Goal: Task Accomplishment & Management: Manage account settings

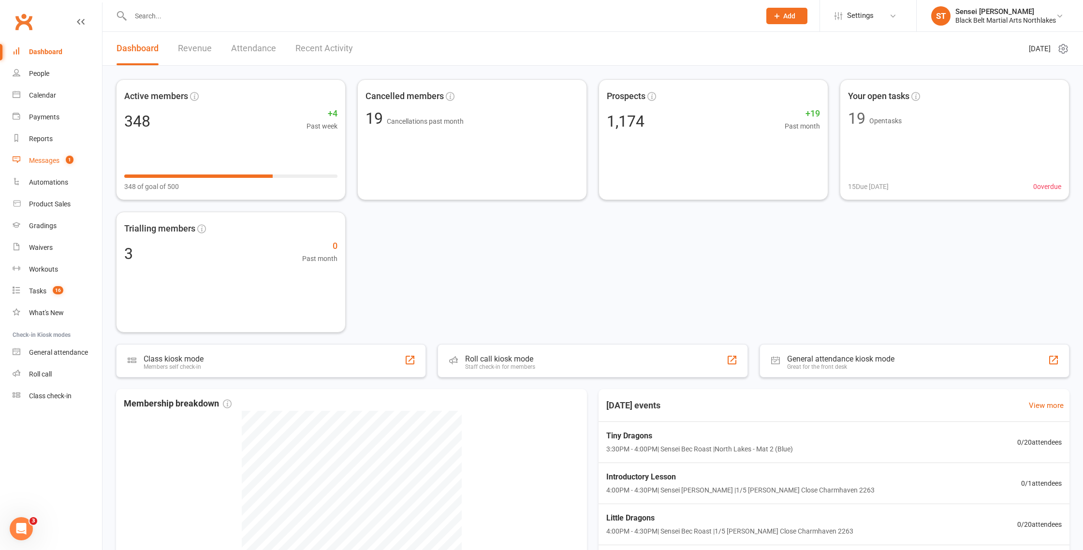
click at [45, 163] on div "Messages" at bounding box center [44, 161] width 30 height 8
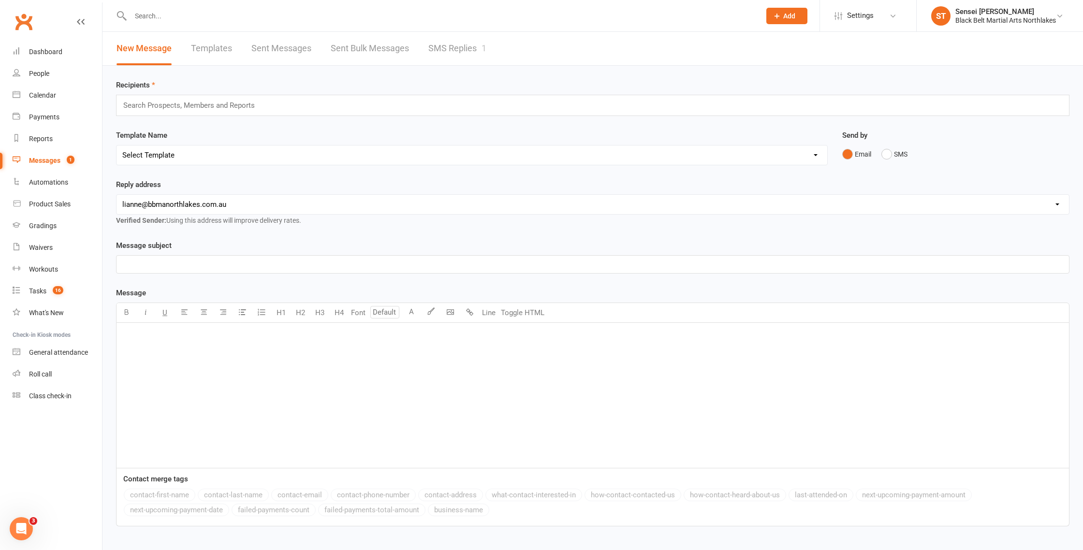
click at [45, 168] on link "Messages 1" at bounding box center [57, 161] width 89 height 22
click at [462, 51] on link "SMS Replies 1" at bounding box center [458, 48] width 58 height 33
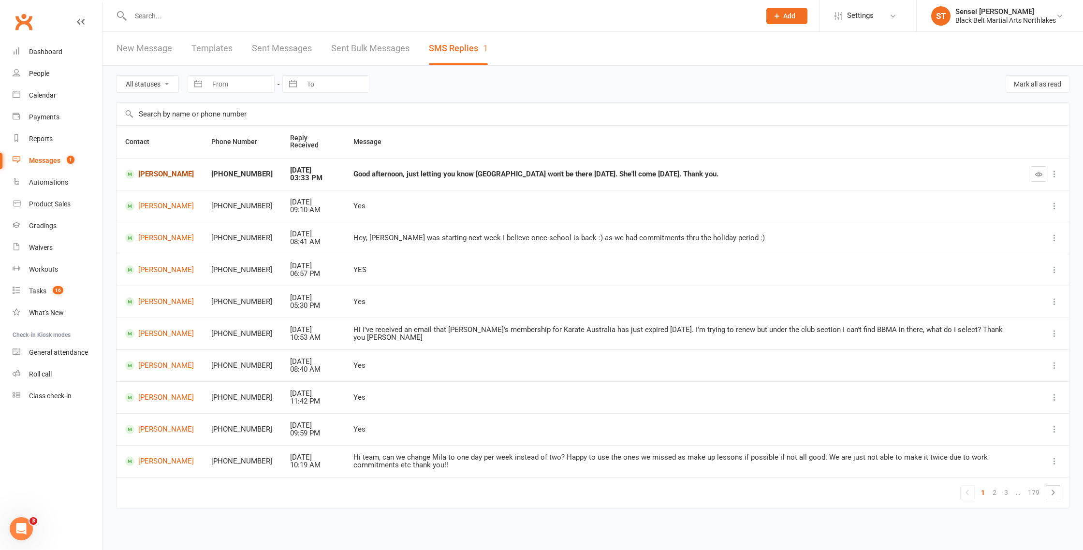
click at [160, 170] on link "[PERSON_NAME]" at bounding box center [159, 174] width 69 height 9
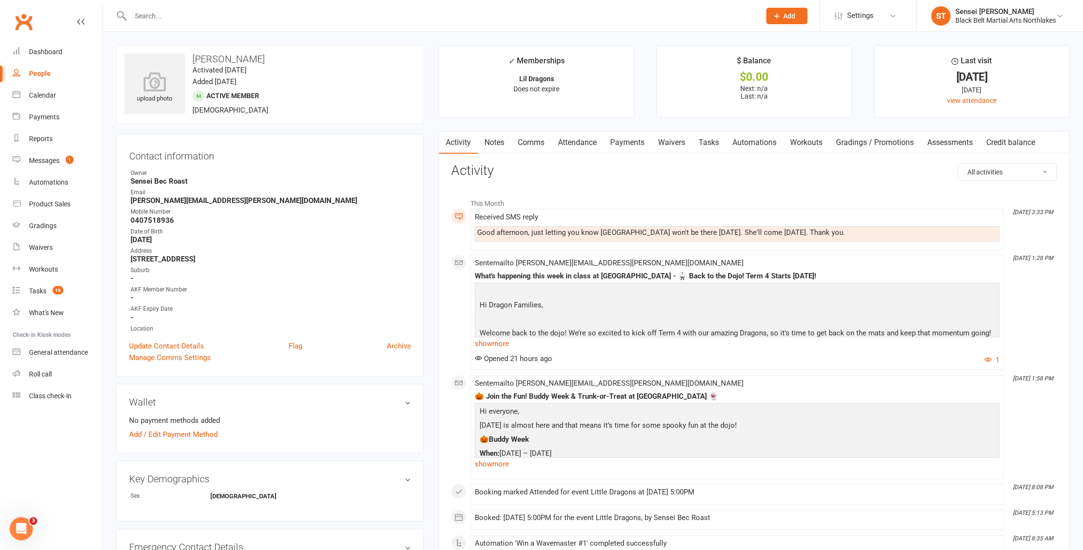
click at [179, 19] on input "text" at bounding box center [441, 16] width 626 height 14
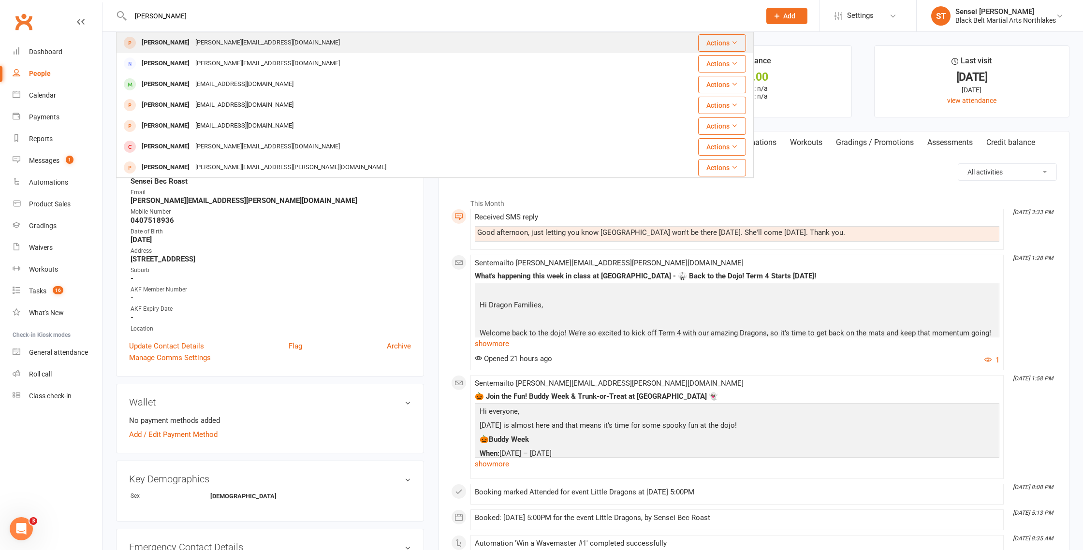
type input "elijah hodges"
click at [145, 42] on div "Elijah Hodges" at bounding box center [166, 43] width 54 height 14
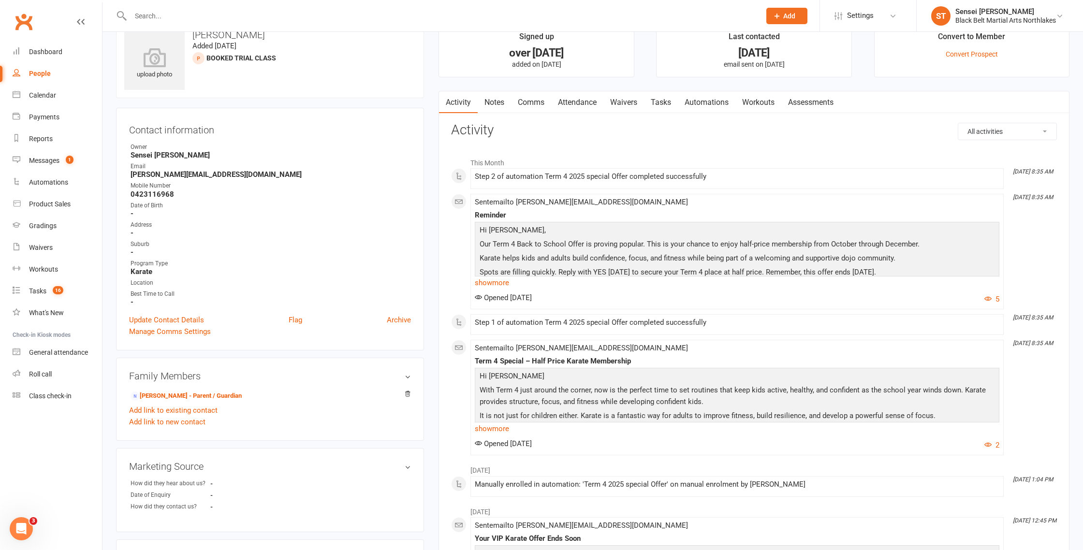
scroll to position [27, 0]
click at [490, 280] on link "show more" at bounding box center [737, 282] width 525 height 14
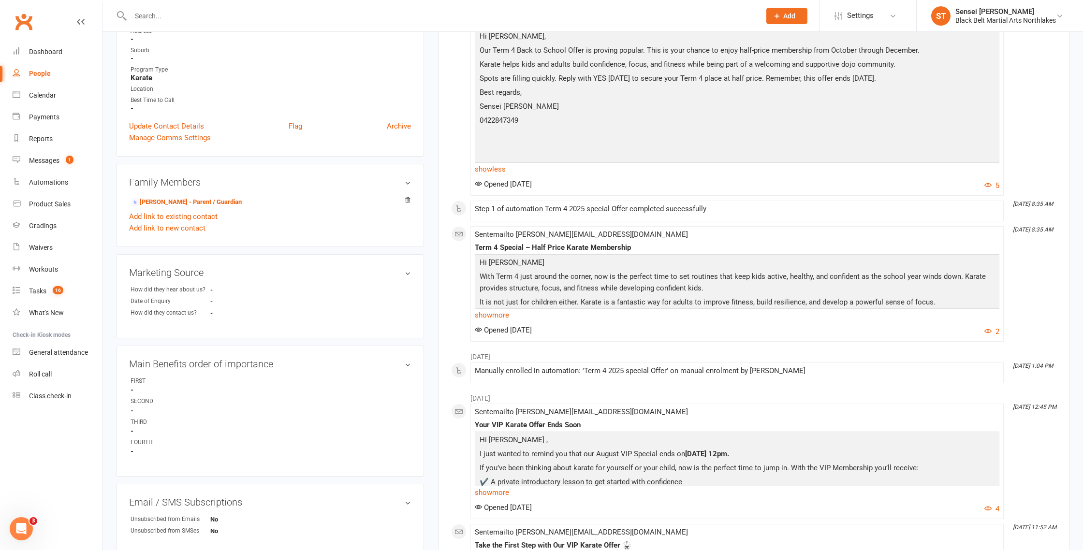
scroll to position [219, 0]
click at [498, 315] on link "show more" at bounding box center [737, 315] width 525 height 14
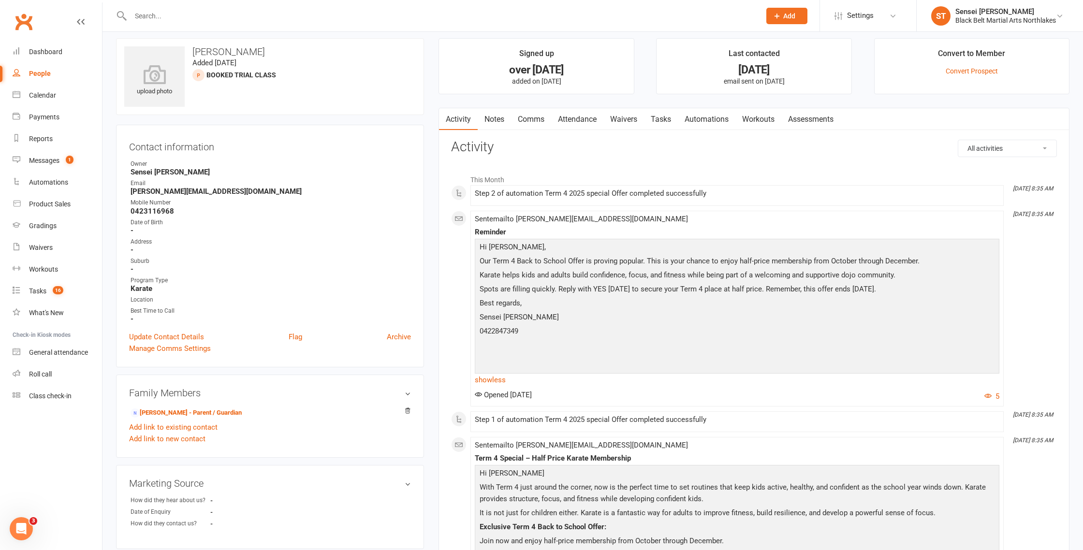
scroll to position [0, 0]
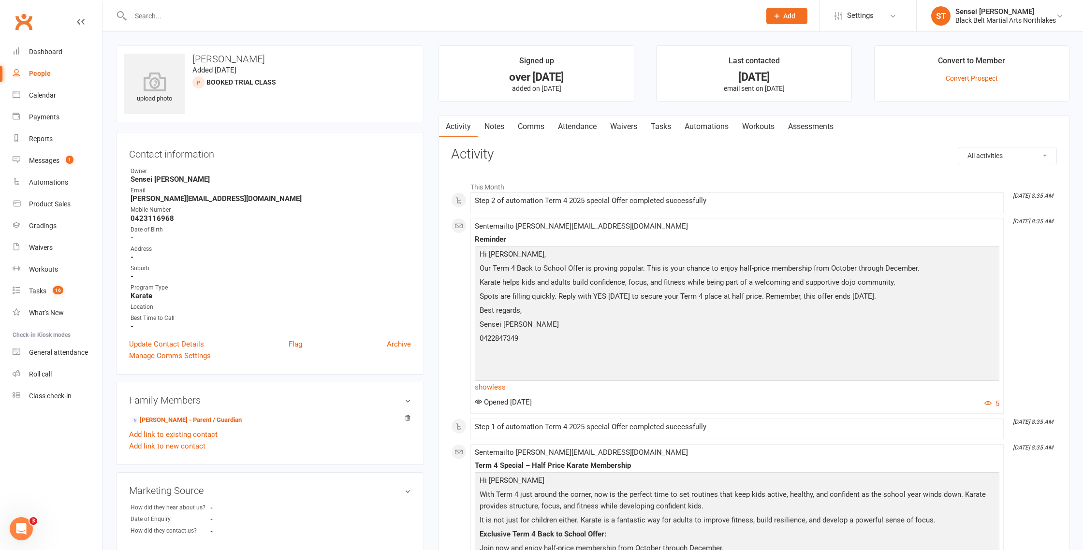
click at [490, 131] on link "Notes" at bounding box center [494, 127] width 33 height 22
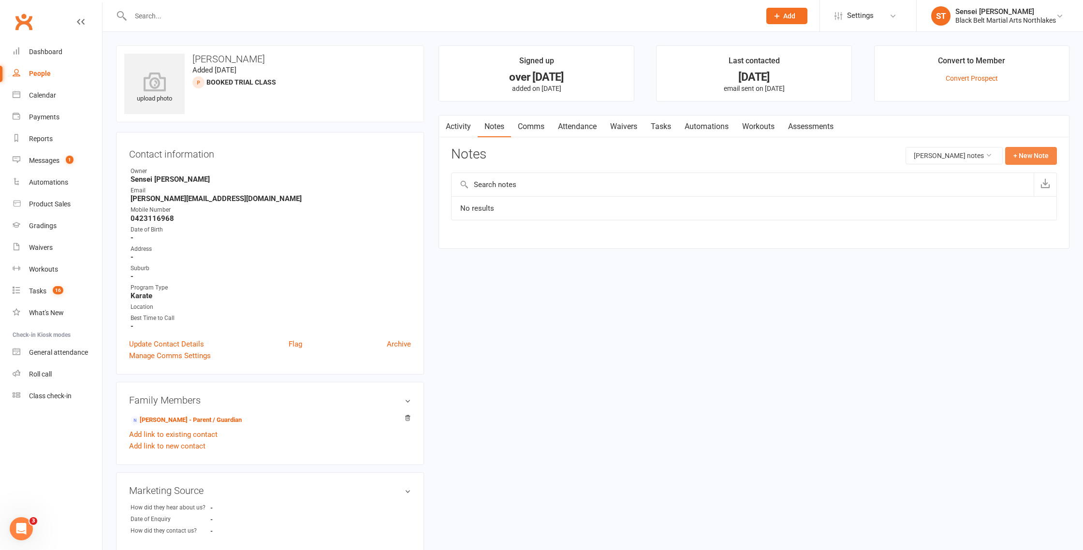
click at [1034, 160] on button "+ New Note" at bounding box center [1032, 155] width 52 height 17
click at [559, 195] on input "text" at bounding box center [754, 195] width 606 height 20
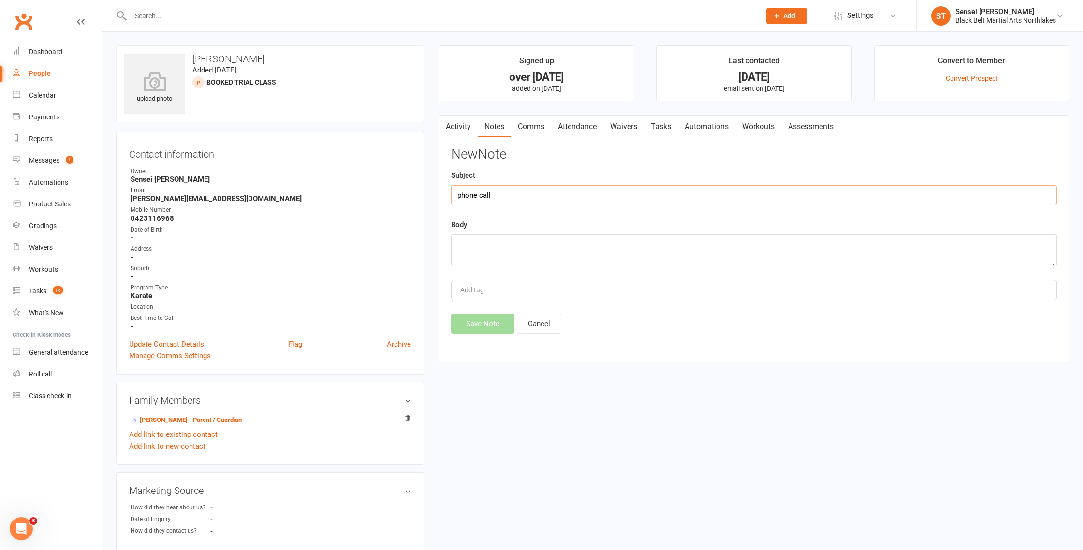
type input "phone call"
drag, startPoint x: 476, startPoint y: 247, endPoint x: 480, endPoint y: 243, distance: 5.1
click at [476, 246] on textarea at bounding box center [754, 251] width 606 height 32
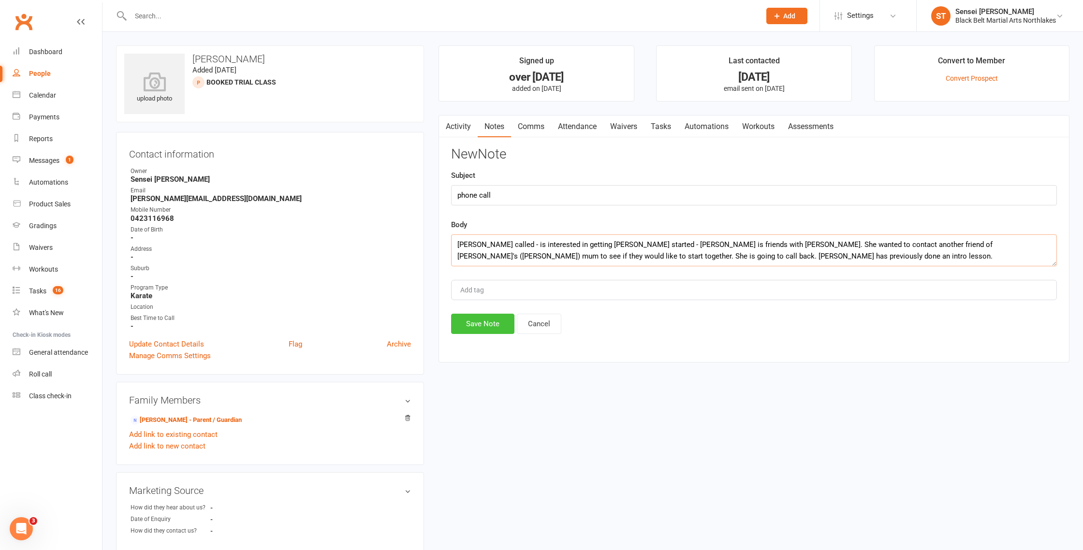
type textarea "Sarah called - is interested in getting Elijah started - Elijah is friends with…"
click at [478, 326] on button "Save Note" at bounding box center [482, 323] width 63 height 20
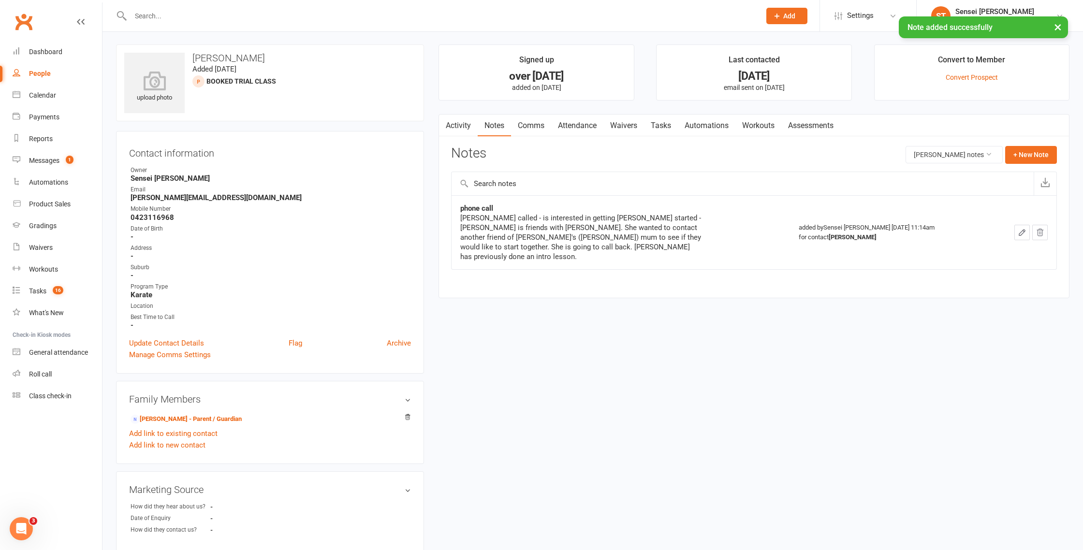
click at [496, 127] on link "Notes" at bounding box center [494, 126] width 33 height 22
drag, startPoint x: 933, startPoint y: 156, endPoint x: 938, endPoint y: 163, distance: 8.2
click at [933, 156] on button "Elijah Hodges's notes" at bounding box center [954, 154] width 97 height 17
click at [945, 194] on link "All family notes" at bounding box center [955, 195] width 96 height 19
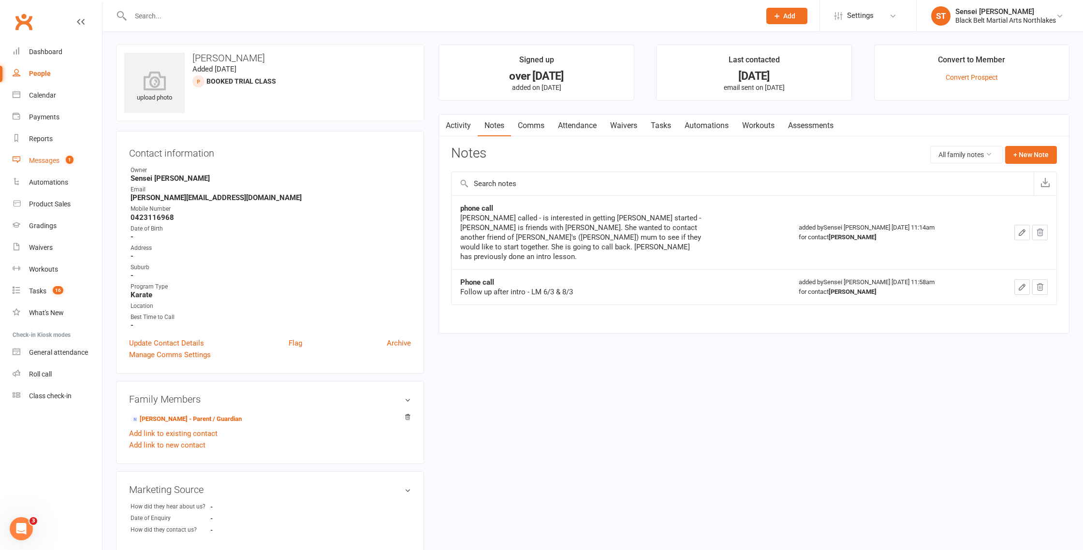
click at [43, 162] on div "Messages" at bounding box center [44, 161] width 30 height 8
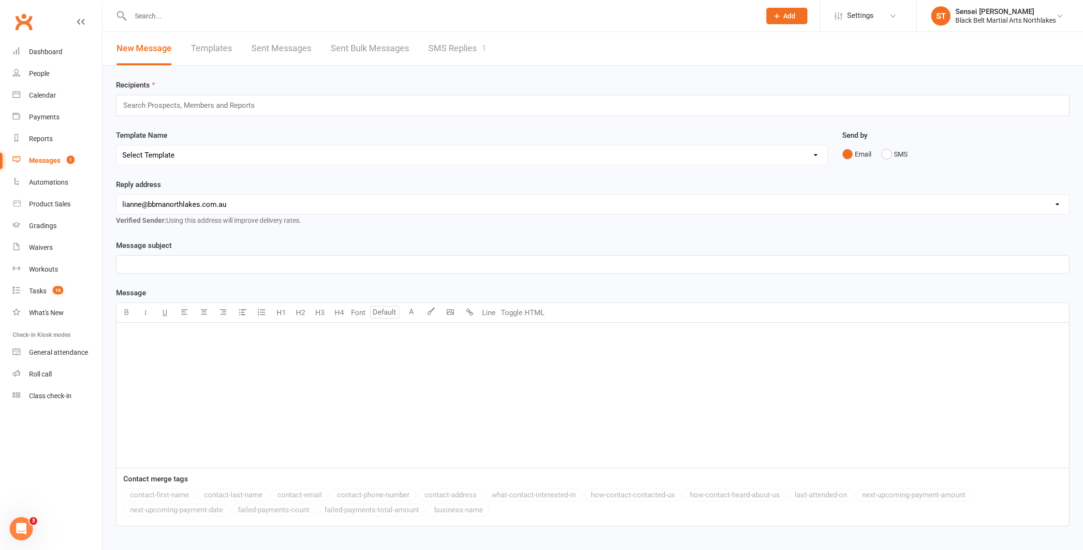
click at [449, 45] on link "SMS Replies 1" at bounding box center [458, 48] width 58 height 33
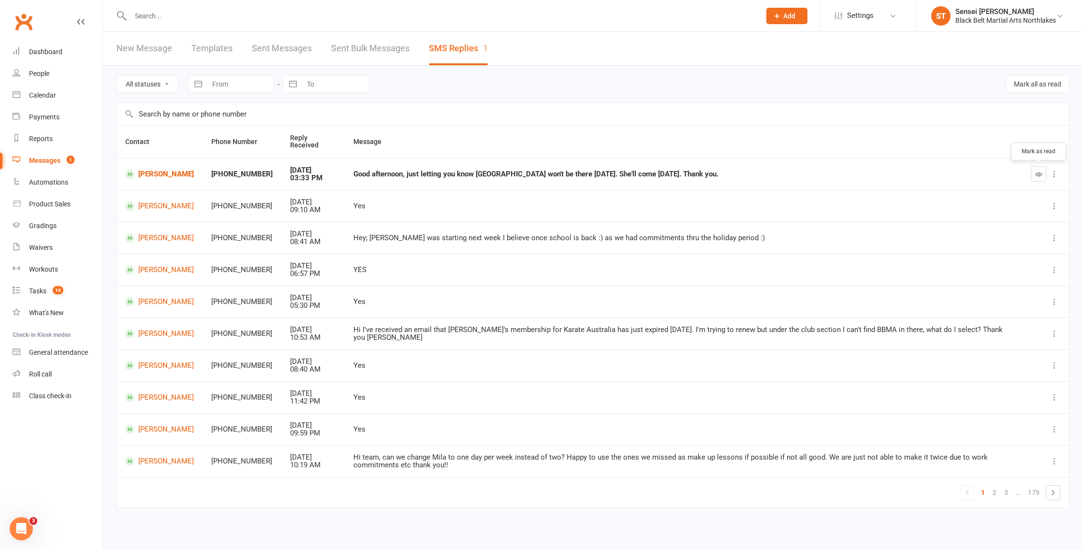
click at [1041, 172] on icon "button" at bounding box center [1039, 174] width 7 height 7
click at [157, 177] on link "[PERSON_NAME]" at bounding box center [159, 174] width 69 height 9
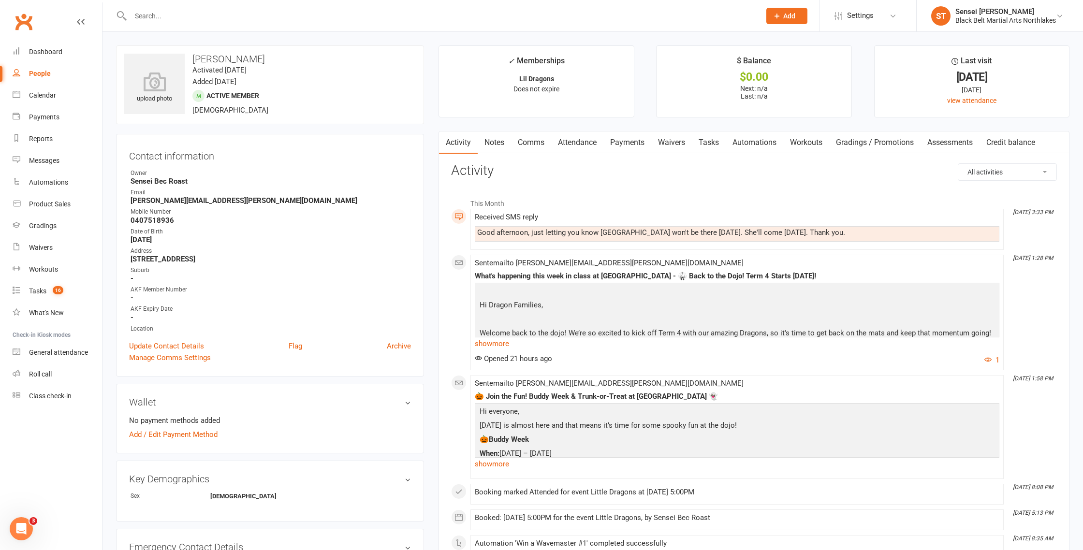
click at [541, 145] on link "Comms" at bounding box center [531, 143] width 40 height 22
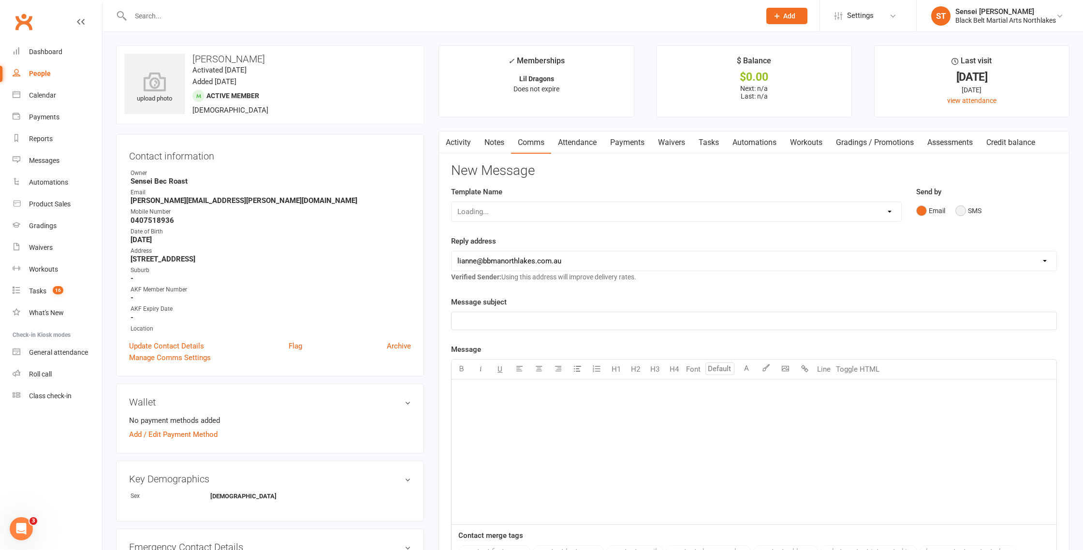
drag, startPoint x: 956, startPoint y: 211, endPoint x: 821, endPoint y: 229, distance: 136.1
click at [956, 211] on button "SMS" at bounding box center [969, 211] width 26 height 18
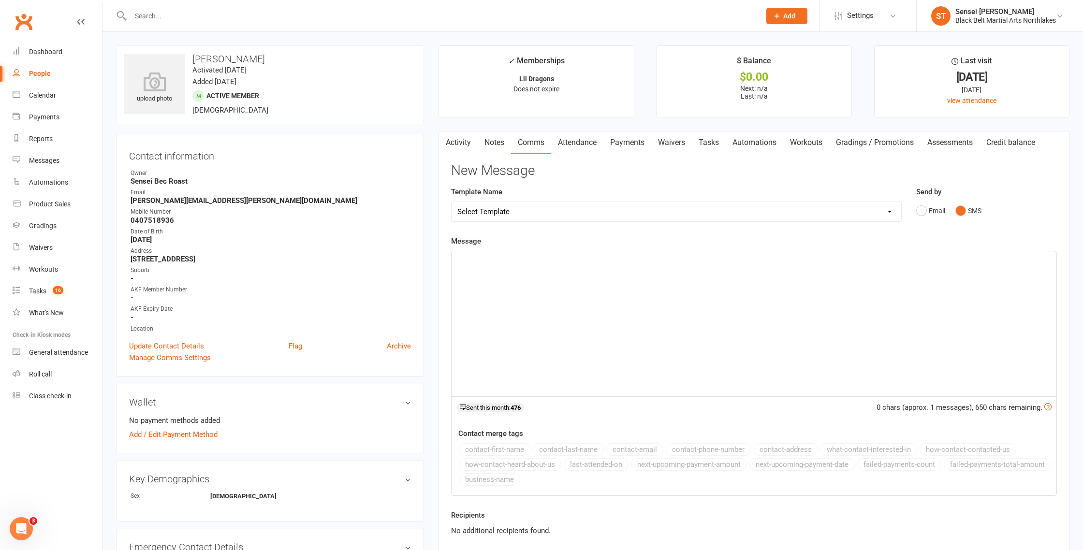
click at [484, 270] on div "﻿" at bounding box center [754, 324] width 605 height 145
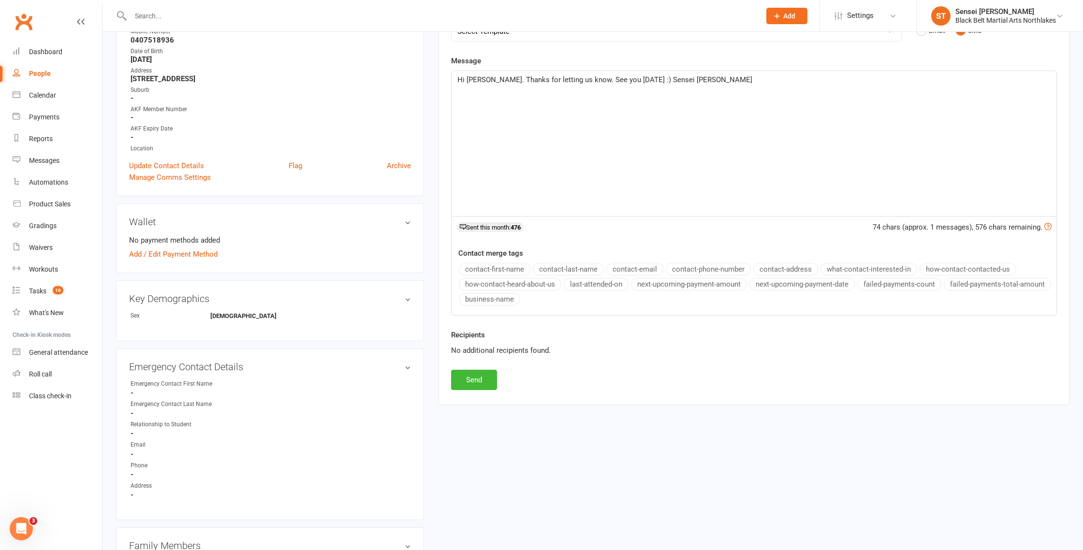
scroll to position [186, 0]
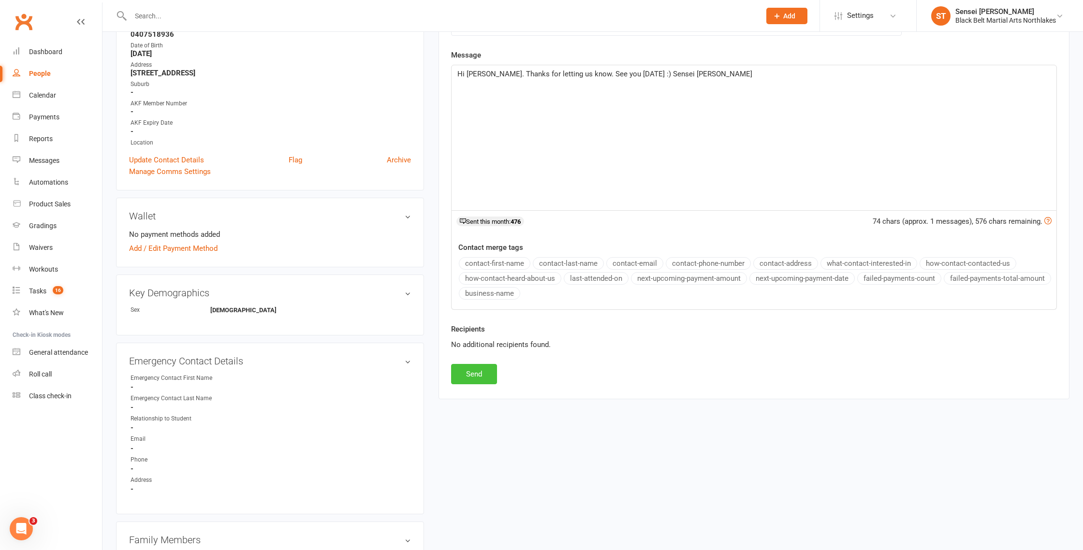
click at [475, 377] on button "Send" at bounding box center [474, 374] width 46 height 20
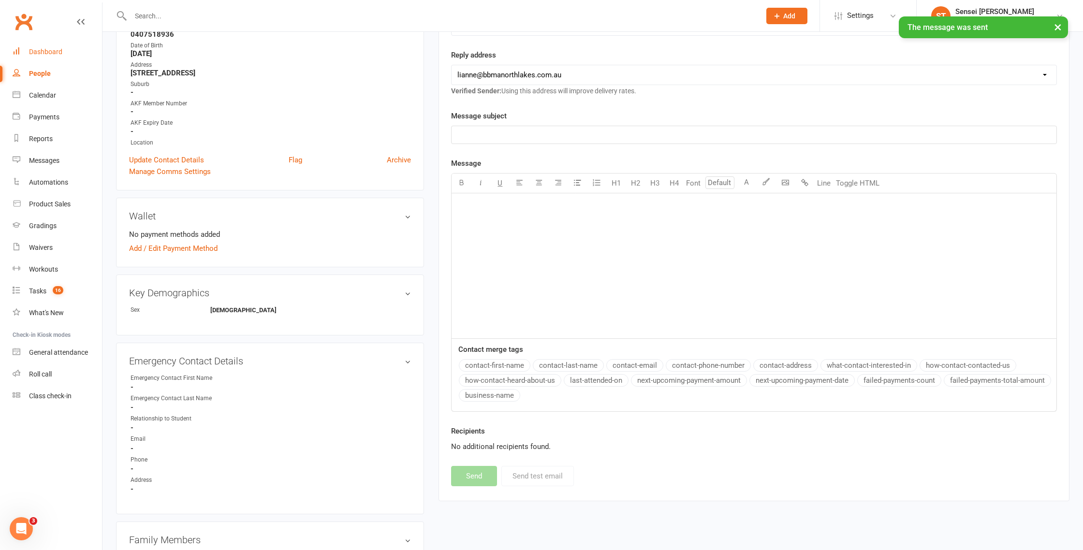
click at [41, 52] on div "Dashboard" at bounding box center [45, 52] width 33 height 8
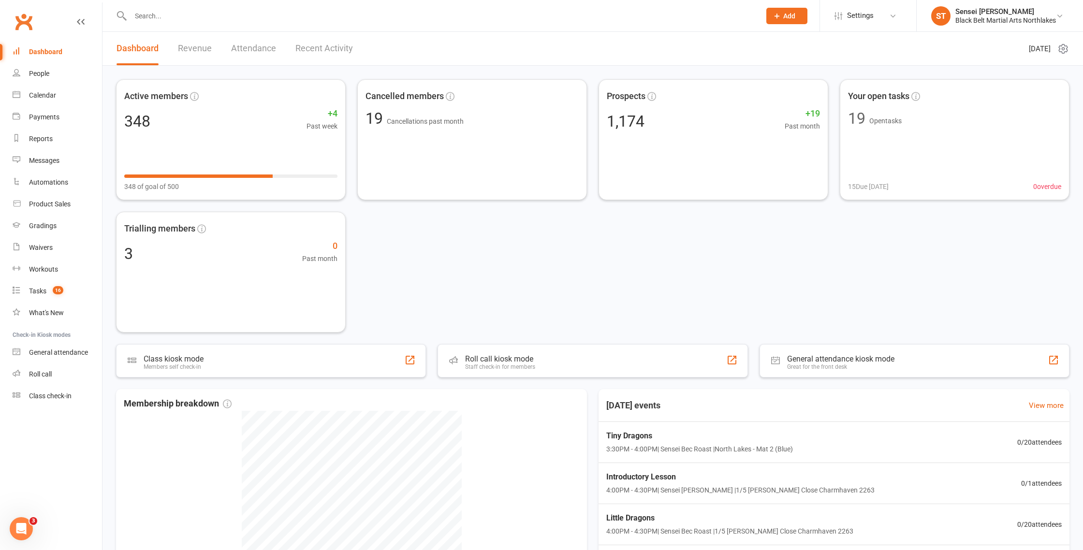
click at [199, 9] on input "text" at bounding box center [441, 16] width 626 height 14
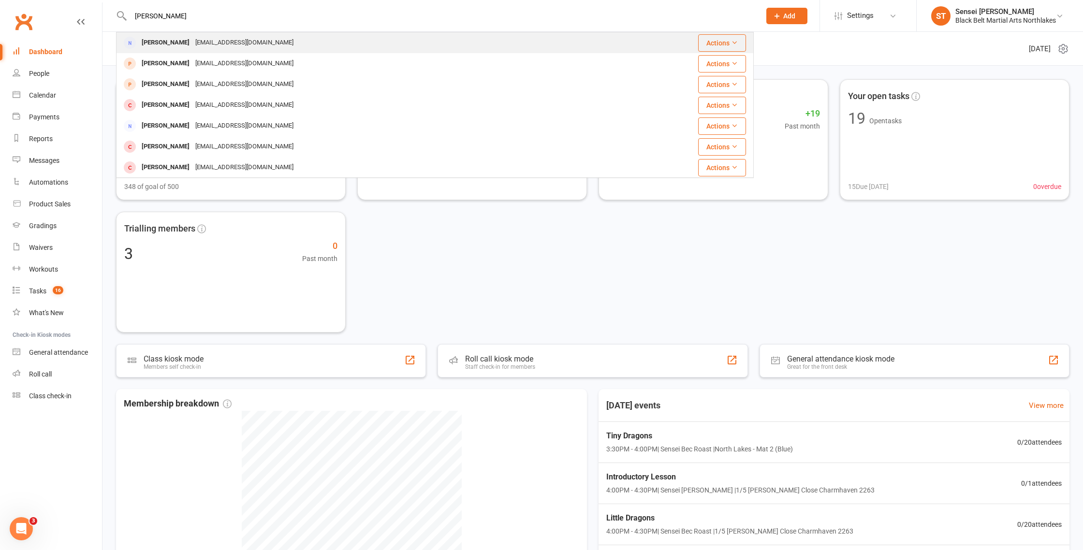
type input "khiara cummings"
click at [177, 39] on div "Khiara Cummings" at bounding box center [166, 43] width 54 height 14
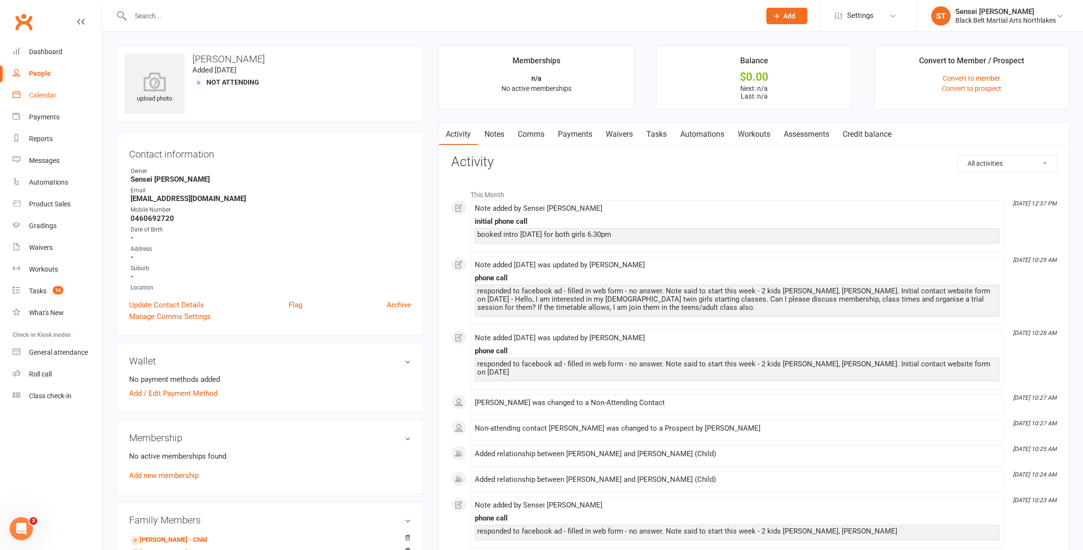
click at [53, 100] on link "Calendar" at bounding box center [57, 96] width 89 height 22
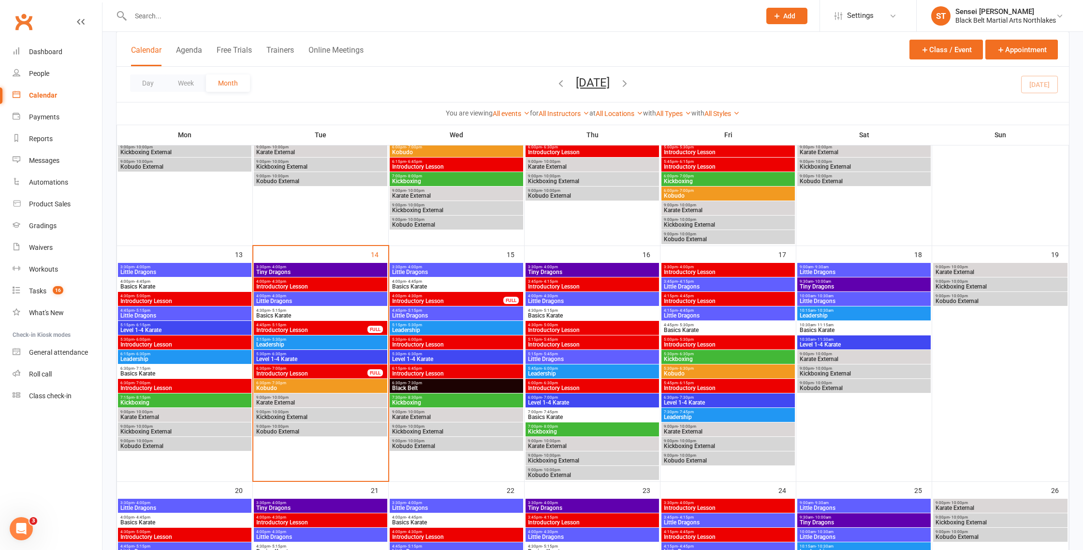
scroll to position [316, 0]
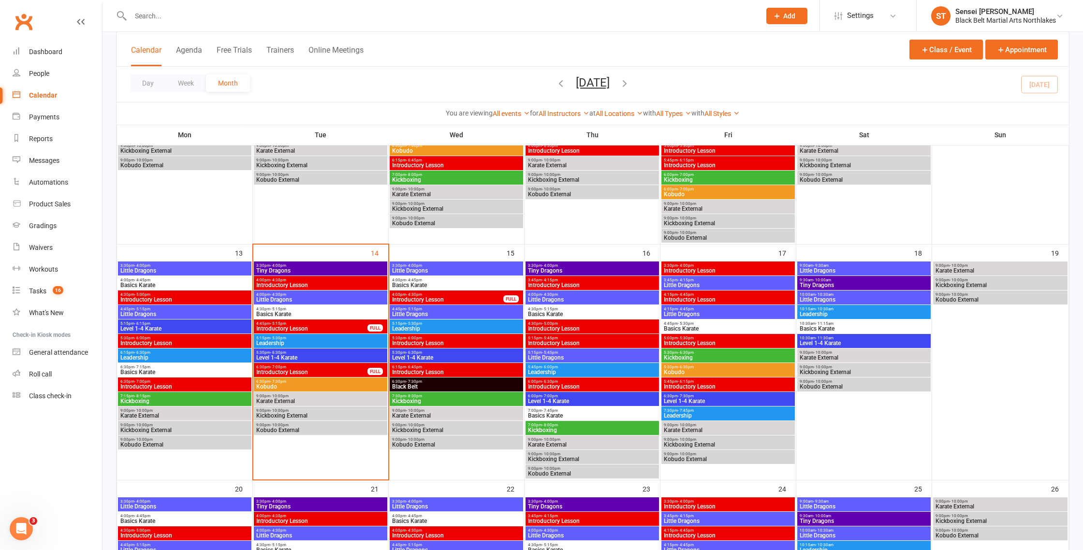
click at [320, 372] on span "Introductory Lesson" at bounding box center [312, 373] width 112 height 6
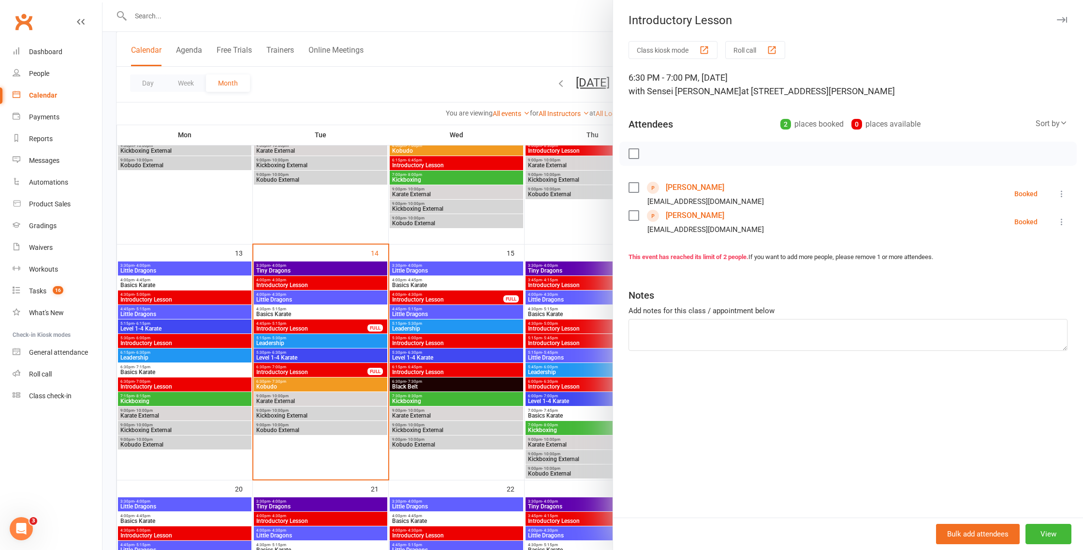
click at [697, 191] on link "[PERSON_NAME]" at bounding box center [695, 187] width 59 height 15
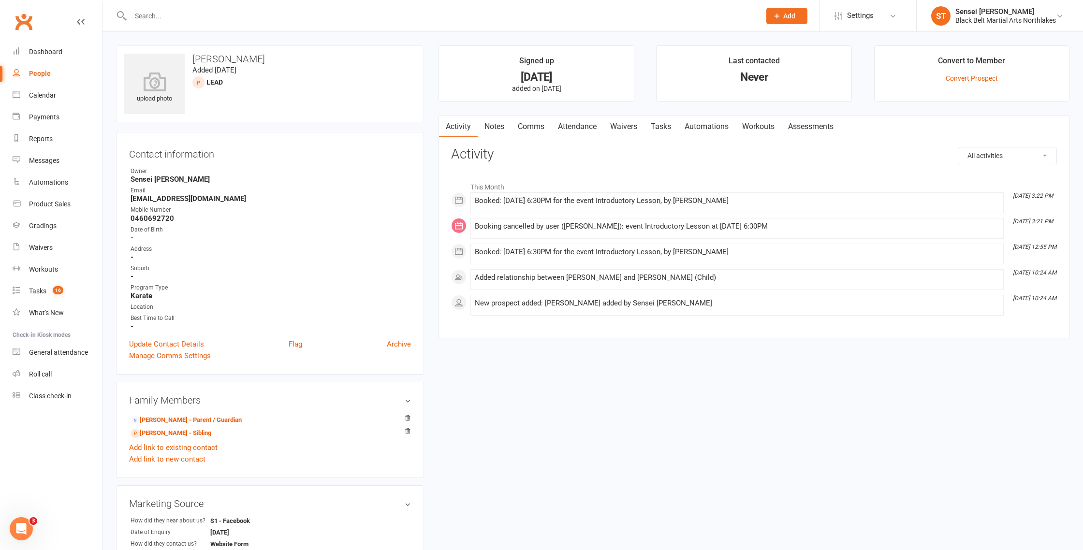
click at [531, 127] on link "Comms" at bounding box center [531, 127] width 40 height 22
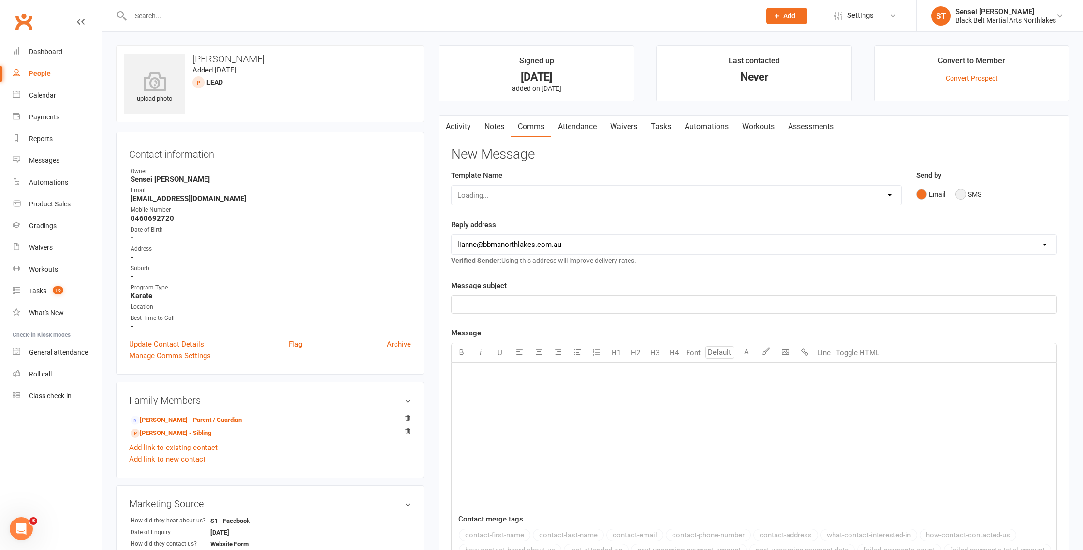
drag, startPoint x: 962, startPoint y: 195, endPoint x: 809, endPoint y: 226, distance: 155.5
click at [959, 195] on button "SMS" at bounding box center [969, 194] width 26 height 18
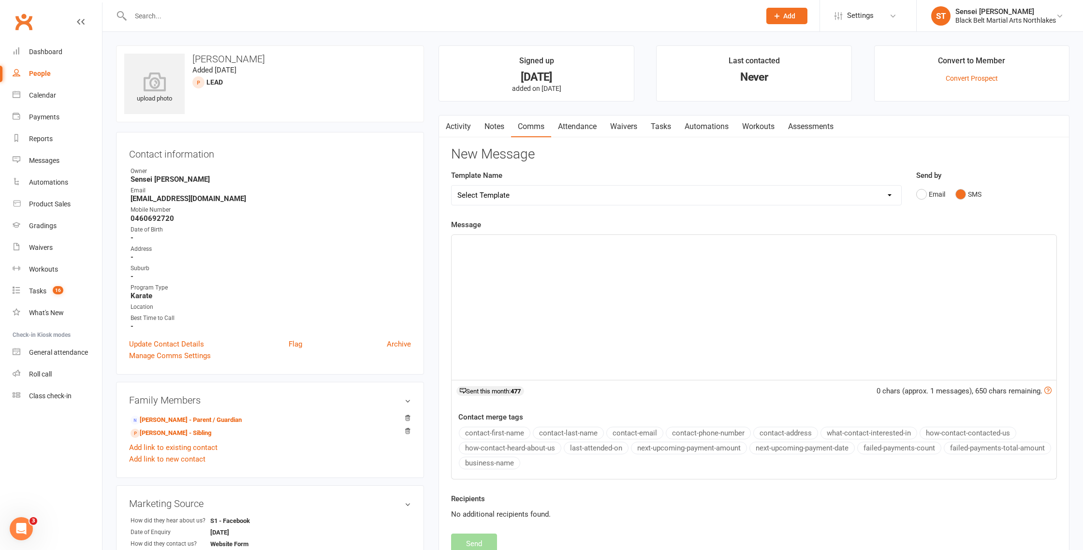
click at [472, 243] on p "﻿" at bounding box center [754, 244] width 593 height 12
click at [477, 543] on button "Send" at bounding box center [474, 544] width 46 height 20
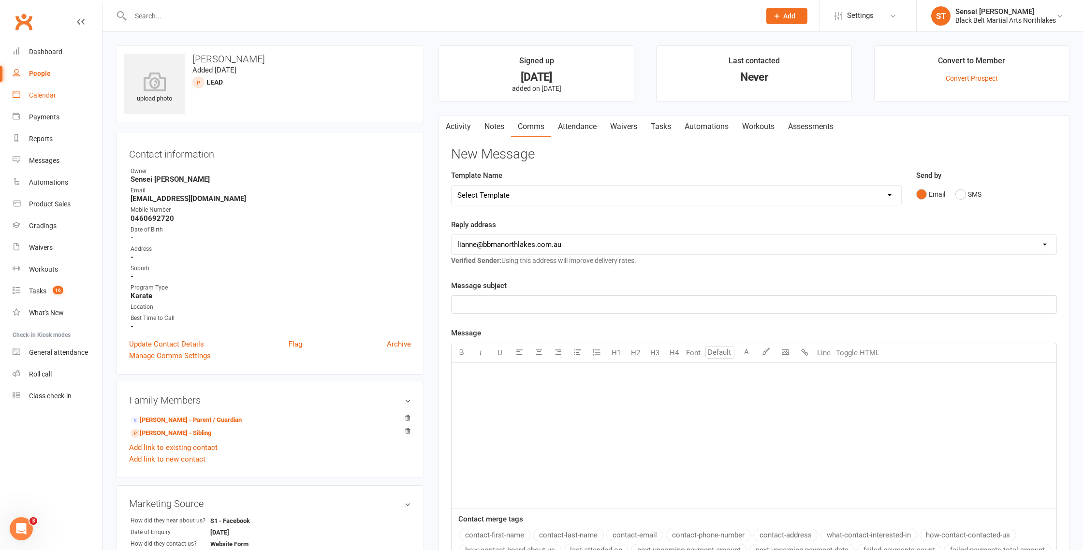
click at [51, 97] on div "Calendar" at bounding box center [42, 95] width 27 height 8
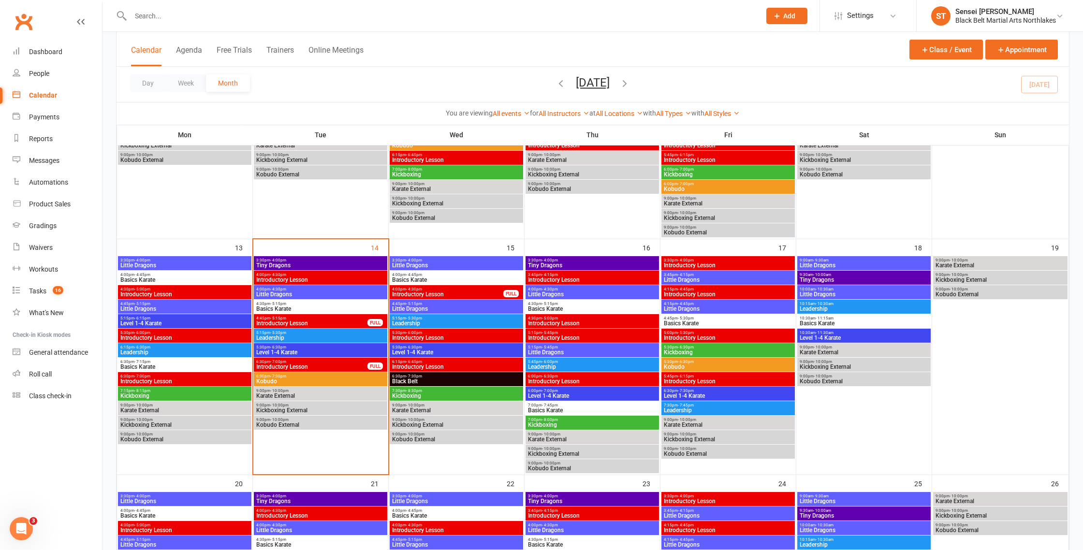
scroll to position [332, 0]
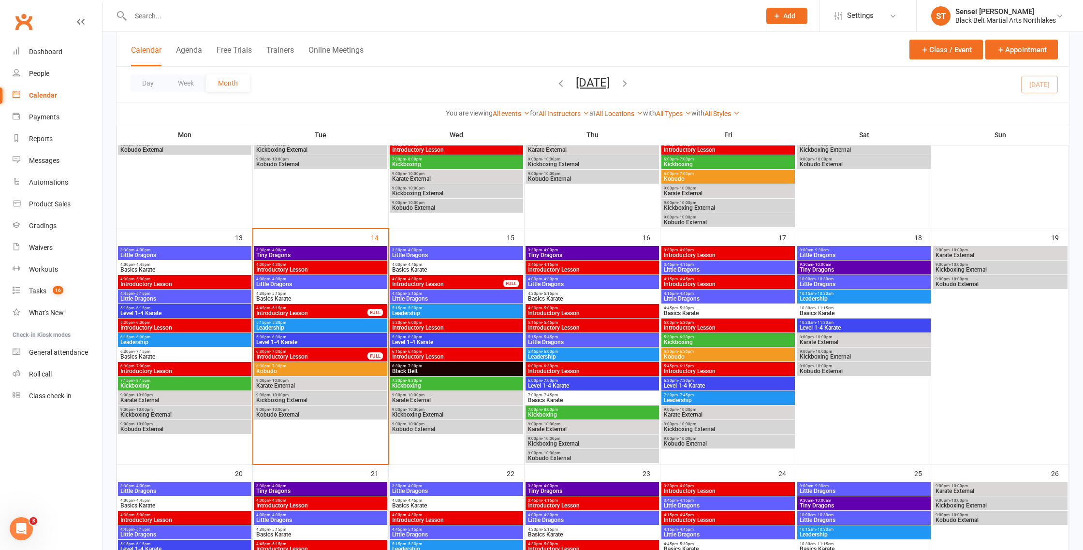
click at [342, 312] on span "Introductory Lesson" at bounding box center [312, 314] width 112 height 6
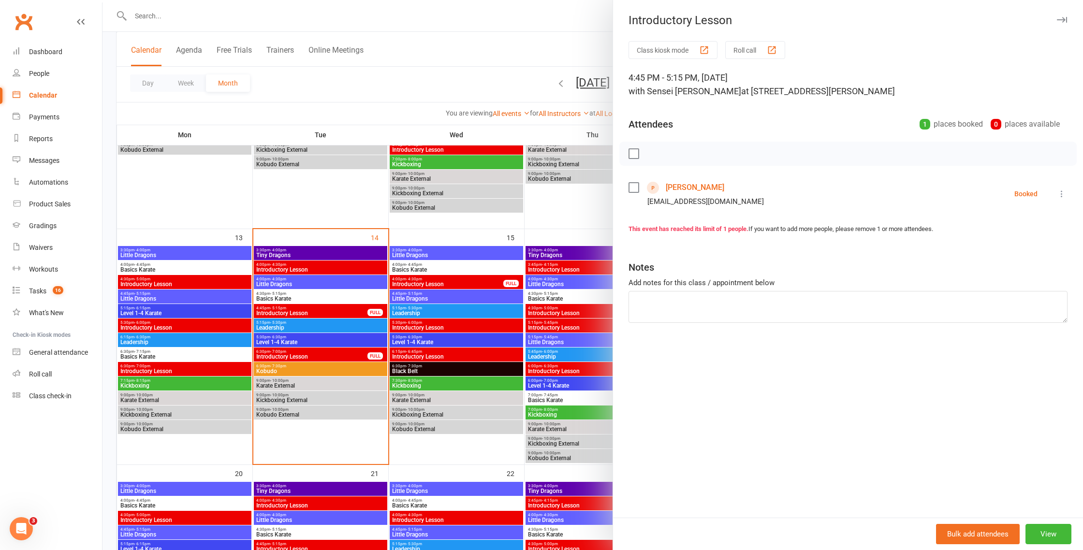
click at [681, 187] on link "[PERSON_NAME]" at bounding box center [695, 187] width 59 height 15
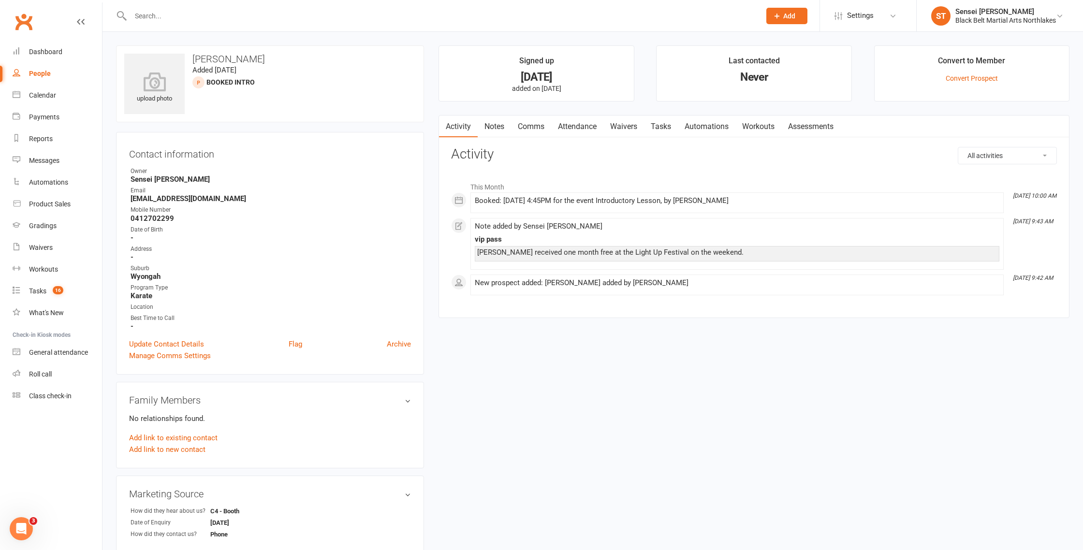
click at [533, 129] on link "Comms" at bounding box center [531, 127] width 40 height 22
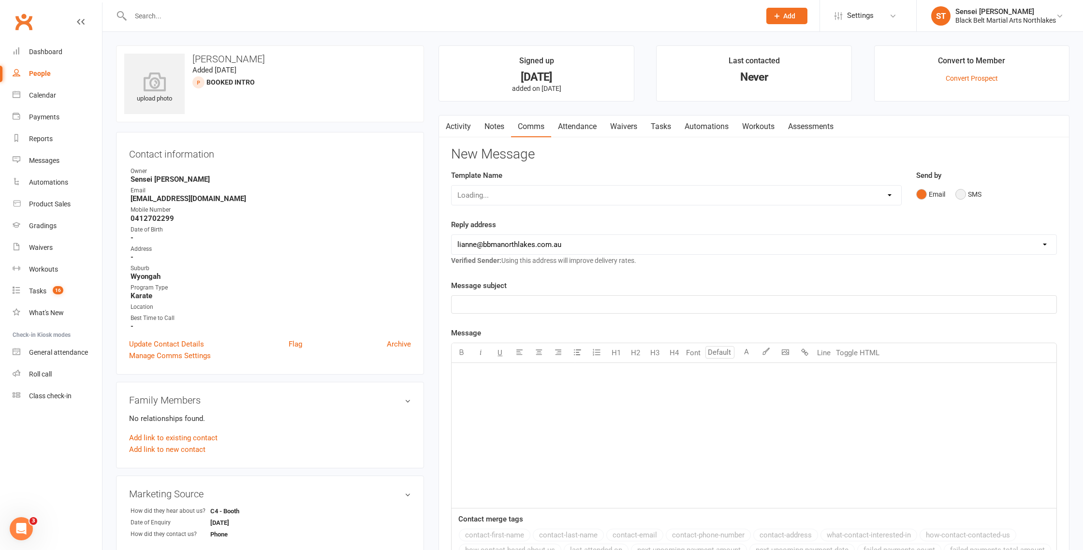
drag, startPoint x: 961, startPoint y: 193, endPoint x: 783, endPoint y: 193, distance: 178.0
click at [961, 193] on button "SMS" at bounding box center [969, 194] width 26 height 18
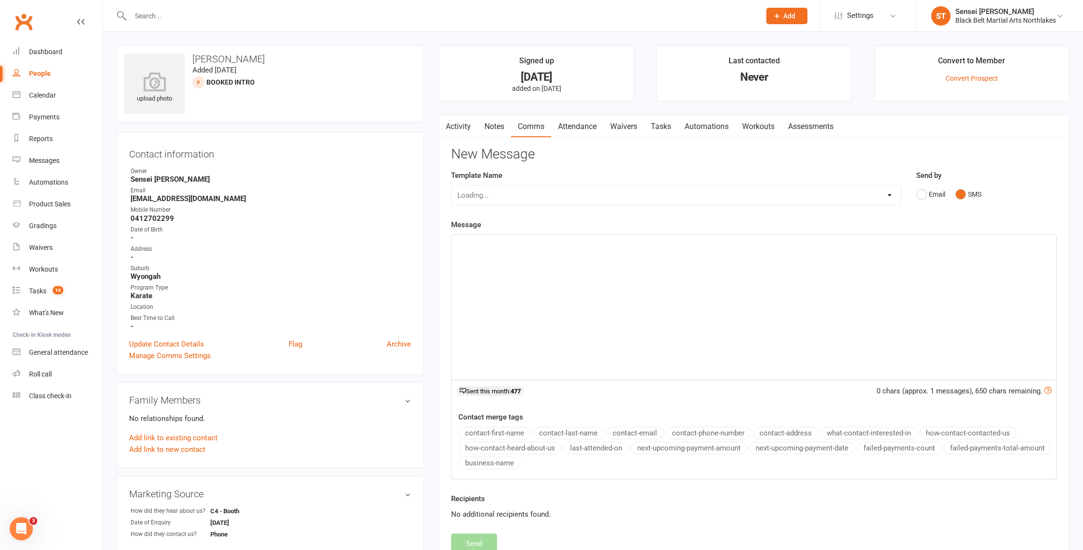
click at [488, 242] on p "﻿" at bounding box center [754, 244] width 593 height 12
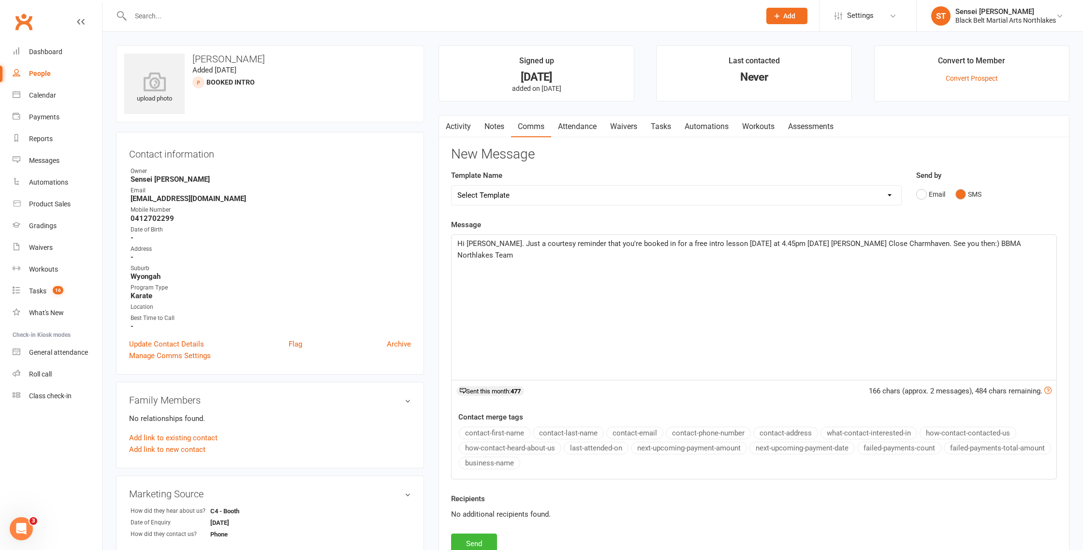
scroll to position [0, 0]
click at [557, 244] on span "Hi Jacqueline. Just a courtesy reminder that you're booked in for a free intro …" at bounding box center [741, 249] width 566 height 20
drag, startPoint x: 637, startPoint y: 242, endPoint x: 523, endPoint y: 243, distance: 113.7
click at [526, 243] on span "Hi Jacqueline. Just a reminder that you're booked in for a free intro lesson to…" at bounding box center [754, 243] width 592 height 9
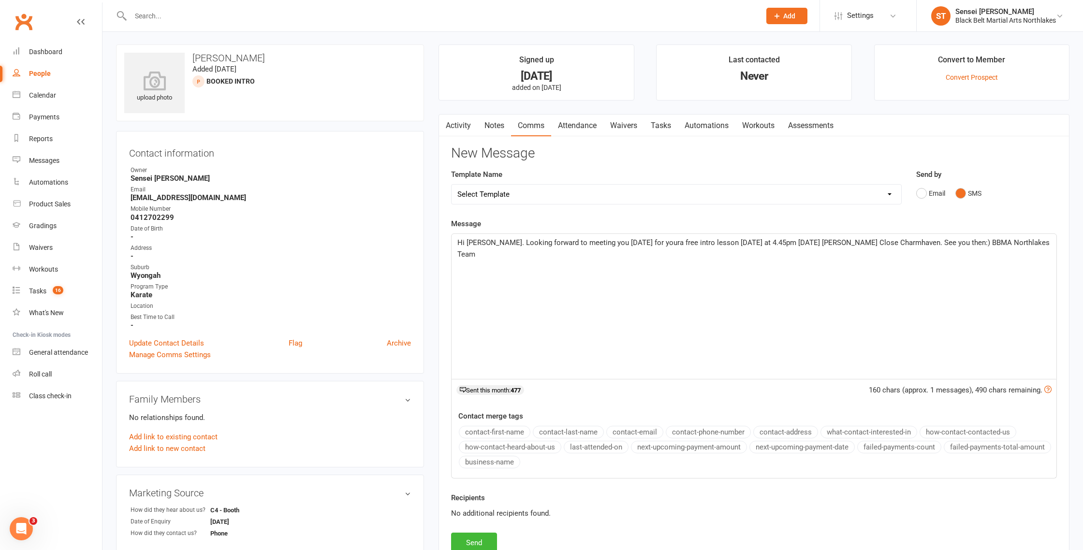
click at [660, 245] on span "Hi Jacqueline. Looking forward to meeting you today for youra free intro lesson…" at bounding box center [755, 248] width 594 height 20
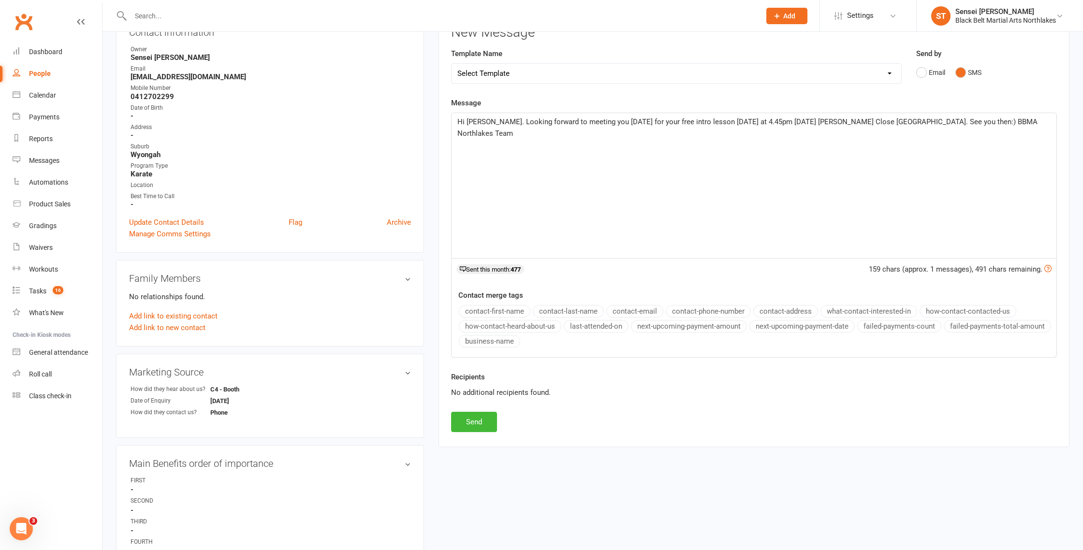
scroll to position [122, 0]
click at [628, 121] on span "Hi Jacqueline. Looking forward to meeting you today for your free intro lesson …" at bounding box center [749, 128] width 582 height 20
click at [796, 123] on span "Hi Jacqueline. Looking forward to meeting you today at 4.45pm for your free int…" at bounding box center [755, 128] width 594 height 20
click at [478, 421] on button "Send" at bounding box center [474, 422] width 46 height 20
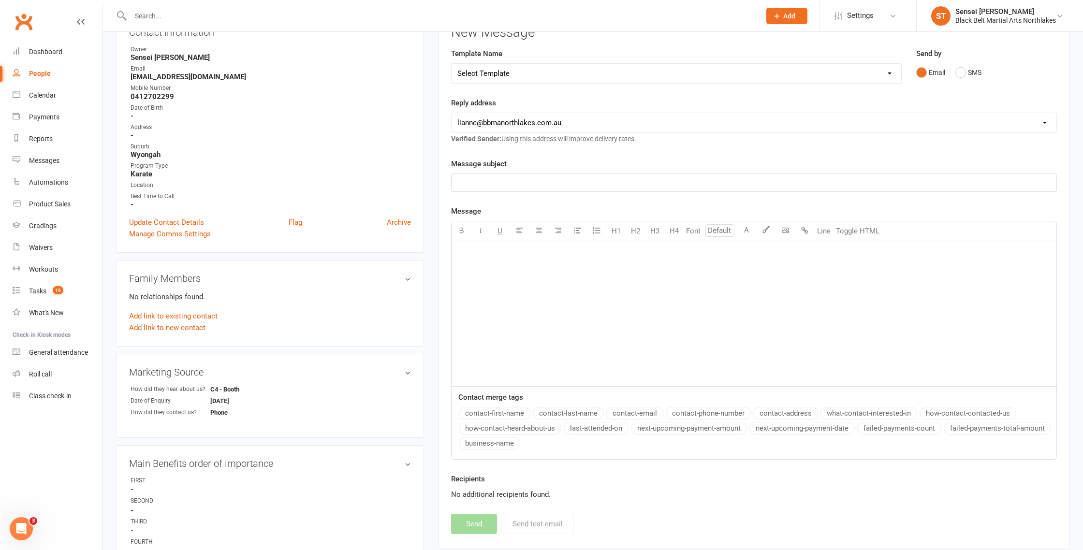
click at [155, 15] on input "text" at bounding box center [441, 16] width 626 height 14
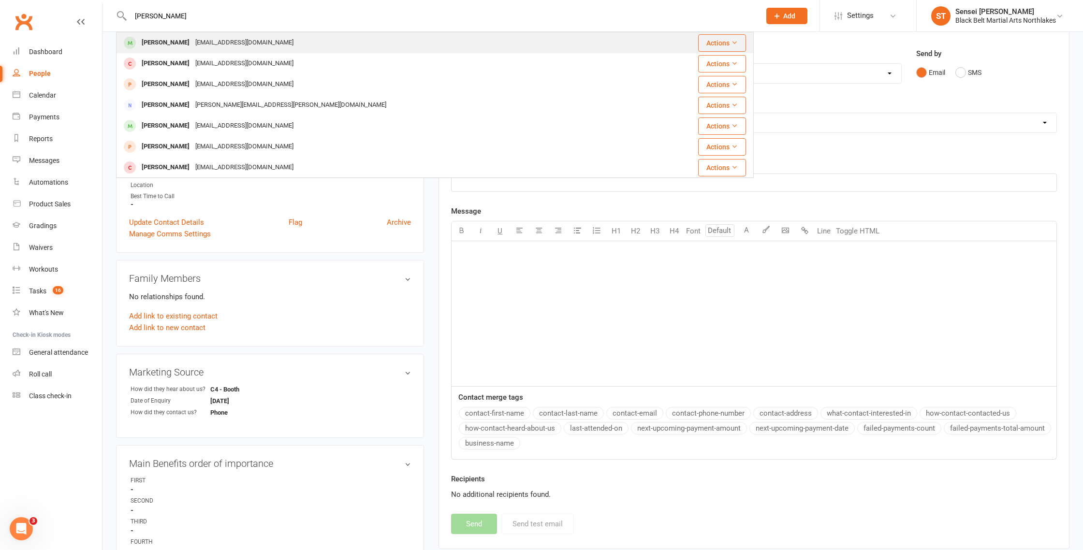
type input "Marcus murphy"
click at [147, 43] on div "[PERSON_NAME]" at bounding box center [166, 43] width 54 height 14
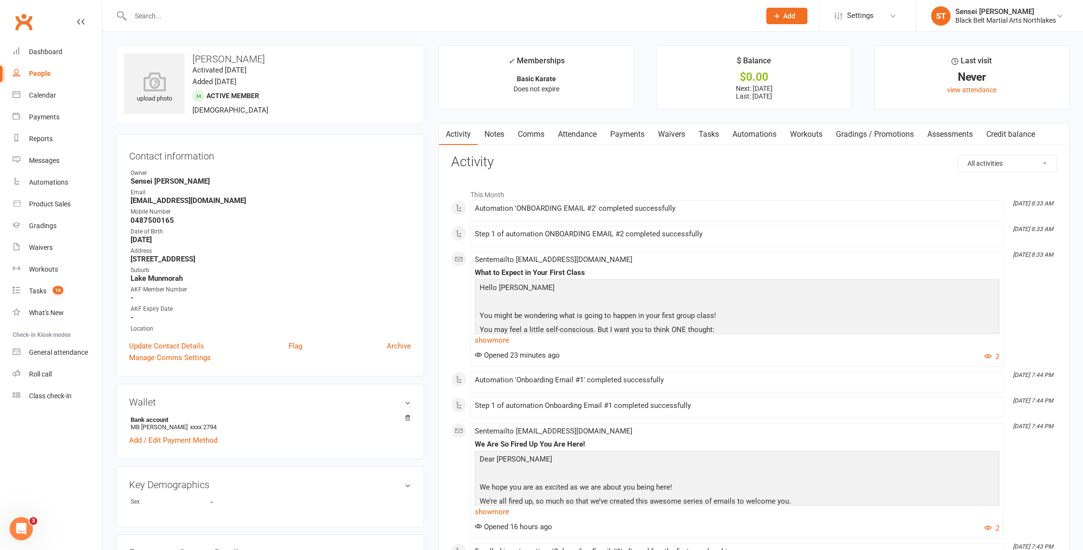
click at [631, 135] on link "Payments" at bounding box center [628, 134] width 48 height 22
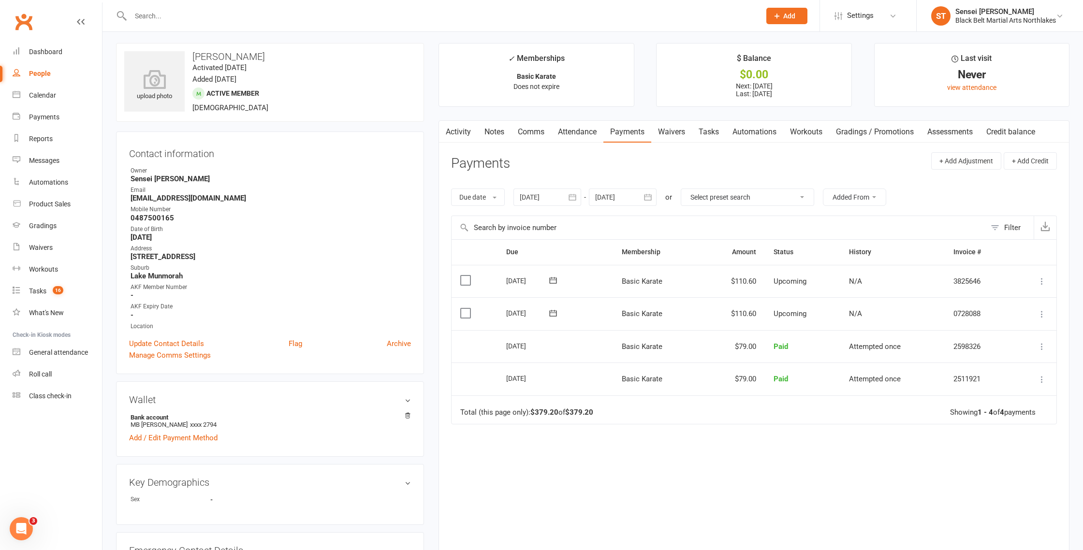
scroll to position [3, 0]
click at [184, 19] on input "text" at bounding box center [441, 16] width 626 height 14
type input "kristy len"
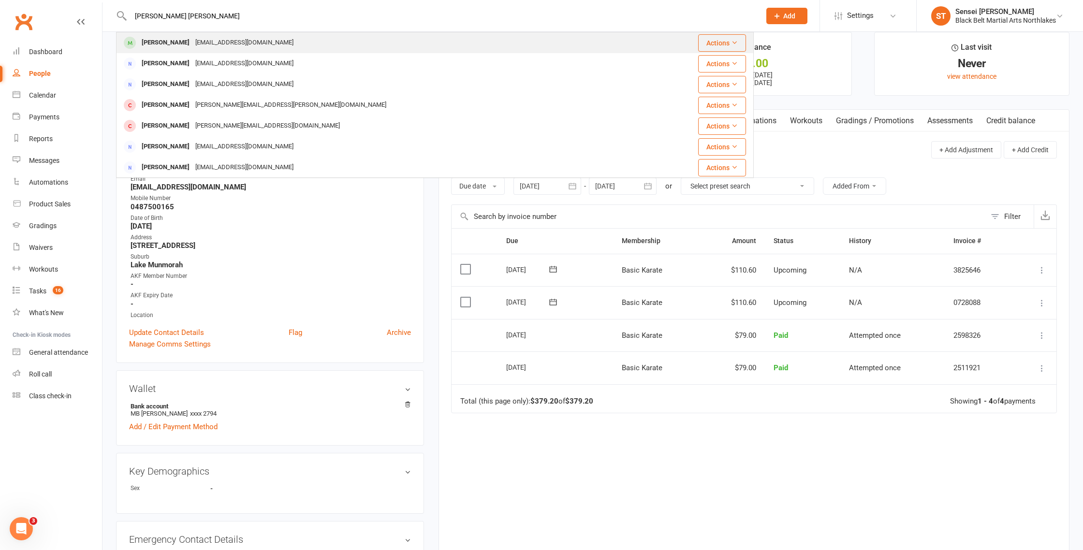
click at [167, 40] on div "[PERSON_NAME]" at bounding box center [166, 43] width 54 height 14
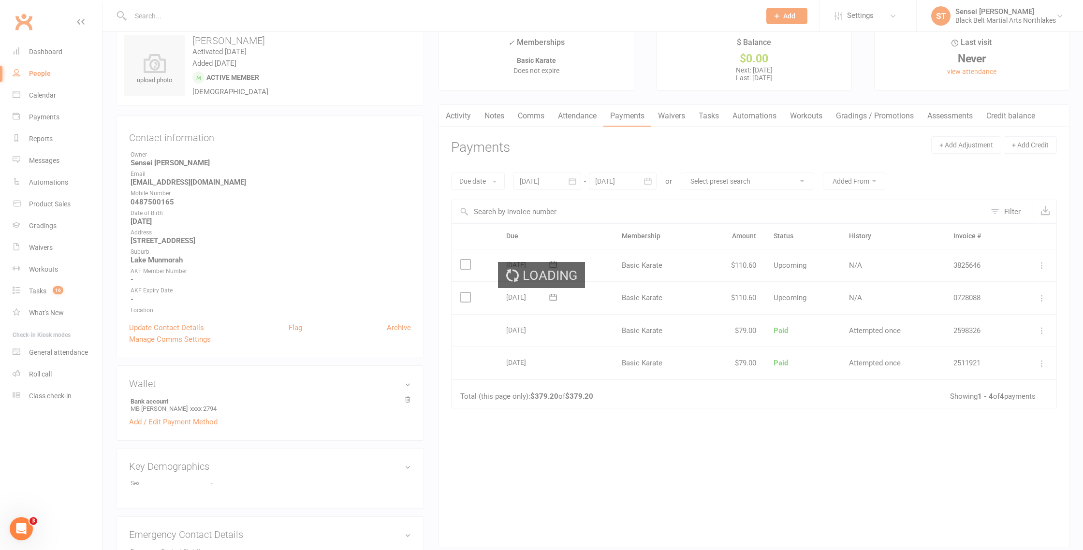
scroll to position [19, 0]
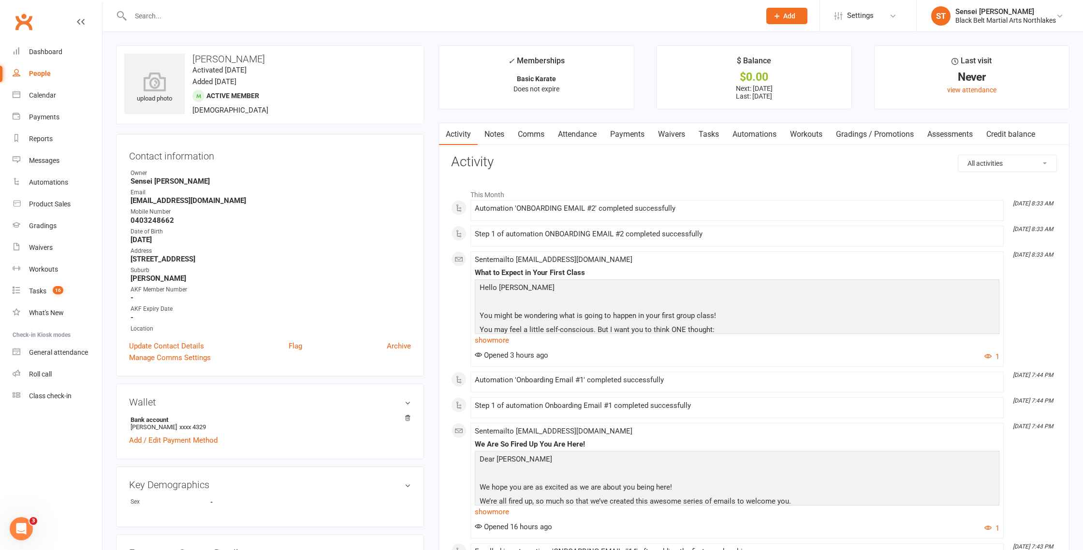
click at [636, 134] on link "Payments" at bounding box center [628, 134] width 48 height 22
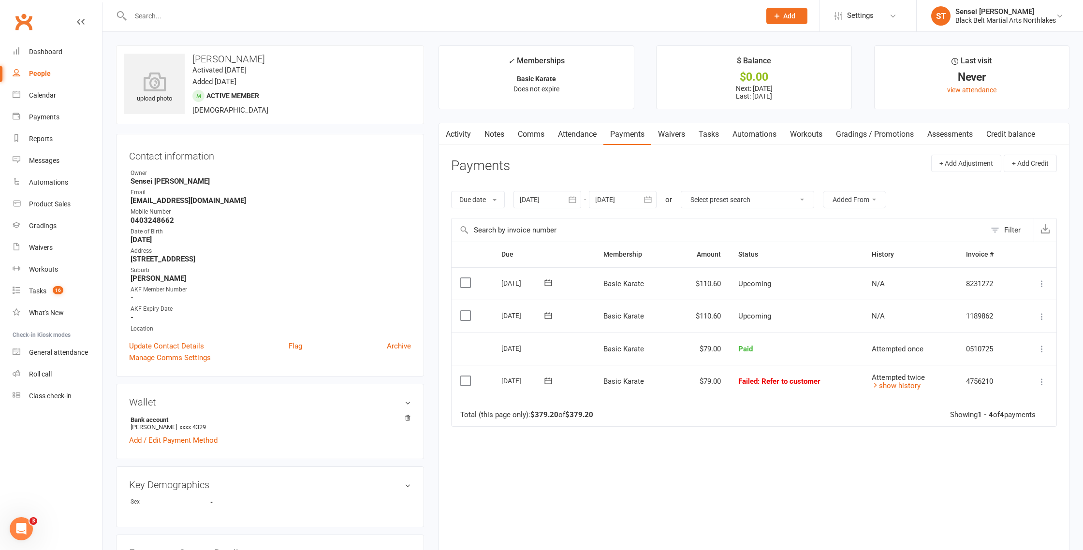
click at [1043, 381] on icon at bounding box center [1043, 382] width 10 height 10
click at [966, 462] on link "Skip" at bounding box center [1000, 458] width 96 height 19
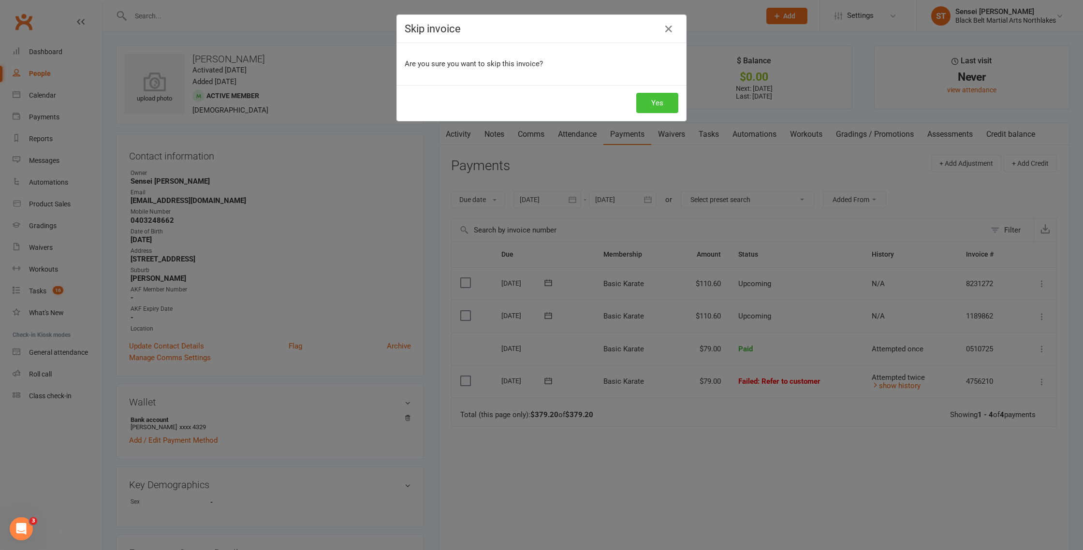
click at [661, 100] on button "Yes" at bounding box center [658, 103] width 42 height 20
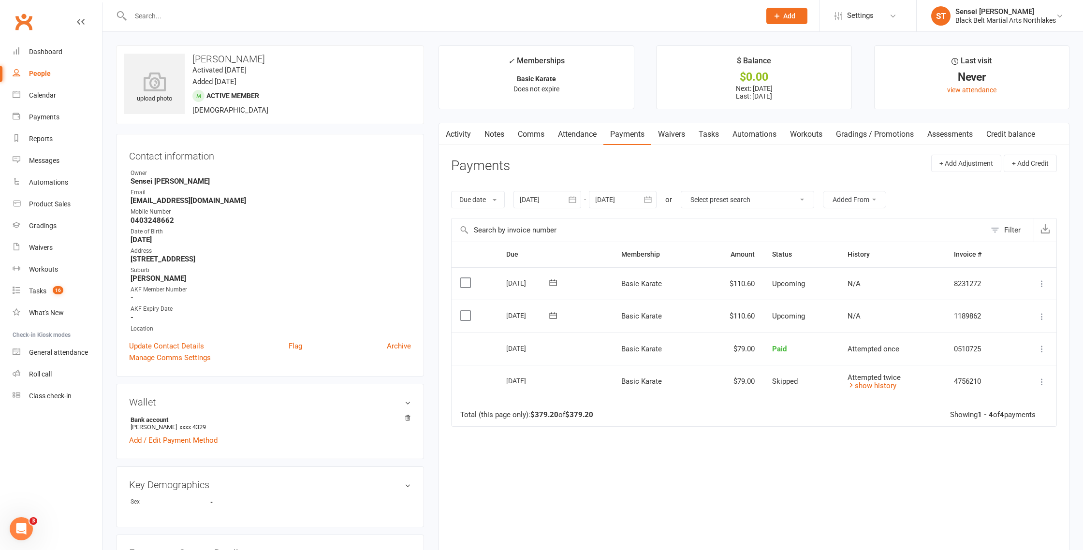
click at [455, 135] on link "Activity" at bounding box center [458, 134] width 39 height 22
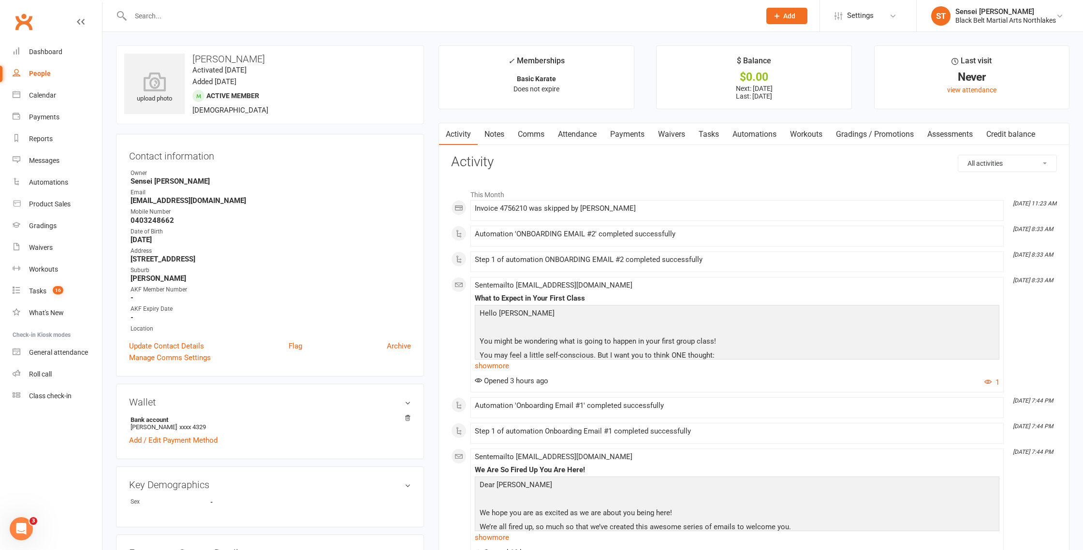
click at [490, 136] on link "Notes" at bounding box center [494, 134] width 33 height 22
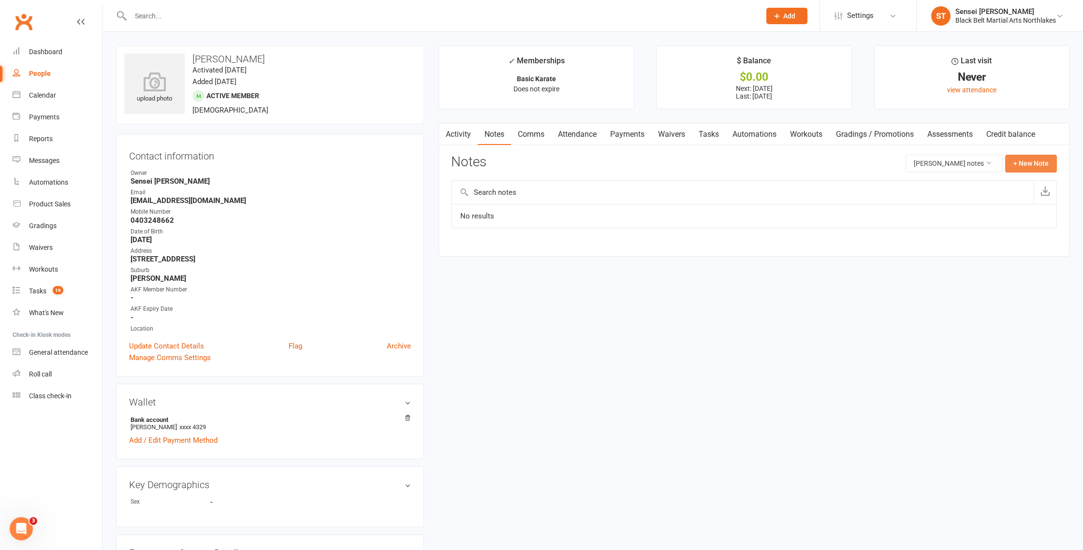
click at [1026, 161] on button "+ New Note" at bounding box center [1032, 163] width 52 height 17
click at [521, 204] on input "text" at bounding box center [754, 203] width 606 height 20
type input "Initial instalment"
click at [471, 247] on textarea at bounding box center [754, 258] width 606 height 32
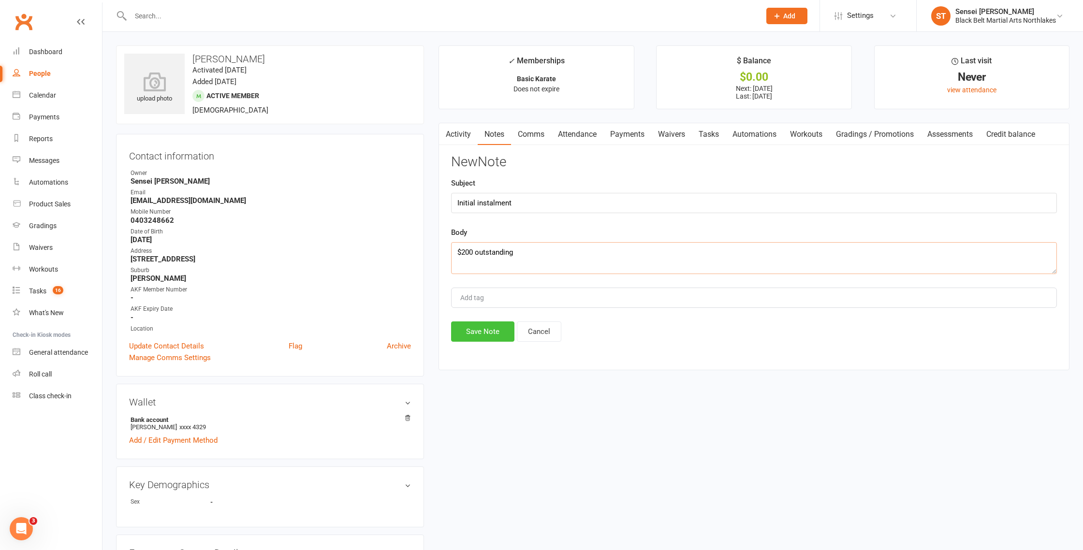
type textarea "$200 outstanding"
click at [479, 332] on button "Save Note" at bounding box center [482, 332] width 63 height 20
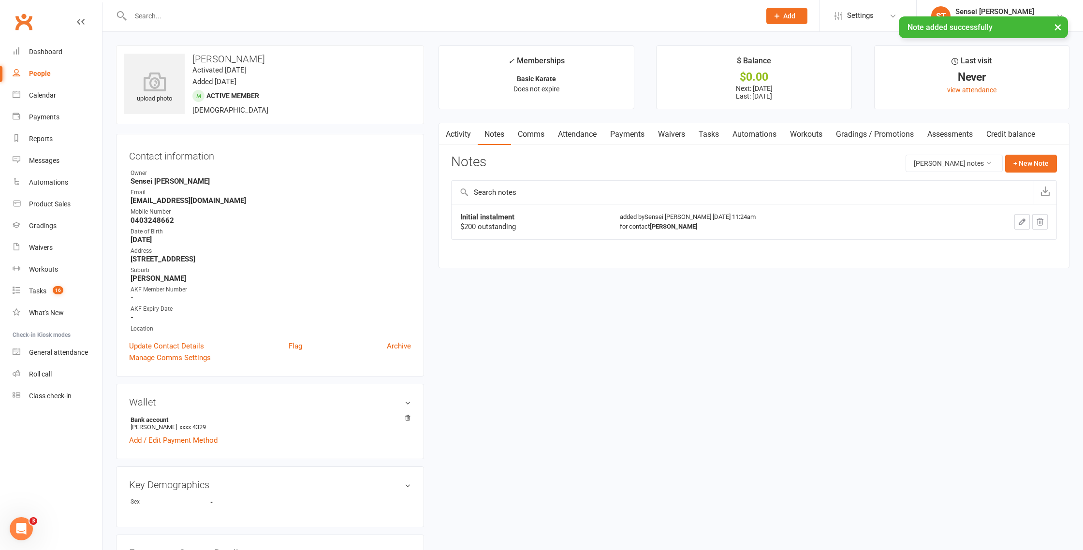
click at [263, 16] on div "× Note added successfully" at bounding box center [535, 16] width 1071 height 0
click at [207, 15] on input "text" at bounding box center [441, 16] width 626 height 14
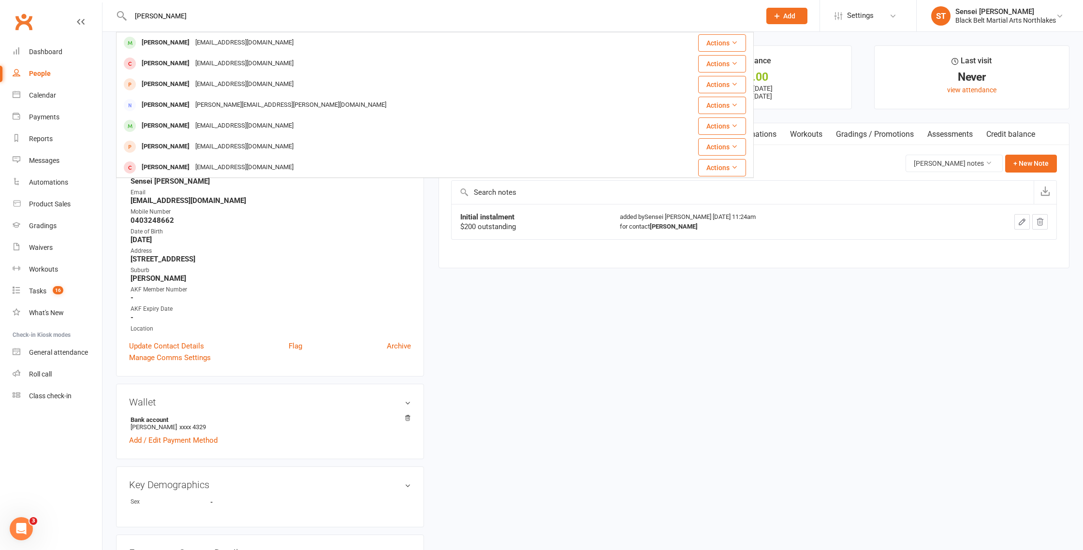
type input "[PERSON_NAME]"
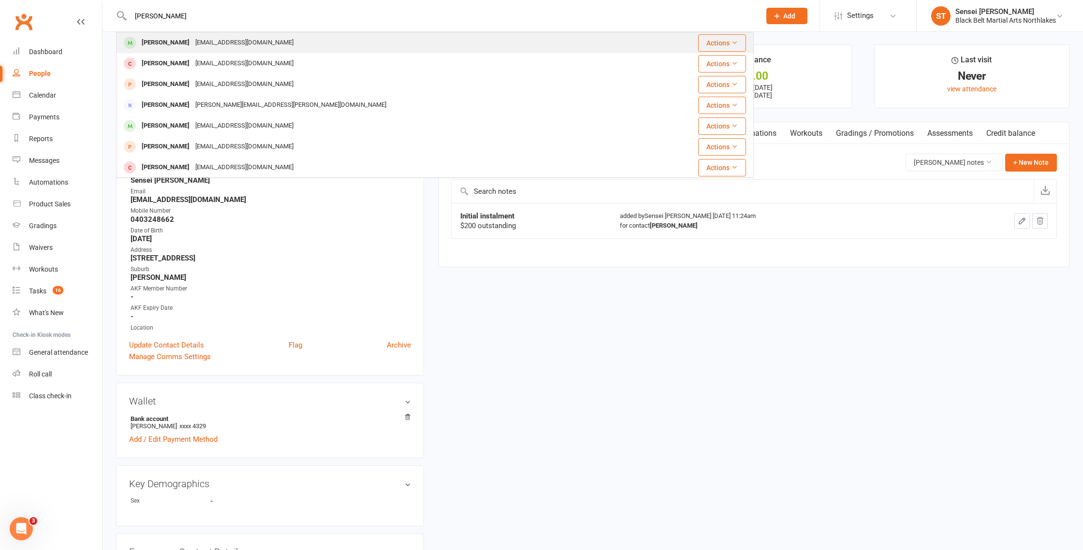
click at [170, 39] on div "[PERSON_NAME]" at bounding box center [166, 43] width 54 height 14
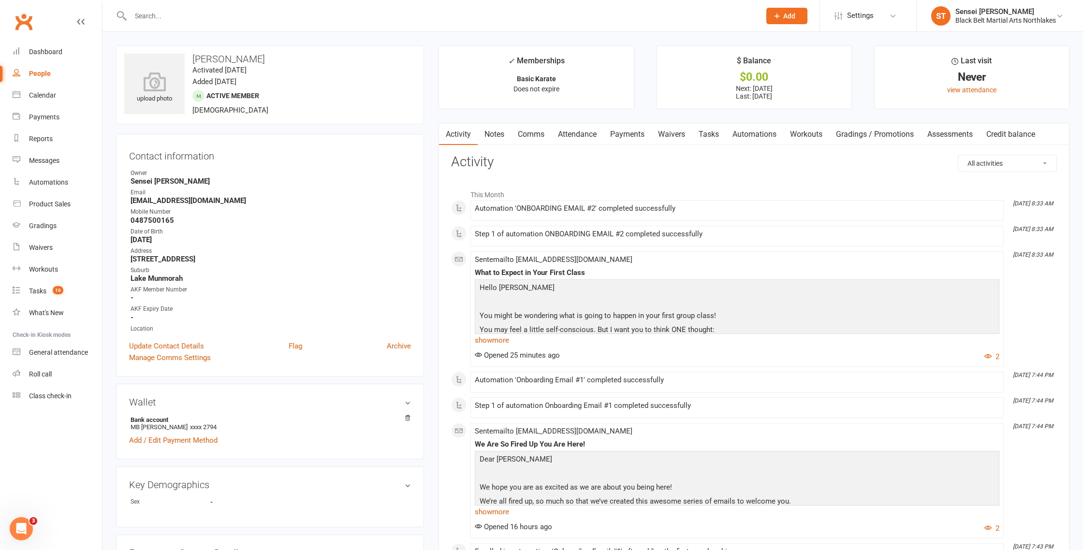
click at [491, 140] on link "Notes" at bounding box center [494, 134] width 33 height 22
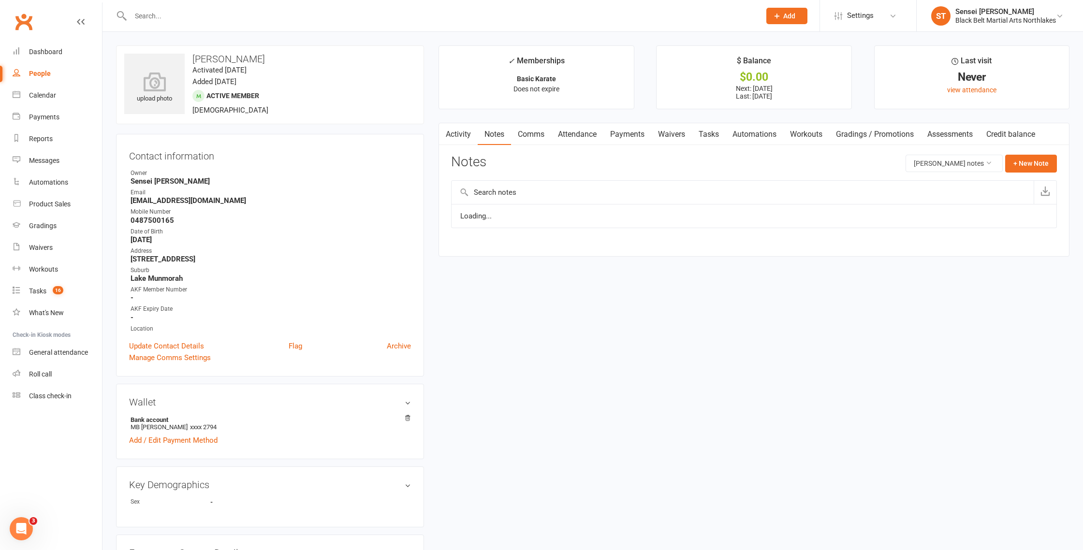
scroll to position [0, 0]
click at [1015, 161] on button "+ New Note" at bounding box center [1032, 162] width 52 height 17
click at [508, 202] on input "text" at bounding box center [754, 203] width 606 height 20
type input "Initial instalment"
click at [461, 247] on textarea at bounding box center [754, 258] width 606 height 32
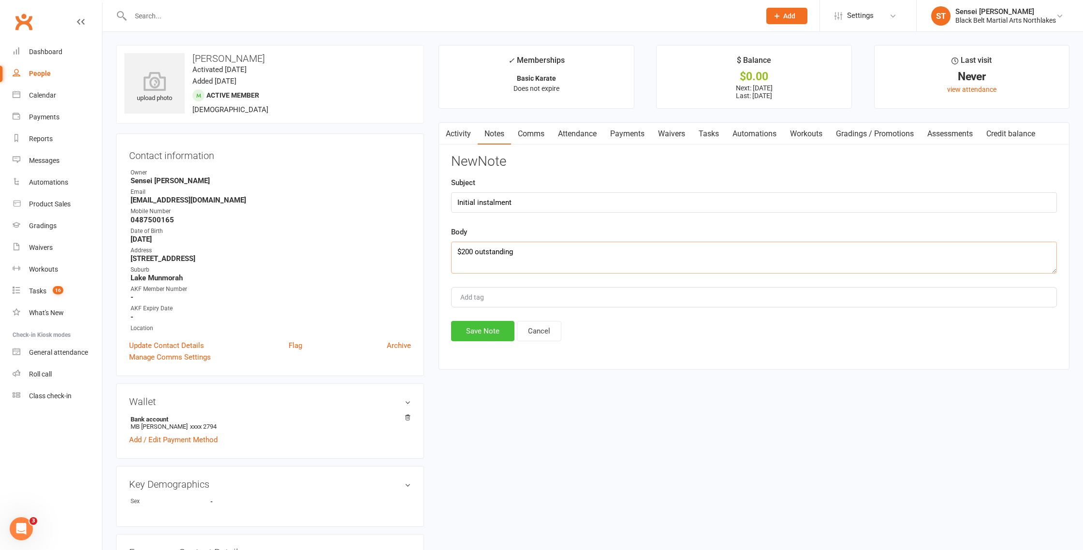
type textarea "$200 outstanding"
click at [479, 334] on button "Save Note" at bounding box center [482, 331] width 63 height 20
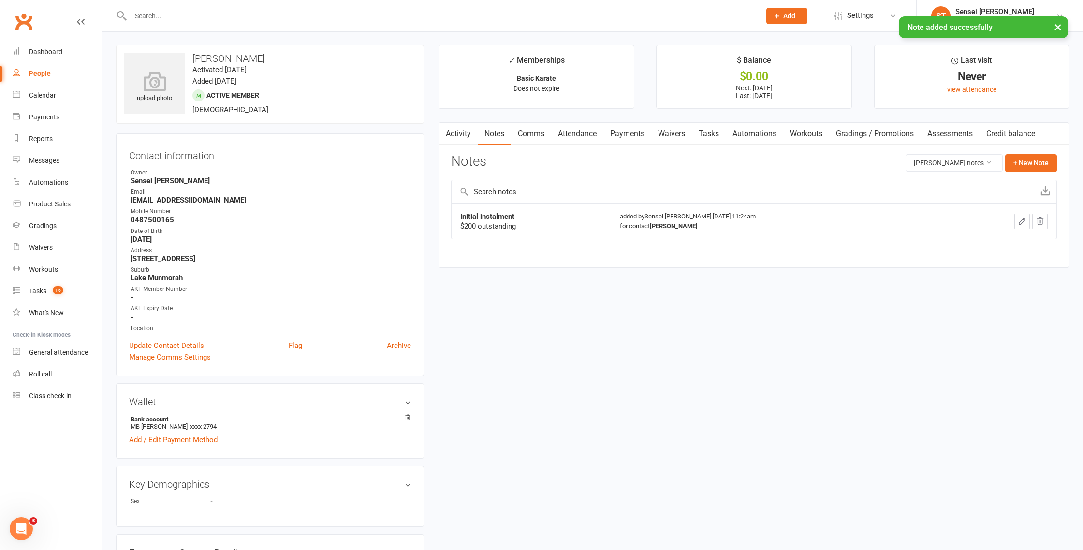
click at [494, 137] on link "Notes" at bounding box center [494, 134] width 33 height 22
click at [30, 291] on div "Tasks" at bounding box center [37, 291] width 17 height 8
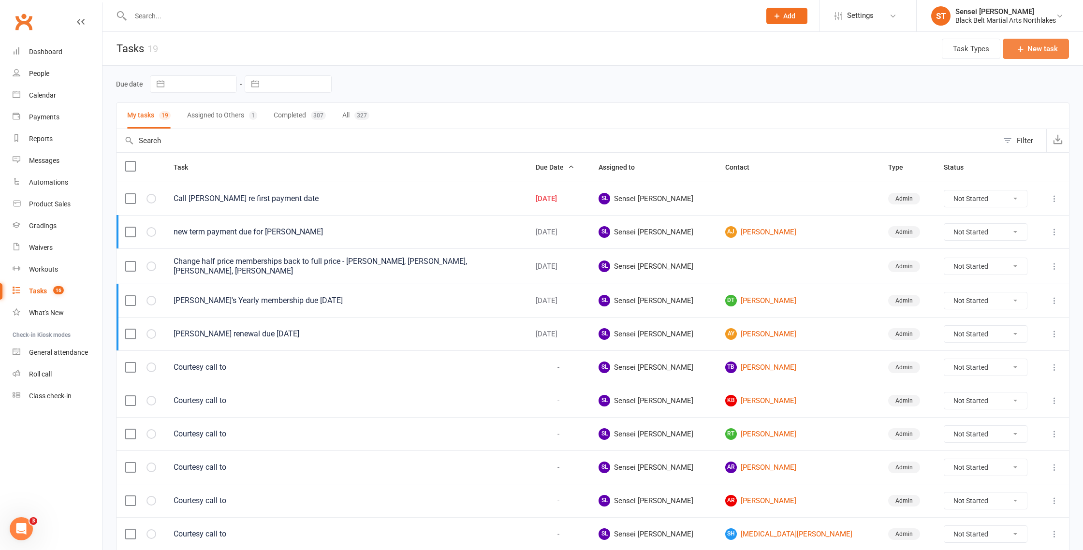
click at [1033, 47] on button "New task" at bounding box center [1036, 49] width 66 height 20
select select "42961"
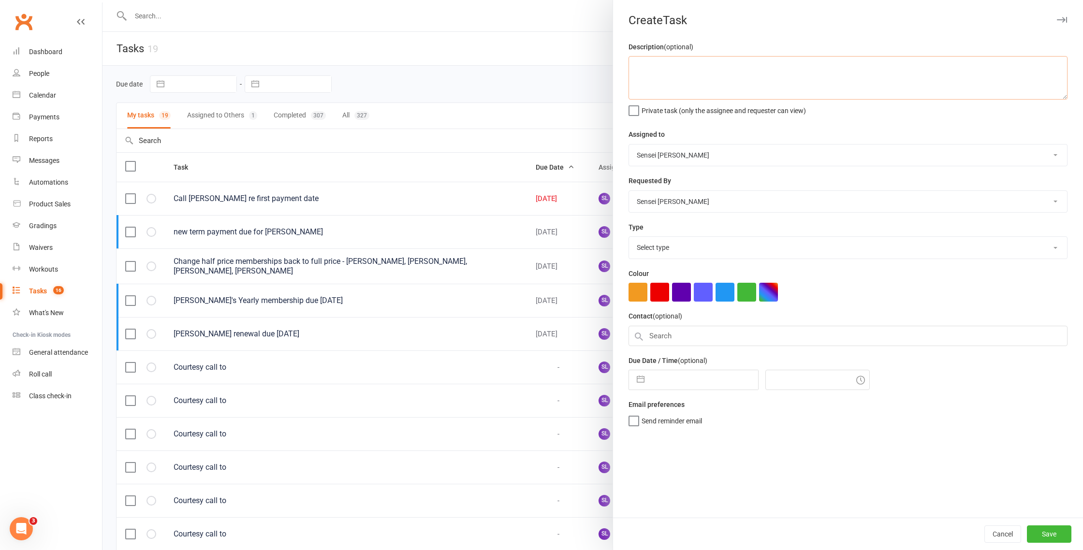
click at [674, 66] on textarea at bounding box center [848, 78] width 439 height 44
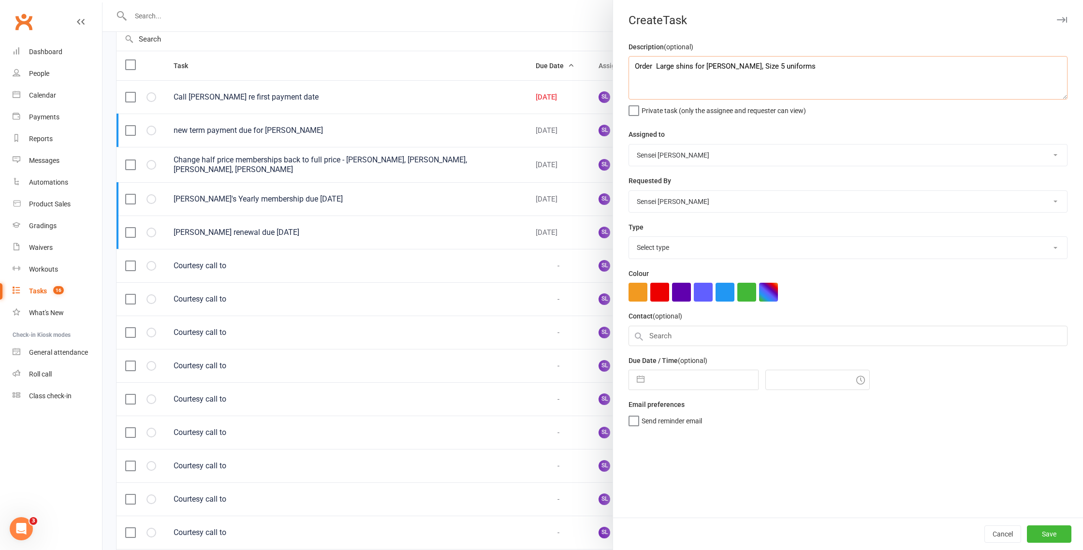
scroll to position [113, 0]
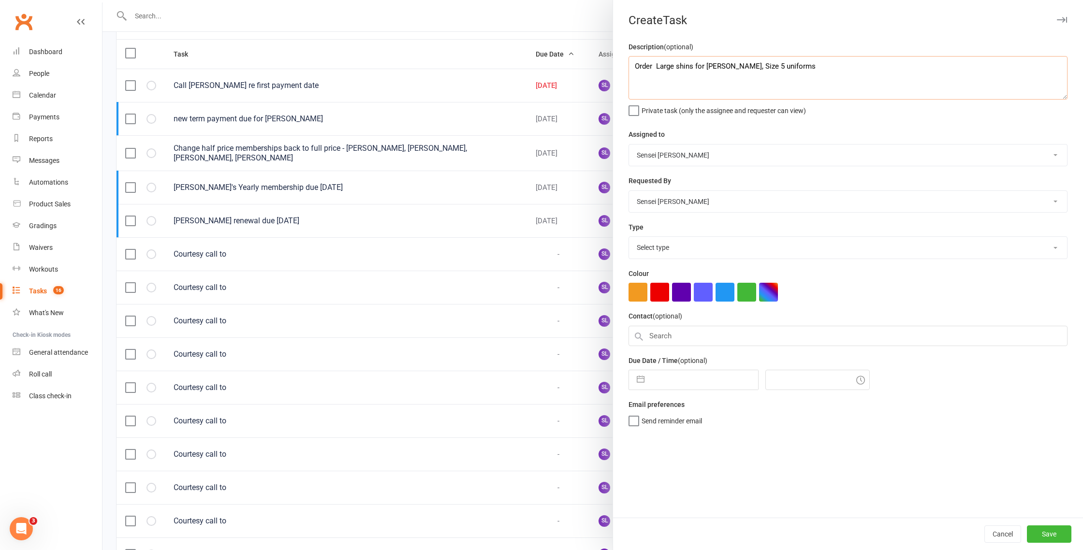
type textarea "Order Large shins for Marcus Murphy, Size 5 uniforms"
click at [635, 113] on label "Private task (only the assignee and requester can view)" at bounding box center [718, 109] width 178 height 10
click at [635, 104] on input "Private task (only the assignee and requester can view)" at bounding box center [718, 104] width 178 height 0
click at [661, 246] on select "Select type Admin Admin Cancel agreement Database management E-mail Financial F…" at bounding box center [848, 247] width 438 height 21
select select "17716"
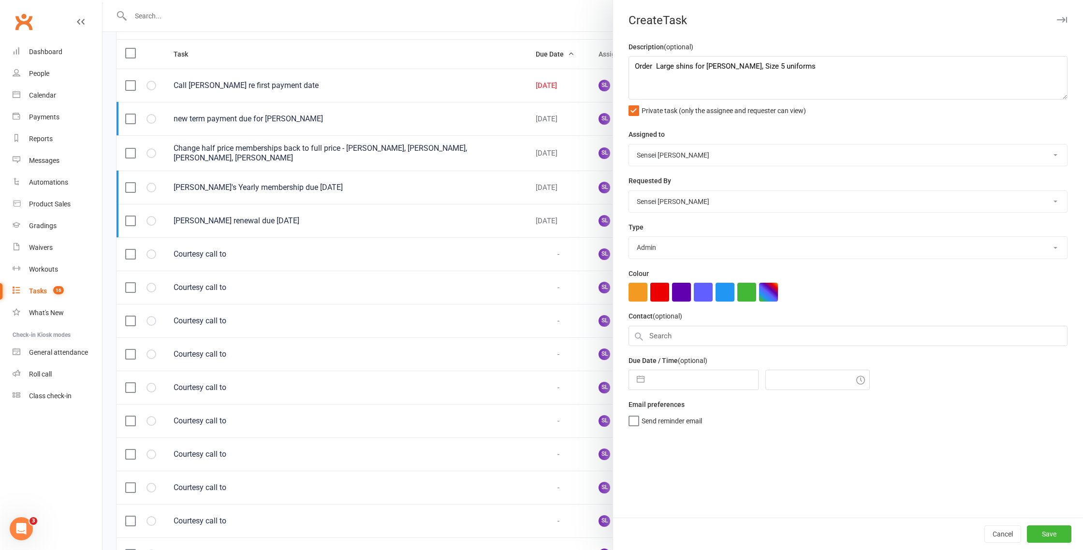
click at [629, 238] on select "Select type Admin Admin Cancel agreement Database management E-mail Financial F…" at bounding box center [848, 247] width 438 height 21
select select "8"
select select "2025"
select select "9"
select select "2025"
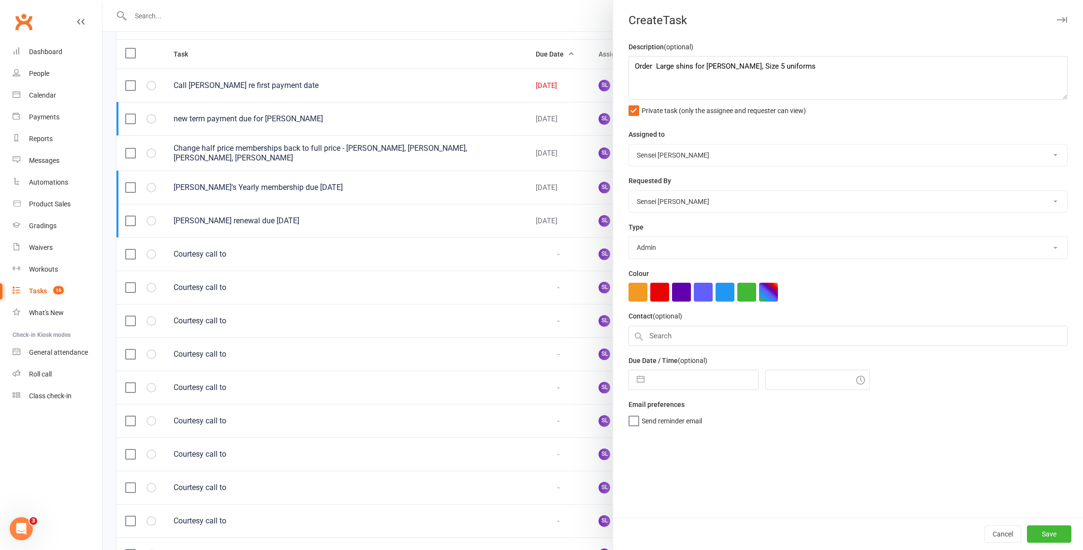
select select "10"
select select "2025"
click at [657, 386] on input "text" at bounding box center [704, 380] width 109 height 19
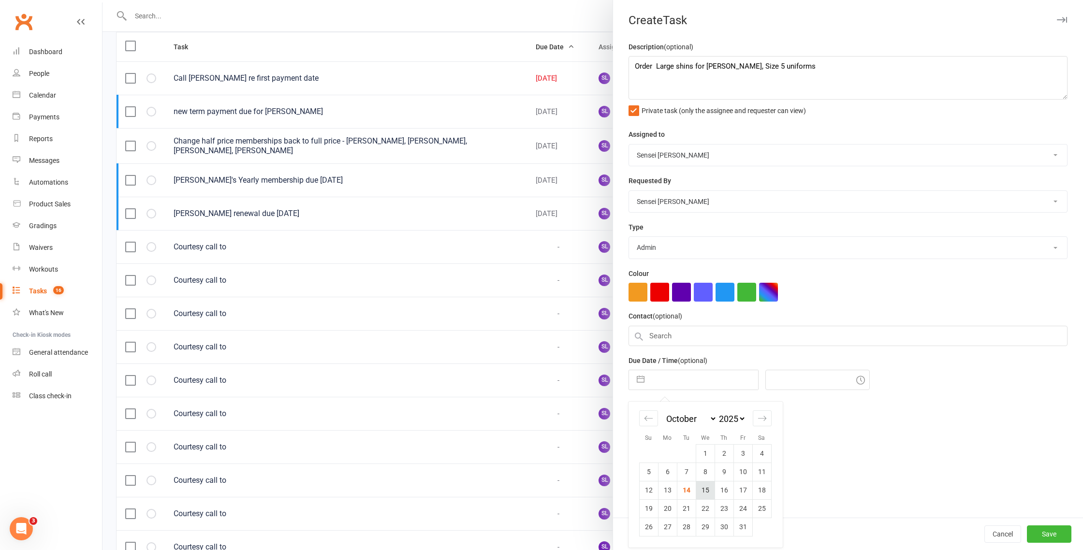
click at [706, 490] on td "15" at bounding box center [705, 490] width 19 height 18
type input "[DATE]"
type input "11:30am"
click at [639, 424] on label "Send reminder email" at bounding box center [666, 419] width 74 height 10
click at [639, 414] on input "Send reminder email" at bounding box center [666, 414] width 74 height 0
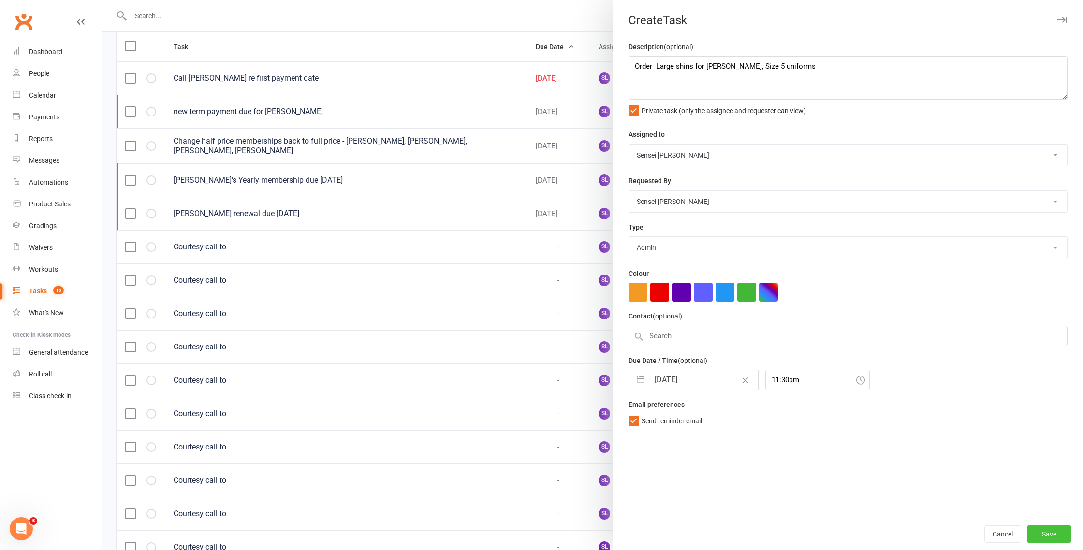
click at [1053, 536] on button "Save" at bounding box center [1049, 534] width 45 height 17
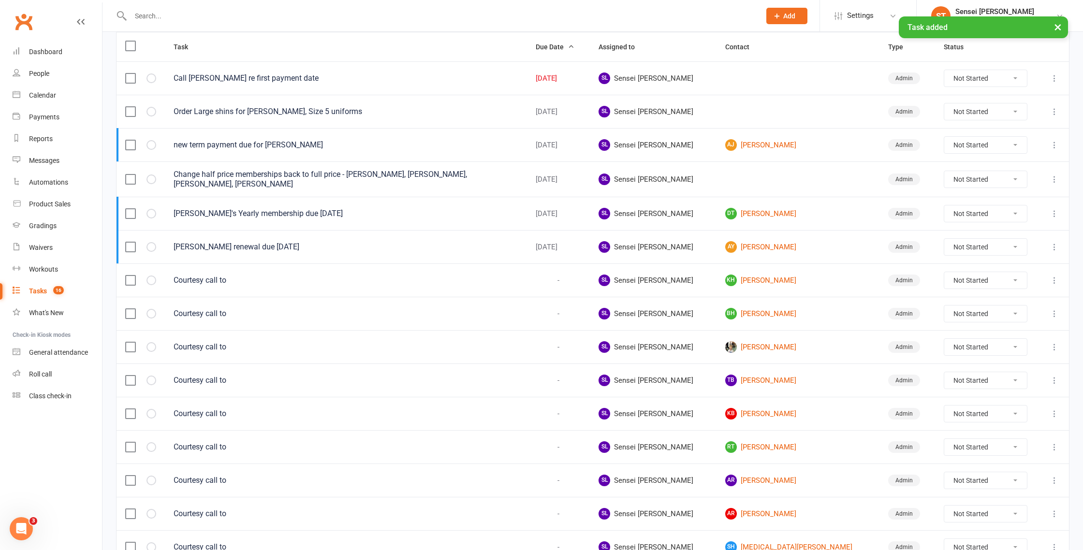
click at [40, 291] on div "Tasks" at bounding box center [38, 291] width 18 height 8
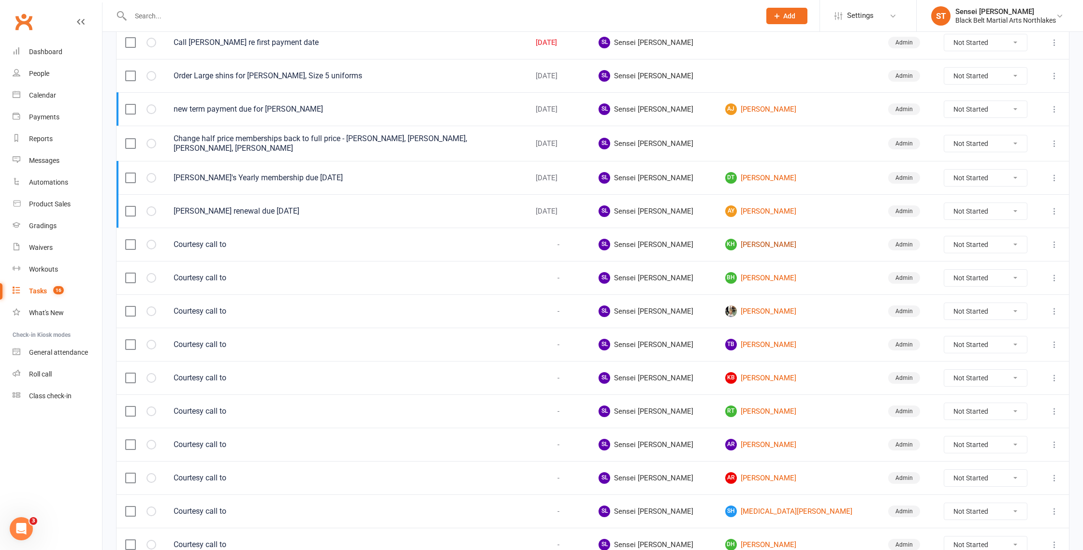
scroll to position [157, 0]
click at [769, 241] on link "KH Kristan Henderson" at bounding box center [799, 244] width 146 height 12
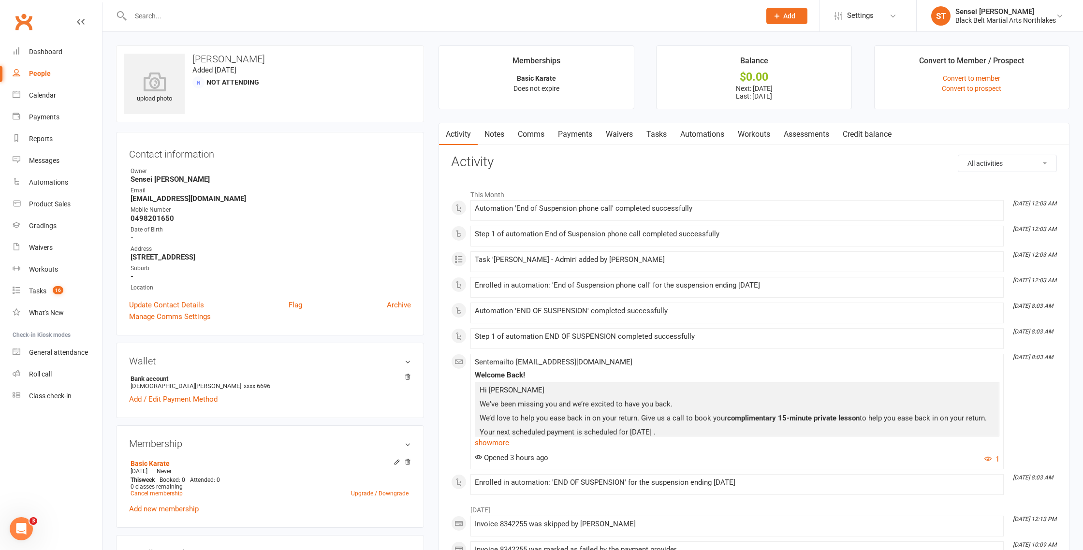
click at [577, 132] on link "Payments" at bounding box center [575, 134] width 48 height 22
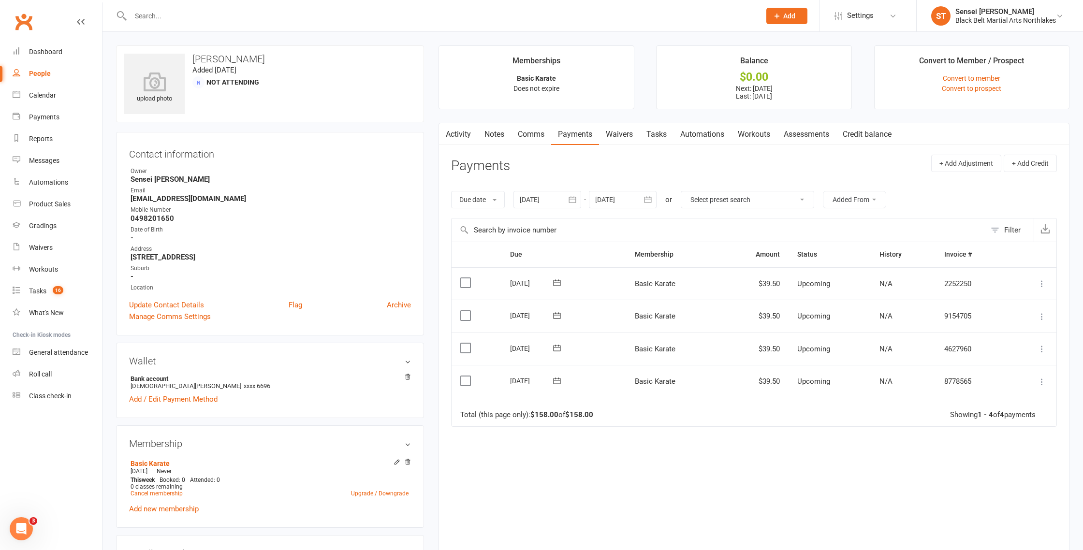
click at [500, 133] on link "Notes" at bounding box center [494, 134] width 33 height 22
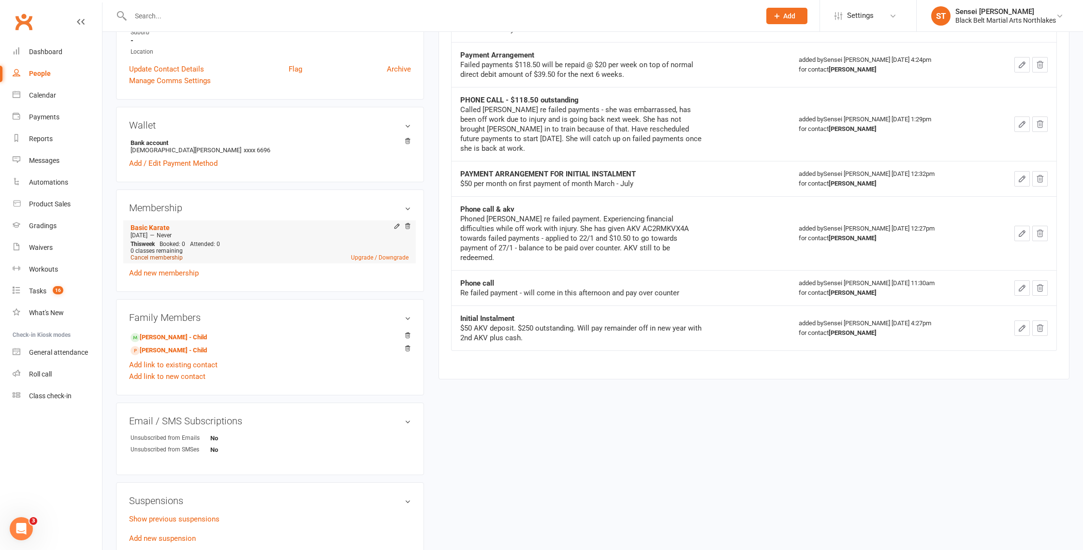
scroll to position [238, 0]
click at [158, 254] on link "Cancel membership" at bounding box center [157, 255] width 52 height 7
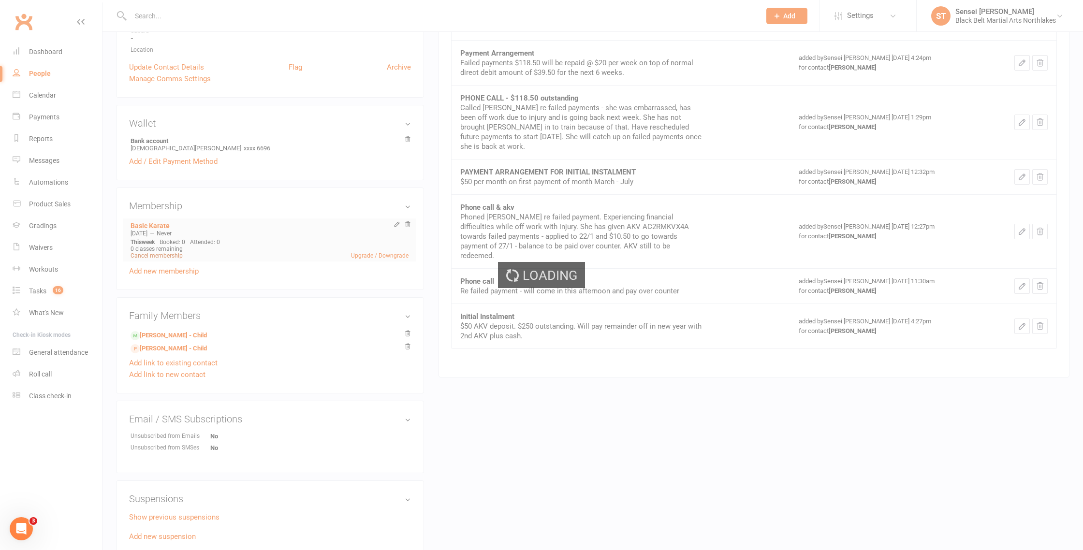
scroll to position [238, 0]
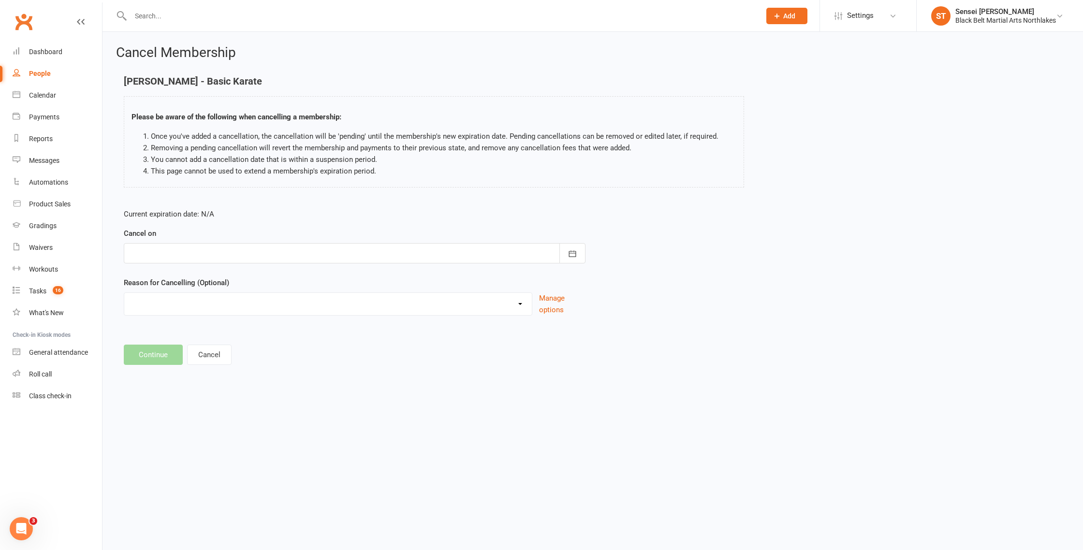
click at [178, 252] on div at bounding box center [355, 253] width 462 height 20
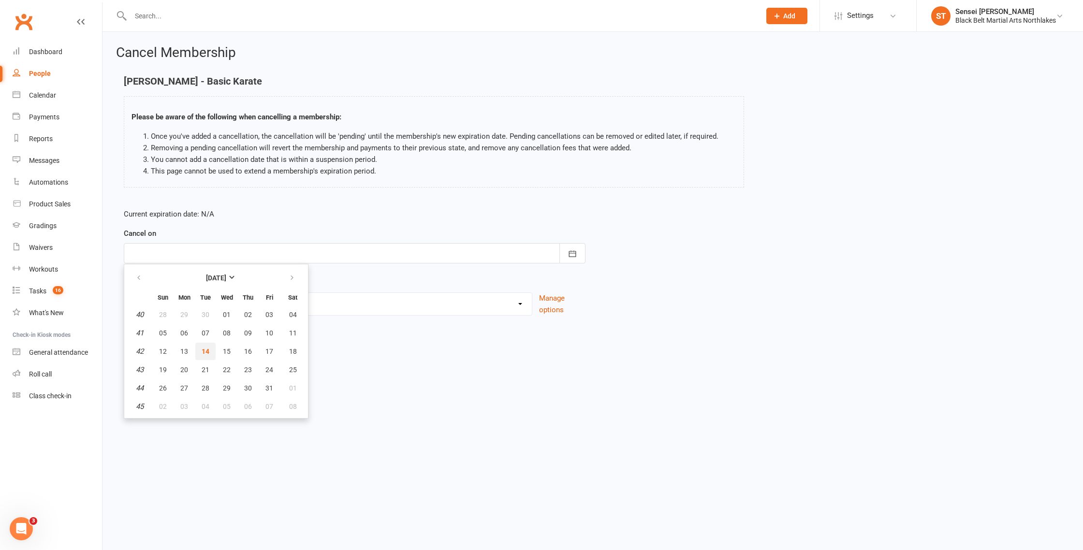
click at [209, 349] on button "14" at bounding box center [205, 351] width 20 height 17
type input "[DATE]"
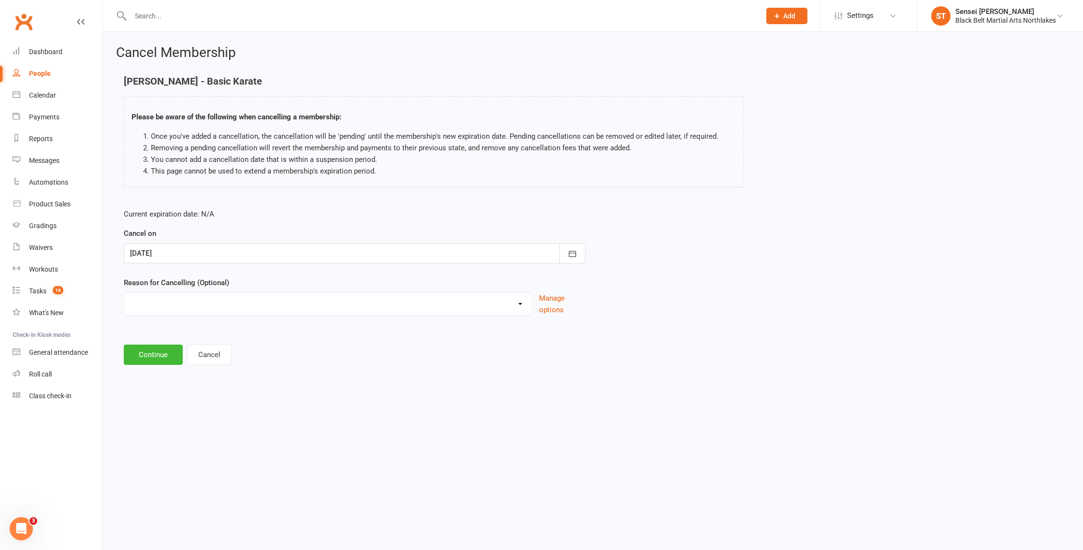
click at [156, 304] on select "Holiday Injury MIA Other reason" at bounding box center [328, 302] width 408 height 19
select select "3"
click at [124, 293] on select "Holiday Injury MIA Other reason" at bounding box center [328, 302] width 408 height 19
click at [158, 349] on input at bounding box center [355, 355] width 462 height 20
type input "health problems"
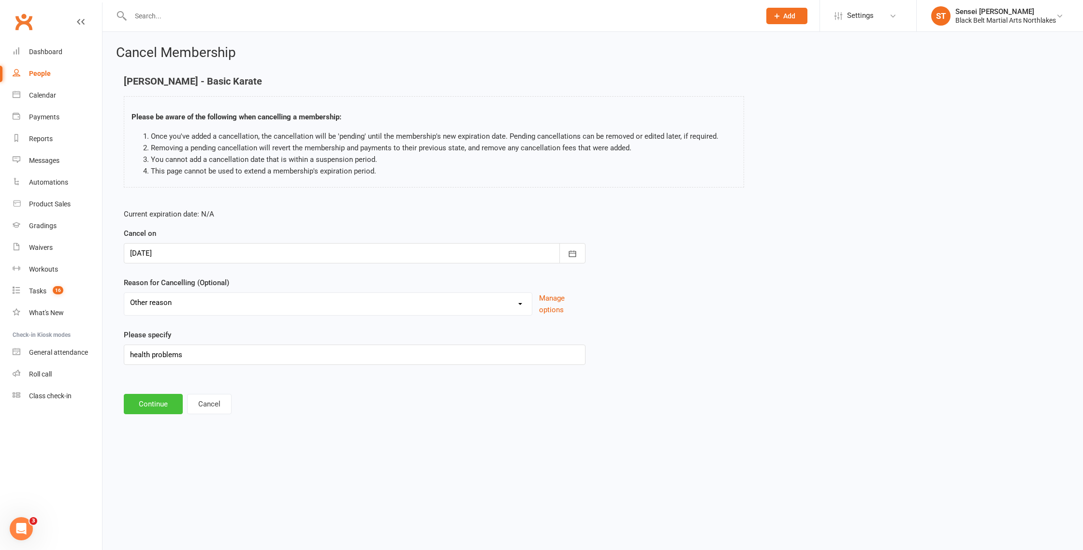
click at [157, 410] on button "Continue" at bounding box center [153, 404] width 59 height 20
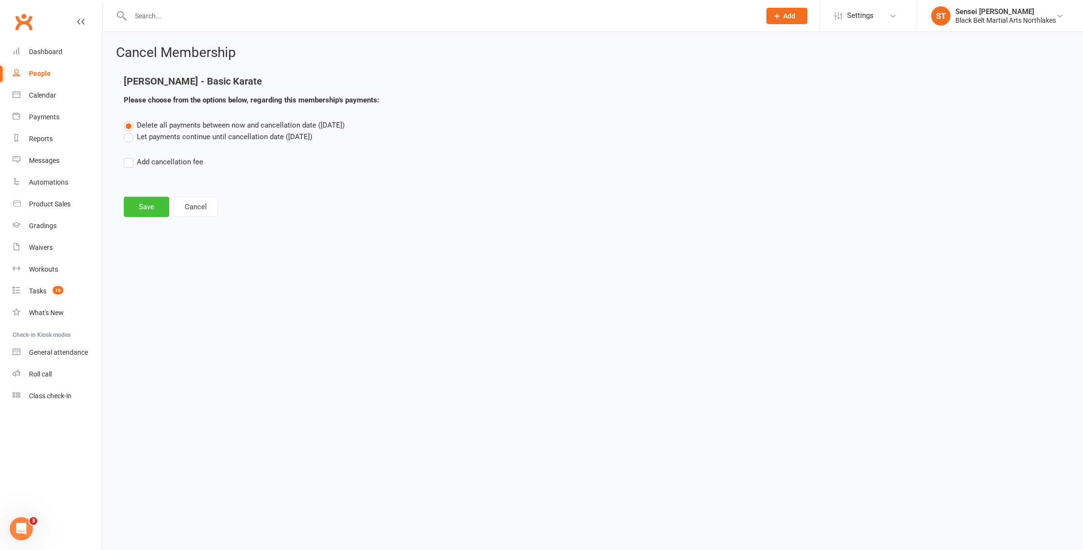
click at [146, 208] on button "Save" at bounding box center [146, 207] width 45 height 20
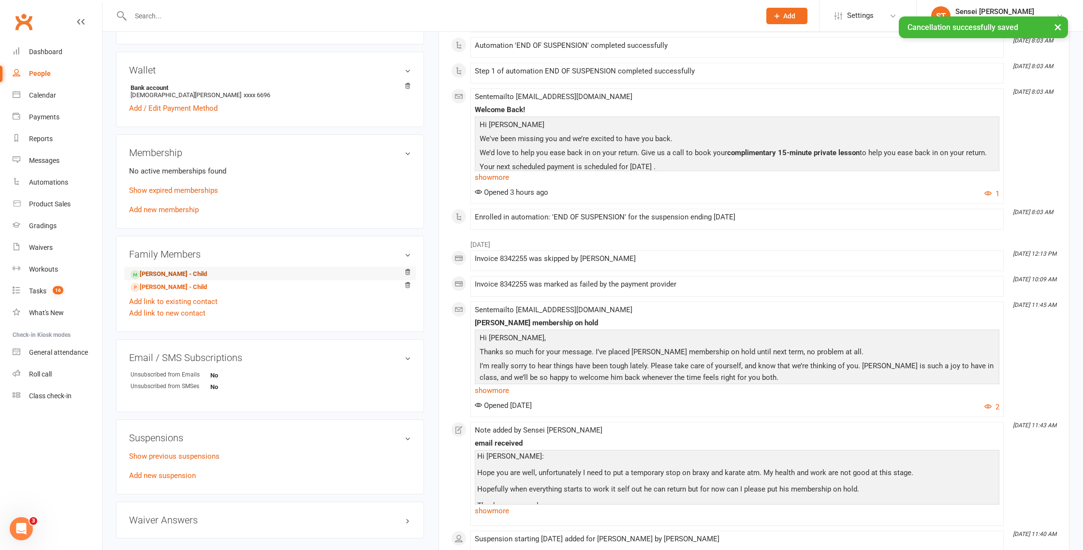
scroll to position [296, 0]
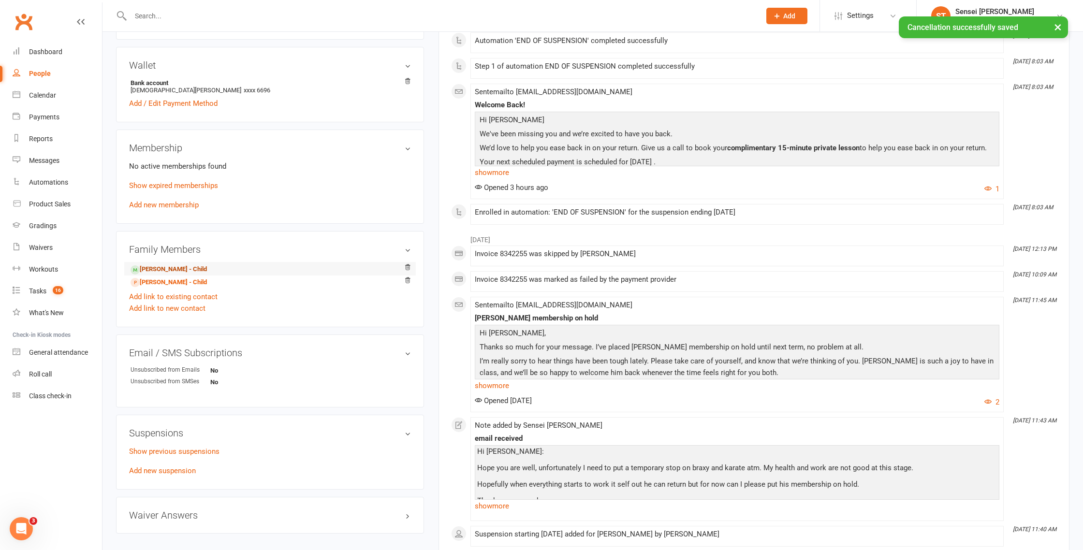
click at [161, 271] on link "Braxton Henderson - Child" at bounding box center [169, 270] width 76 height 10
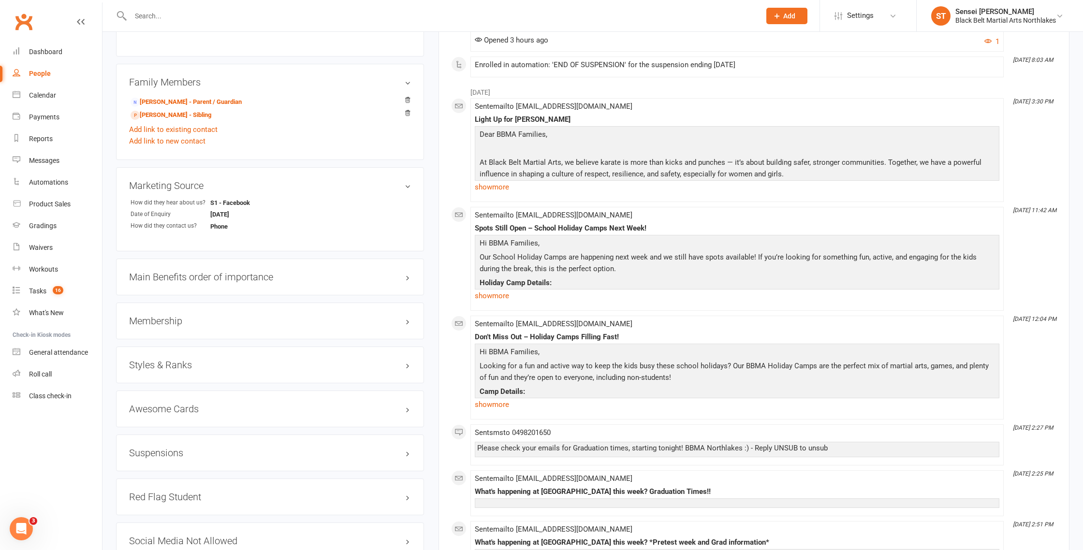
scroll to position [651, 0]
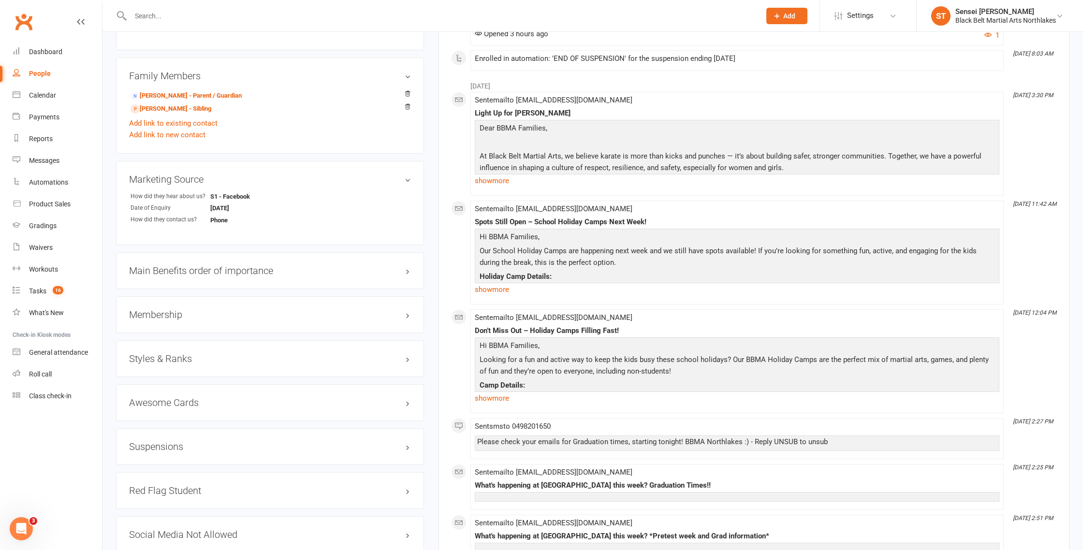
click at [161, 316] on h3 "Membership" at bounding box center [270, 315] width 282 height 11
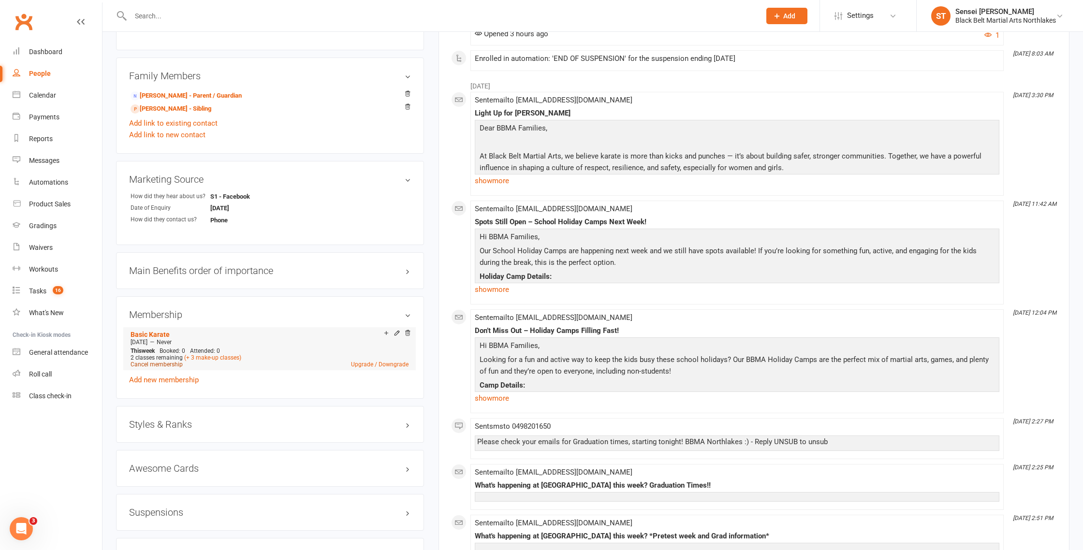
click at [155, 362] on link "Cancel membership" at bounding box center [157, 364] width 52 height 7
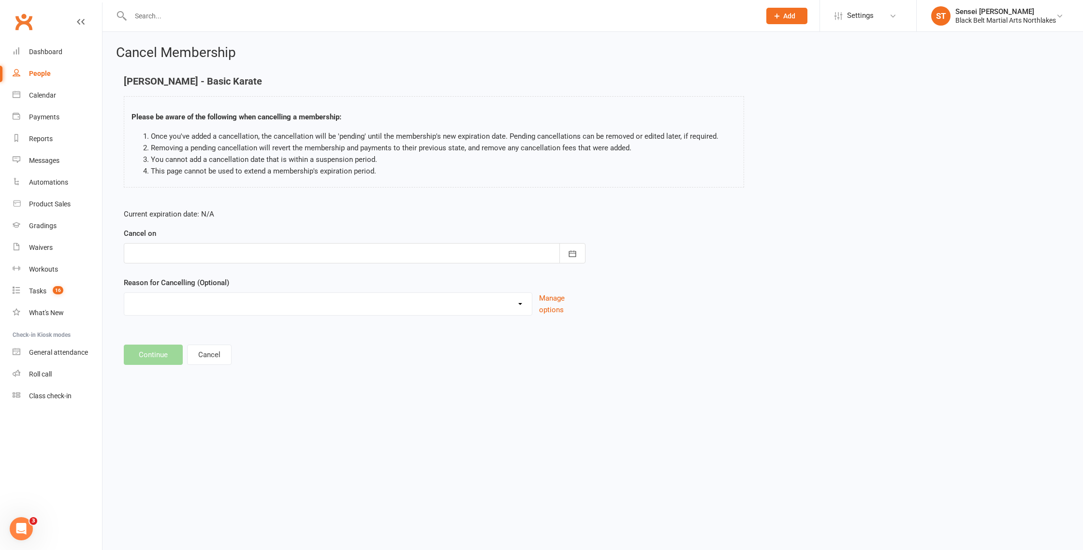
click at [168, 254] on div at bounding box center [355, 253] width 462 height 20
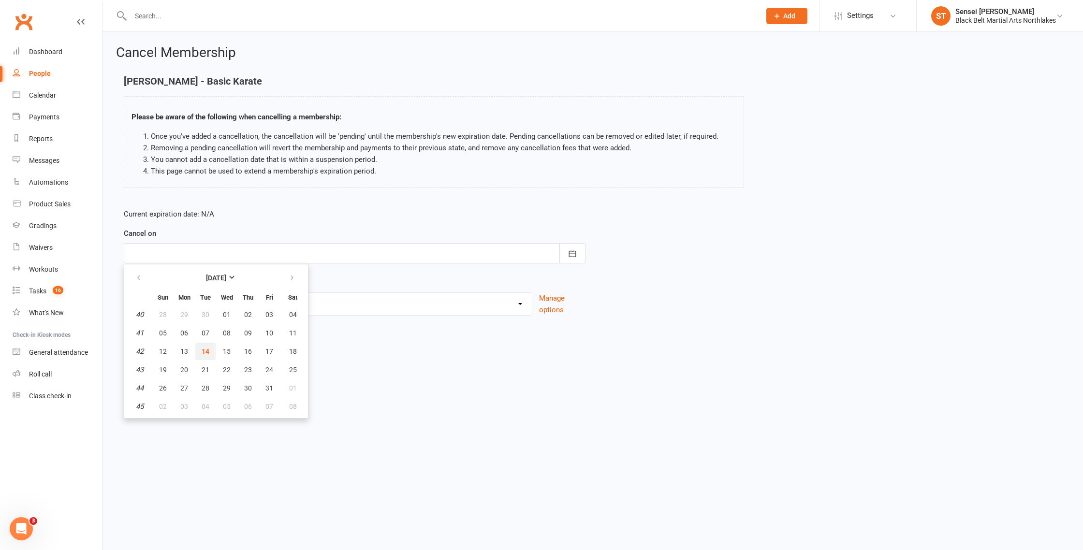
click at [208, 350] on span "14" at bounding box center [206, 352] width 8 height 8
type input "[DATE]"
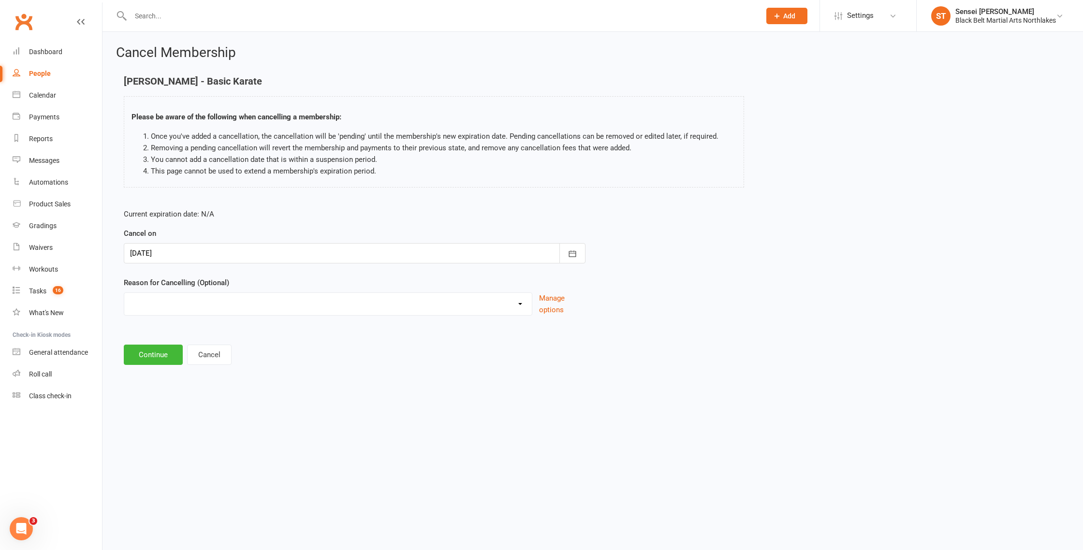
click at [170, 309] on select "Holiday Injury MIA Other reason" at bounding box center [328, 302] width 408 height 19
select select "3"
click at [124, 293] on select "Holiday Injury MIA Other reason" at bounding box center [328, 302] width 408 height 19
click at [149, 352] on input at bounding box center [355, 355] width 462 height 20
type input "health problems"
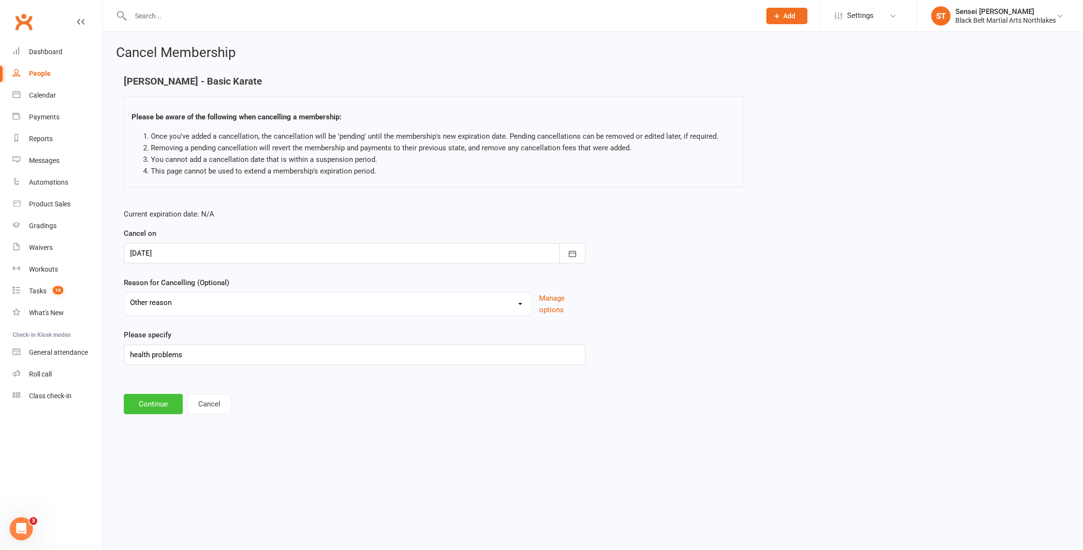
click at [152, 404] on button "Continue" at bounding box center [153, 404] width 59 height 20
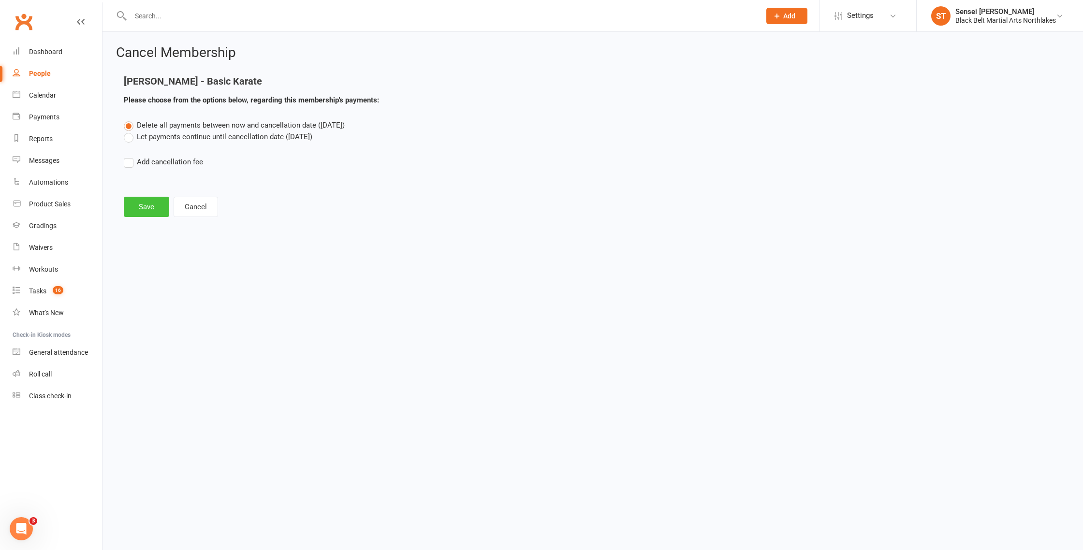
click at [141, 208] on button "Save" at bounding box center [146, 207] width 45 height 20
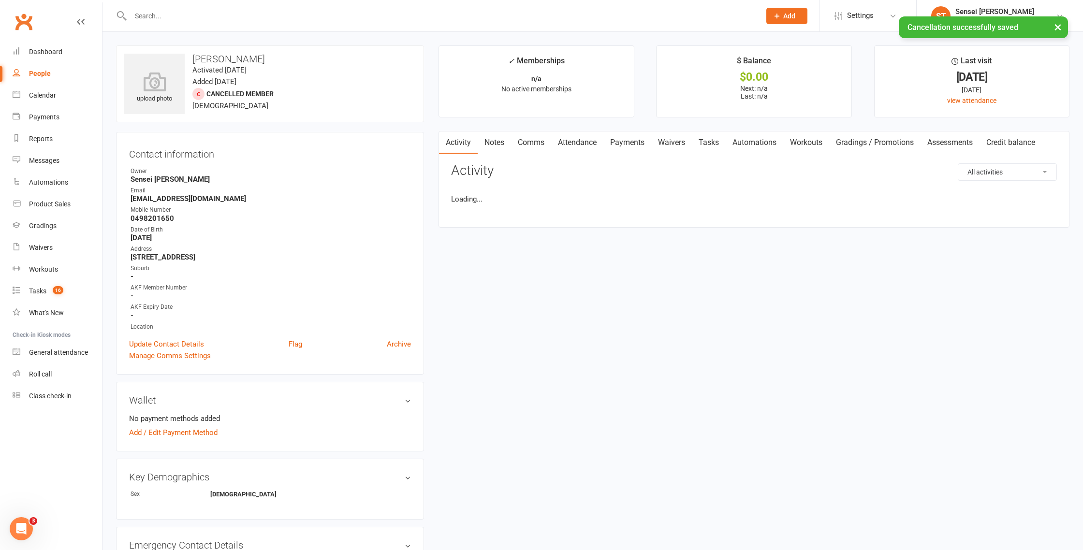
scroll to position [0, 0]
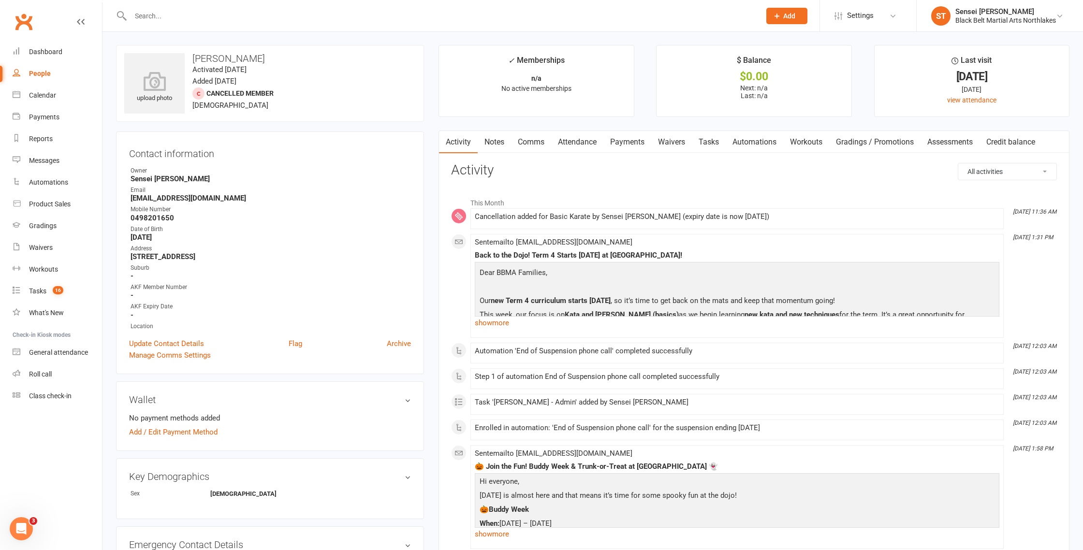
click at [43, 74] on div "People" at bounding box center [40, 74] width 22 height 8
select select "100"
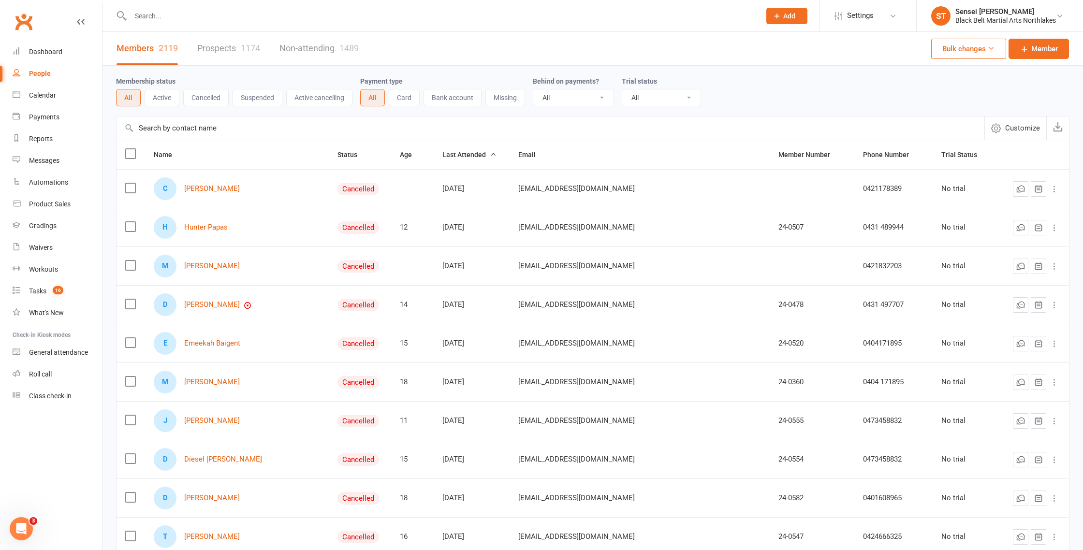
click at [258, 100] on button "Suspended" at bounding box center [258, 97] width 50 height 17
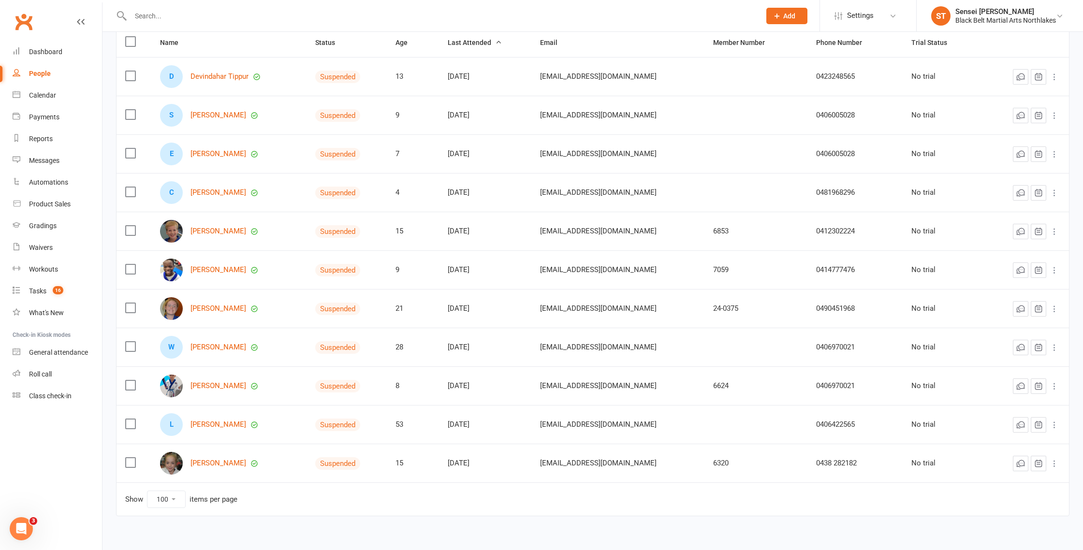
scroll to position [119, 0]
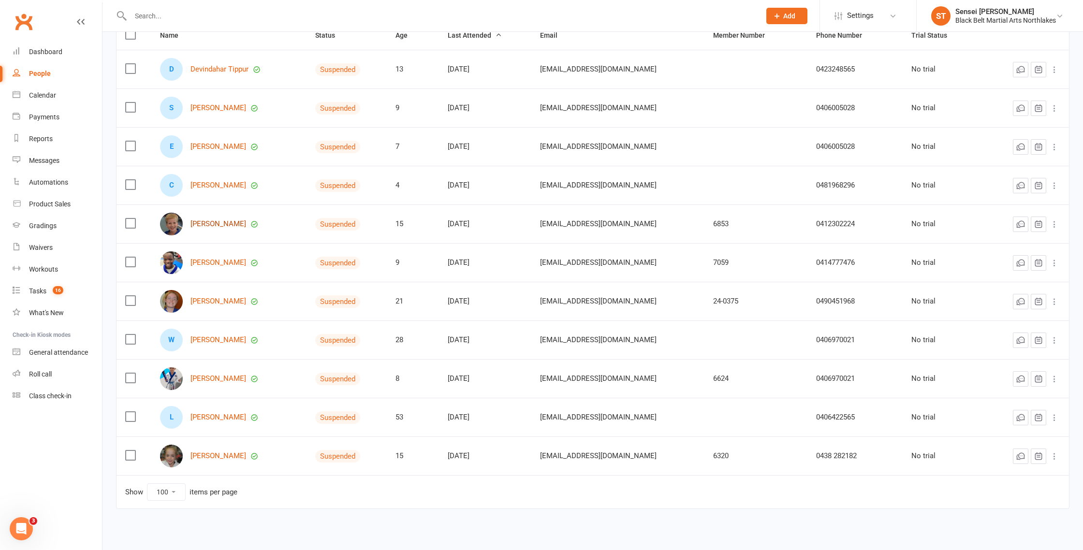
click at [203, 224] on link "[PERSON_NAME]" at bounding box center [219, 224] width 56 height 8
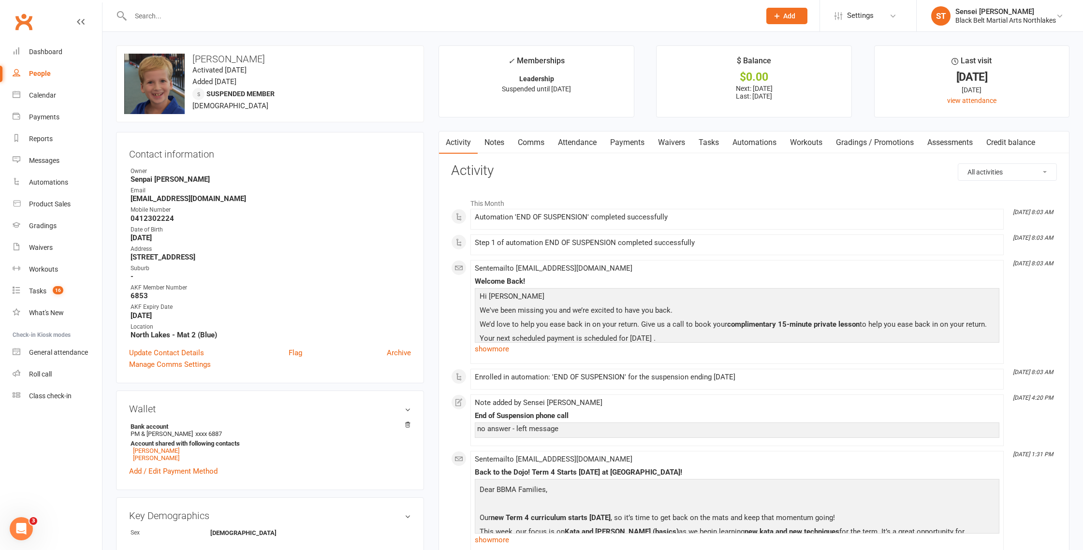
click at [634, 143] on link "Payments" at bounding box center [628, 143] width 48 height 22
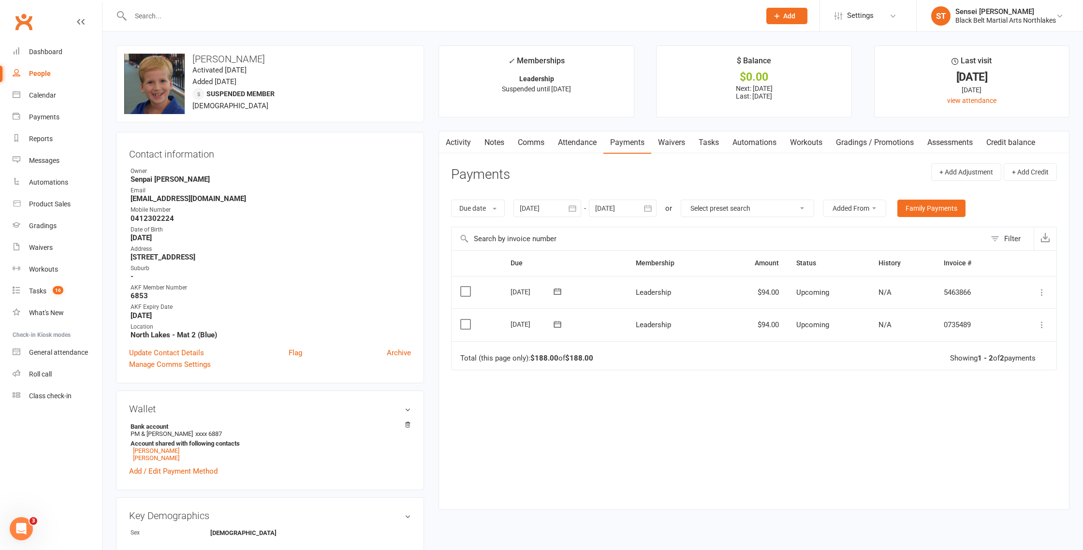
click at [492, 144] on link "Notes" at bounding box center [494, 143] width 33 height 22
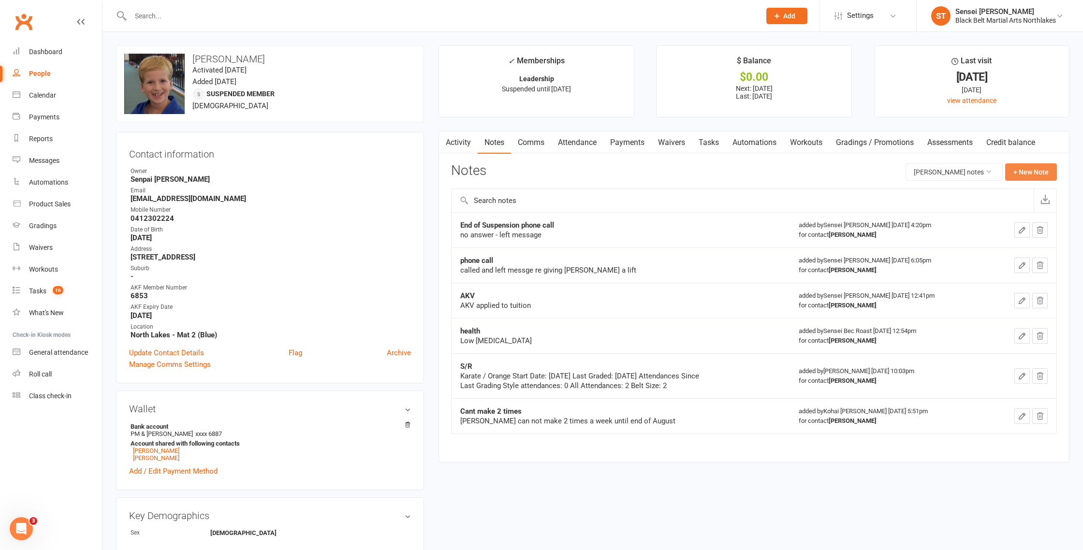
click at [1027, 172] on button "+ New Note" at bounding box center [1032, 171] width 52 height 17
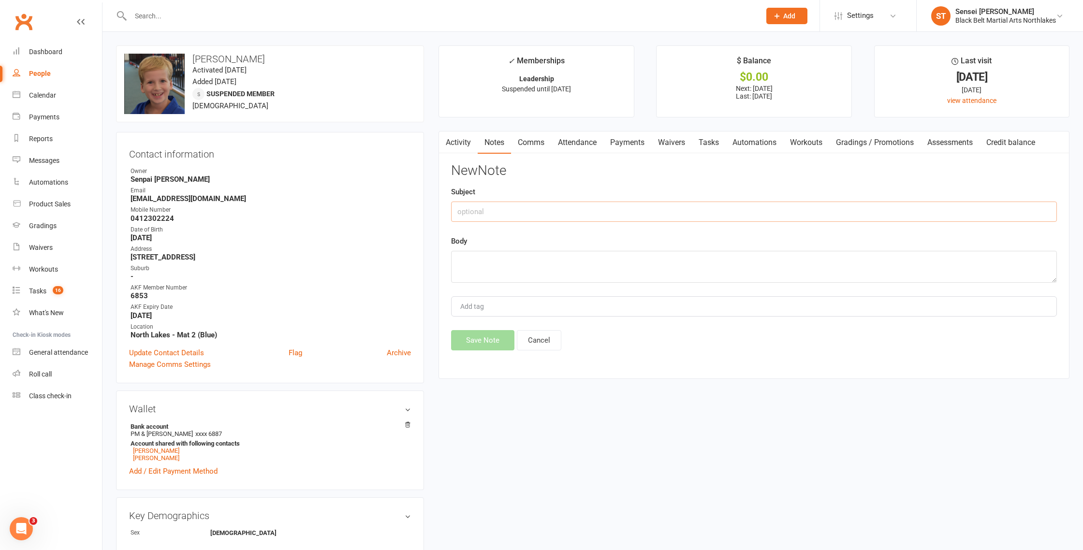
click at [492, 216] on input "text" at bounding box center [754, 212] width 606 height 20
type input "End of suspension phone call #2"
click at [480, 262] on textarea at bounding box center [754, 267] width 606 height 32
type textarea "no answer left msge"
click at [471, 342] on button "Save Note" at bounding box center [482, 340] width 63 height 20
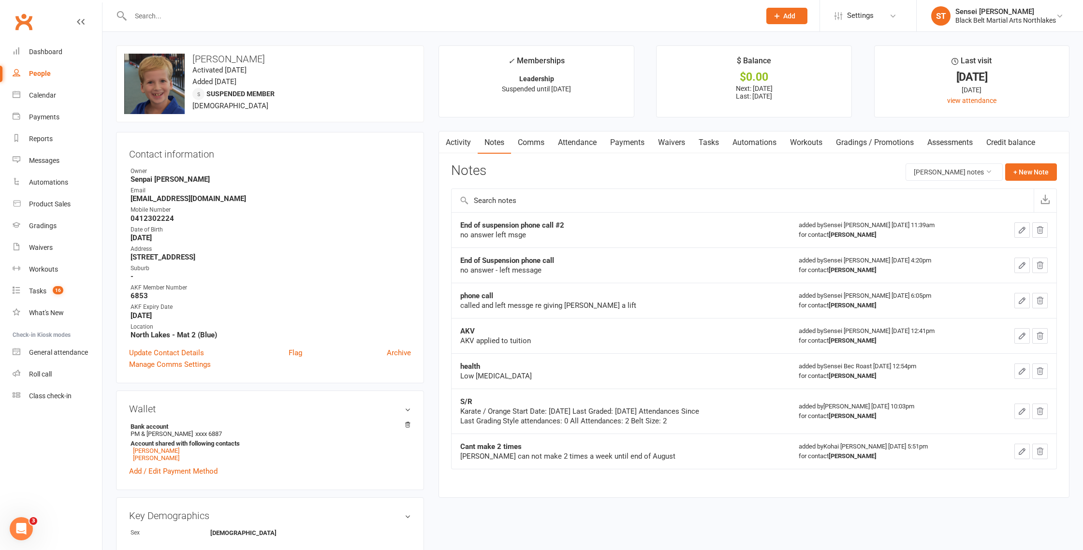
click at [180, 14] on input "text" at bounding box center [441, 16] width 626 height 14
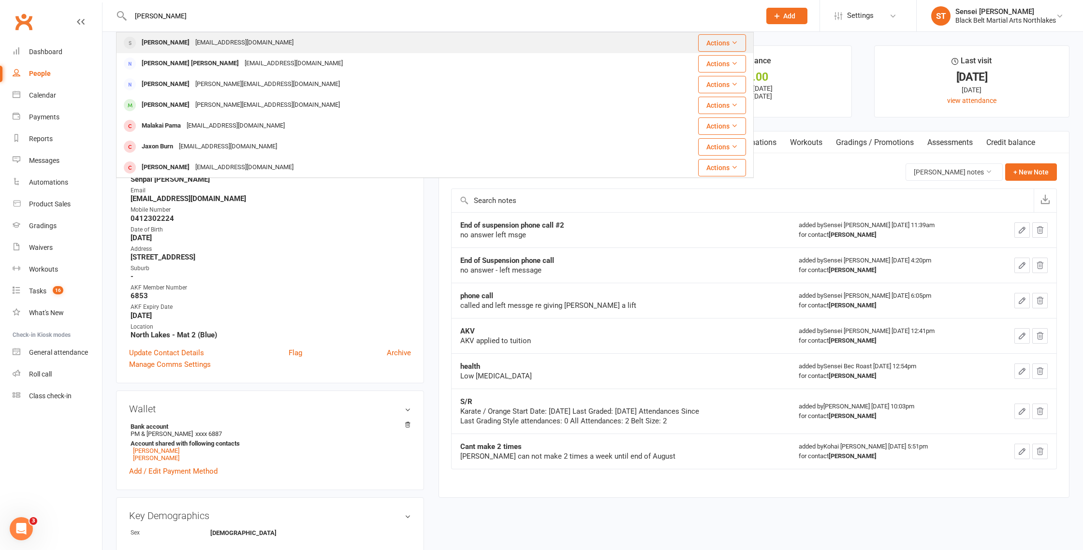
type input "jadon makoni"
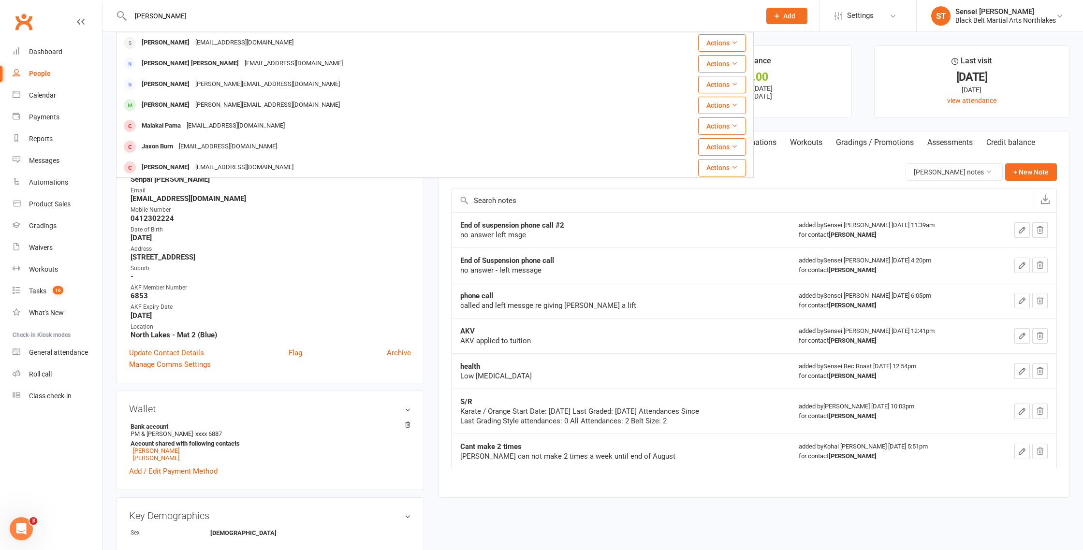
click at [149, 41] on div "[PERSON_NAME]" at bounding box center [166, 43] width 54 height 14
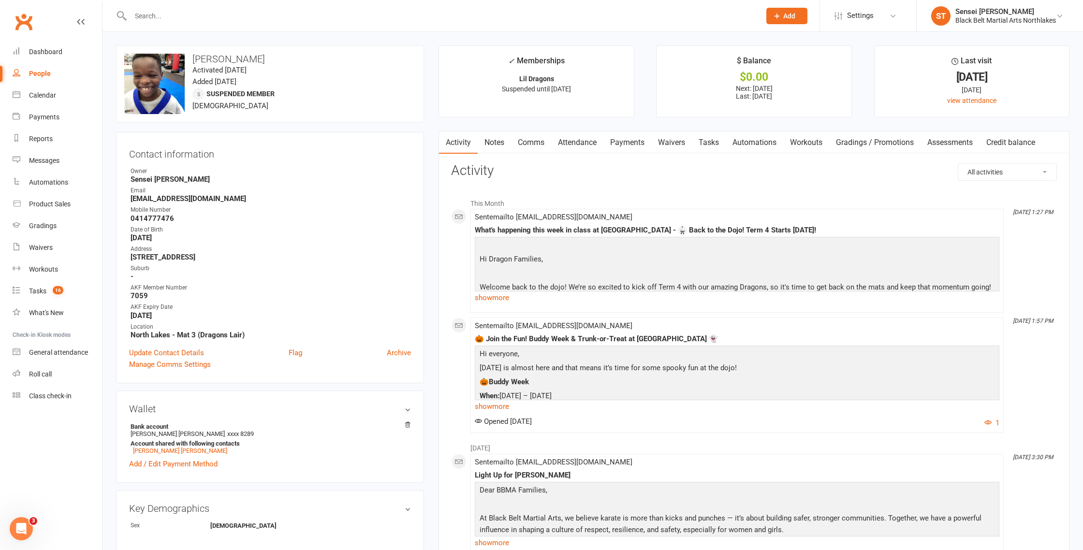
click at [635, 143] on link "Payments" at bounding box center [628, 143] width 48 height 22
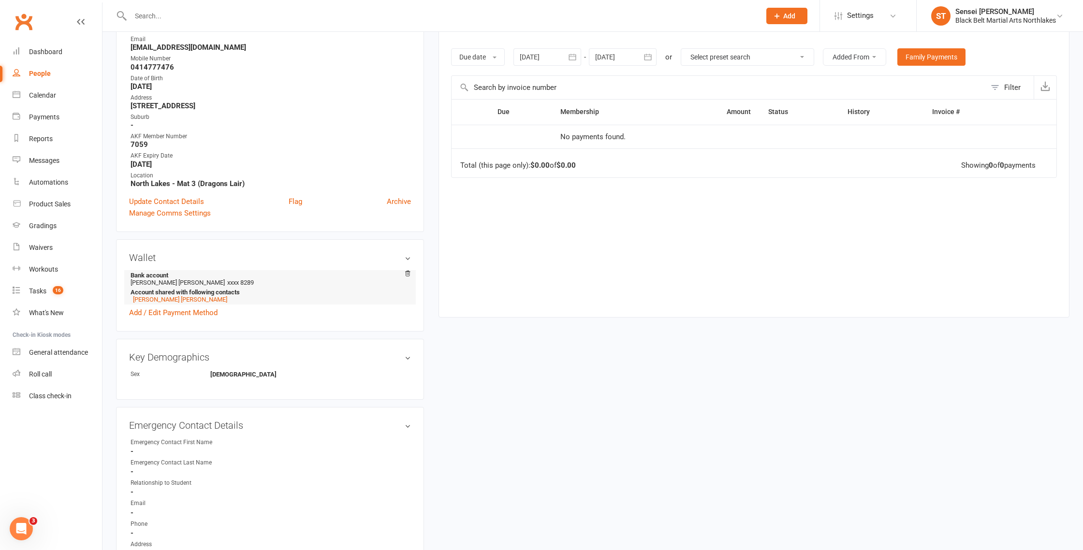
scroll to position [152, 0]
click at [150, 297] on link "[PERSON_NAME] [PERSON_NAME]" at bounding box center [180, 299] width 94 height 7
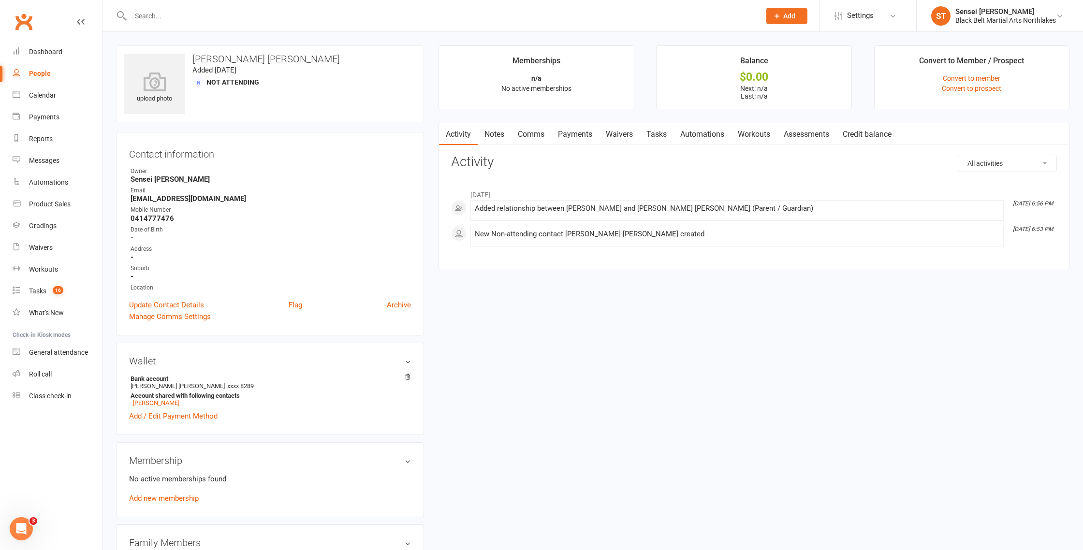
click at [572, 137] on link "Payments" at bounding box center [575, 134] width 48 height 22
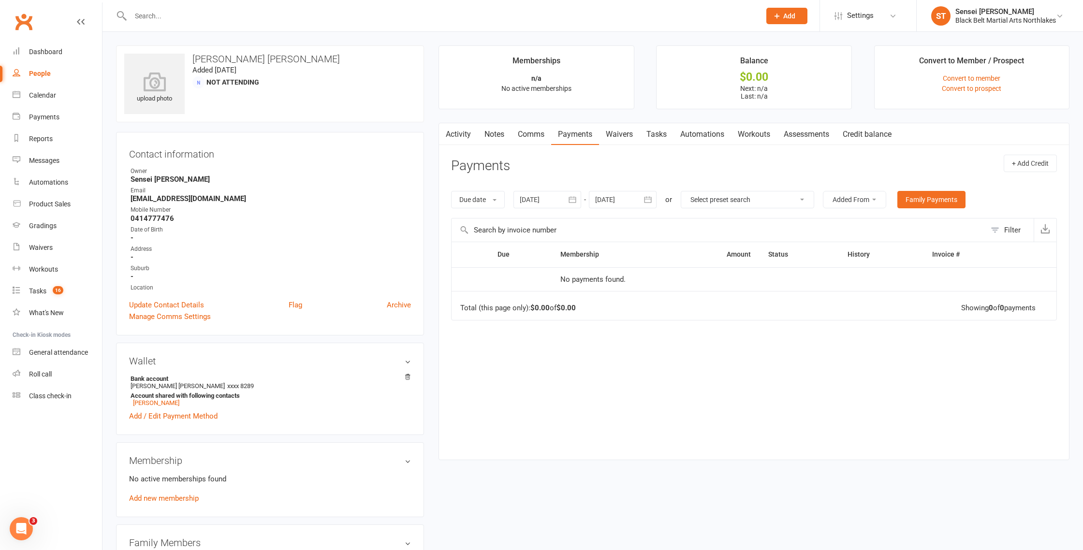
click at [499, 137] on link "Notes" at bounding box center [494, 134] width 33 height 22
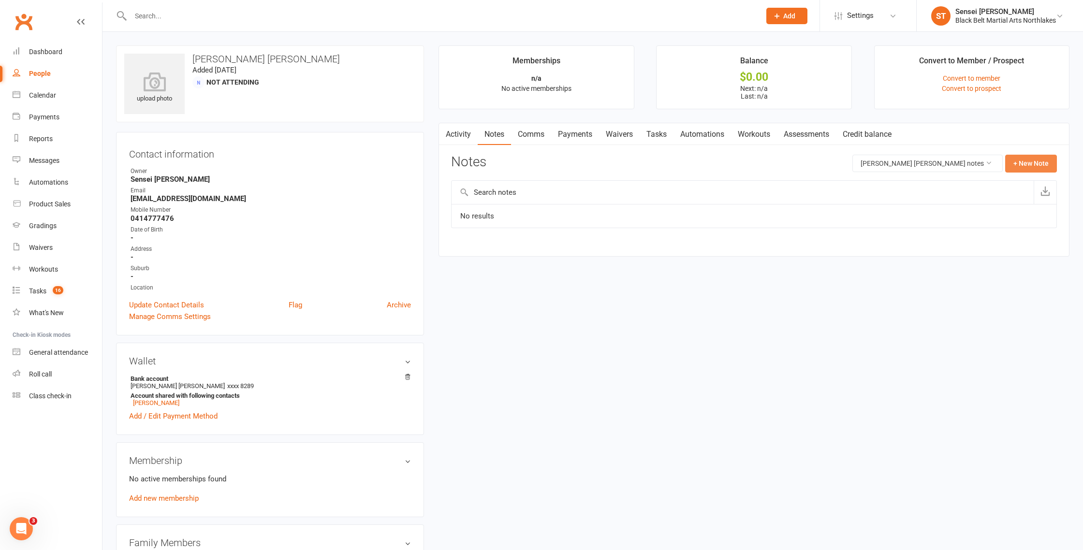
click at [1035, 160] on button "+ New Note" at bounding box center [1032, 163] width 52 height 17
click at [525, 200] on input "text" at bounding box center [754, 203] width 606 height 20
type input "e"
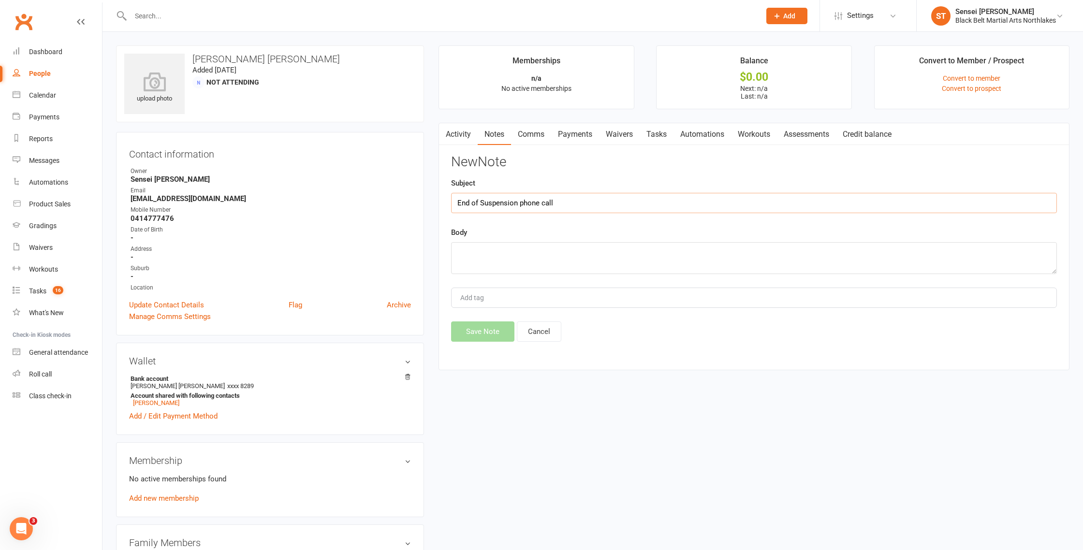
type input "End of Suspension phone call"
click at [485, 245] on textarea at bounding box center [754, 258] width 606 height 32
click at [628, 257] on textarea "No answer - possible overseas again. Have cancelled membership" at bounding box center [754, 258] width 606 height 32
type textarea "No answer - possible overseas again. Have cancelled Jadon's membership"
click at [489, 340] on button "Save Note" at bounding box center [482, 332] width 63 height 20
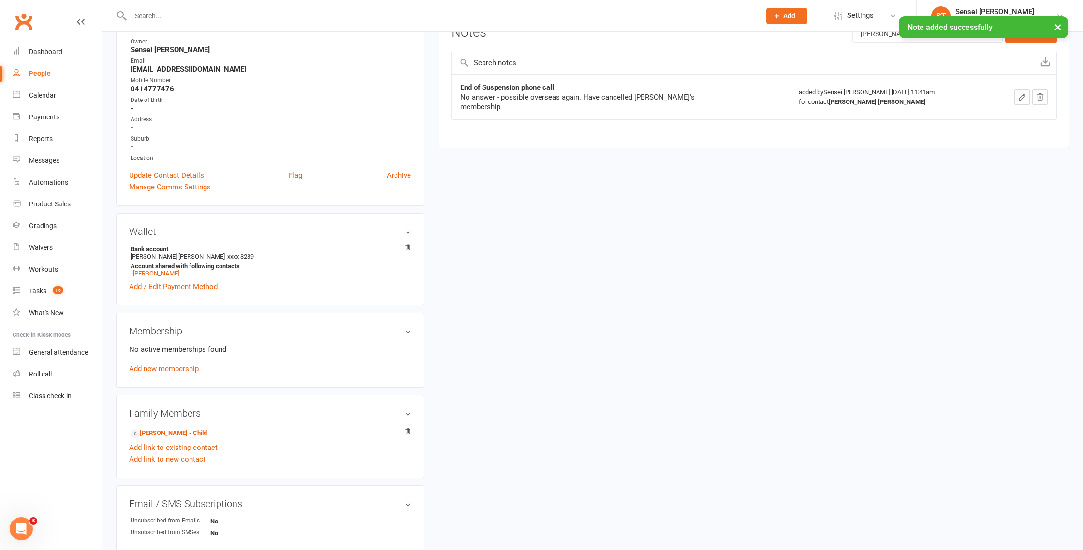
scroll to position [133, 0]
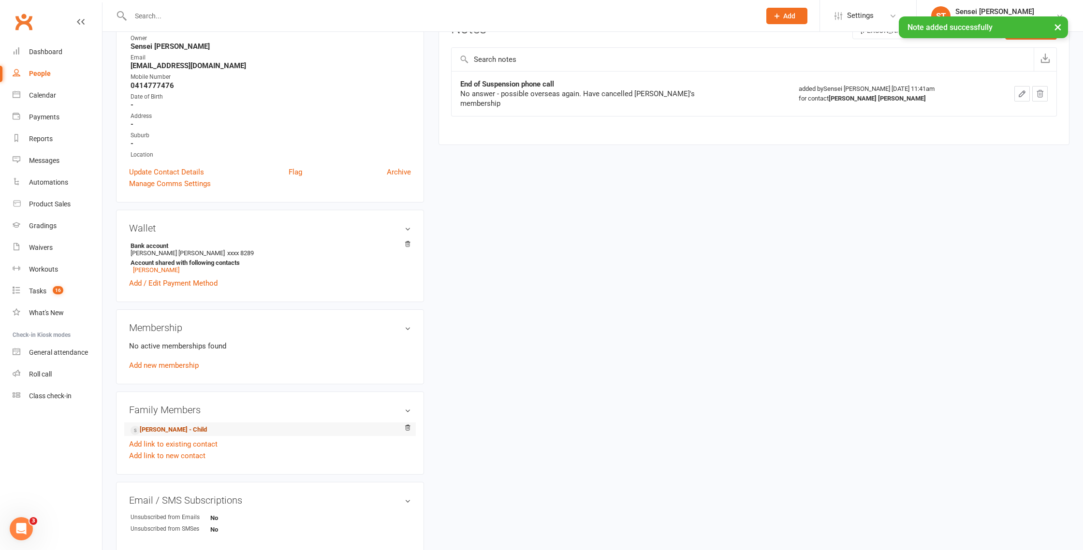
click at [159, 427] on link "Jadon Makoni - Child" at bounding box center [169, 430] width 76 height 10
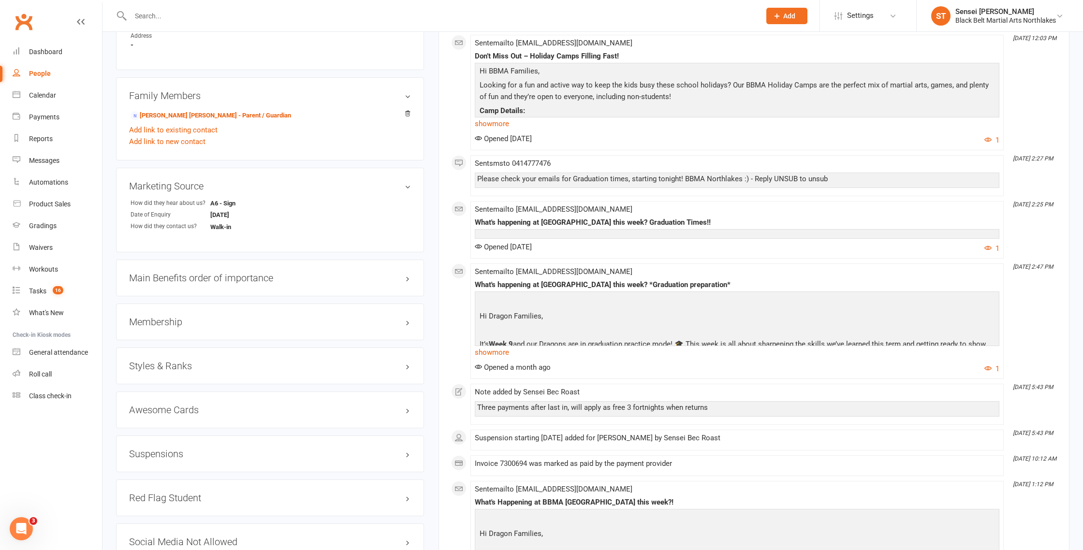
scroll to position [664, 0]
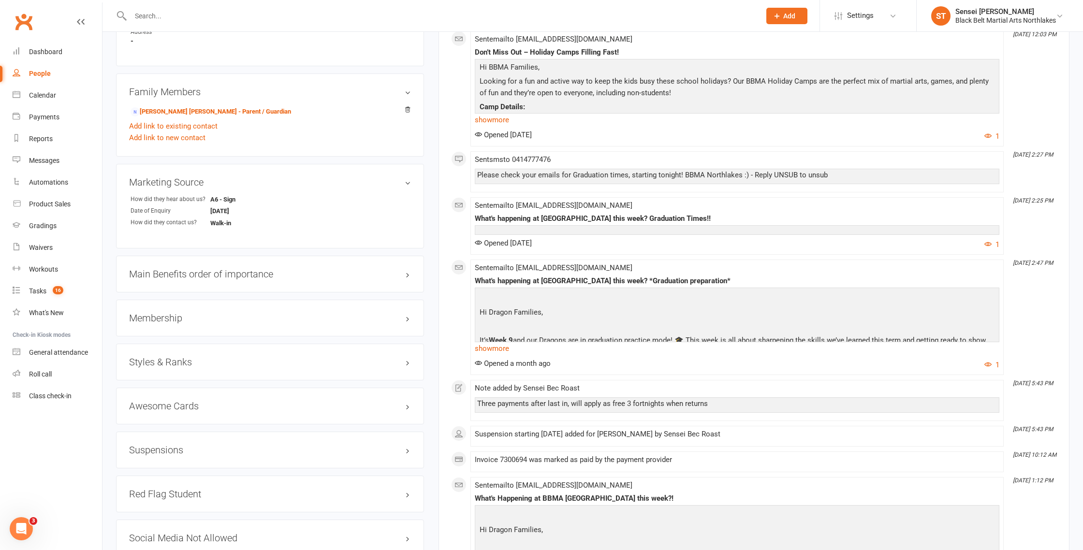
click at [152, 451] on h3 "Suspensions" at bounding box center [270, 450] width 282 height 11
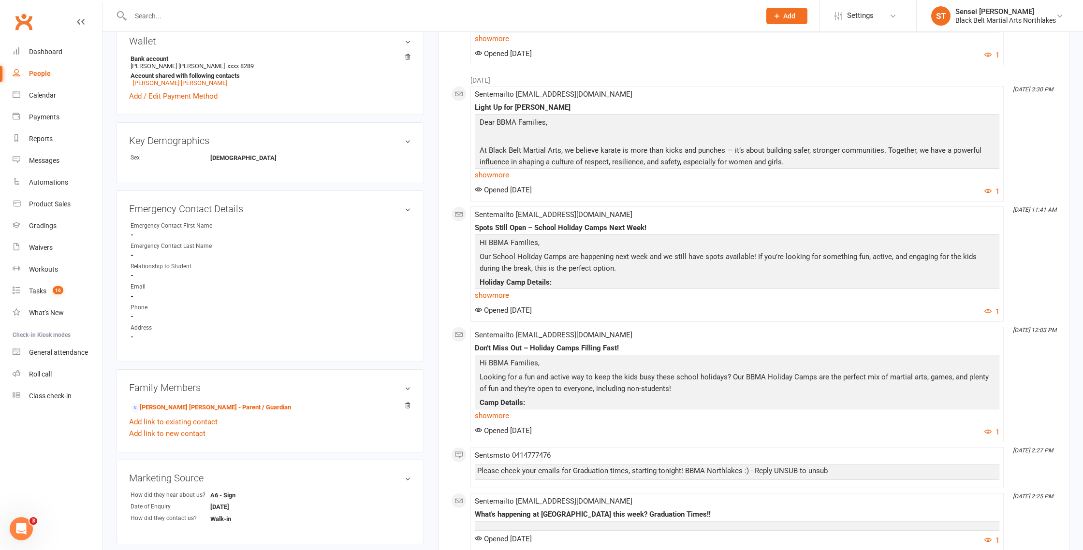
scroll to position [369, 0]
click at [171, 404] on link "[PERSON_NAME] [PERSON_NAME] - Parent / Guardian" at bounding box center [211, 407] width 161 height 10
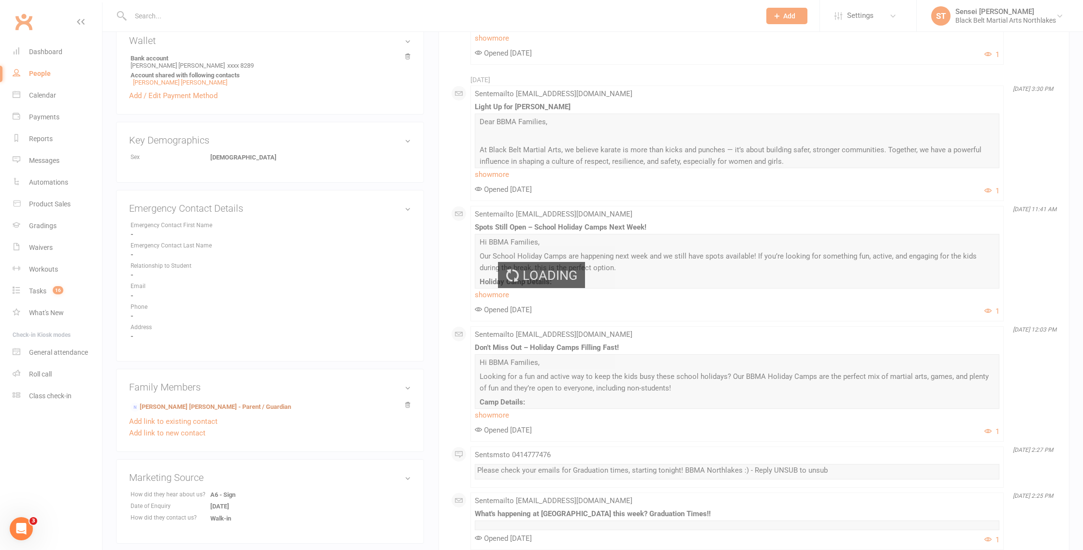
scroll to position [371, 0]
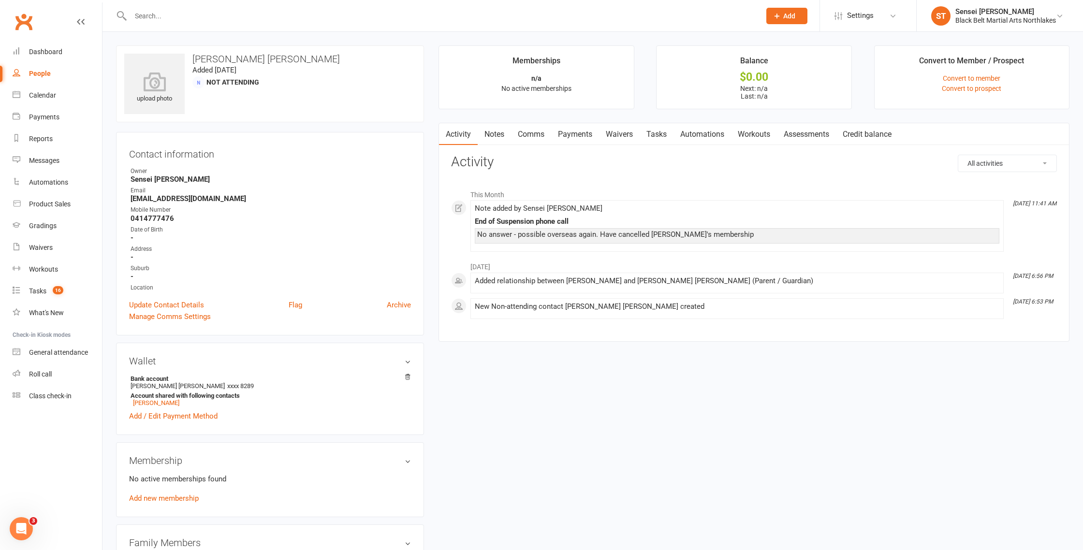
click at [499, 135] on link "Notes" at bounding box center [494, 134] width 33 height 22
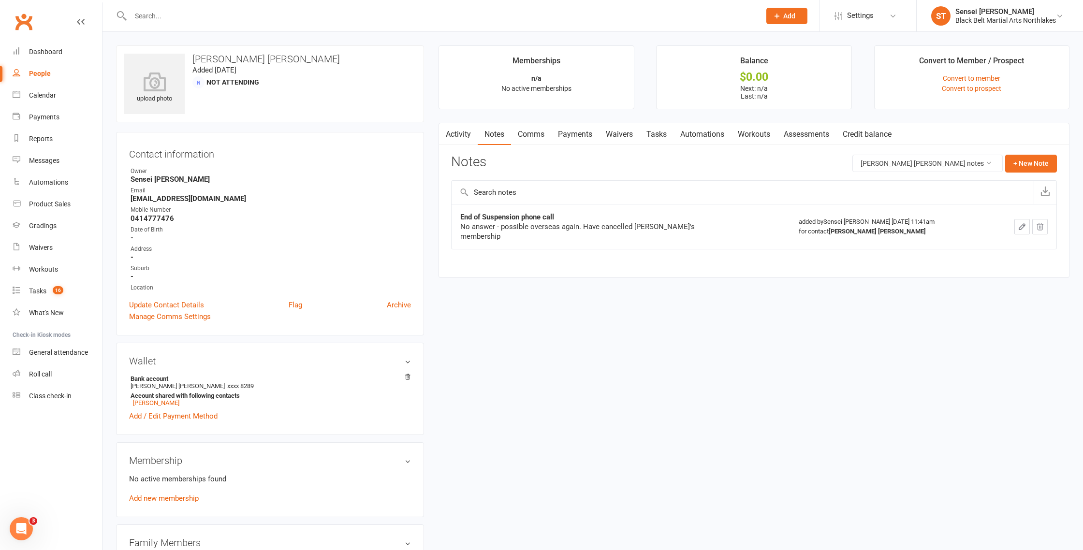
click at [1039, 223] on icon "button" at bounding box center [1041, 226] width 6 height 7
click at [42, 71] on div "People" at bounding box center [40, 74] width 22 height 8
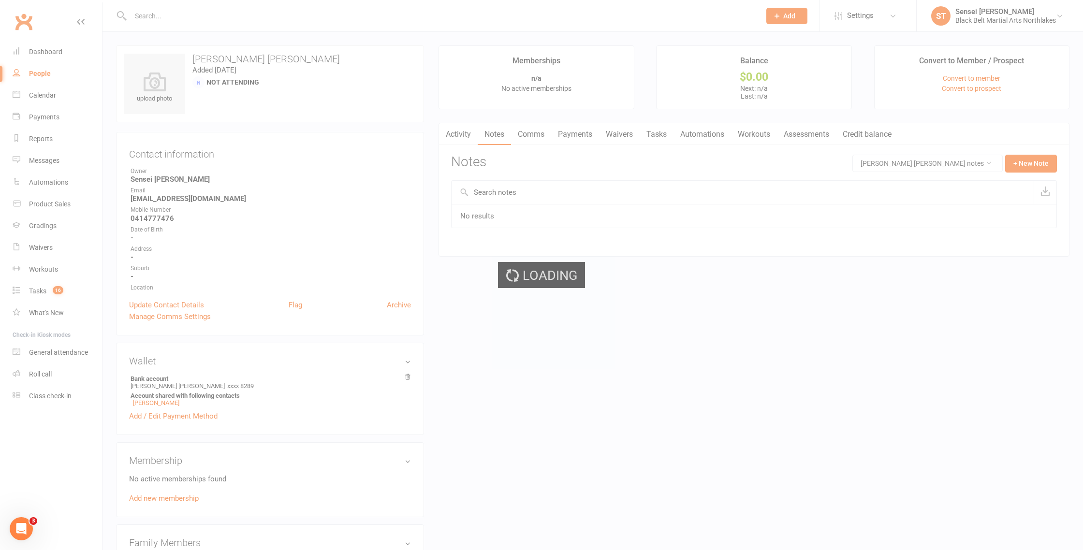
scroll to position [3, 0]
select select "100"
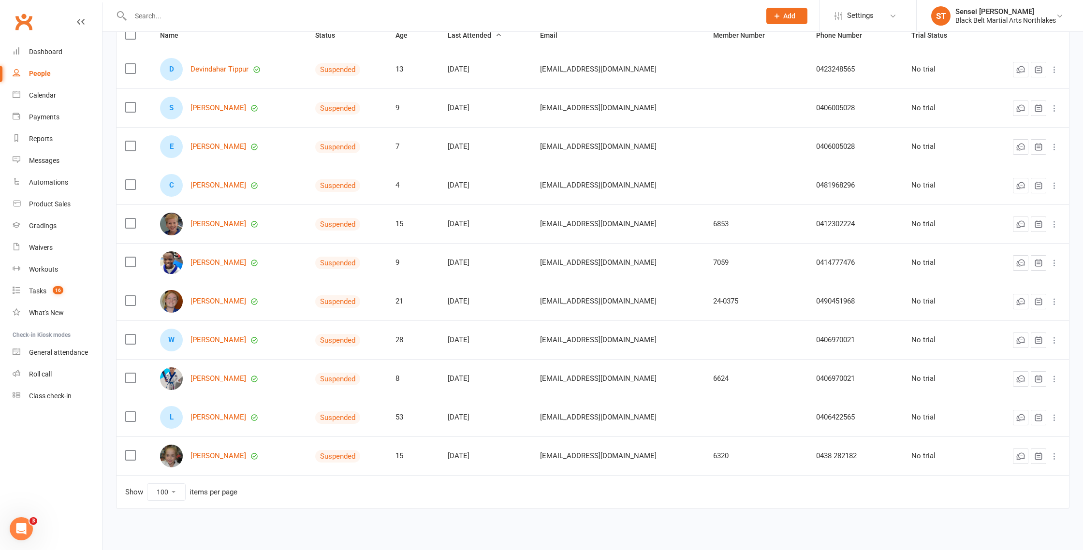
scroll to position [120, 0]
click at [213, 337] on link "[PERSON_NAME]" at bounding box center [219, 340] width 56 height 8
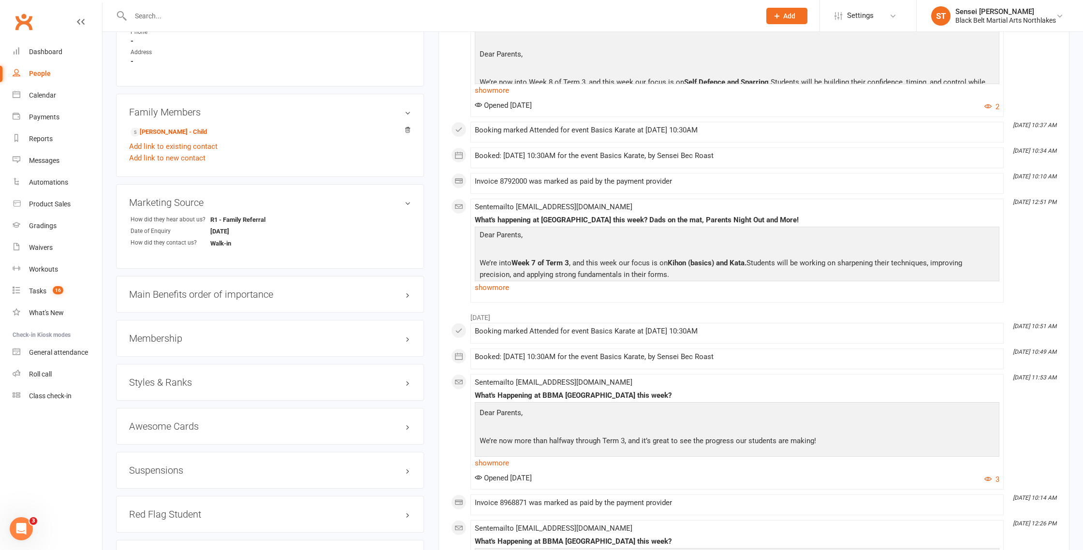
scroll to position [638, 0]
click at [158, 465] on h3 "Suspensions" at bounding box center [270, 468] width 282 height 11
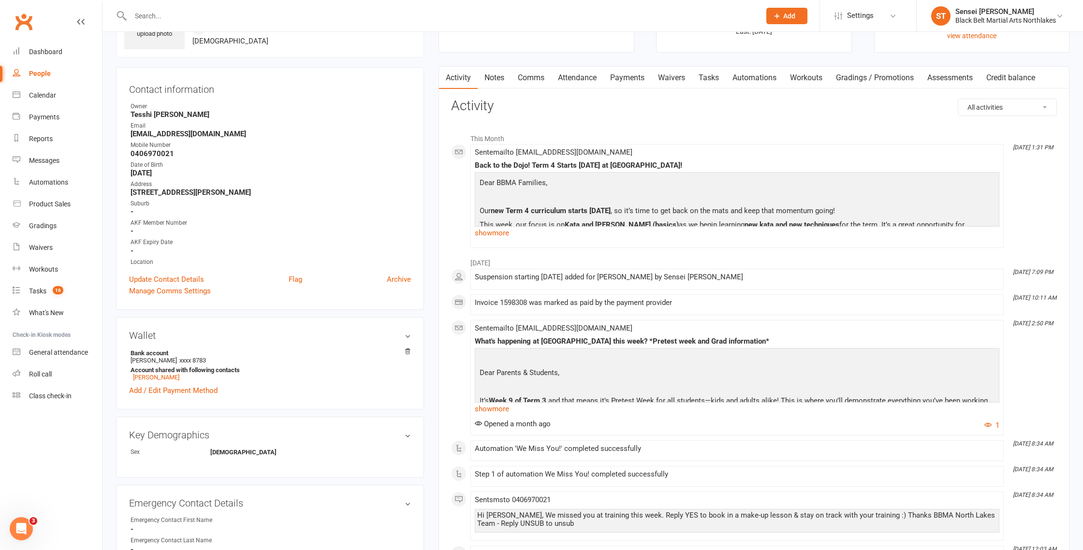
scroll to position [0, 0]
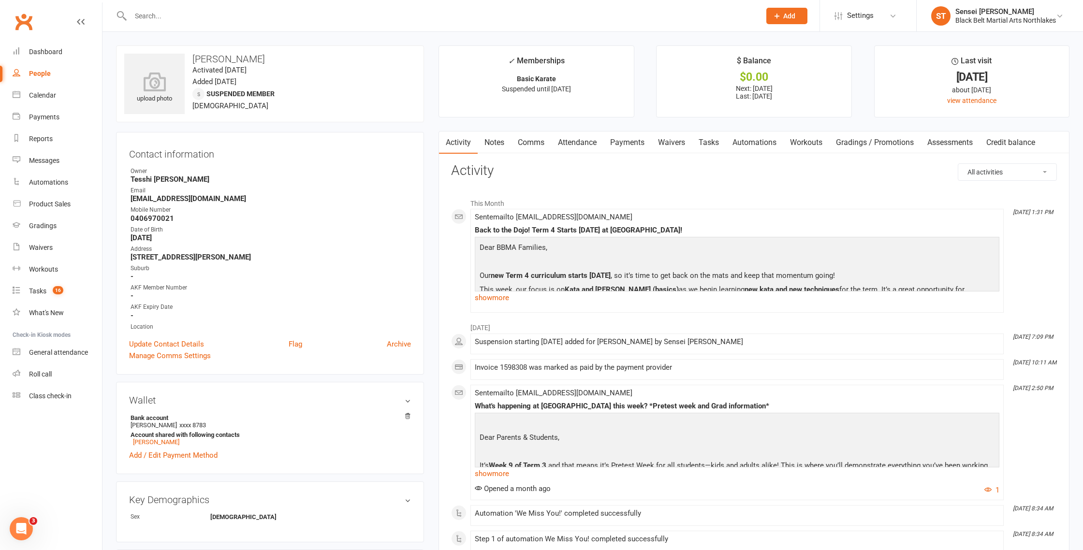
click at [172, 16] on input "text" at bounding box center [441, 16] width 626 height 14
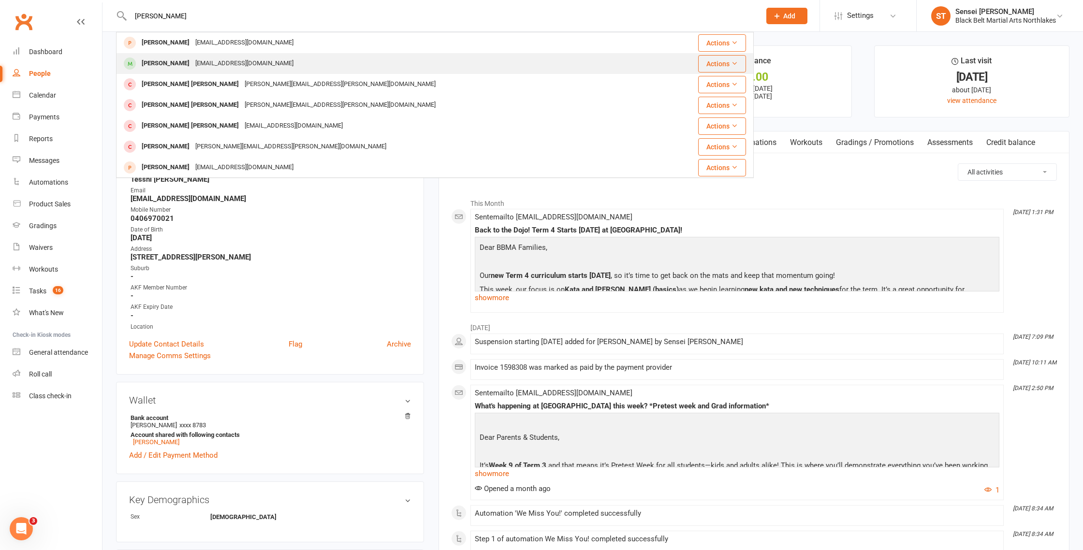
type input "[PERSON_NAME]"
click at [160, 62] on div "[PERSON_NAME]" at bounding box center [166, 64] width 54 height 14
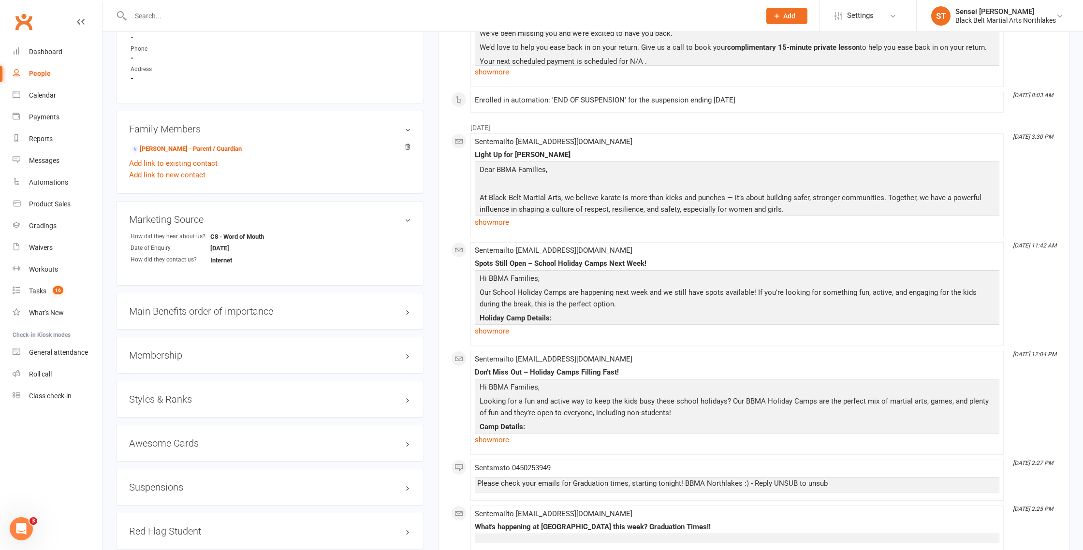
scroll to position [608, 0]
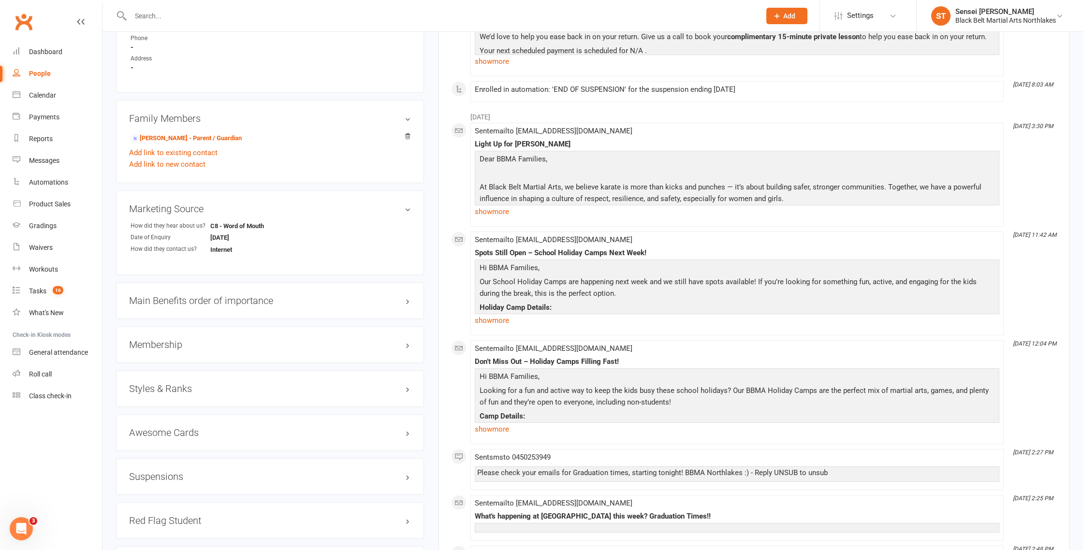
click at [157, 343] on h3 "Membership" at bounding box center [270, 345] width 282 height 11
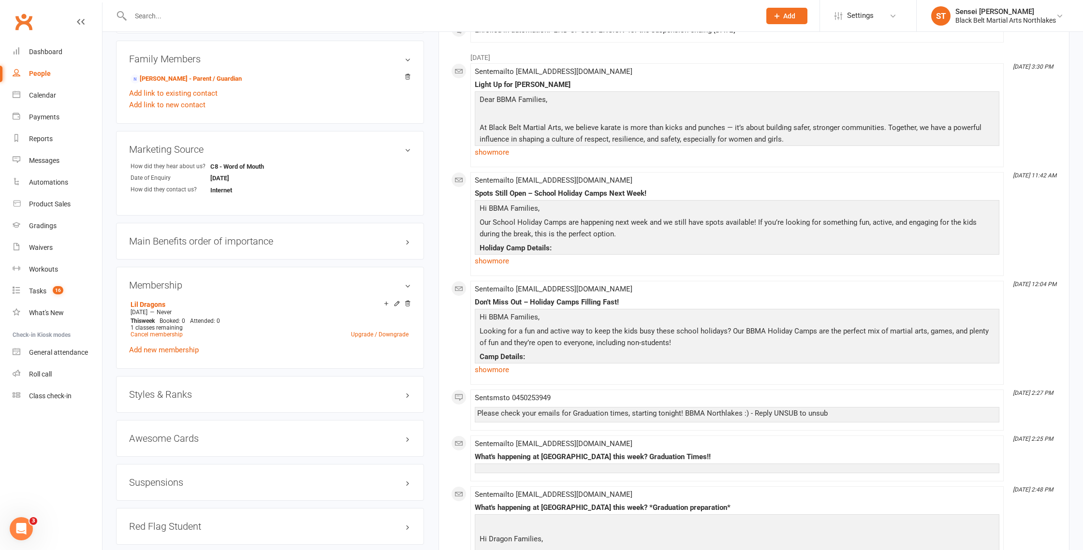
scroll to position [668, 0]
click at [153, 481] on h3 "Suspensions" at bounding box center [270, 482] width 282 height 11
click at [168, 497] on link "Show previous suspensions" at bounding box center [174, 501] width 90 height 9
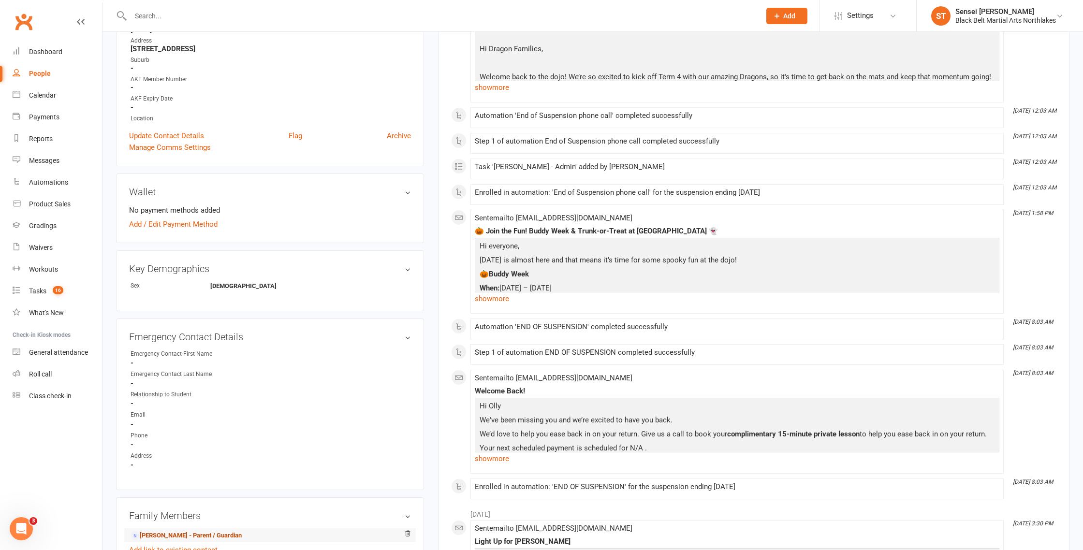
click at [164, 533] on link "[PERSON_NAME] - Parent / Guardian" at bounding box center [186, 536] width 111 height 10
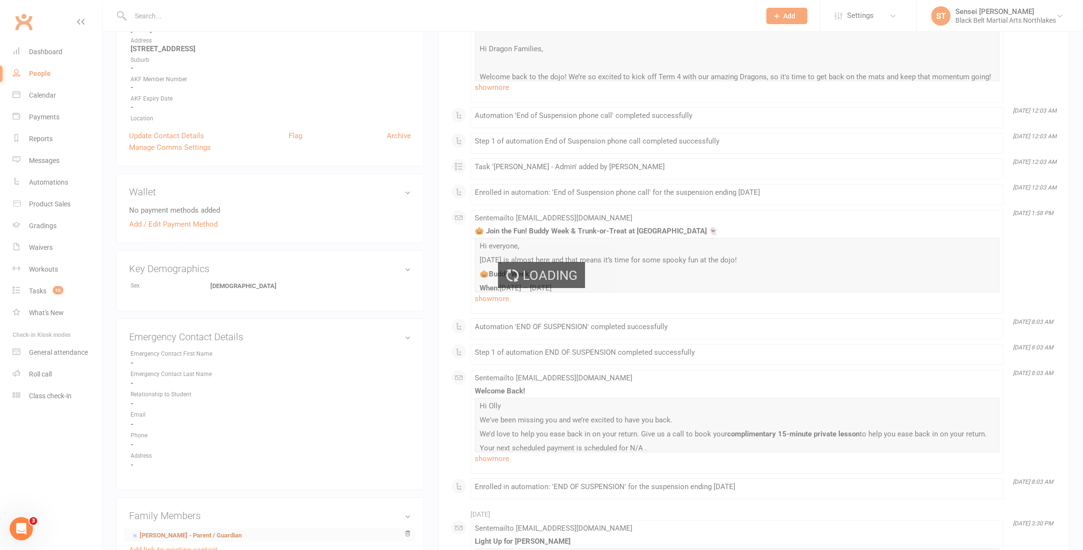
scroll to position [212, 0]
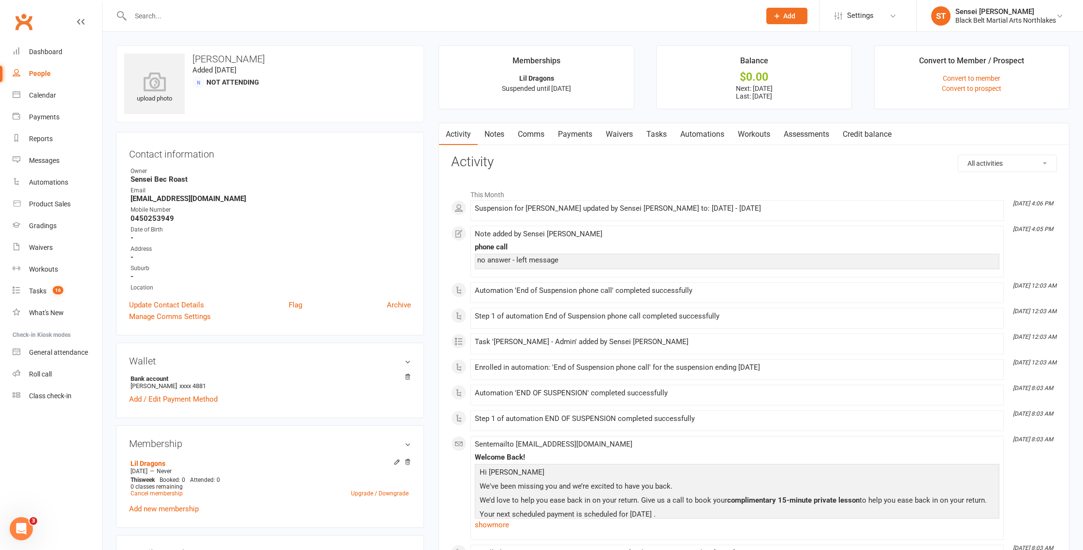
click at [577, 137] on link "Payments" at bounding box center [575, 134] width 48 height 22
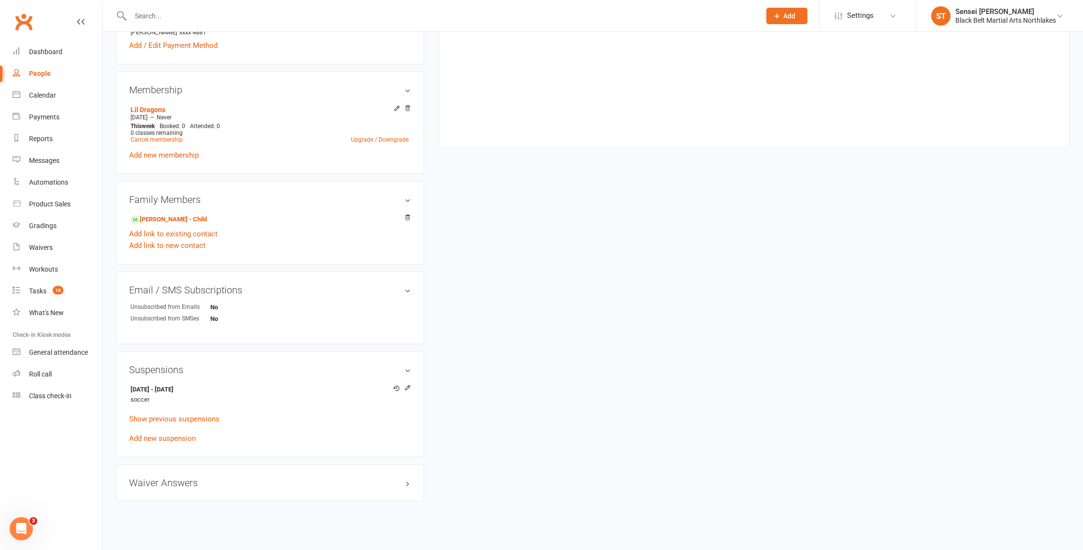
scroll to position [360, 0]
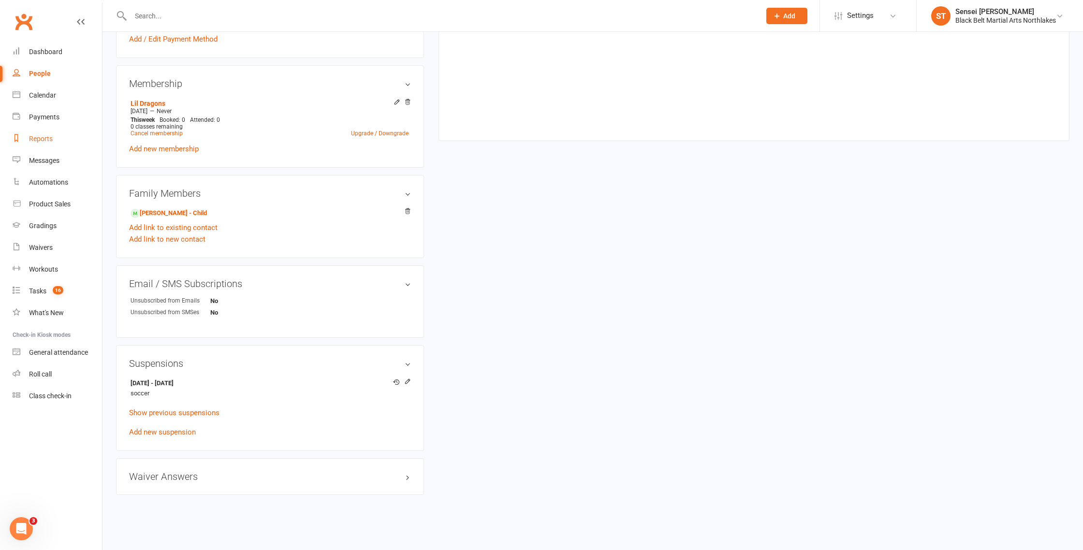
click at [40, 135] on div "Reports" at bounding box center [41, 139] width 24 height 8
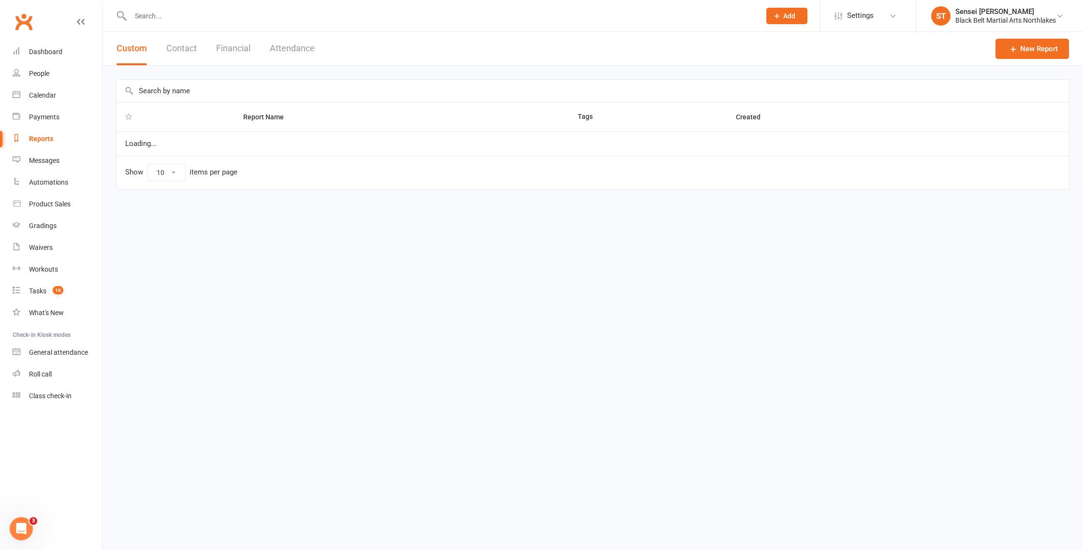
select select "100"
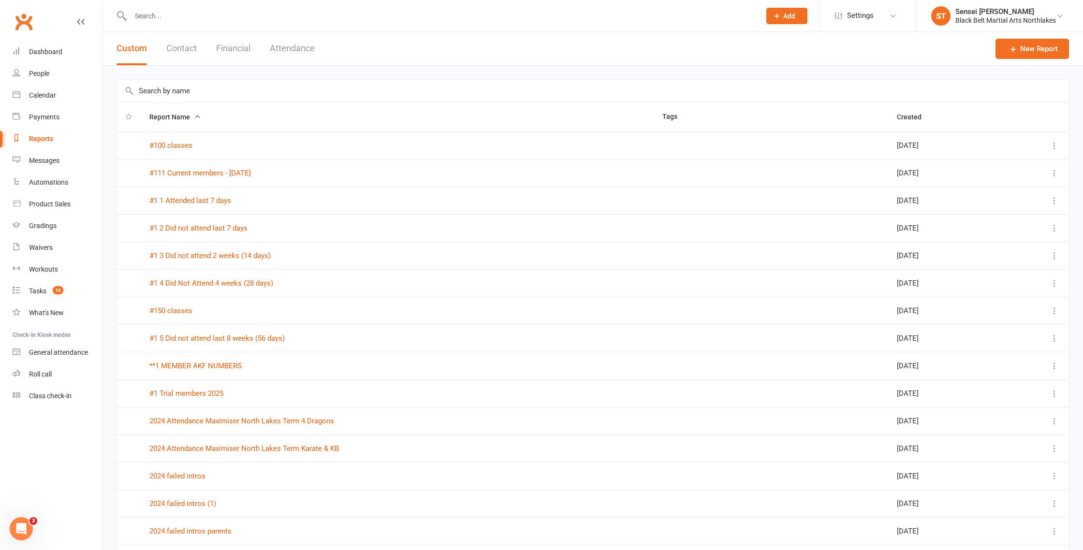
click at [186, 89] on input "text" at bounding box center [593, 91] width 953 height 22
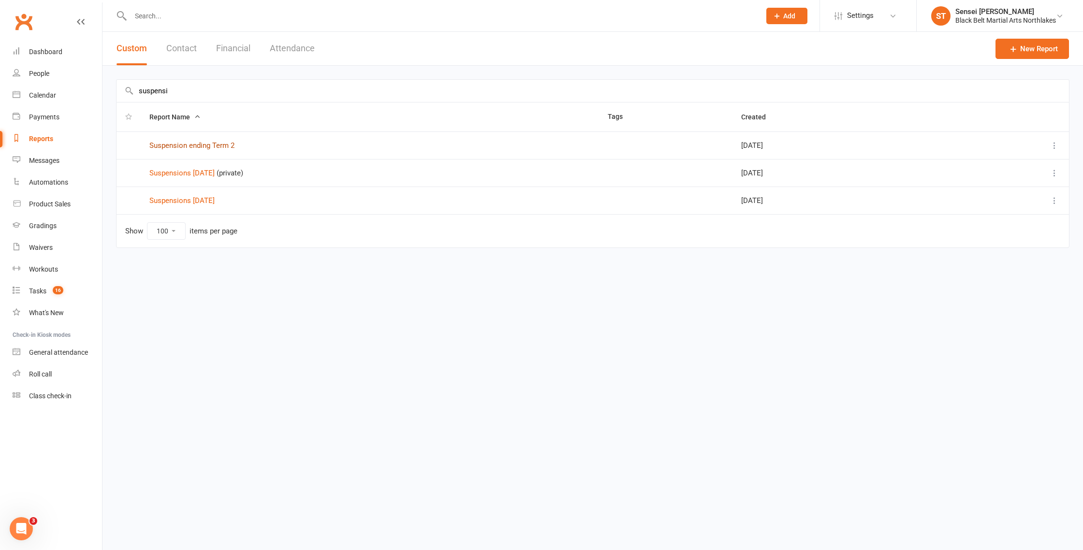
type input "suspensi"
click at [189, 145] on link "Suspension ending Term 2" at bounding box center [191, 145] width 85 height 9
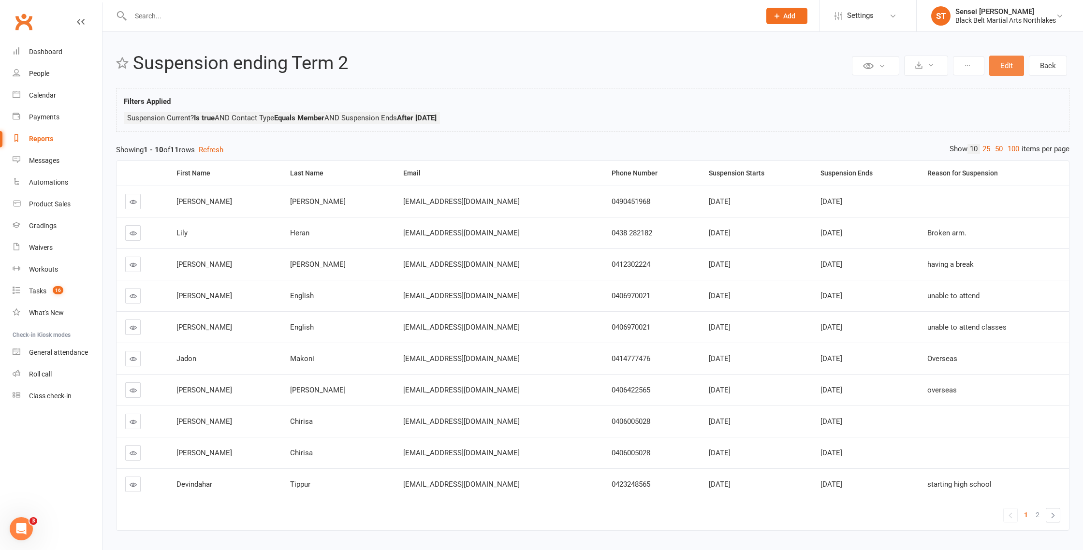
click at [1000, 63] on button "Edit" at bounding box center [1007, 66] width 35 height 20
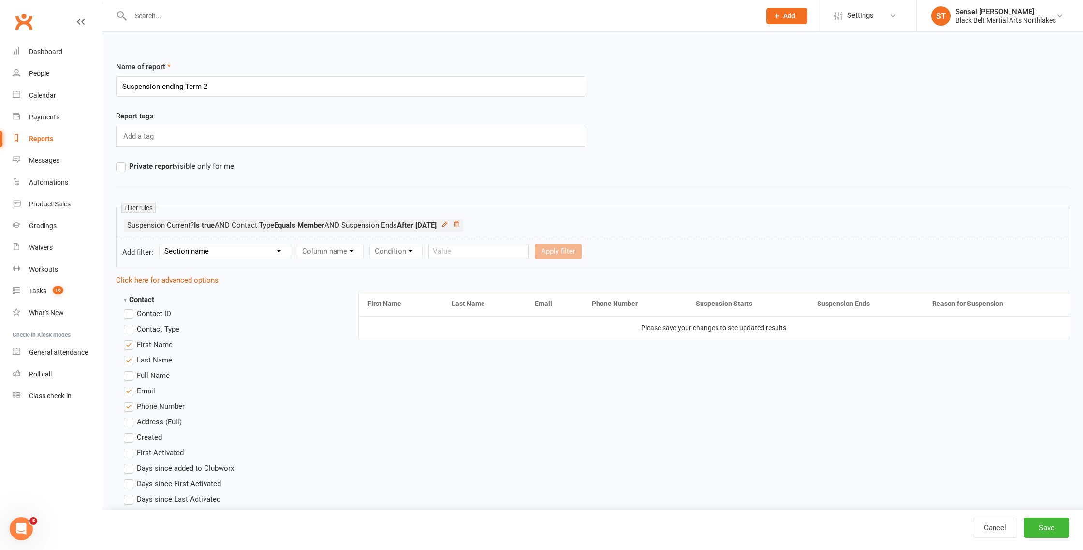
click at [448, 225] on icon at bounding box center [445, 224] width 7 height 7
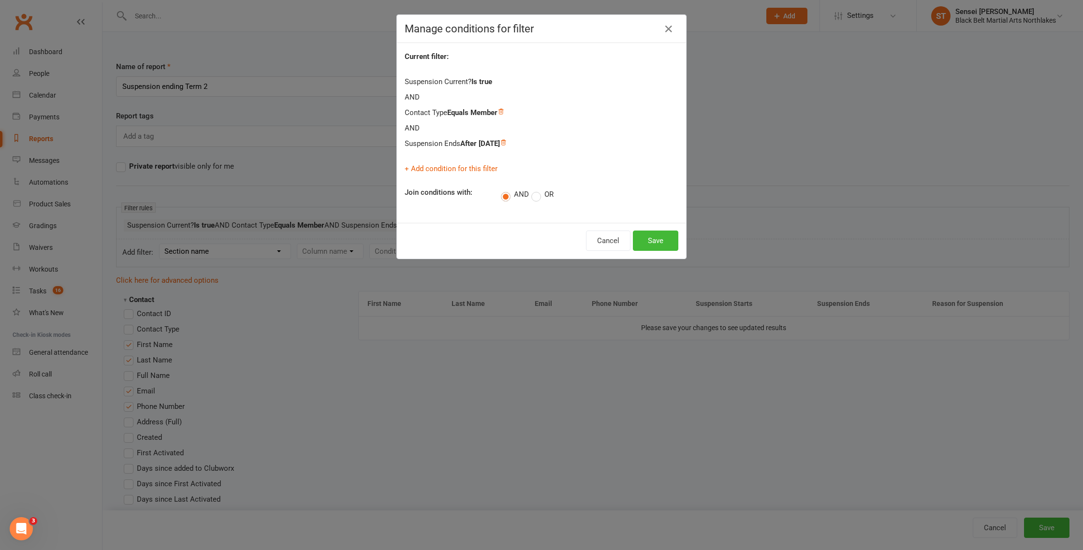
click at [466, 79] on div "Suspension Current? Is true AND Contact Type Equals Member AND Suspension Ends …" at bounding box center [542, 113] width 274 height 74
click at [608, 244] on button "Cancel" at bounding box center [608, 241] width 45 height 20
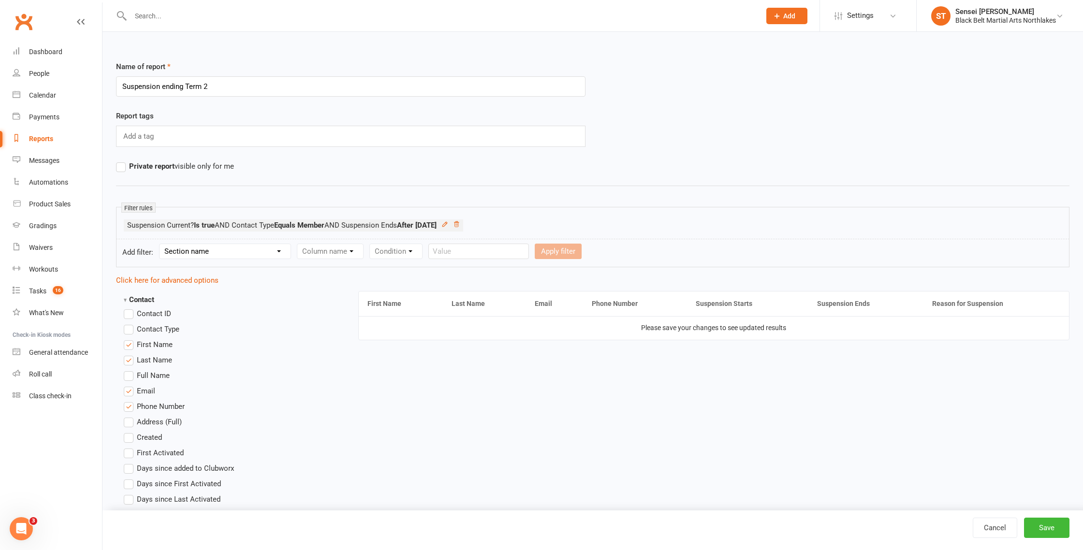
click at [41, 143] on link "Reports" at bounding box center [57, 139] width 89 height 22
select select "100"
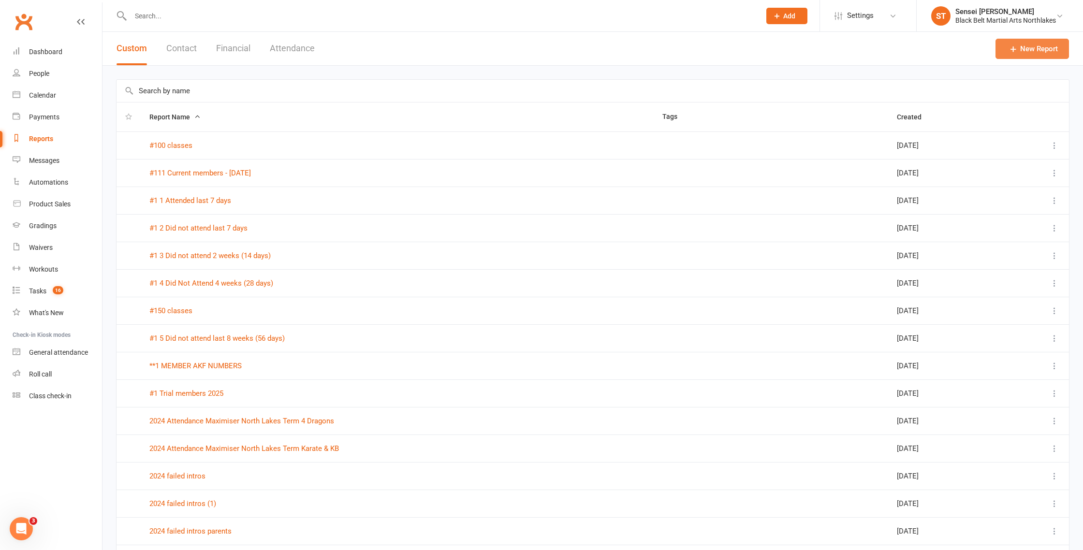
click at [1037, 42] on link "New Report" at bounding box center [1033, 49] width 74 height 20
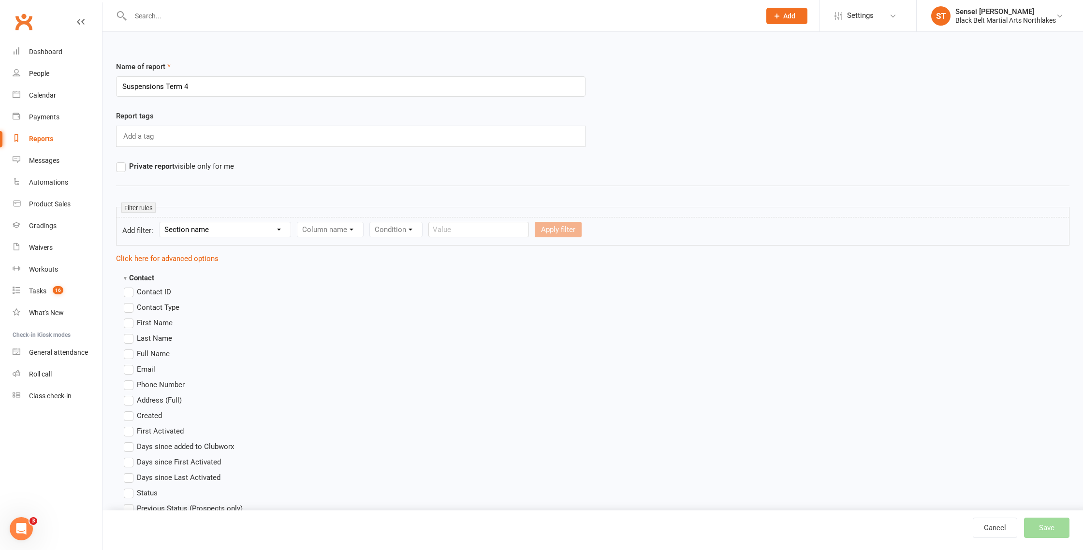
type input "Suspensions Term 4"
click at [208, 233] on select "Section name Contact Attendance Aggregate Payment Booking Waitlist Attendees Ca…" at bounding box center [225, 230] width 131 height 15
click at [161, 223] on select "Section name Contact Attendance Aggregate Payment Booking Waitlist Attendees Ca…" at bounding box center [225, 230] width 131 height 15
click at [324, 226] on select "Column name Contact Type First Name Last Name Full Name Email Phone Number Addr…" at bounding box center [412, 230] width 230 height 15
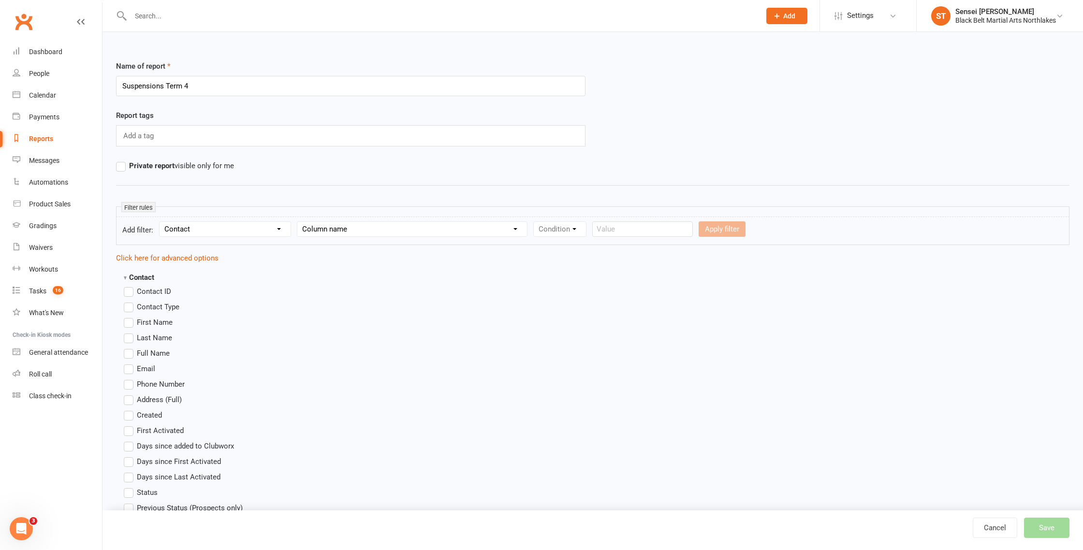
click at [246, 228] on select "Section name Contact Attendance Aggregate Payment Booking Waitlist Attendees Ca…" at bounding box center [225, 229] width 131 height 15
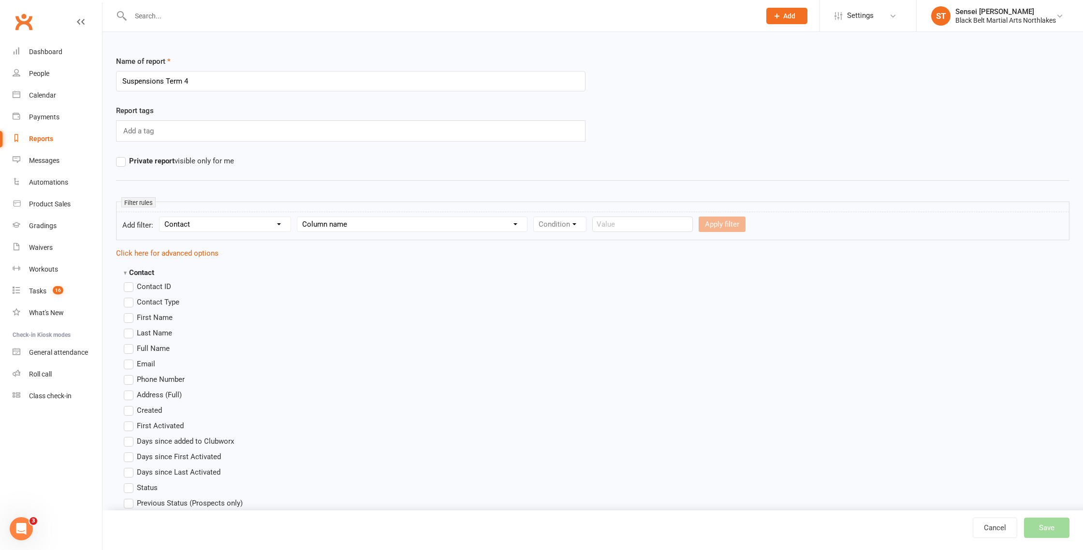
select select "16"
click at [161, 217] on select "Section name Contact Attendance Aggregate Payment Booking Waitlist Attendees Ca…" at bounding box center [225, 224] width 131 height 15
click at [356, 228] on select "Column name Suspension Current? Suspension Starts Suspension Ends Suspension Ad…" at bounding box center [352, 224] width 110 height 15
select select "2"
click at [299, 217] on select "Column name Suspension Current? Suspension Starts Suspension Ends Suspension Ad…" at bounding box center [352, 224] width 110 height 15
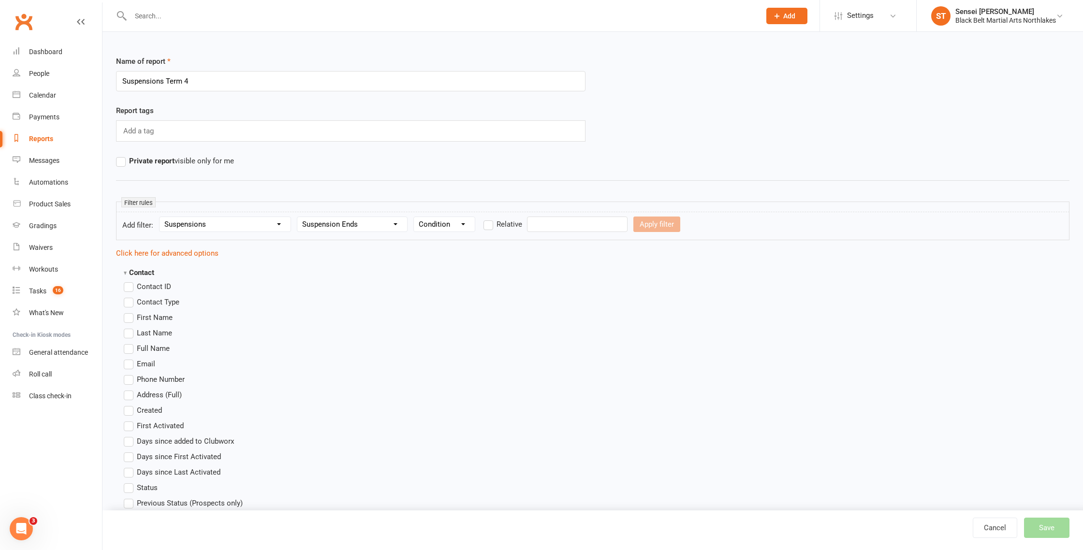
click at [442, 225] on select "Condition Is Is not Before After Before or on After or on Is blank Is not blank" at bounding box center [444, 224] width 61 height 15
select select "3"
click at [415, 217] on select "Condition Is Is not Before After Before or on After or on Is blank Is not blank" at bounding box center [444, 224] width 61 height 15
click at [564, 233] on form "Add filter: Section name Contact Attendance Aggregate Payment Booking Waitlist …" at bounding box center [593, 226] width 954 height 29
click at [561, 224] on input "text" at bounding box center [577, 224] width 101 height 15
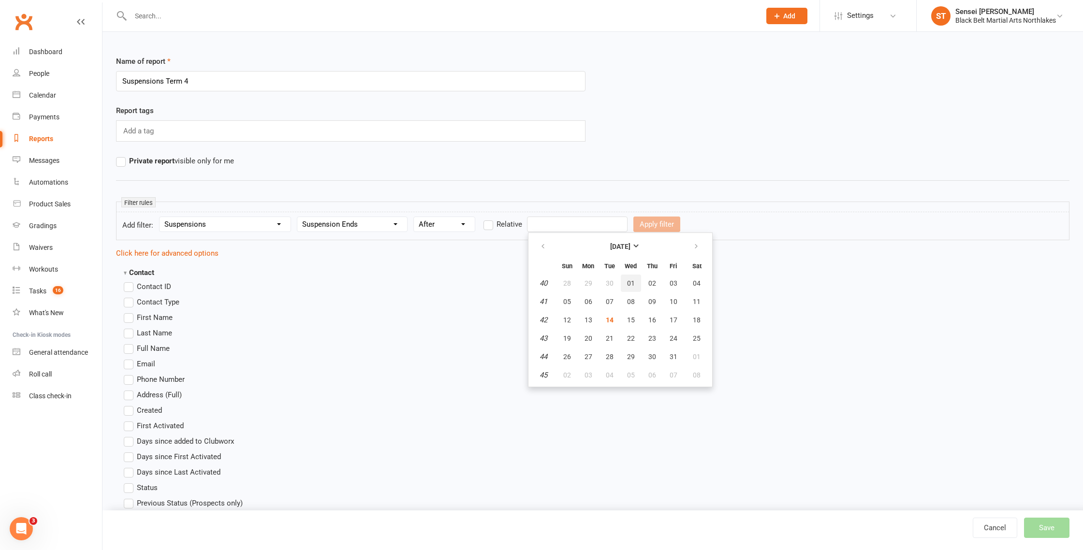
click at [629, 284] on span "01" at bounding box center [631, 284] width 8 height 8
type input "[DATE]"
click at [132, 317] on label "First Name" at bounding box center [148, 318] width 49 height 12
click at [130, 312] on input "First Name" at bounding box center [127, 312] width 6 height 0
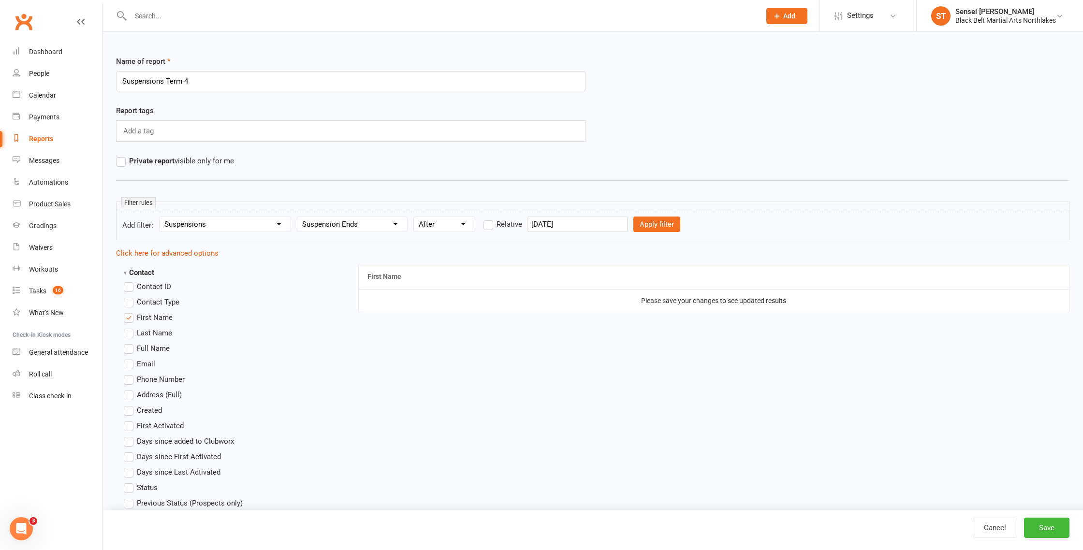
click at [130, 332] on label "Last Name" at bounding box center [148, 333] width 48 height 12
click at [130, 327] on input "Last Name" at bounding box center [127, 327] width 6 height 0
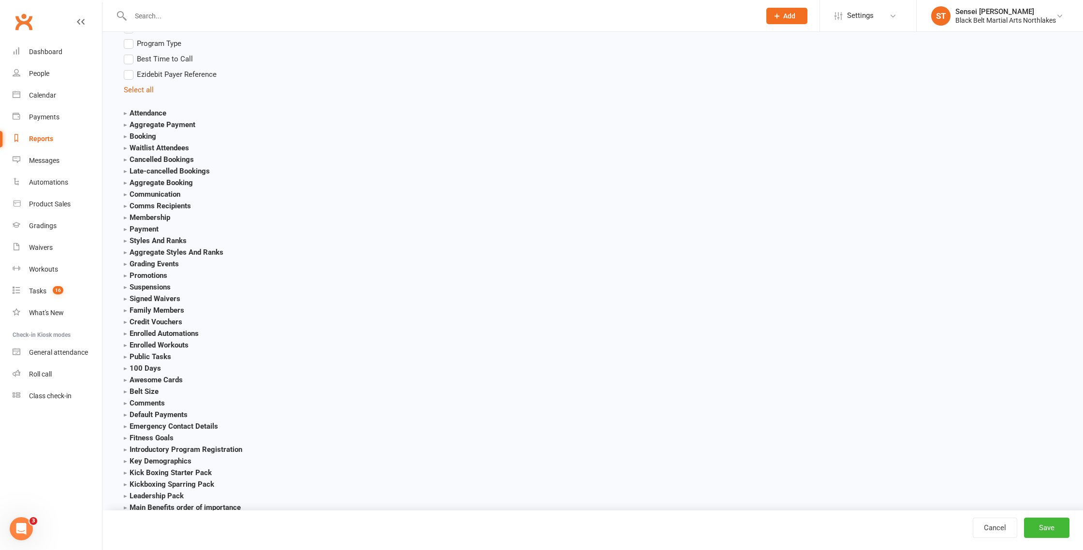
scroll to position [955, 0]
click at [127, 285] on strong "Suspensions" at bounding box center [147, 285] width 47 height 9
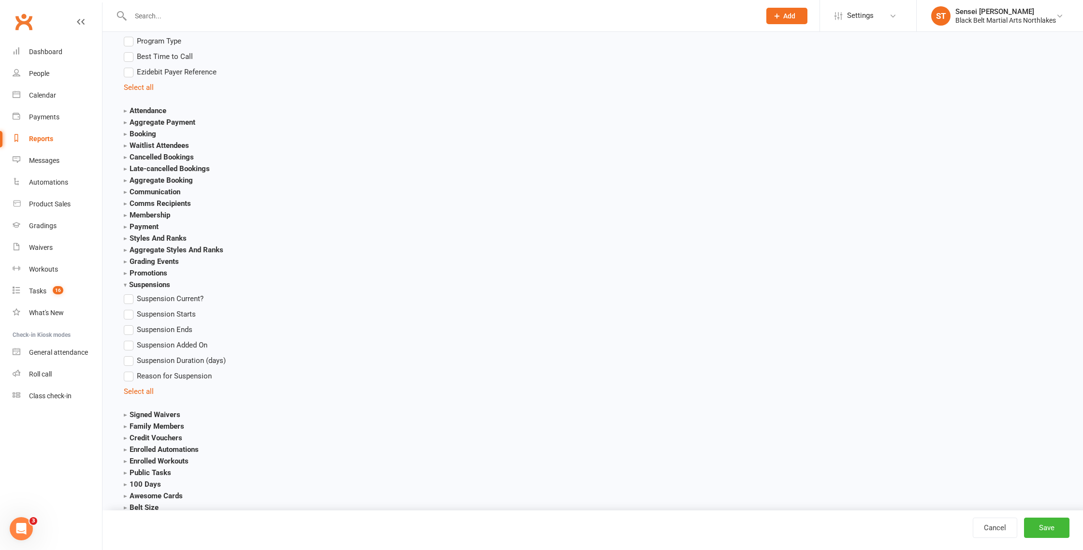
scroll to position [955, 0]
click at [130, 329] on label "Suspension Ends" at bounding box center [158, 330] width 69 height 12
click at [130, 324] on input "Suspension Ends" at bounding box center [127, 324] width 6 height 0
click at [132, 297] on label "Suspension Current?" at bounding box center [164, 297] width 80 height 12
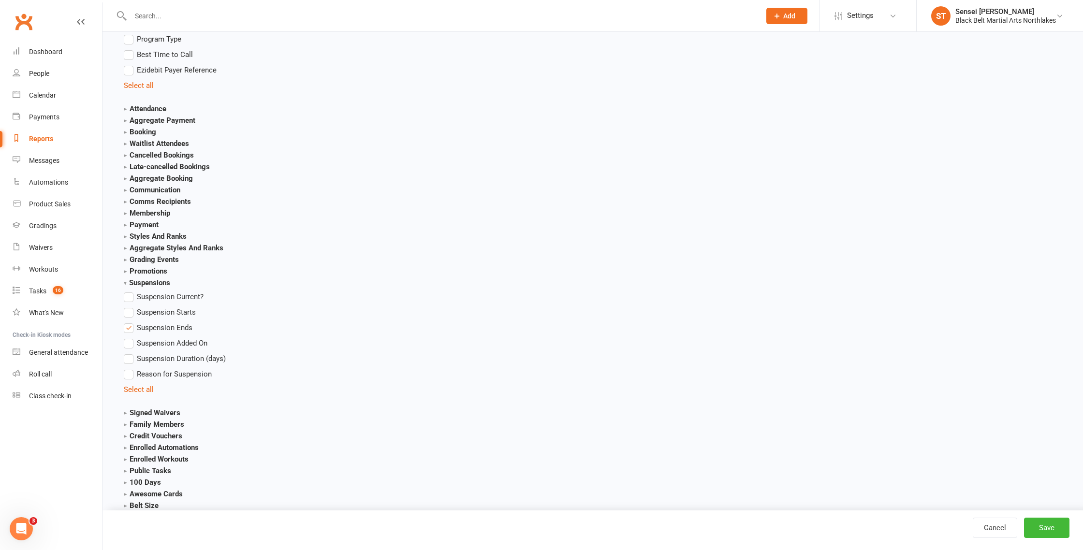
click at [130, 291] on input "Suspension Current?" at bounding box center [127, 291] width 6 height 0
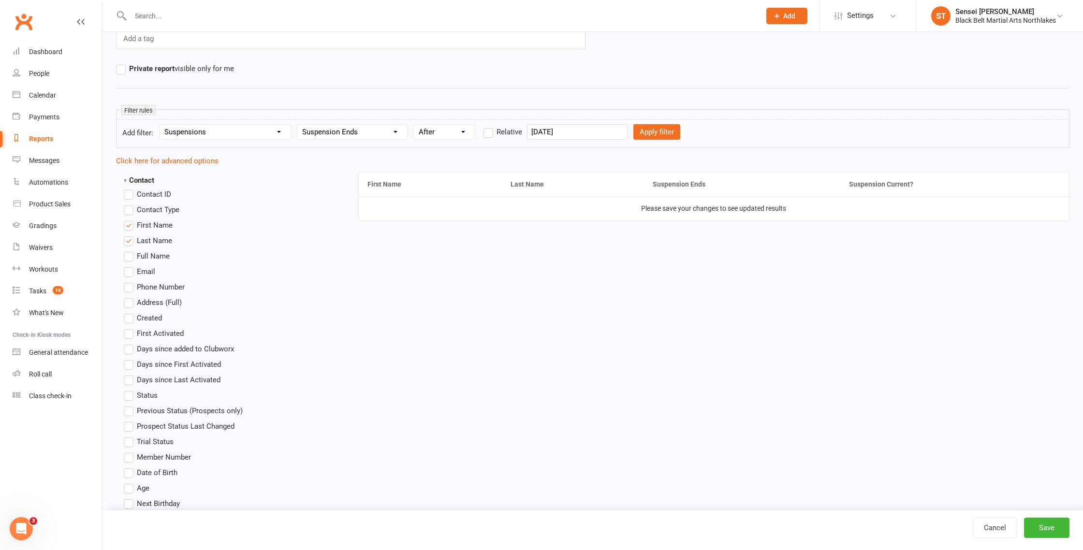
scroll to position [95, 0]
click at [132, 291] on label "Phone Number" at bounding box center [154, 290] width 61 height 12
click at [130, 284] on input "Phone Number" at bounding box center [127, 284] width 6 height 0
click at [1053, 532] on button "Save" at bounding box center [1046, 528] width 45 height 20
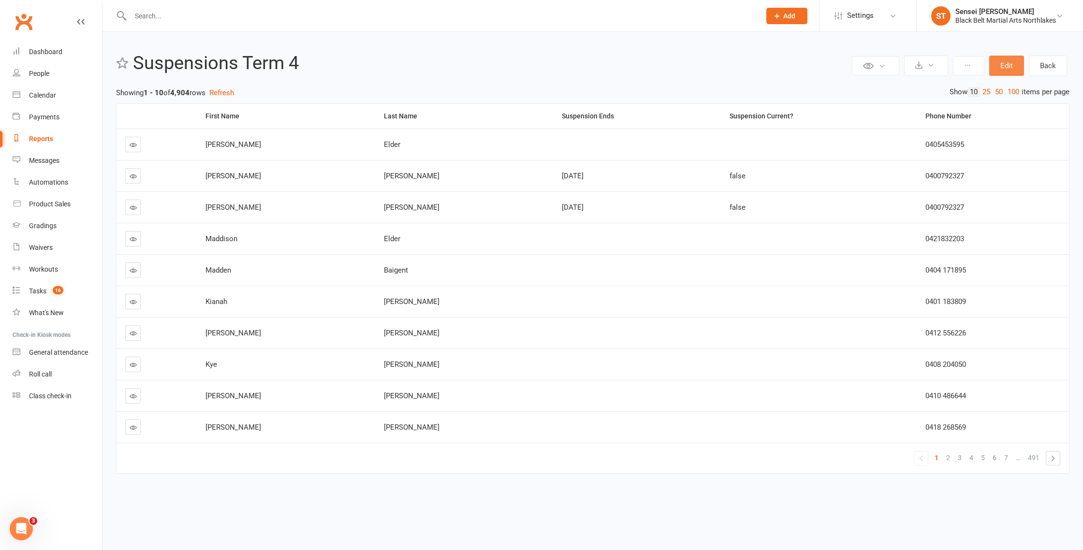
click at [1000, 67] on button "Edit" at bounding box center [1007, 66] width 35 height 20
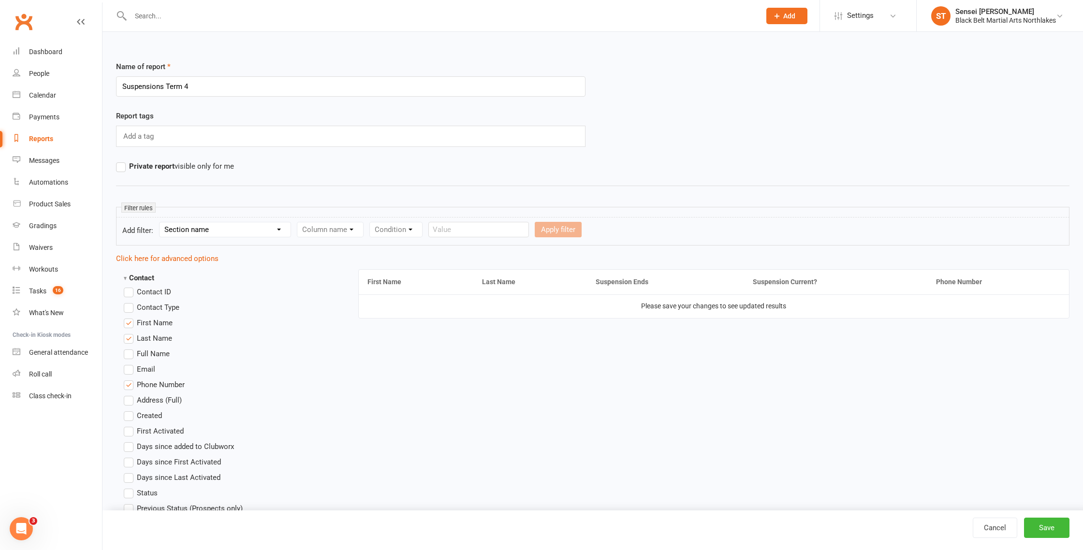
click at [222, 231] on select "Section name Contact Attendance Aggregate Payment Booking Waitlist Attendees Ca…" at bounding box center [225, 230] width 131 height 15
select select "10"
click at [161, 223] on select "Section name Contact Attendance Aggregate Payment Booking Waitlist Attendees Ca…" at bounding box center [225, 230] width 131 height 15
click at [371, 231] on select "Column name Membership ID Membership Name Membership Category Membership Start …" at bounding box center [391, 230] width 189 height 15
select select "29"
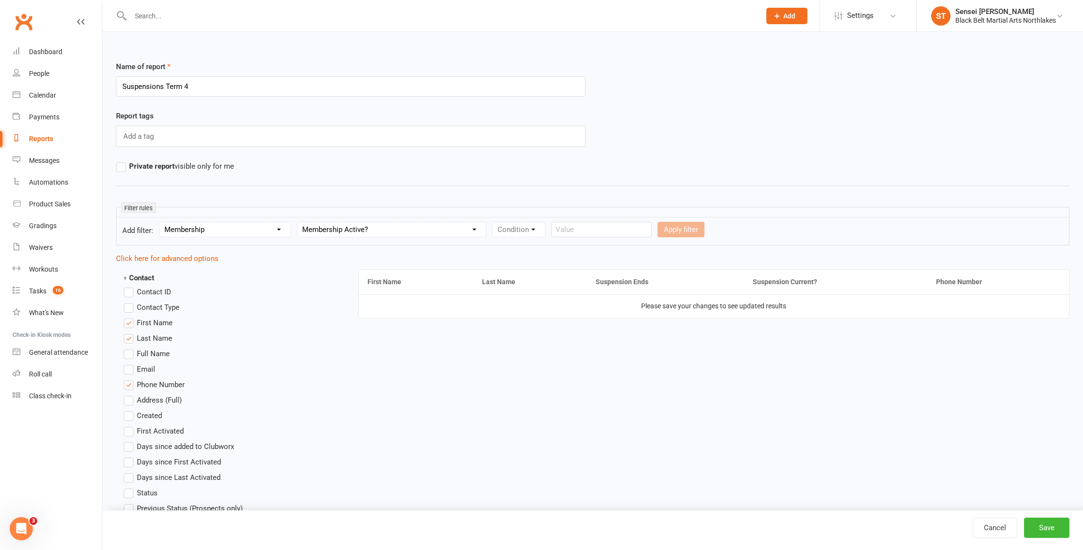
click at [299, 223] on select "Column name Membership ID Membership Name Membership Category Membership Start …" at bounding box center [391, 230] width 189 height 15
click at [520, 229] on select "Condition Is Is not Is blank Is not blank" at bounding box center [522, 230] width 59 height 15
select select "0"
click at [495, 223] on select "Condition Is Is not Is blank Is not blank" at bounding box center [522, 230] width 59 height 15
click at [591, 229] on select "Value Yes No" at bounding box center [580, 229] width 40 height 15
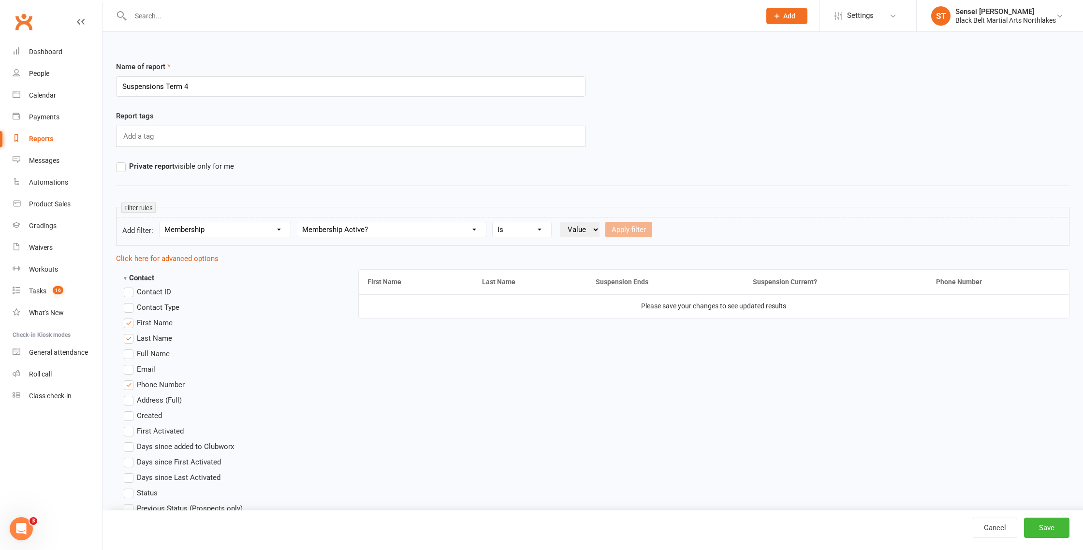
select select "true"
click at [562, 222] on select "Value Yes No" at bounding box center [580, 229] width 40 height 15
click at [646, 234] on button "Apply filter" at bounding box center [629, 229] width 47 height 15
select select
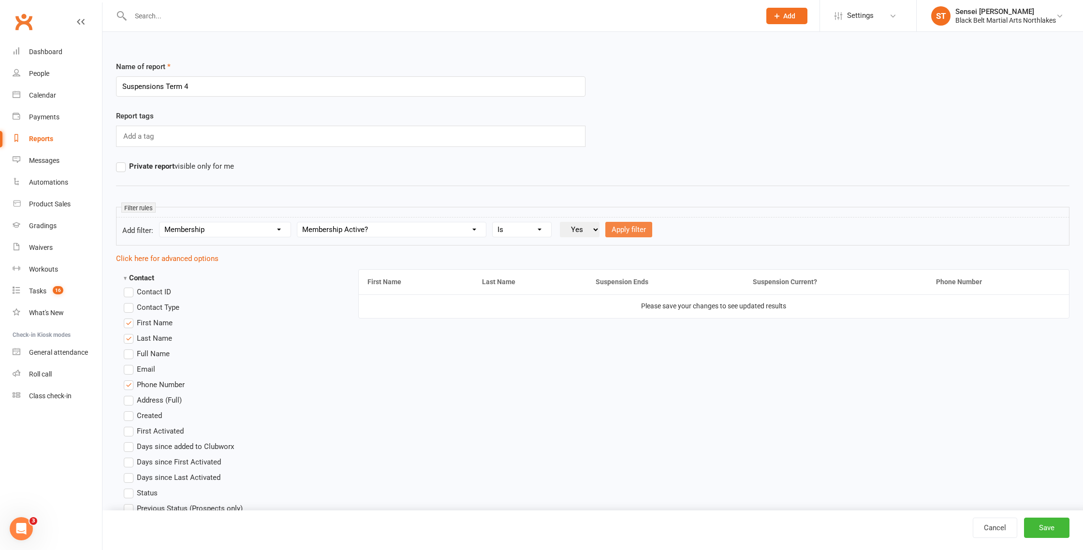
select select
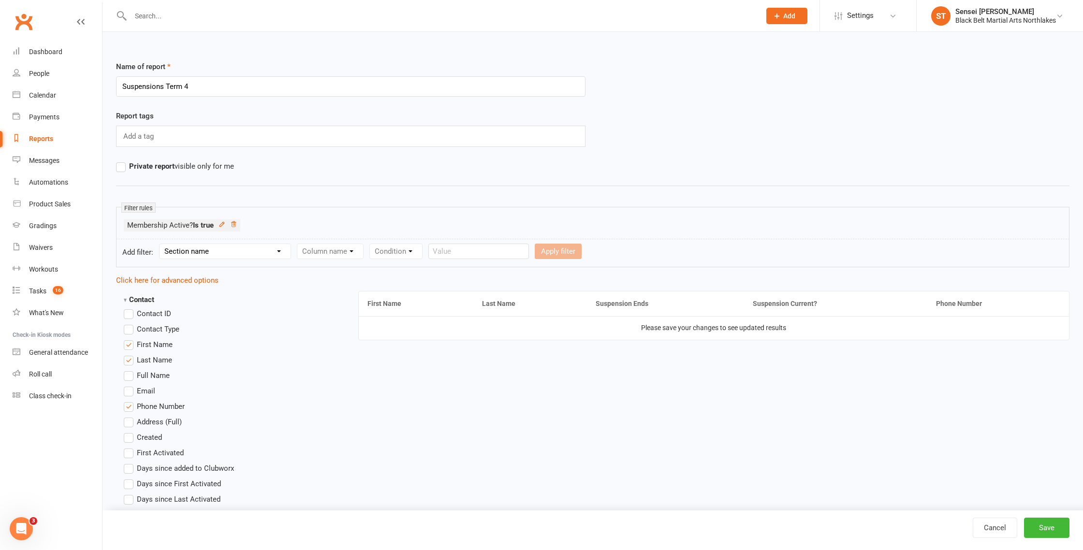
click at [233, 249] on select "Section name Contact Attendance Aggregate Payment Booking Waitlist Attendees Ca…" at bounding box center [225, 251] width 131 height 15
select select "16"
click at [161, 244] on select "Section name Contact Attendance Aggregate Payment Booking Waitlist Attendees Ca…" at bounding box center [225, 251] width 131 height 15
click at [349, 248] on select "Column name Suspension Current? Suspension Starts Suspension Ends Suspension Ad…" at bounding box center [352, 251] width 110 height 15
select select "2"
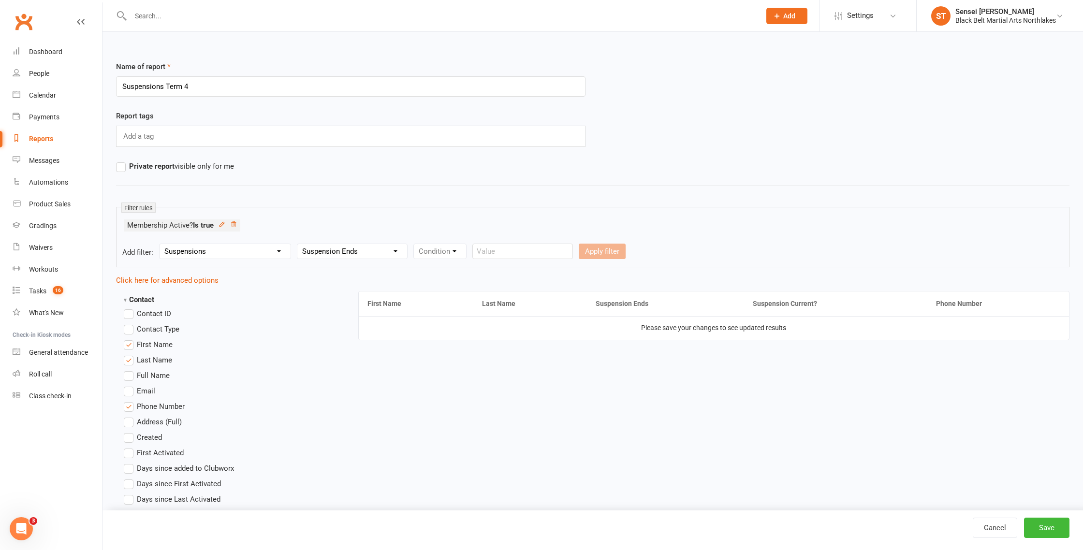
click at [299, 244] on select "Column name Suspension Current? Suspension Starts Suspension Ends Suspension Ad…" at bounding box center [352, 251] width 110 height 15
click at [437, 252] on select "Condition Is Is not Before After Before or on After or on Is blank Is not blank" at bounding box center [444, 251] width 61 height 15
select select "3"
click at [415, 244] on select "Condition Is Is not Before After Before or on After or on Is blank Is not blank" at bounding box center [444, 251] width 61 height 15
click at [571, 253] on input "text" at bounding box center [577, 251] width 101 height 15
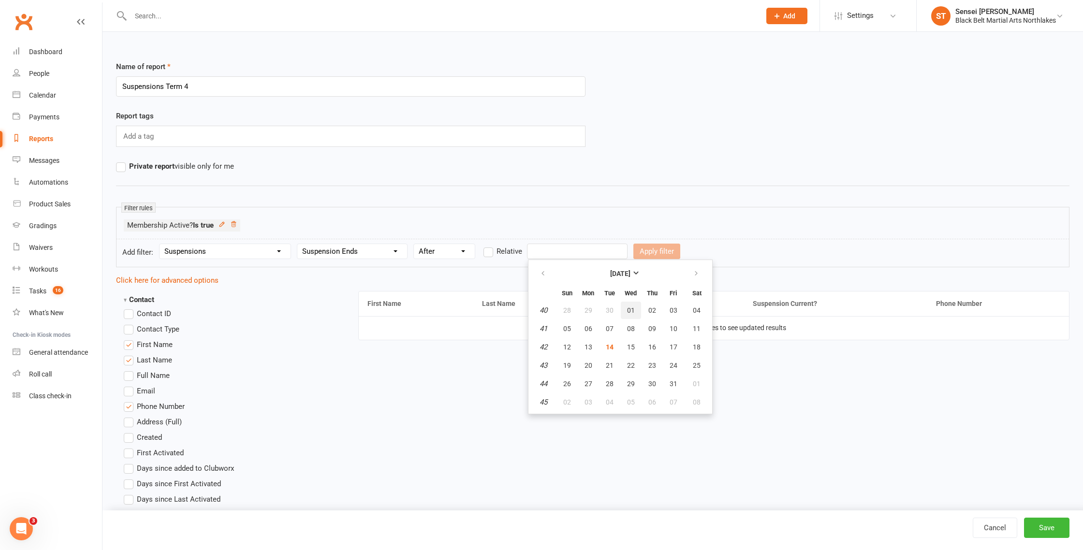
click at [631, 311] on span "01" at bounding box center [631, 311] width 8 height 8
type input "[DATE]"
click at [649, 252] on button "Apply filter" at bounding box center [657, 251] width 47 height 15
select select
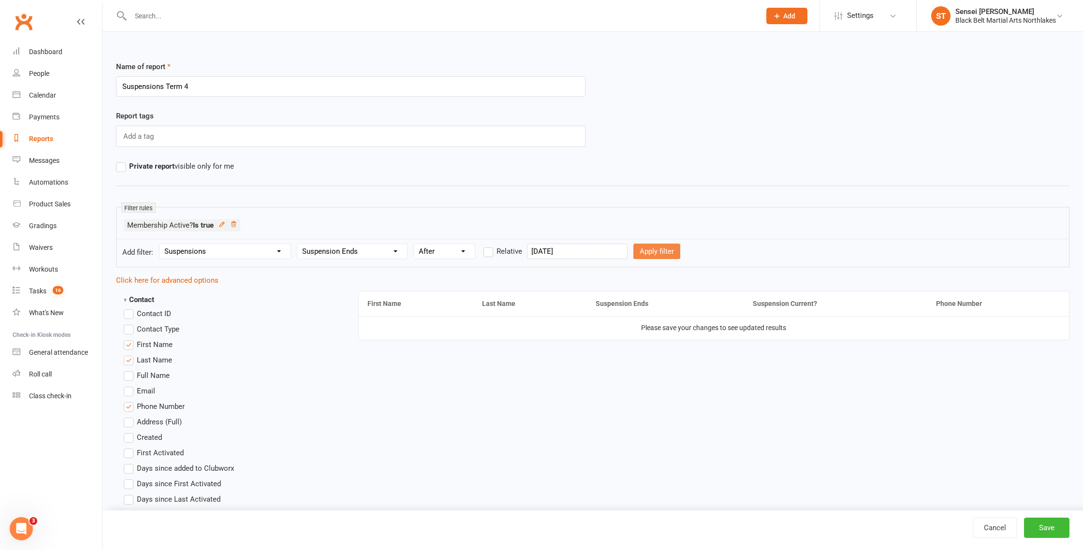
select select
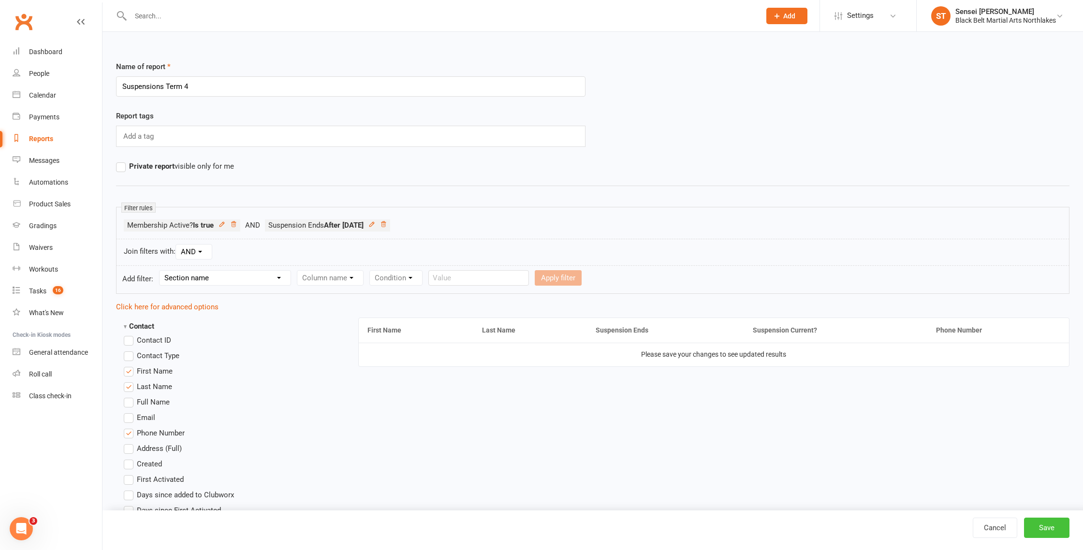
click at [1053, 528] on button "Save" at bounding box center [1046, 528] width 45 height 20
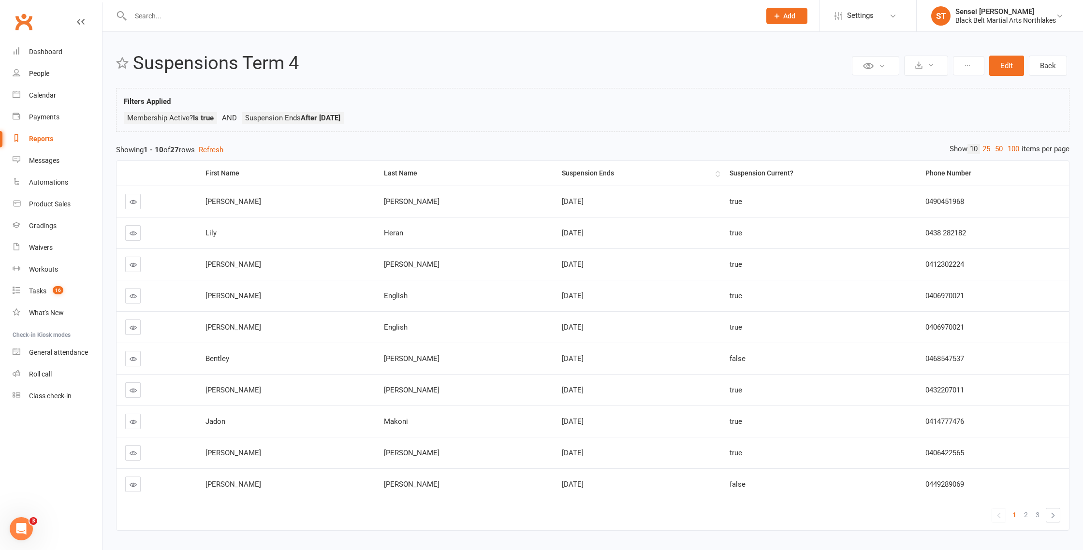
click at [562, 173] on div "Suspension Ends" at bounding box center [637, 173] width 151 height 7
click at [1016, 152] on link "100" at bounding box center [1014, 149] width 16 height 10
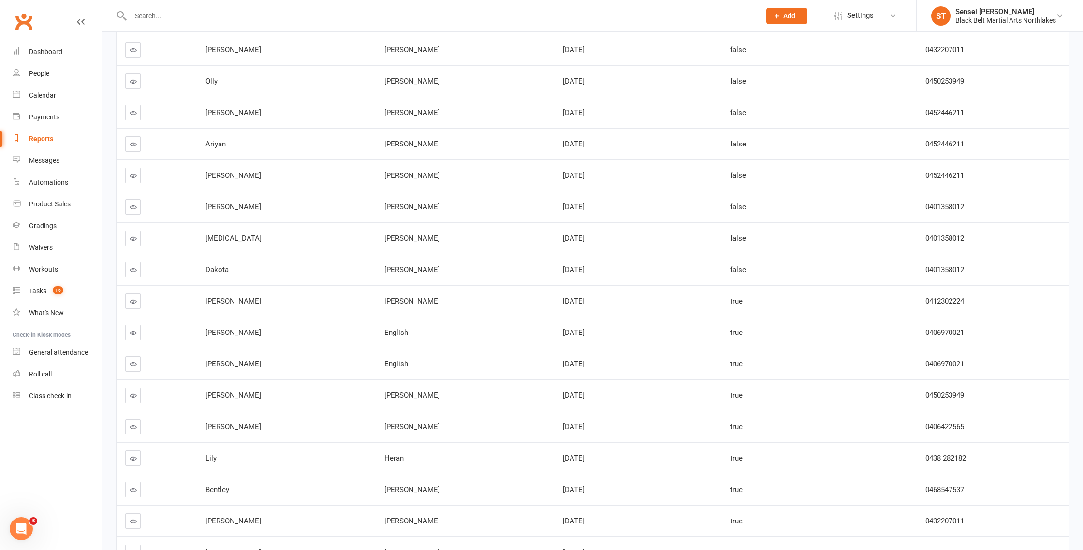
scroll to position [238, 0]
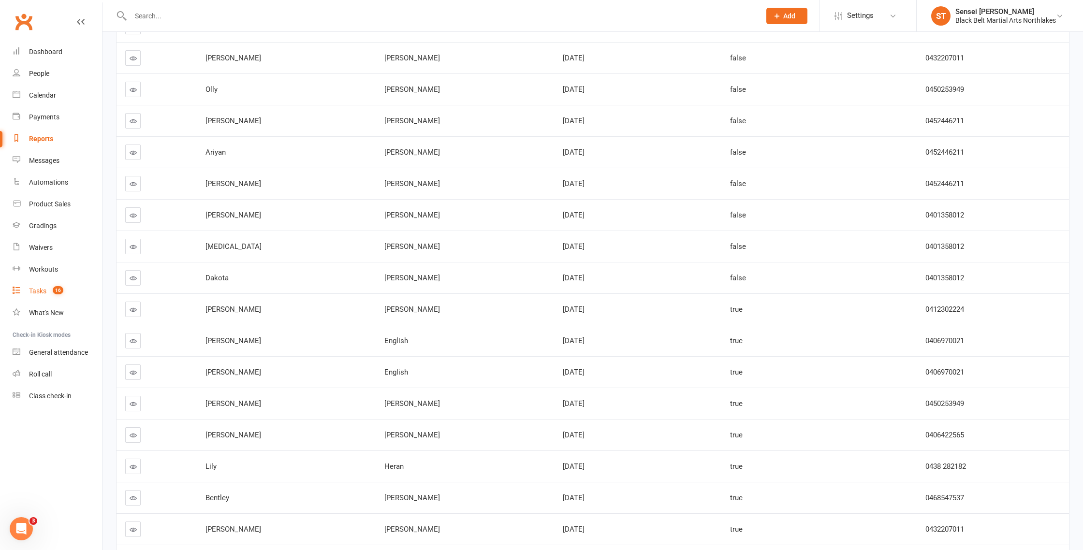
click at [40, 294] on div "Tasks" at bounding box center [37, 291] width 17 height 8
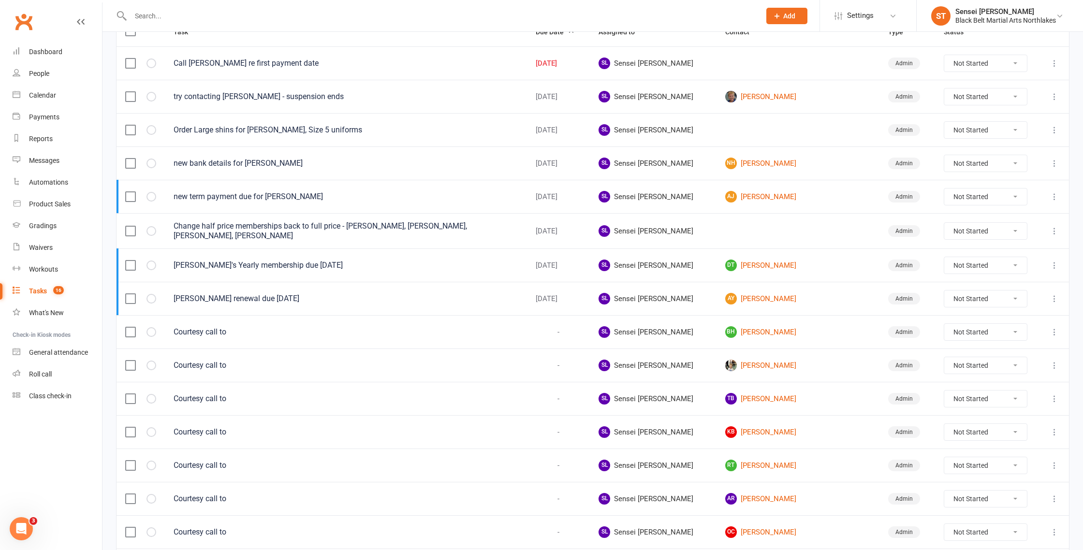
scroll to position [144, 0]
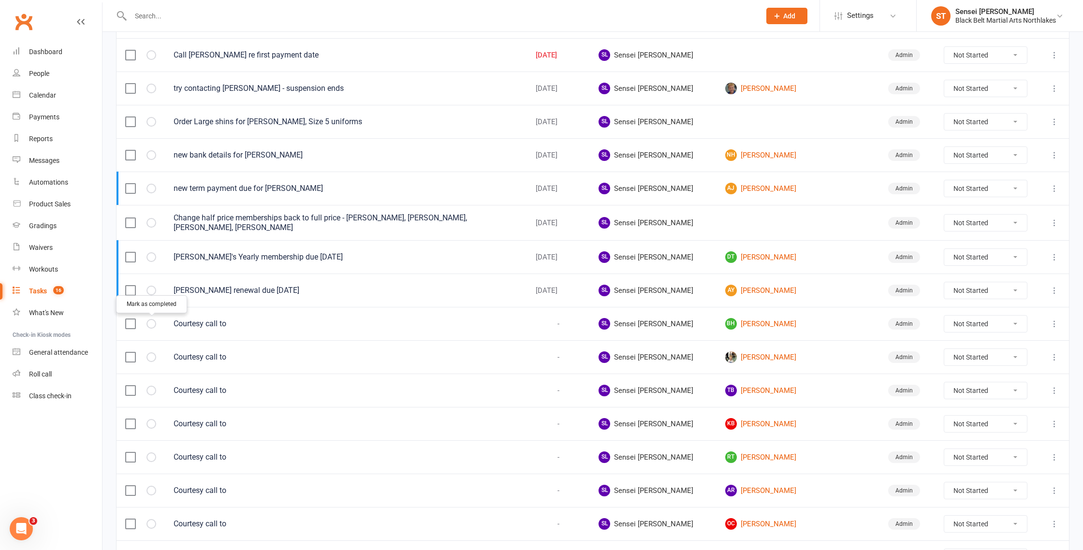
click at [0, 0] on icon "button" at bounding box center [0, 0] width 0 height 0
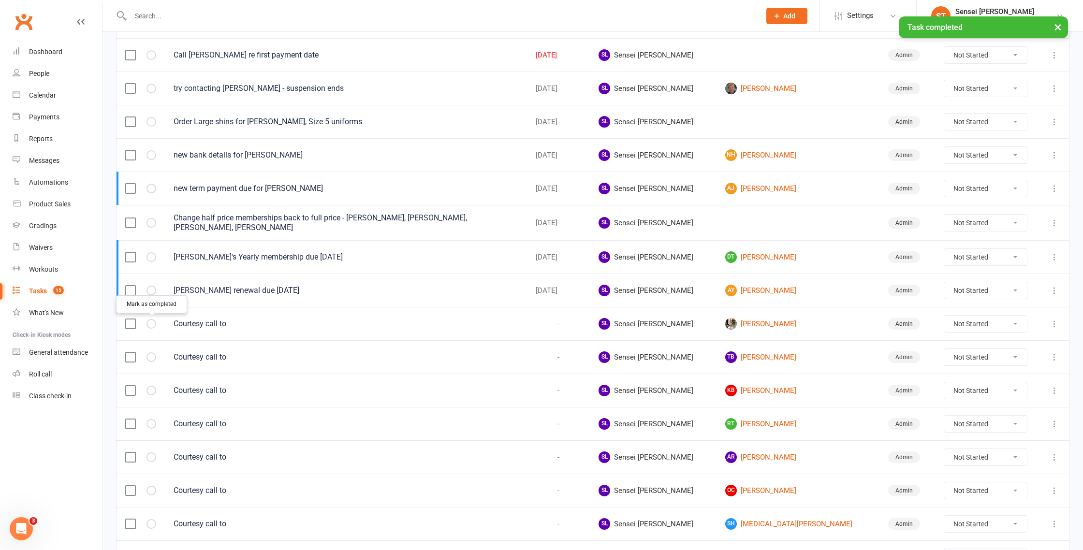
click at [0, 0] on icon "button" at bounding box center [0, 0] width 0 height 0
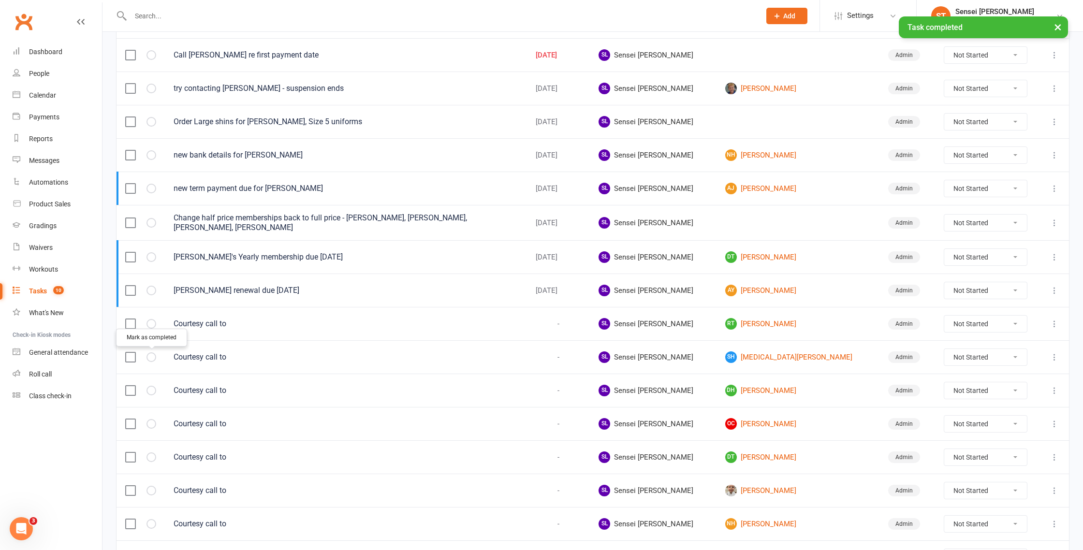
click at [0, 0] on icon "button" at bounding box center [0, 0] width 0 height 0
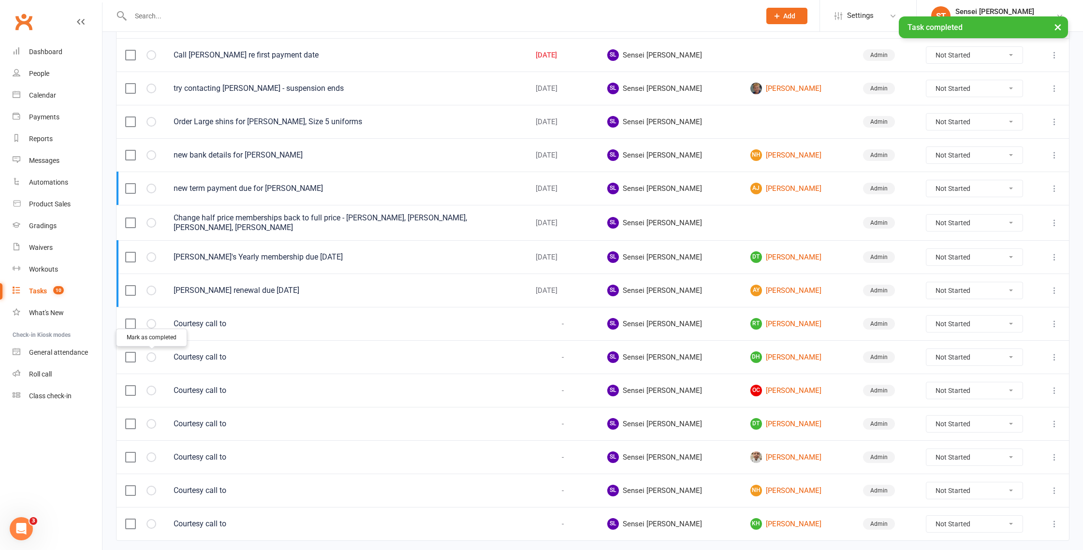
click at [0, 0] on icon "button" at bounding box center [0, 0] width 0 height 0
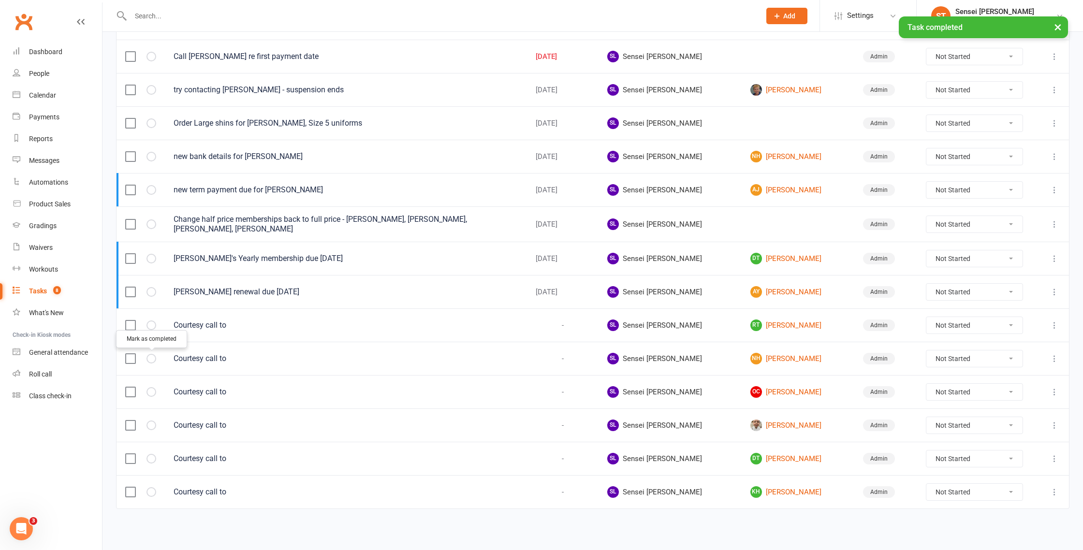
click at [0, 0] on icon "button" at bounding box center [0, 0] width 0 height 0
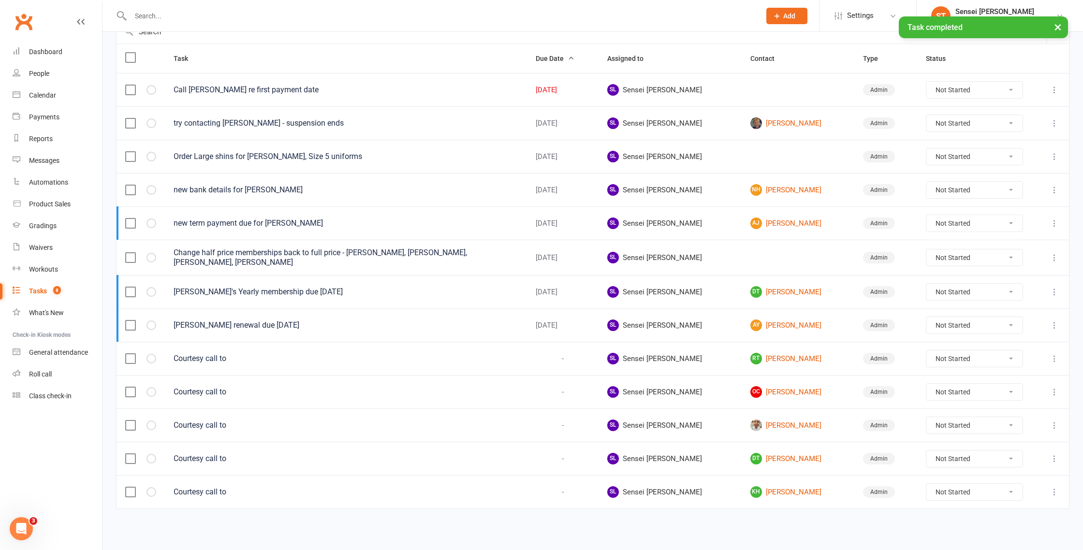
scroll to position [109, 0]
click at [0, 0] on icon "button" at bounding box center [0, 0] width 0 height 0
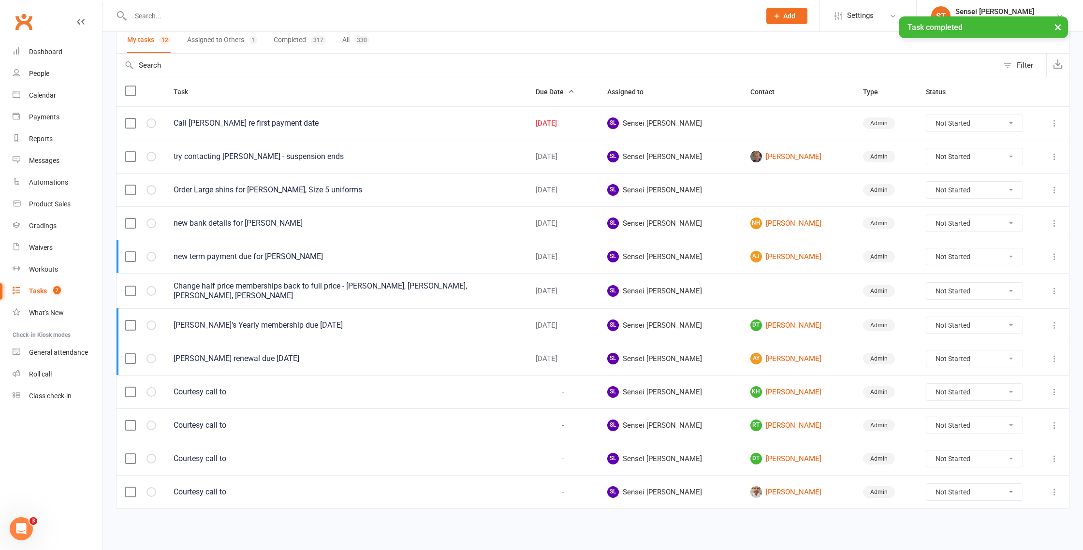
scroll to position [75, 0]
click at [0, 0] on icon "button" at bounding box center [0, 0] width 0 height 0
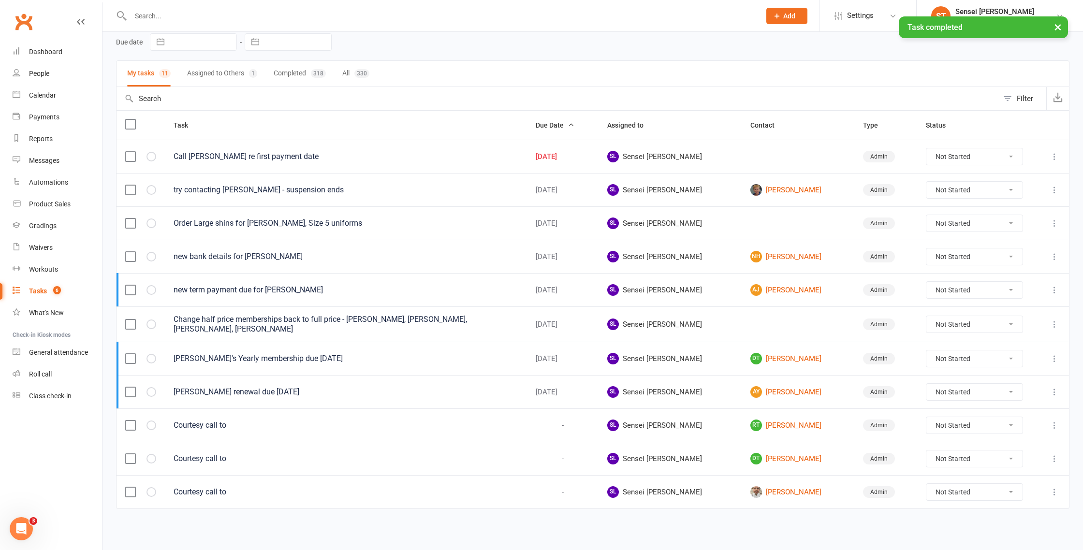
scroll to position [42, 0]
click at [0, 0] on icon "button" at bounding box center [0, 0] width 0 height 0
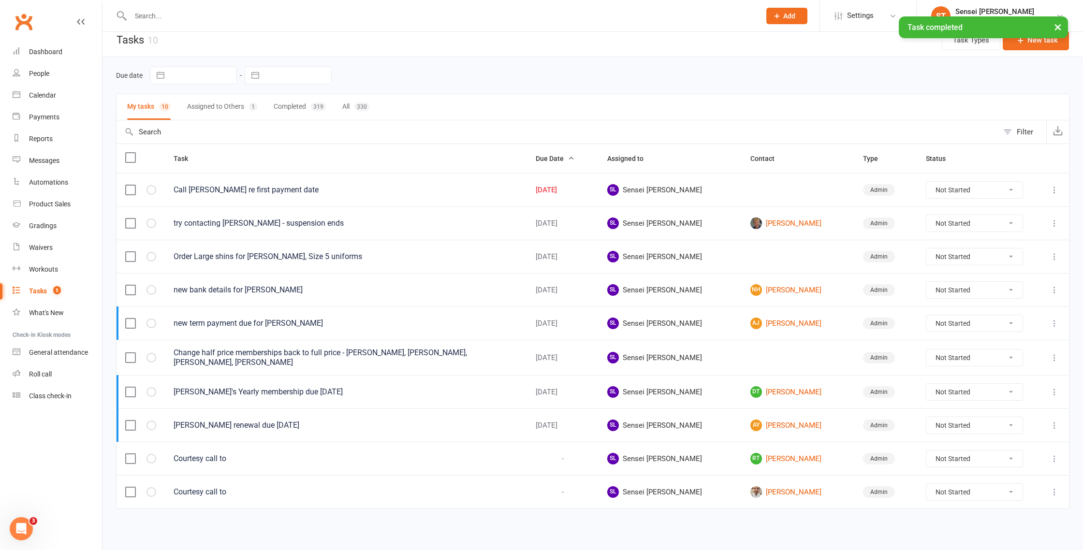
scroll to position [9, 0]
click at [0, 0] on icon "button" at bounding box center [0, 0] width 0 height 0
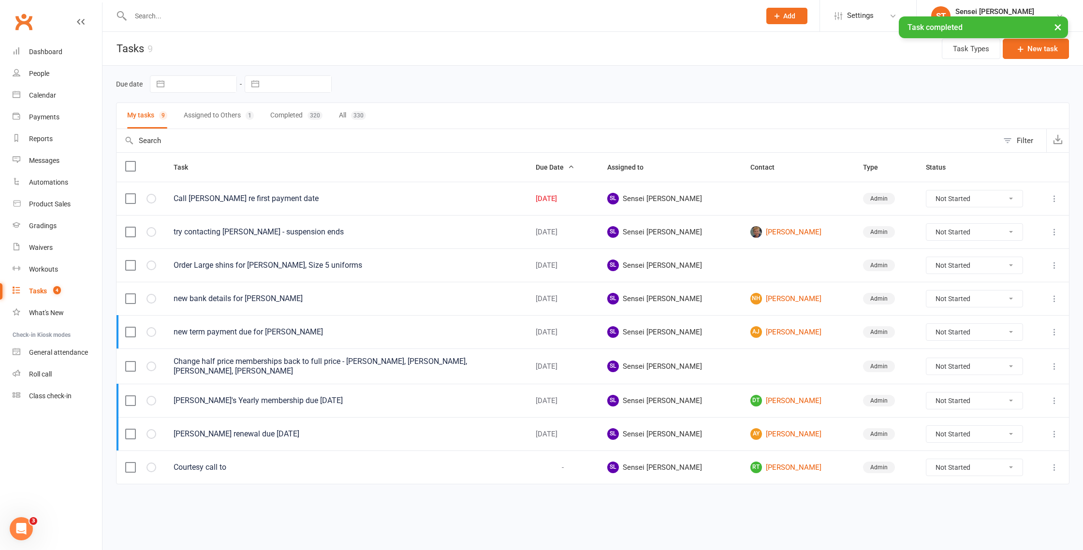
scroll to position [0, 0]
click at [206, 19] on input "text" at bounding box center [441, 16] width 626 height 14
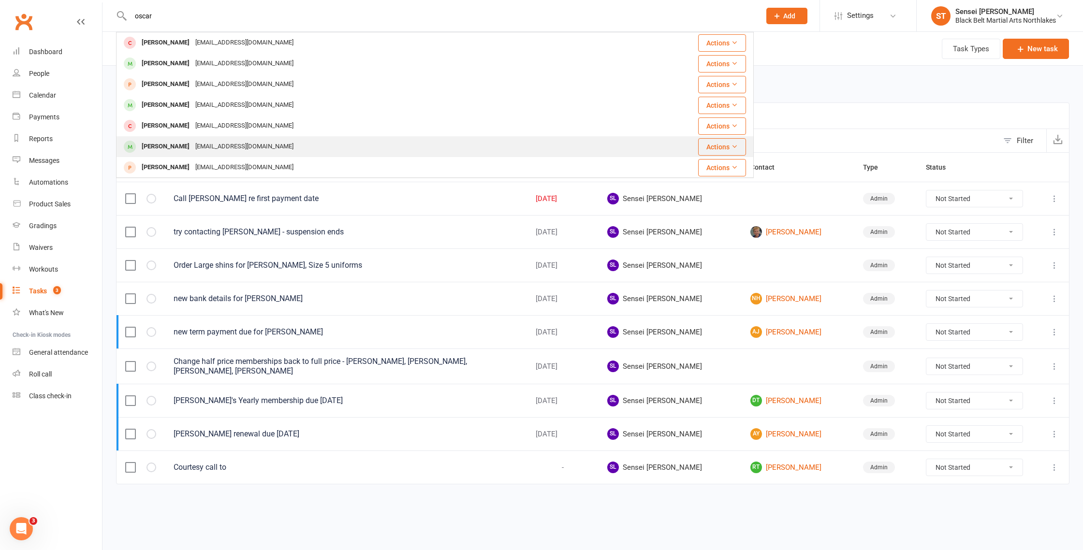
type input "oscar"
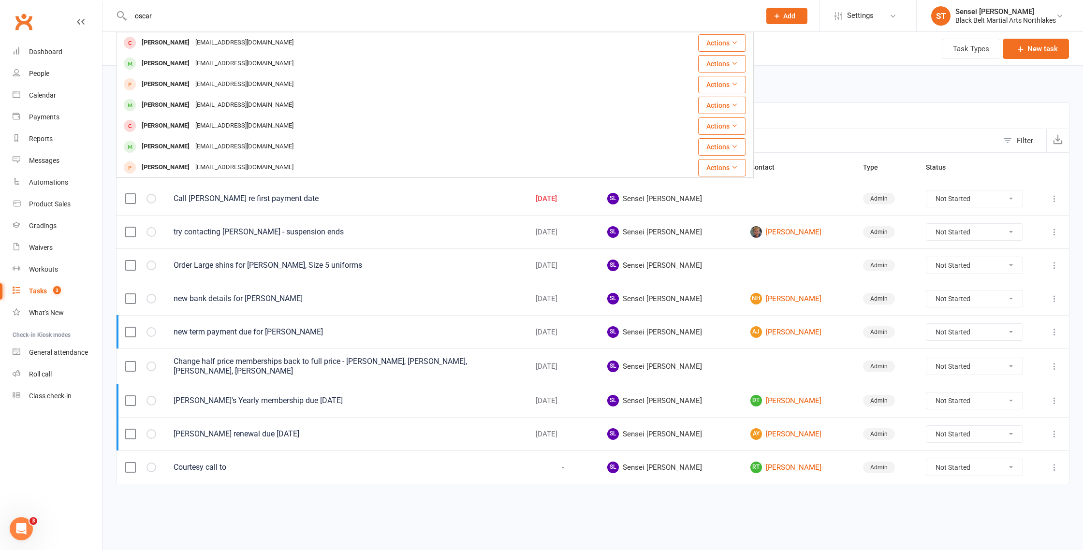
click at [157, 147] on div "[PERSON_NAME]" at bounding box center [166, 147] width 54 height 14
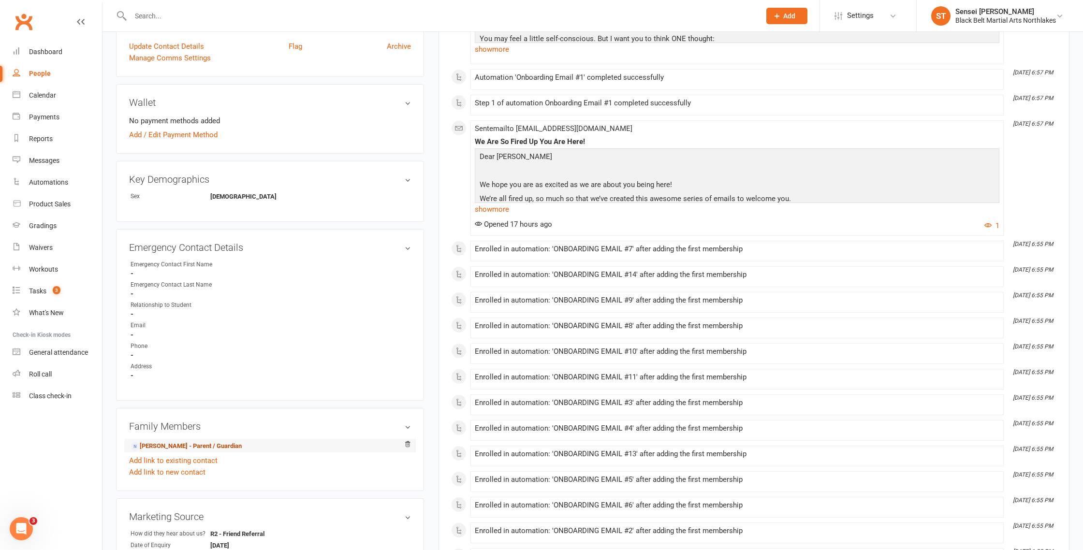
scroll to position [299, 0]
click at [160, 447] on link "Jessica Niblett - Parent / Guardian" at bounding box center [186, 447] width 111 height 10
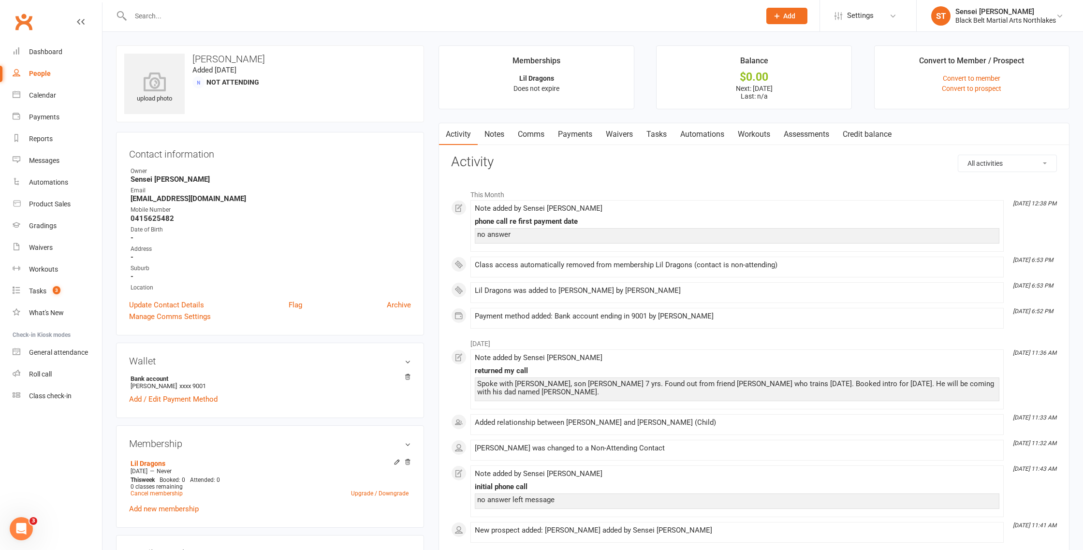
click at [581, 134] on link "Payments" at bounding box center [575, 134] width 48 height 22
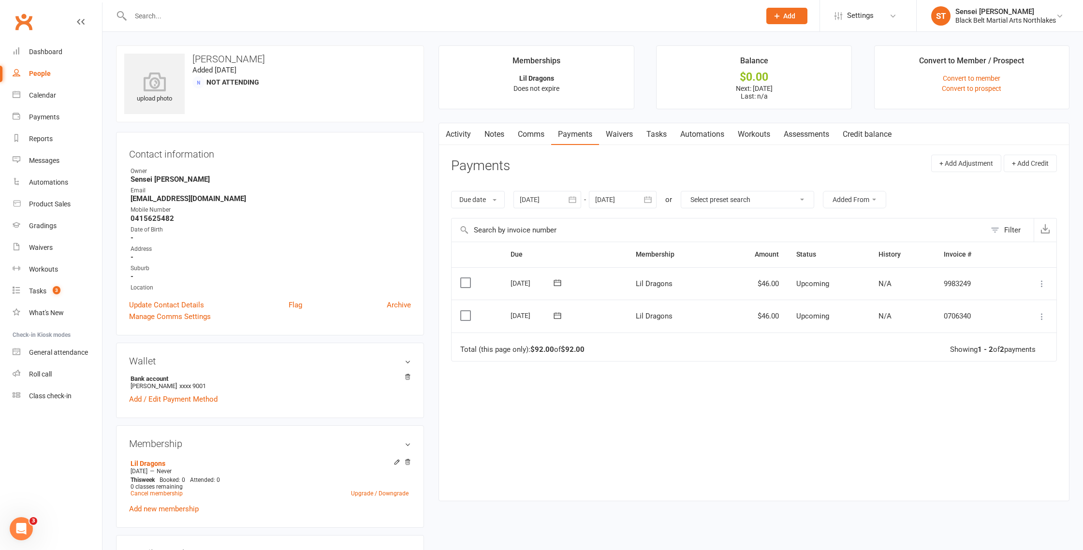
click at [1041, 319] on icon at bounding box center [1043, 317] width 10 height 10
click at [468, 319] on label at bounding box center [466, 316] width 13 height 10
click at [467, 311] on input "checkbox" at bounding box center [463, 311] width 6 height 0
click at [1042, 319] on icon at bounding box center [1043, 317] width 10 height 10
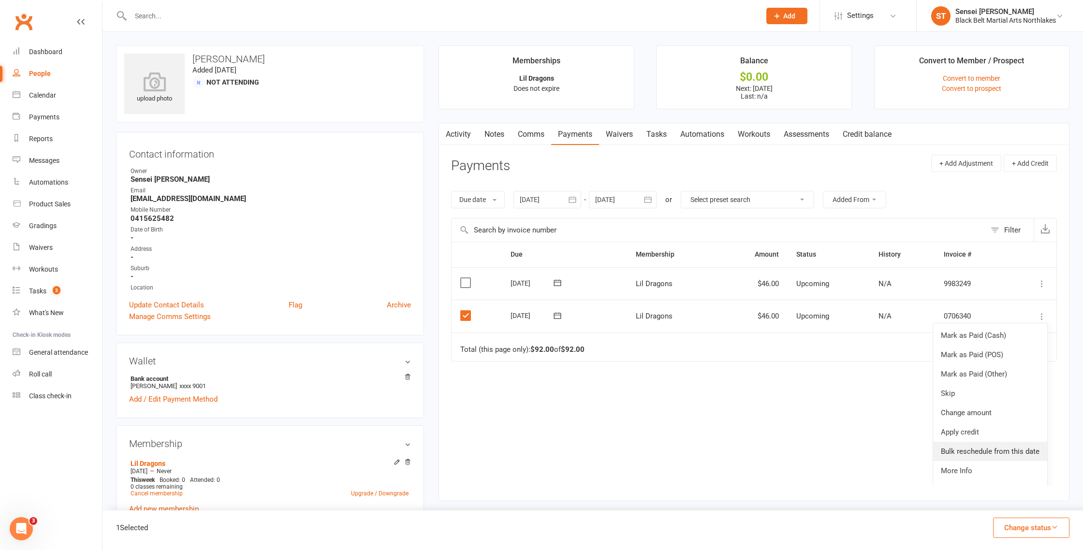
click at [993, 447] on link "Bulk reschedule from this date" at bounding box center [991, 451] width 114 height 19
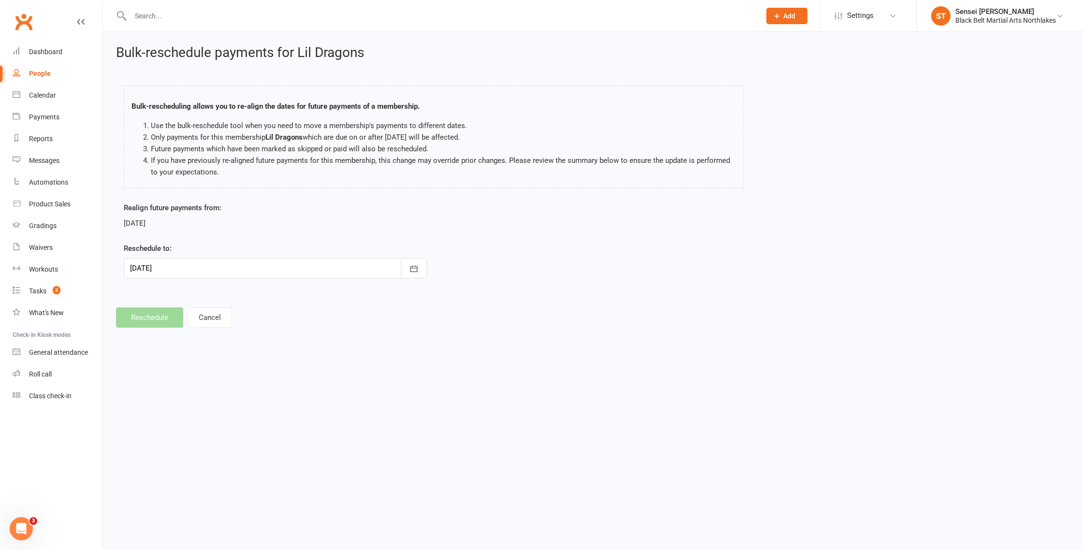
click at [237, 264] on div at bounding box center [275, 268] width 303 height 20
click at [270, 383] on span "24" at bounding box center [270, 385] width 8 height 8
type input "[DATE]"
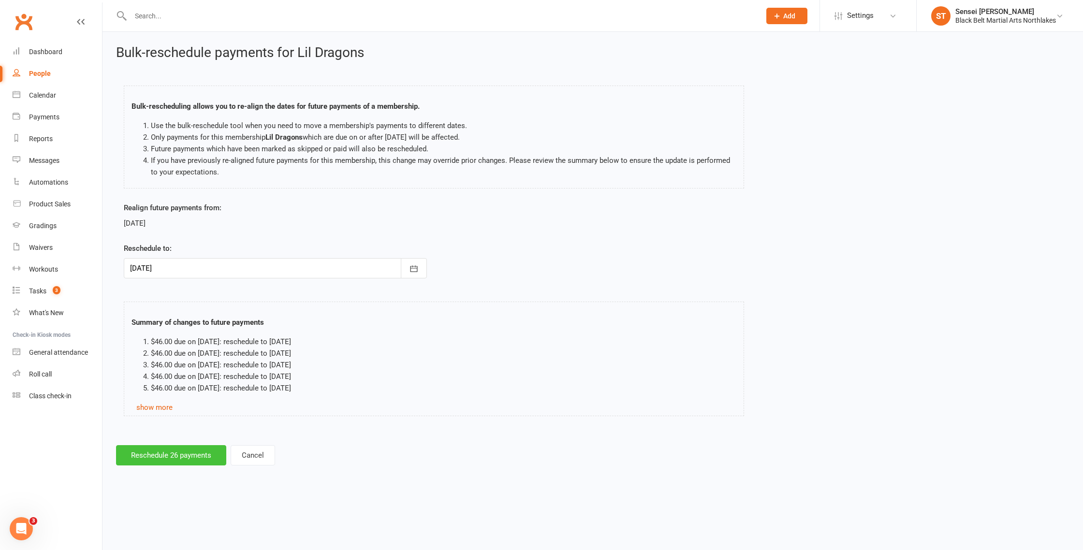
click at [161, 455] on button "Reschedule 26 payments" at bounding box center [171, 455] width 110 height 20
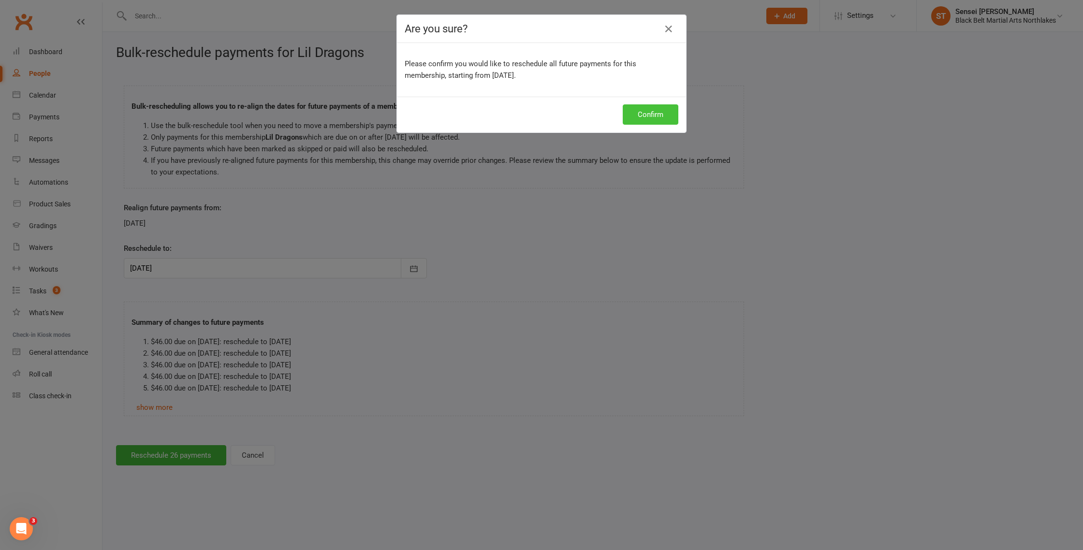
click at [651, 116] on button "Confirm" at bounding box center [651, 114] width 56 height 20
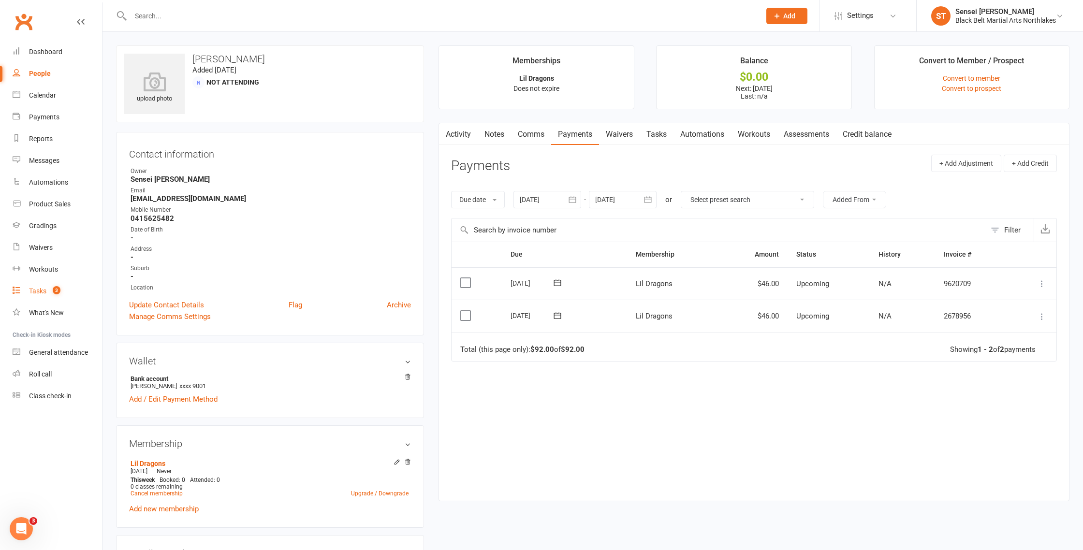
click at [41, 292] on div "Tasks" at bounding box center [37, 291] width 17 height 8
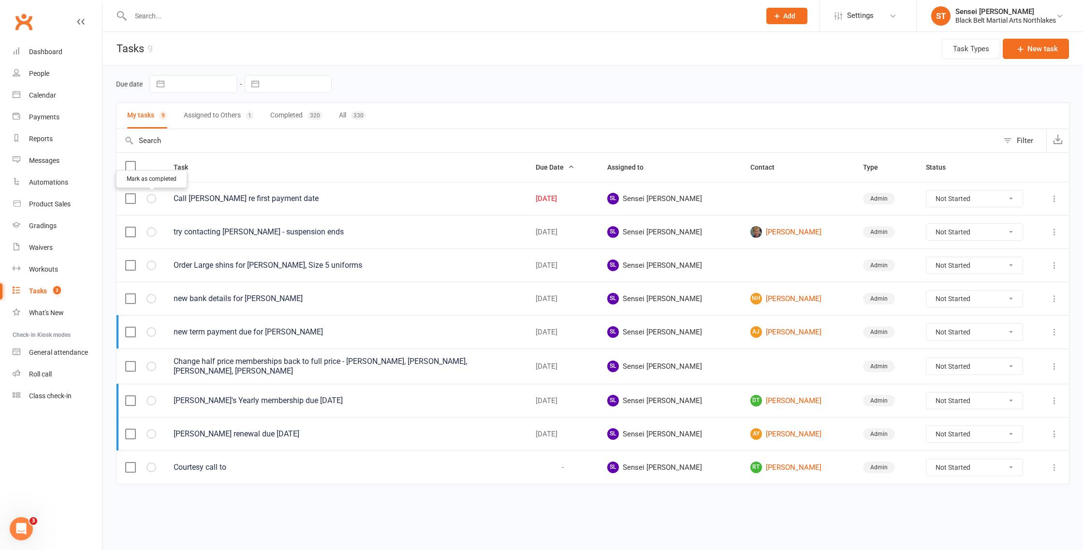
click at [0, 0] on icon "button" at bounding box center [0, 0] width 0 height 0
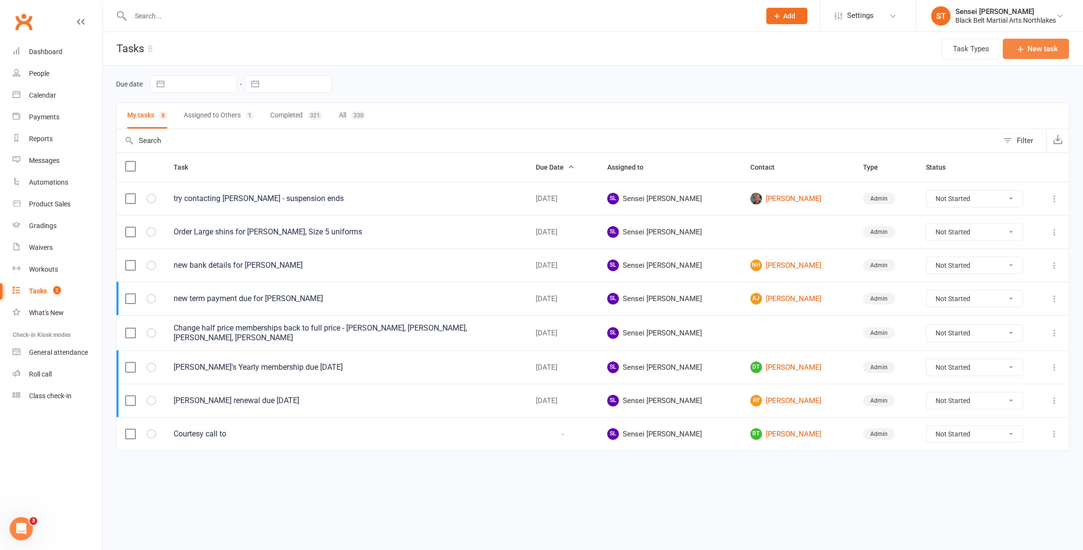
click at [1041, 52] on button "New task" at bounding box center [1036, 49] width 66 height 20
select select "42961"
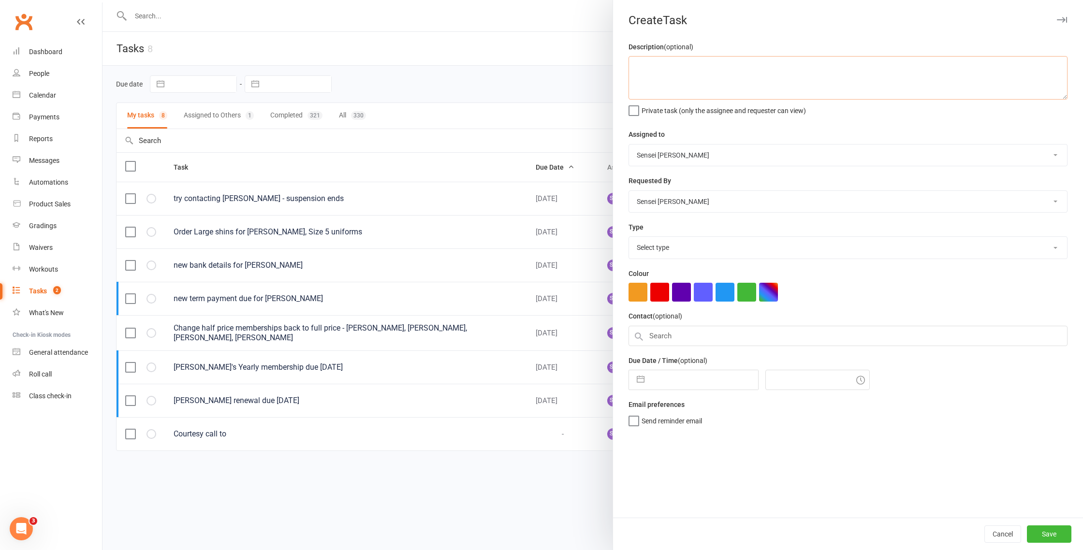
click at [664, 72] on textarea at bounding box center [848, 78] width 439 height 44
type textarea "Sam robertsons renewal due"
click at [1006, 535] on button "Cancel" at bounding box center [1003, 534] width 37 height 17
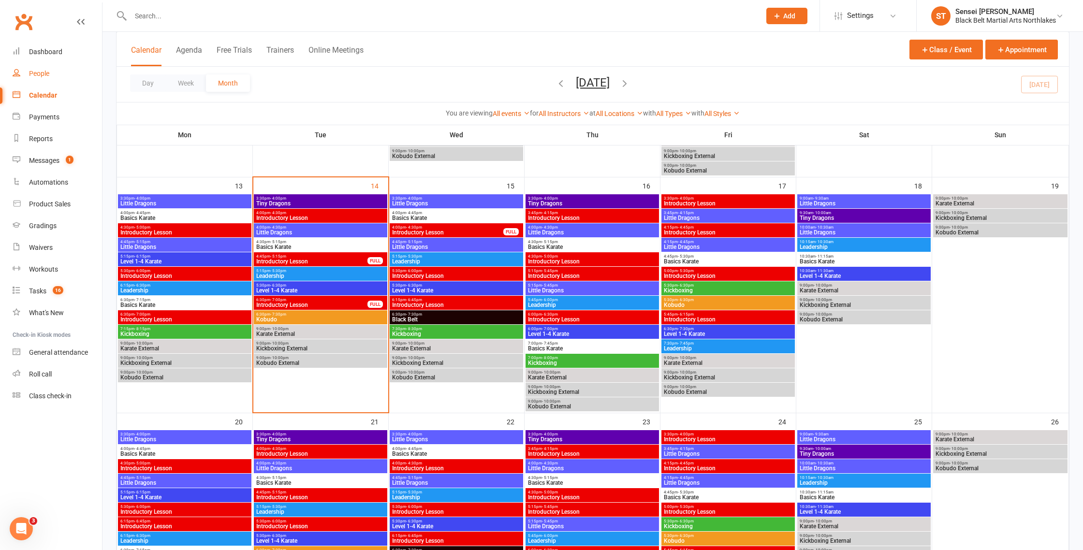
click at [42, 75] on div "People" at bounding box center [39, 74] width 20 height 8
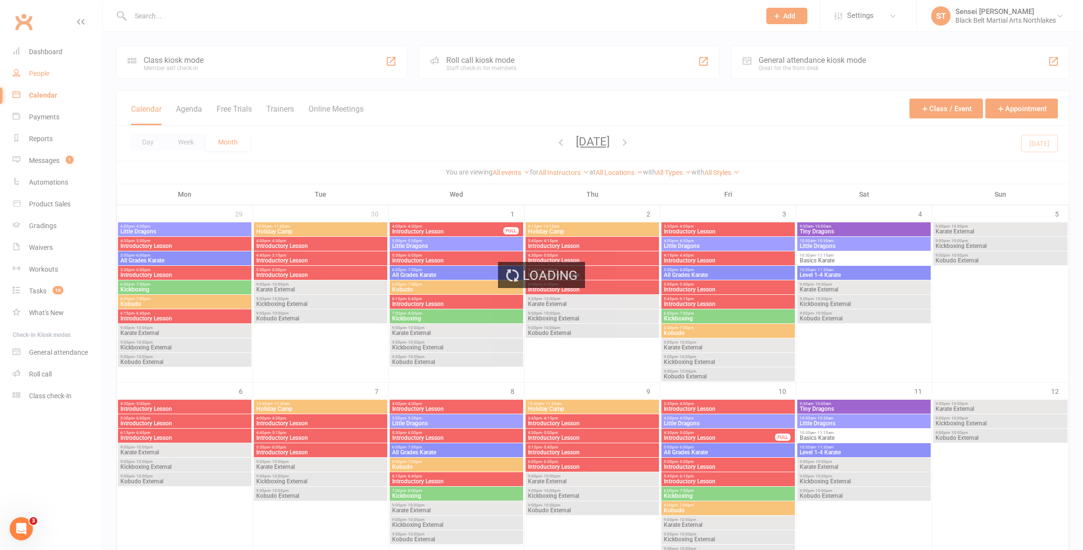
select select "100"
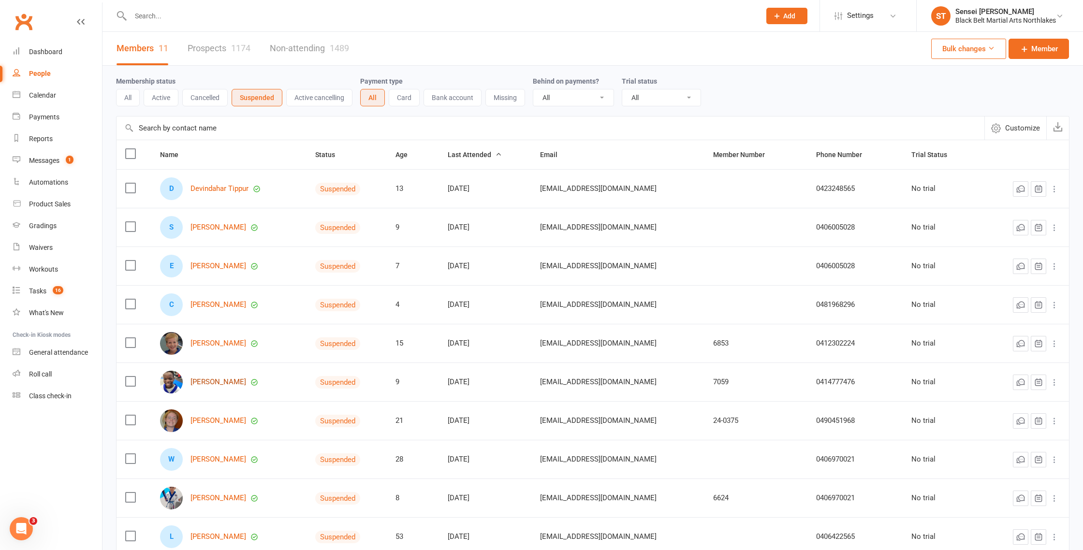
click at [208, 380] on link "[PERSON_NAME]" at bounding box center [219, 382] width 56 height 8
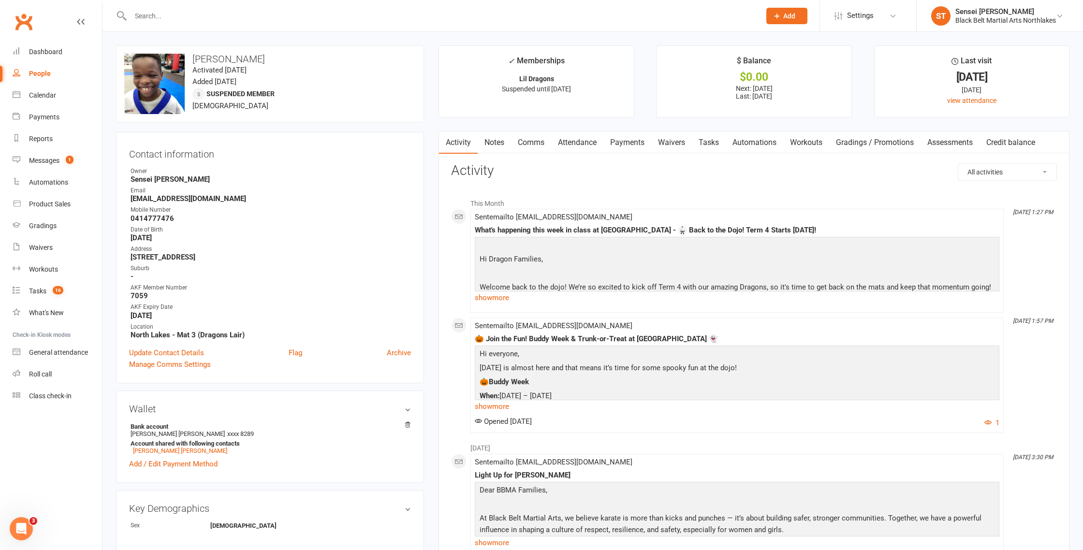
select select "100"
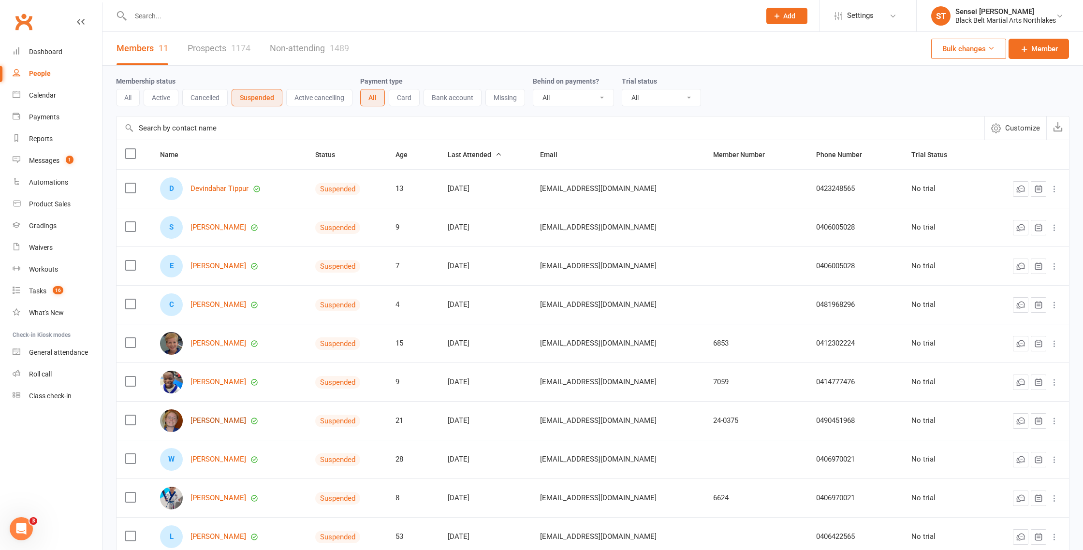
click at [220, 420] on link "[PERSON_NAME]" at bounding box center [219, 421] width 56 height 8
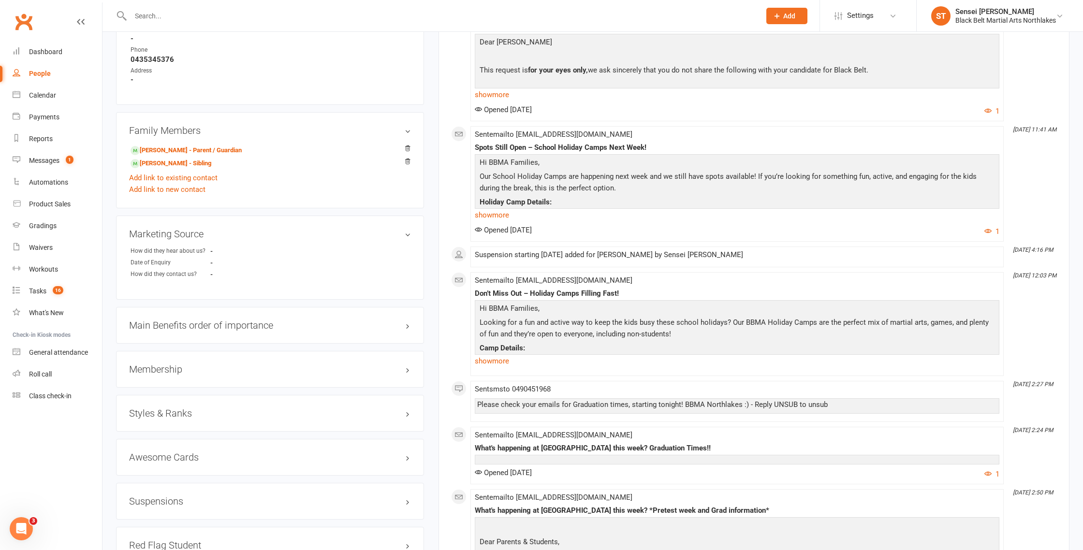
scroll to position [602, 0]
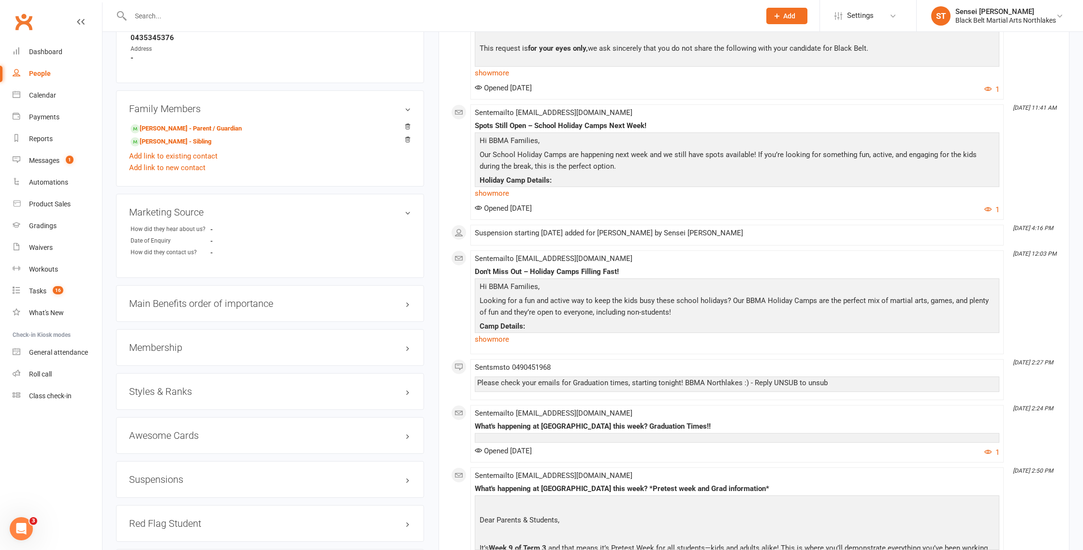
click at [158, 478] on h3 "Suspensions" at bounding box center [270, 480] width 282 height 11
click at [31, 139] on div "Reports" at bounding box center [41, 139] width 24 height 8
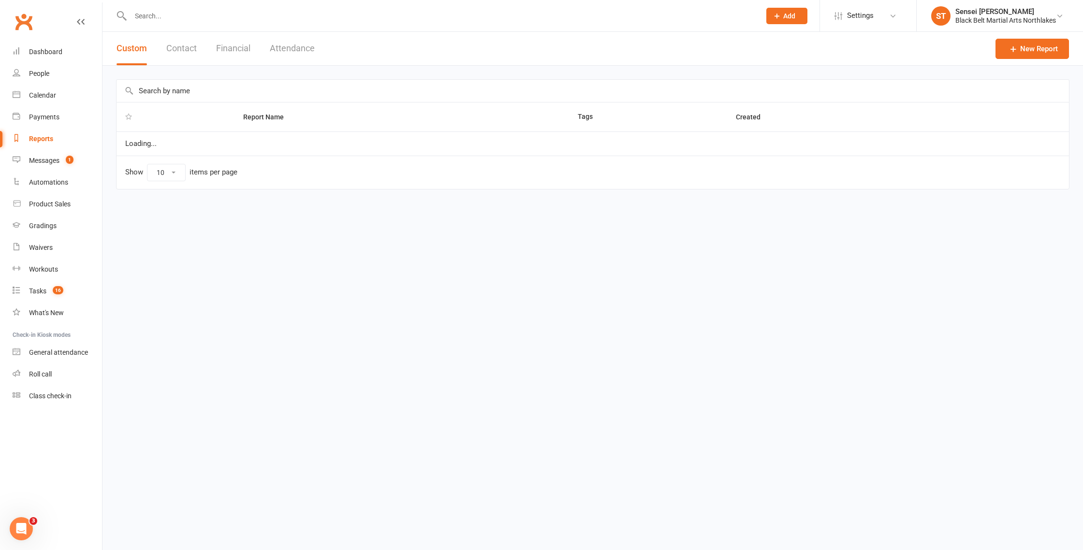
select select "100"
click at [190, 91] on input "text" at bounding box center [593, 91] width 953 height 22
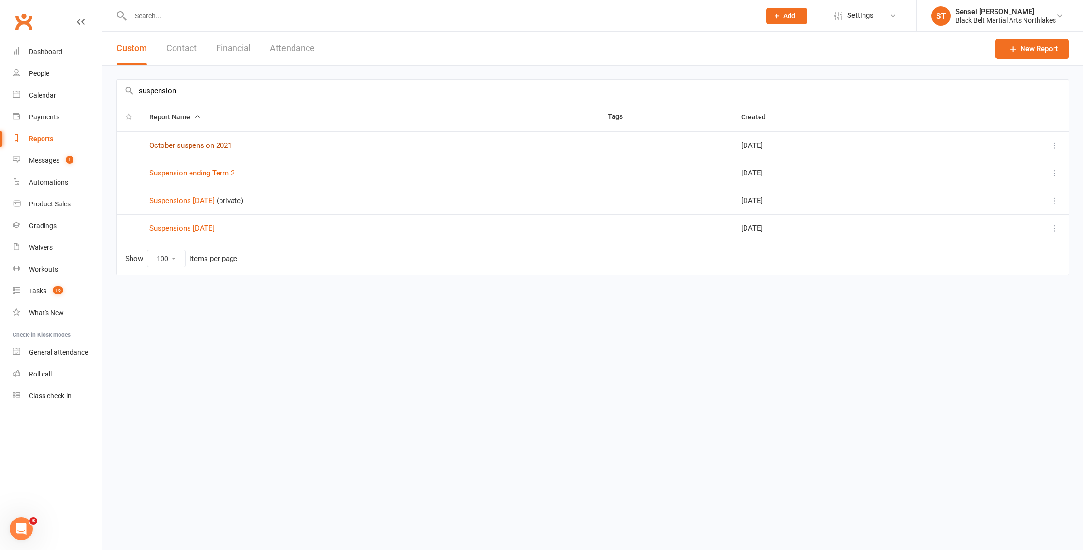
type input "suspension"
click at [169, 143] on link "October suspension 2021" at bounding box center [190, 145] width 82 height 9
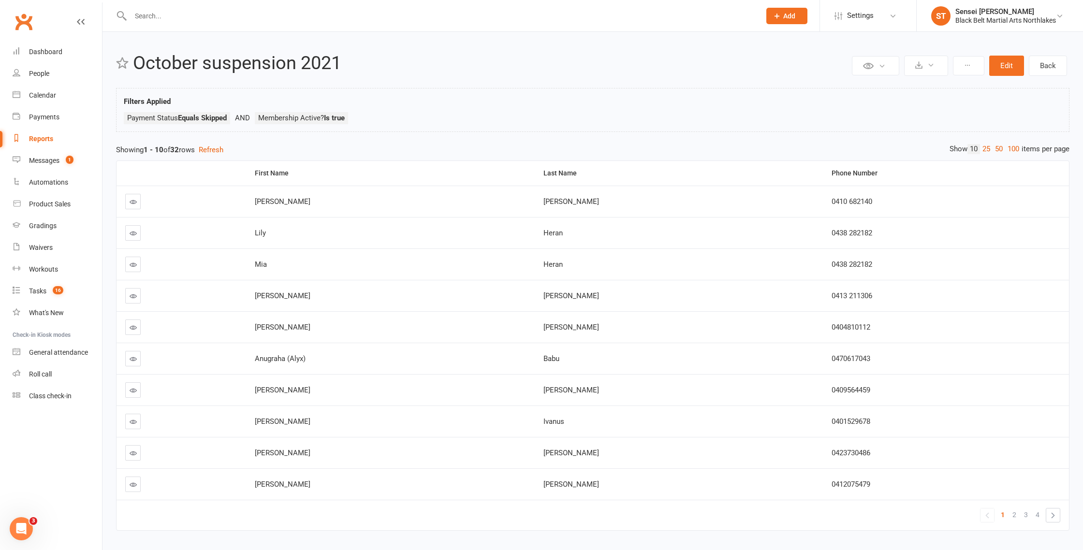
click at [154, 10] on input "text" at bounding box center [441, 16] width 626 height 14
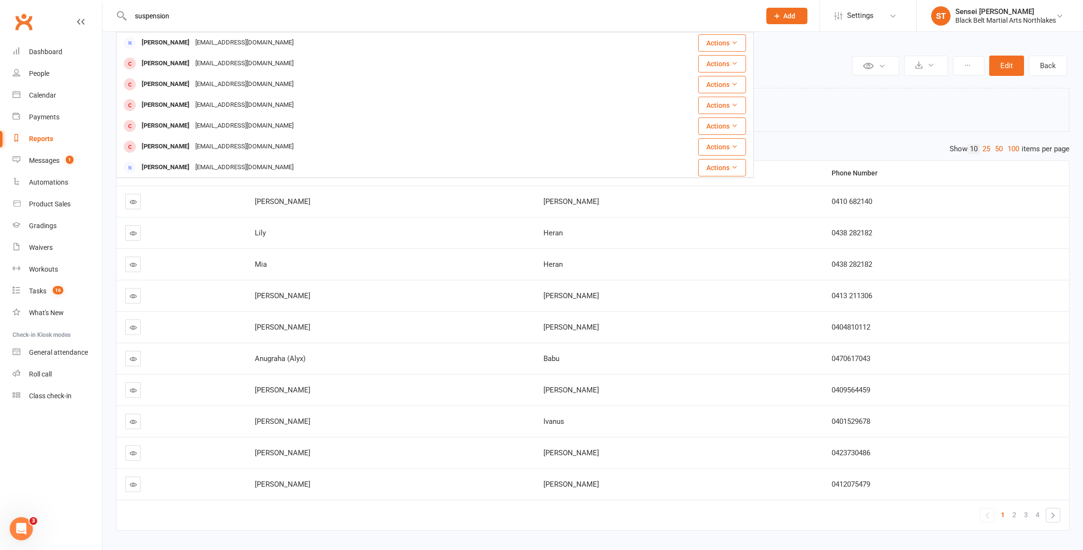
type input "suspension"
click at [31, 137] on div "Reports" at bounding box center [41, 139] width 24 height 8
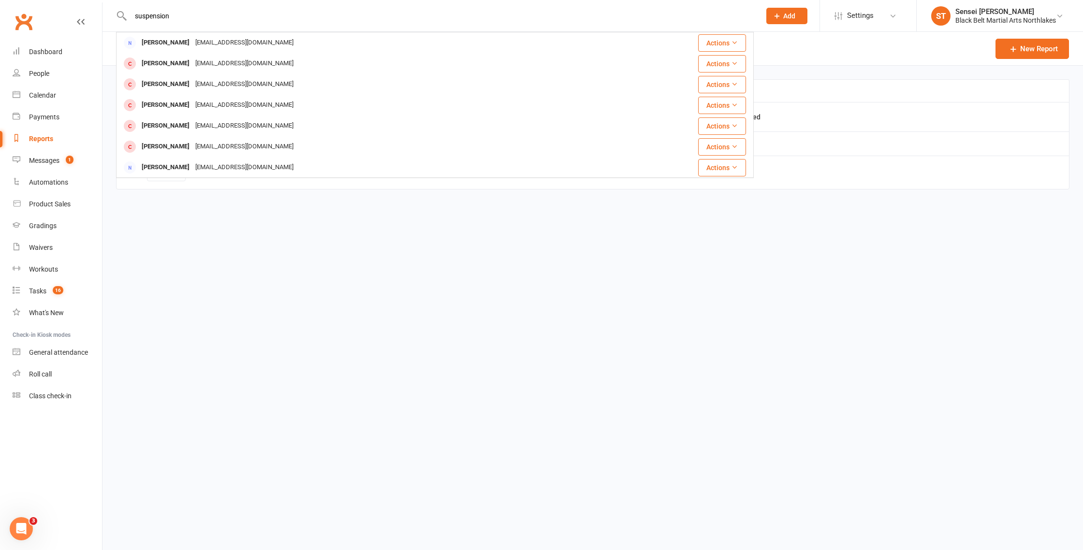
select select "100"
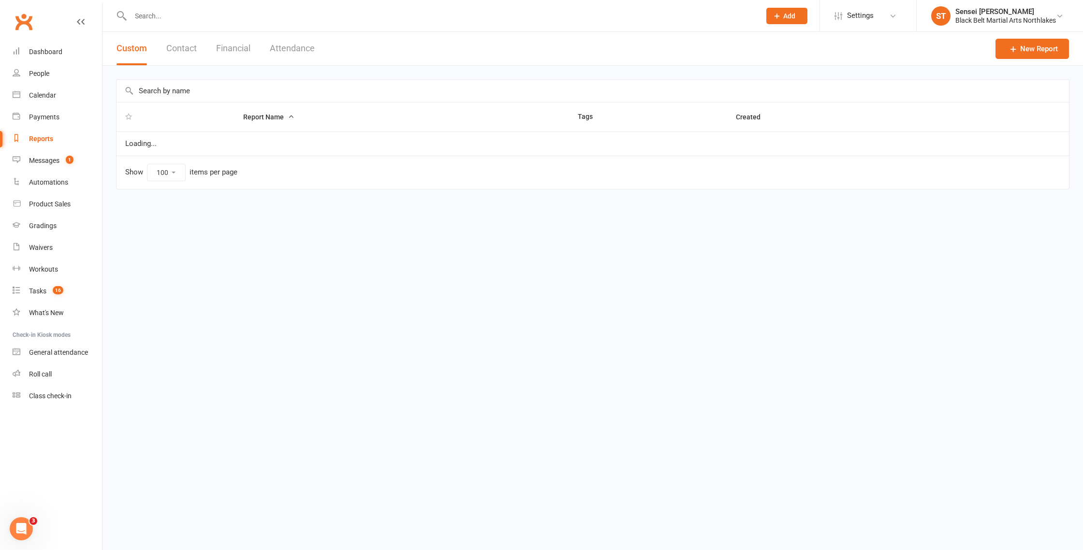
click at [190, 95] on input "text" at bounding box center [593, 91] width 953 height 22
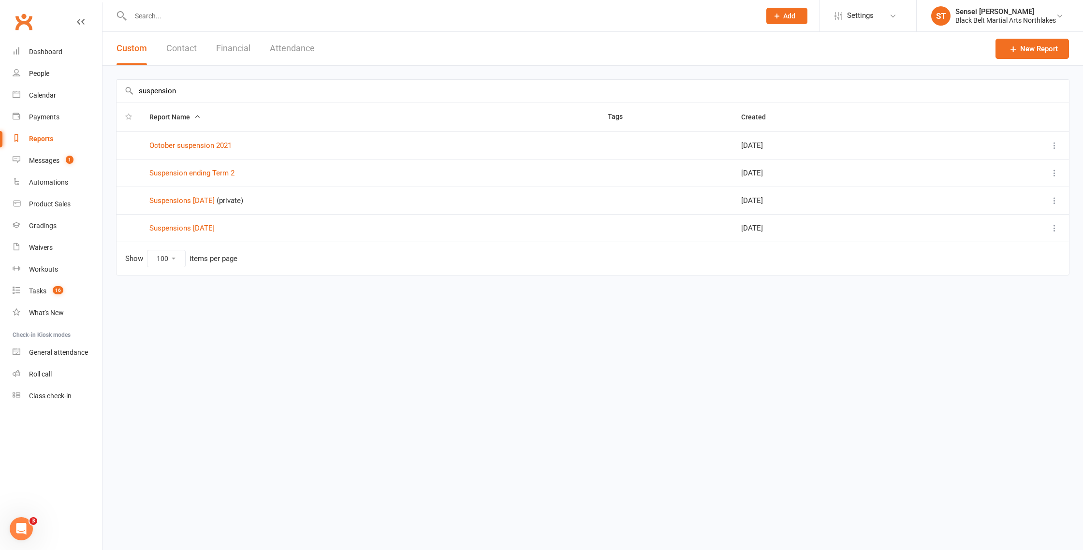
type input "suspension"
click at [1055, 147] on icon at bounding box center [1055, 146] width 10 height 10
click at [990, 207] on link "Remove" at bounding box center [1012, 202] width 96 height 19
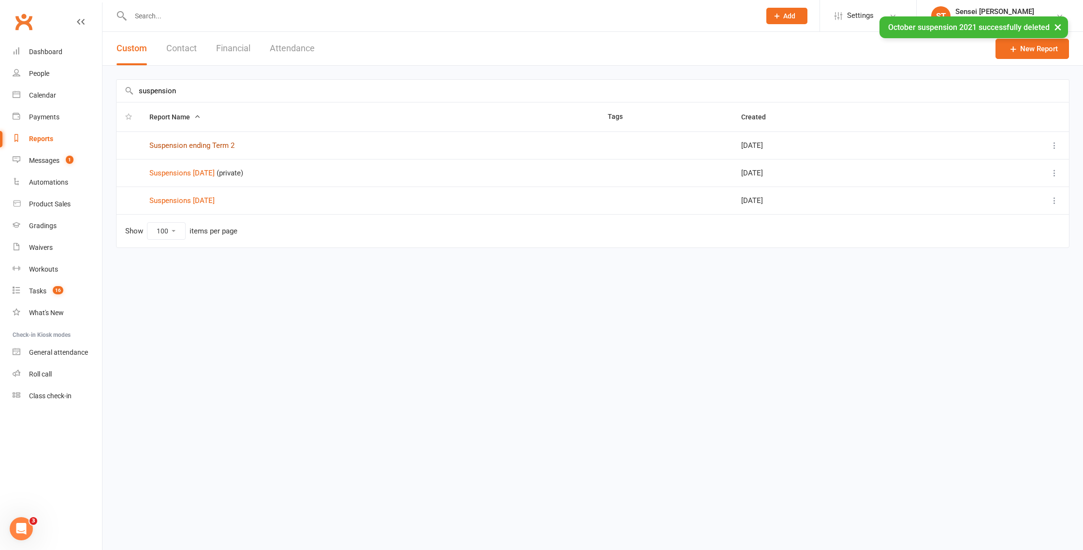
click at [195, 143] on link "Suspension ending Term 2" at bounding box center [191, 145] width 85 height 9
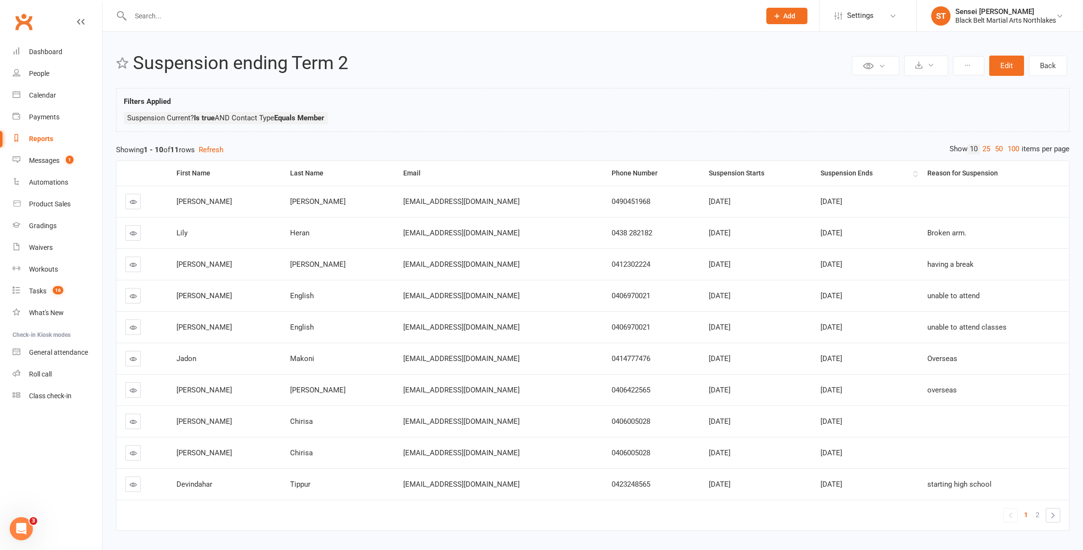
click at [824, 173] on div "Suspension Ends" at bounding box center [866, 173] width 90 height 7
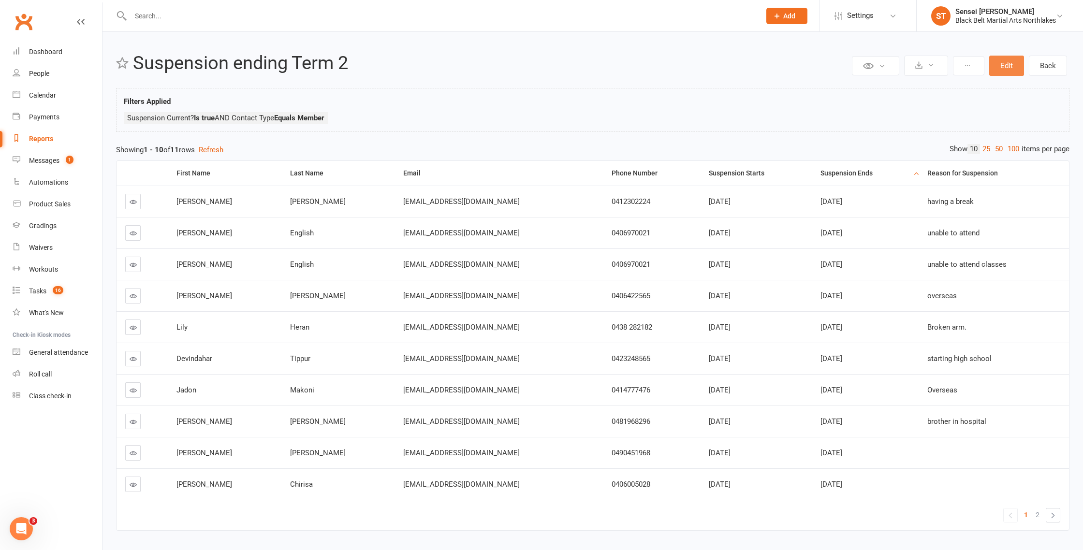
click at [1005, 67] on button "Edit" at bounding box center [1007, 66] width 35 height 20
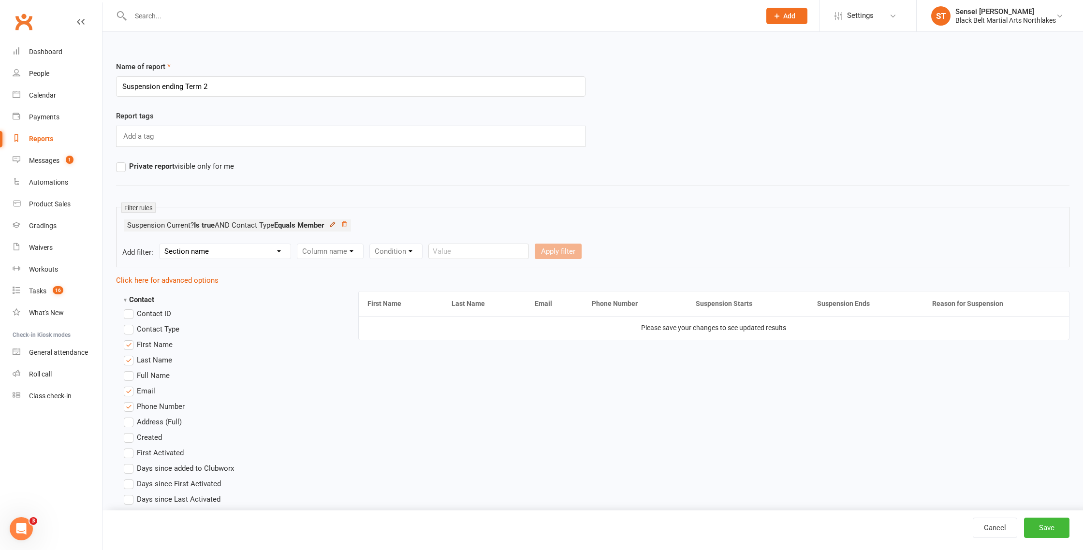
click at [335, 223] on icon at bounding box center [332, 224] width 4 height 4
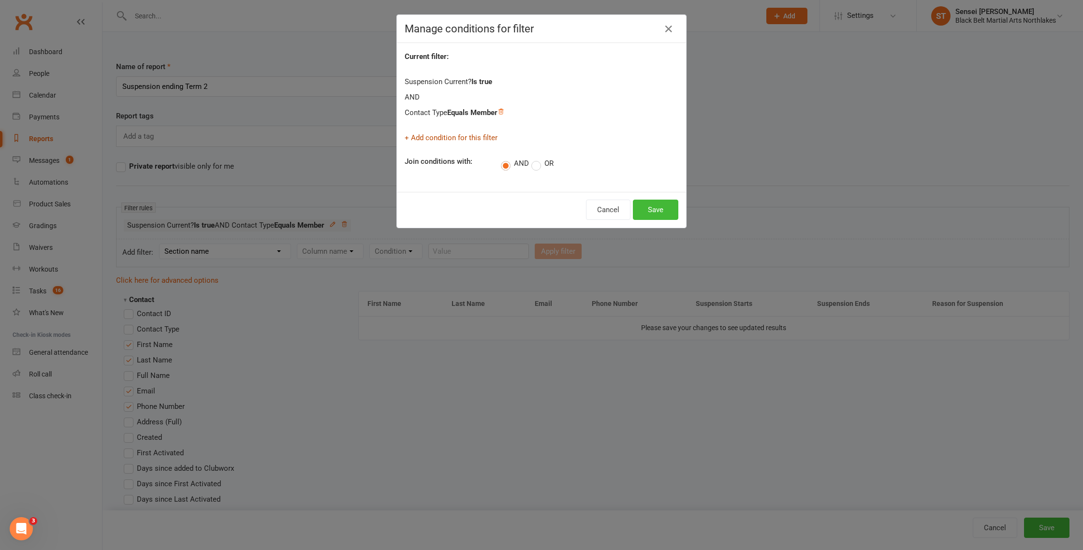
click at [424, 137] on link "+ Add condition for this filter" at bounding box center [451, 138] width 93 height 9
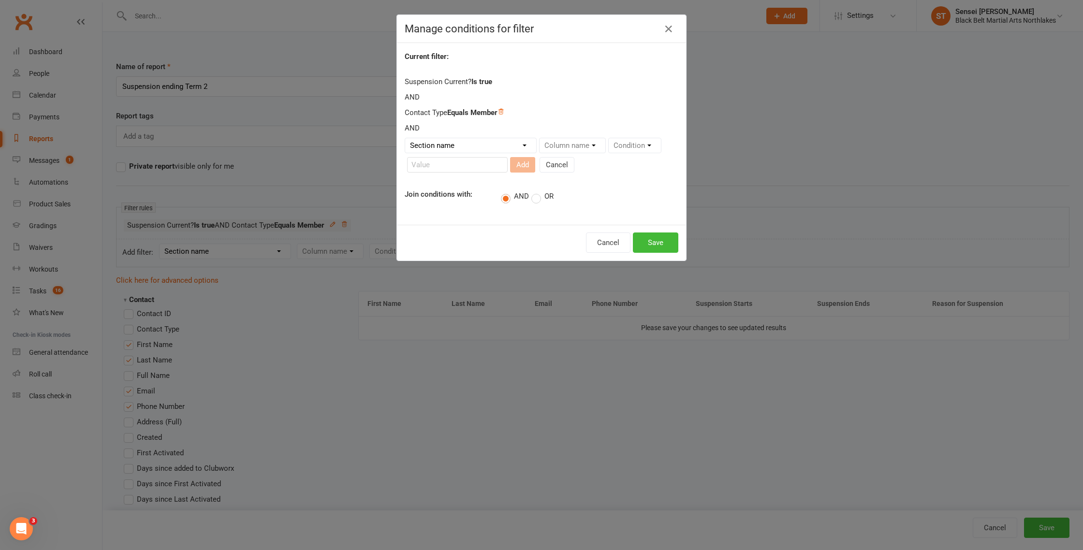
click at [494, 146] on select "Section name Contact Attendance Aggregate Payment Booking Waitlist Attendees Ca…" at bounding box center [470, 145] width 131 height 15
select select "16"
click at [405, 138] on select "Section name Contact Attendance Aggregate Payment Booking Waitlist Attendees Ca…" at bounding box center [470, 145] width 131 height 15
click at [586, 147] on select "Column name Suspension Current? Suspension Starts Suspension Ends Suspension Ad…" at bounding box center [595, 145] width 110 height 15
select select "2"
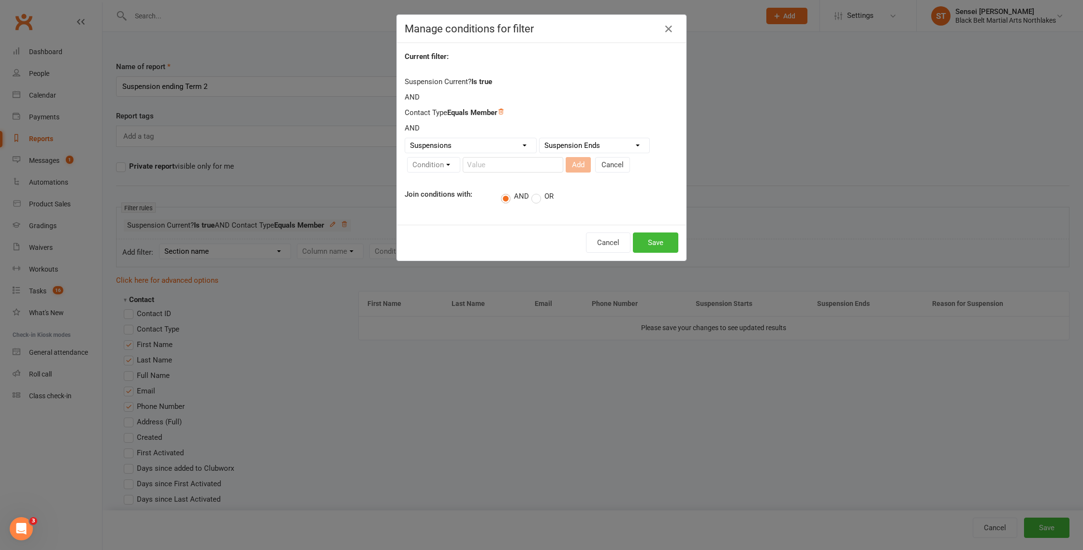
click at [540, 138] on select "Column name Suspension Current? Suspension Starts Suspension Ends Suspension Ad…" at bounding box center [595, 145] width 110 height 15
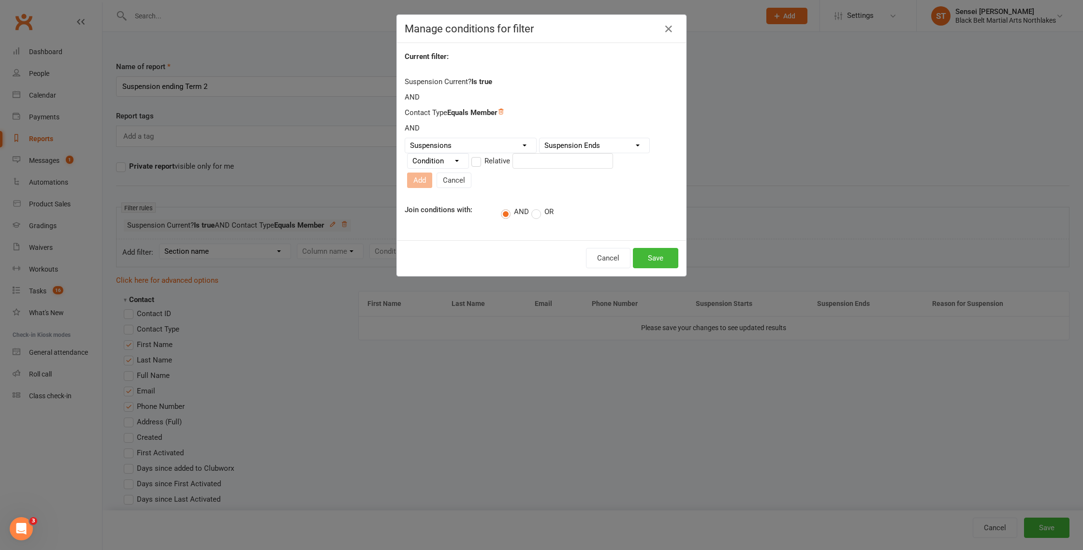
click at [440, 165] on select "Condition Is Is not Before After Before or on After or on Is blank Is not blank" at bounding box center [438, 161] width 61 height 15
select select "3"
click at [408, 158] on select "Condition Is Is not Before After Before or on After or on Is blank Is not blank" at bounding box center [438, 161] width 61 height 15
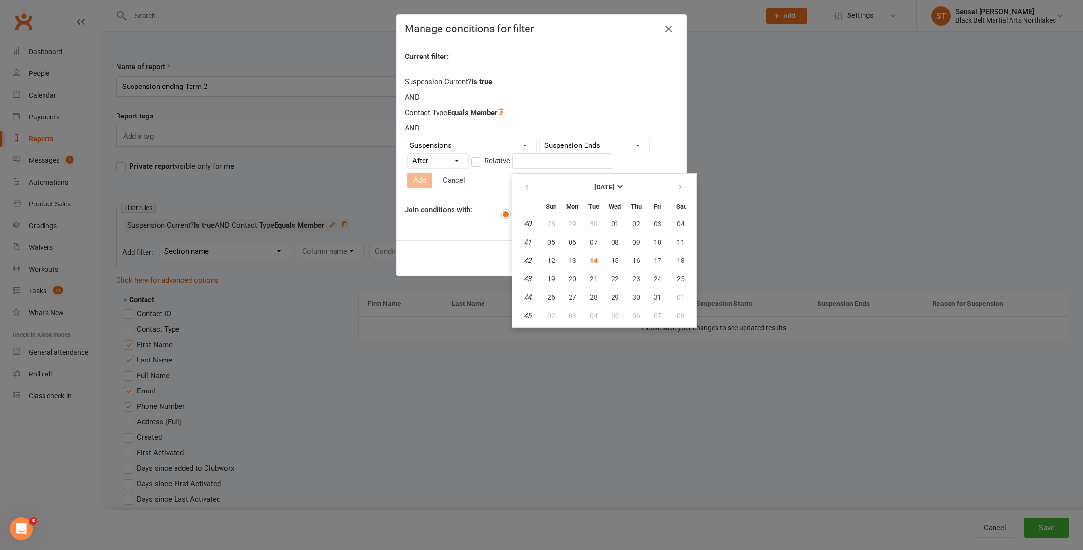
click at [534, 168] on input "text" at bounding box center [563, 160] width 101 height 15
click at [616, 222] on span "01" at bounding box center [615, 224] width 8 height 8
type input "[DATE]"
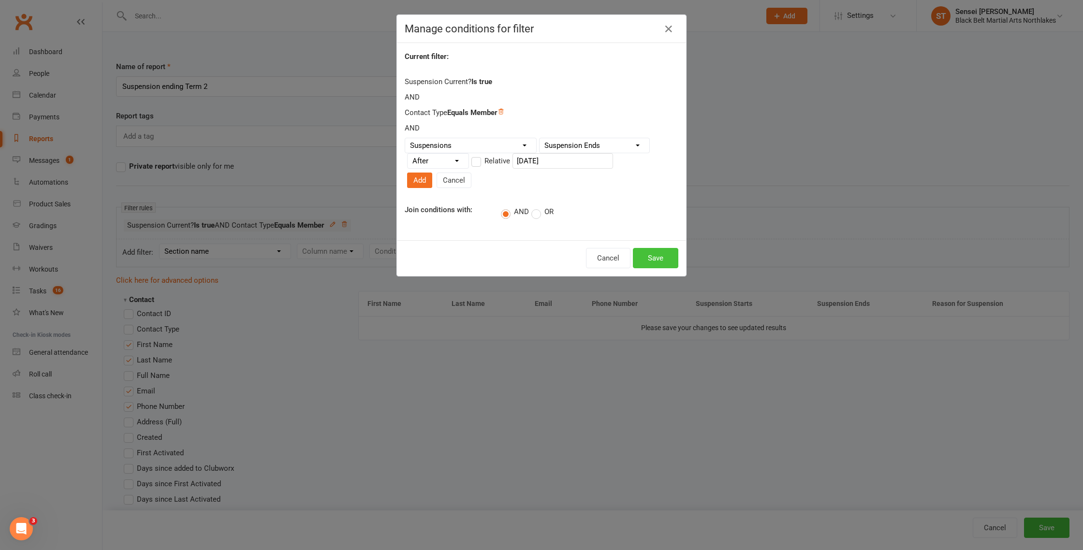
click at [661, 248] on button "Save" at bounding box center [655, 258] width 45 height 20
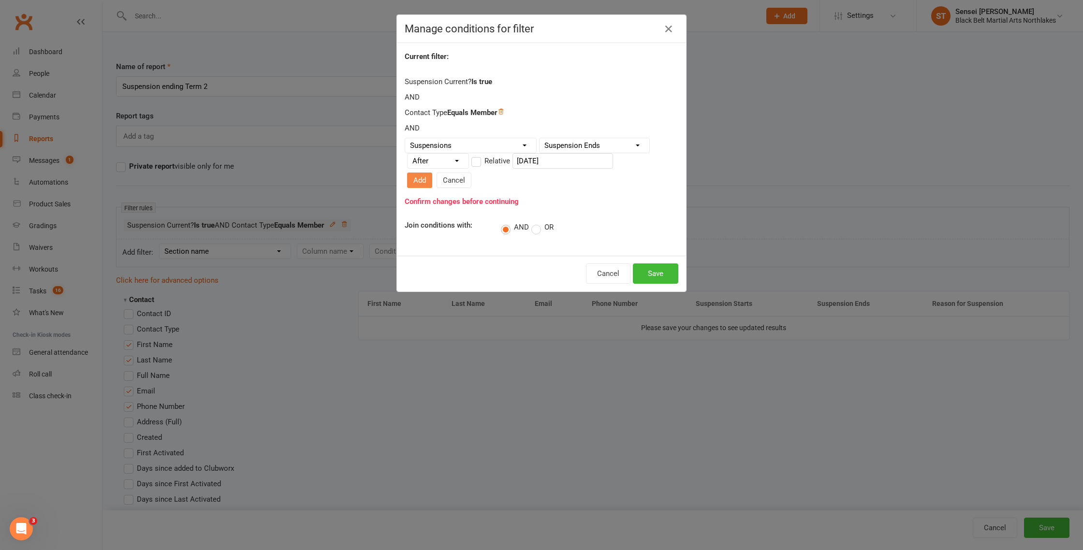
click at [432, 173] on button "Add" at bounding box center [419, 180] width 25 height 15
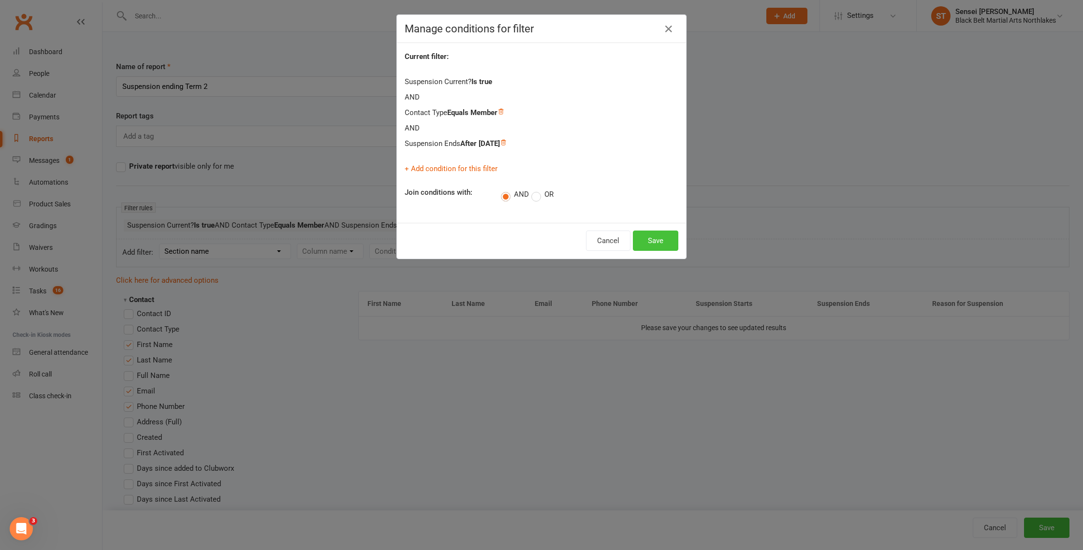
click at [658, 242] on button "Save" at bounding box center [655, 241] width 45 height 20
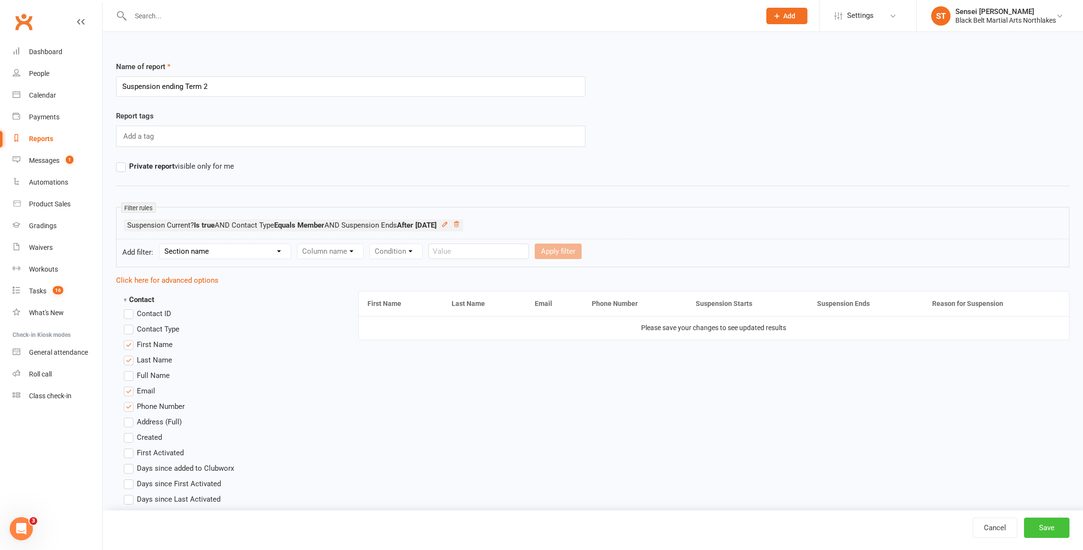
click at [1048, 528] on button "Save" at bounding box center [1046, 528] width 45 height 20
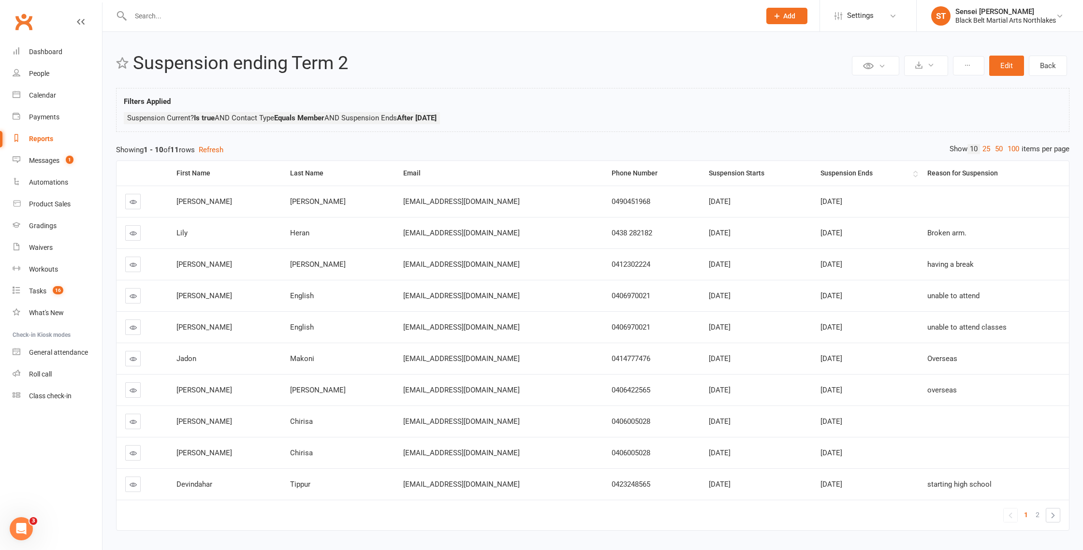
click at [833, 176] on div "Suspension Ends" at bounding box center [866, 173] width 90 height 7
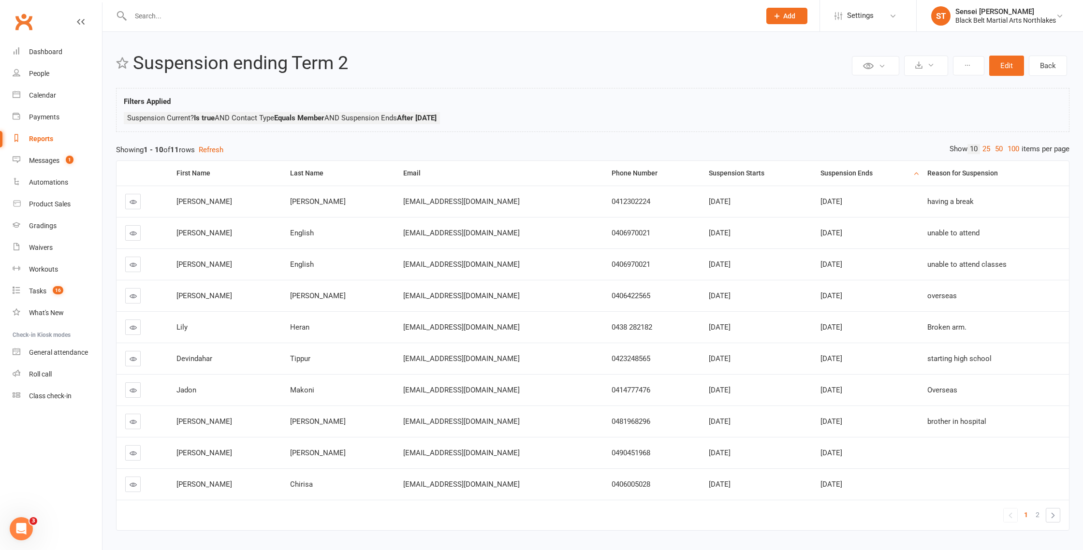
click at [157, 20] on input "text" at bounding box center [441, 16] width 626 height 14
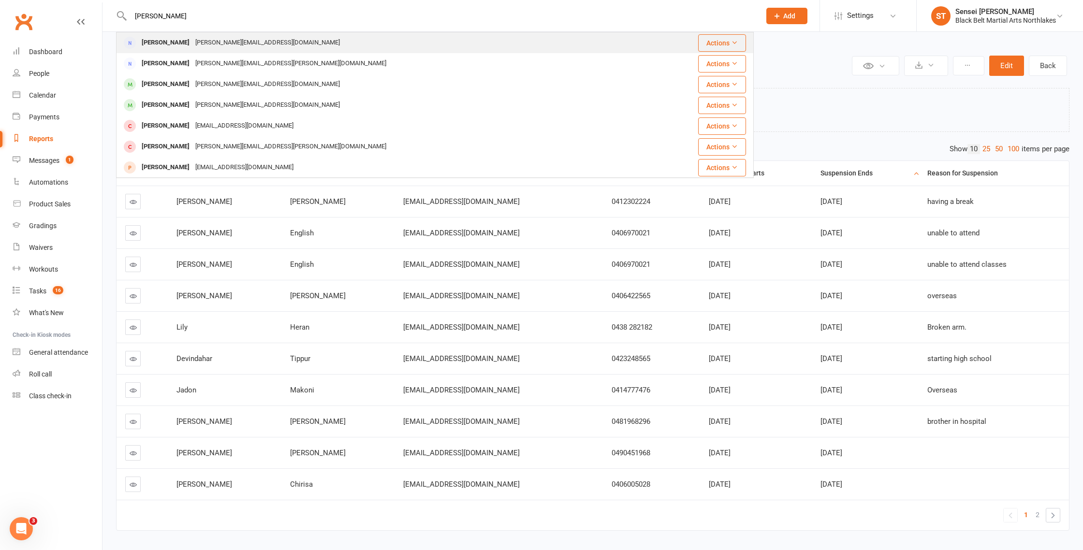
type input "[PERSON_NAME]"
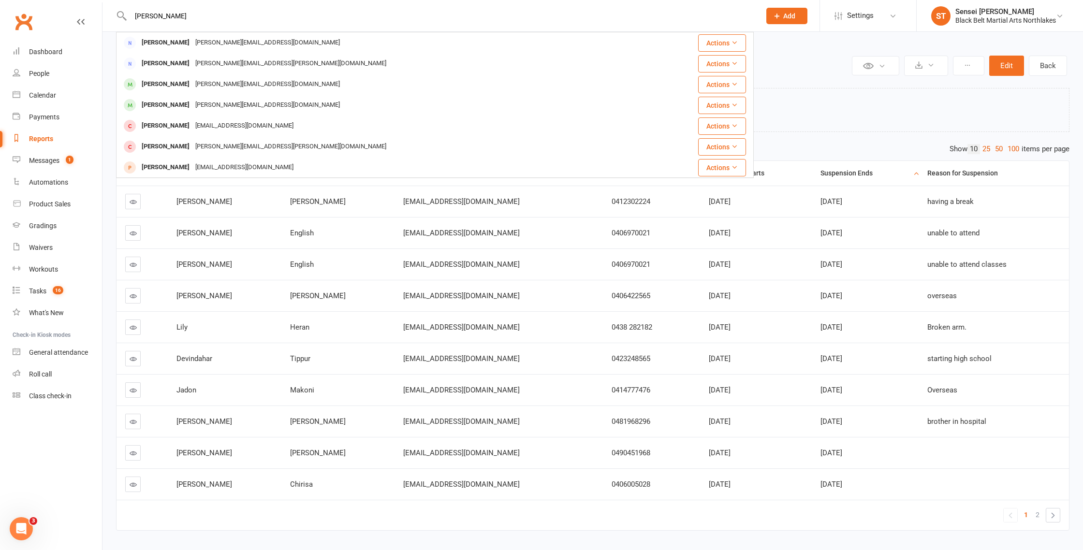
click at [177, 50] on div "[PERSON_NAME] Mackey [EMAIL_ADDRESS][DOMAIN_NAME]" at bounding box center [382, 43] width 530 height 20
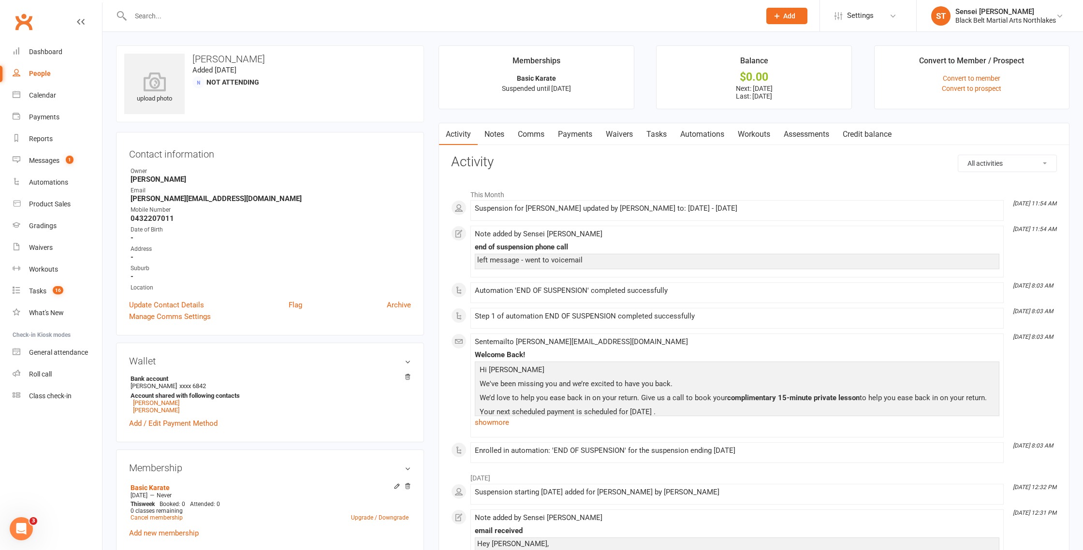
click at [496, 136] on link "Notes" at bounding box center [494, 134] width 33 height 22
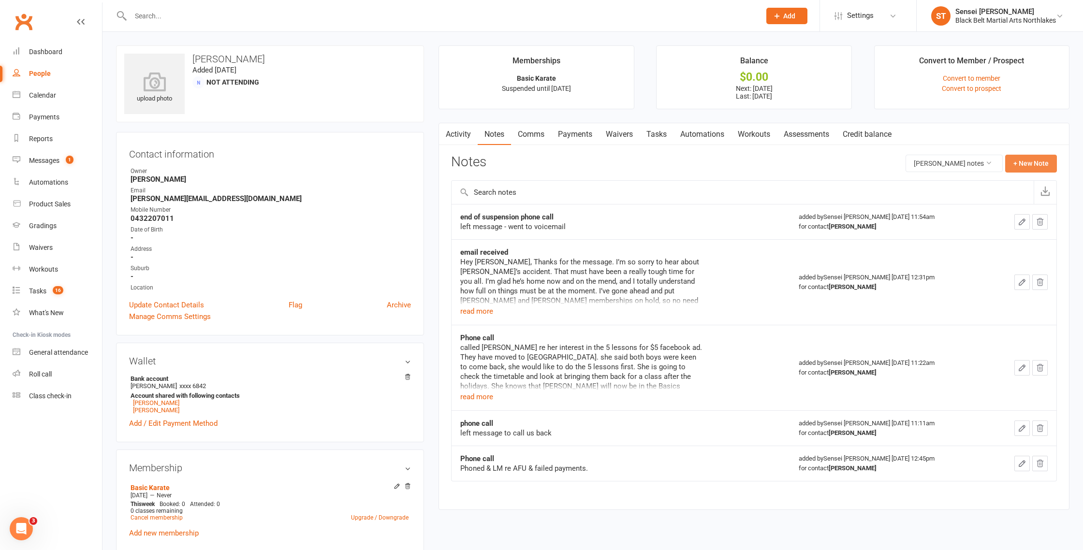
click at [1035, 164] on button "+ New Note" at bounding box center [1032, 163] width 52 height 17
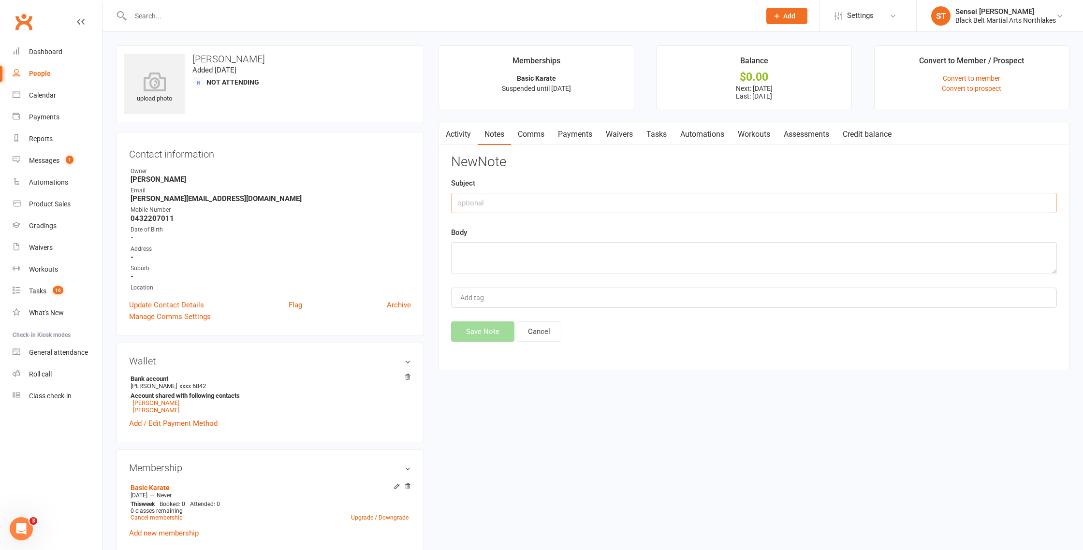
click at [485, 210] on input "text" at bounding box center [754, 203] width 606 height 20
type input "End of Suspension phone call #2"
click at [491, 256] on textarea at bounding box center [754, 258] width 606 height 32
drag, startPoint x: 673, startPoint y: 252, endPoint x: 432, endPoint y: 250, distance: 241.4
click at [434, 250] on main "Memberships Basic Karate Suspended until [DATE] Balance $0.00 Next: [DATE] Last…" at bounding box center [754, 212] width 646 height 335
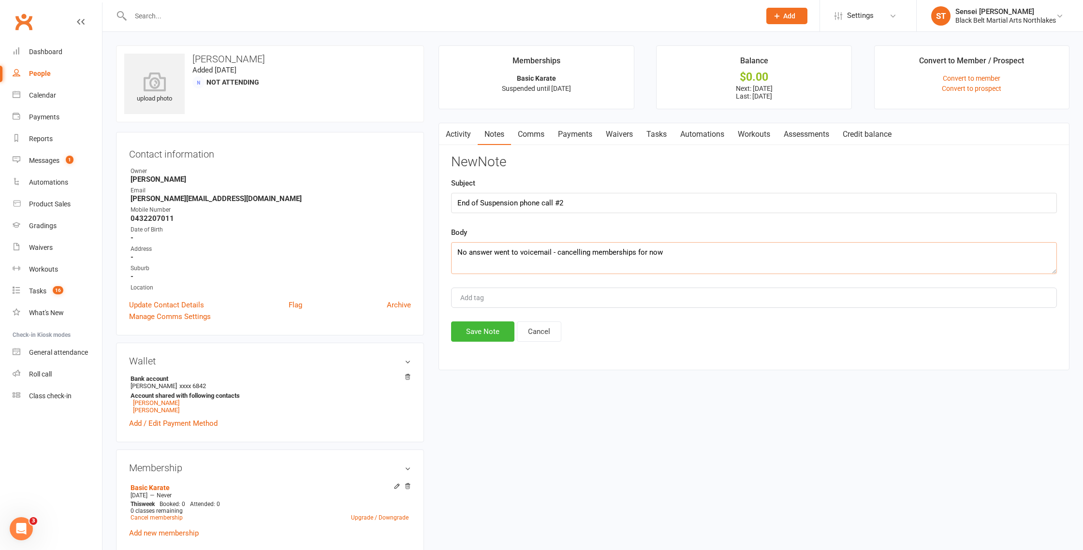
click at [688, 252] on textarea "No answer went to voicemail - cancelling memberships for now" at bounding box center [754, 258] width 606 height 32
drag, startPoint x: 673, startPoint y: 246, endPoint x: 692, endPoint y: 256, distance: 21.2
click at [691, 256] on textarea "No answer went to voicemail - cancelling memberships for now" at bounding box center [754, 258] width 606 height 32
click at [693, 256] on textarea "No answer went to voicemail - cancelling memberships for now" at bounding box center [754, 258] width 606 height 32
drag, startPoint x: 675, startPoint y: 255, endPoint x: 554, endPoint y: 255, distance: 120.9
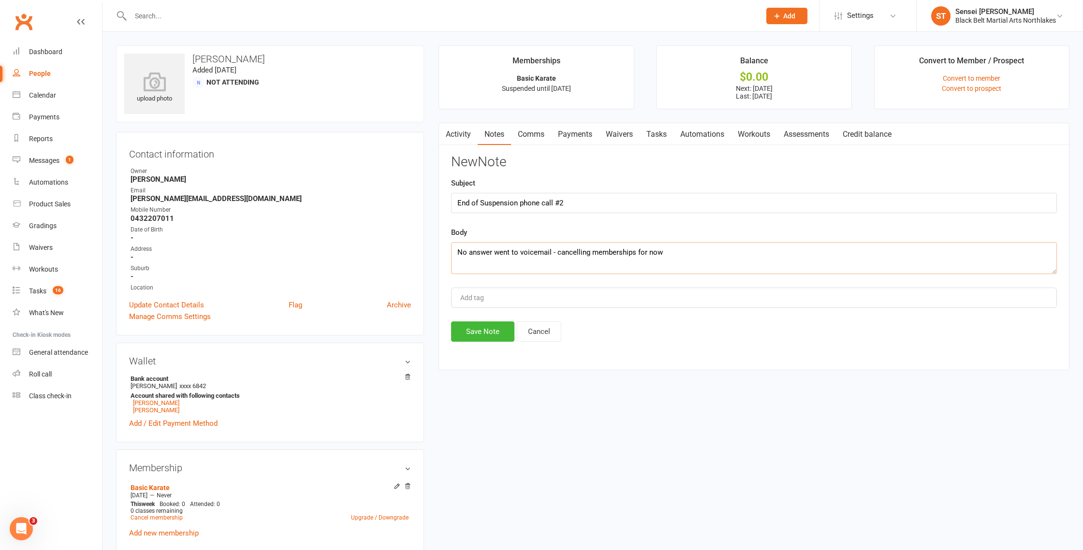
click at [556, 255] on textarea "No answer went to voicemail - cancelling memberships for now" at bounding box center [754, 258] width 606 height 32
type textarea "No answer went to voicemail - extended suspension to Term 1 2026"
click at [485, 336] on button "Save Note" at bounding box center [482, 332] width 63 height 20
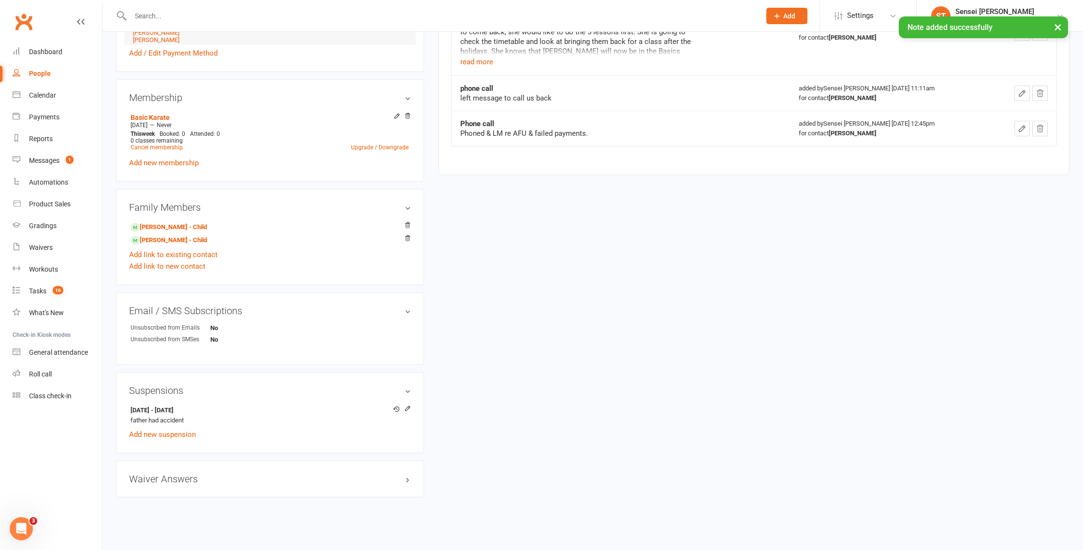
scroll to position [374, 0]
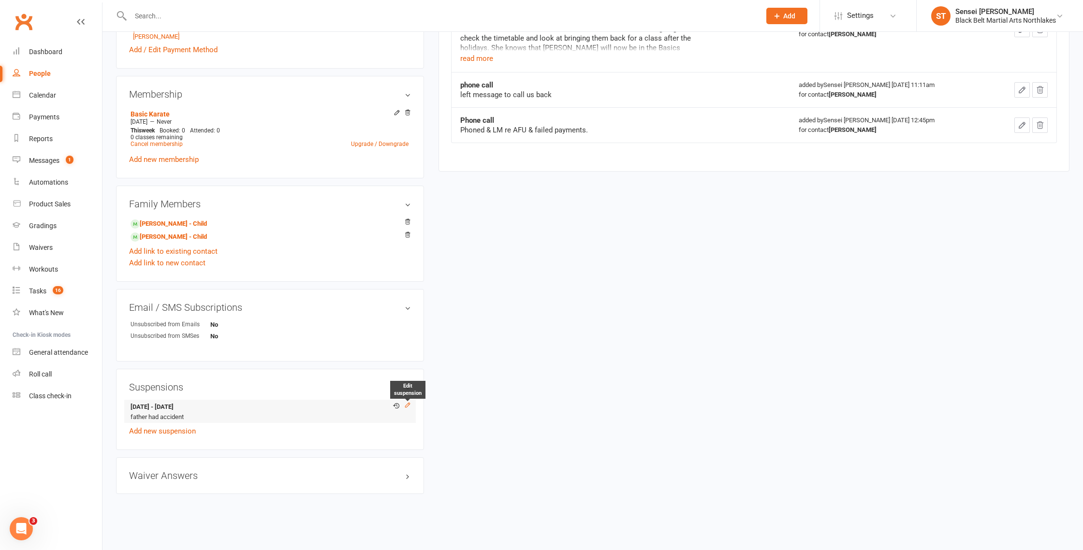
click at [407, 404] on icon at bounding box center [408, 405] width 4 height 4
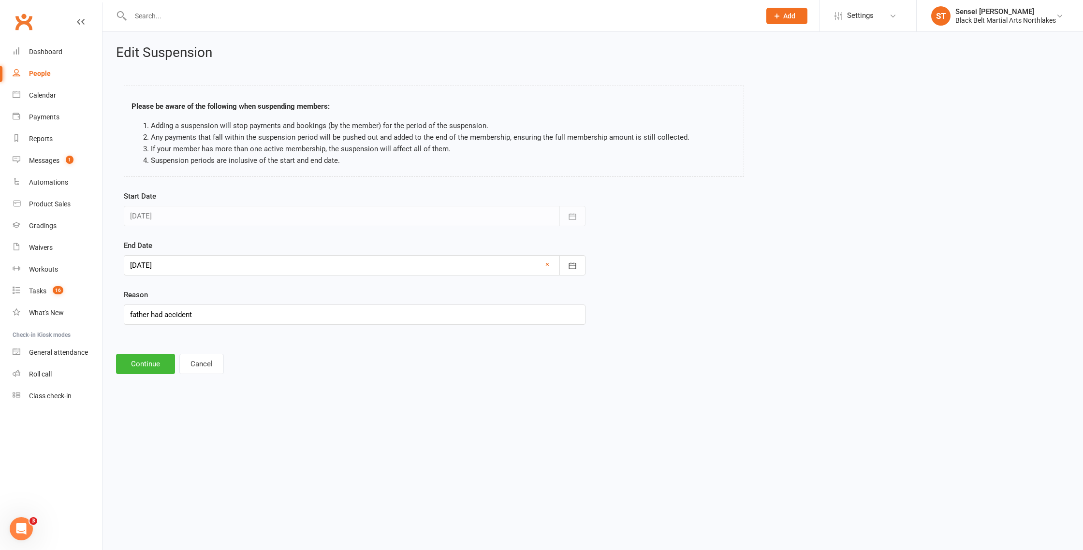
click at [198, 267] on div at bounding box center [355, 265] width 462 height 20
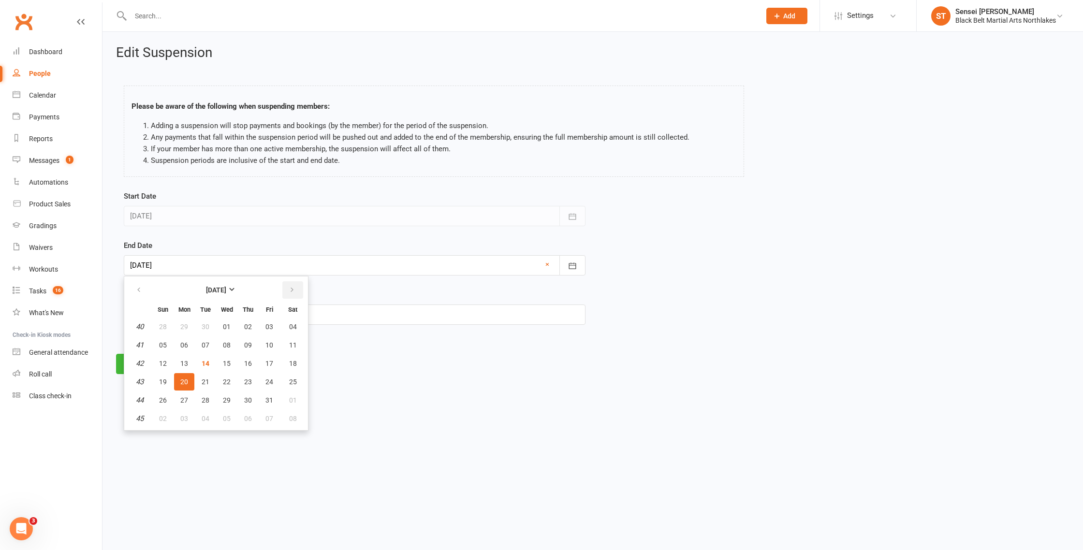
click at [292, 293] on icon "button" at bounding box center [292, 290] width 7 height 8
click at [182, 400] on span "26" at bounding box center [184, 401] width 8 height 8
type input "[DATE]"
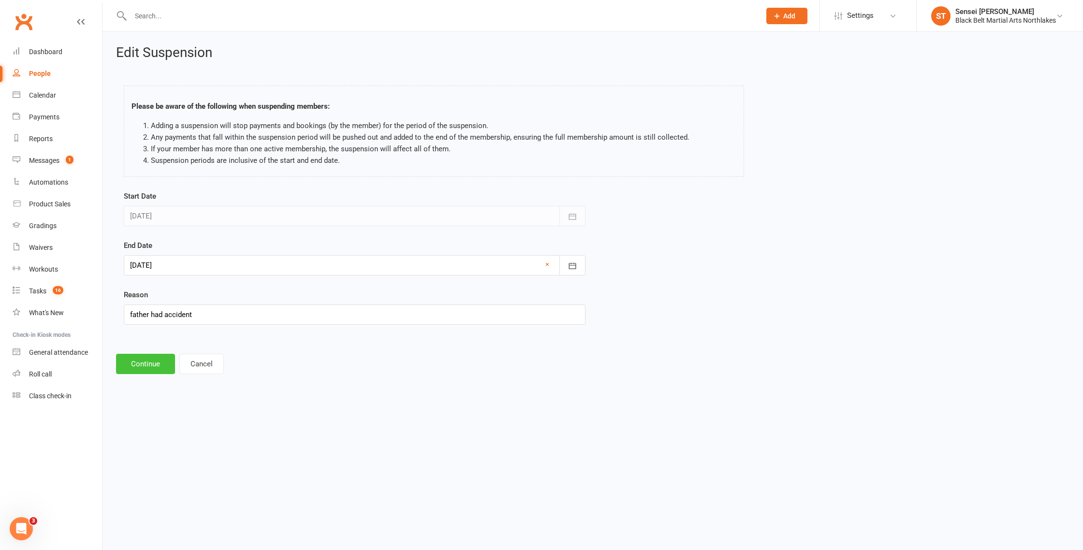
click at [141, 364] on button "Continue" at bounding box center [145, 364] width 59 height 20
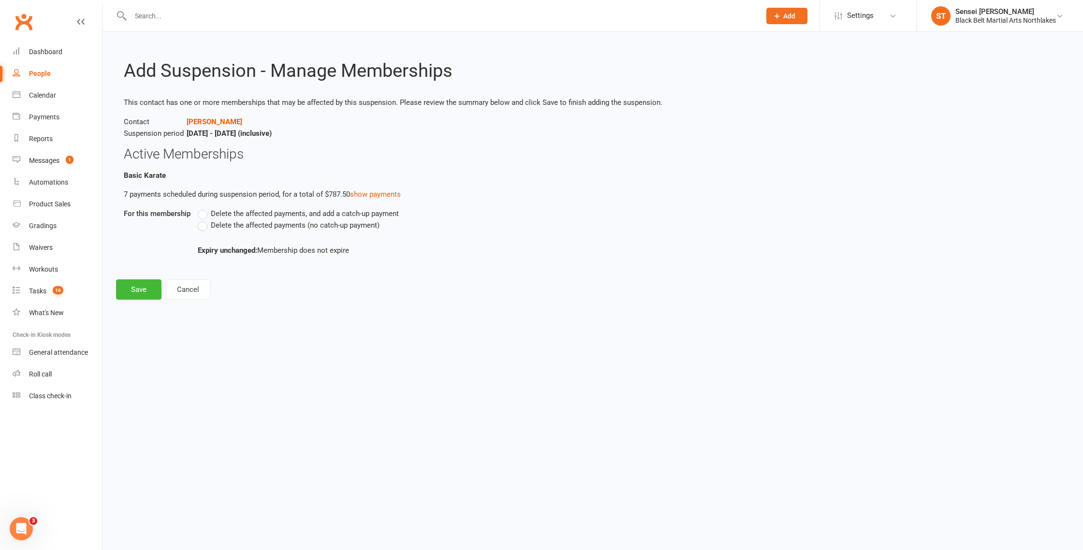
click at [205, 227] on label "Delete the affected payments (no catch-up payment)" at bounding box center [289, 226] width 182 height 12
click at [204, 220] on input "Delete the affected payments (no catch-up payment)" at bounding box center [201, 220] width 6 height 0
click at [139, 291] on button "Save" at bounding box center [138, 290] width 45 height 20
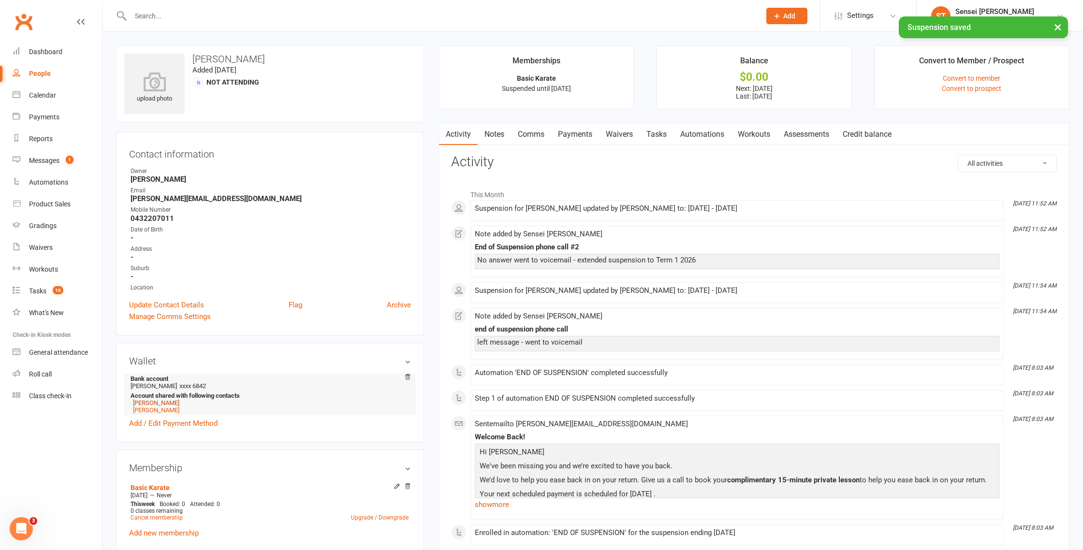
click at [155, 401] on link "[PERSON_NAME]" at bounding box center [156, 403] width 46 height 7
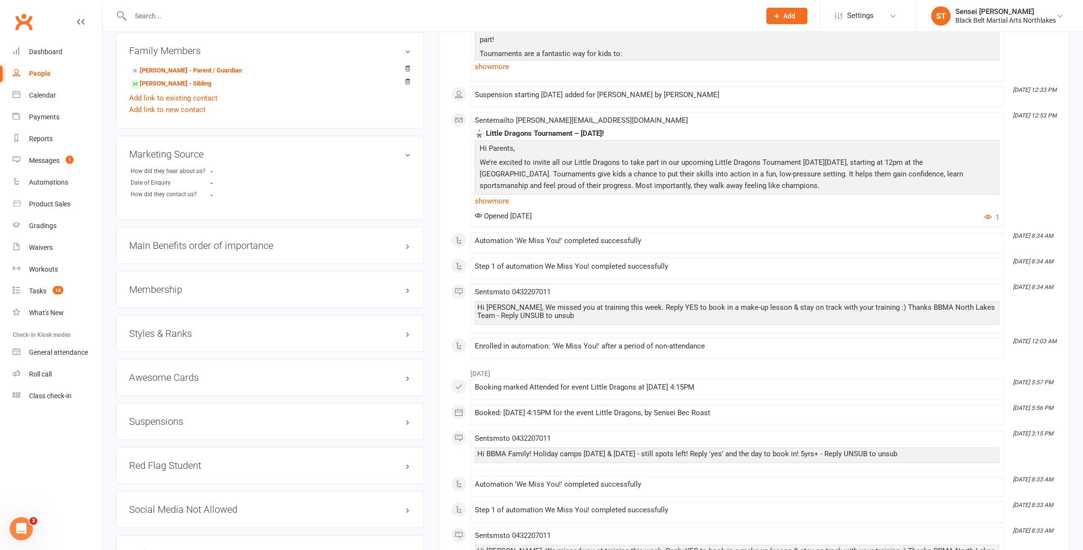
scroll to position [741, 0]
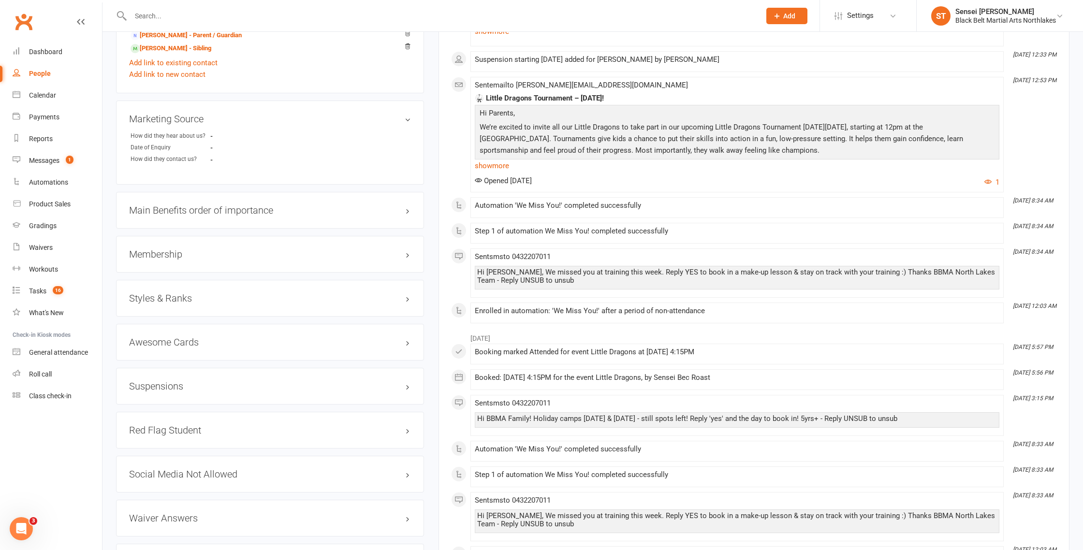
click at [164, 381] on h3 "Suspensions" at bounding box center [270, 386] width 282 height 11
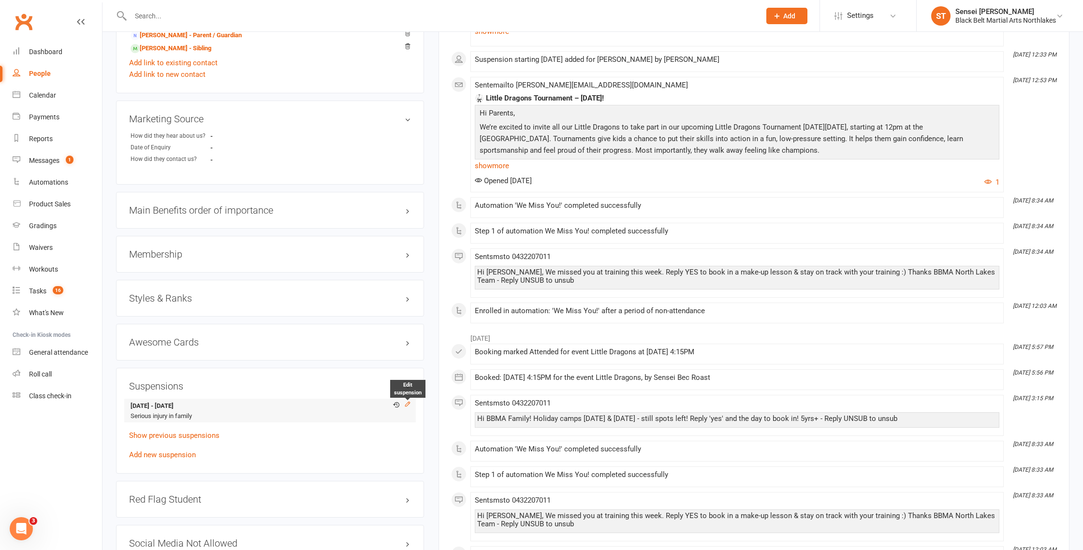
click at [408, 404] on icon at bounding box center [407, 404] width 7 height 7
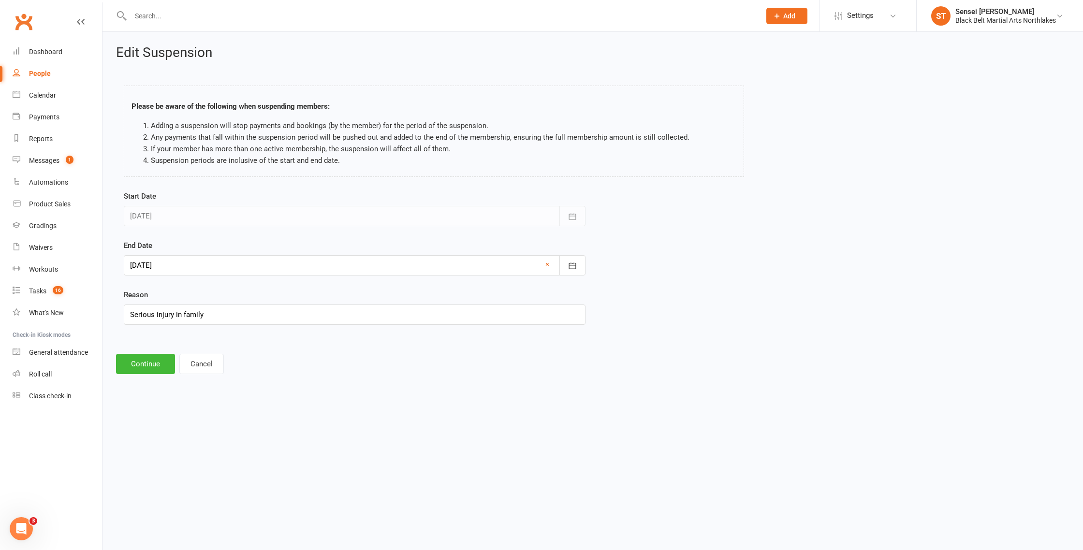
click at [230, 269] on div at bounding box center [355, 265] width 462 height 20
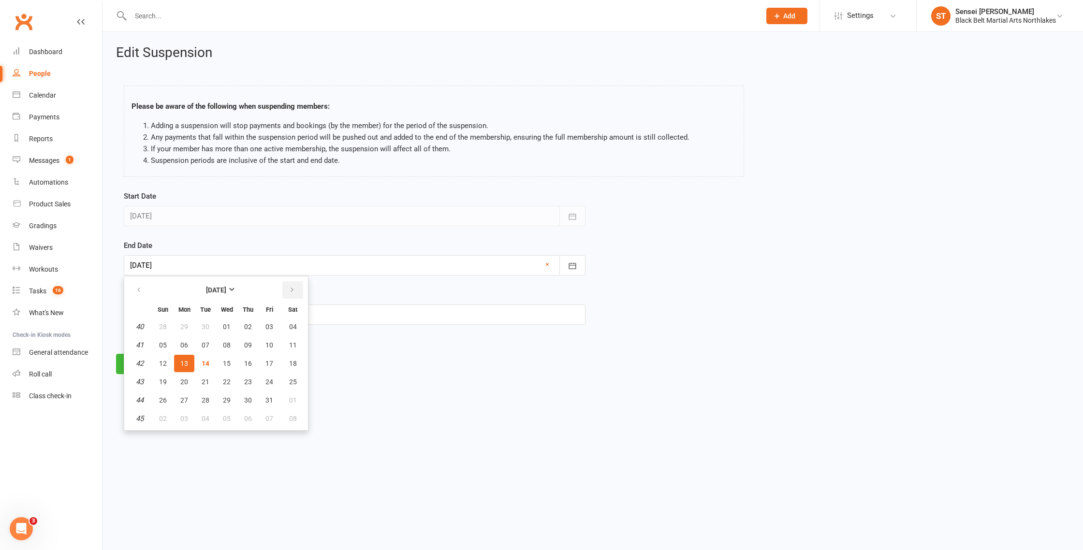
click at [293, 293] on icon "button" at bounding box center [292, 290] width 7 height 8
click at [180, 399] on span "26" at bounding box center [184, 401] width 8 height 8
type input "[DATE]"
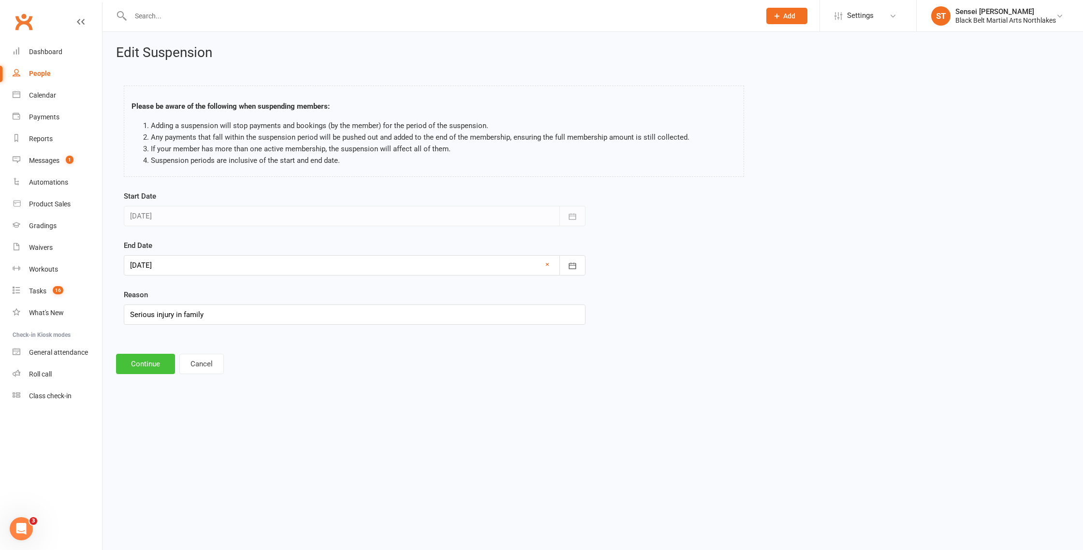
click at [139, 363] on button "Continue" at bounding box center [145, 364] width 59 height 20
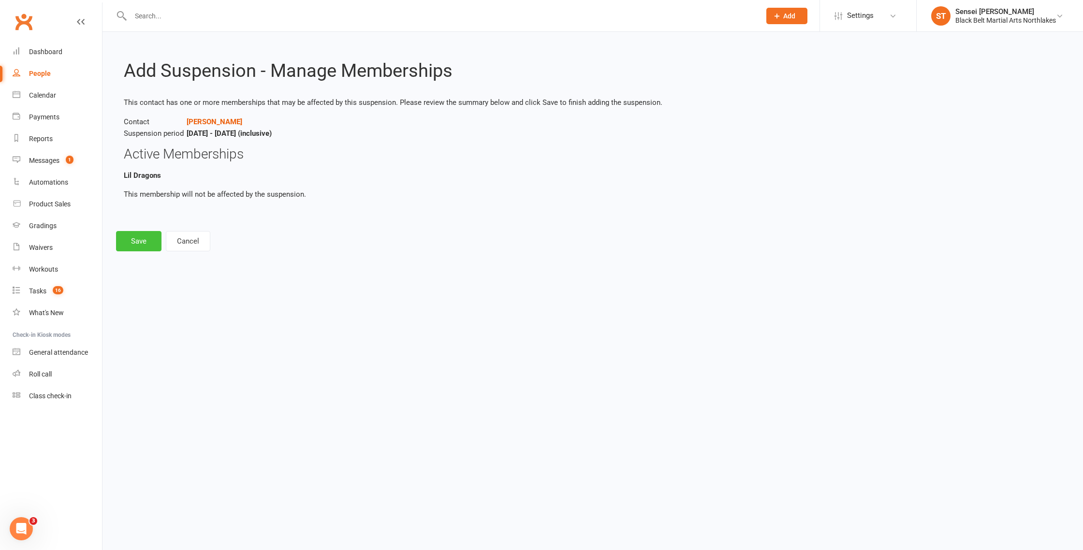
click at [140, 242] on button "Save" at bounding box center [138, 241] width 45 height 20
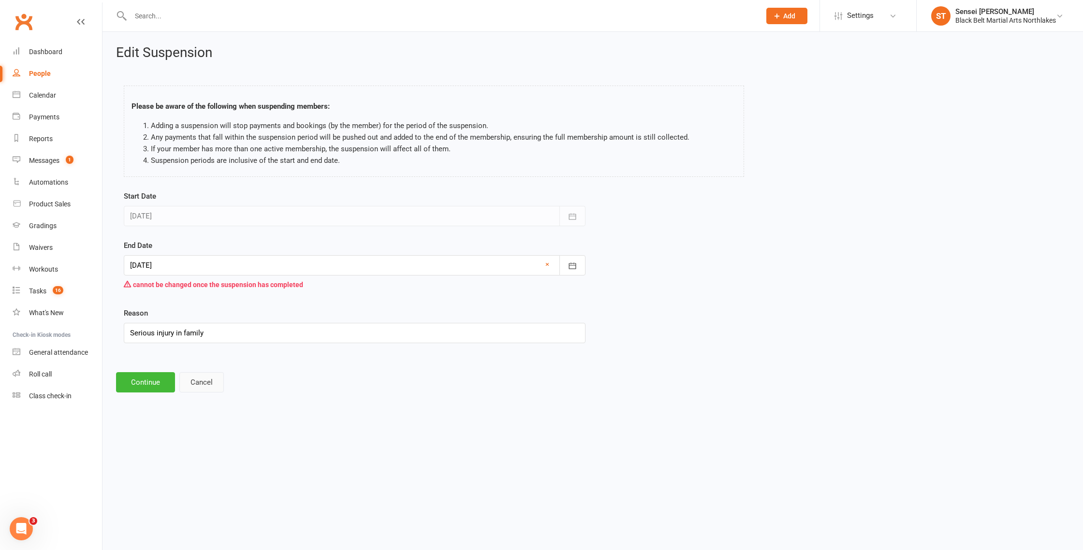
click at [204, 383] on button "Cancel" at bounding box center [201, 382] width 45 height 20
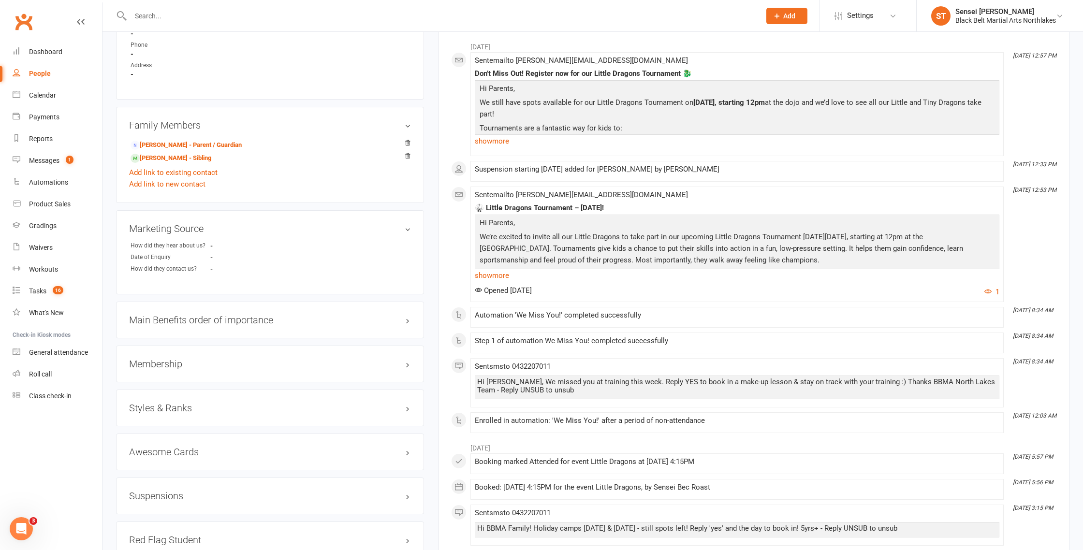
scroll to position [633, 0]
click at [155, 491] on h3 "Suspensions" at bounding box center [270, 495] width 282 height 11
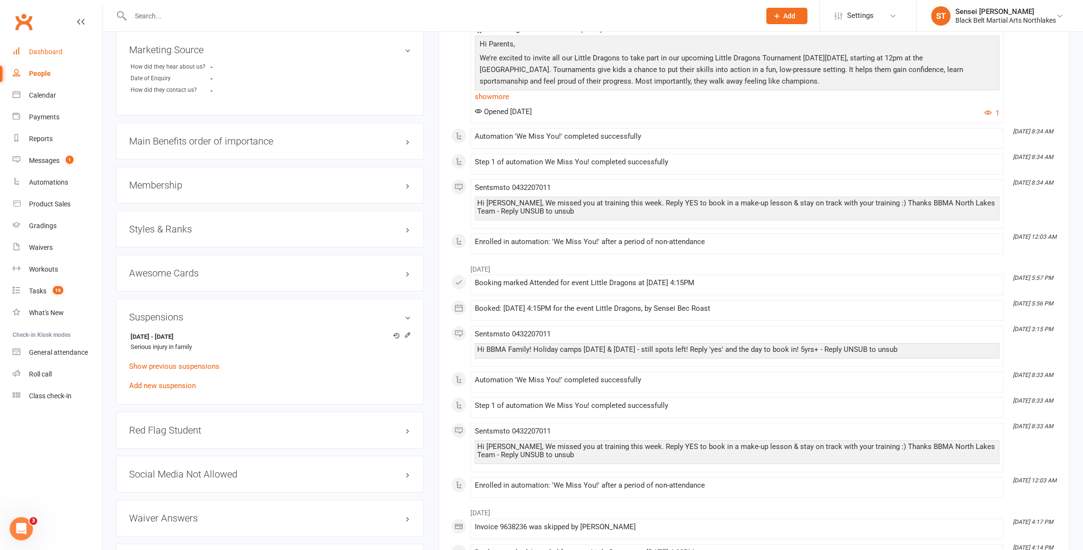
scroll to position [815, 0]
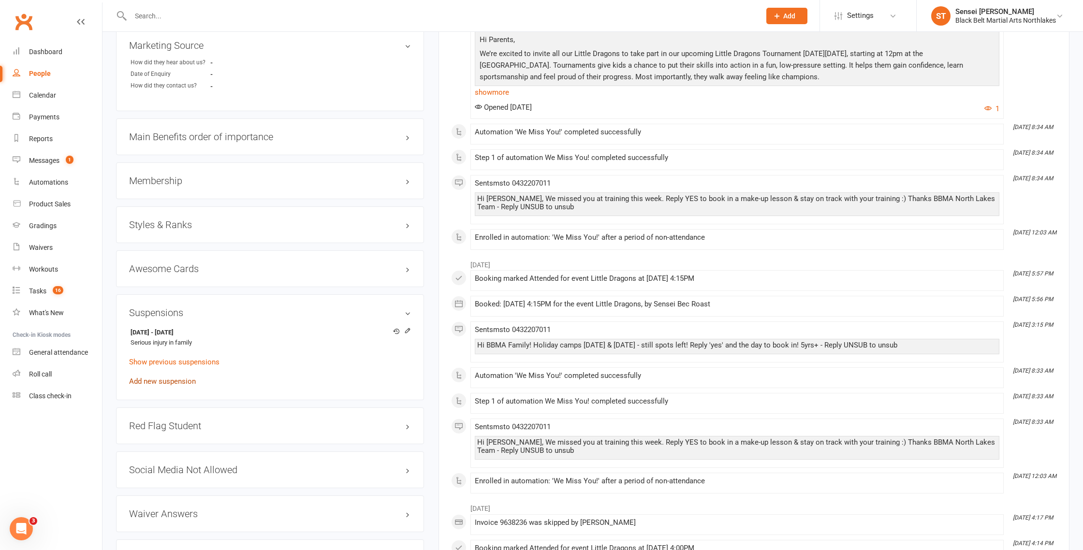
click at [173, 377] on link "Add new suspension" at bounding box center [162, 381] width 67 height 9
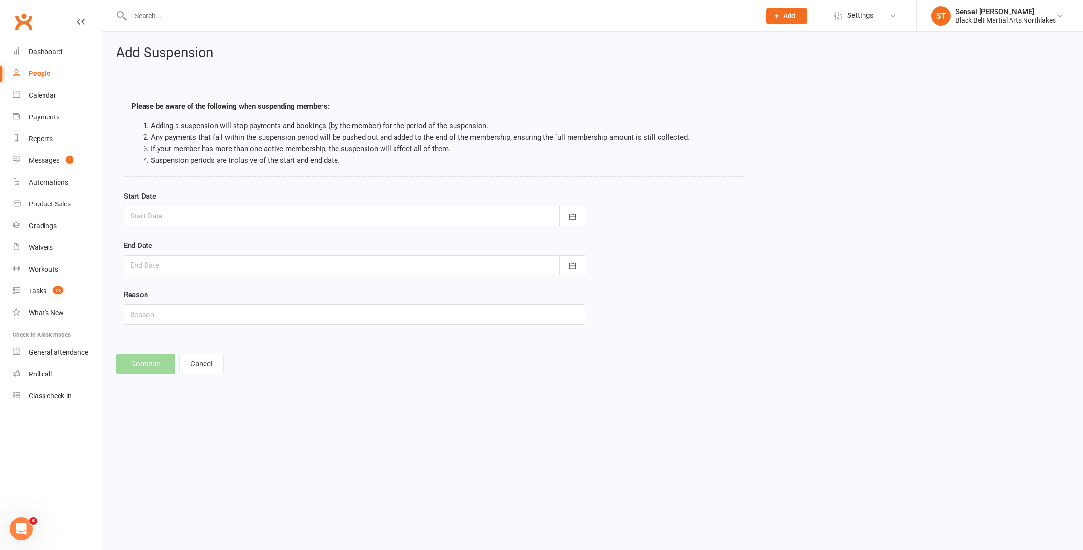
click at [177, 214] on div at bounding box center [355, 216] width 462 height 20
click at [205, 312] on span "14" at bounding box center [206, 315] width 8 height 8
type input "[DATE]"
click at [170, 265] on div at bounding box center [355, 265] width 462 height 20
click at [292, 294] on icon "button" at bounding box center [292, 290] width 7 height 8
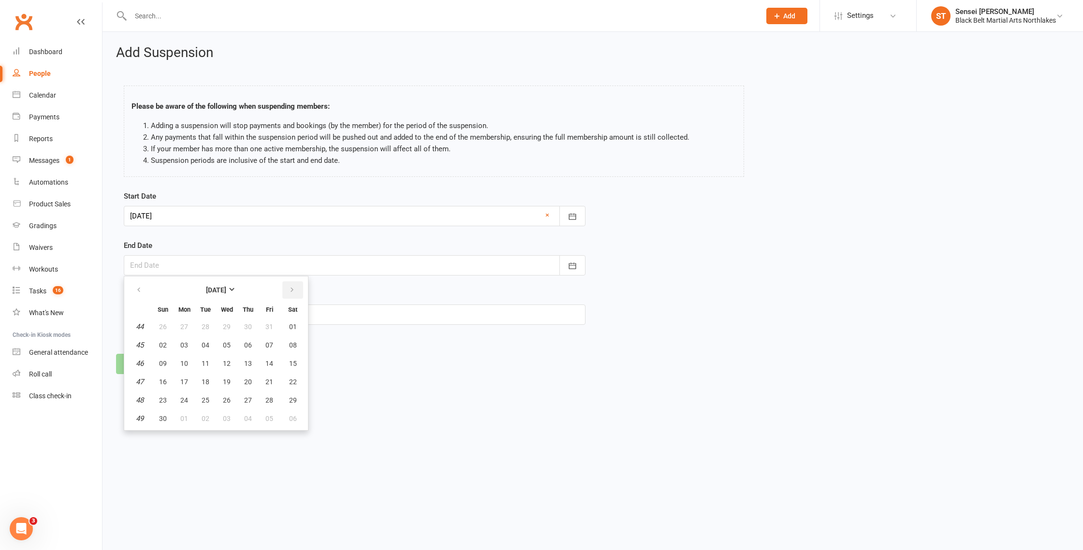
click at [292, 294] on icon "button" at bounding box center [292, 290] width 7 height 8
click at [186, 404] on button "26" at bounding box center [184, 400] width 20 height 17
type input "[DATE]"
click at [153, 316] on input "text" at bounding box center [355, 315] width 462 height 20
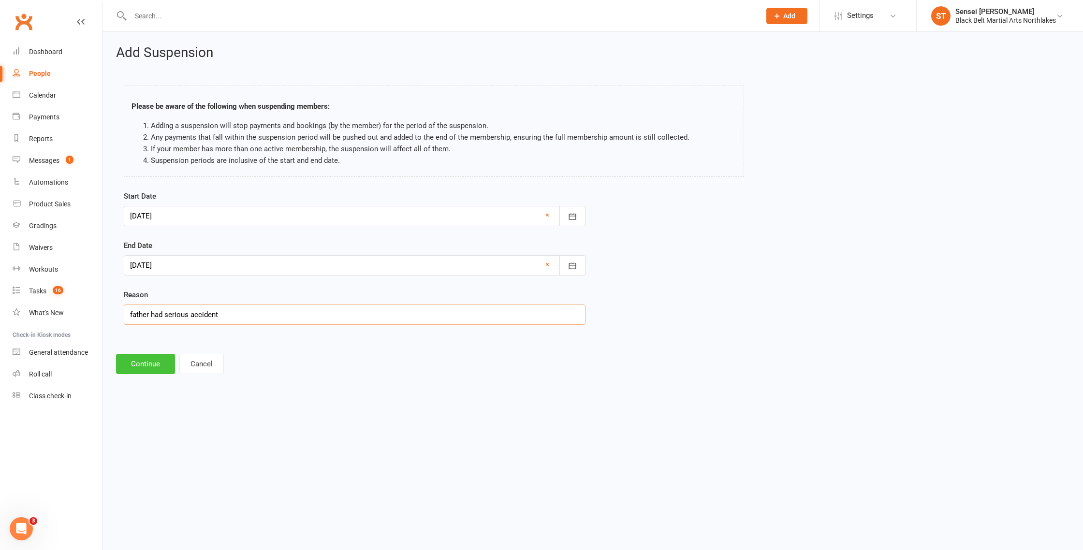
type input "father had serious accident"
click at [139, 368] on button "Continue" at bounding box center [145, 364] width 59 height 20
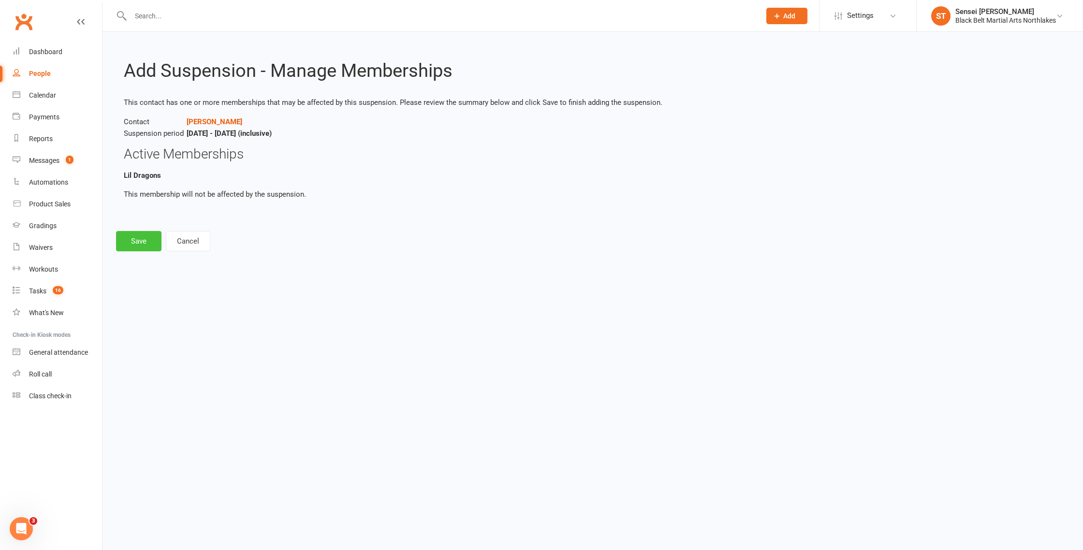
click at [142, 238] on button "Save" at bounding box center [138, 241] width 45 height 20
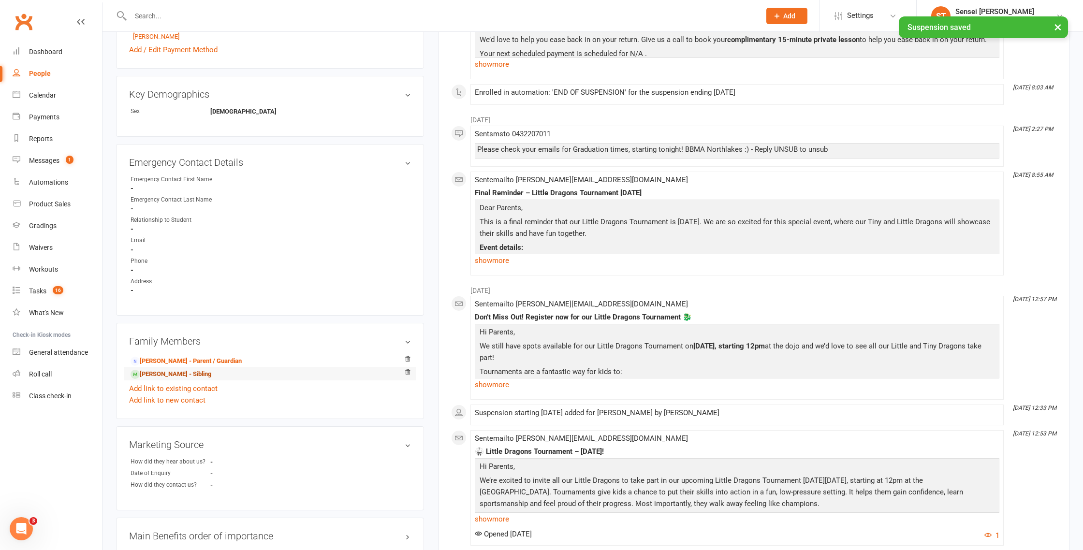
click at [157, 371] on link "[PERSON_NAME] - Sibling" at bounding box center [171, 375] width 81 height 10
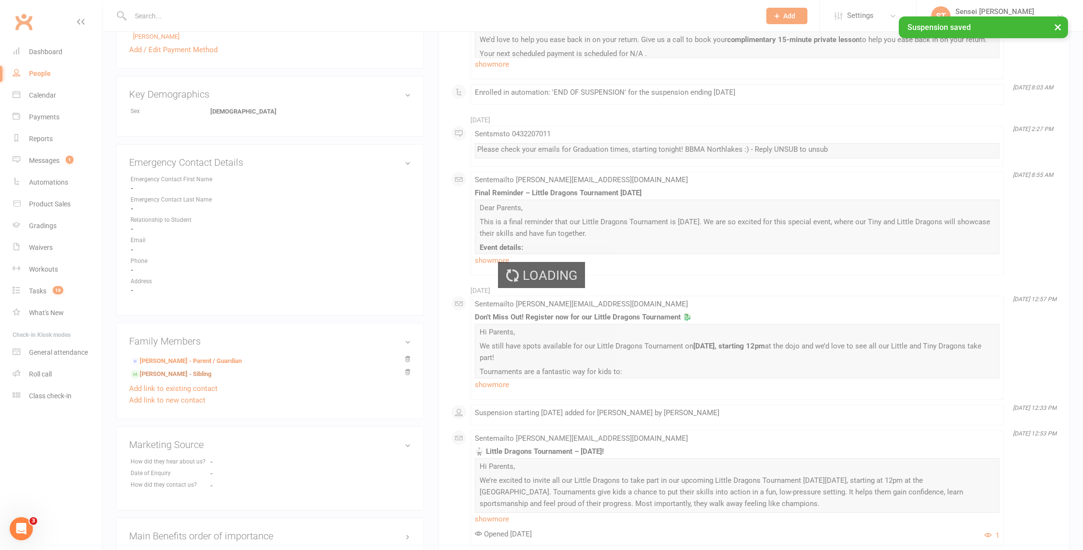
scroll to position [415, 0]
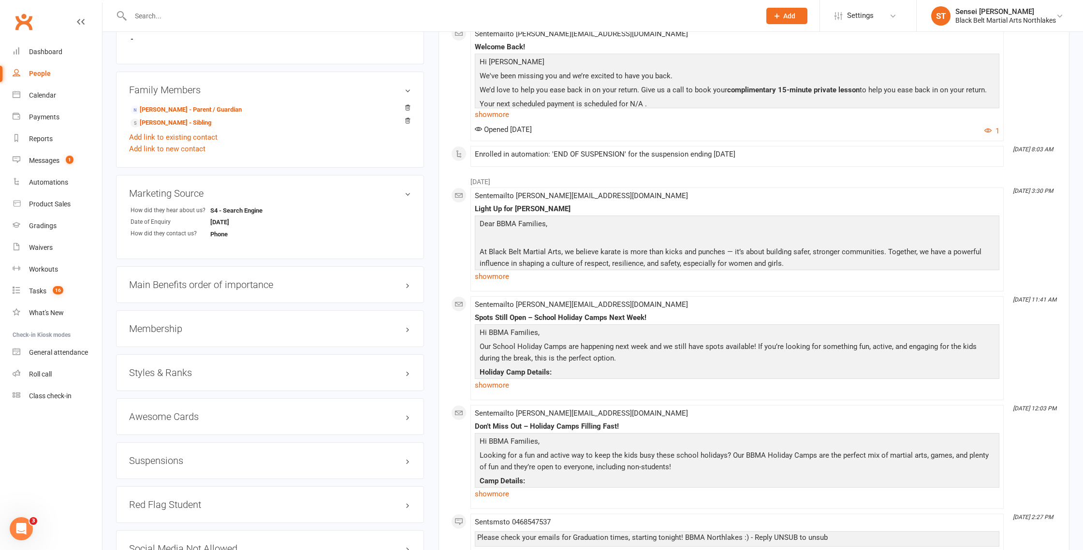
scroll to position [698, 0]
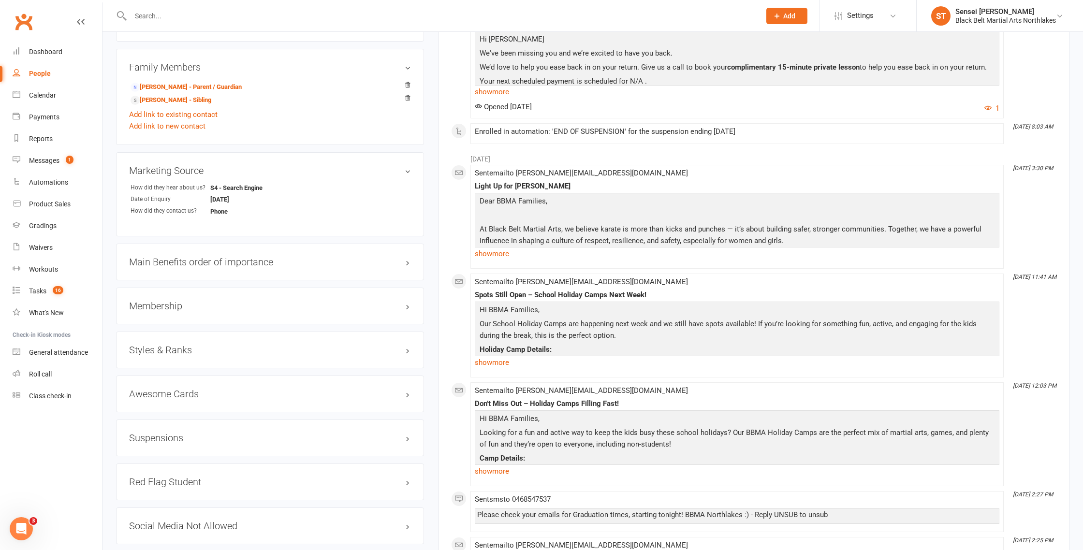
click at [161, 433] on h3 "Suspensions" at bounding box center [270, 438] width 282 height 11
click at [175, 472] on link "Add new suspension" at bounding box center [162, 474] width 67 height 9
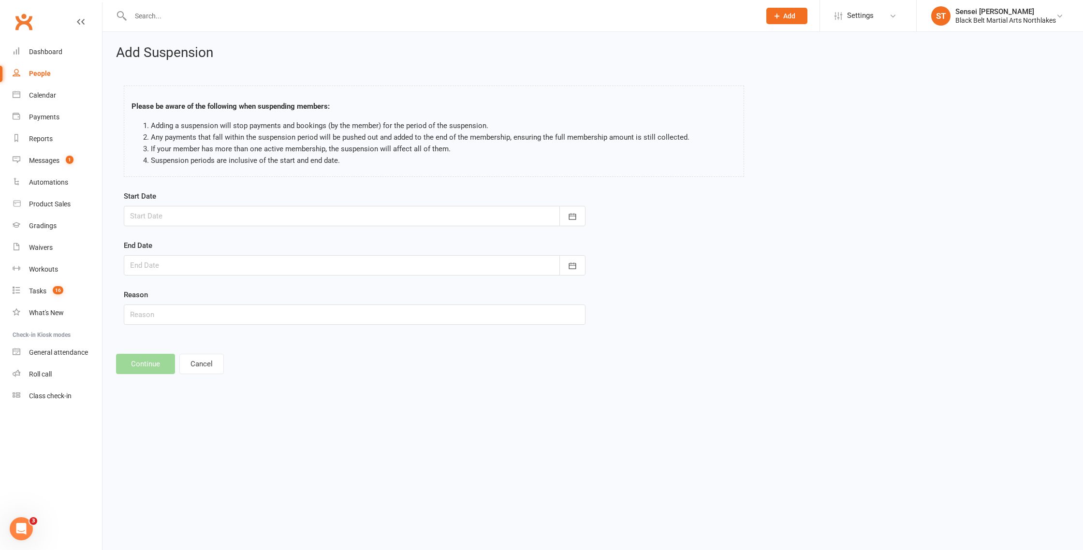
click at [222, 213] on div at bounding box center [355, 216] width 462 height 20
click at [206, 312] on span "14" at bounding box center [206, 315] width 8 height 8
type input "[DATE]"
click at [190, 262] on div at bounding box center [355, 265] width 462 height 20
click at [296, 292] on button "button" at bounding box center [292, 290] width 21 height 17
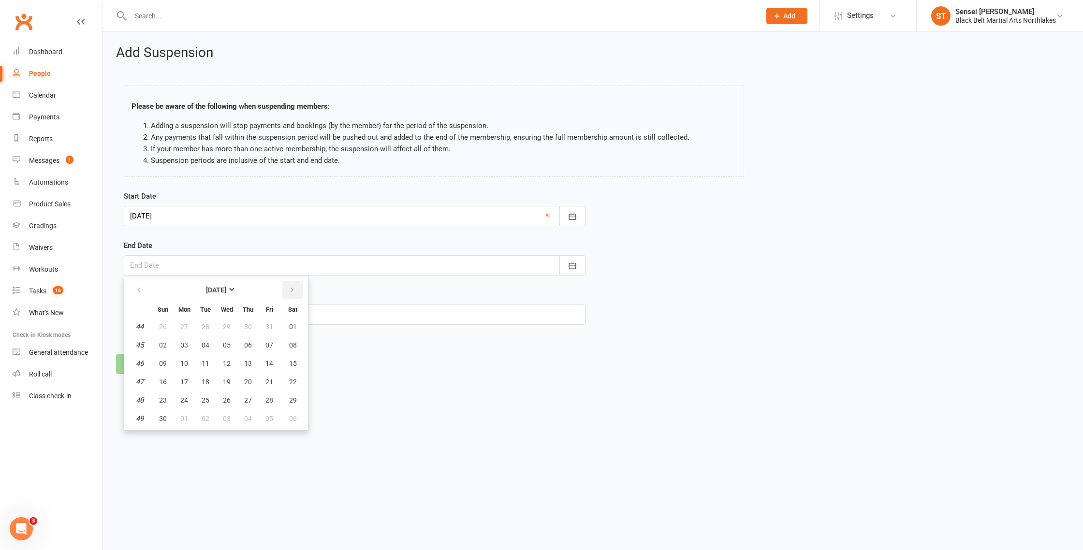
click at [296, 292] on button "button" at bounding box center [292, 290] width 21 height 17
click at [184, 398] on span "26" at bounding box center [184, 401] width 8 height 8
type input "[DATE]"
click at [161, 314] on input "text" at bounding box center [355, 315] width 462 height 20
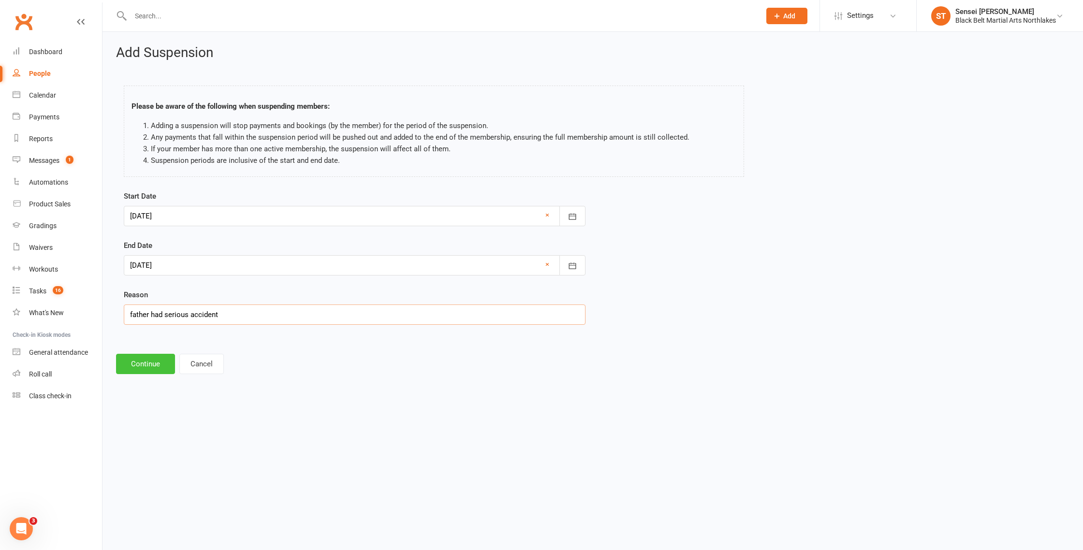
type input "father had serious accident"
click at [150, 367] on button "Continue" at bounding box center [145, 364] width 59 height 20
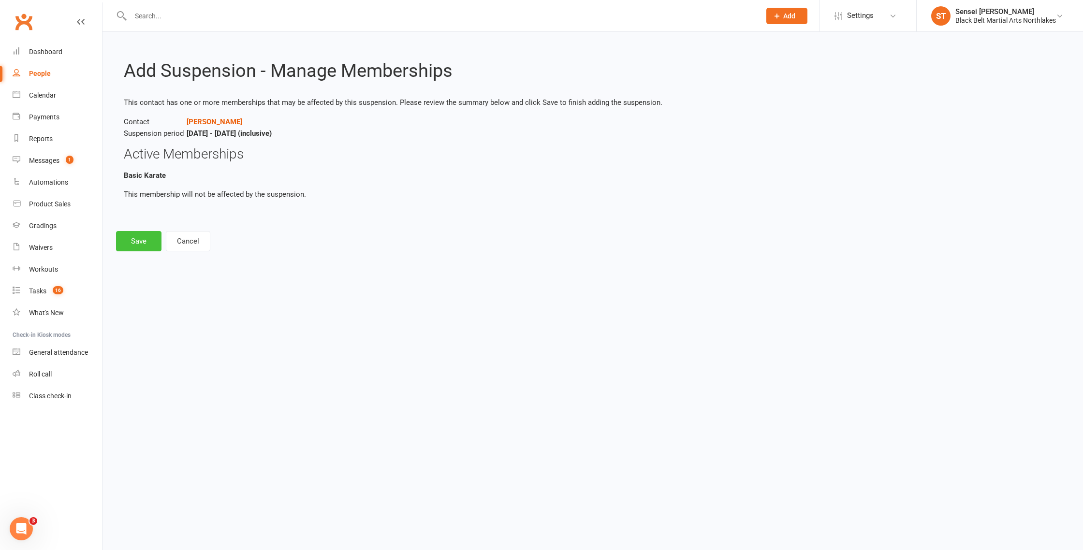
click at [134, 239] on button "Save" at bounding box center [138, 241] width 45 height 20
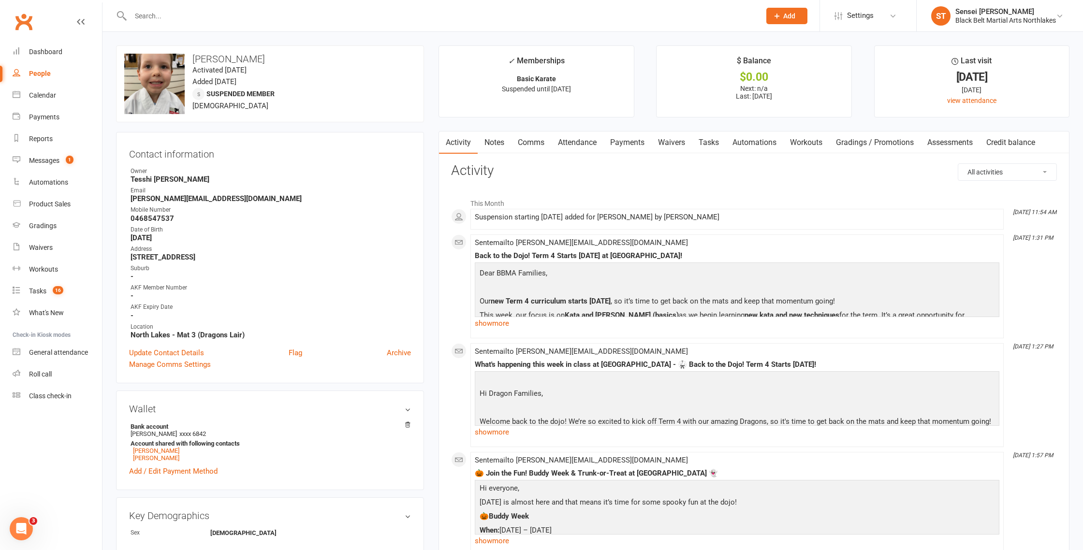
click at [177, 13] on input "text" at bounding box center [441, 16] width 626 height 14
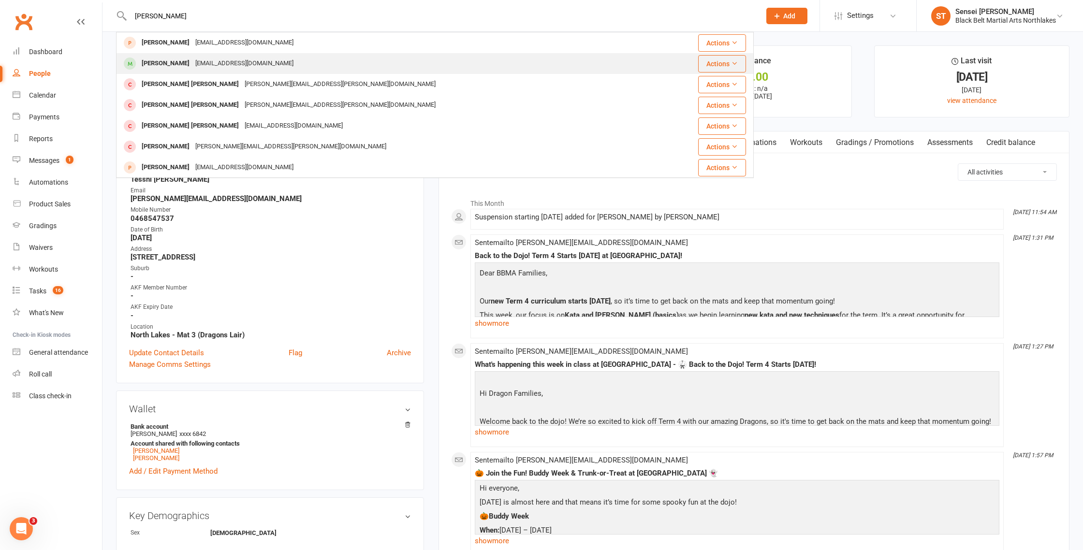
type input "[PERSON_NAME]"
click at [167, 63] on div "[PERSON_NAME]" at bounding box center [166, 64] width 54 height 14
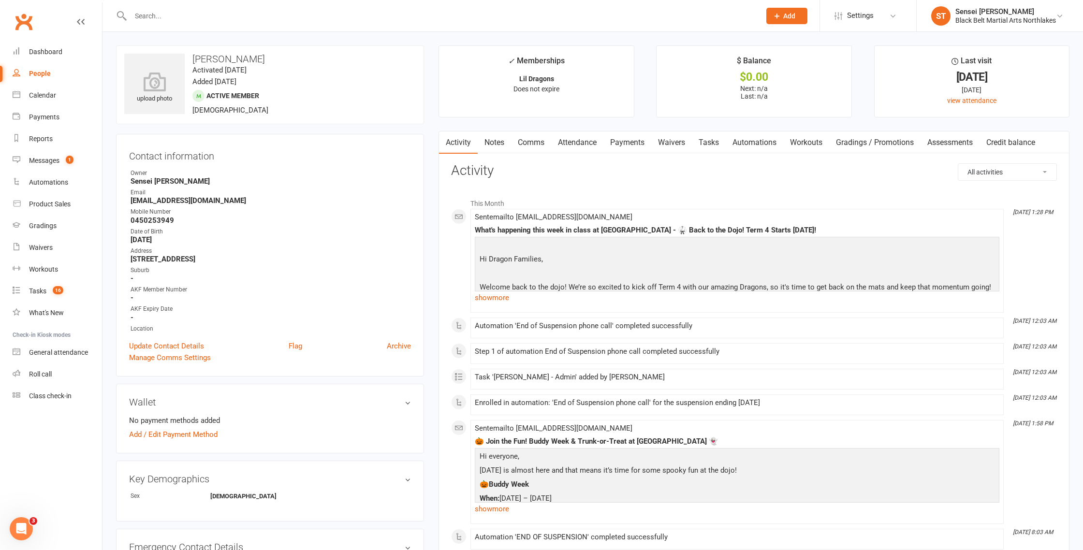
click at [497, 148] on link "Notes" at bounding box center [494, 143] width 33 height 22
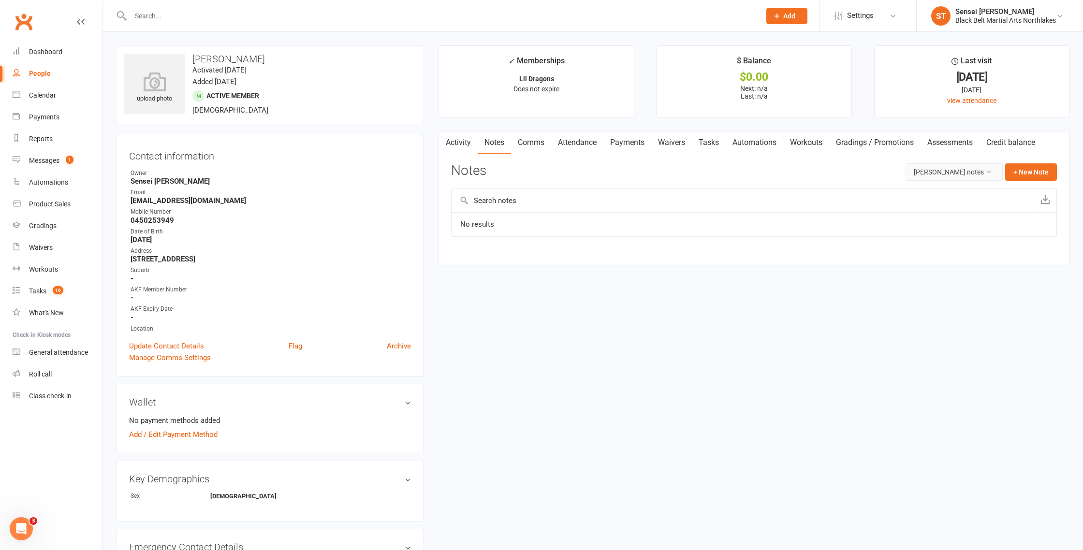
click at [943, 175] on button "[PERSON_NAME] notes" at bounding box center [954, 171] width 97 height 17
click at [943, 213] on link "All family notes" at bounding box center [955, 213] width 96 height 19
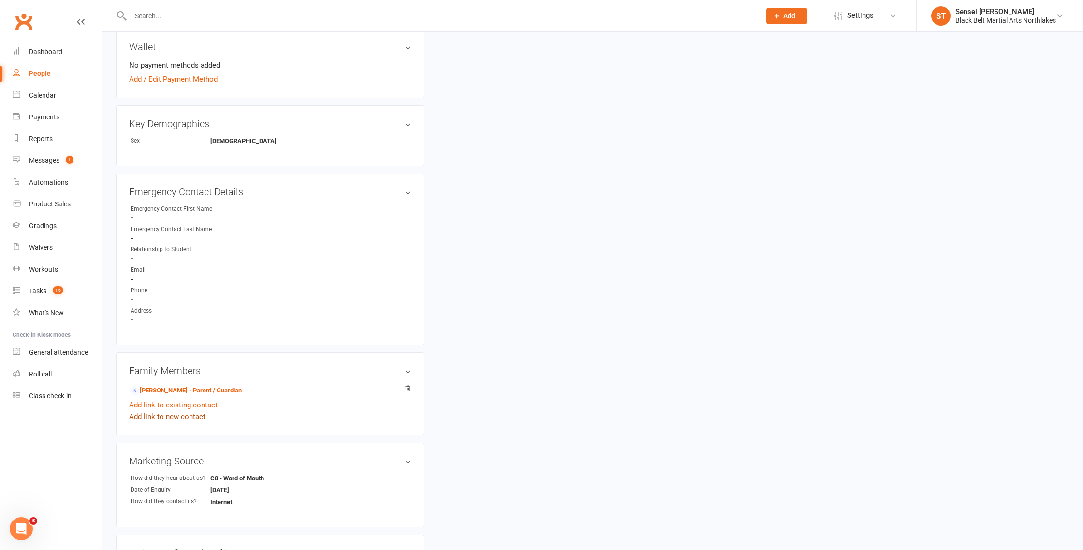
scroll to position [364, 0]
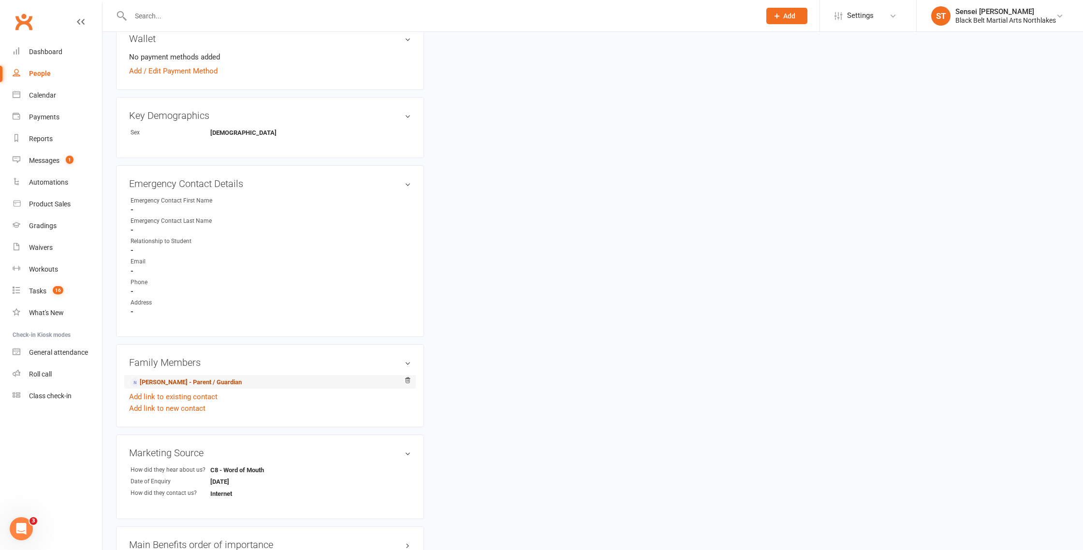
click at [180, 383] on link "[PERSON_NAME] - Parent / Guardian" at bounding box center [186, 383] width 111 height 10
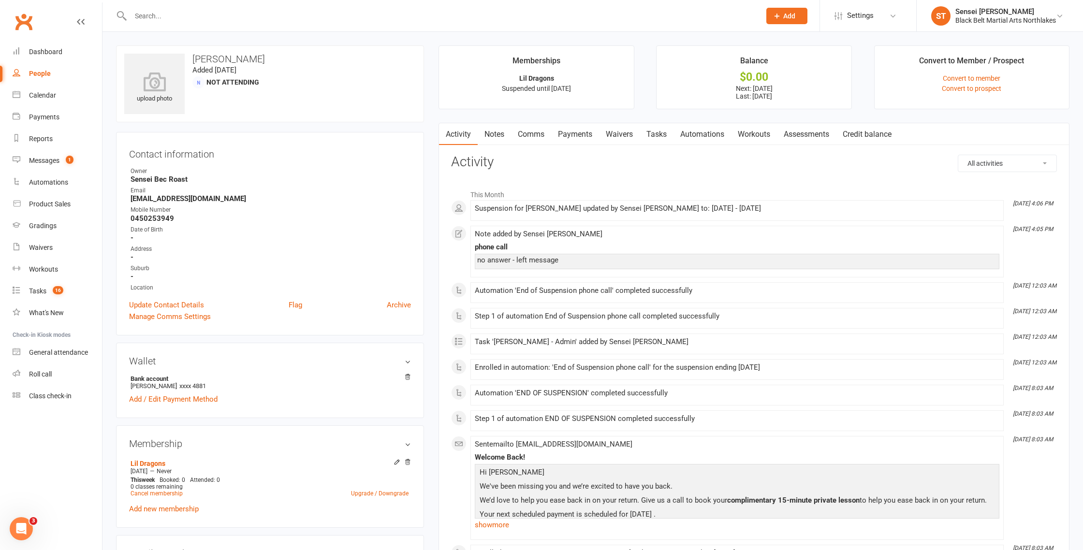
click at [499, 138] on link "Notes" at bounding box center [494, 134] width 33 height 22
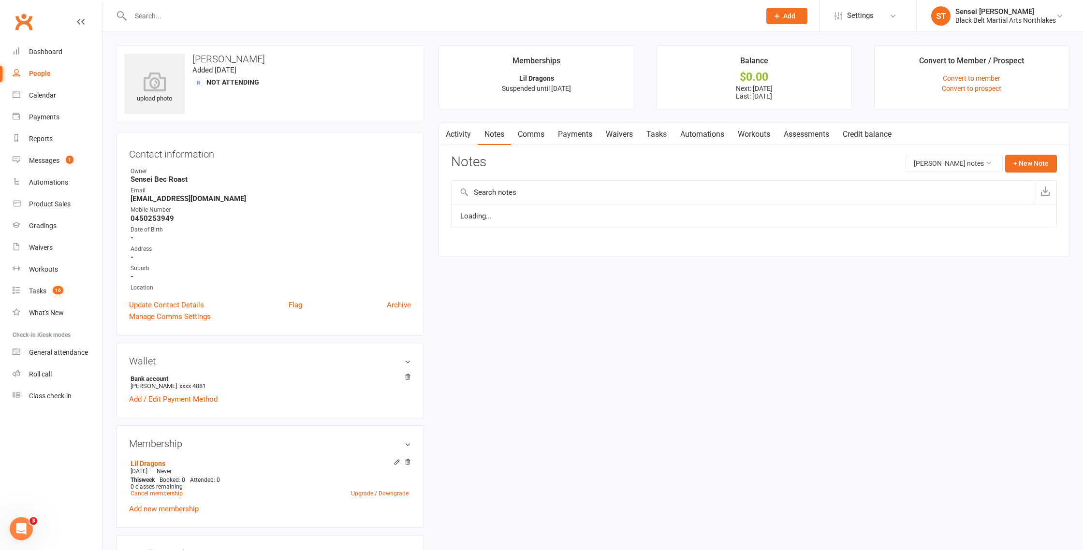
scroll to position [0, 0]
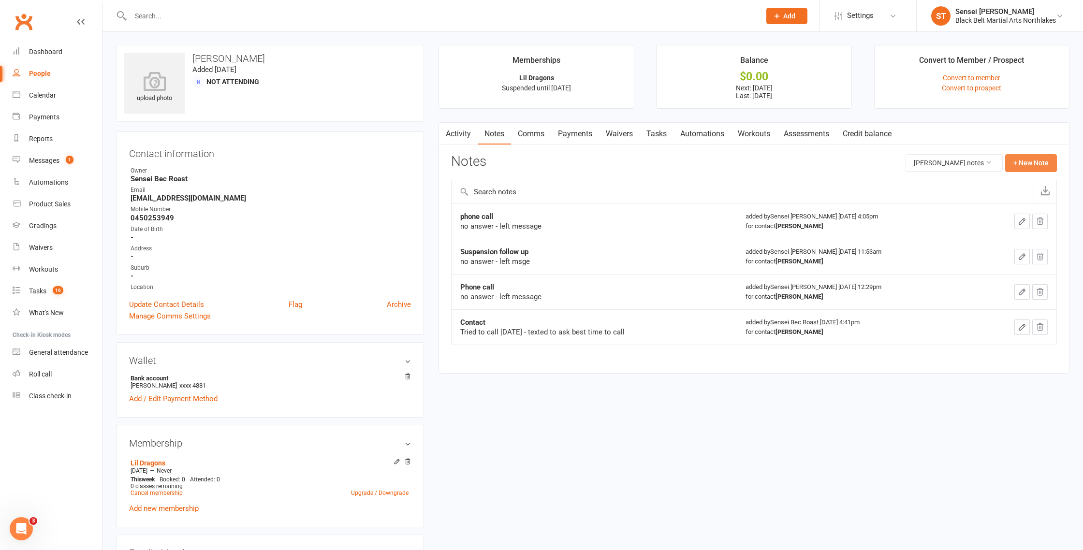
click at [1039, 162] on button "+ New Note" at bounding box center [1032, 162] width 52 height 17
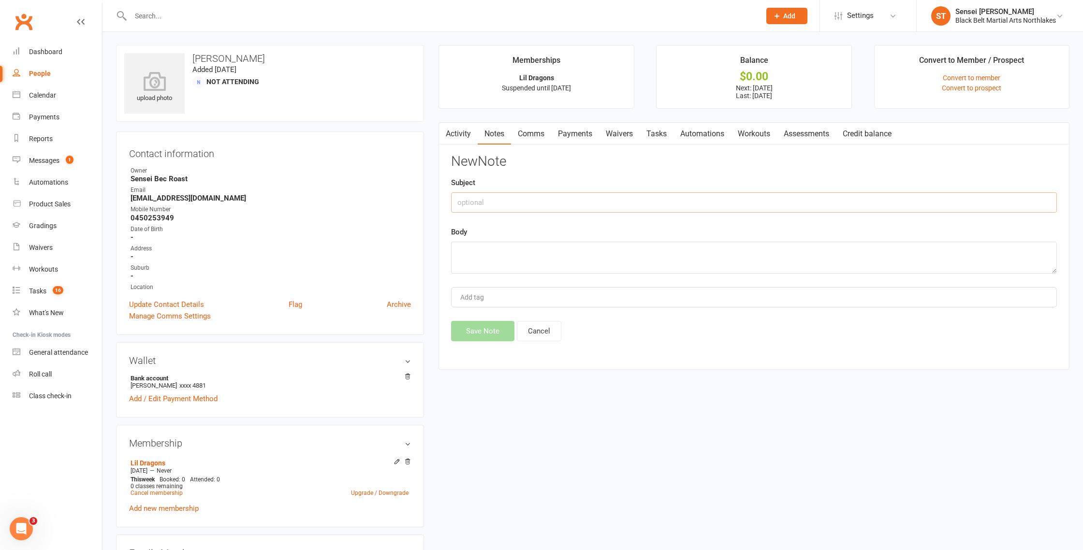
click at [543, 207] on input "text" at bounding box center [754, 203] width 606 height 20
type input "end of Suspension phone call #2"
click at [489, 249] on textarea at bounding box center [754, 258] width 606 height 32
type textarea "no answer left message - Cancelling due to MIA"
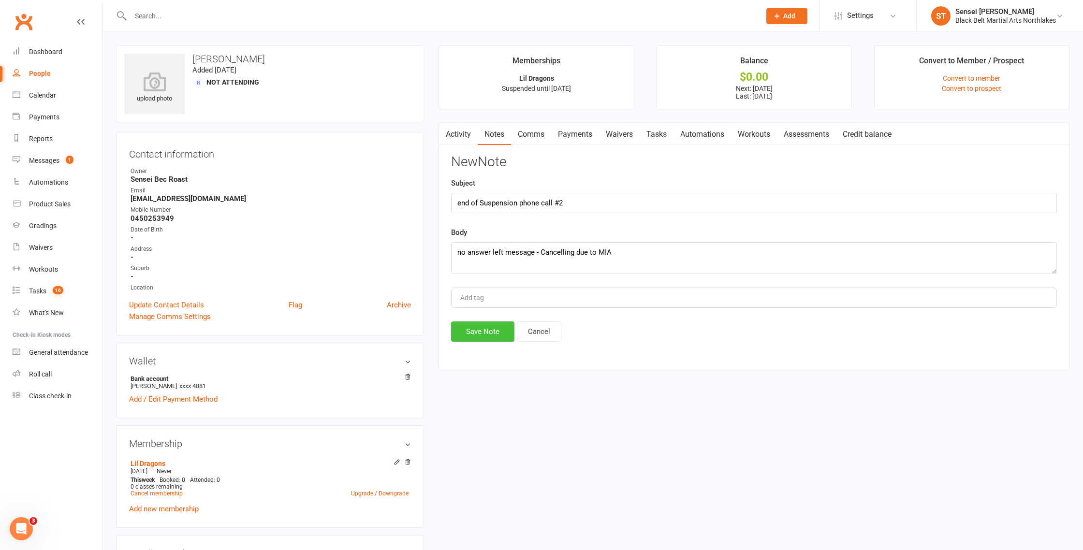
click at [490, 337] on button "Save Note" at bounding box center [482, 332] width 63 height 20
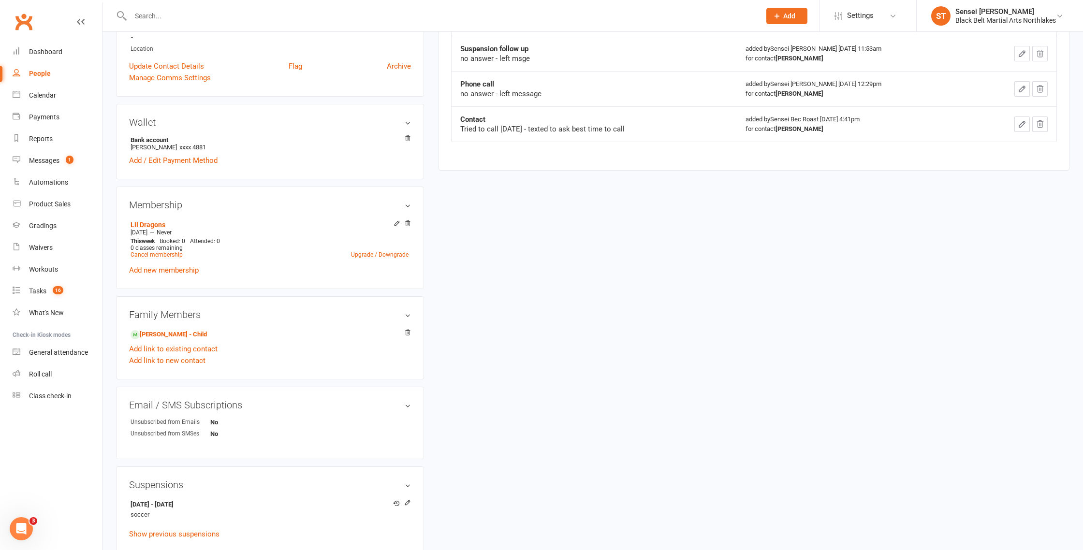
scroll to position [243, 0]
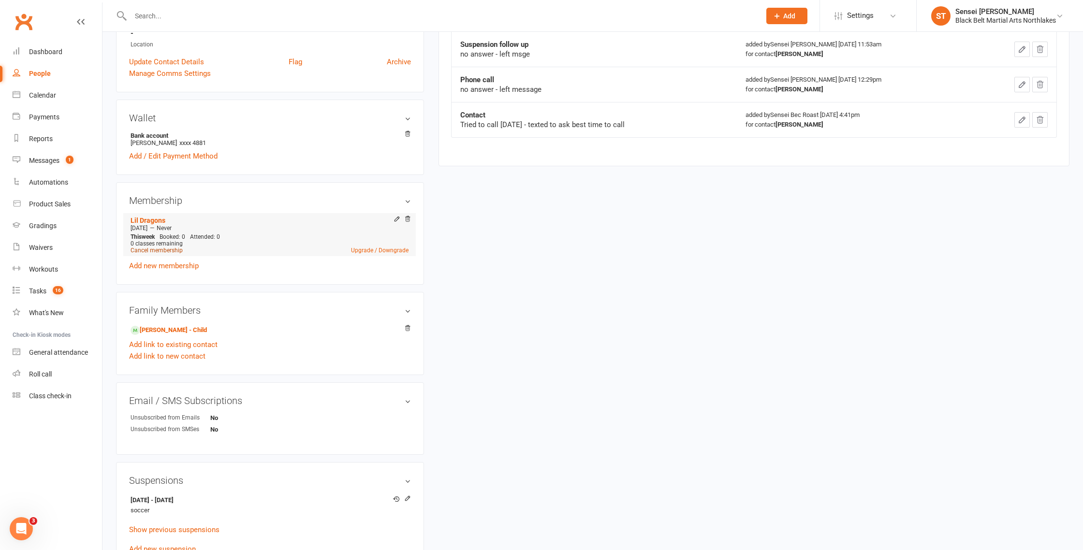
click at [155, 249] on link "Cancel membership" at bounding box center [157, 250] width 52 height 7
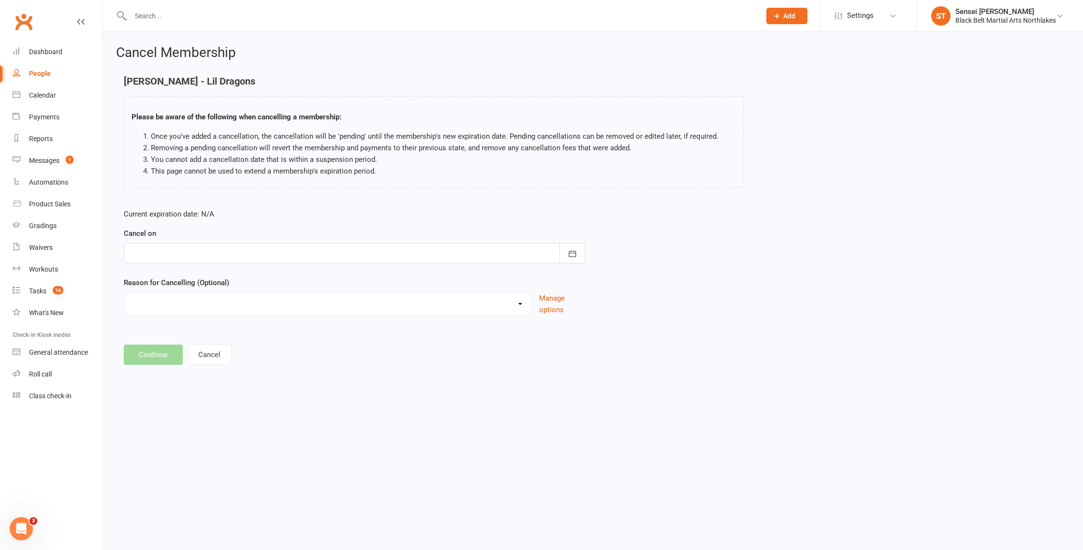
click at [180, 253] on div at bounding box center [355, 253] width 462 height 20
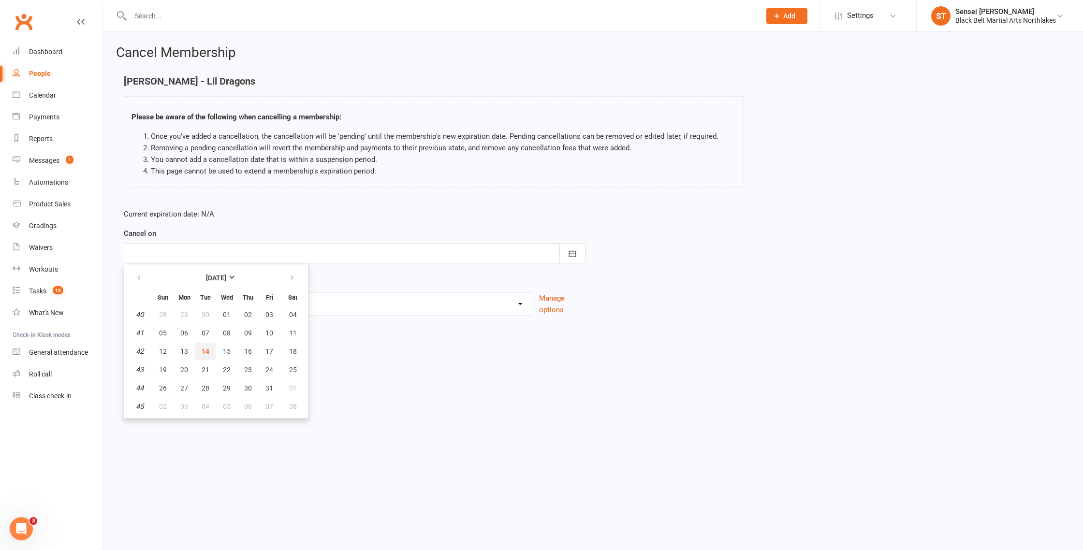
click at [207, 350] on span "14" at bounding box center [206, 352] width 8 height 8
type input "[DATE]"
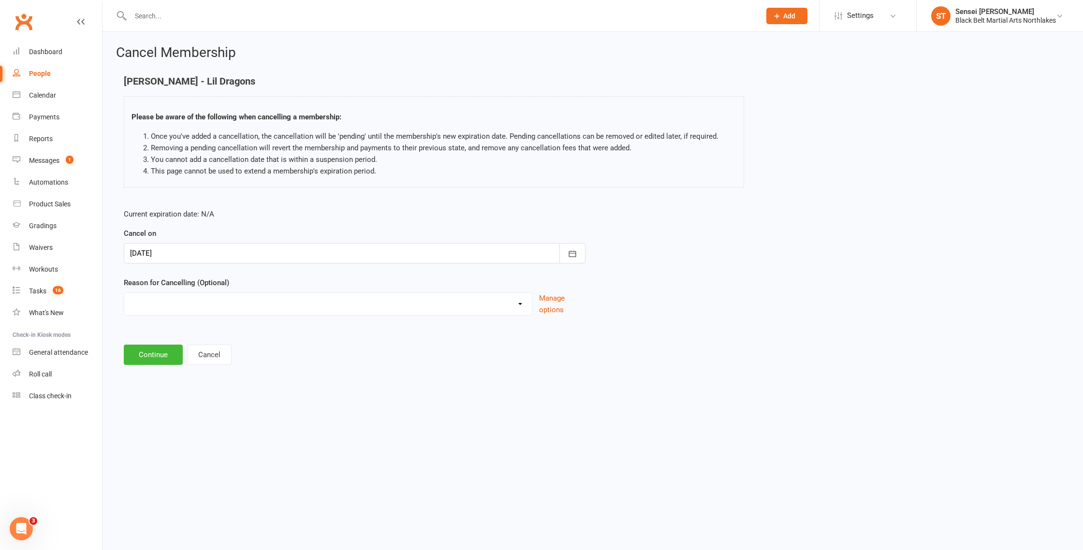
click at [170, 308] on select "Holiday Injury MIA Other reason" at bounding box center [328, 302] width 408 height 19
select select "2"
click at [124, 293] on select "Holiday Injury MIA Other reason" at bounding box center [328, 302] width 408 height 19
click at [156, 356] on button "Continue" at bounding box center [153, 355] width 59 height 20
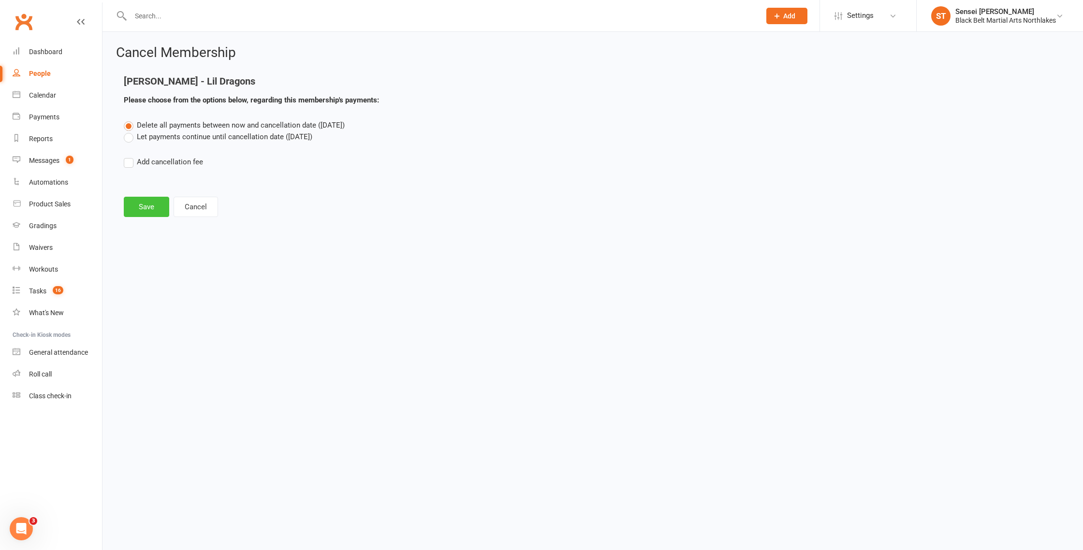
click at [142, 209] on button "Save" at bounding box center [146, 207] width 45 height 20
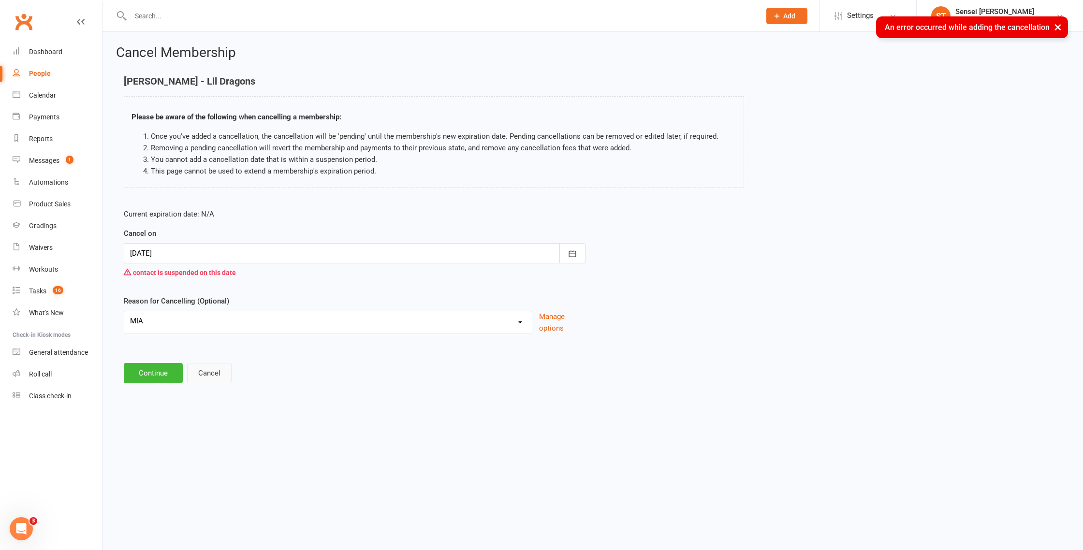
click at [211, 371] on button "Cancel" at bounding box center [209, 373] width 45 height 20
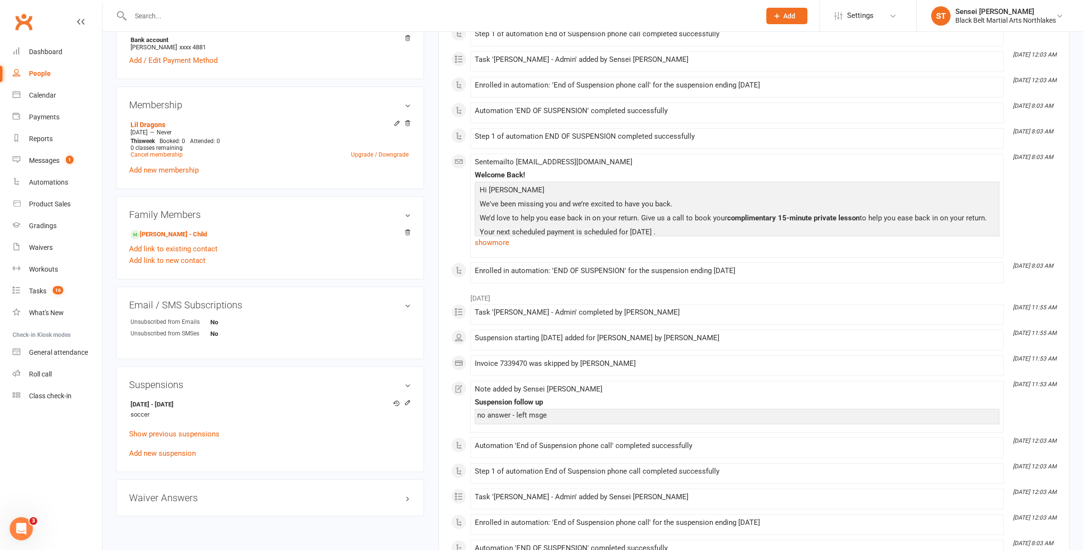
scroll to position [338, 0]
click at [153, 152] on link "Cancel membership" at bounding box center [157, 155] width 52 height 7
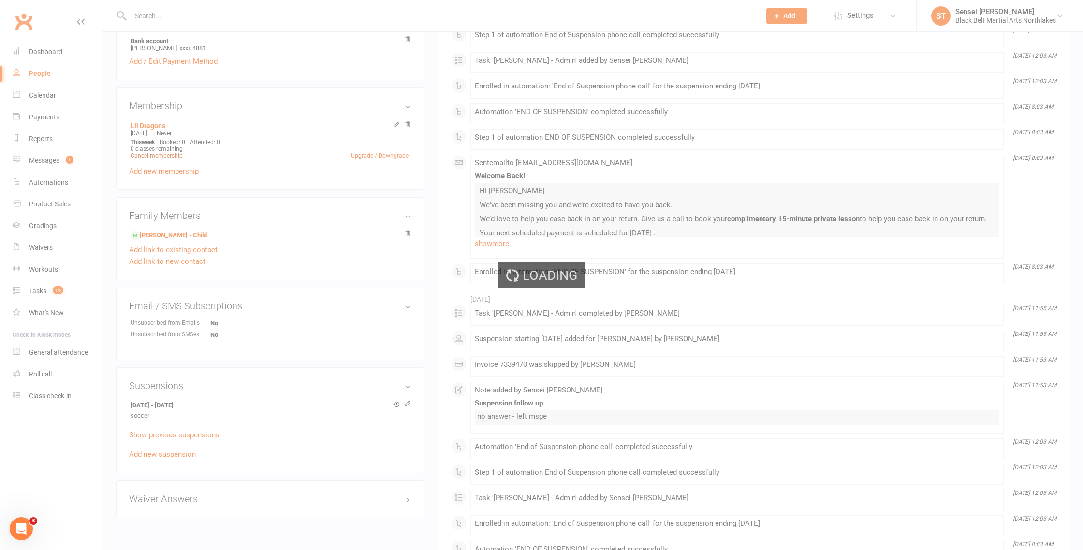
scroll to position [340, 0]
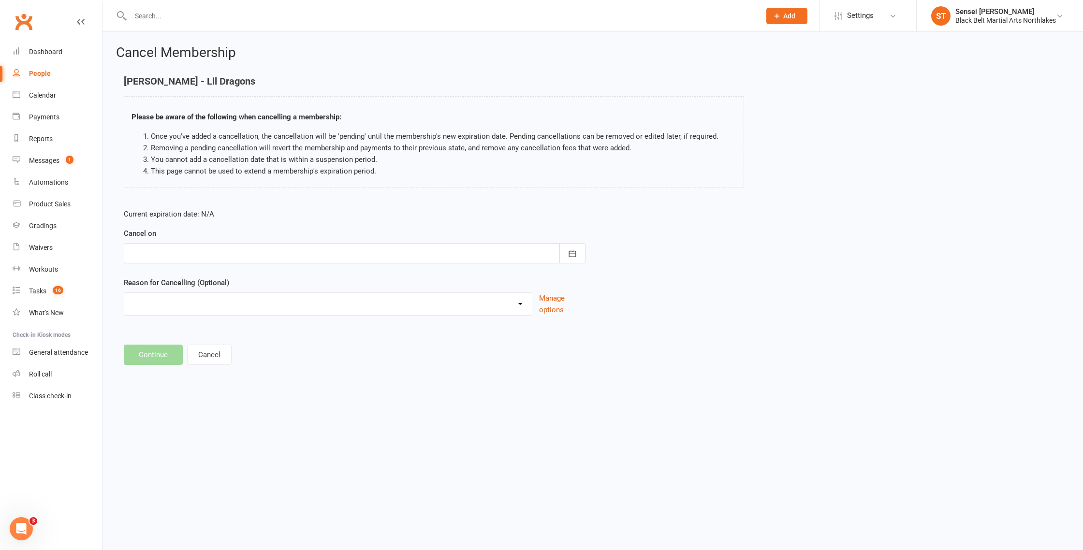
click at [183, 253] on div at bounding box center [355, 253] width 462 height 20
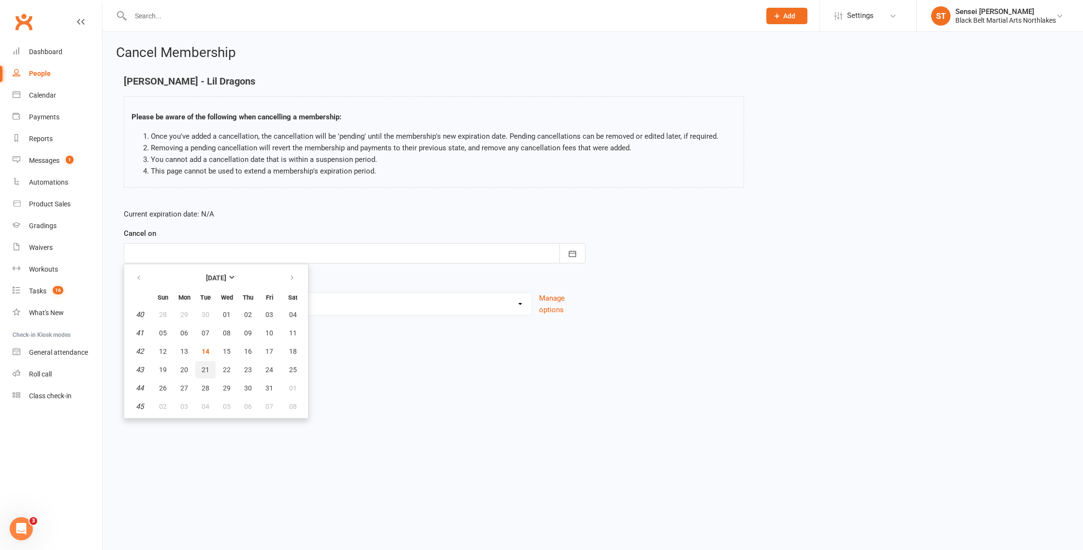
click at [209, 371] on button "21" at bounding box center [205, 369] width 20 height 17
type input "[DATE]"
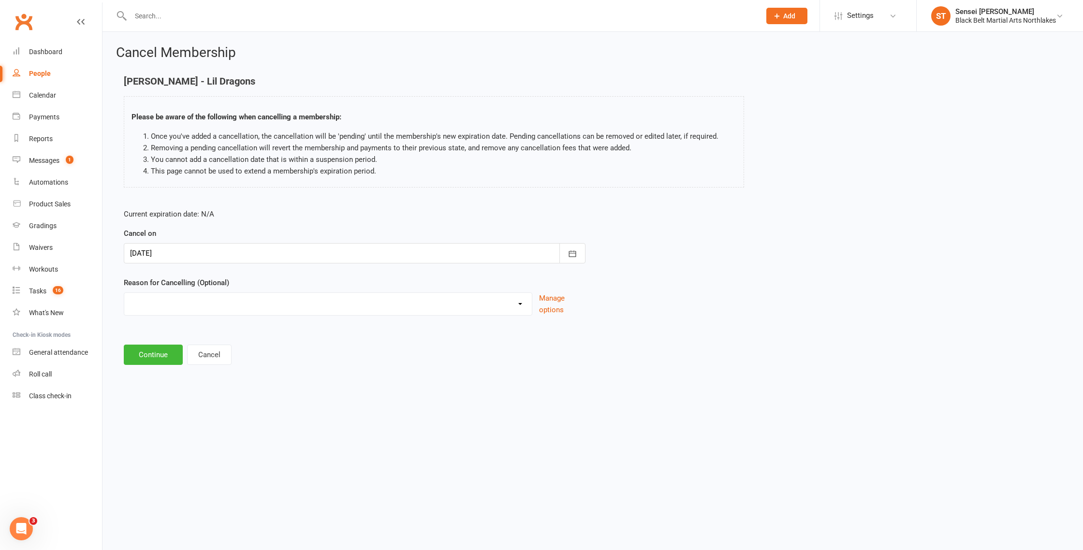
click at [168, 302] on select "Holiday Injury MIA Other reason" at bounding box center [328, 302] width 408 height 19
select select "2"
click at [124, 293] on select "Holiday Injury MIA Other reason" at bounding box center [328, 302] width 408 height 19
click at [162, 357] on button "Continue" at bounding box center [153, 355] width 59 height 20
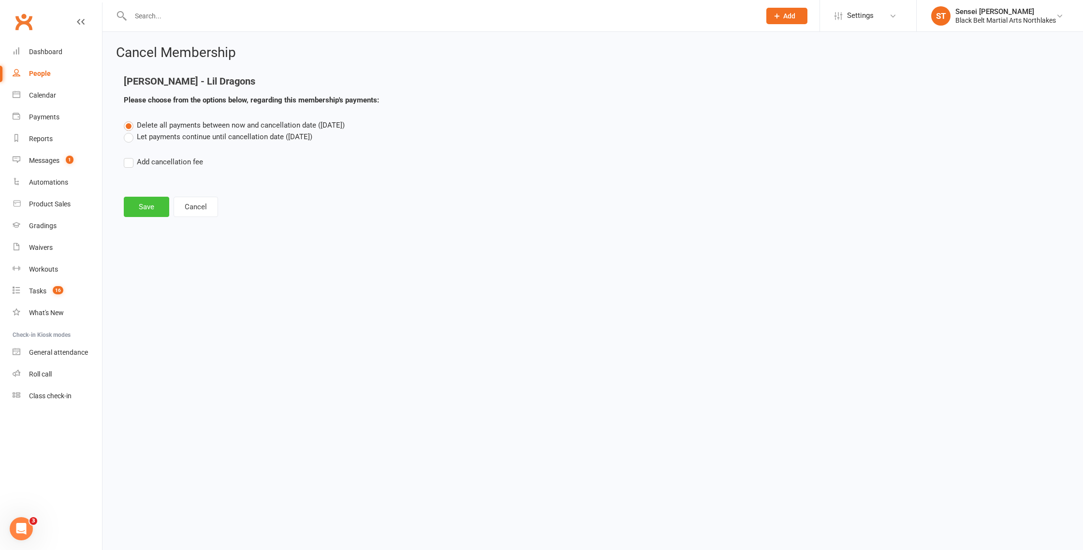
click at [149, 207] on button "Save" at bounding box center [146, 207] width 45 height 20
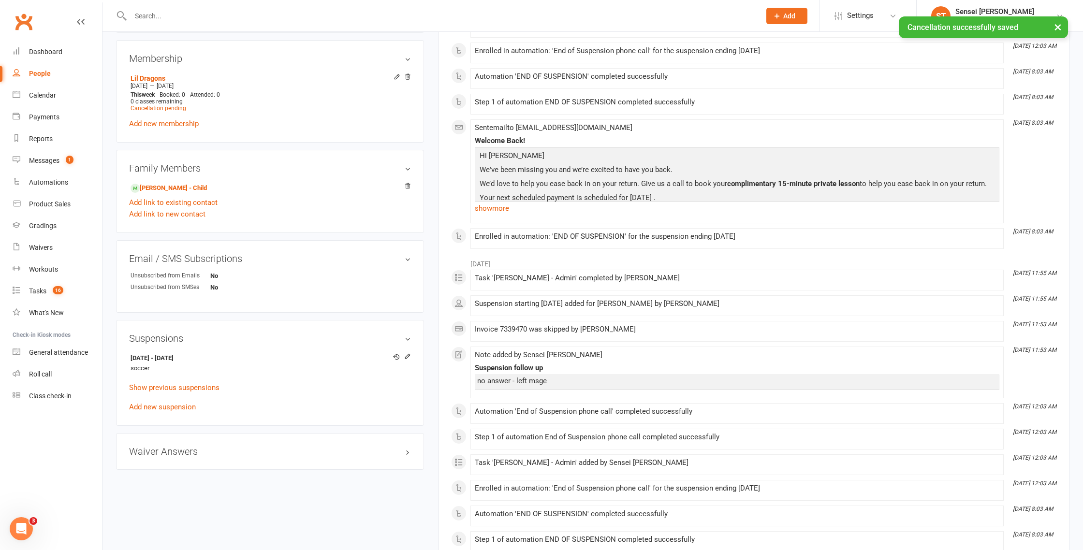
scroll to position [401, 0]
click at [171, 184] on link "[PERSON_NAME] - Child" at bounding box center [169, 186] width 76 height 10
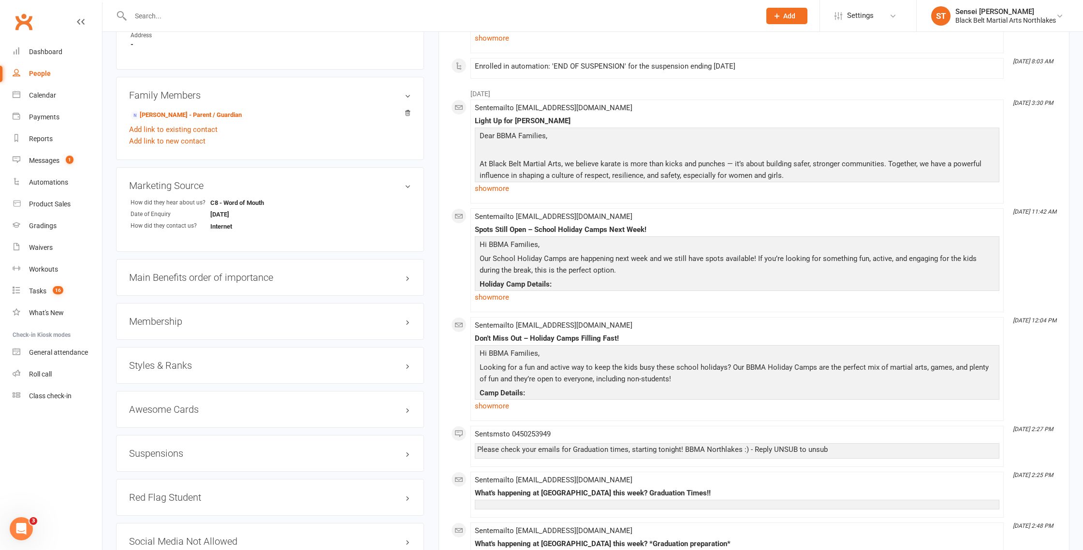
scroll to position [635, 0]
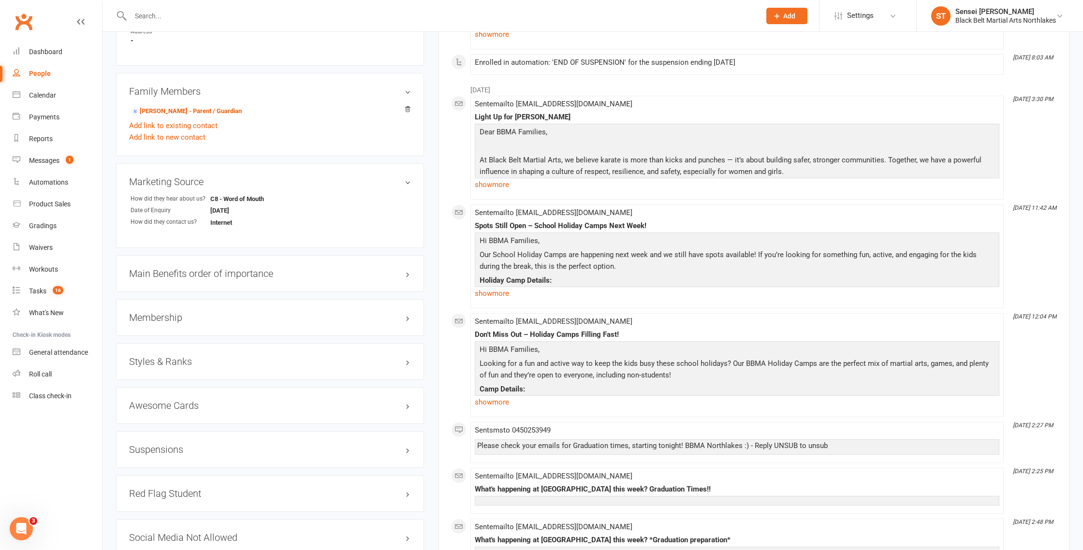
click at [170, 313] on h3 "Membership" at bounding box center [270, 317] width 282 height 11
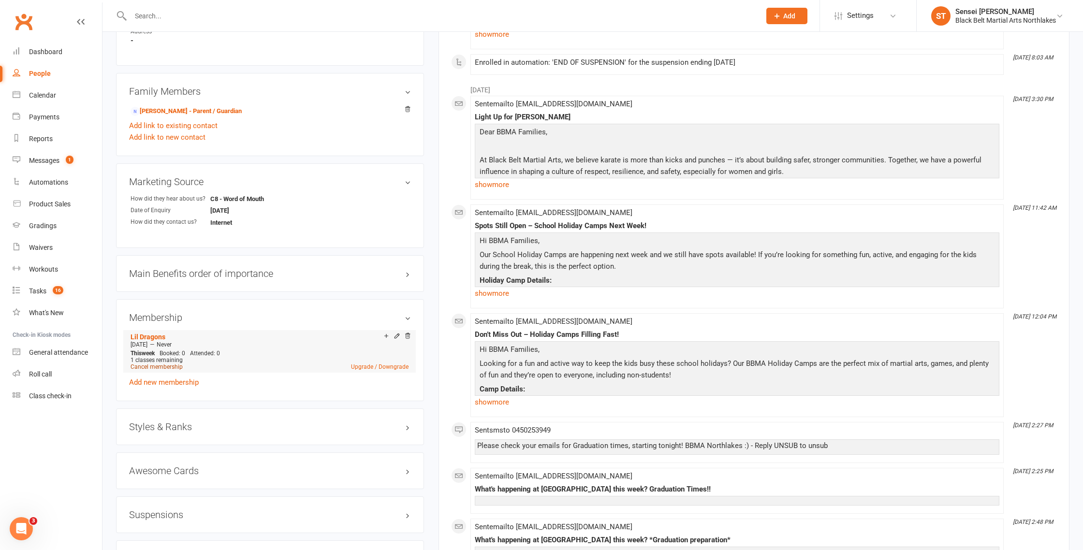
click at [168, 366] on link "Cancel membership" at bounding box center [157, 367] width 52 height 7
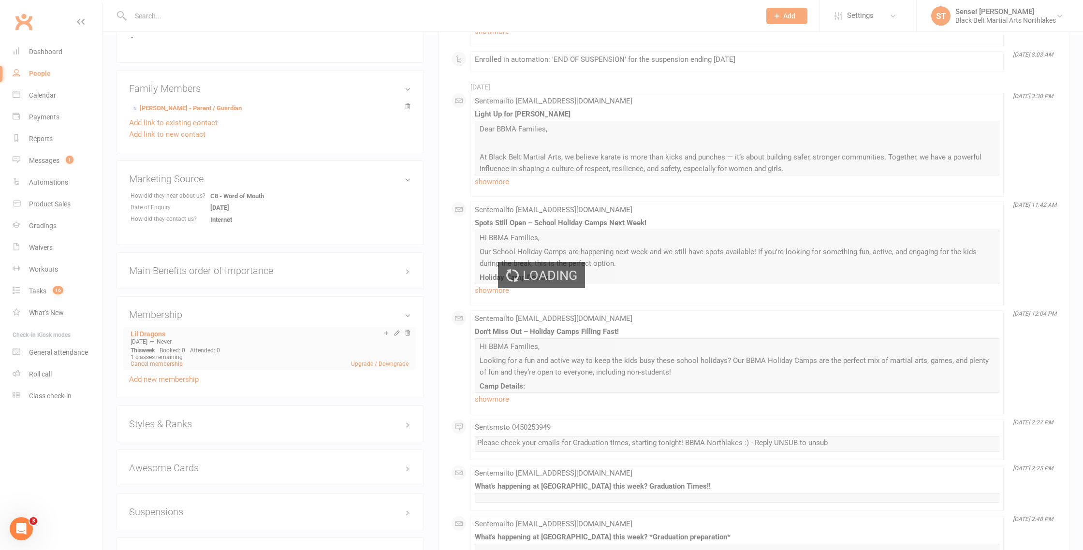
scroll to position [640, 0]
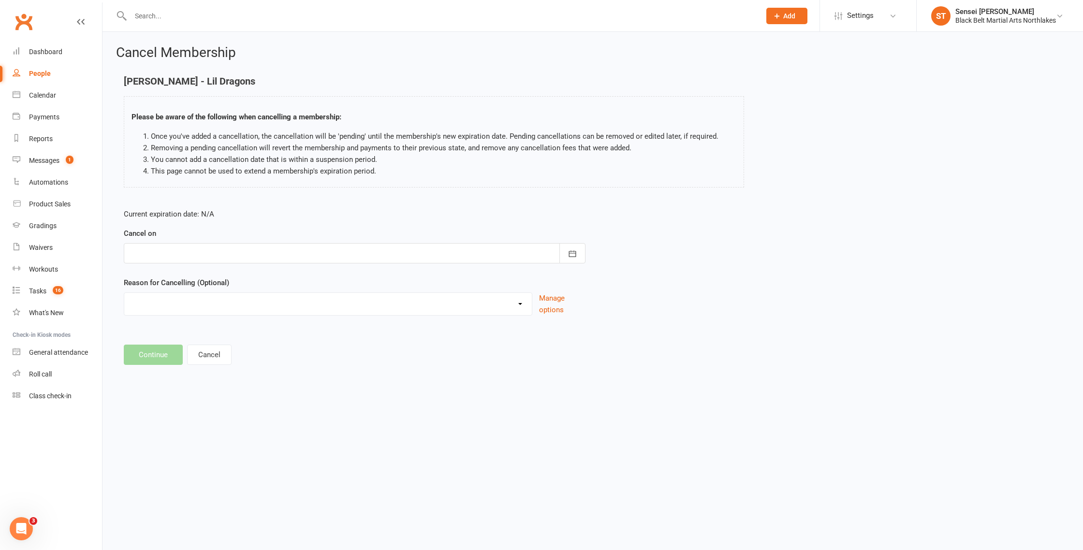
click at [202, 252] on div at bounding box center [355, 253] width 462 height 20
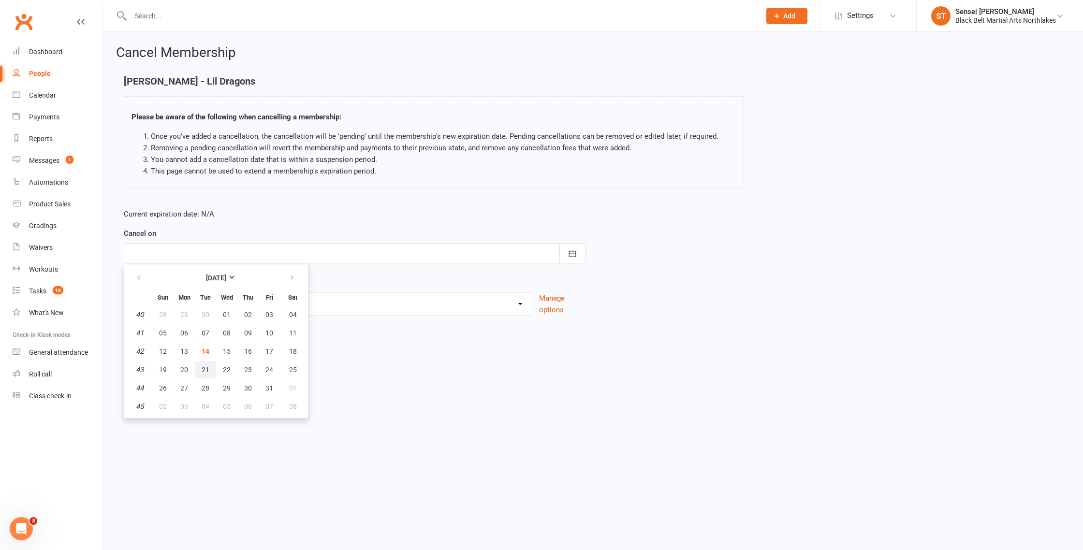
click at [206, 372] on span "21" at bounding box center [206, 370] width 8 height 8
type input "[DATE]"
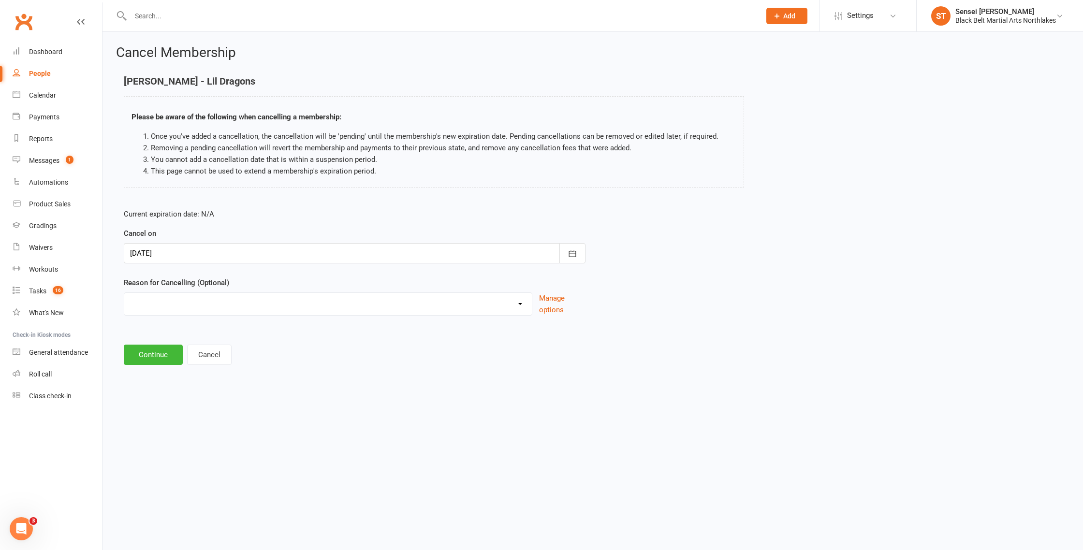
click at [186, 312] on select "Holiday Injury MIA Other reason" at bounding box center [328, 302] width 408 height 19
select select "2"
click at [124, 293] on select "Holiday Injury MIA Other reason" at bounding box center [328, 302] width 408 height 19
click at [149, 357] on button "Continue" at bounding box center [153, 355] width 59 height 20
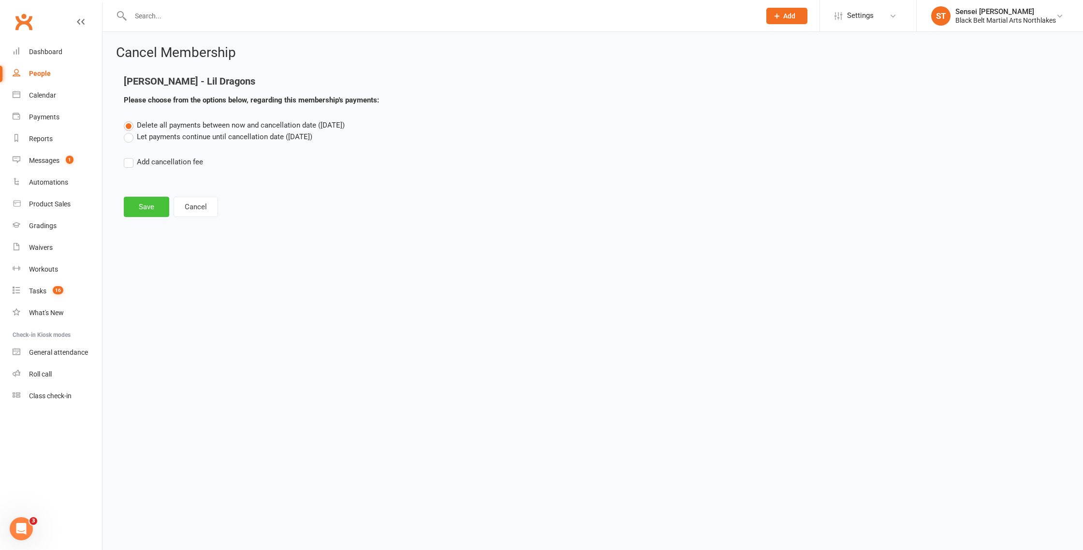
click at [148, 210] on button "Save" at bounding box center [146, 207] width 45 height 20
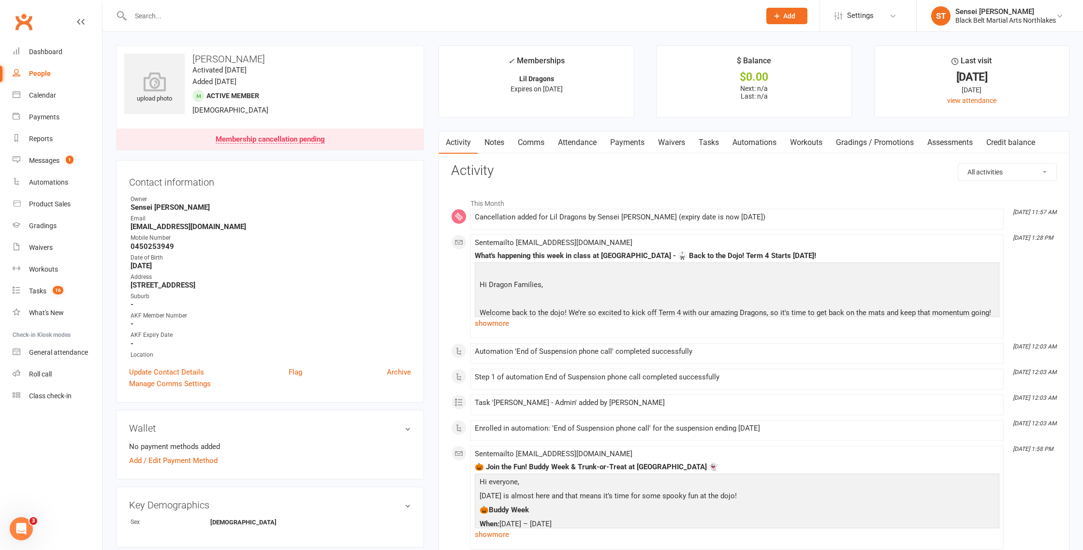
click at [220, 18] on input "text" at bounding box center [441, 16] width 626 height 14
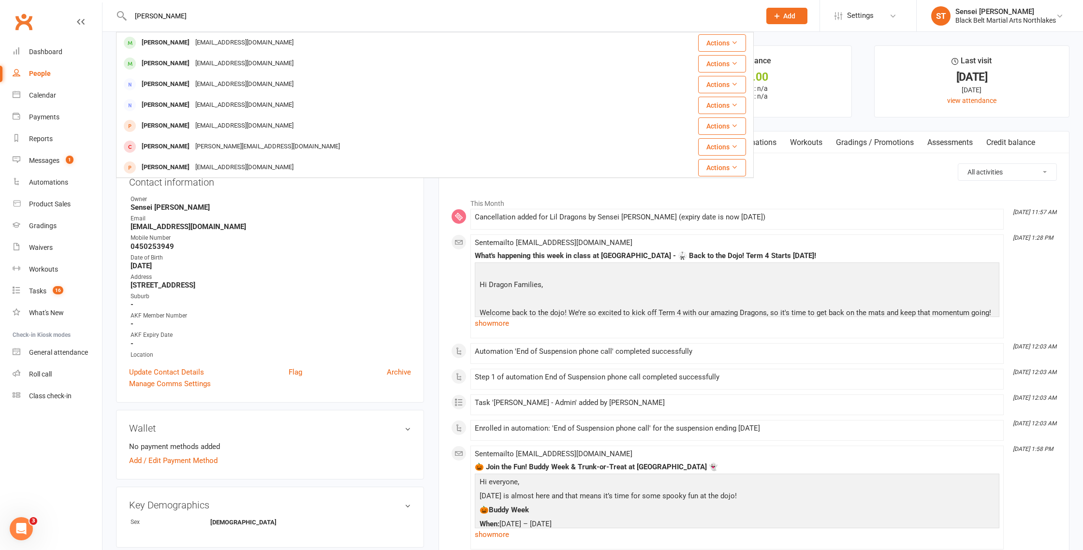
type input "[PERSON_NAME]"
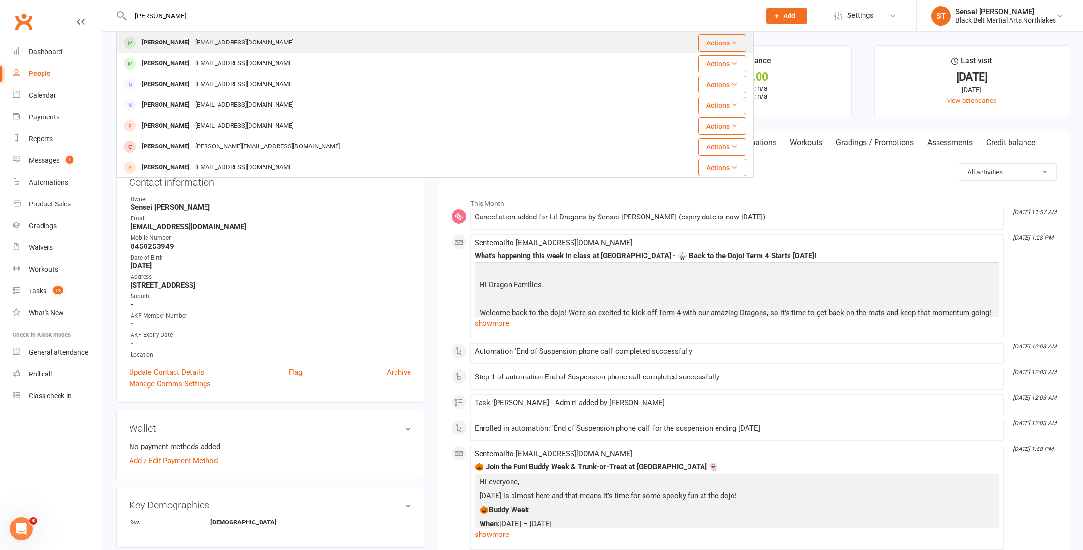
click at [165, 44] on div "[PERSON_NAME]" at bounding box center [166, 43] width 54 height 14
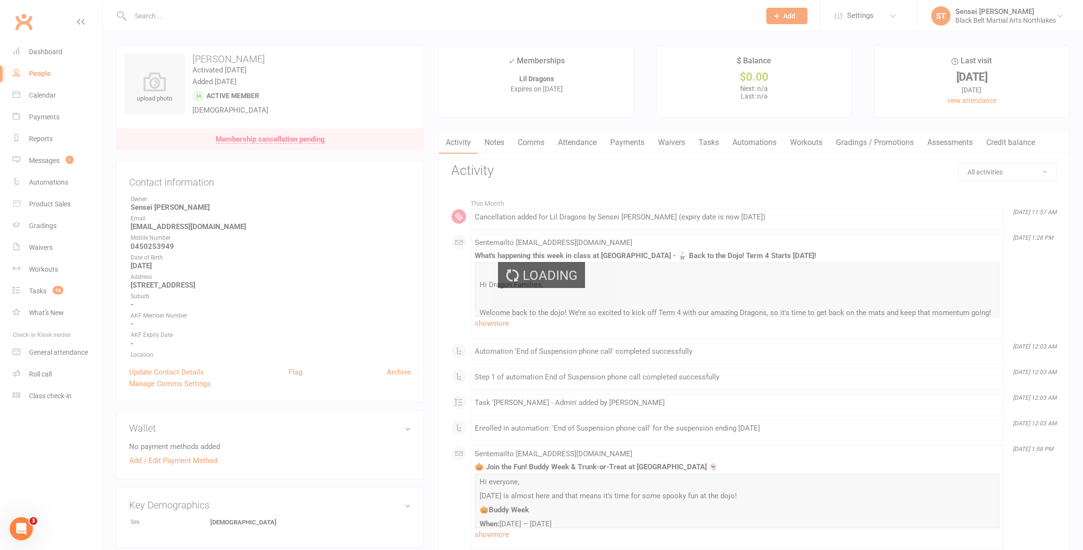
scroll to position [1, 0]
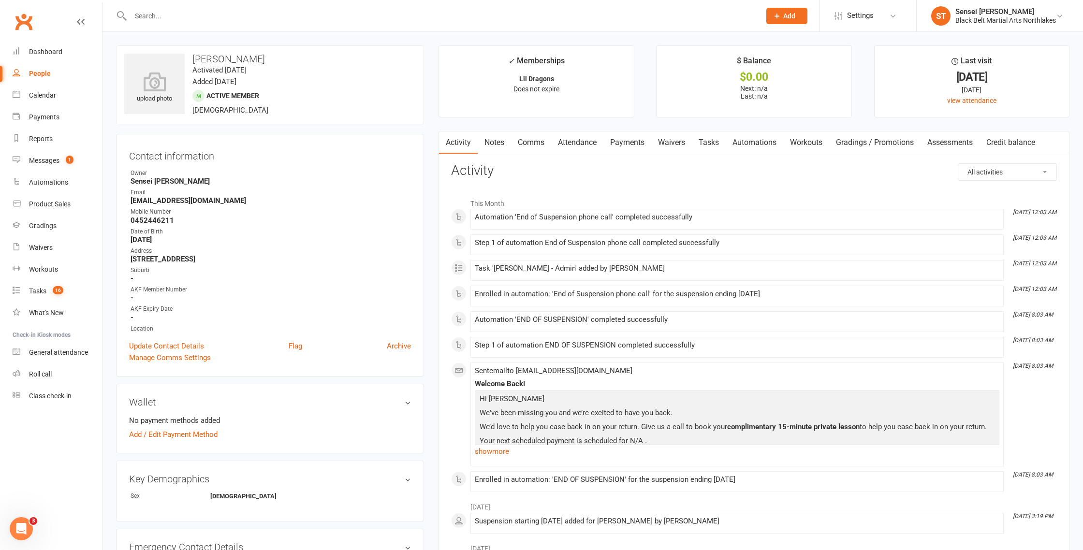
click at [627, 151] on link "Payments" at bounding box center [628, 143] width 48 height 22
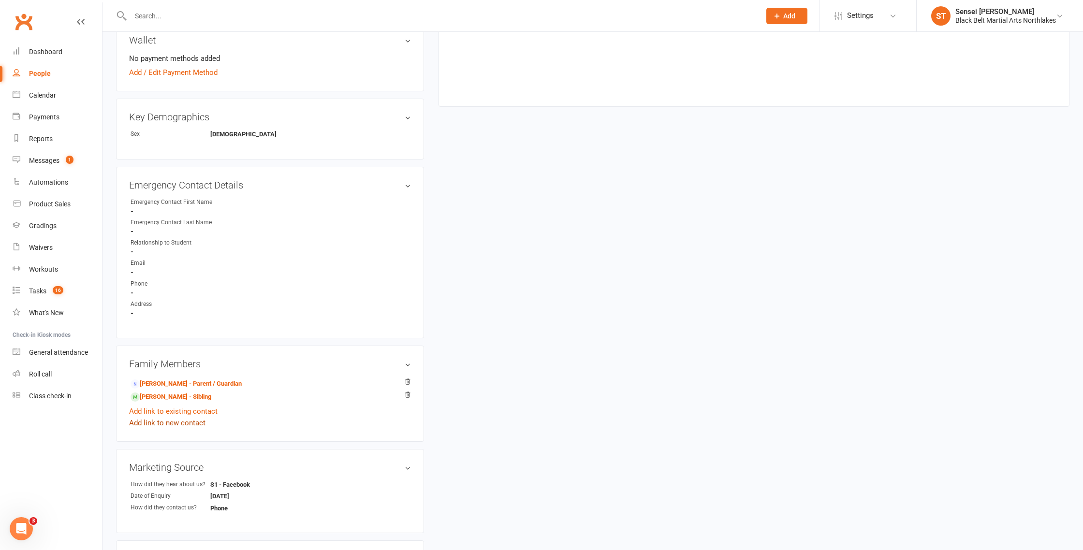
scroll to position [373, 0]
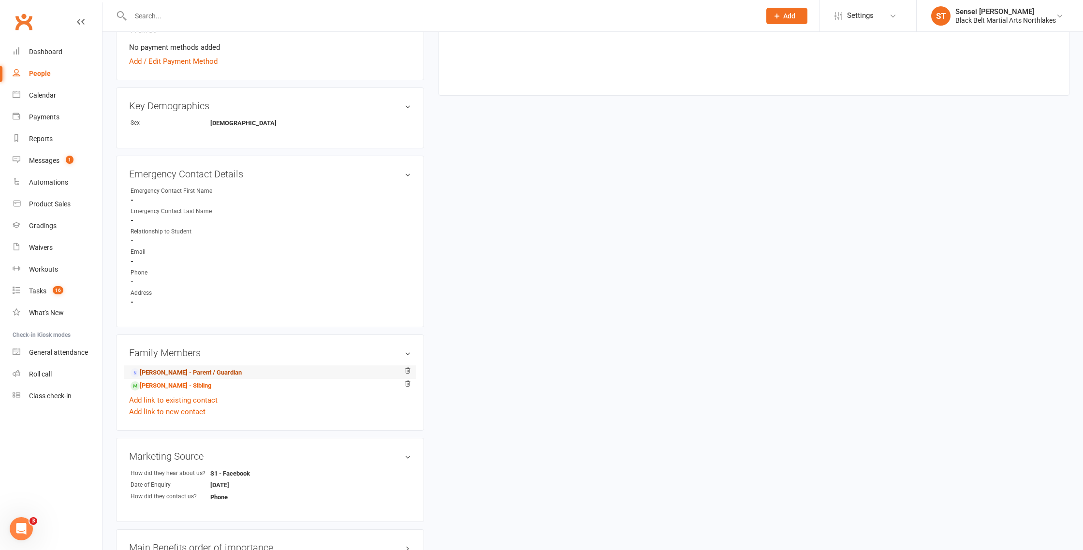
click at [179, 372] on link "[PERSON_NAME] - Parent / Guardian" at bounding box center [186, 373] width 111 height 10
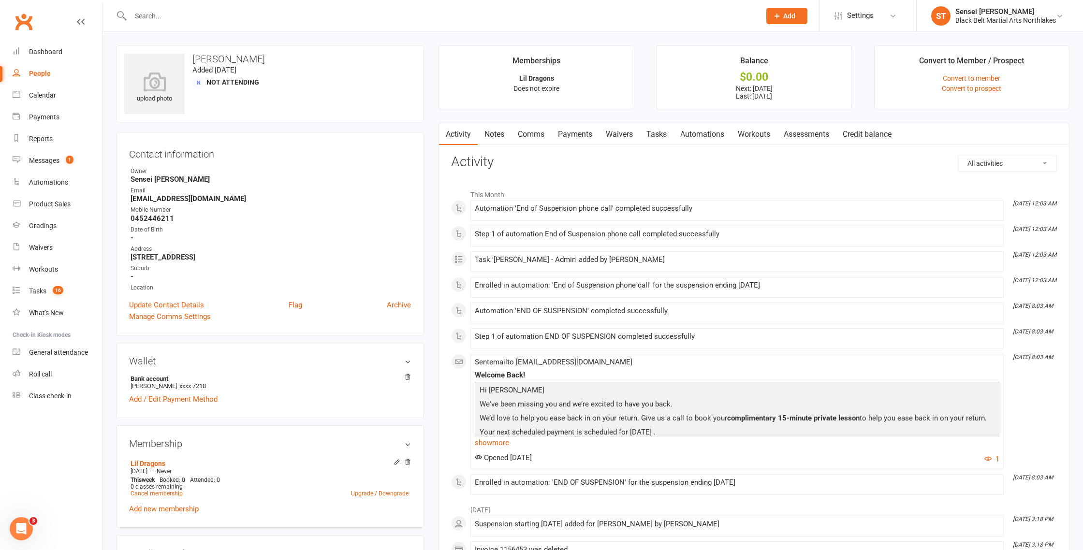
click at [583, 137] on link "Payments" at bounding box center [575, 134] width 48 height 22
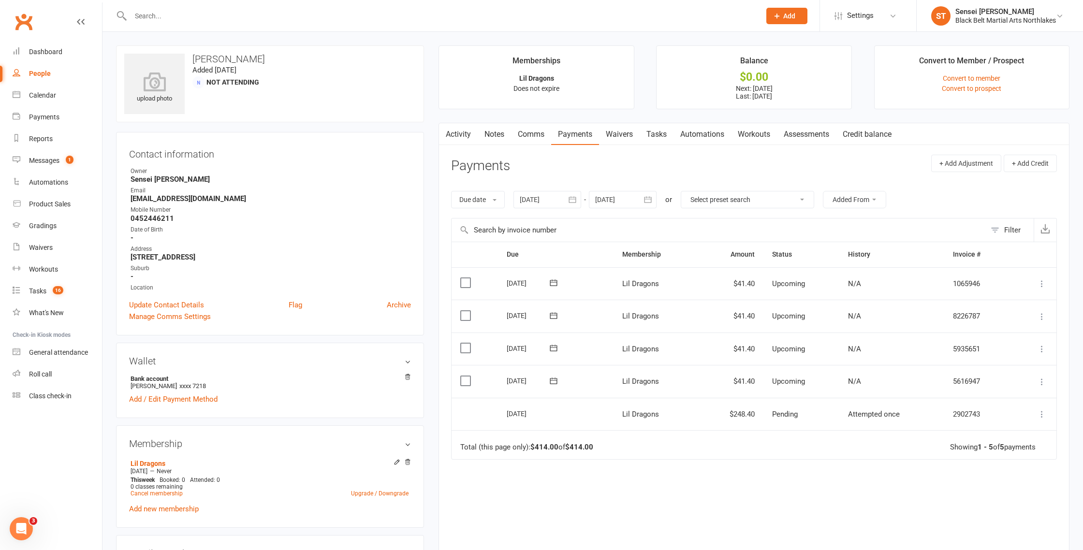
click at [501, 133] on link "Notes" at bounding box center [494, 134] width 33 height 22
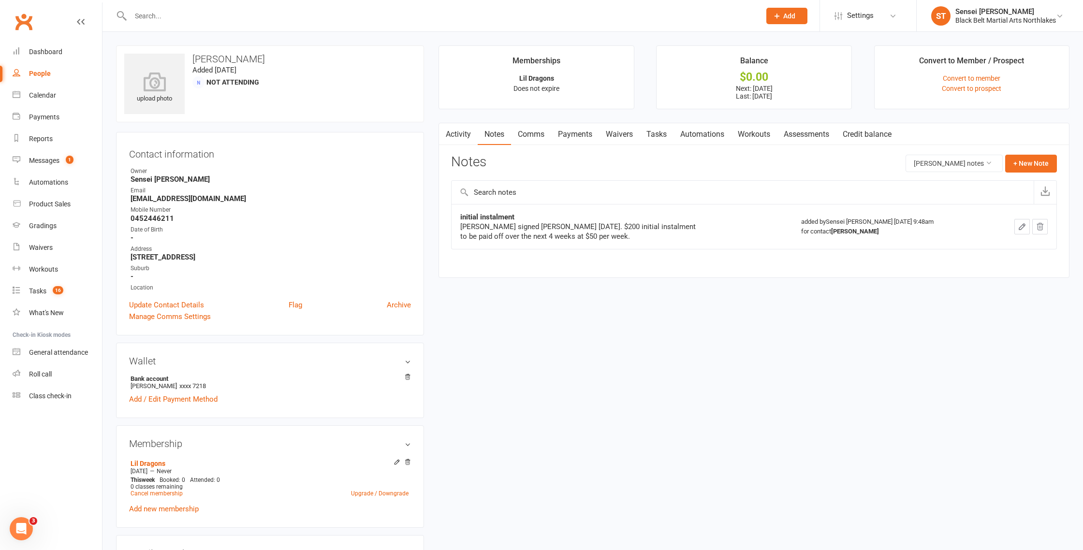
click at [581, 138] on link "Payments" at bounding box center [575, 134] width 48 height 22
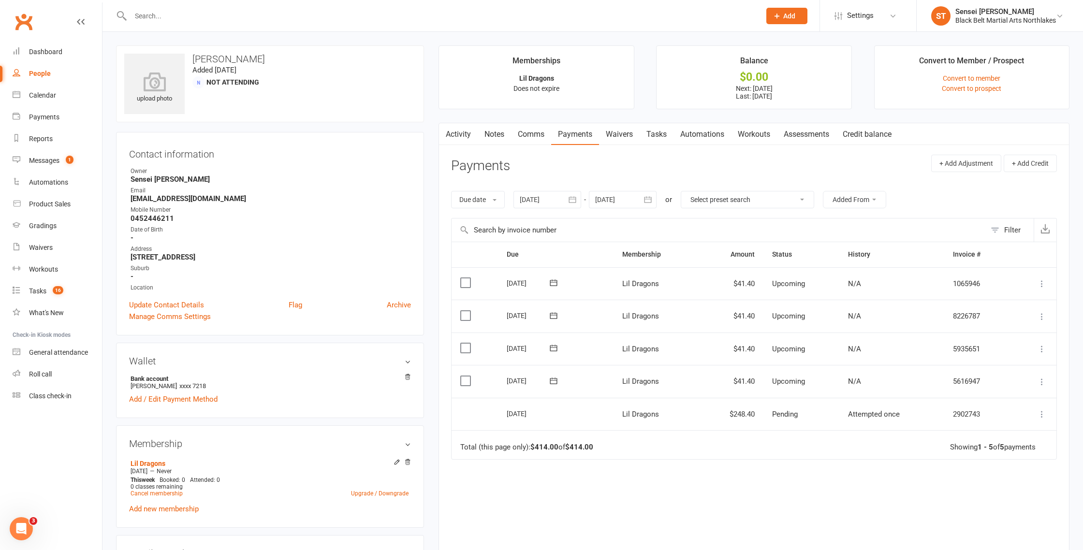
click at [1041, 415] on icon at bounding box center [1043, 415] width 10 height 10
click at [593, 430] on td "Total (this page only): $414.00 of $414.00 Showing 1 - 5 of 5 payments" at bounding box center [754, 444] width 605 height 29
click at [535, 137] on link "Comms" at bounding box center [531, 134] width 40 height 22
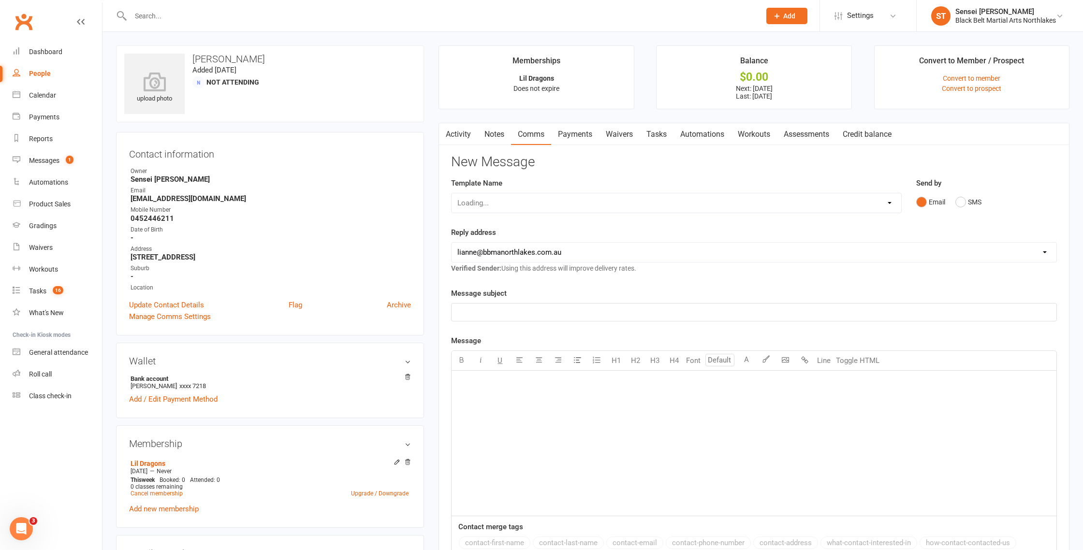
click at [489, 133] on link "Notes" at bounding box center [494, 134] width 33 height 22
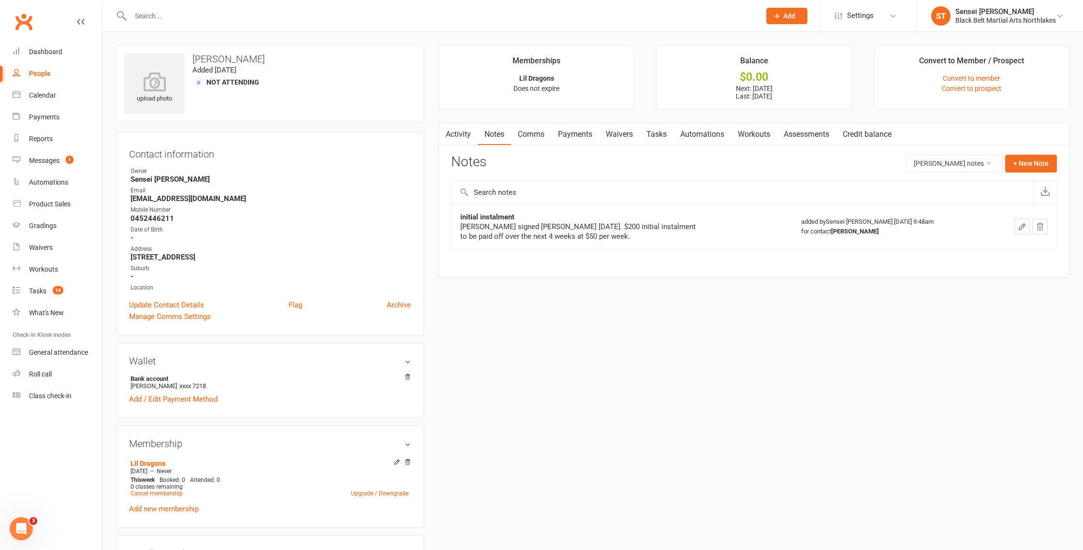
click at [583, 135] on link "Payments" at bounding box center [575, 134] width 48 height 22
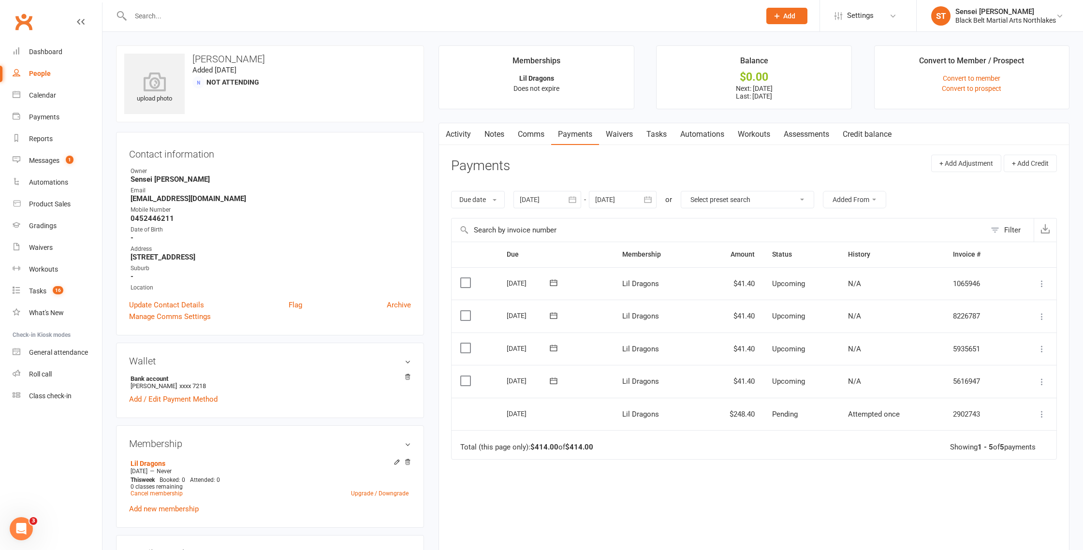
click at [549, 198] on div at bounding box center [548, 199] width 68 height 17
click at [538, 225] on button "button" at bounding box center [529, 222] width 21 height 17
click at [594, 262] on span "01" at bounding box center [596, 260] width 8 height 8
type input "[DATE]"
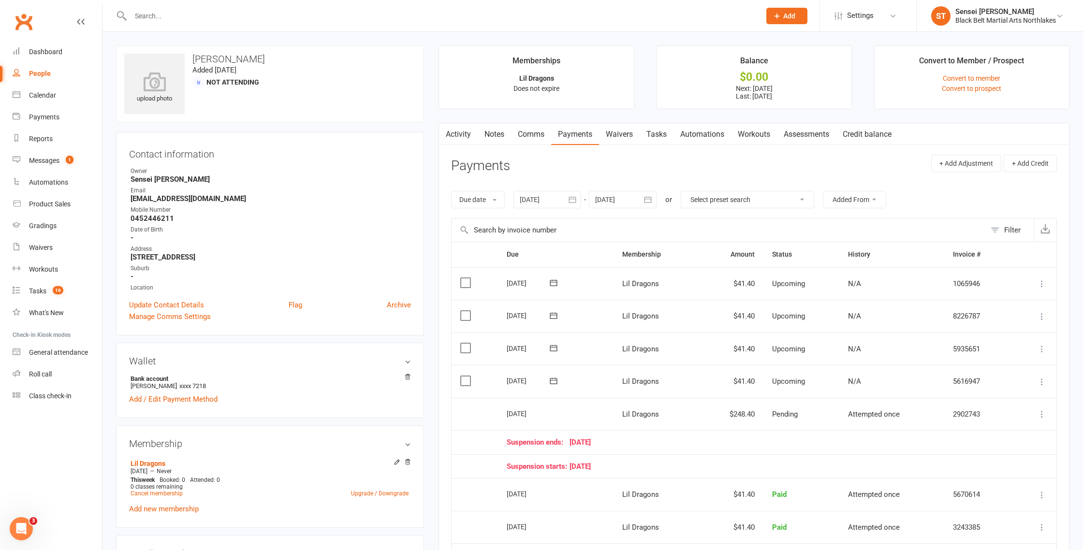
click at [484, 131] on link "Notes" at bounding box center [494, 134] width 33 height 22
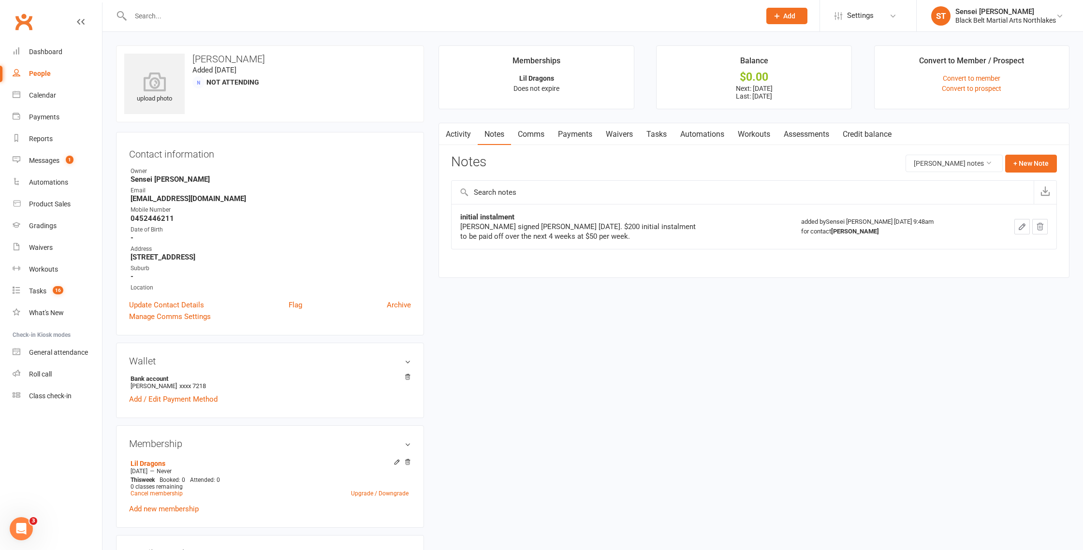
click at [538, 135] on link "Comms" at bounding box center [531, 134] width 40 height 22
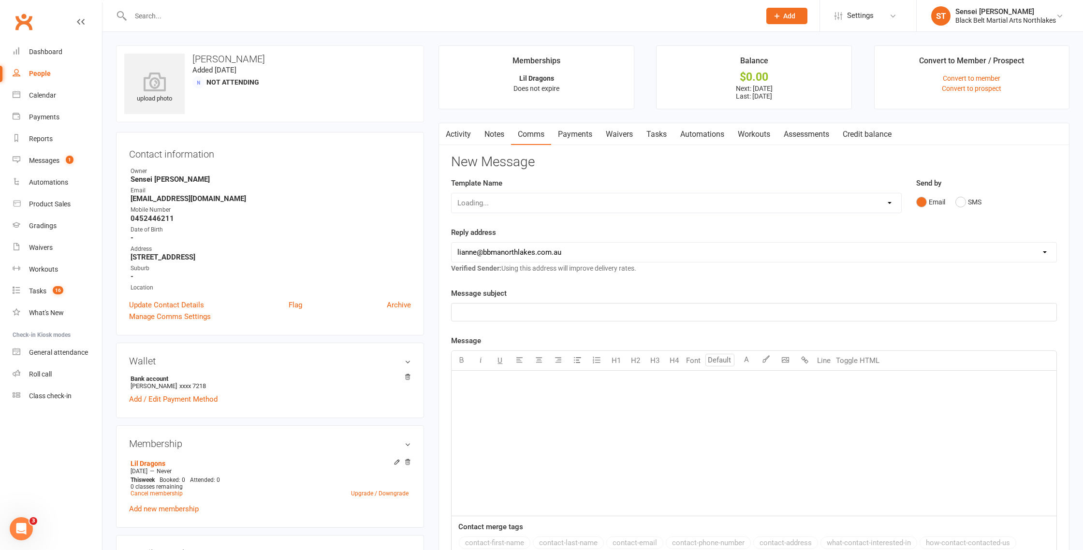
click at [496, 134] on link "Notes" at bounding box center [494, 134] width 33 height 22
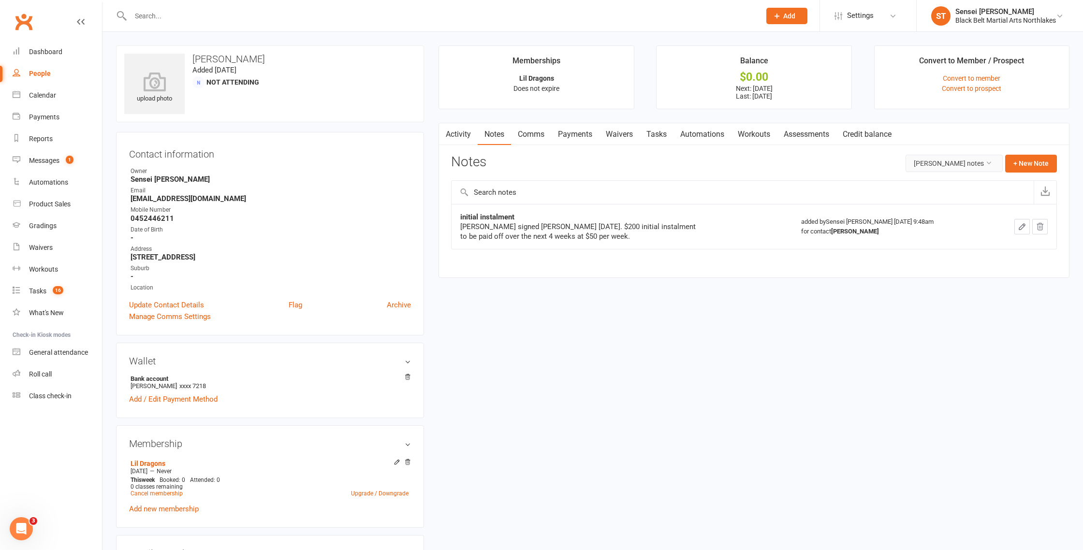
click at [967, 167] on button "[PERSON_NAME] notes" at bounding box center [954, 163] width 97 height 17
click at [959, 206] on link "All family notes" at bounding box center [955, 204] width 96 height 19
click at [585, 134] on link "Payments" at bounding box center [575, 134] width 48 height 22
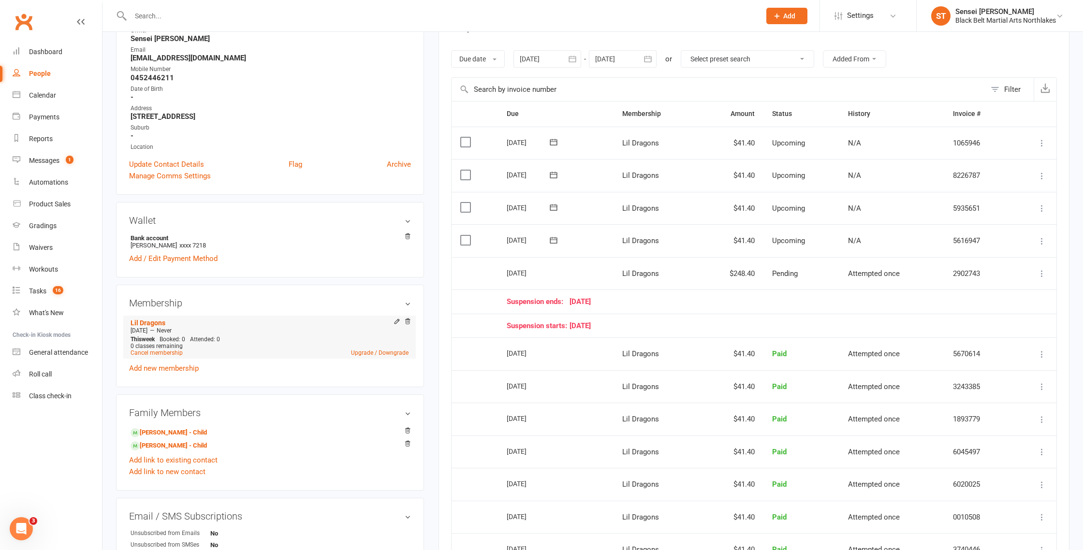
scroll to position [134, 0]
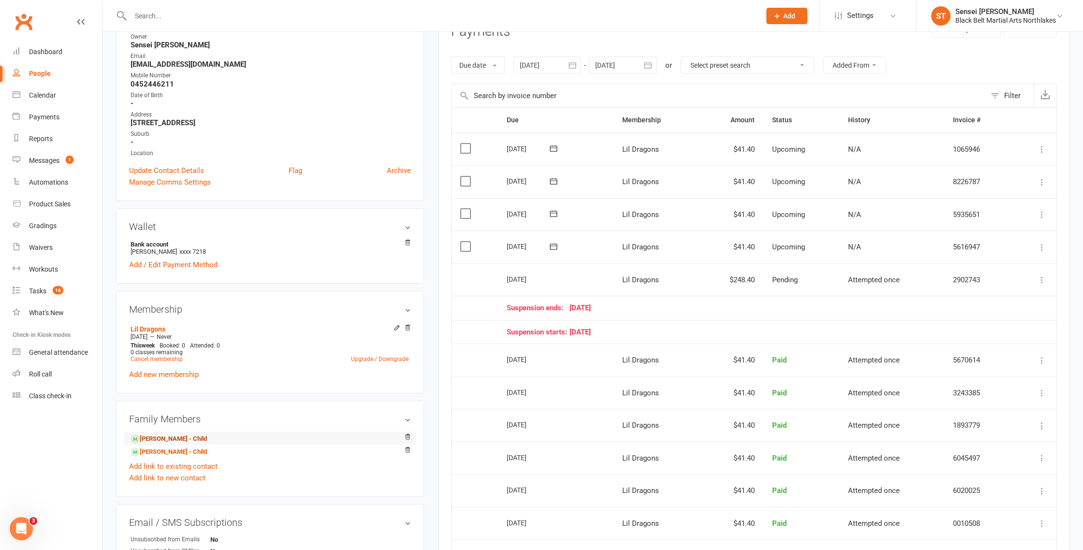
click at [162, 438] on link "[PERSON_NAME] - Child" at bounding box center [169, 439] width 76 height 10
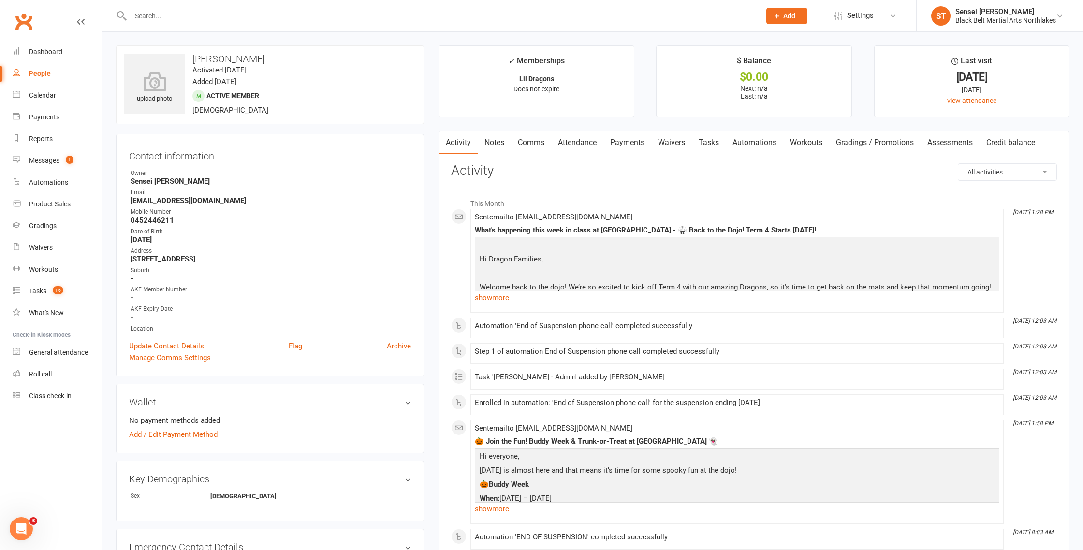
click at [502, 141] on link "Notes" at bounding box center [494, 143] width 33 height 22
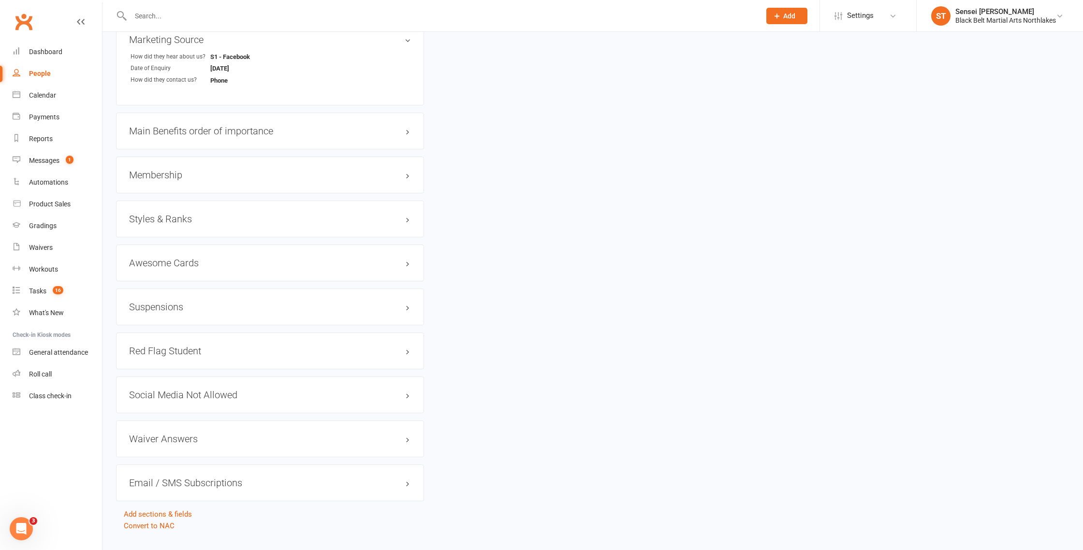
scroll to position [807, 0]
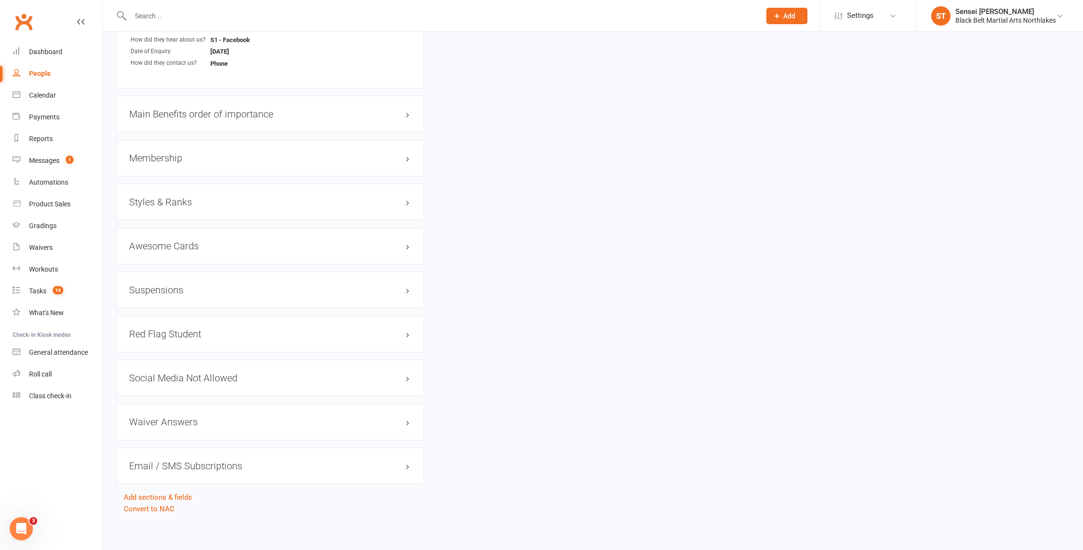
click at [170, 287] on h3 "Suspensions" at bounding box center [270, 290] width 282 height 11
click at [407, 307] on icon at bounding box center [408, 308] width 4 height 4
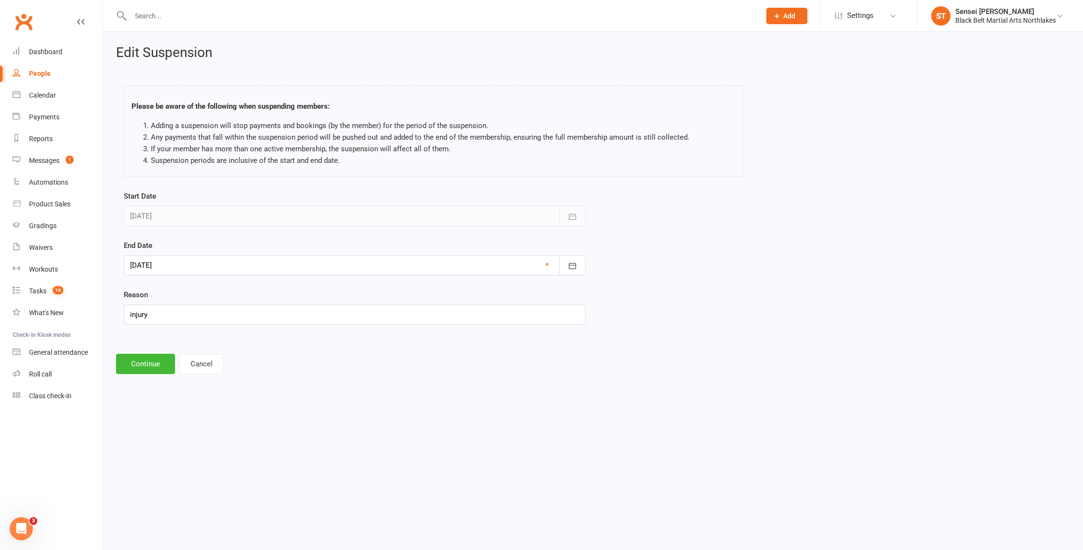
click at [539, 268] on div at bounding box center [355, 265] width 462 height 20
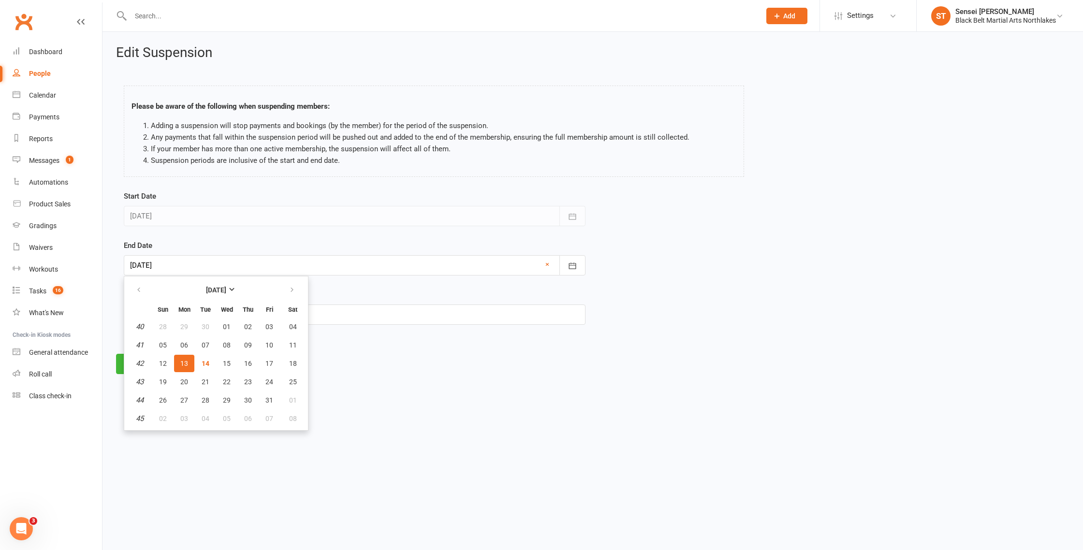
click at [539, 268] on div at bounding box center [355, 265] width 462 height 20
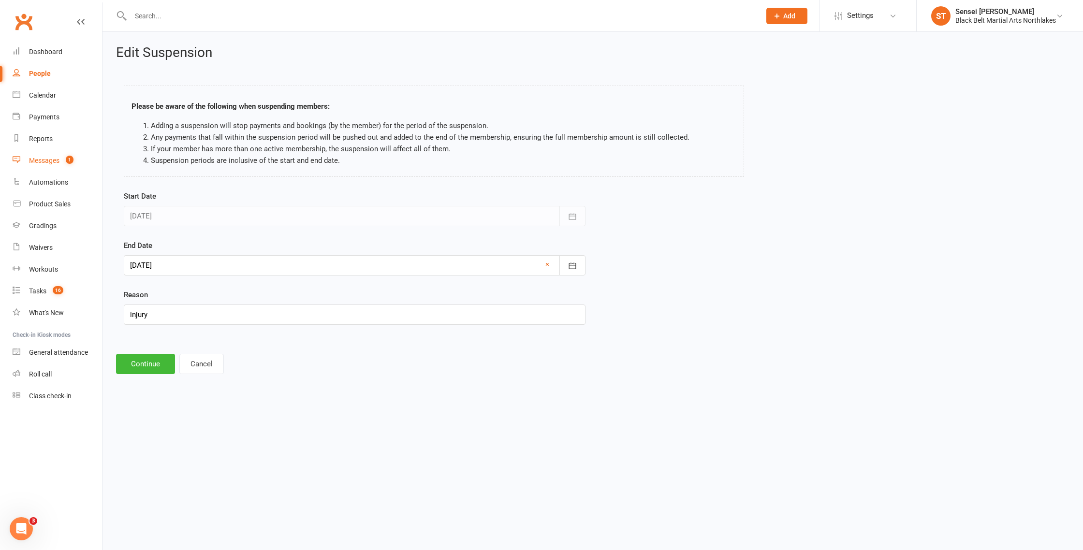
click at [45, 162] on div "Messages" at bounding box center [44, 161] width 30 height 8
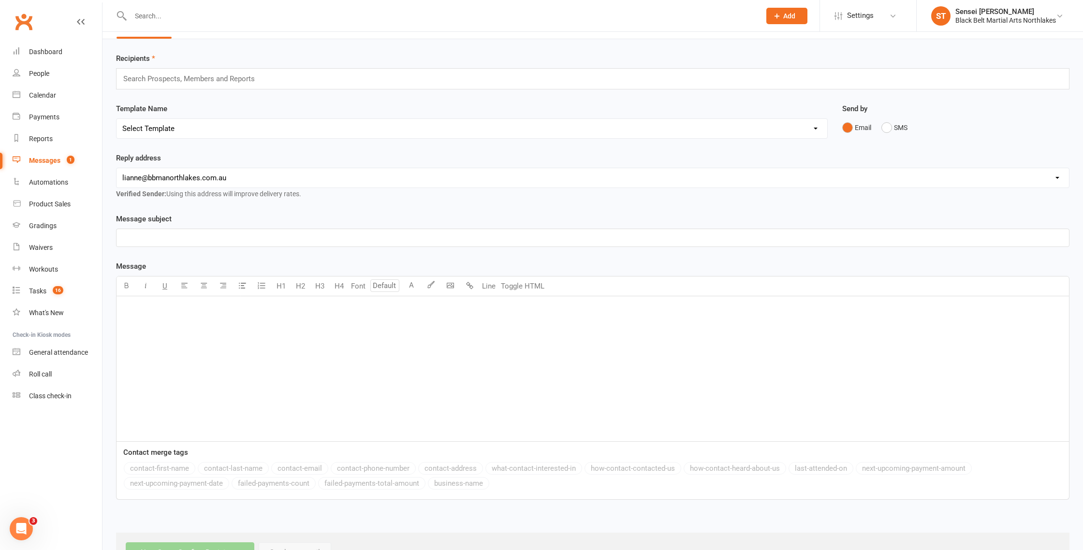
scroll to position [63, 0]
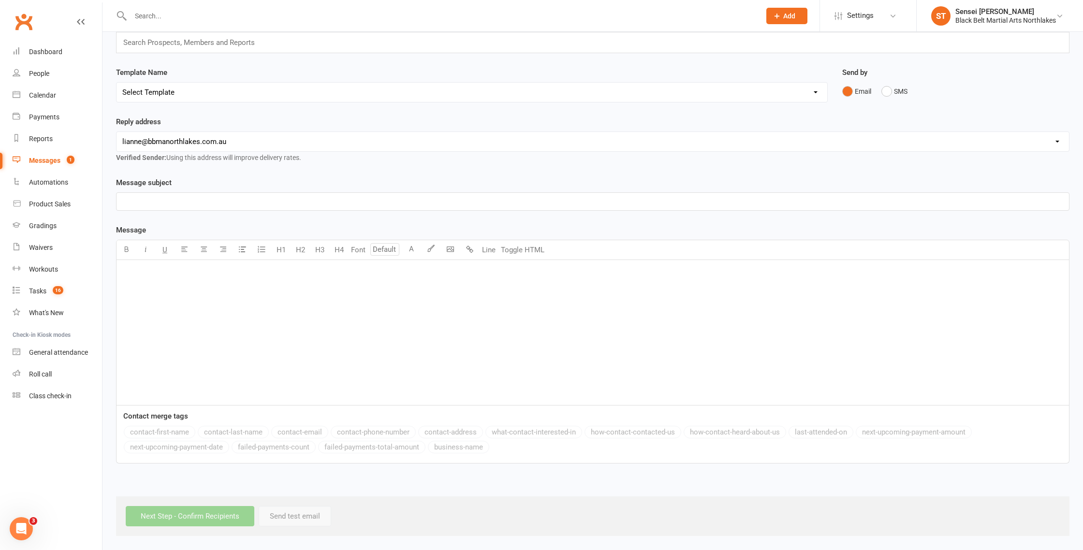
click at [42, 163] on div "Messages" at bounding box center [44, 161] width 31 height 8
click at [37, 54] on div "Dashboard" at bounding box center [45, 52] width 33 height 8
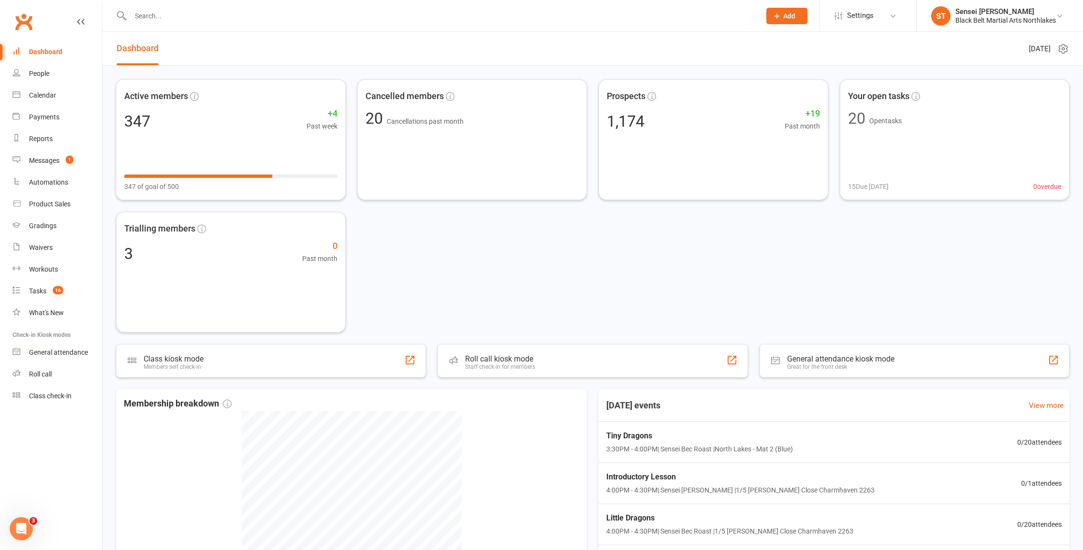
scroll to position [4, 0]
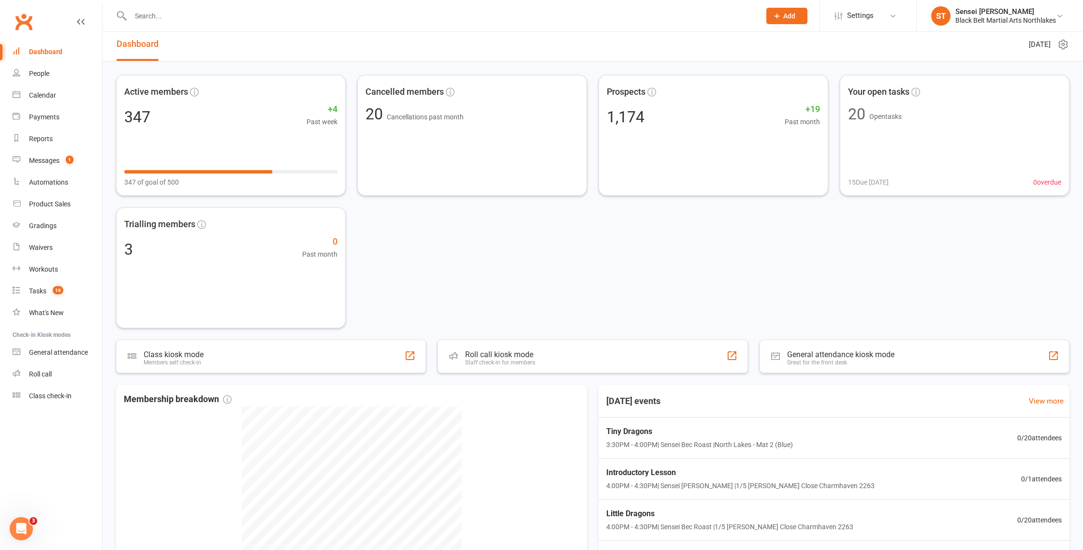
click at [177, 18] on input "text" at bounding box center [441, 16] width 626 height 14
type input "[PERSON_NAME]"
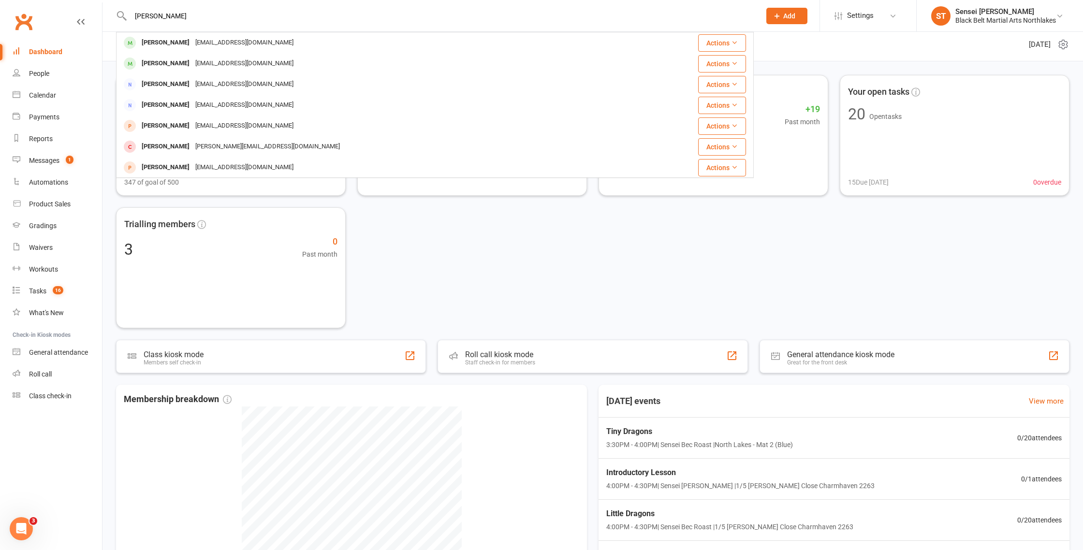
scroll to position [0, 0]
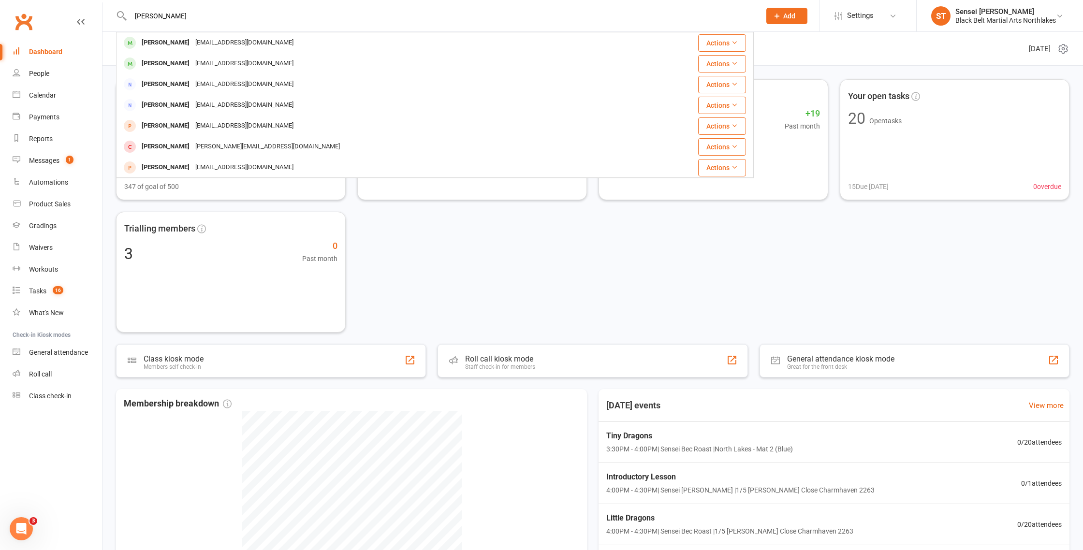
click at [150, 44] on div "[PERSON_NAME]" at bounding box center [166, 43] width 54 height 14
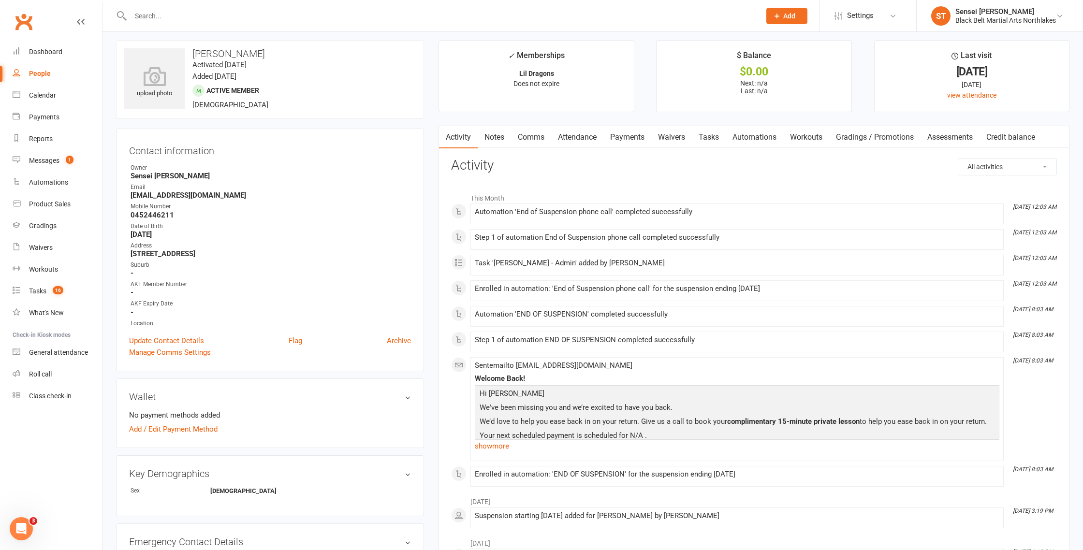
scroll to position [6, 0]
click at [504, 137] on link "Notes" at bounding box center [494, 137] width 33 height 22
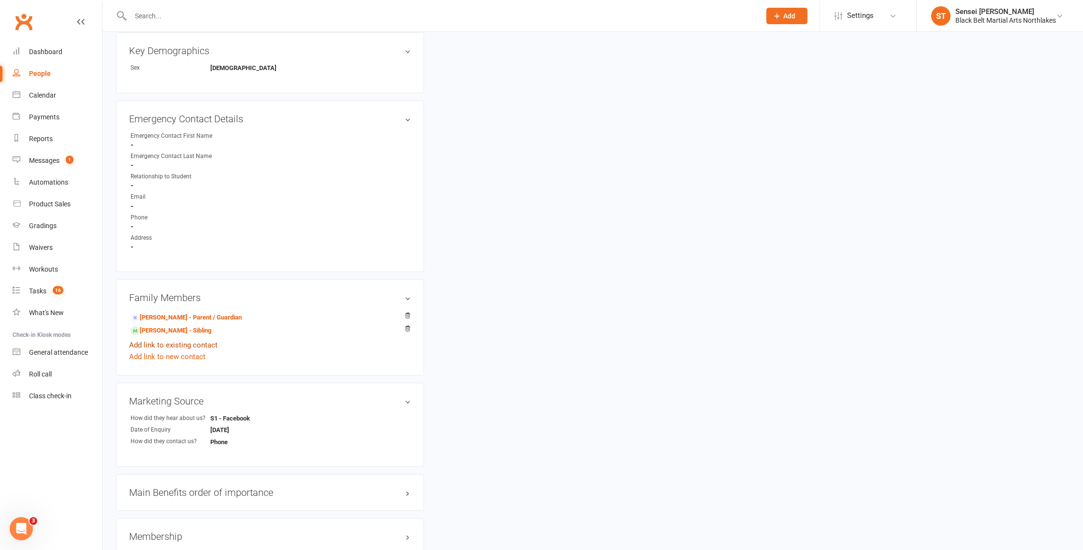
scroll to position [436, 0]
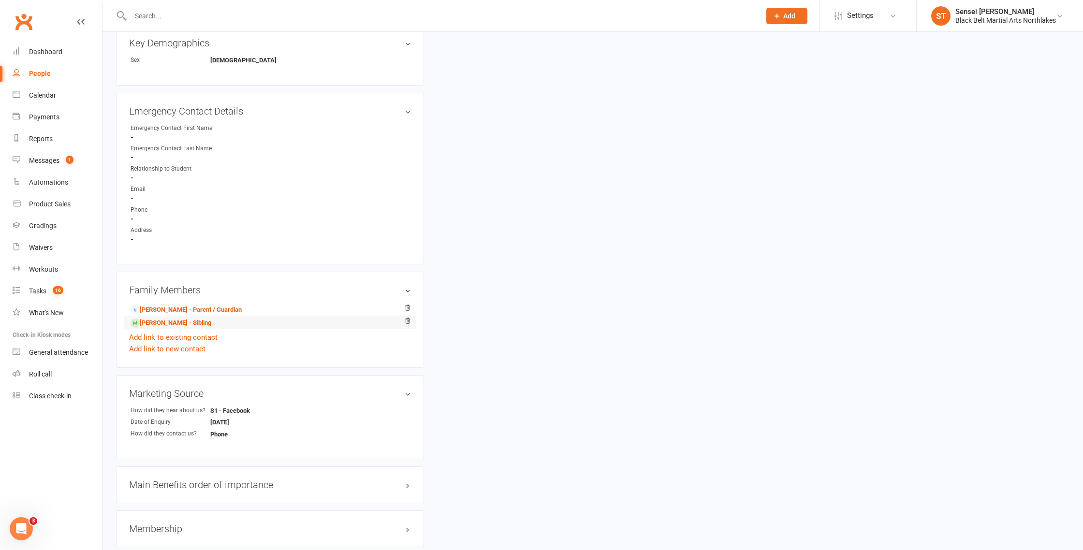
click at [186, 316] on li "[PERSON_NAME] - Sibling" at bounding box center [270, 323] width 282 height 14
click at [187, 309] on link "[PERSON_NAME] - Parent / Guardian" at bounding box center [186, 310] width 111 height 10
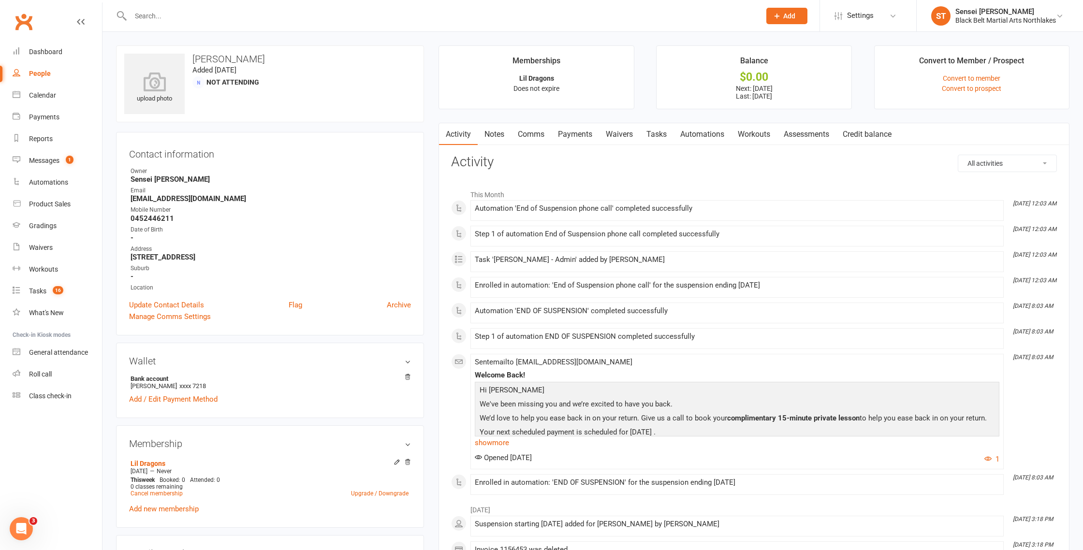
click at [575, 133] on link "Payments" at bounding box center [575, 134] width 48 height 22
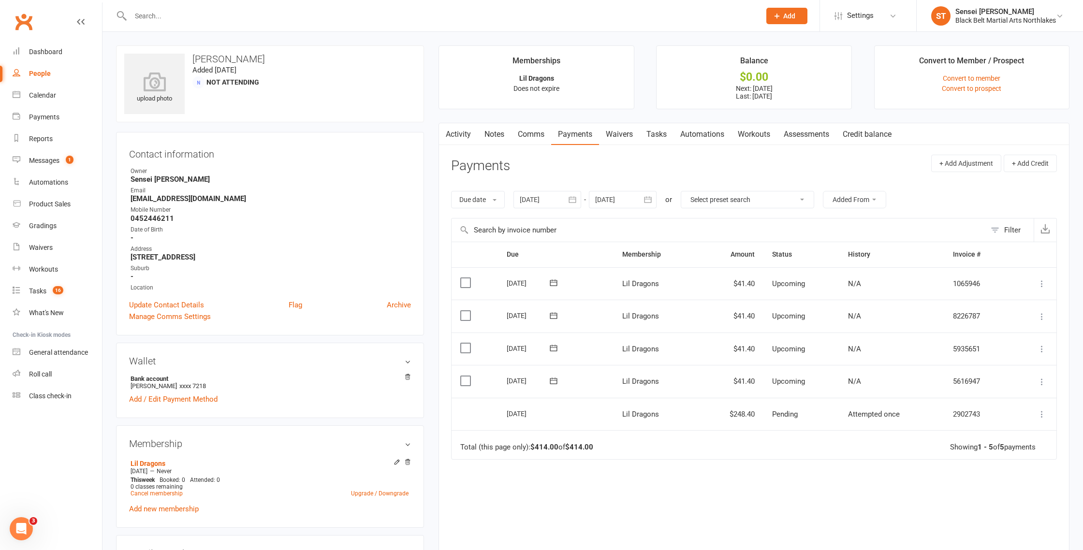
click at [738, 414] on td "$248.40" at bounding box center [731, 414] width 64 height 33
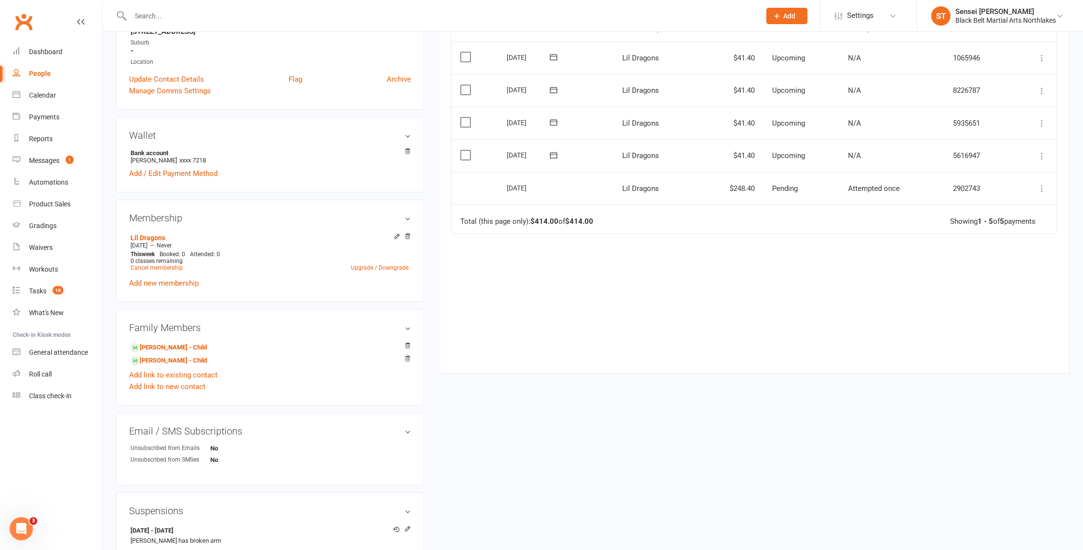
scroll to position [235, 0]
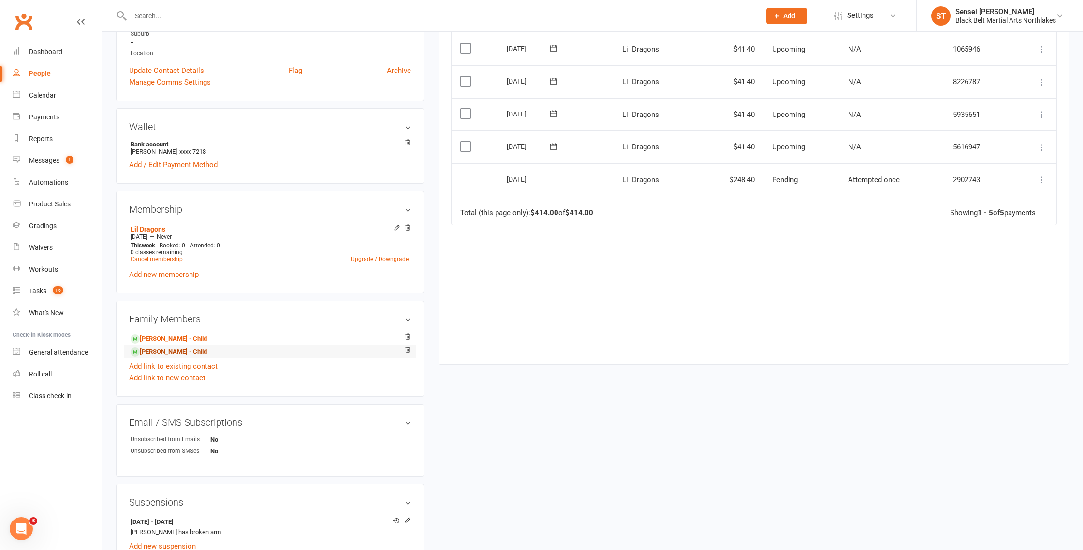
click at [153, 353] on link "[PERSON_NAME] - Child" at bounding box center [169, 352] width 76 height 10
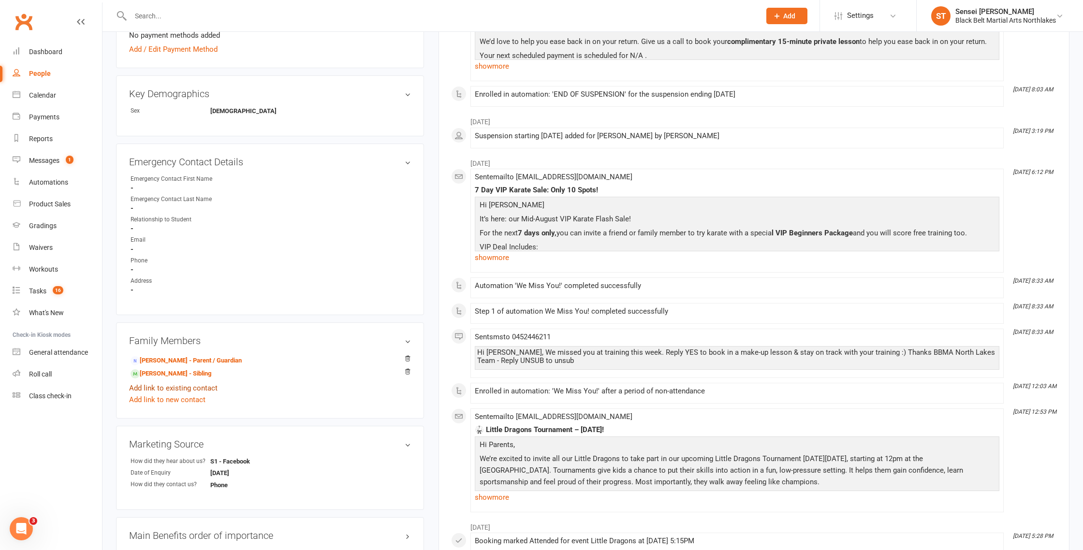
scroll to position [387, 0]
click at [162, 369] on link "[PERSON_NAME] - Sibling" at bounding box center [171, 372] width 81 height 10
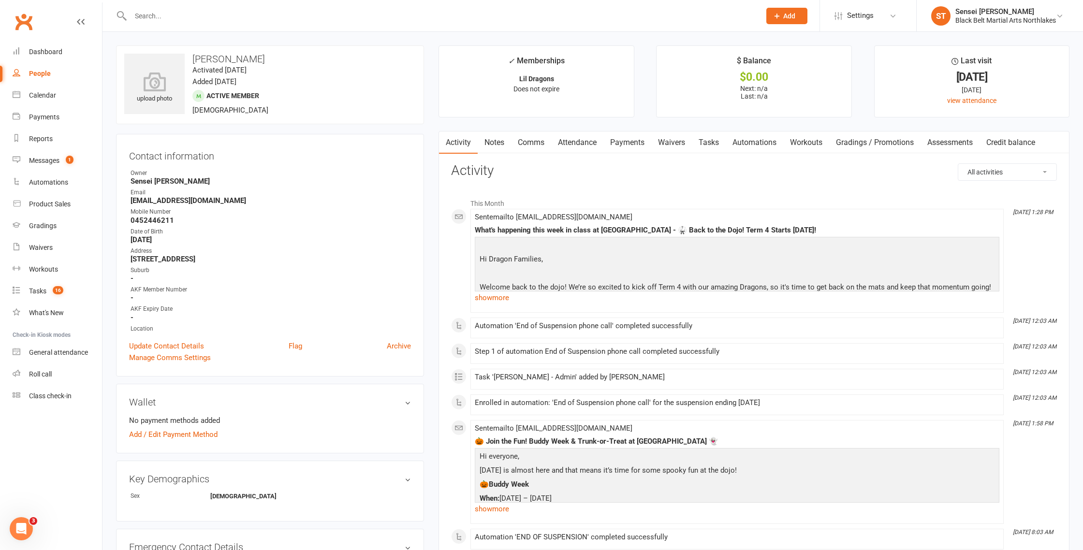
click at [628, 145] on link "Payments" at bounding box center [628, 143] width 48 height 22
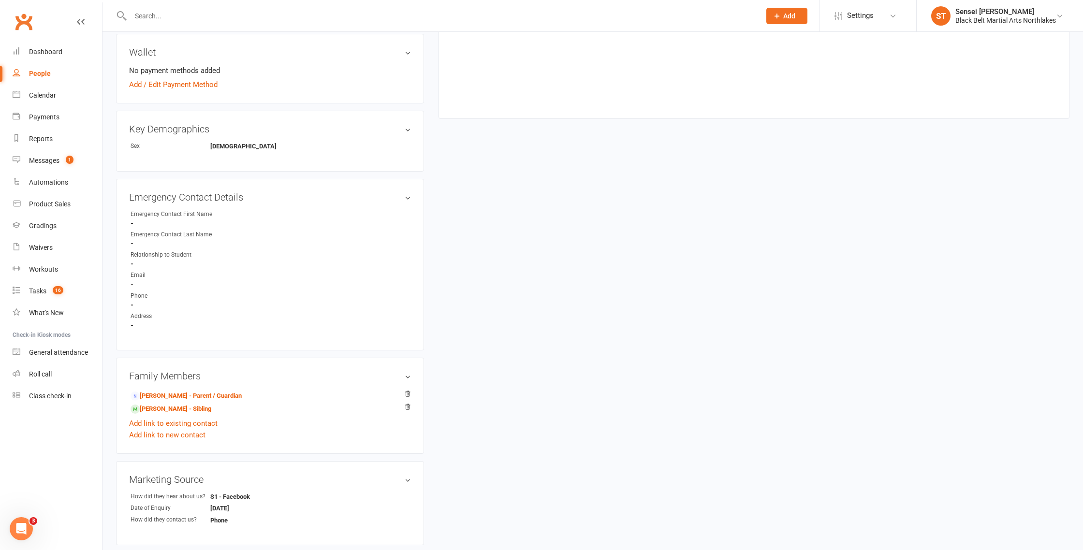
scroll to position [377, 0]
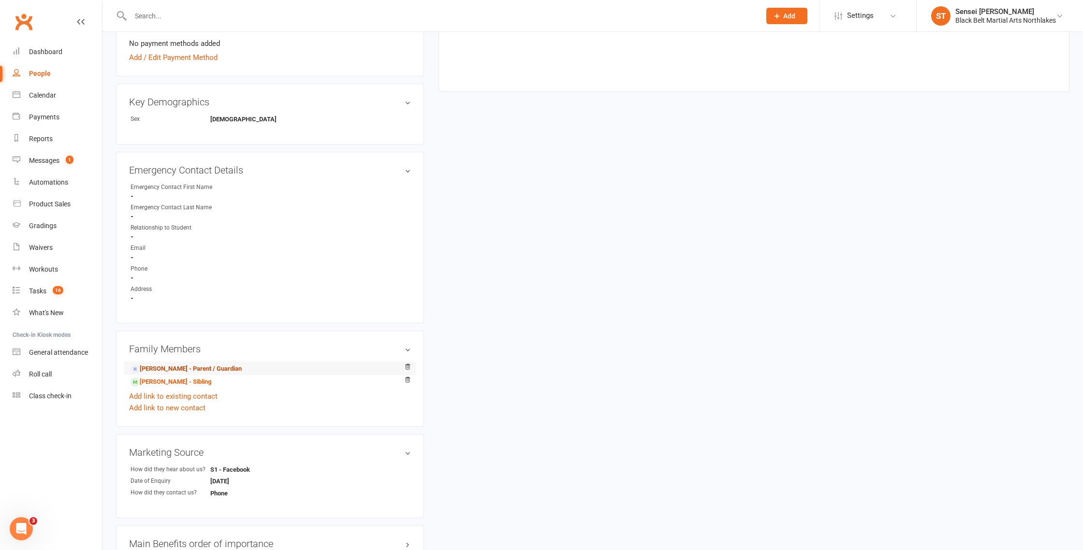
click at [166, 367] on link "[PERSON_NAME] - Parent / Guardian" at bounding box center [186, 369] width 111 height 10
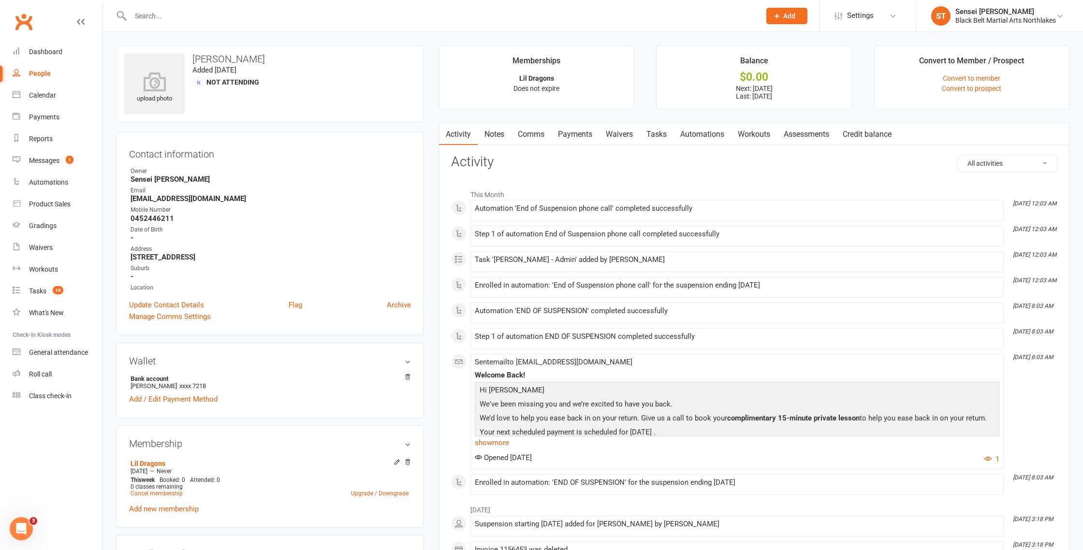
click at [581, 137] on link "Payments" at bounding box center [575, 134] width 48 height 22
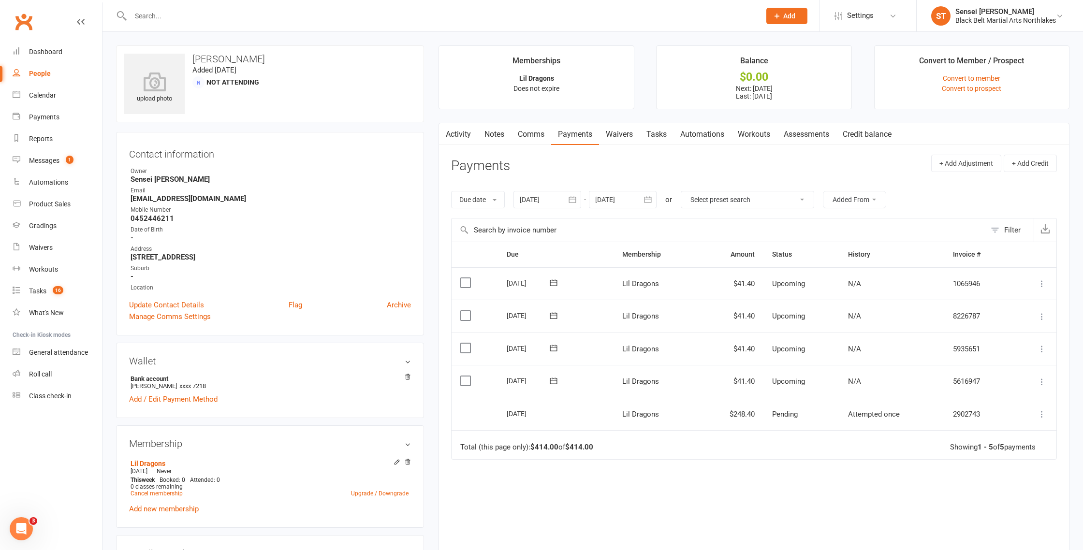
click at [1042, 414] on icon at bounding box center [1043, 415] width 10 height 10
click at [975, 432] on link "More Info" at bounding box center [1000, 433] width 96 height 19
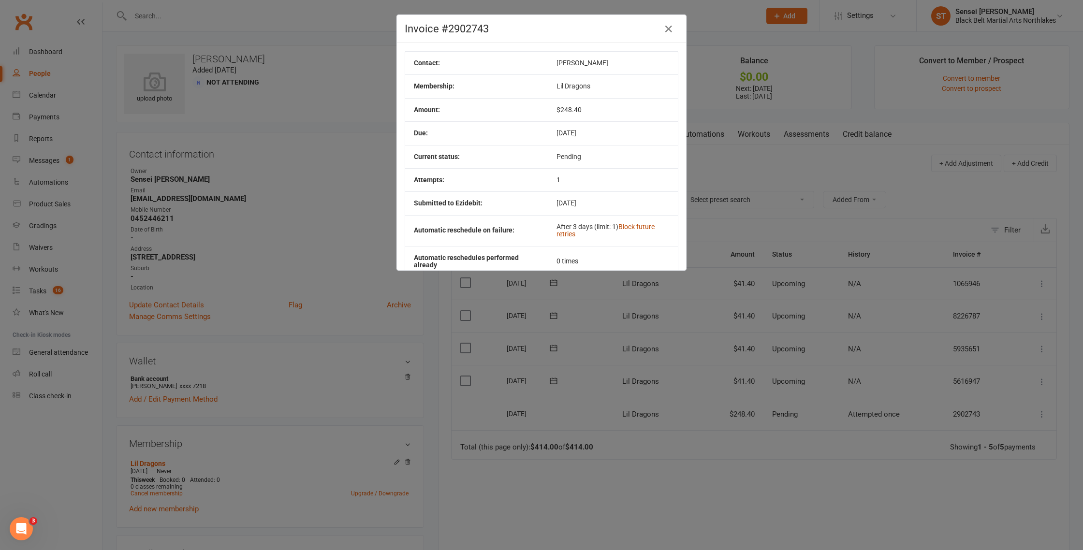
click at [639, 228] on link "Block future retries" at bounding box center [606, 230] width 98 height 15
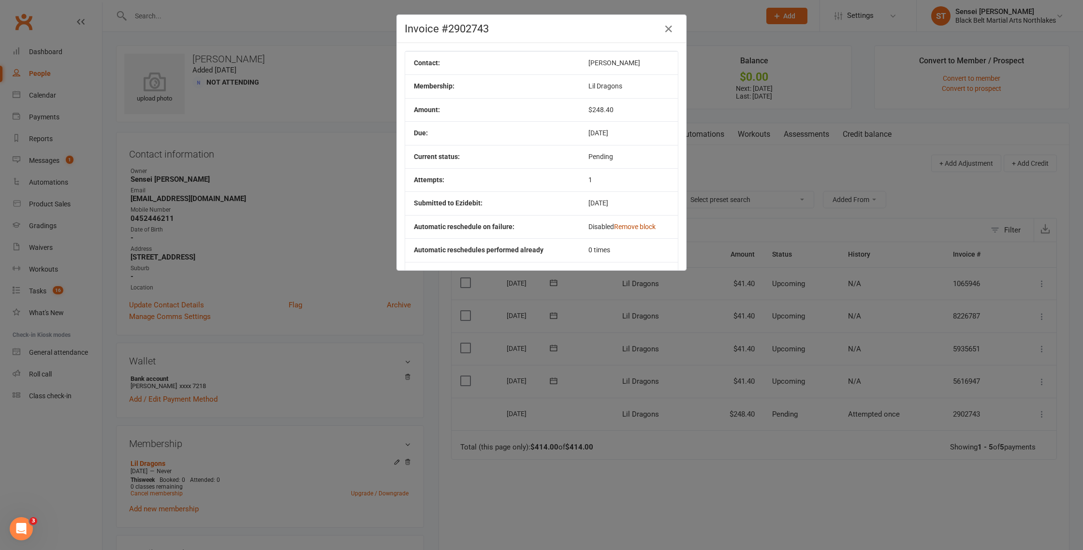
click at [627, 226] on link "Remove block" at bounding box center [635, 227] width 42 height 8
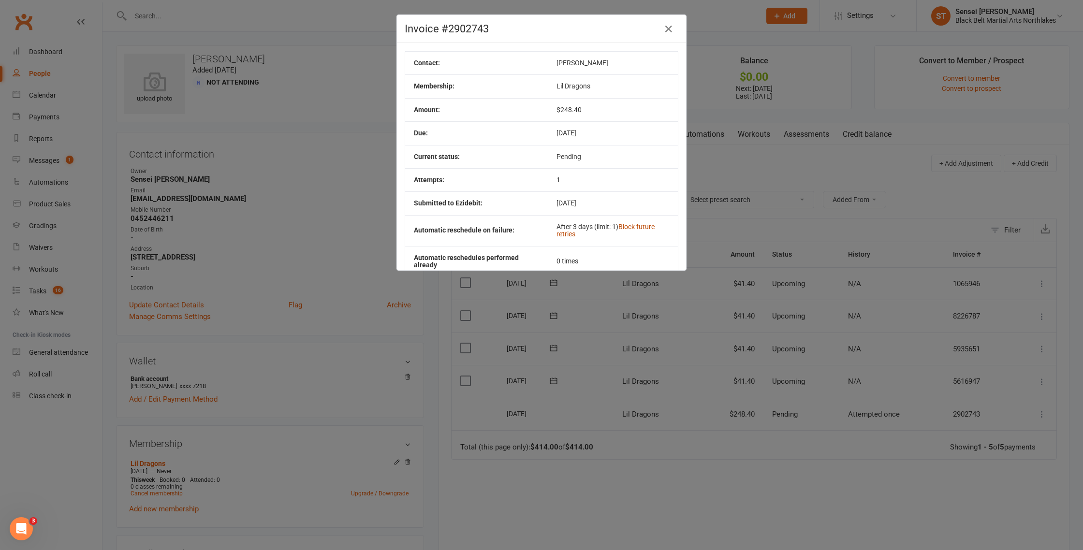
click at [631, 227] on link "Block future retries" at bounding box center [606, 230] width 98 height 15
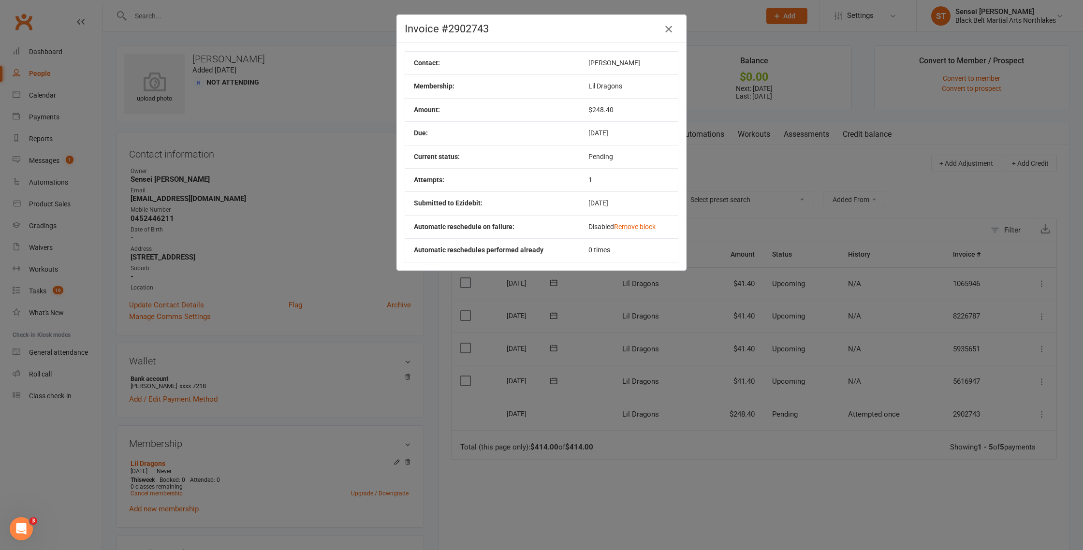
click at [670, 30] on icon "button" at bounding box center [669, 29] width 12 height 12
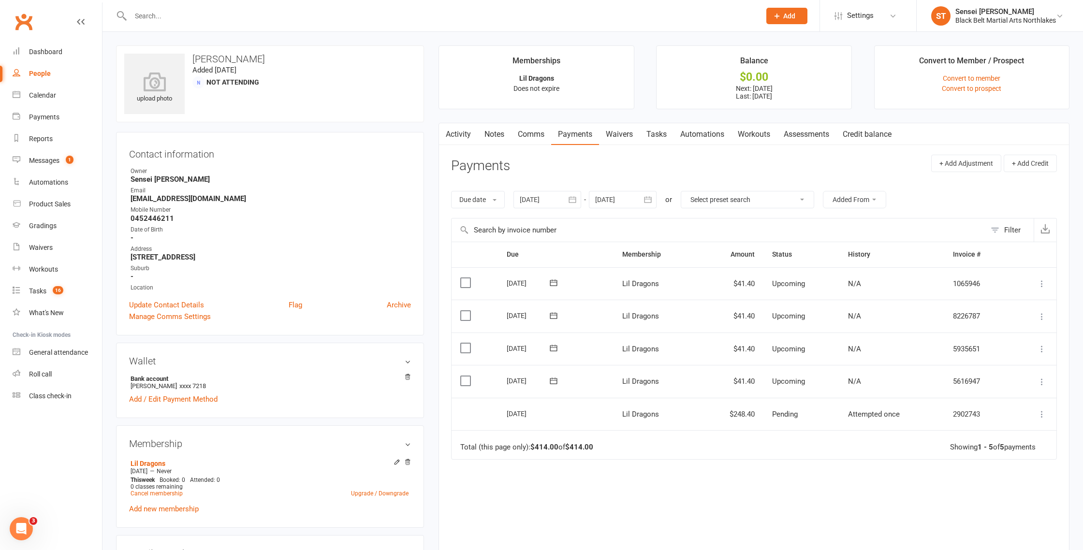
click at [495, 134] on link "Notes" at bounding box center [494, 134] width 33 height 22
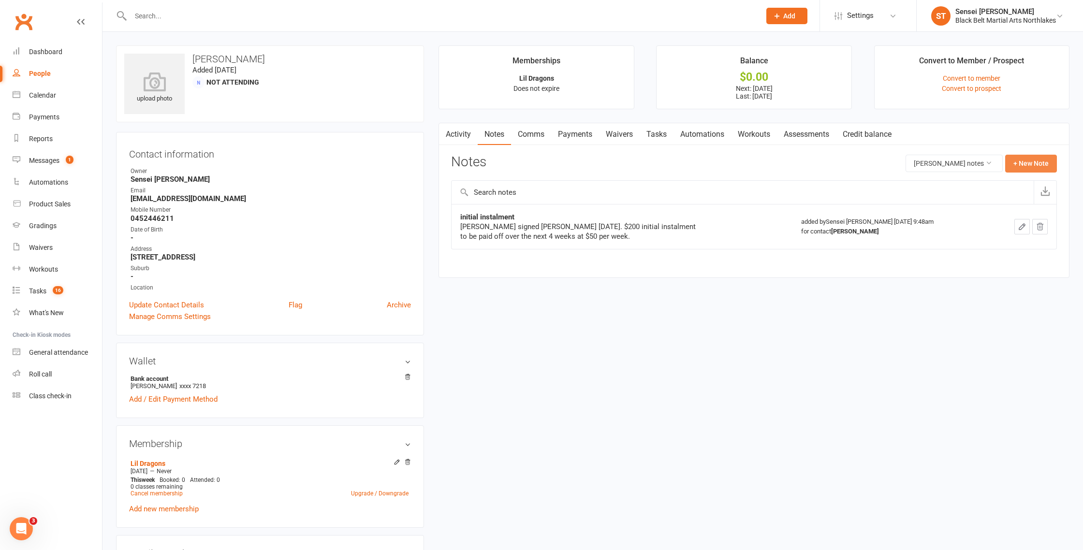
click at [1026, 162] on button "+ New Note" at bounding box center [1032, 163] width 52 height 17
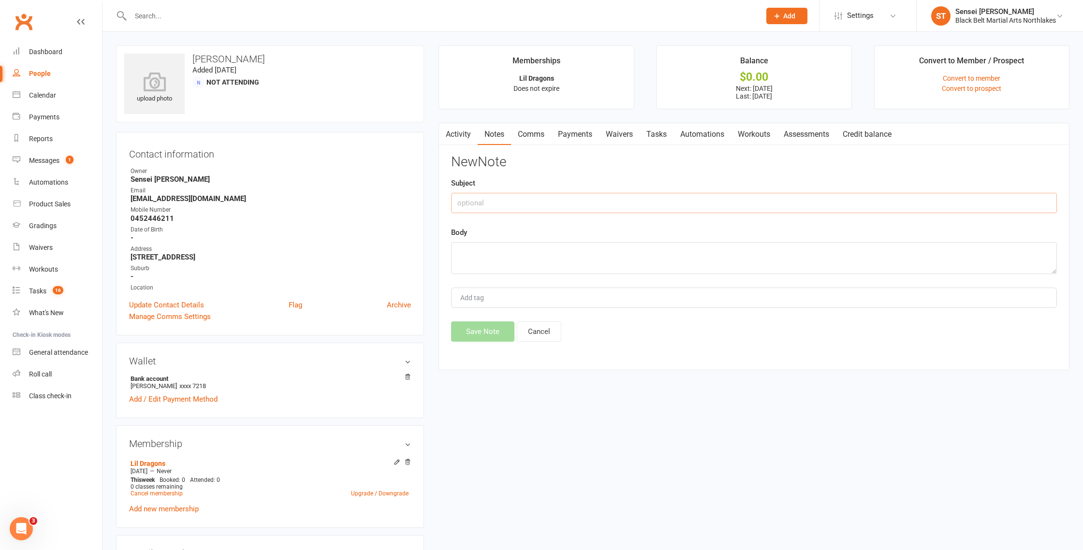
click at [525, 210] on input "text" at bounding box center [754, 203] width 606 height 20
type input "Payment"
click at [492, 250] on textarea at bounding box center [754, 258] width 606 height 32
type textarea "t"
click at [625, 254] on textarea "Unable to contact, too late to stop ezidebit payment - will need to refund once…" at bounding box center [754, 258] width 606 height 32
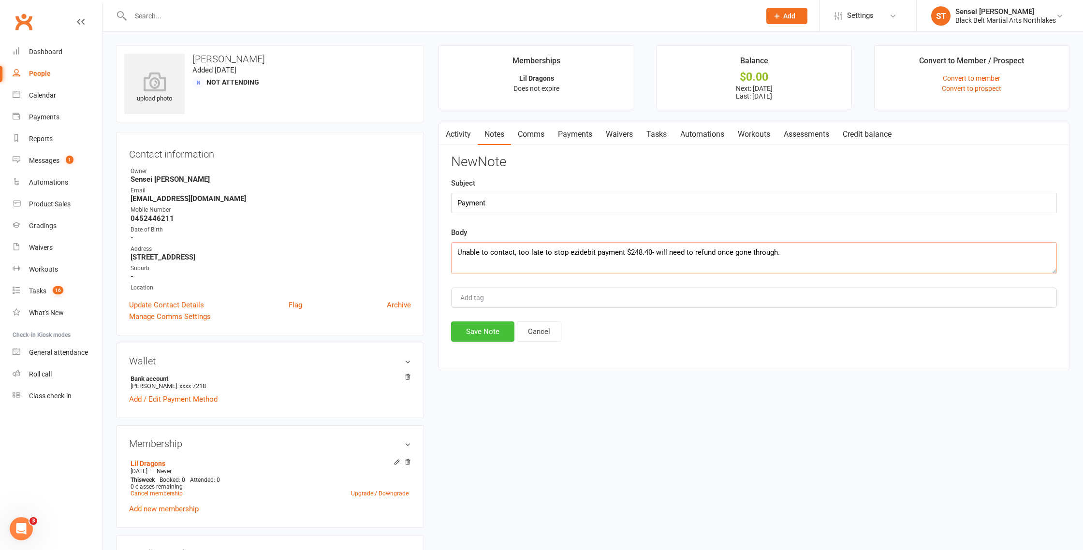
type textarea "Unable to contact, too late to stop ezidebit payment $248.40- will need to refu…"
click at [480, 327] on button "Save Note" at bounding box center [482, 332] width 63 height 20
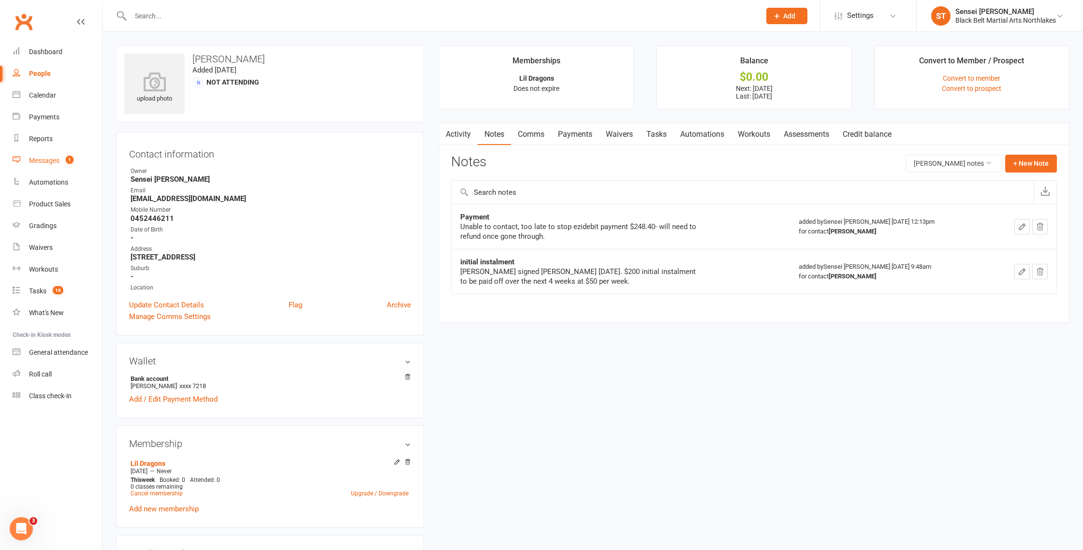
click at [47, 161] on div "Messages" at bounding box center [44, 161] width 30 height 8
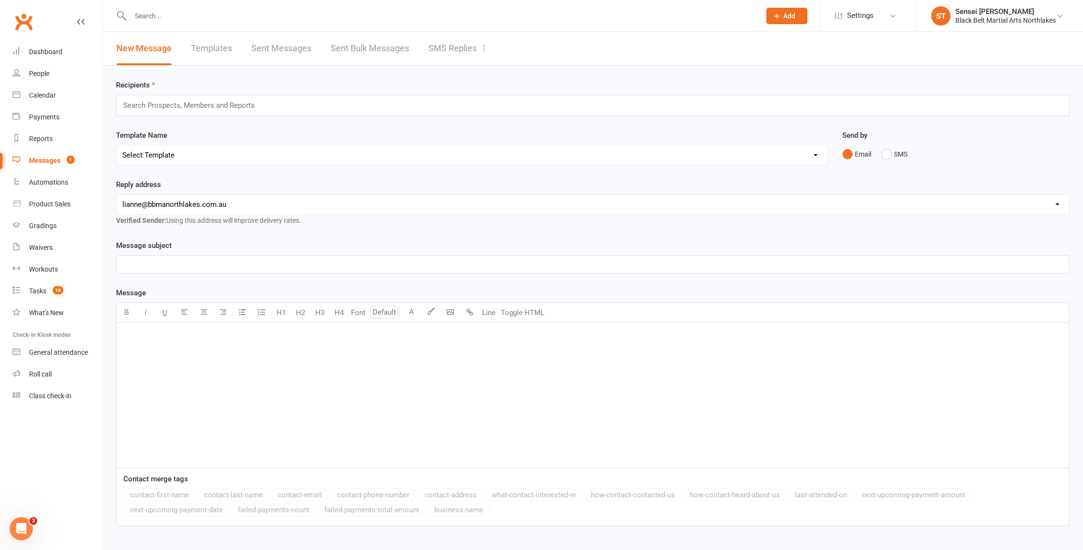
click at [271, 48] on link "Sent Messages" at bounding box center [282, 48] width 60 height 33
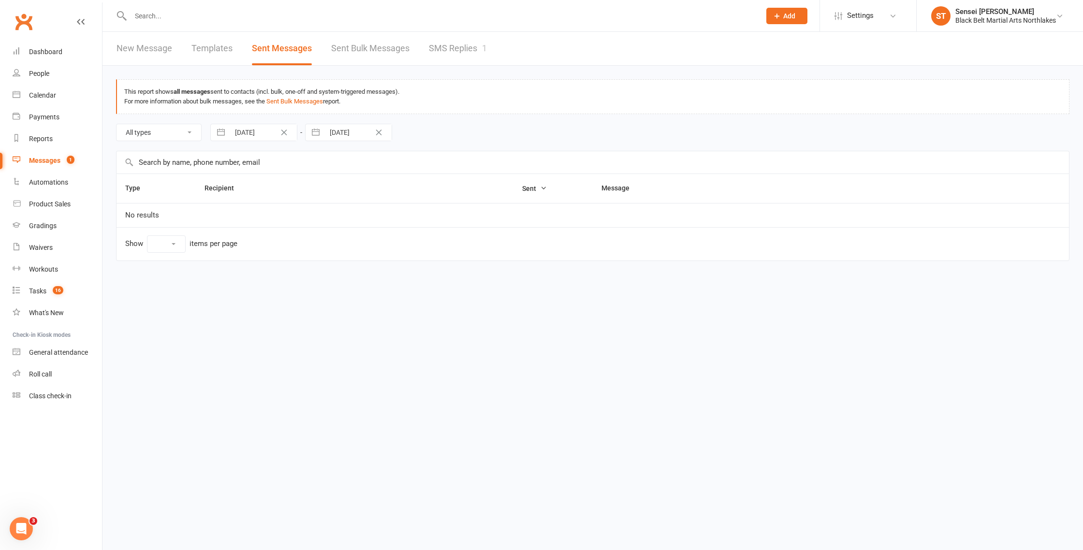
select select "100"
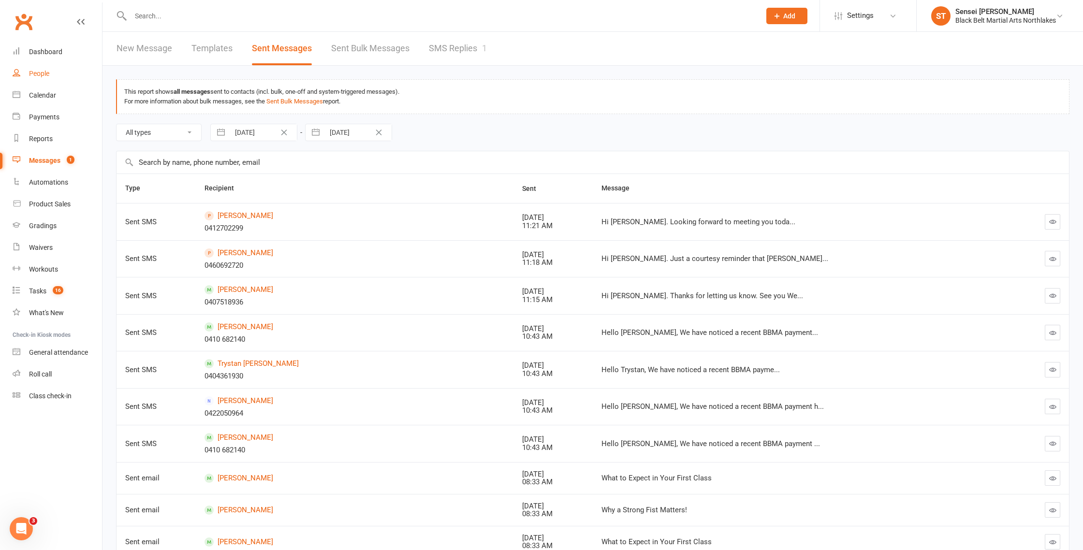
click at [39, 77] on link "People" at bounding box center [57, 74] width 89 height 22
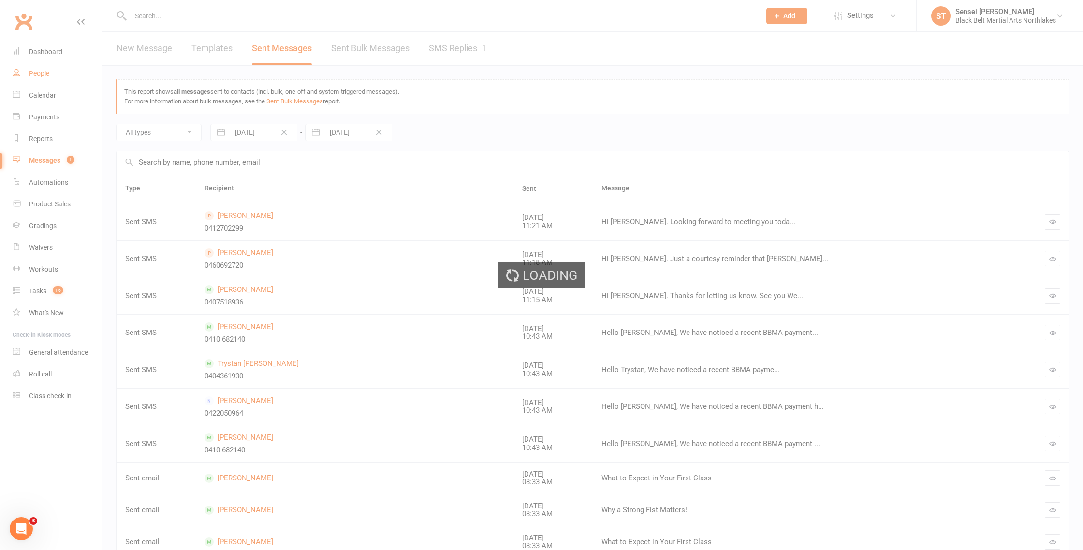
select select "100"
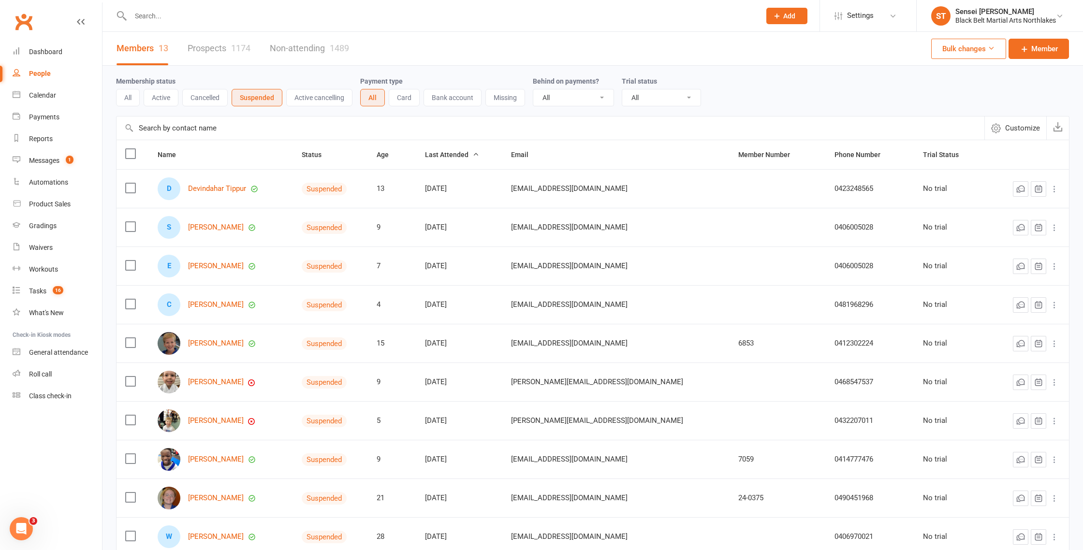
click at [179, 23] on div at bounding box center [435, 15] width 638 height 31
click at [200, 15] on input "text" at bounding box center [441, 16] width 626 height 14
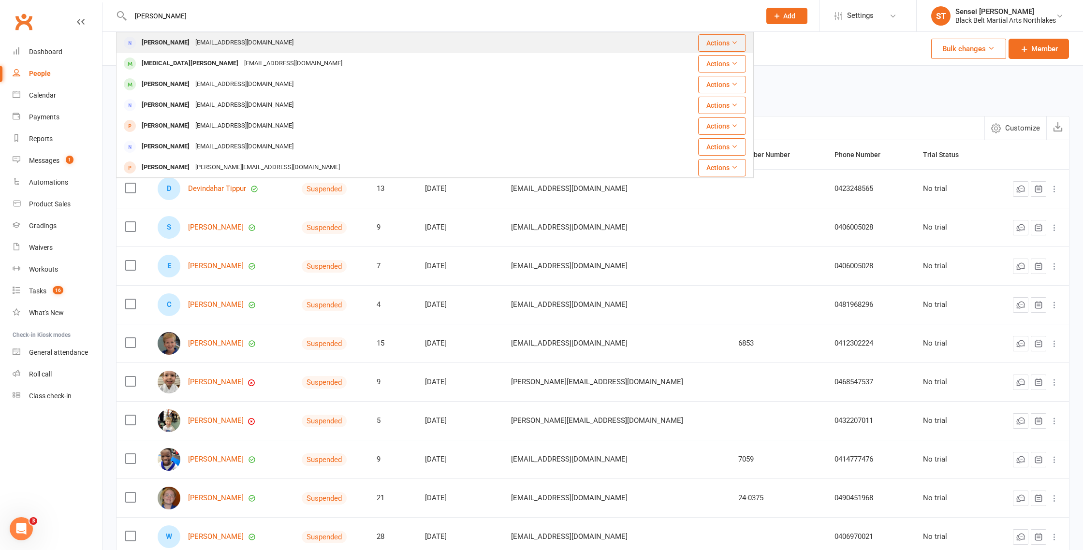
type input "[PERSON_NAME]"
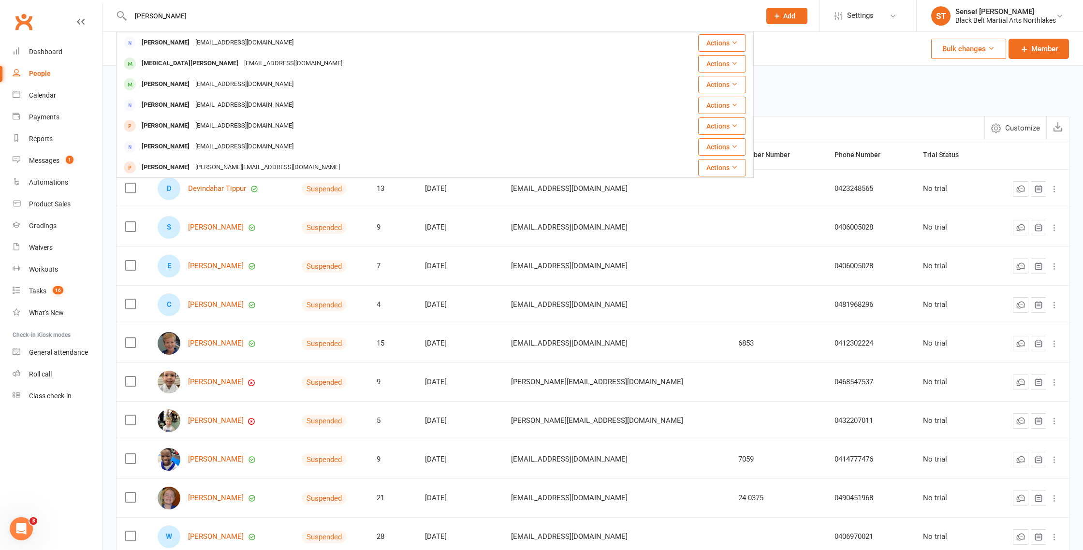
click at [159, 44] on div "[PERSON_NAME]" at bounding box center [166, 43] width 54 height 14
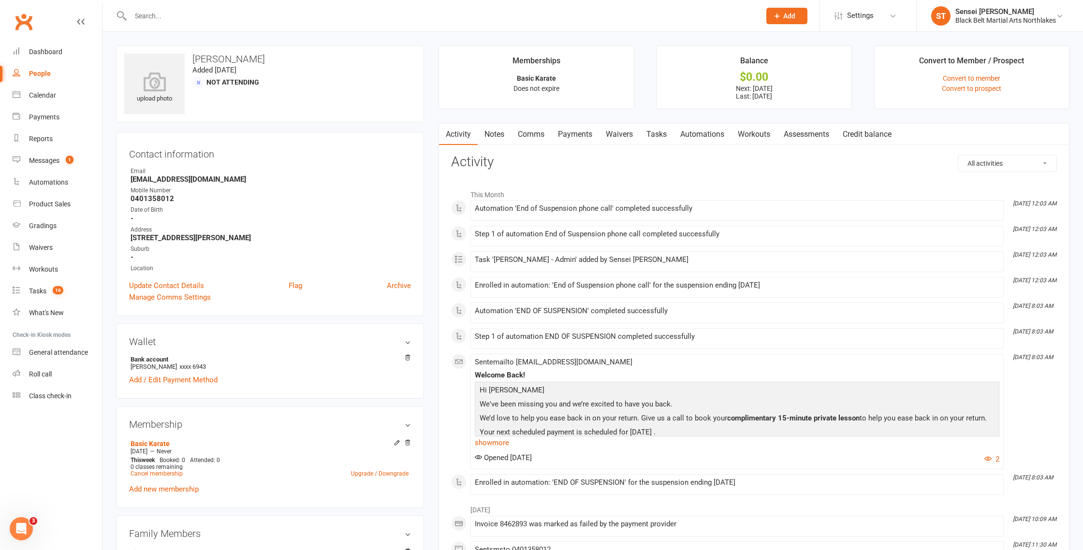
click at [583, 131] on link "Payments" at bounding box center [575, 134] width 48 height 22
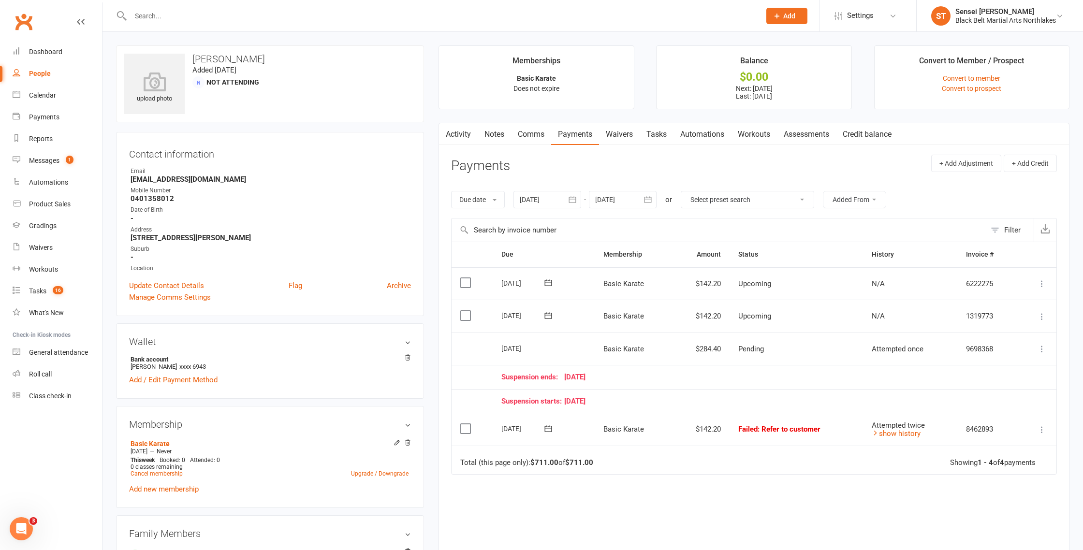
click at [727, 349] on td "$284.40" at bounding box center [701, 349] width 57 height 33
click at [704, 349] on td "$284.40" at bounding box center [701, 349] width 57 height 33
click at [1040, 347] on icon at bounding box center [1043, 349] width 10 height 10
drag, startPoint x: 903, startPoint y: 369, endPoint x: 846, endPoint y: 365, distance: 56.7
click at [902, 369] on td "Suspension ends: [DATE]" at bounding box center [755, 377] width 525 height 24
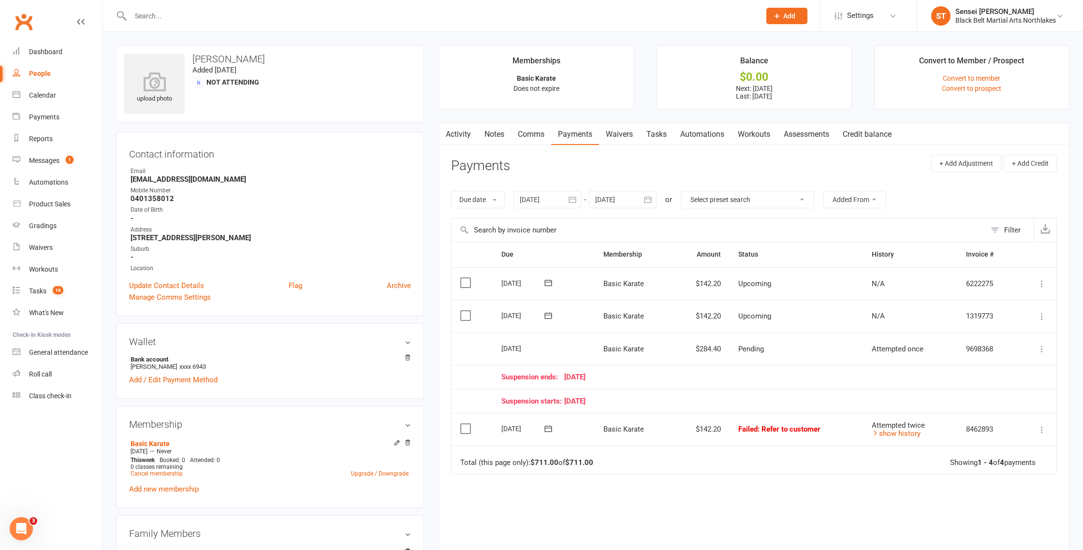
click at [520, 377] on span "Suspension ends:" at bounding box center [533, 377] width 63 height 8
click at [1043, 349] on icon at bounding box center [1043, 349] width 10 height 10
drag, startPoint x: 765, startPoint y: 398, endPoint x: 668, endPoint y: 390, distance: 97.0
click at [762, 398] on div "Suspension starts: [DATE]" at bounding box center [756, 402] width 508 height 8
click at [534, 197] on div at bounding box center [548, 199] width 68 height 17
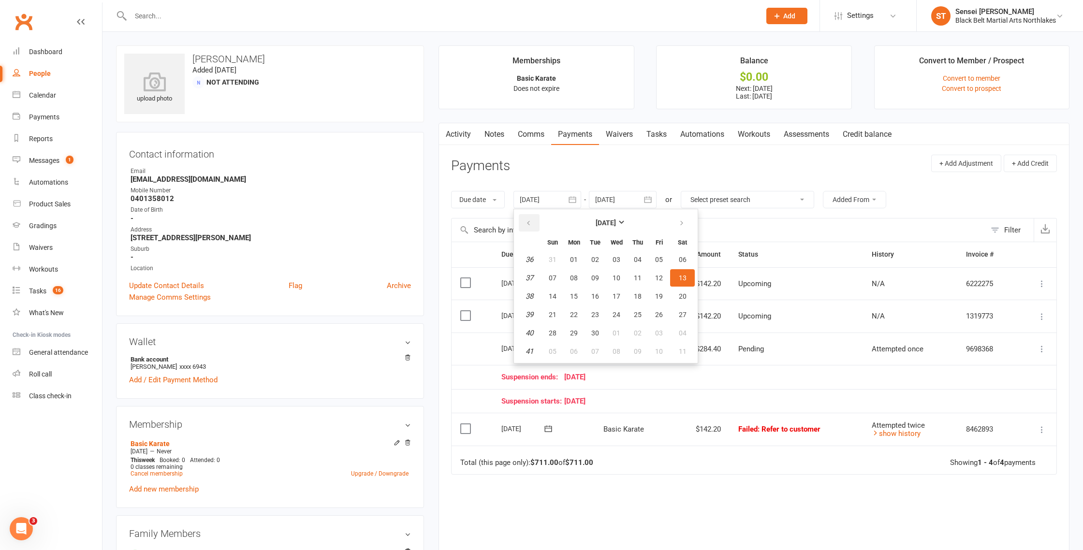
click at [528, 223] on icon "button" at bounding box center [528, 224] width 7 height 8
click at [662, 258] on span "01" at bounding box center [659, 260] width 8 height 8
type input "[DATE]"
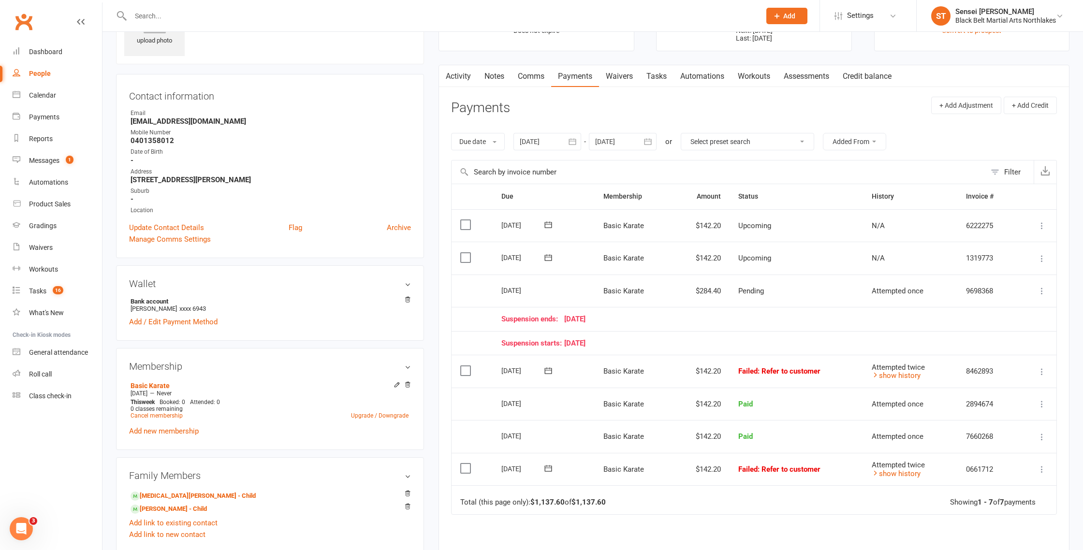
scroll to position [58, 0]
click at [173, 492] on link "[MEDICAL_DATA][PERSON_NAME] - Child" at bounding box center [193, 497] width 125 height 10
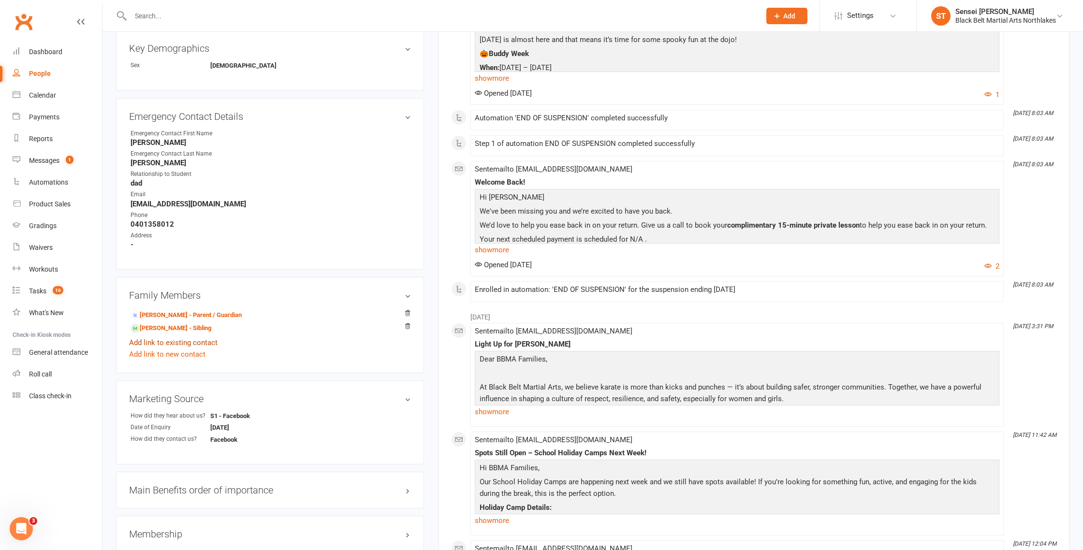
scroll to position [434, 0]
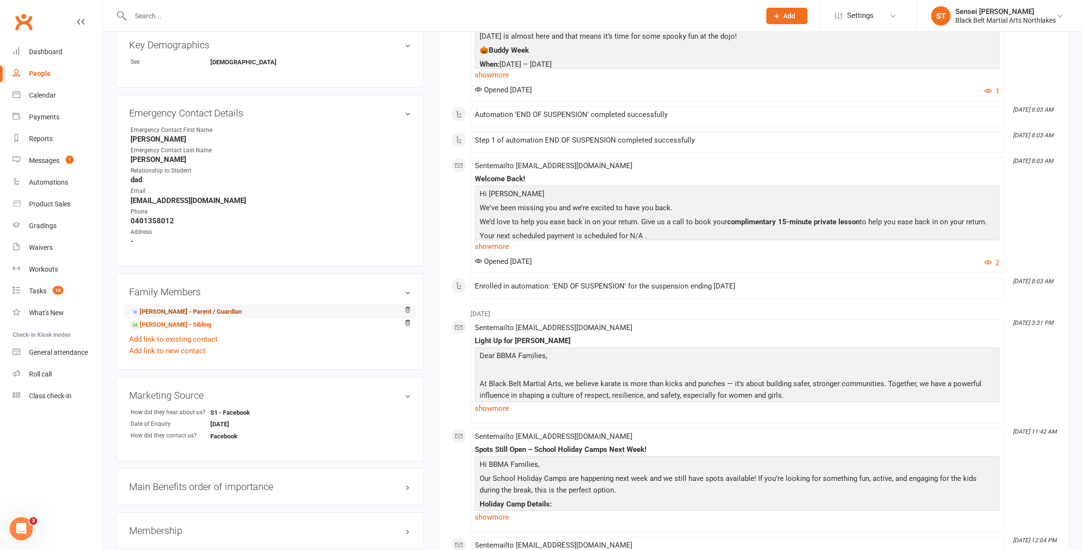
click at [162, 308] on link "[PERSON_NAME] - Parent / Guardian" at bounding box center [186, 312] width 111 height 10
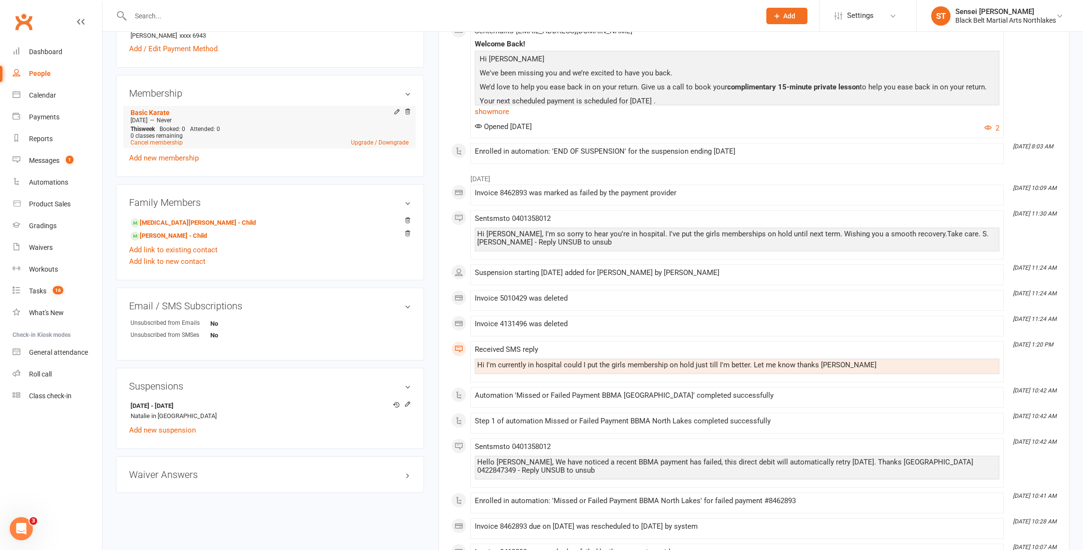
scroll to position [332, 0]
click at [154, 426] on link "Add new suspension" at bounding box center [162, 429] width 67 height 9
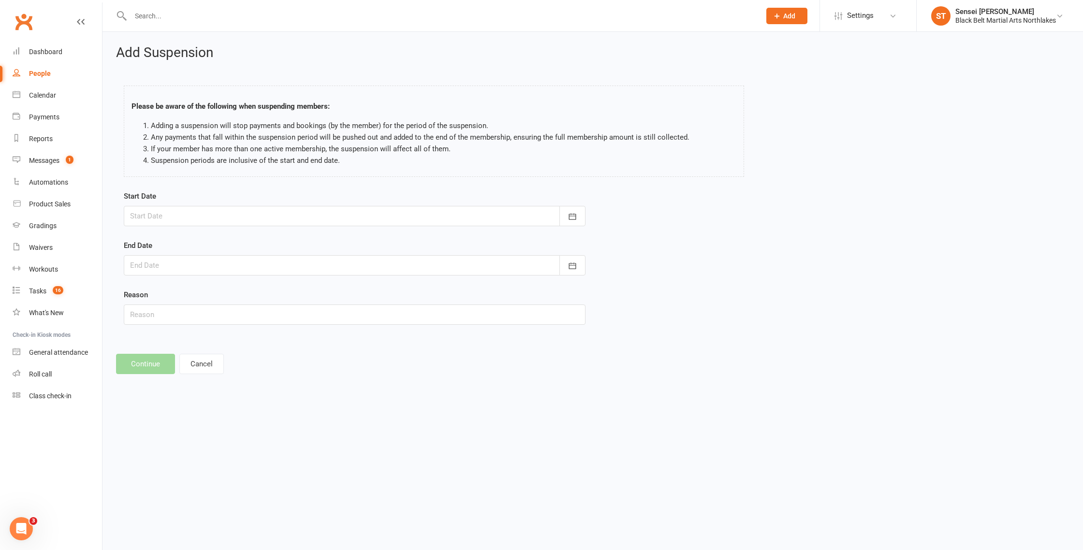
click at [162, 223] on div at bounding box center [355, 216] width 462 height 20
click at [206, 316] on span "14" at bounding box center [206, 315] width 8 height 8
type input "[DATE]"
click at [186, 266] on div at bounding box center [355, 265] width 462 height 20
click at [287, 289] on button "button" at bounding box center [292, 290] width 21 height 17
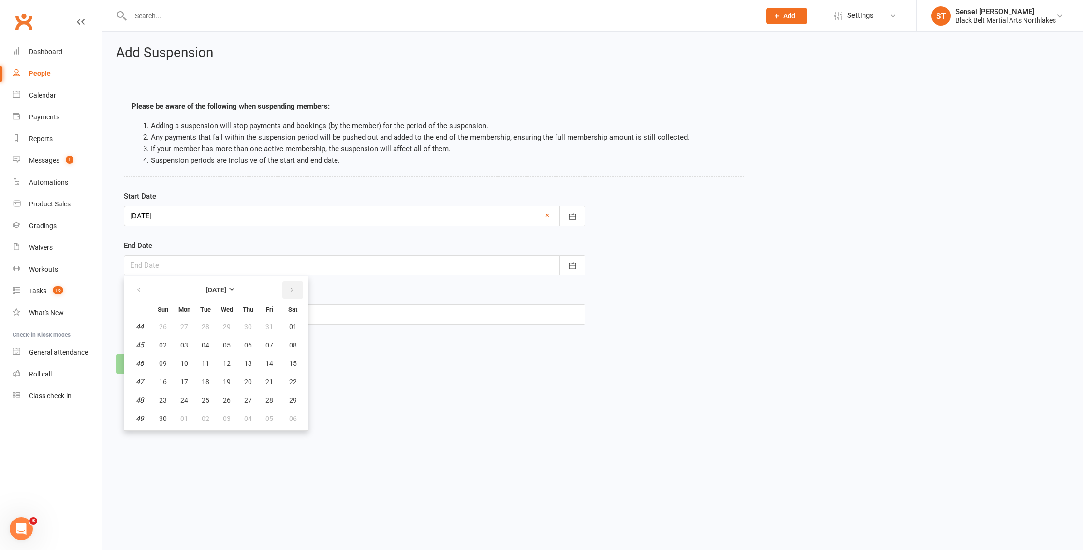
click at [290, 292] on icon "button" at bounding box center [292, 290] width 7 height 8
click at [184, 401] on span "26" at bounding box center [184, 401] width 8 height 8
type input "[DATE]"
click at [144, 363] on button "Continue" at bounding box center [145, 364] width 59 height 20
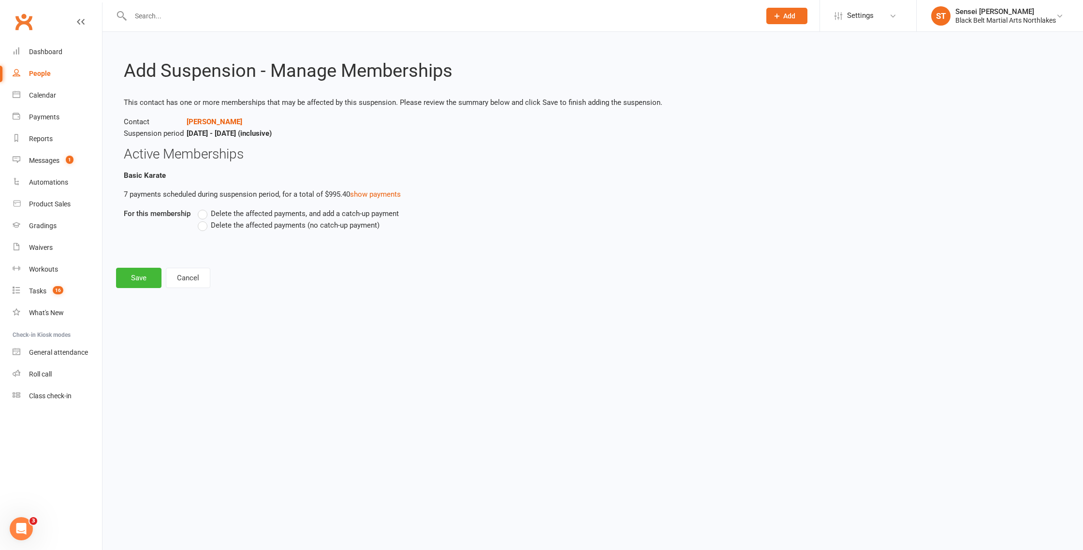
click at [208, 226] on label "Delete the affected payments (no catch-up payment)" at bounding box center [289, 226] width 182 height 12
click at [204, 220] on input "Delete the affected payments (no catch-up payment)" at bounding box center [201, 220] width 6 height 0
click at [140, 276] on button "Save" at bounding box center [138, 278] width 45 height 20
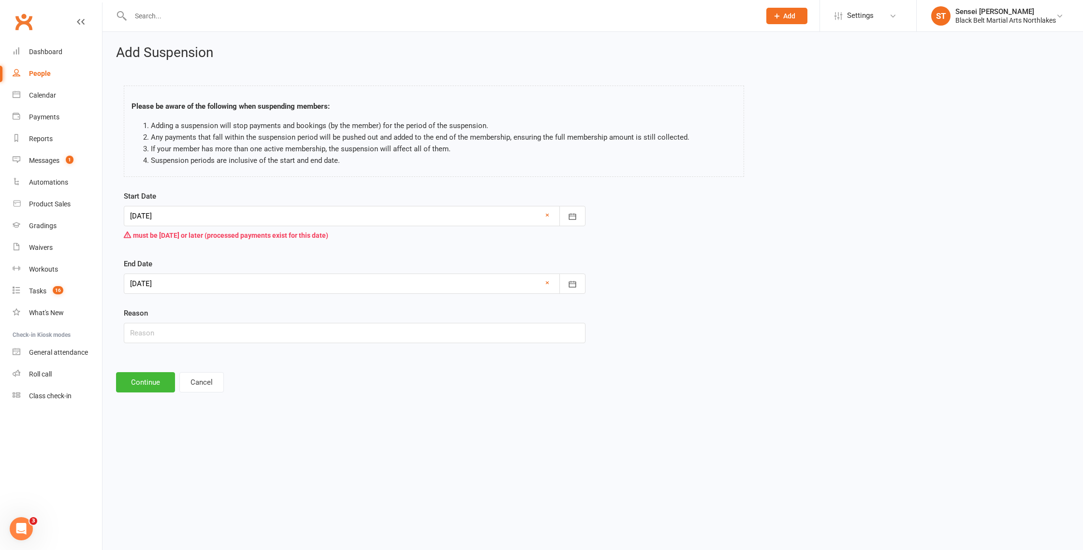
click at [271, 212] on div at bounding box center [355, 216] width 462 height 20
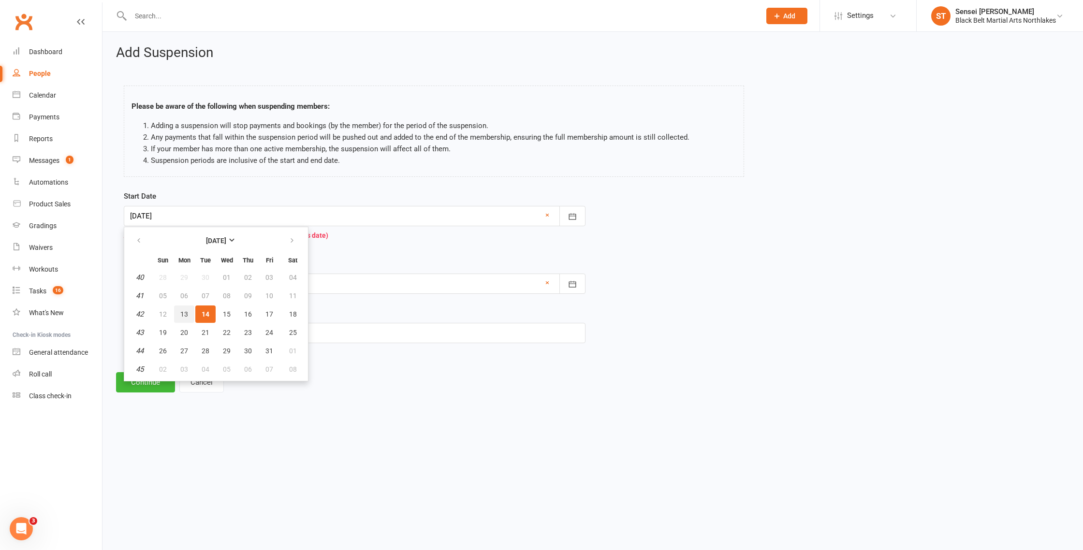
click at [187, 313] on span "13" at bounding box center [184, 315] width 8 height 8
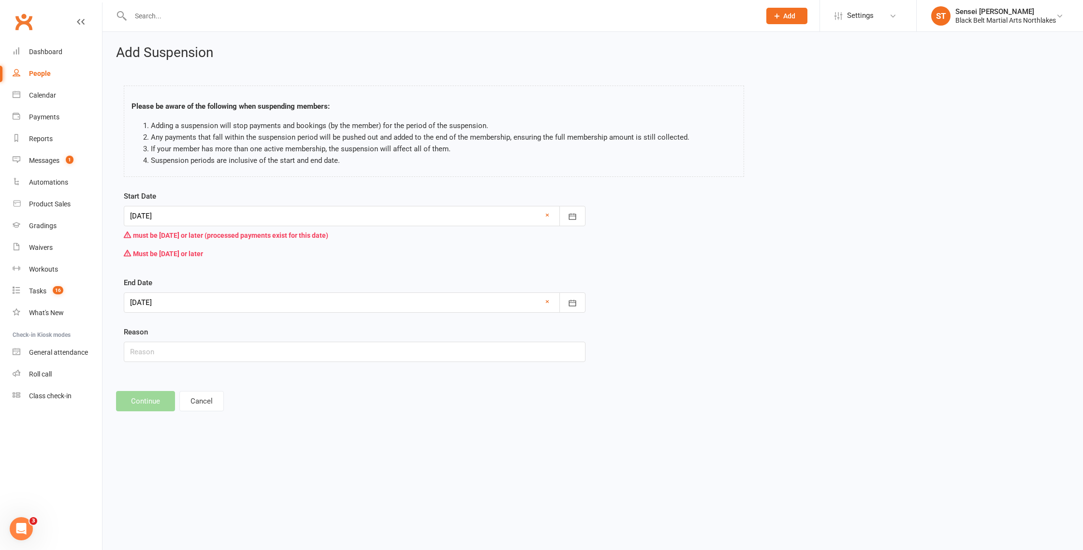
click at [232, 217] on div at bounding box center [355, 216] width 462 height 20
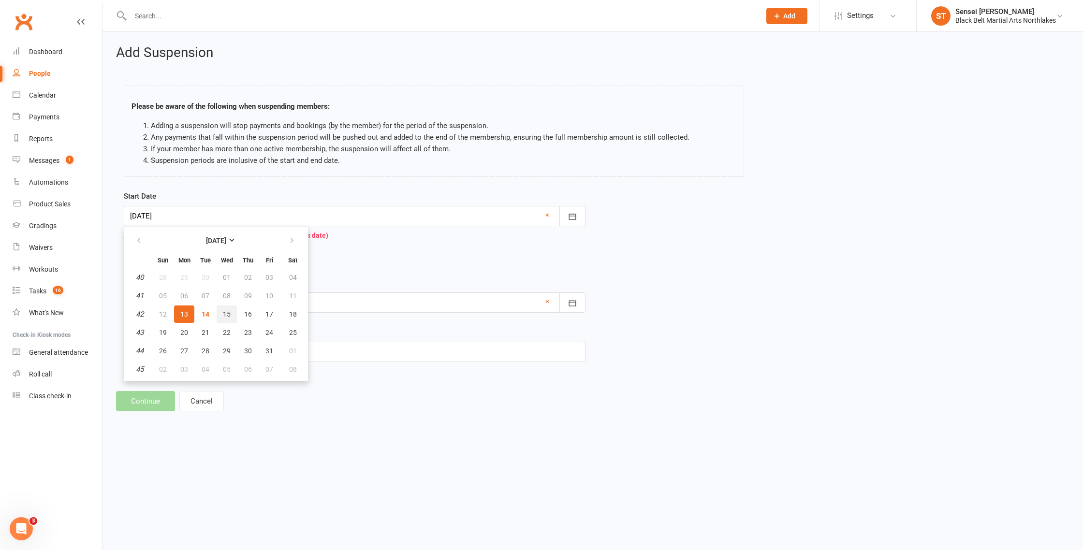
click at [229, 314] on span "15" at bounding box center [227, 315] width 8 height 8
type input "[DATE]"
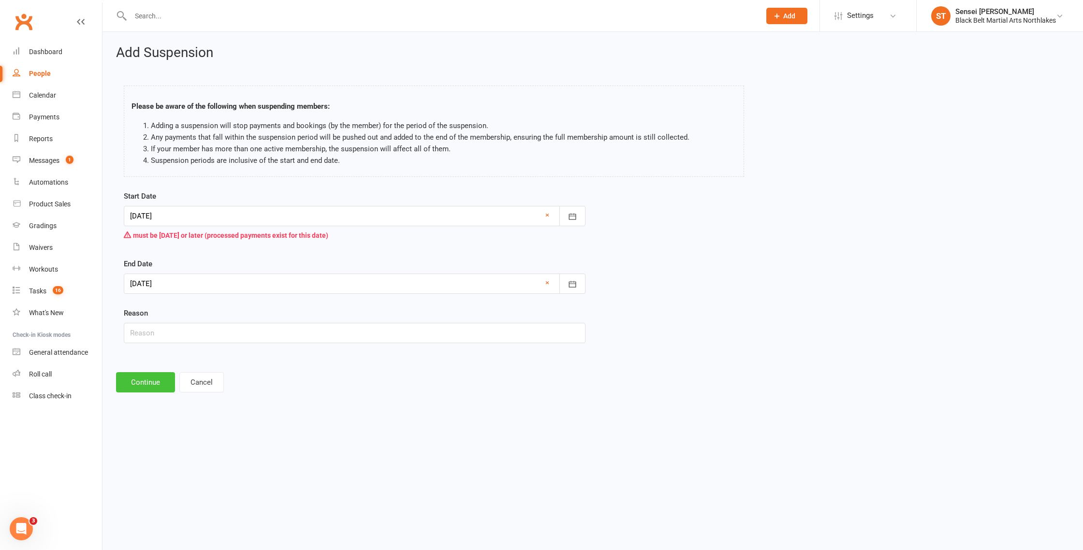
click at [155, 380] on button "Continue" at bounding box center [145, 382] width 59 height 20
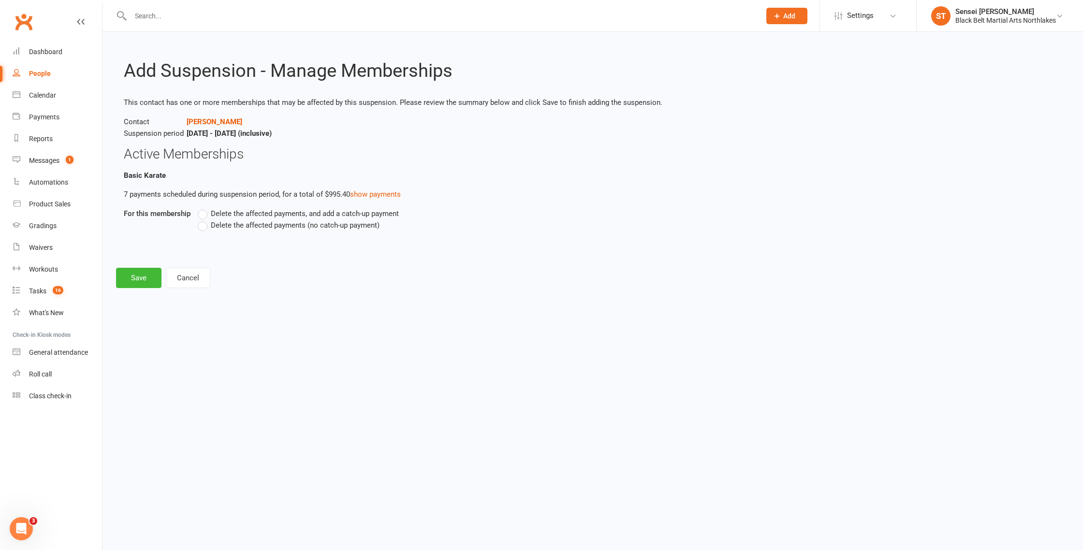
click at [208, 213] on label "Delete the affected payments, and add a catch-up payment" at bounding box center [298, 214] width 201 height 12
click at [204, 208] on input "Delete the affected payments, and add a catch-up payment" at bounding box center [201, 208] width 6 height 0
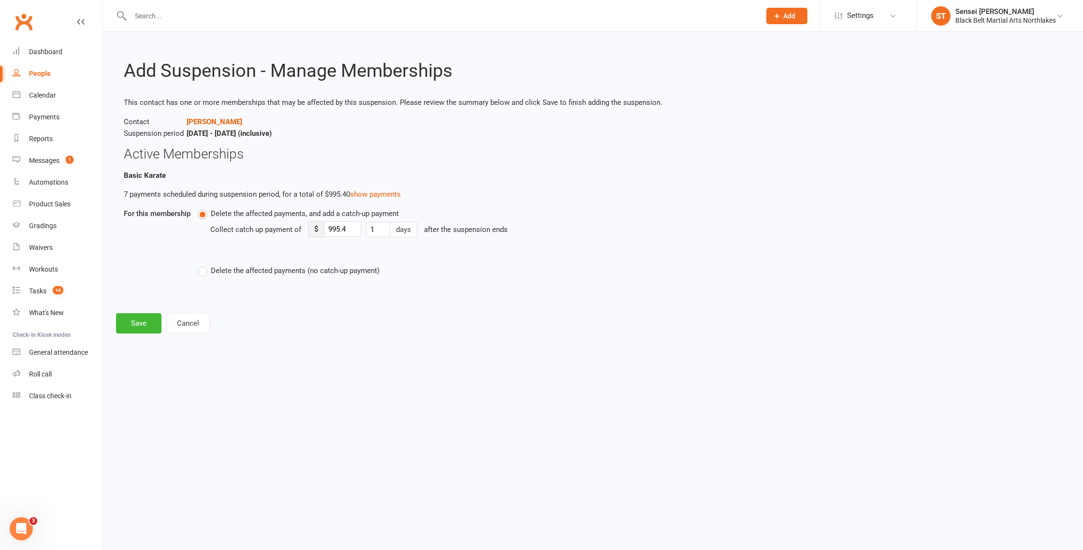
click at [204, 214] on label "Delete the affected payments, and add a catch-up payment" at bounding box center [298, 214] width 201 height 12
click at [204, 208] on input "Delete the affected payments, and add a catch-up payment" at bounding box center [201, 208] width 6 height 0
click at [206, 271] on label "Delete the affected payments (no catch-up payment)" at bounding box center [289, 271] width 182 height 12
click at [204, 265] on input "Delete the affected payments (no catch-up payment)" at bounding box center [201, 265] width 6 height 0
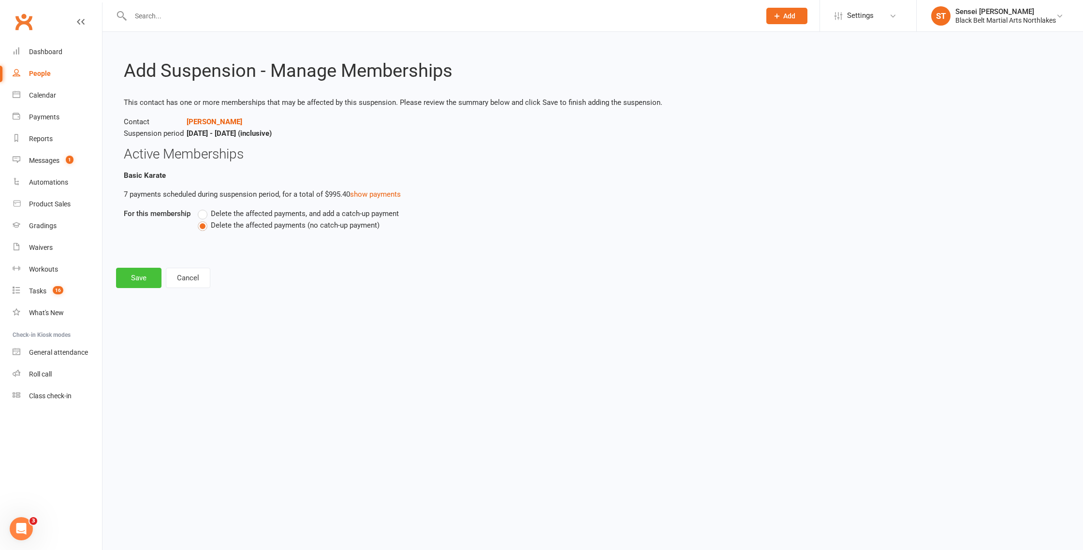
click at [132, 277] on button "Save" at bounding box center [138, 278] width 45 height 20
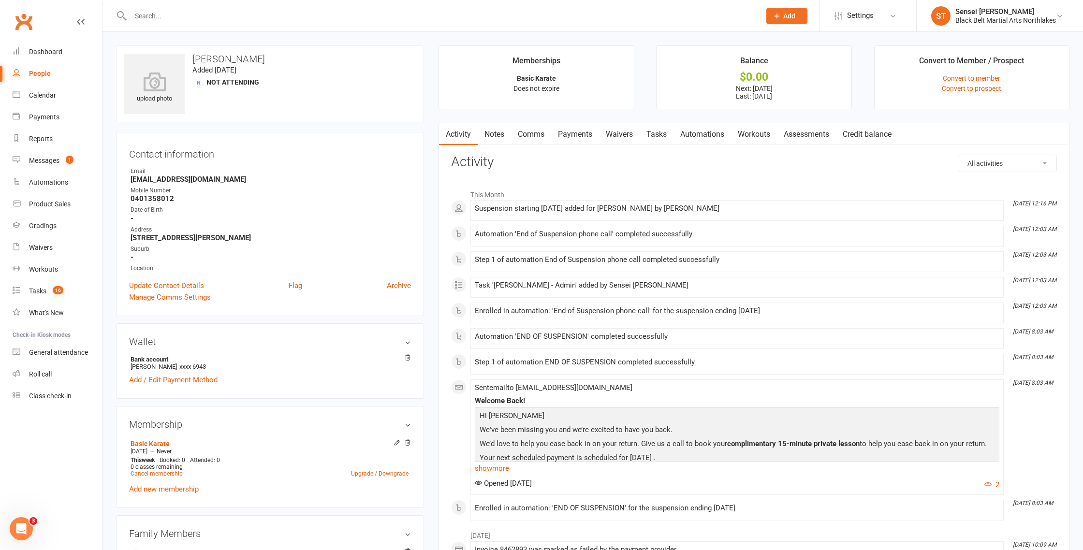
click at [569, 132] on link "Payments" at bounding box center [575, 134] width 48 height 22
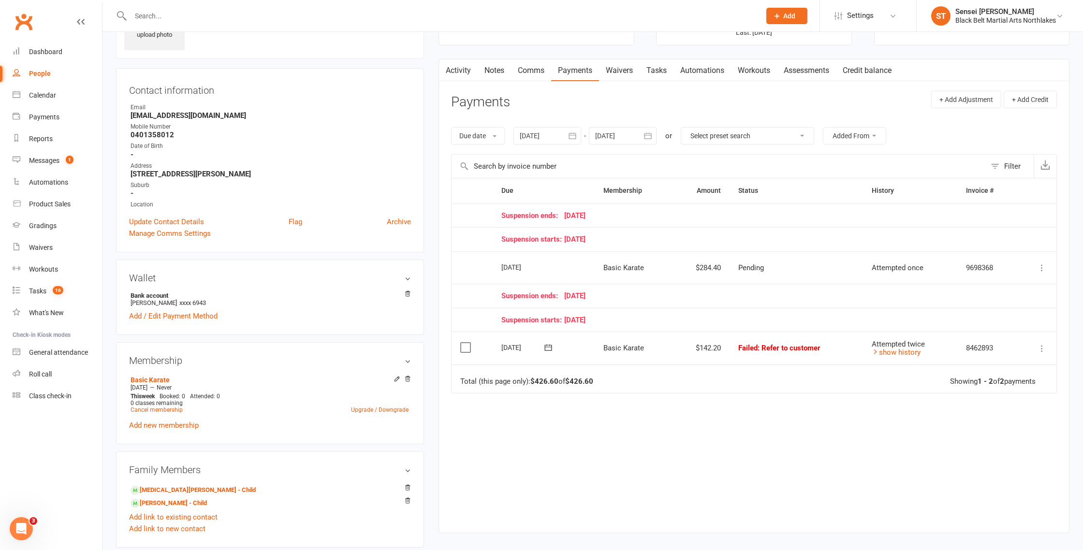
scroll to position [66, 0]
click at [1043, 267] on icon at bounding box center [1043, 266] width 10 height 10
click at [754, 300] on td "Suspension ends: [DATE]" at bounding box center [755, 294] width 525 height 24
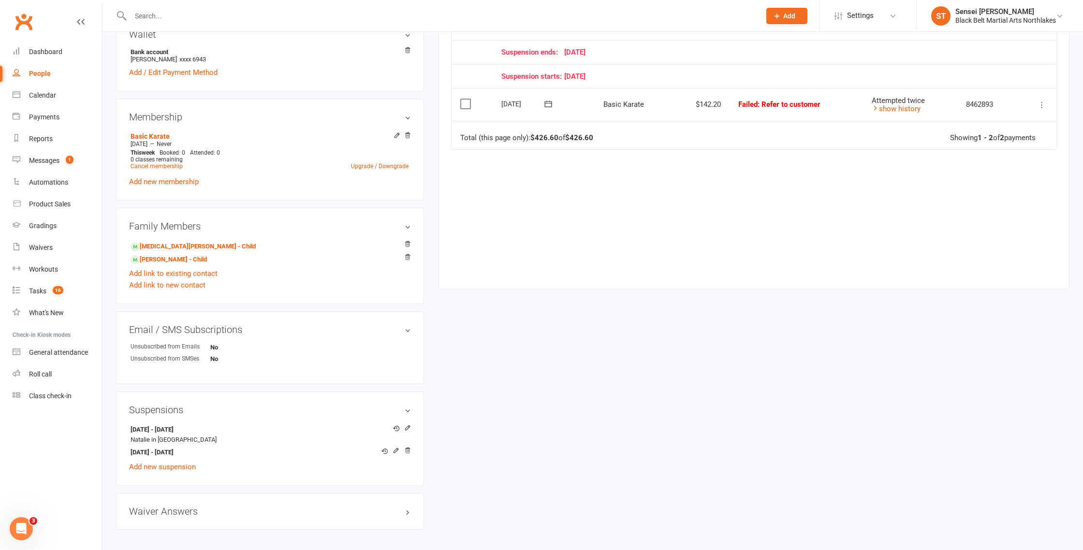
scroll to position [308, 0]
click at [409, 450] on icon at bounding box center [407, 450] width 7 height 7
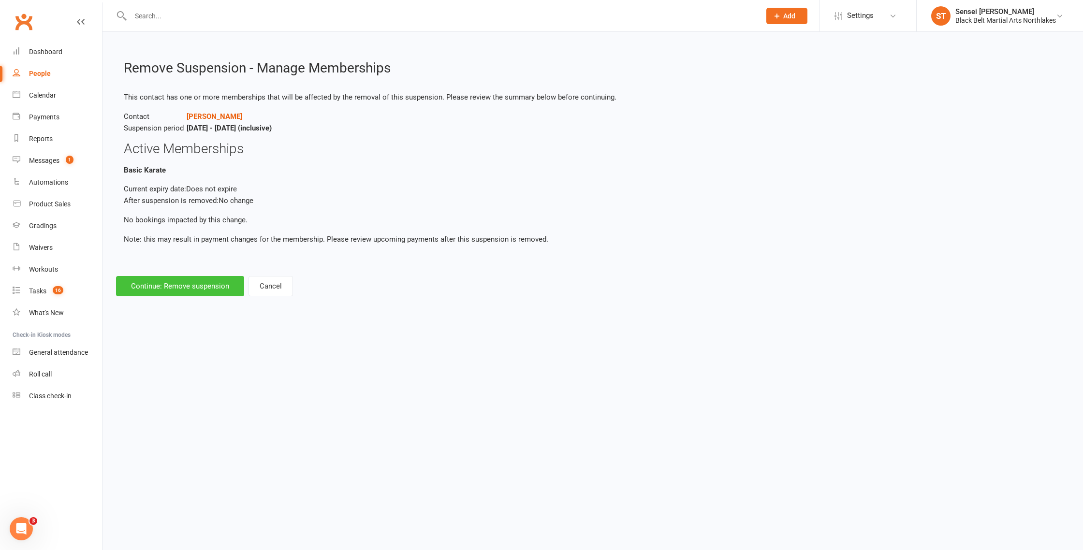
click at [196, 286] on button "Continue: Remove suspension" at bounding box center [180, 286] width 128 height 20
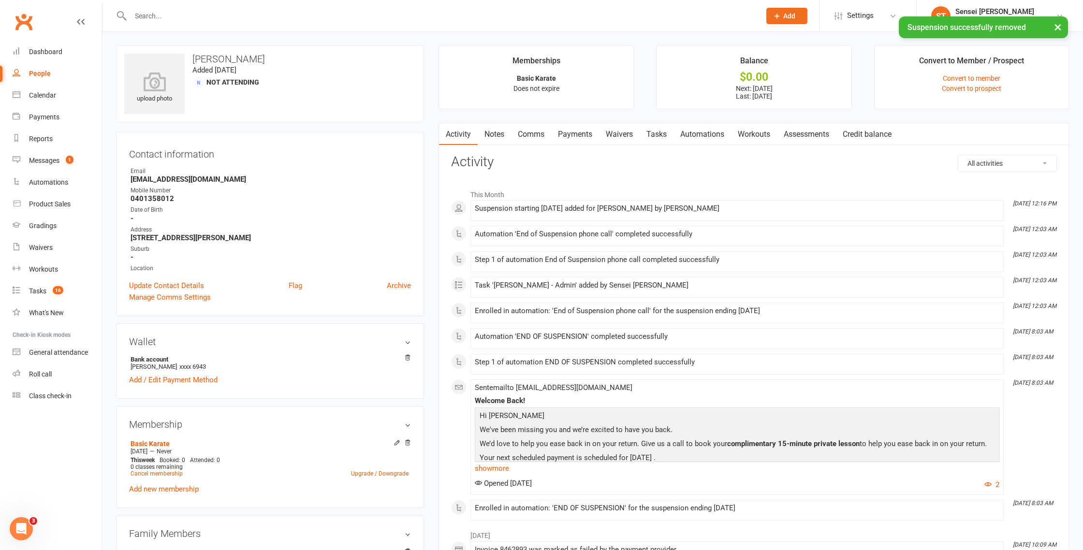
click at [495, 132] on link "Notes" at bounding box center [494, 134] width 33 height 22
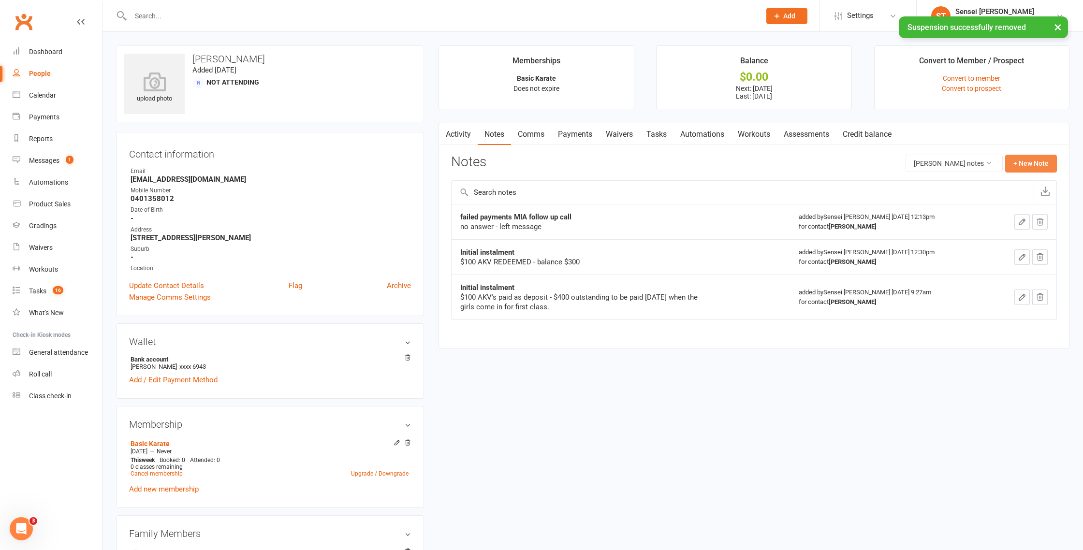
click at [1027, 161] on button "+ New Note" at bounding box center [1032, 163] width 52 height 17
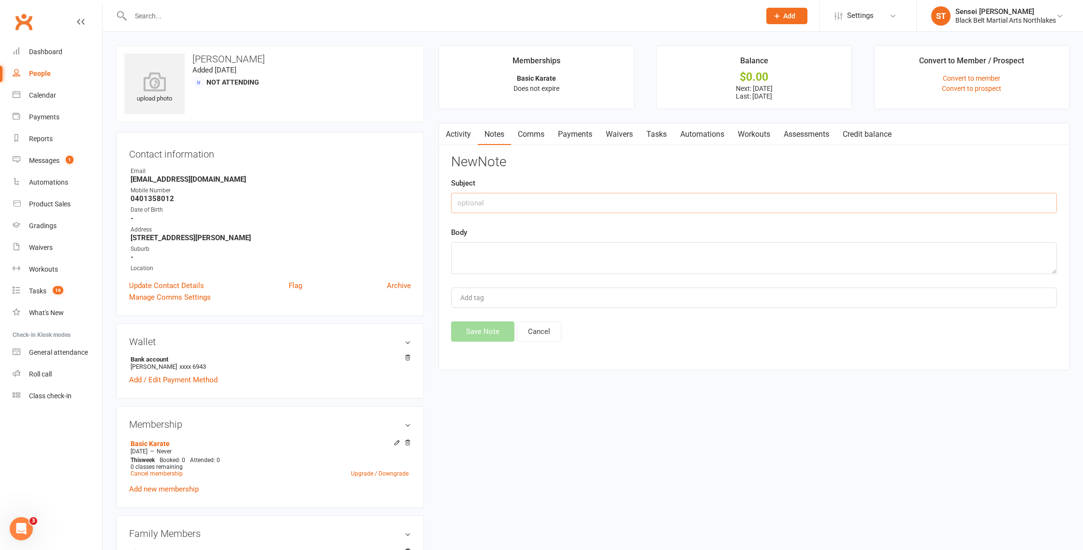
click at [531, 198] on input "text" at bounding box center [754, 203] width 606 height 20
type input "End of Suspension phone call"
click at [477, 249] on textarea at bounding box center [754, 258] width 606 height 32
type textarea "Spoke with [PERSON_NAME] - girls should be back [DATE]. Will need to get new ca…"
click at [491, 335] on button "Save Note" at bounding box center [482, 332] width 63 height 20
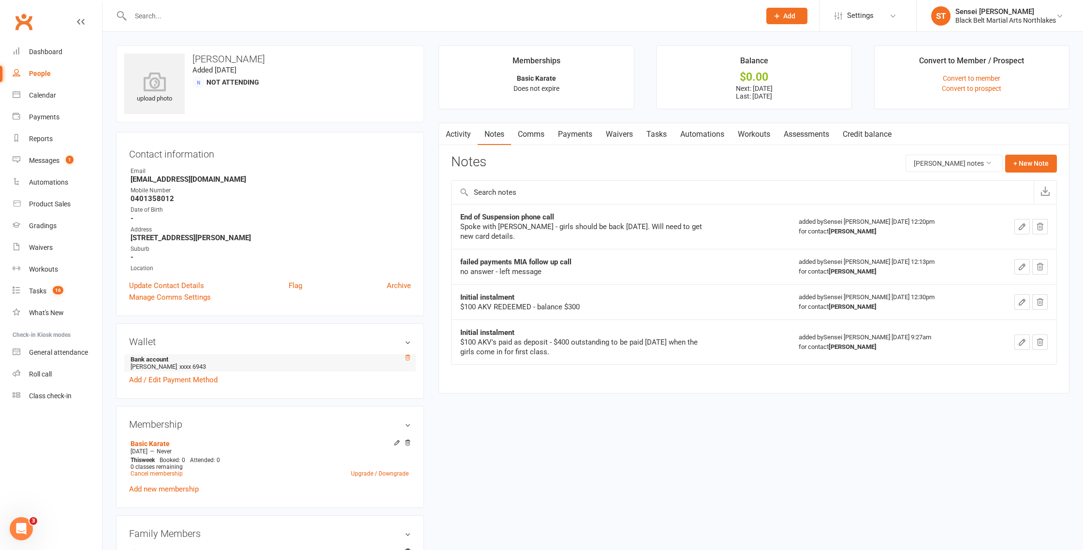
click at [411, 356] on icon at bounding box center [407, 358] width 7 height 7
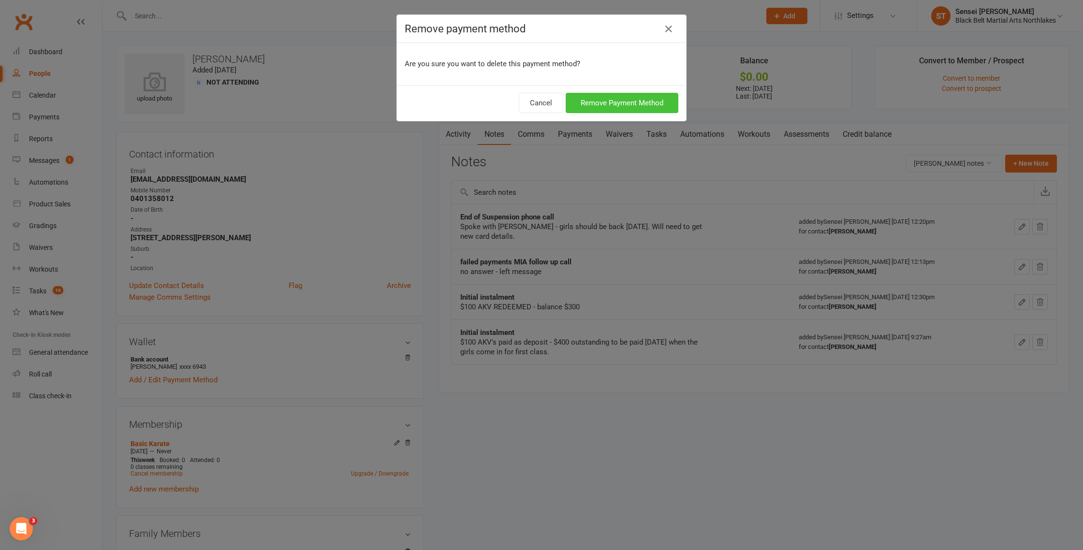
drag, startPoint x: 637, startPoint y: 99, endPoint x: 630, endPoint y: 105, distance: 9.6
click at [637, 99] on button "Remove Payment Method" at bounding box center [622, 103] width 113 height 20
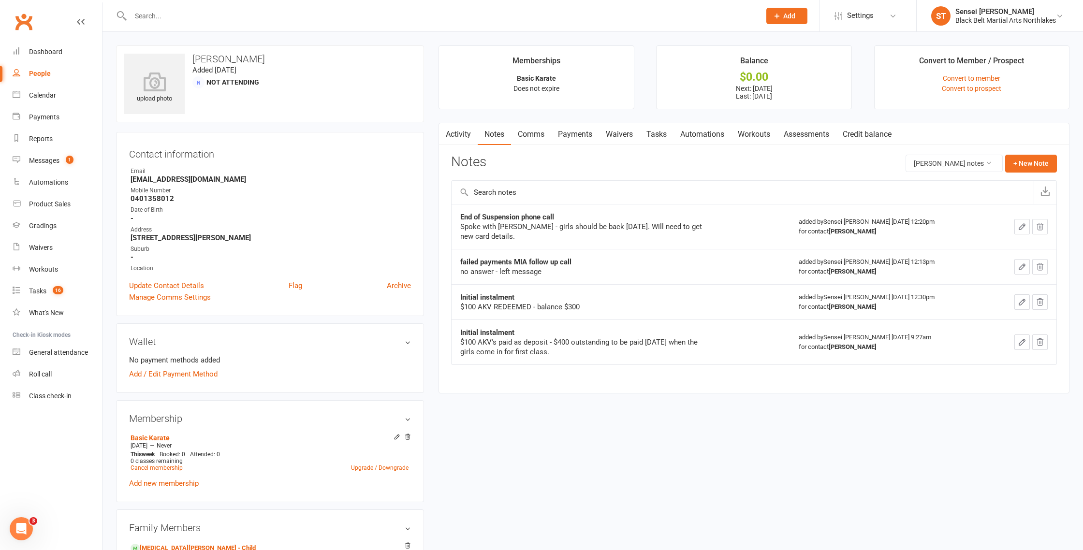
click at [784, 14] on span "Add" at bounding box center [790, 16] width 12 height 8
click at [752, 182] on link "Task" at bounding box center [777, 180] width 86 height 22
select select "42961"
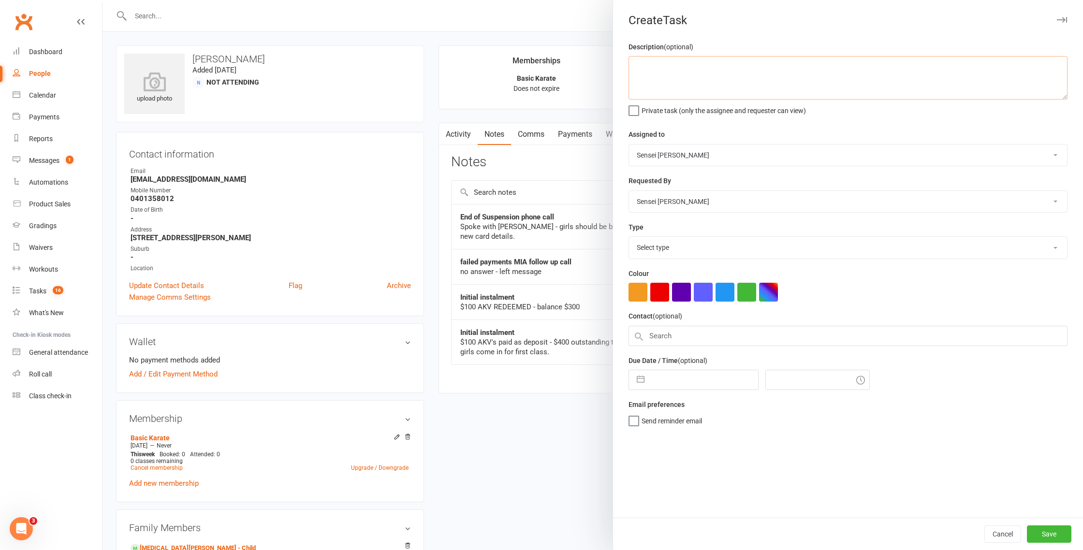
click at [659, 63] on textarea at bounding box center [848, 78] width 439 height 44
type textarea "new bank details for [PERSON_NAME]"
click at [649, 245] on select "Select type Admin Admin Cancel agreement Database management E-mail Financial F…" at bounding box center [848, 247] width 438 height 21
select select "17716"
click at [629, 238] on select "Select type Admin Admin Cancel agreement Database management E-mail Financial F…" at bounding box center [848, 247] width 438 height 21
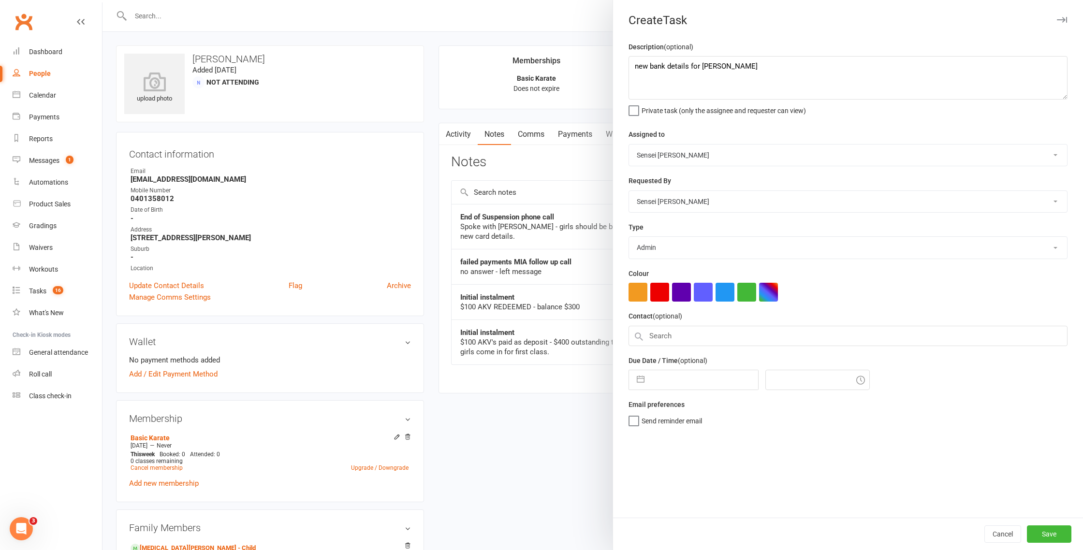
click at [635, 112] on label "Private task (only the assignee and requester can view)" at bounding box center [718, 109] width 178 height 10
click at [635, 104] on input "Private task (only the assignee and requester can view)" at bounding box center [718, 104] width 178 height 0
select select "8"
select select "2025"
select select "9"
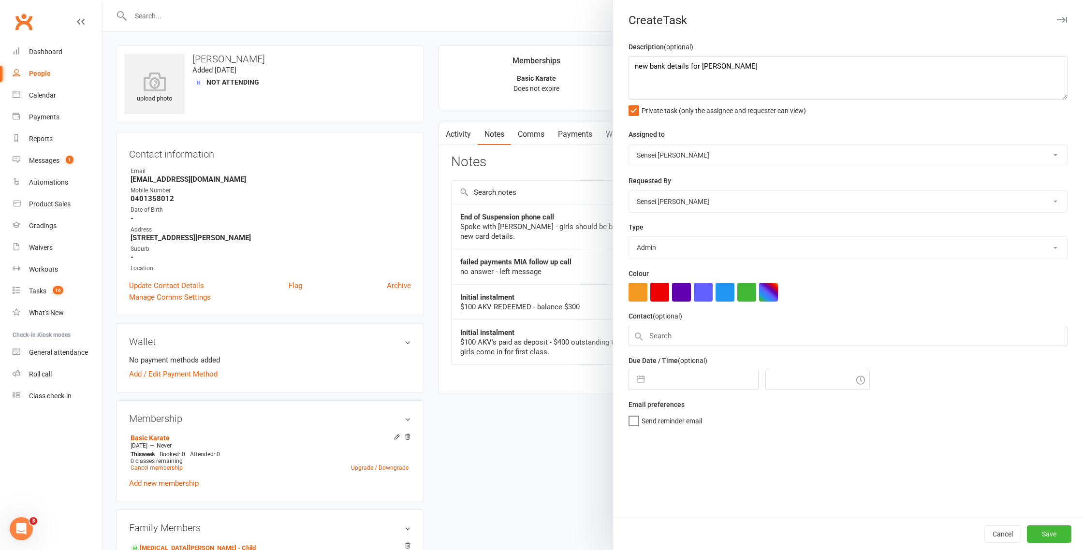
select select "2025"
select select "10"
select select "2025"
click at [654, 386] on input "text" at bounding box center [704, 380] width 109 height 19
click at [671, 510] on td "20" at bounding box center [667, 509] width 19 height 18
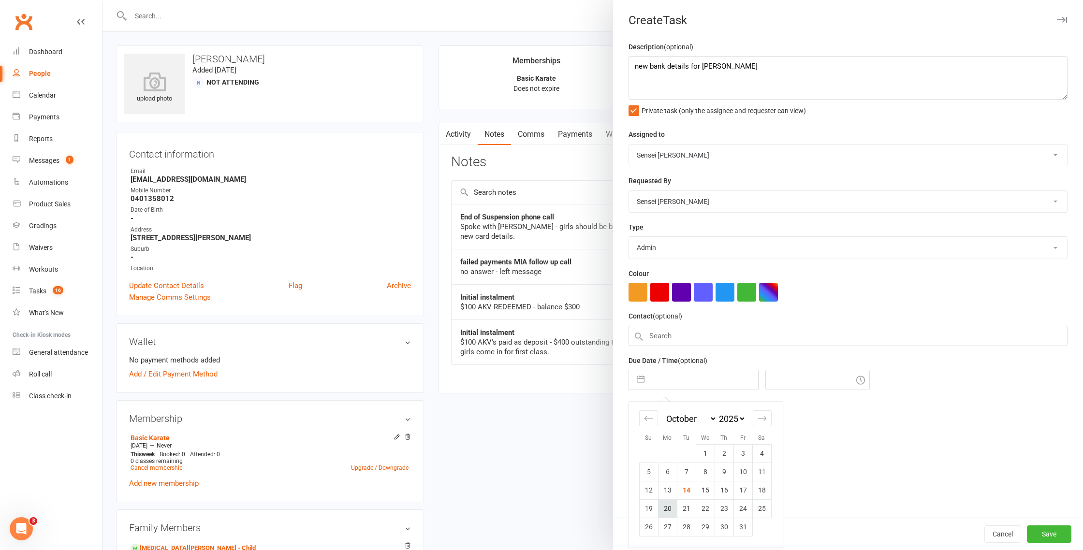
type input "[DATE]"
click at [786, 380] on input "12:30pm" at bounding box center [818, 380] width 104 height 20
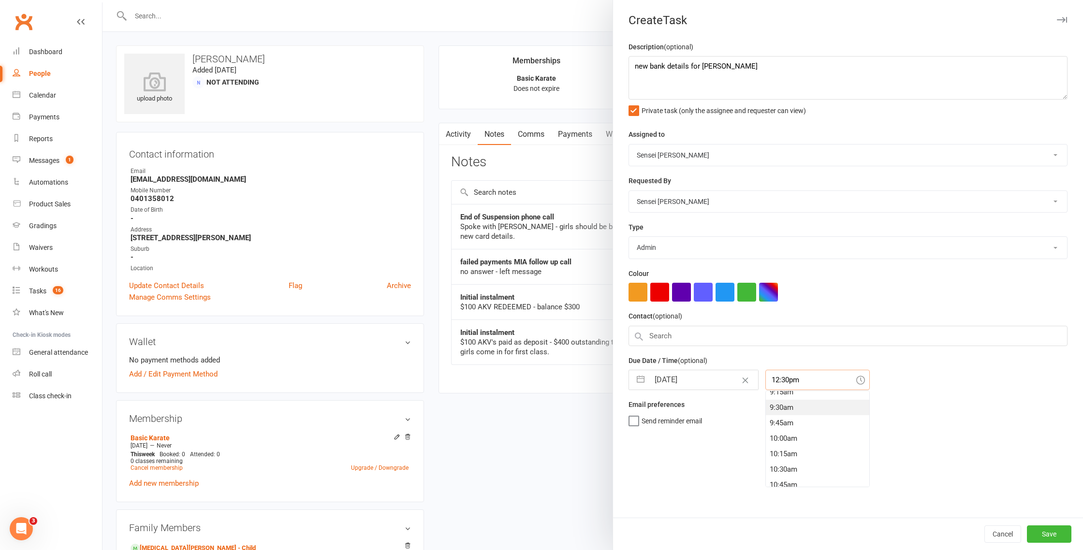
click at [766, 411] on div "9:30am" at bounding box center [818, 407] width 104 height 15
type input "9:30am"
drag, startPoint x: 640, startPoint y: 425, endPoint x: 662, endPoint y: 423, distance: 22.3
click at [640, 424] on label "Send reminder email" at bounding box center [666, 419] width 74 height 10
click at [640, 414] on input "Send reminder email" at bounding box center [666, 414] width 74 height 0
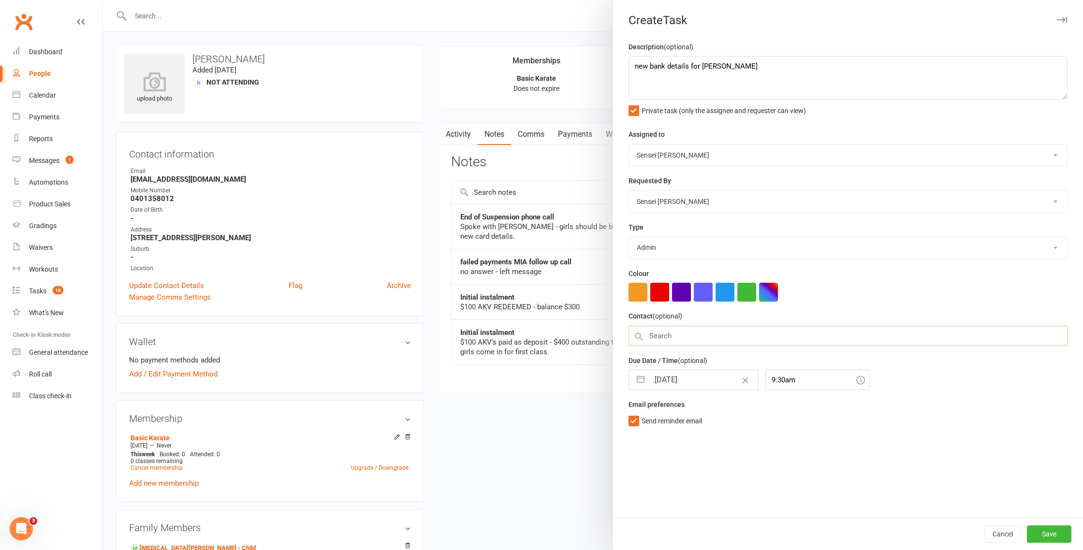
click at [661, 340] on input "text" at bounding box center [848, 336] width 439 height 20
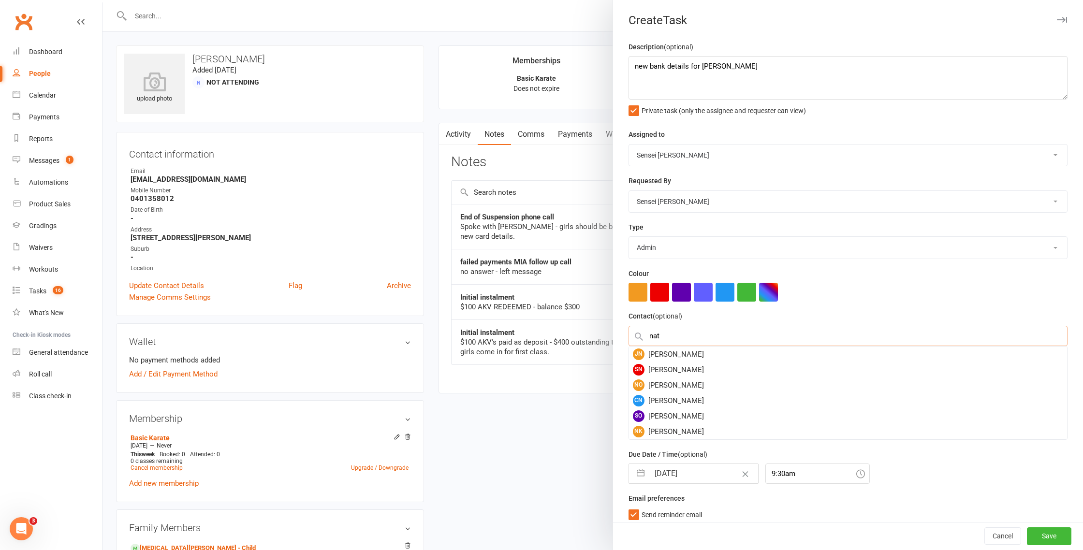
type input "nata"
click at [343, 54] on div at bounding box center [593, 275] width 981 height 550
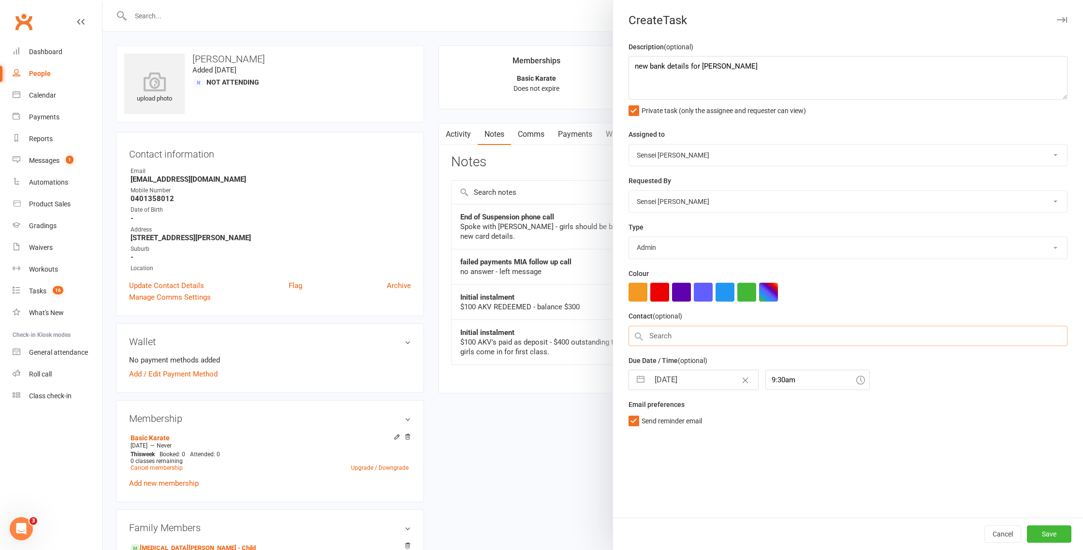
click at [665, 336] on input "text" at bounding box center [848, 336] width 439 height 20
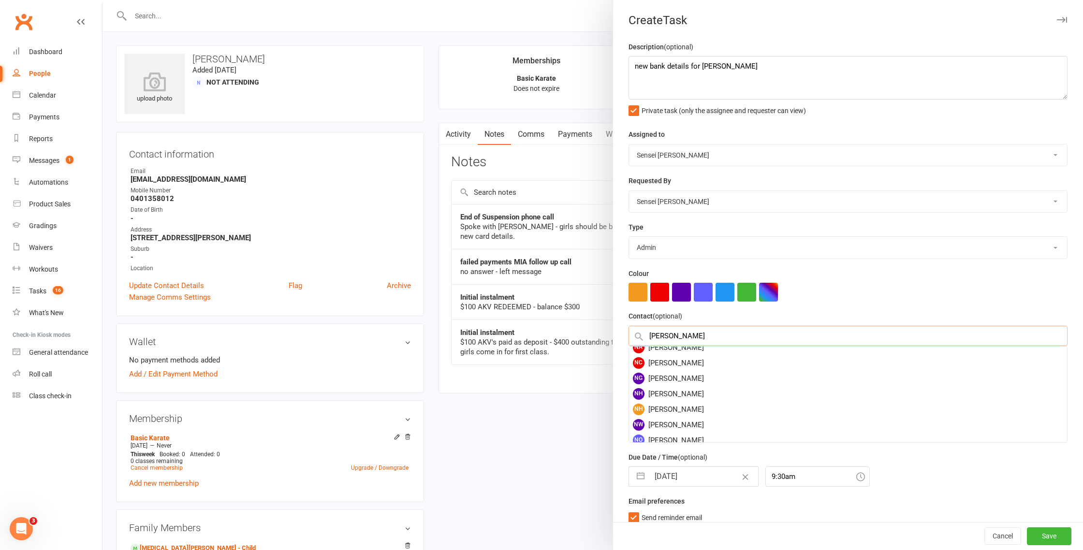
scroll to position [101, 0]
type input "[PERSON_NAME]"
click at [667, 410] on div "NH [PERSON_NAME]" at bounding box center [848, 408] width 438 height 15
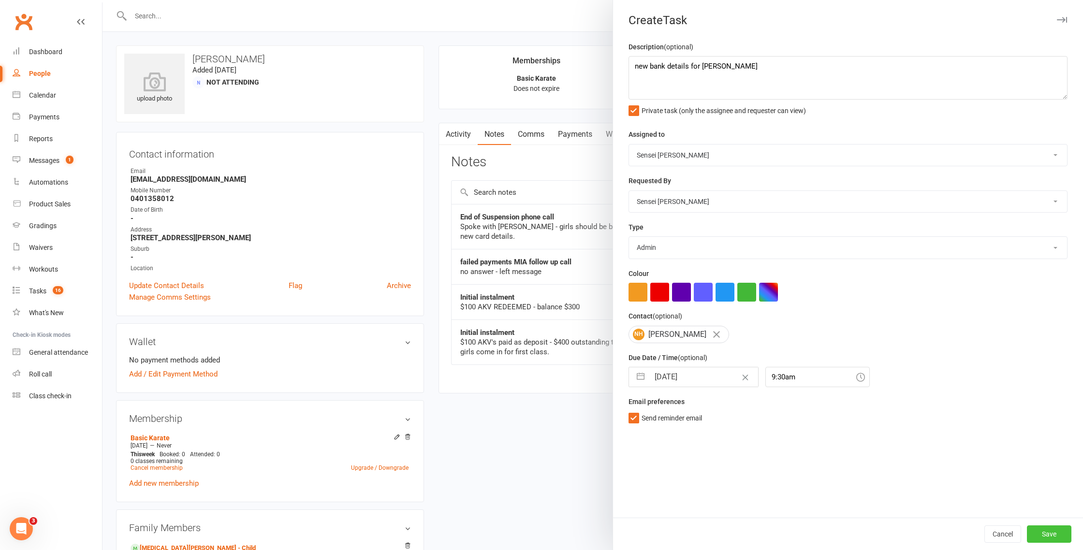
click at [1050, 535] on button "Save" at bounding box center [1049, 534] width 45 height 17
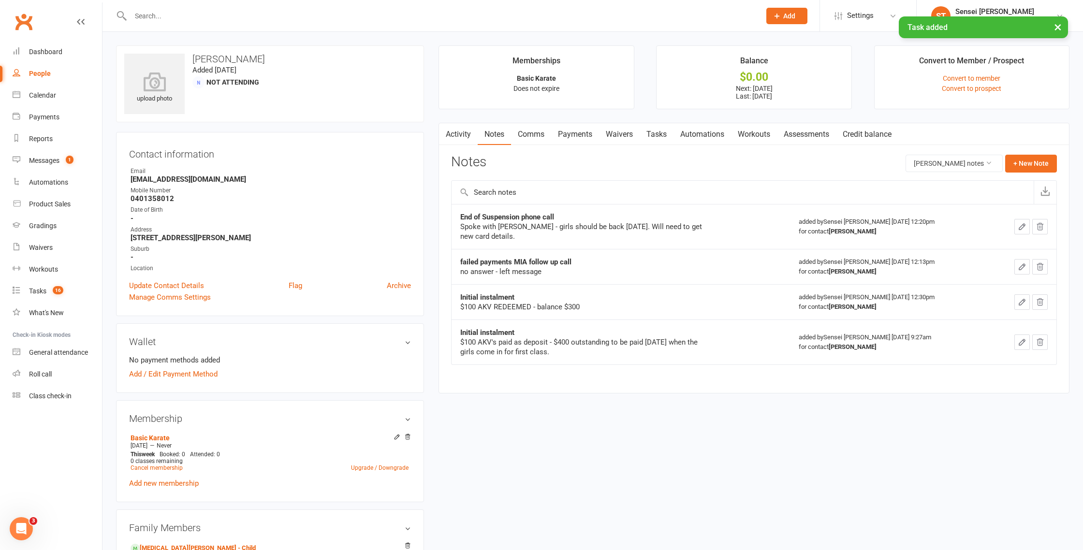
click at [205, 15] on input "text" at bounding box center [441, 16] width 626 height 14
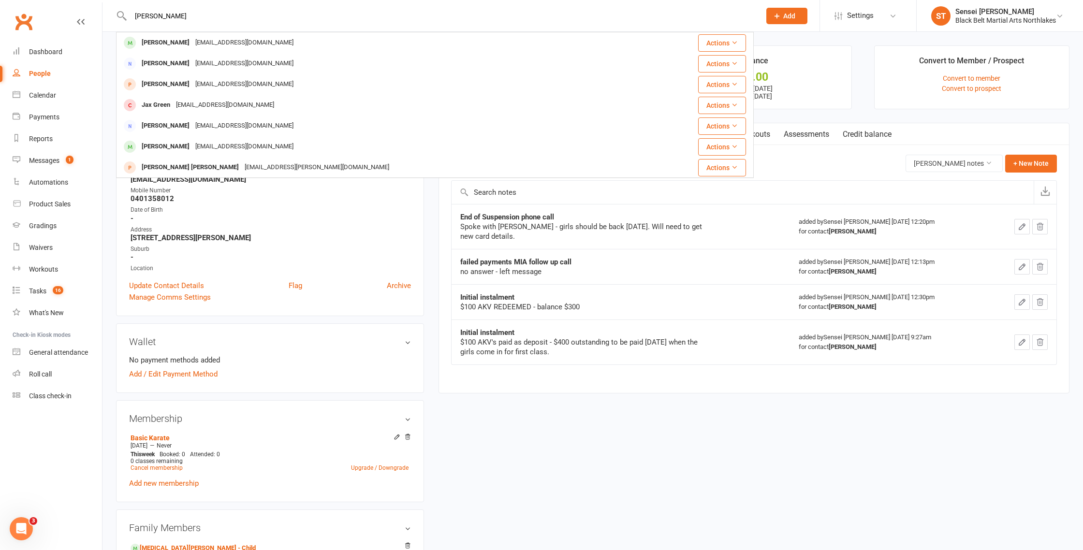
type input "[PERSON_NAME]"
click at [160, 41] on div "[PERSON_NAME]" at bounding box center [166, 43] width 54 height 14
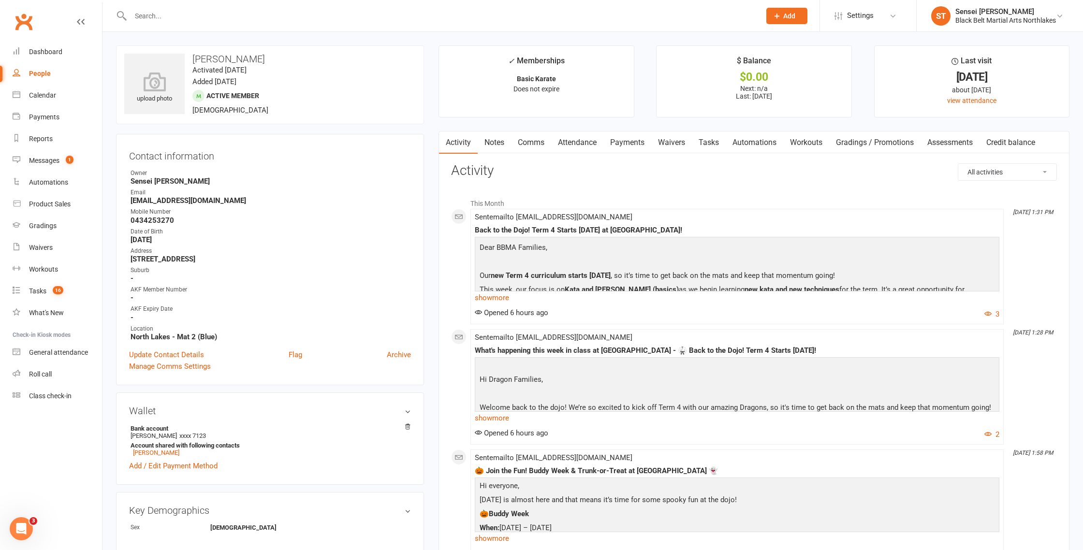
click at [627, 144] on link "Payments" at bounding box center [628, 143] width 48 height 22
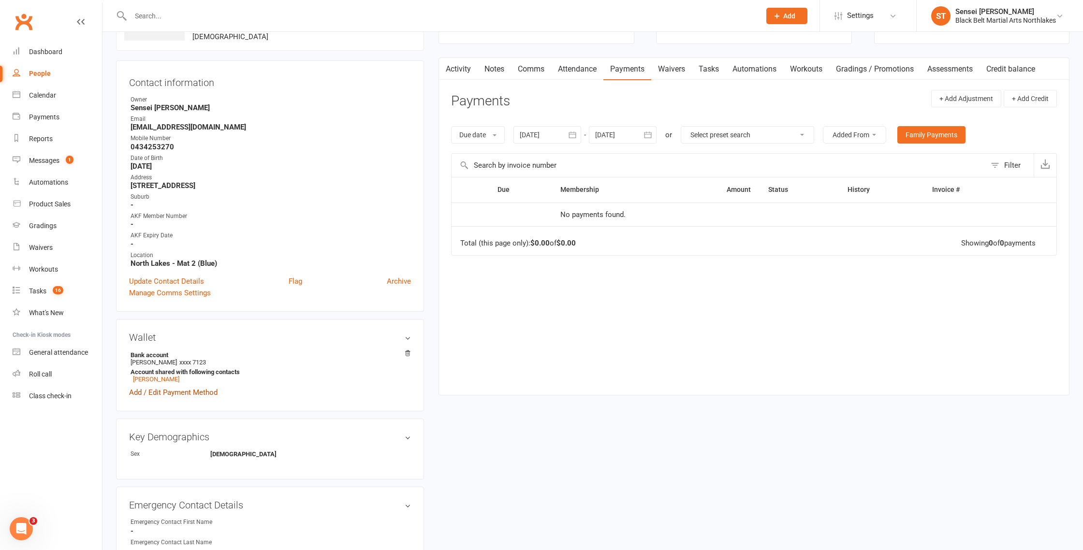
scroll to position [76, 0]
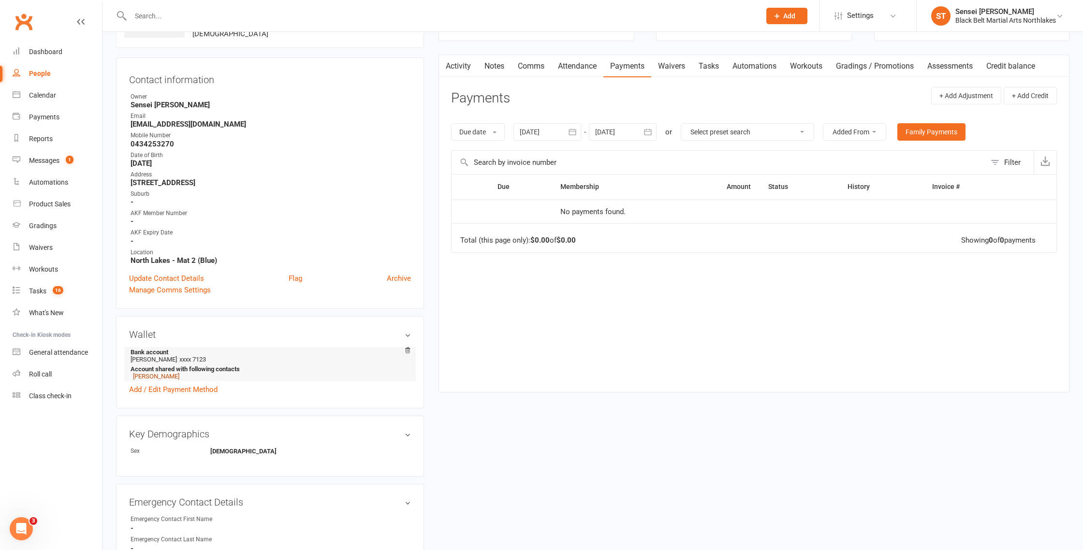
click at [154, 376] on link "[PERSON_NAME]" at bounding box center [156, 376] width 46 height 7
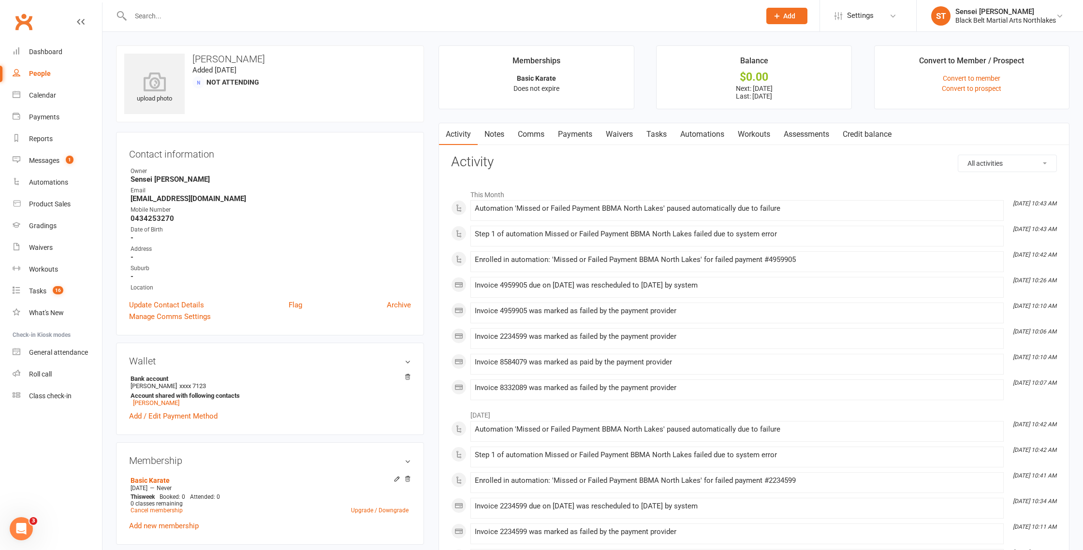
click at [574, 138] on link "Payments" at bounding box center [575, 134] width 48 height 22
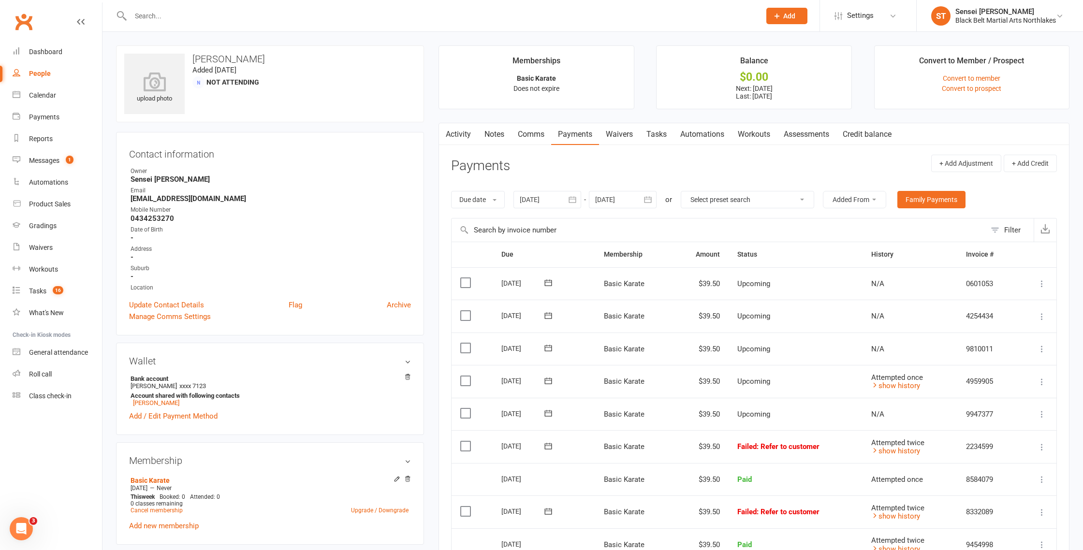
click at [493, 134] on link "Notes" at bounding box center [494, 134] width 33 height 22
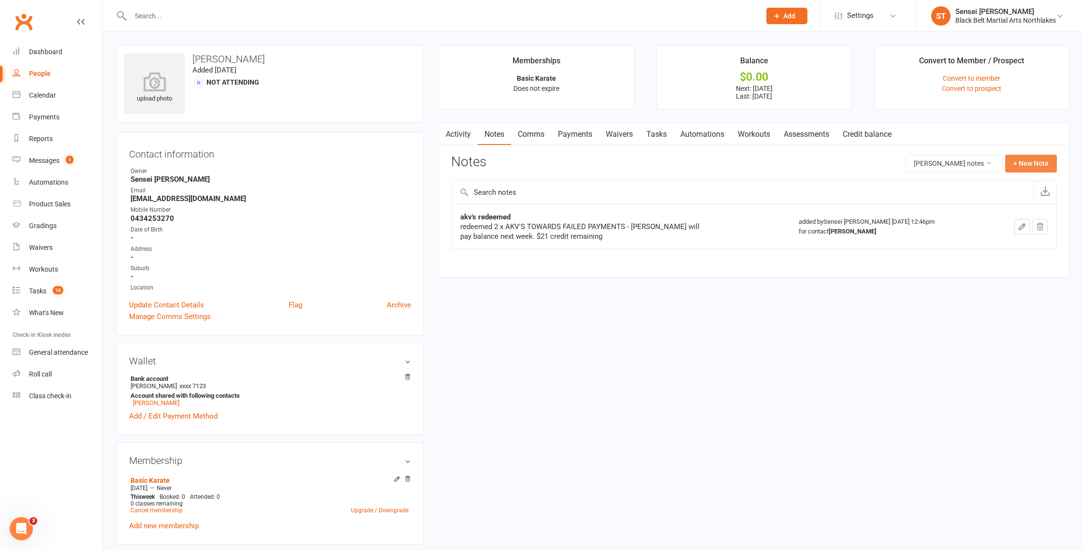
click at [1034, 163] on button "+ New Note" at bounding box center [1032, 163] width 52 height 17
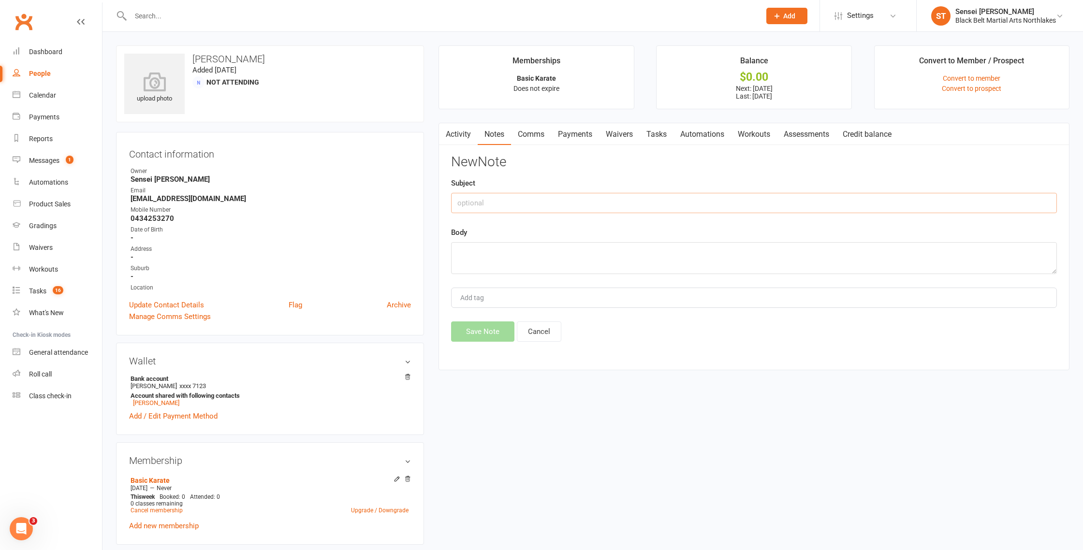
click at [542, 199] on input "text" at bounding box center [754, 203] width 606 height 20
type input "phone call"
click at [488, 251] on textarea at bounding box center [754, 258] width 606 height 32
type textarea "[PERSON_NAME] called [PERSON_NAME] has been away due to serious illness, he wil…"
click at [482, 334] on button "Save Note" at bounding box center [482, 332] width 63 height 20
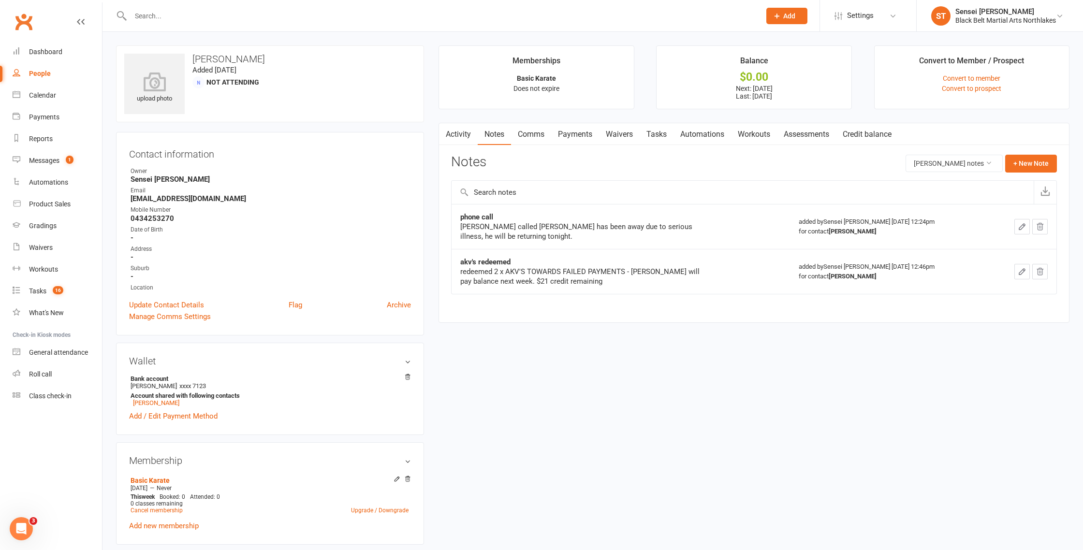
click at [189, 17] on input "text" at bounding box center [441, 16] width 626 height 14
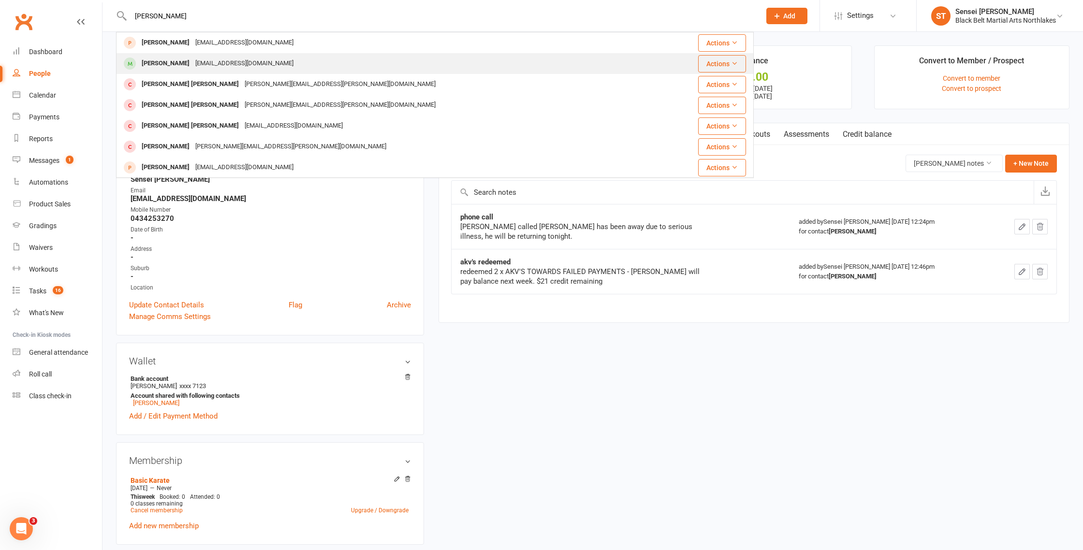
type input "[PERSON_NAME]"
click at [168, 66] on div "[PERSON_NAME]" at bounding box center [166, 64] width 54 height 14
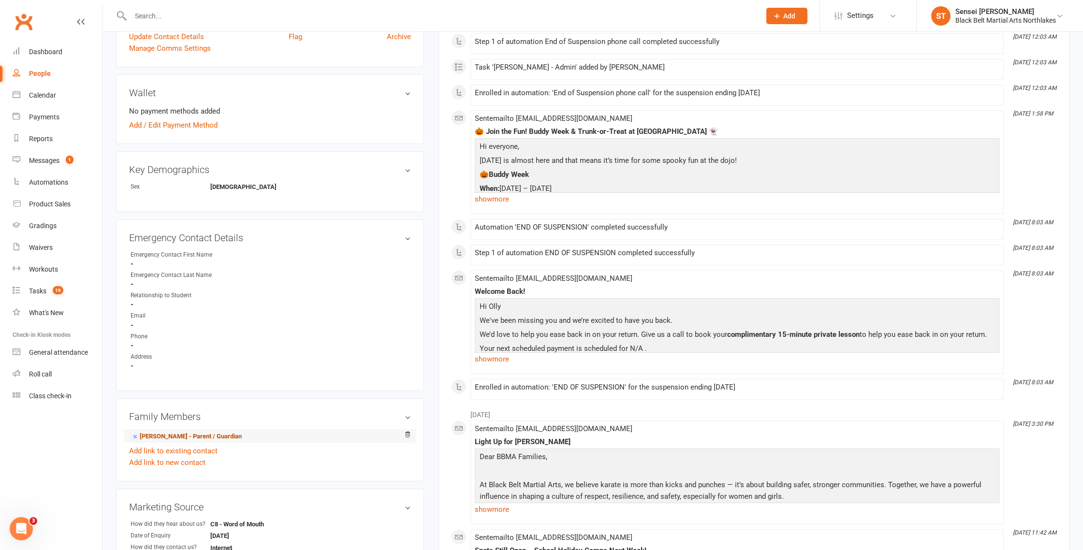
scroll to position [341, 0]
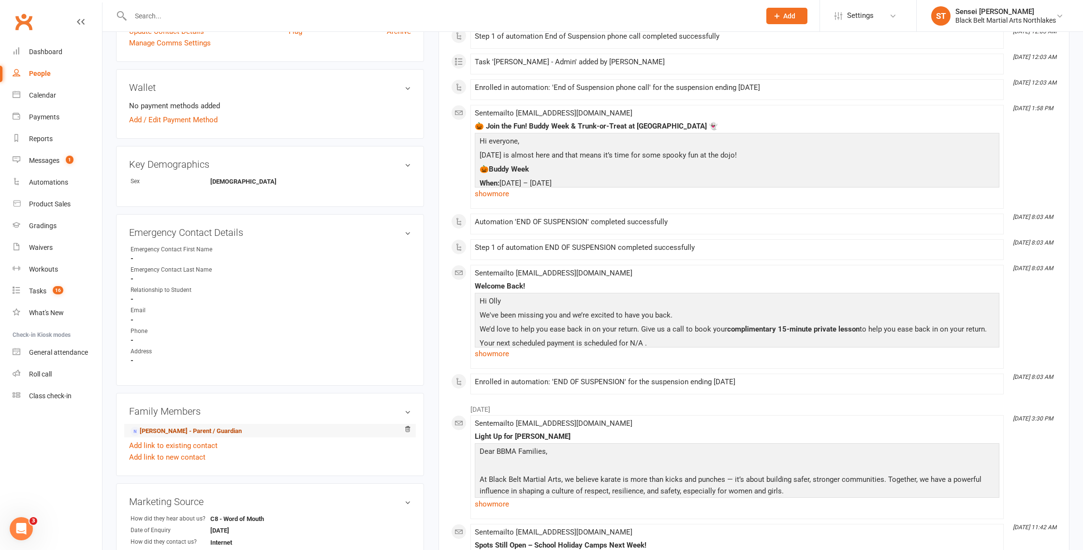
click at [175, 427] on link "[PERSON_NAME] - Parent / Guardian" at bounding box center [186, 432] width 111 height 10
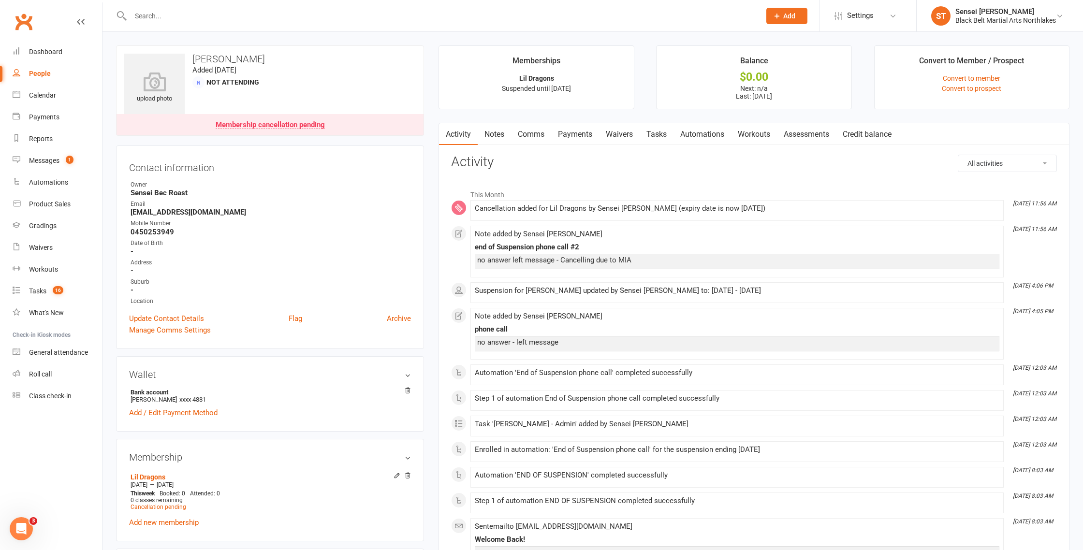
click at [200, 15] on input "text" at bounding box center [441, 16] width 626 height 14
click at [199, 18] on input "text" at bounding box center [441, 16] width 626 height 14
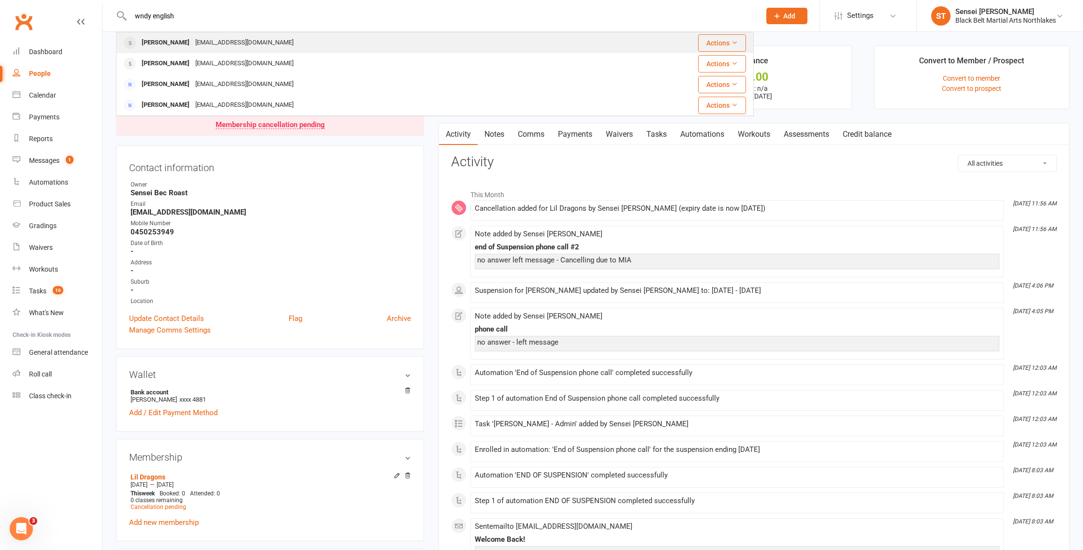
type input "wndy english"
click at [164, 44] on div "[PERSON_NAME]" at bounding box center [166, 43] width 54 height 14
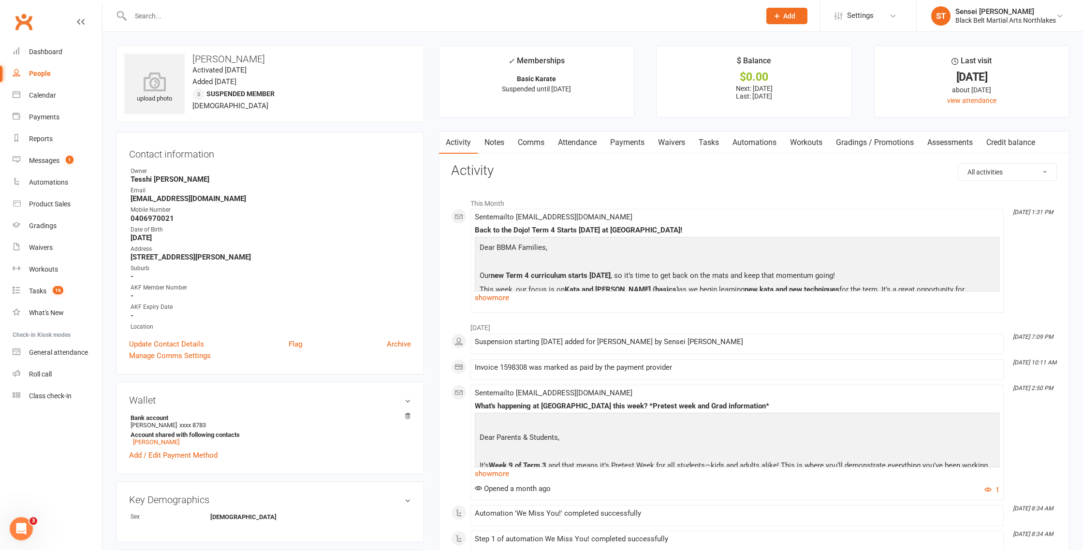
click at [497, 144] on link "Notes" at bounding box center [494, 143] width 33 height 22
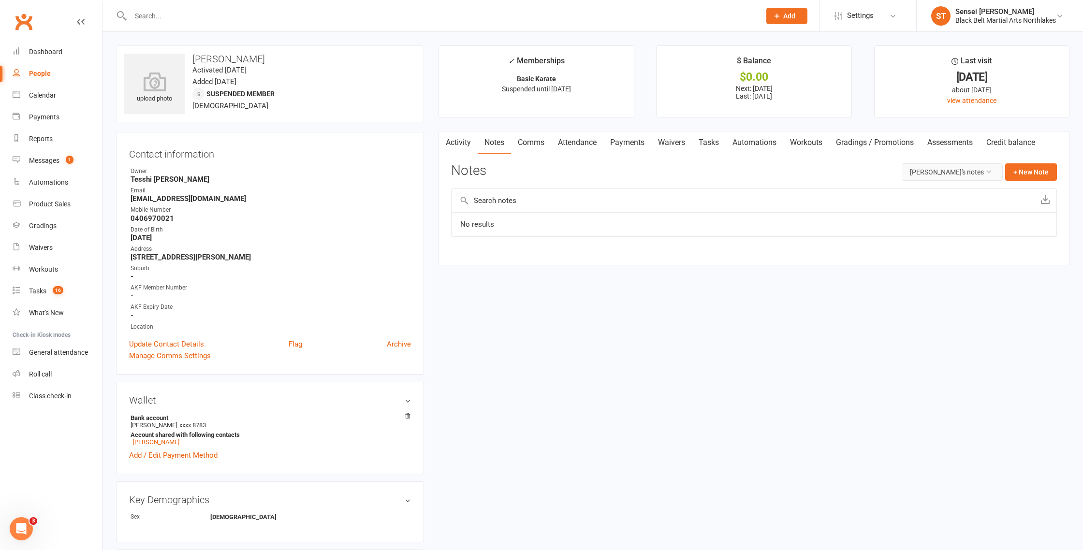
click at [950, 170] on button "[PERSON_NAME]'s notes" at bounding box center [952, 171] width 101 height 17
click at [957, 215] on link "All family notes" at bounding box center [954, 213] width 96 height 19
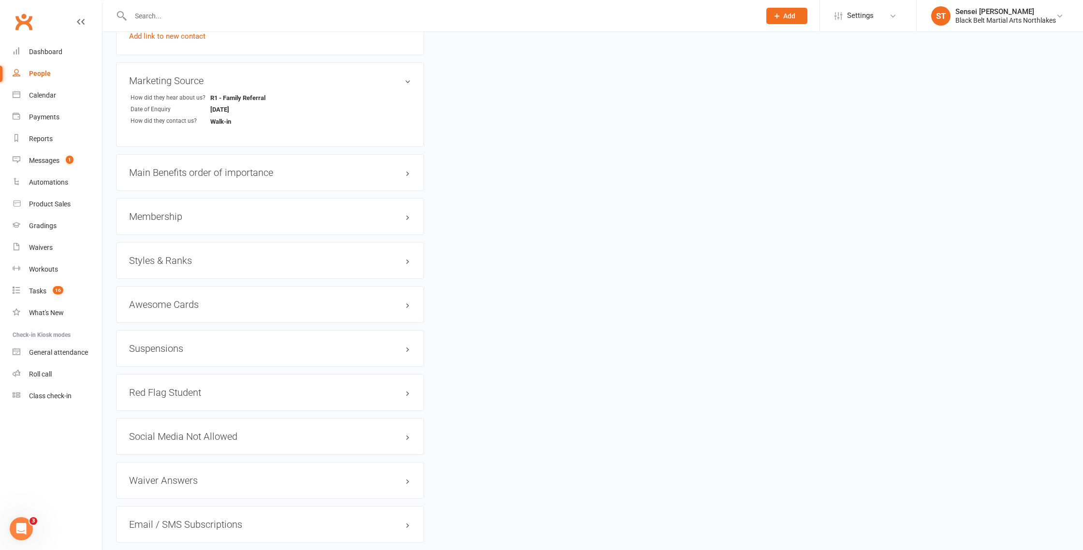
scroll to position [759, 0]
click at [156, 342] on h3 "Suspensions" at bounding box center [270, 346] width 282 height 11
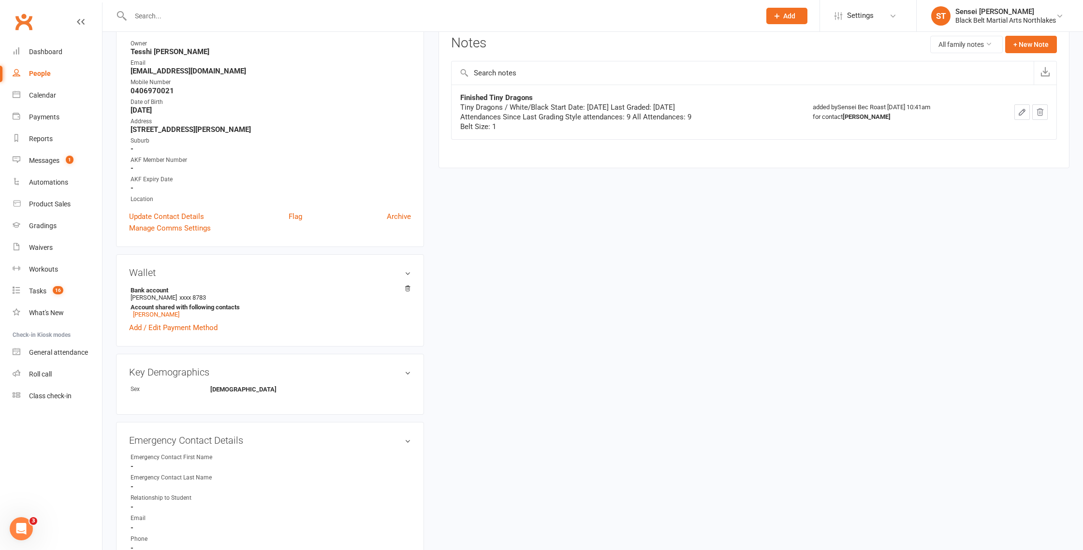
scroll to position [0, 0]
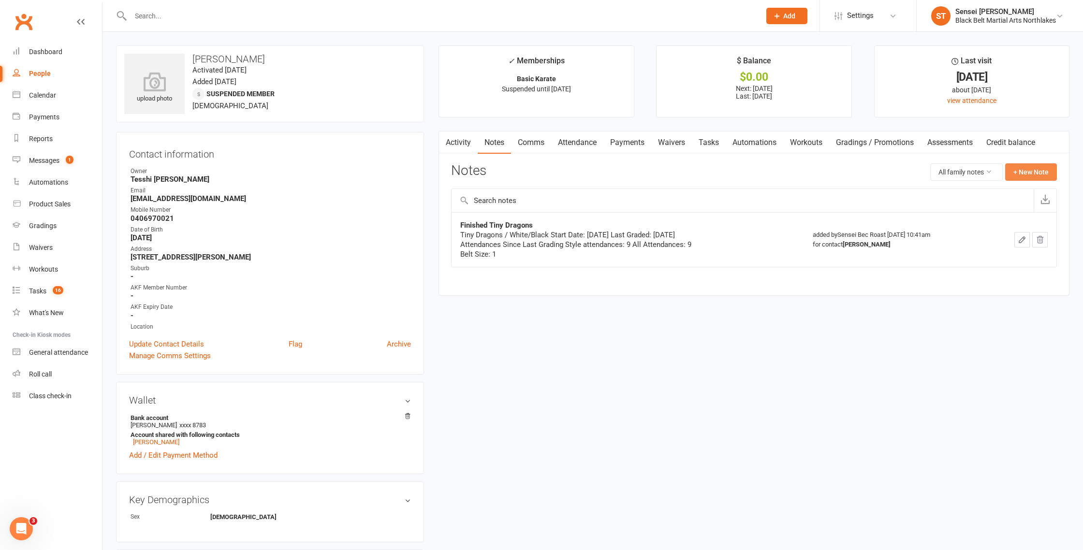
click at [1031, 171] on button "+ New Note" at bounding box center [1032, 171] width 52 height 17
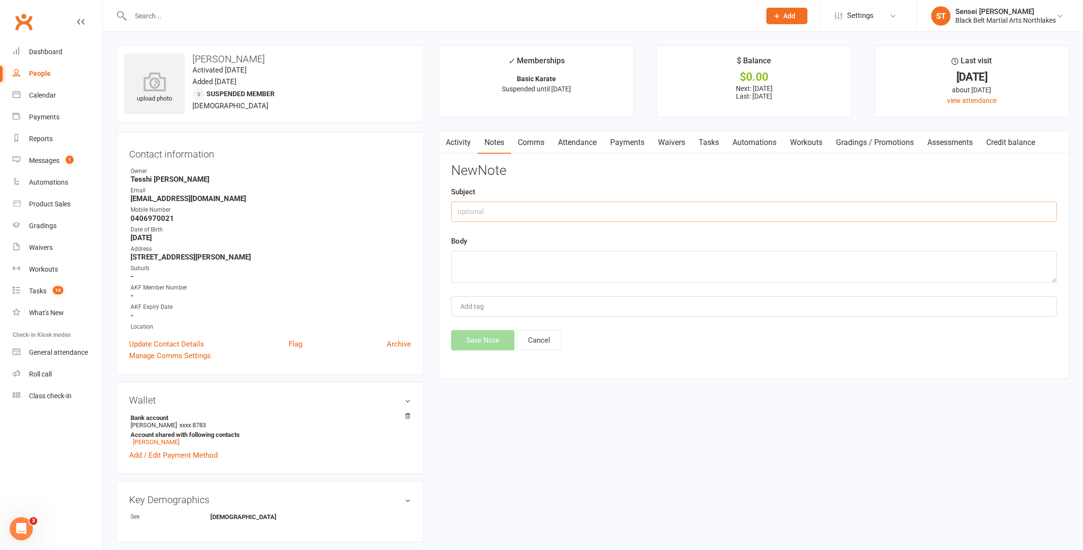
click at [479, 210] on input "text" at bounding box center [754, 212] width 606 height 20
type input "e"
type input "End of suspension phone call"
click at [500, 253] on textarea at bounding box center [754, 267] width 606 height 32
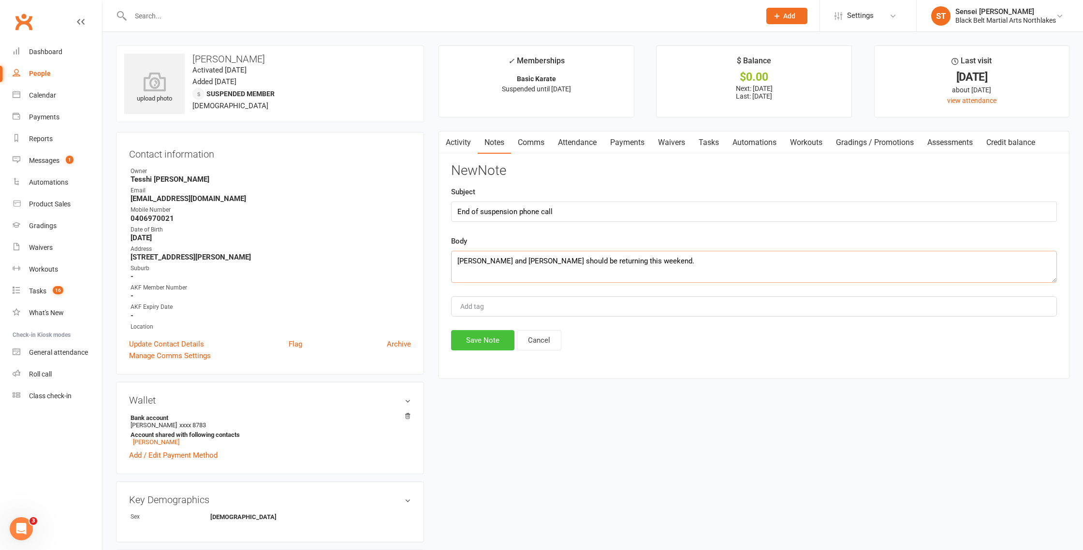
type textarea "[PERSON_NAME] and [PERSON_NAME] should be returning this weekend."
click at [478, 336] on button "Save Note" at bounding box center [482, 340] width 63 height 20
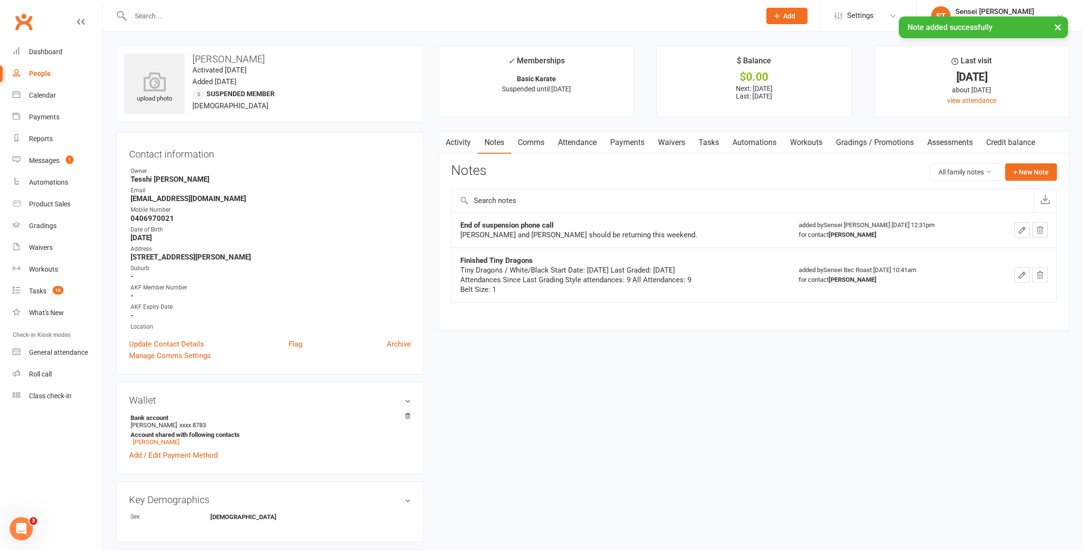
click at [634, 145] on link "Payments" at bounding box center [628, 143] width 48 height 22
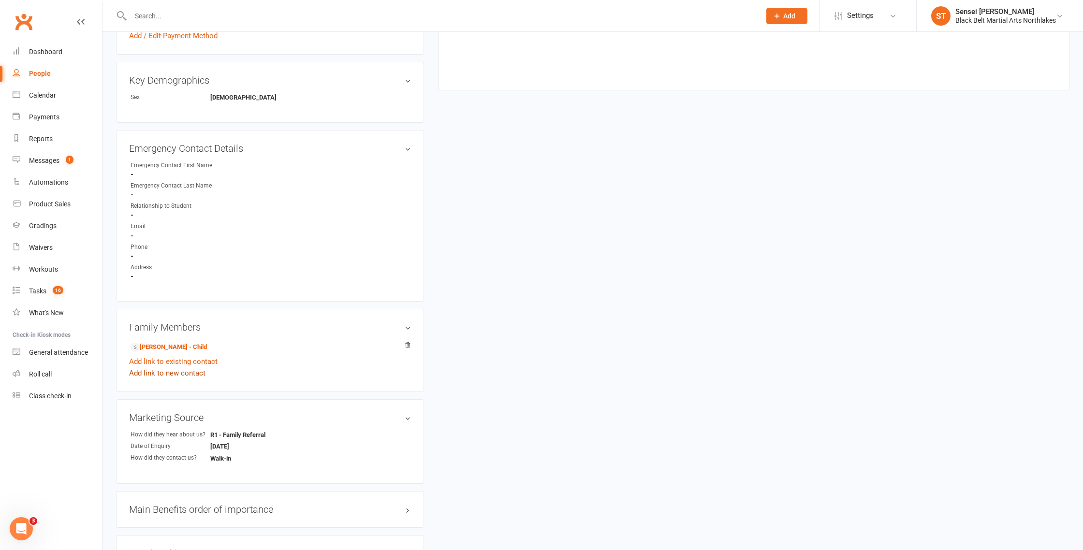
scroll to position [429, 0]
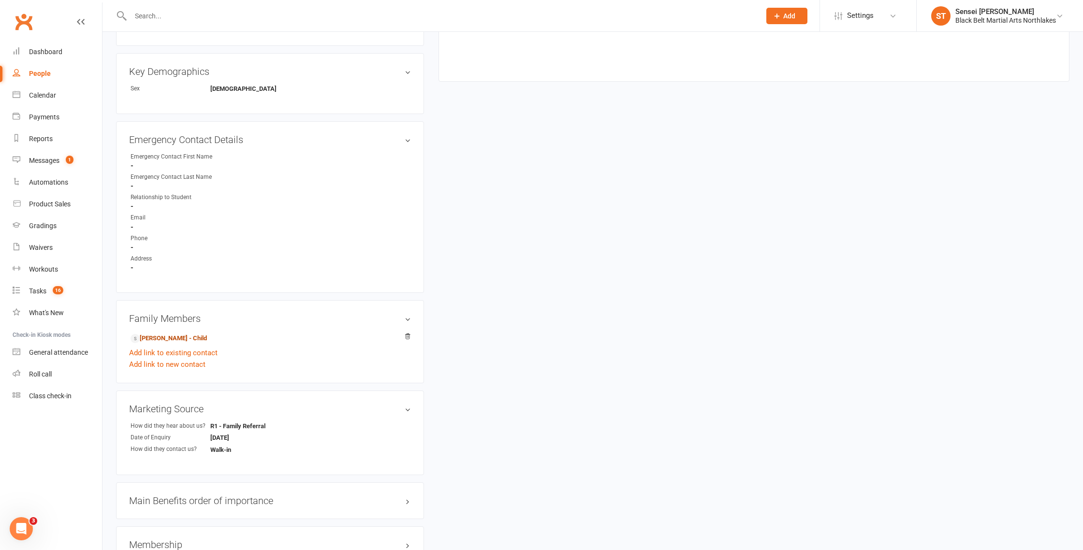
click at [175, 335] on link "[PERSON_NAME] - Child" at bounding box center [169, 339] width 76 height 10
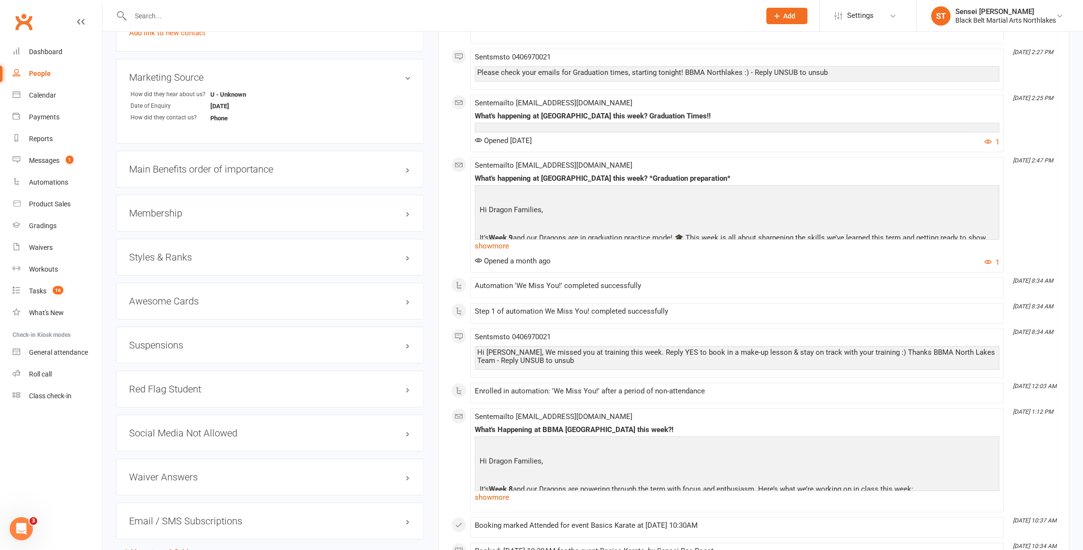
scroll to position [789, 0]
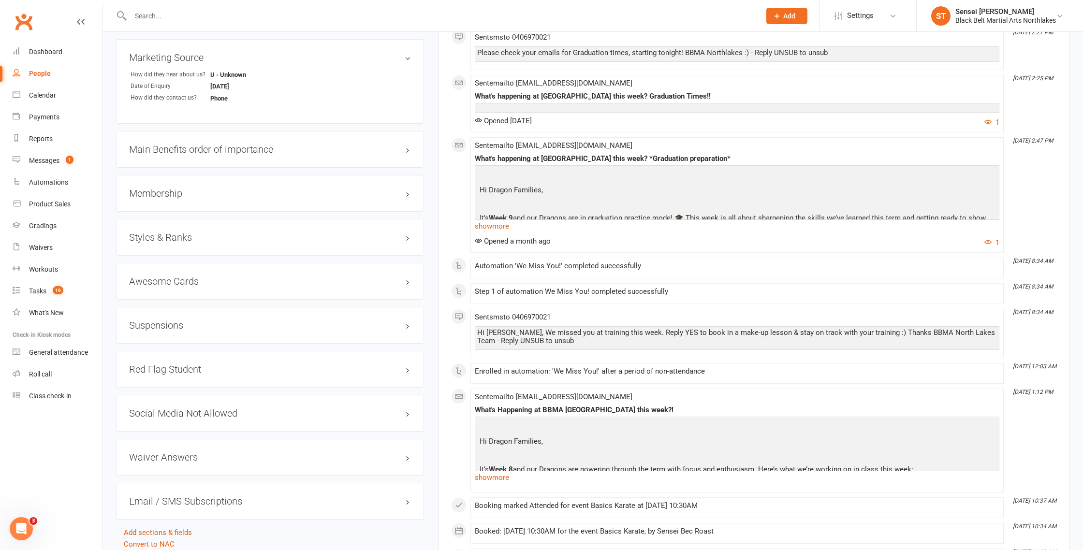
click at [184, 325] on h3 "Suspensions" at bounding box center [270, 325] width 282 height 11
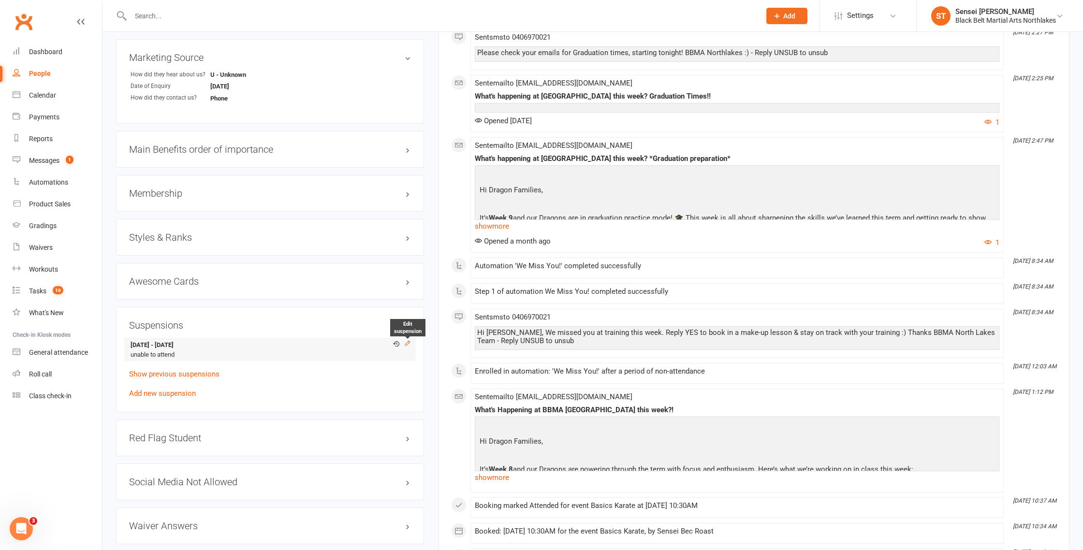
click at [410, 341] on icon at bounding box center [407, 343] width 7 height 7
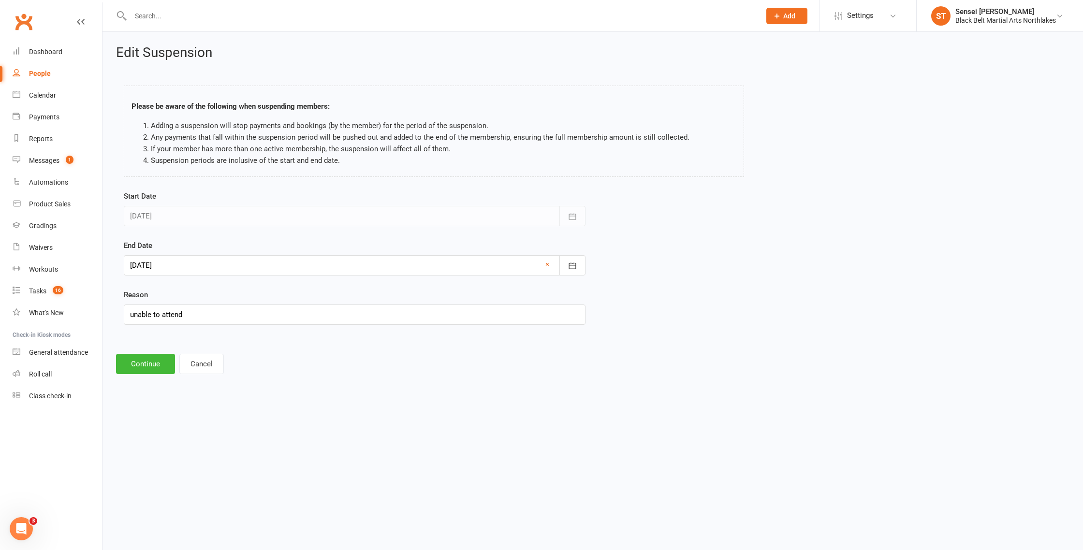
click at [169, 263] on div at bounding box center [355, 265] width 462 height 20
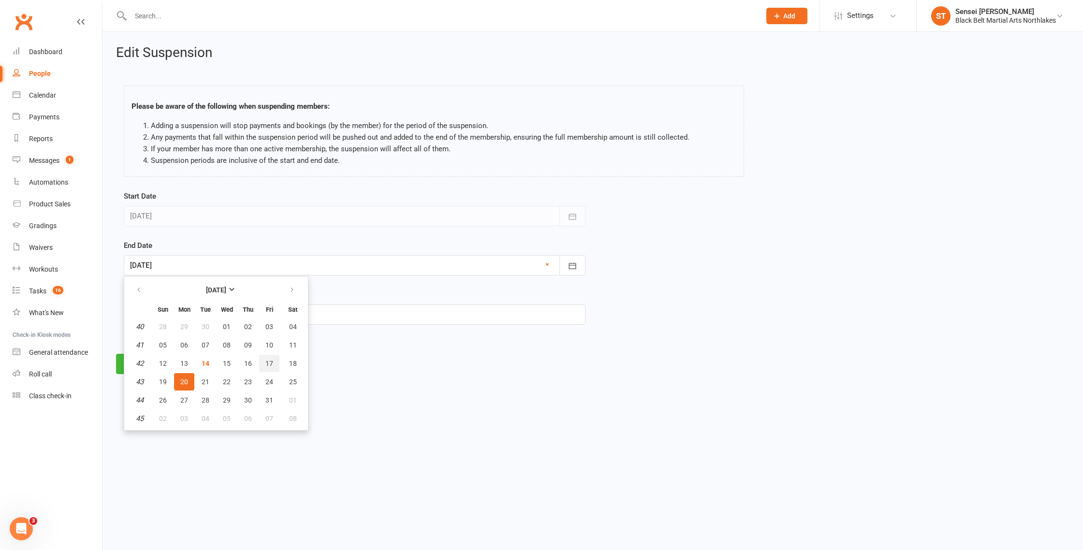
click at [273, 361] on button "17" at bounding box center [269, 363] width 20 height 17
type input "[DATE]"
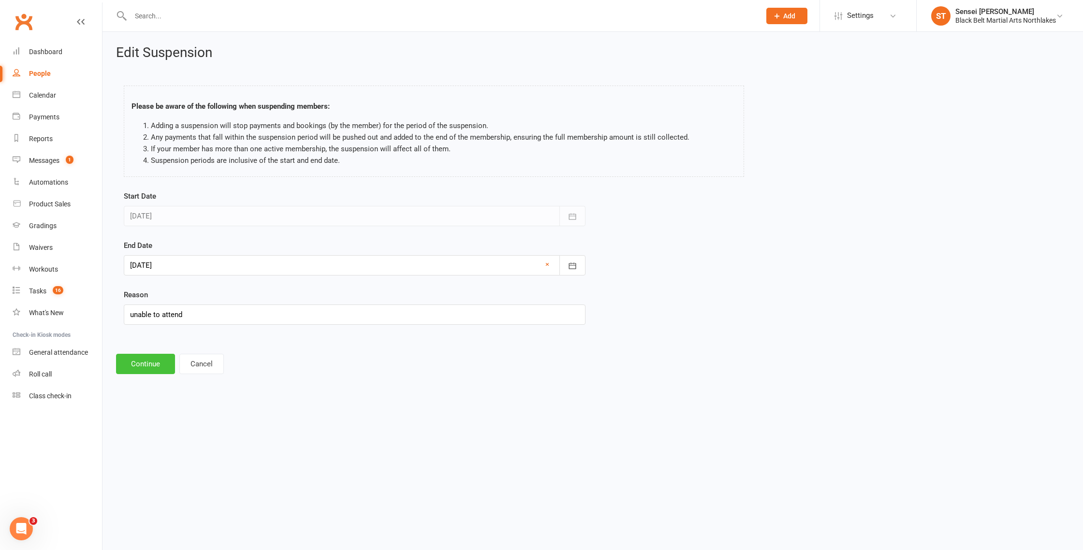
click at [145, 366] on button "Continue" at bounding box center [145, 364] width 59 height 20
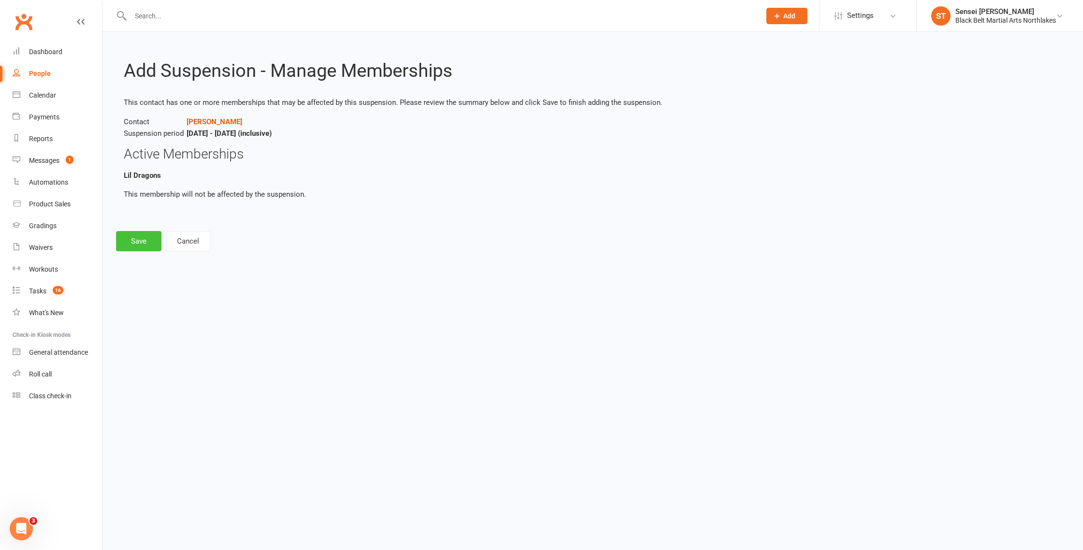
click at [142, 244] on button "Save" at bounding box center [138, 241] width 45 height 20
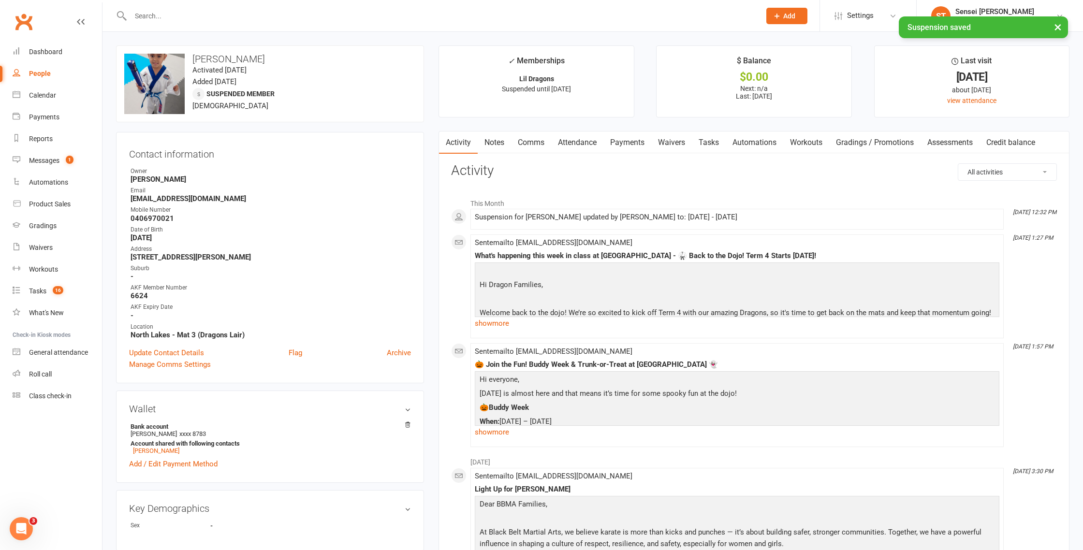
click at [636, 147] on link "Payments" at bounding box center [628, 143] width 48 height 22
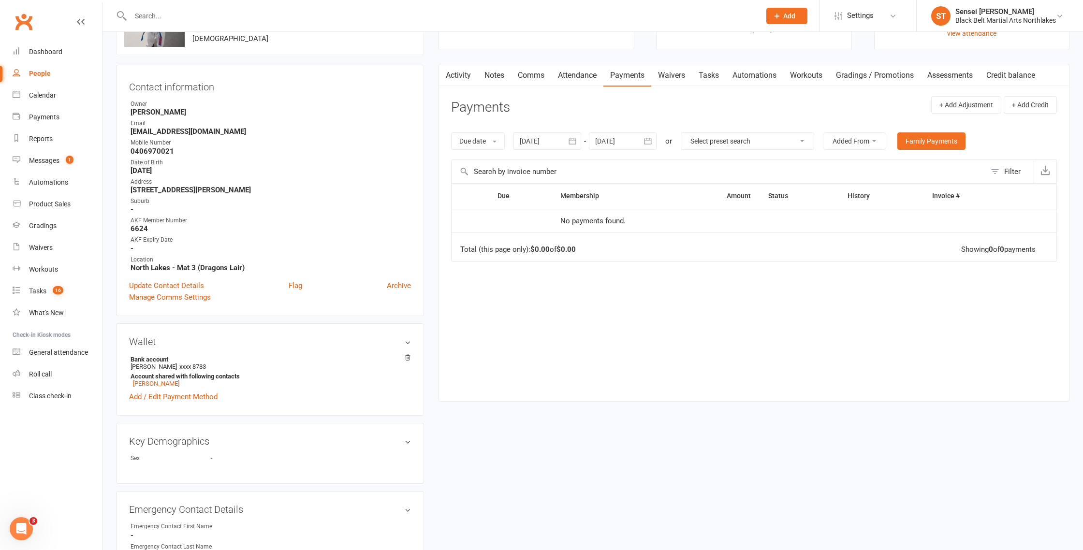
scroll to position [76, 0]
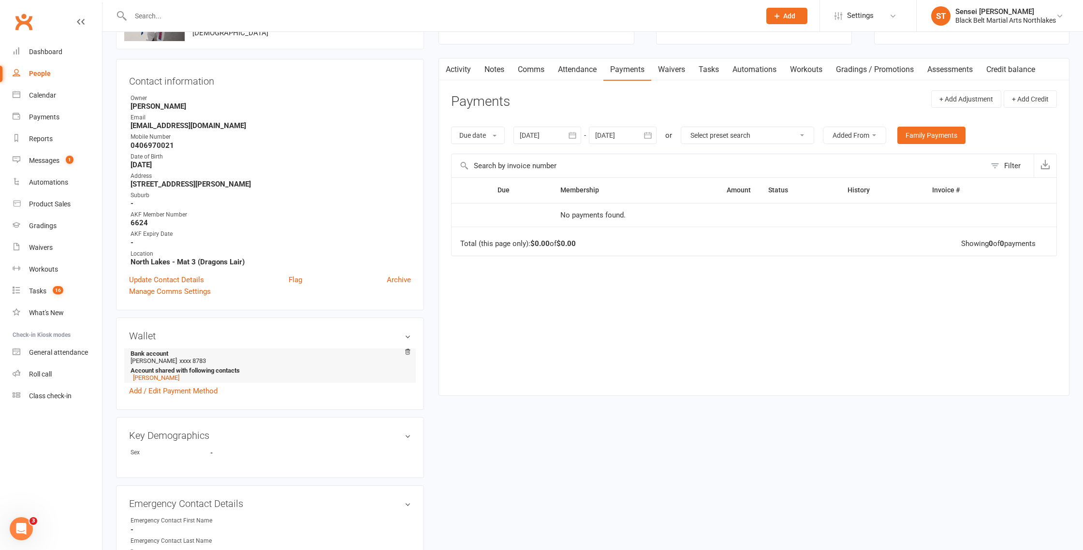
click at [155, 371] on strong "Account shared with following contacts" at bounding box center [269, 370] width 276 height 7
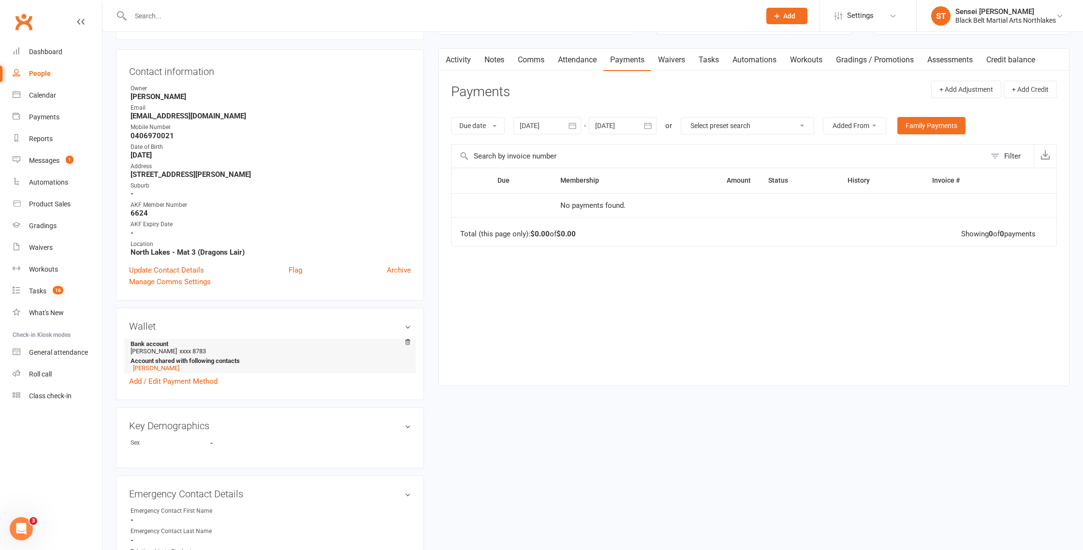
scroll to position [84, 0]
click at [153, 367] on link "[PERSON_NAME]" at bounding box center [156, 367] width 46 height 7
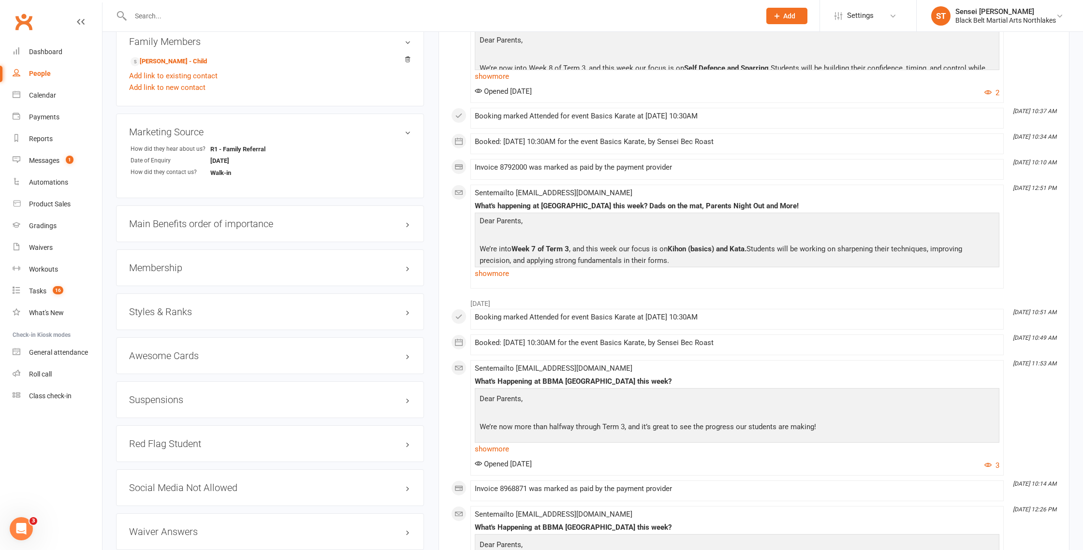
scroll to position [709, 0]
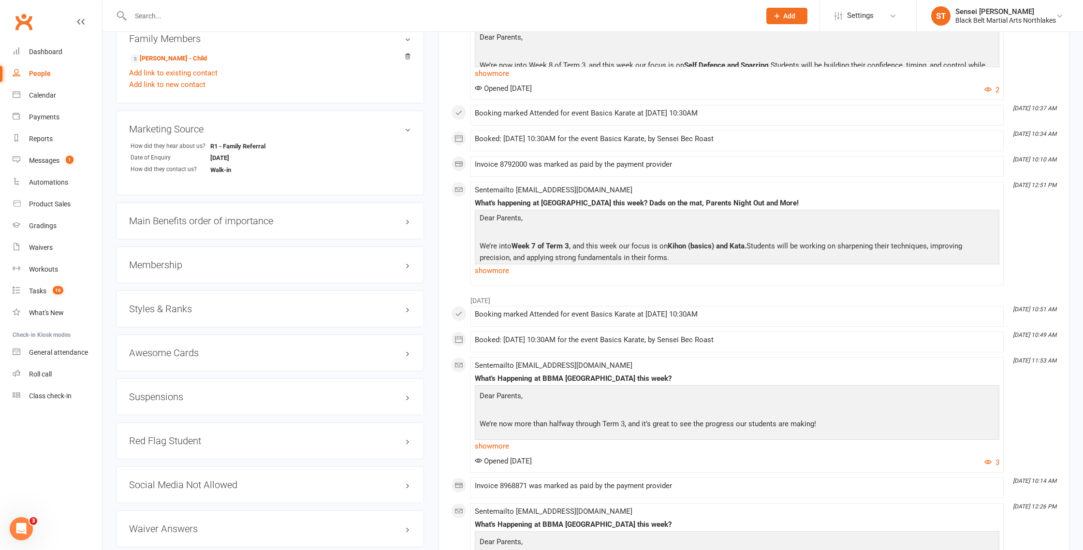
click at [162, 395] on h3 "Suspensions" at bounding box center [270, 397] width 282 height 11
click at [407, 413] on icon at bounding box center [408, 415] width 4 height 4
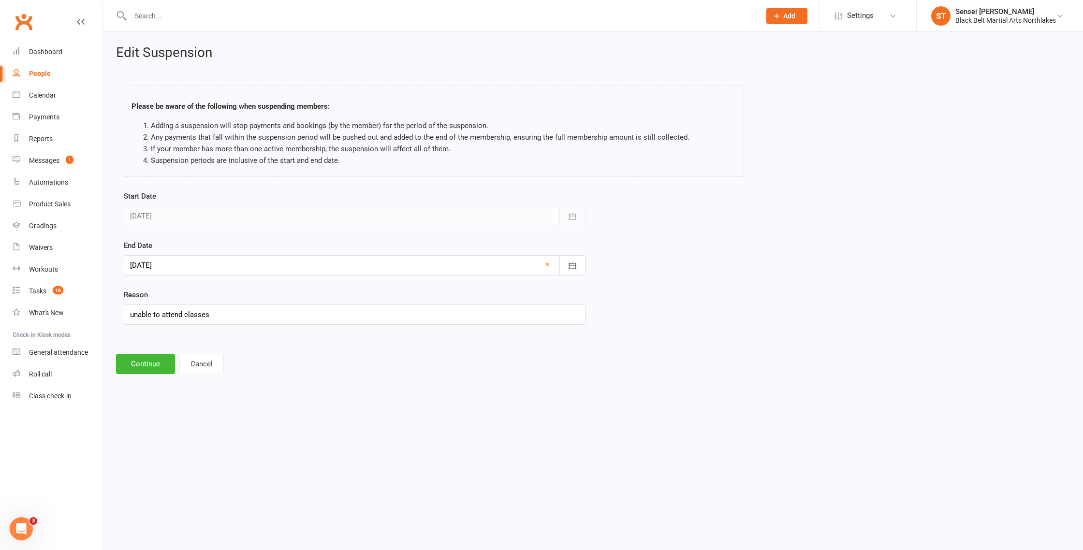
click at [215, 258] on div at bounding box center [355, 265] width 462 height 20
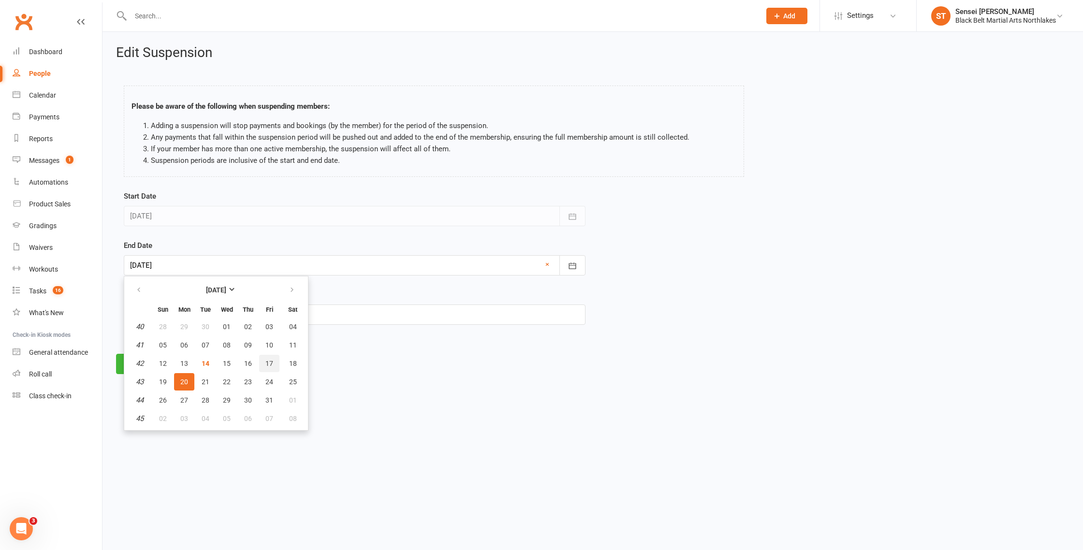
click at [270, 364] on span "17" at bounding box center [270, 364] width 8 height 8
type input "[DATE]"
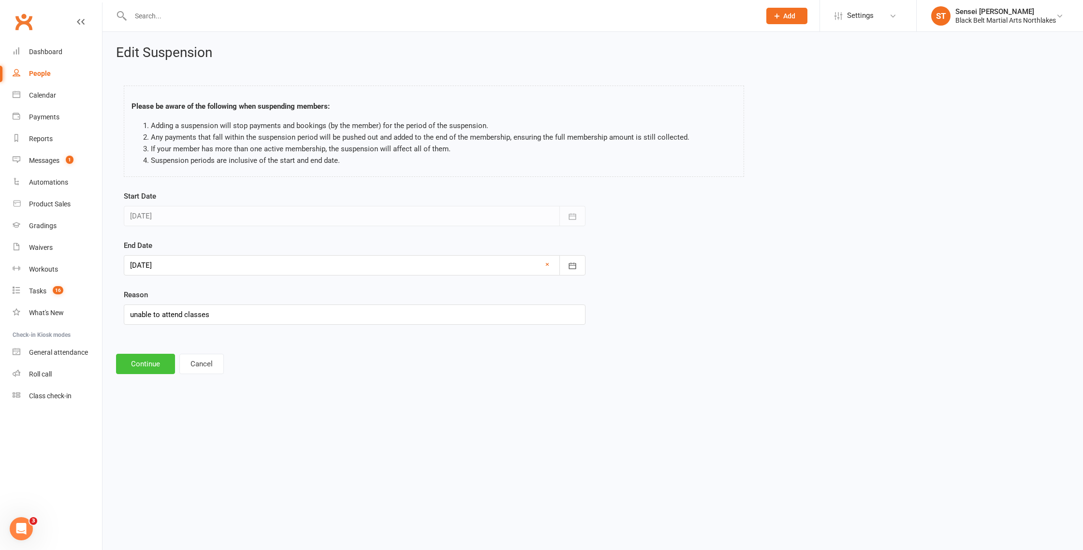
click at [146, 366] on button "Continue" at bounding box center [145, 364] width 59 height 20
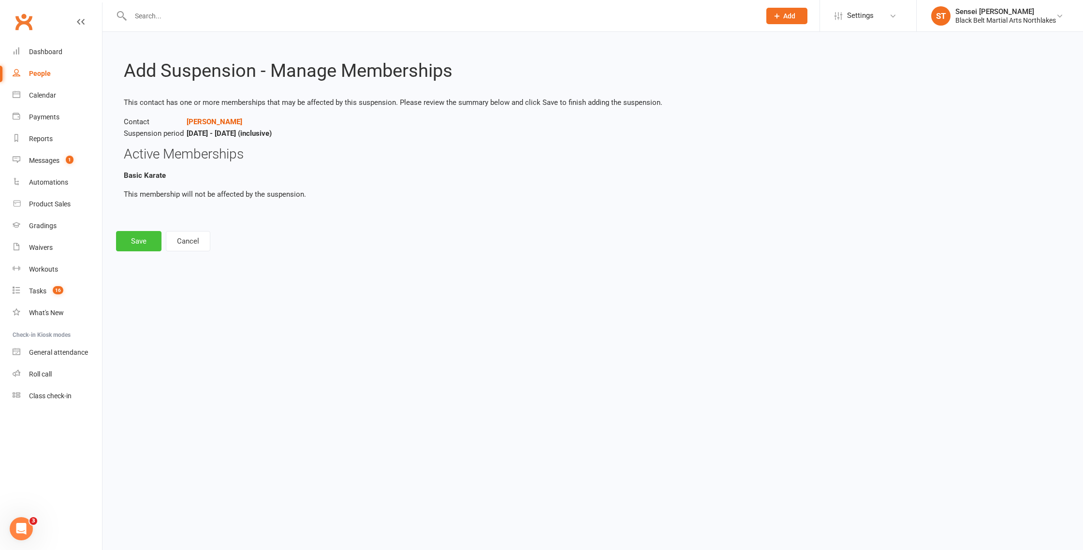
click at [137, 245] on button "Save" at bounding box center [138, 241] width 45 height 20
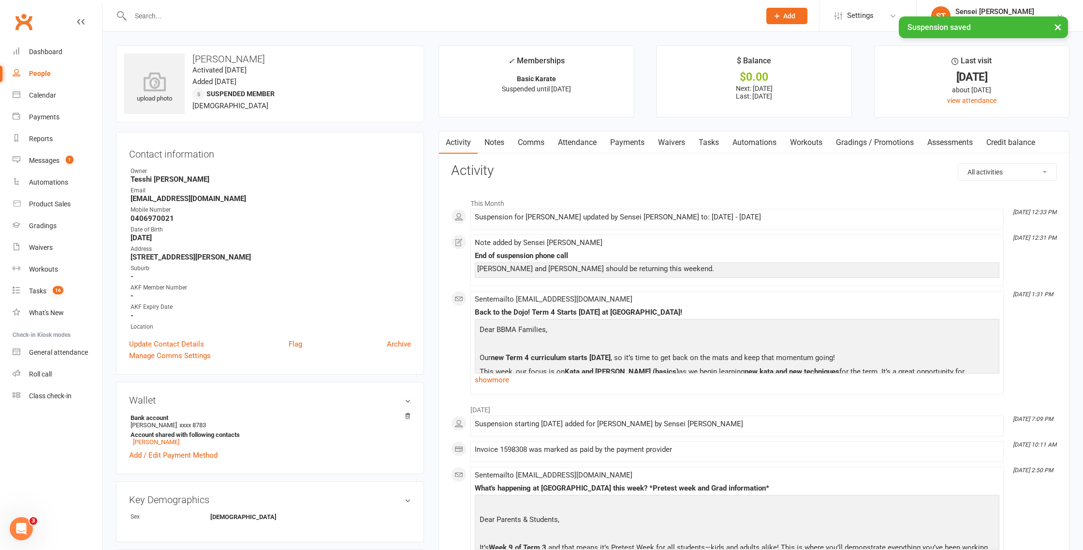
click at [631, 145] on link "Payments" at bounding box center [628, 143] width 48 height 22
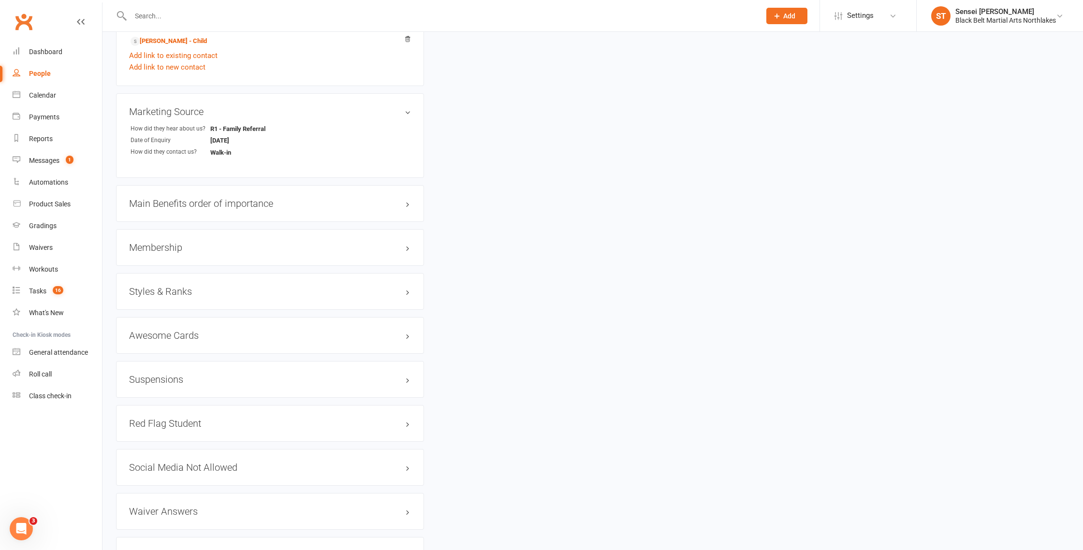
scroll to position [730, 0]
click at [160, 401] on div "Red Flag Student edit" at bounding box center [270, 419] width 308 height 37
click at [156, 370] on h3 "Suspensions" at bounding box center [270, 375] width 282 height 11
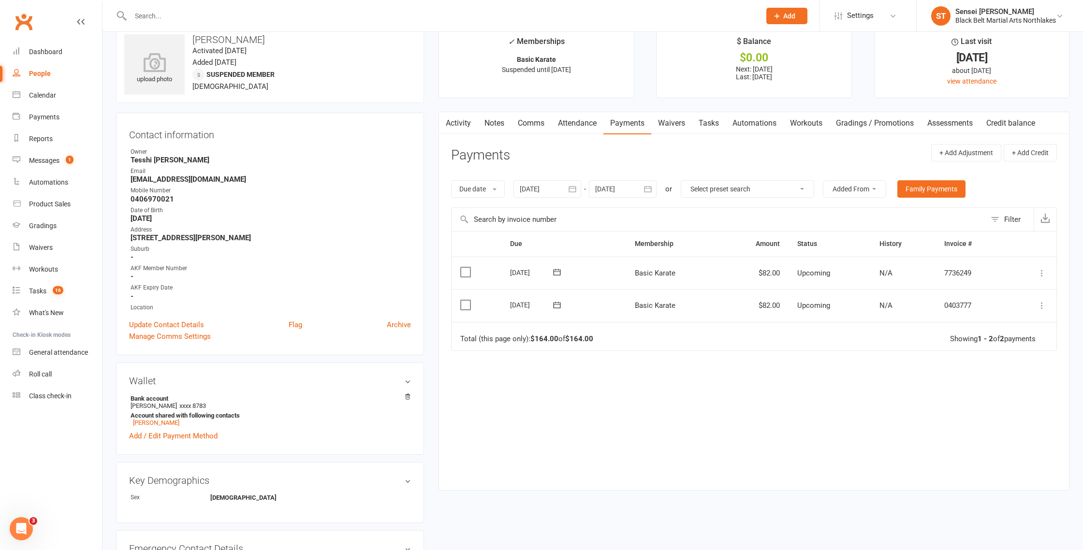
scroll to position [0, 0]
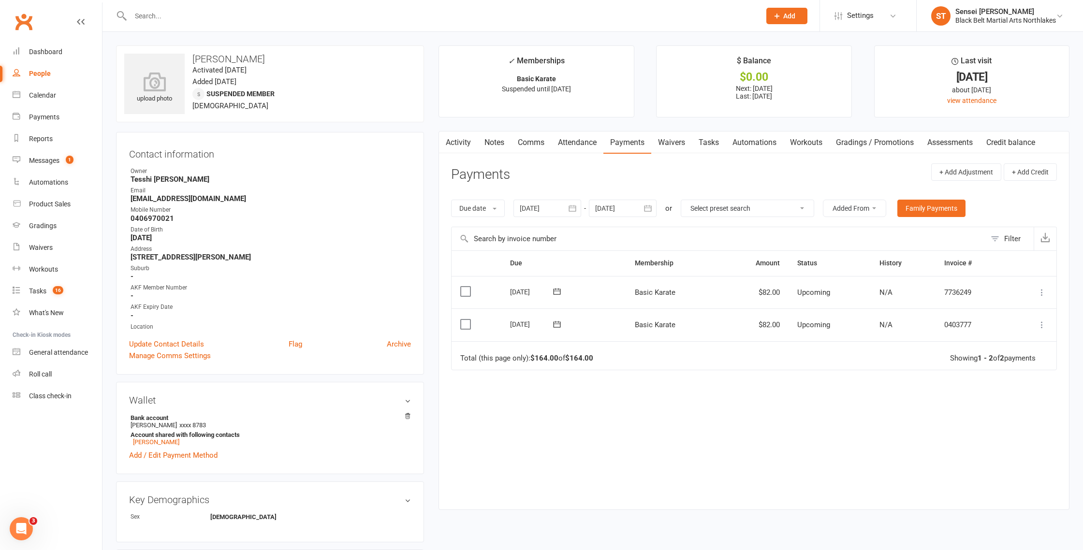
click at [195, 15] on input "text" at bounding box center [441, 16] width 626 height 14
type input "[PERSON_NAME]"
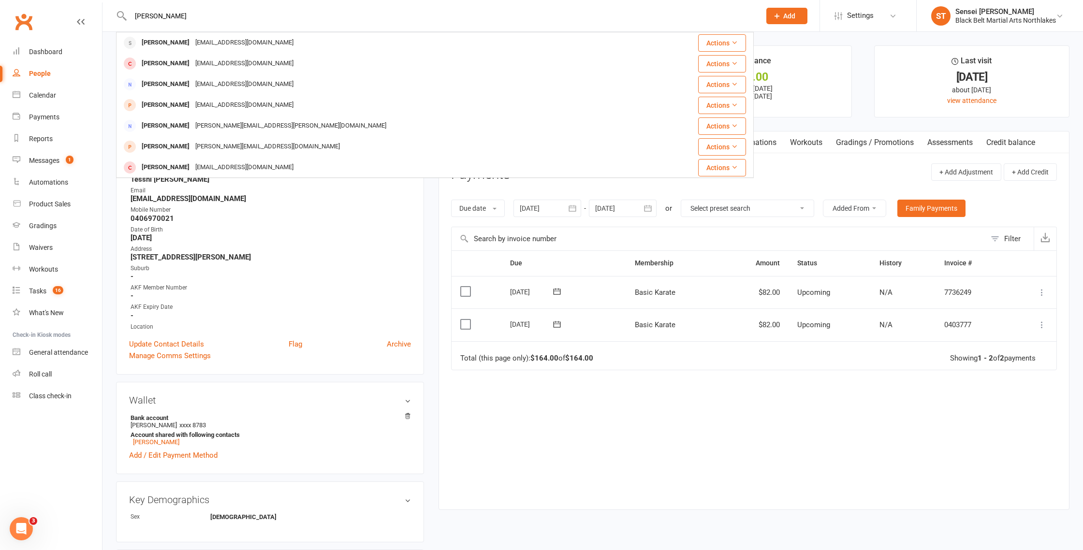
click at [160, 42] on div "[PERSON_NAME]" at bounding box center [166, 43] width 54 height 14
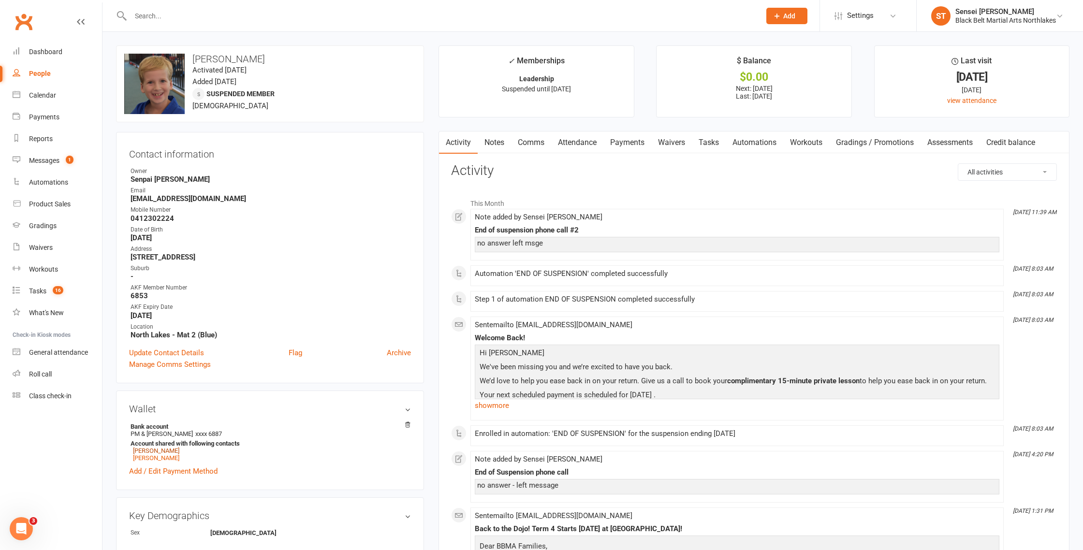
click at [149, 449] on link "[PERSON_NAME]" at bounding box center [156, 450] width 46 height 7
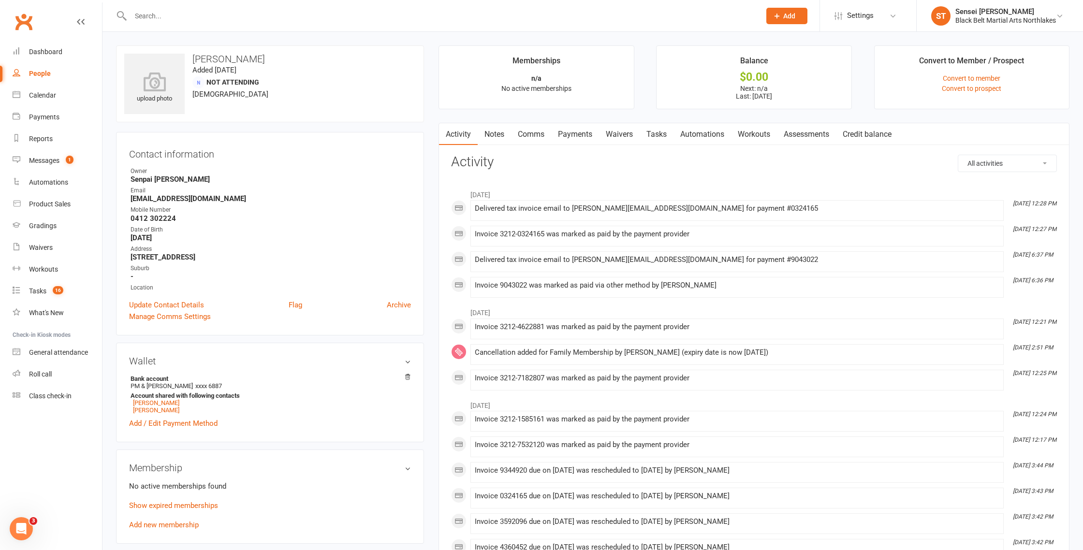
click at [582, 132] on link "Payments" at bounding box center [575, 134] width 48 height 22
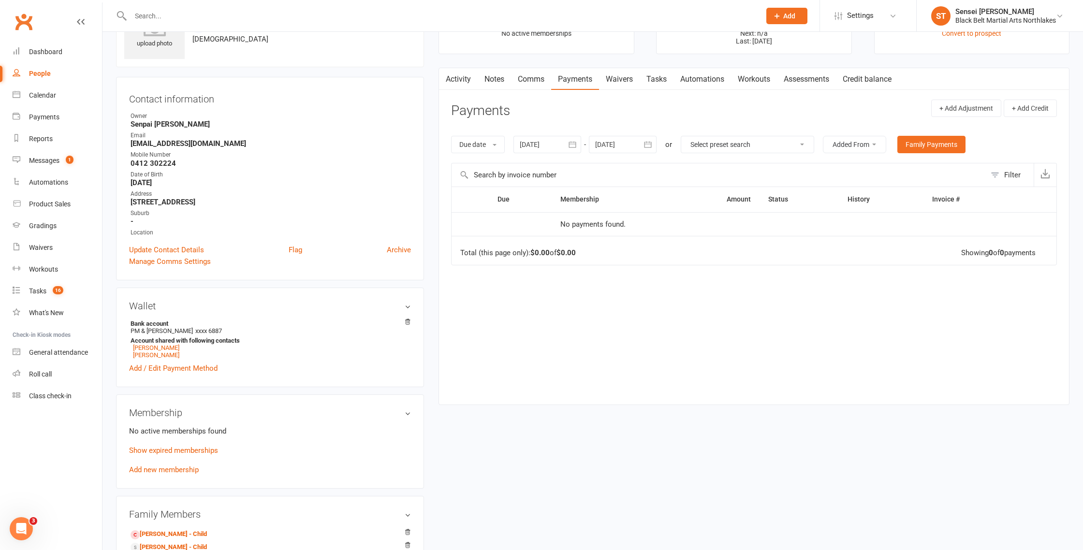
scroll to position [54, 0]
click at [146, 348] on link "[PERSON_NAME]" at bounding box center [156, 348] width 46 height 7
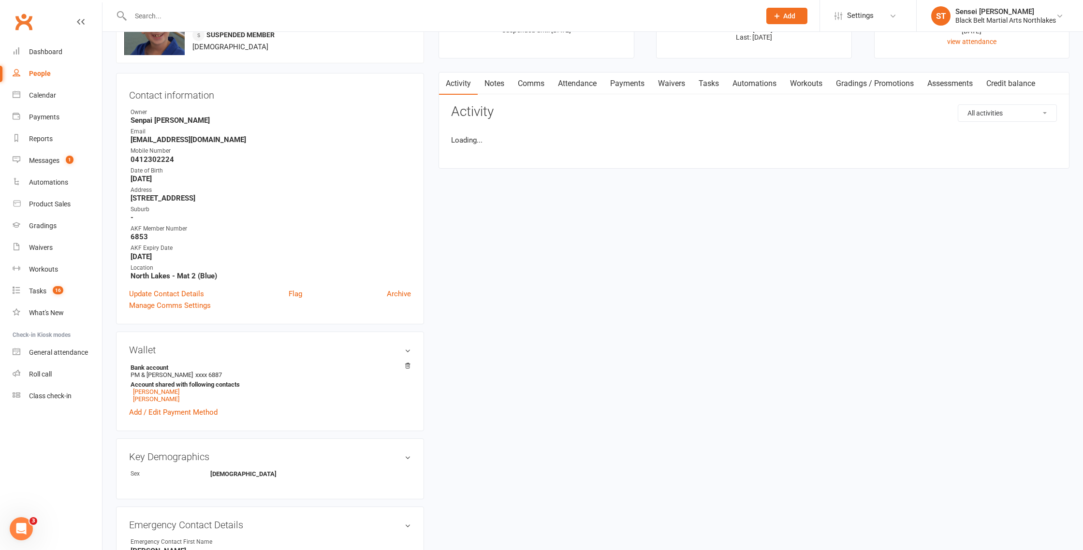
scroll to position [0, 0]
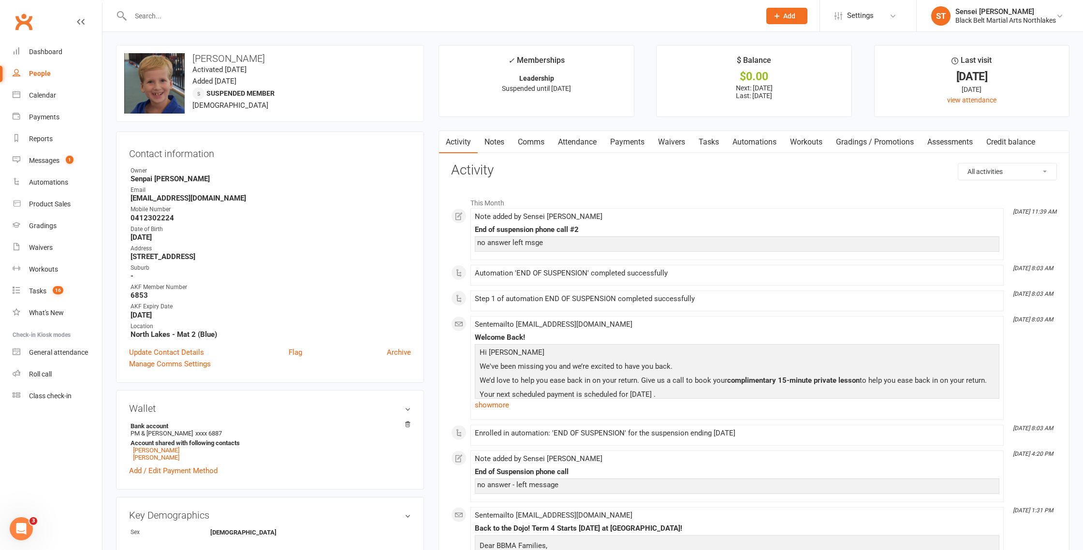
click at [637, 144] on link "Payments" at bounding box center [628, 142] width 48 height 22
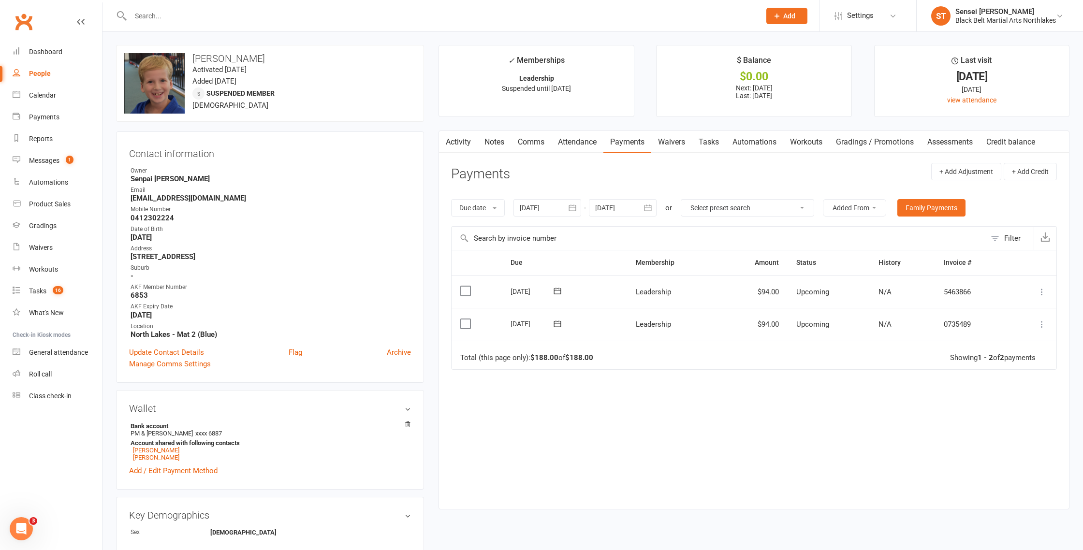
click at [1041, 327] on icon at bounding box center [1043, 325] width 10 height 10
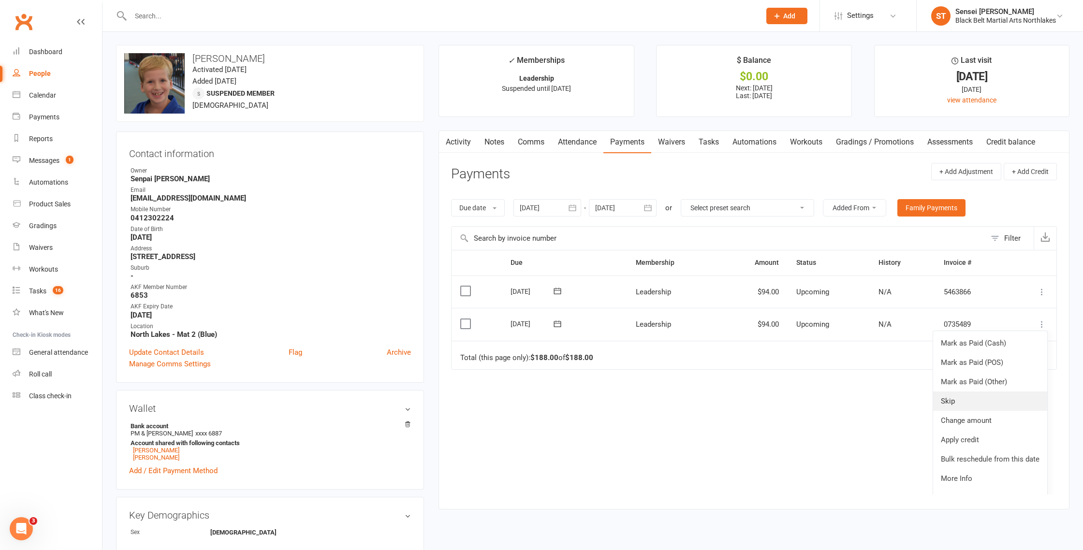
click at [956, 402] on link "Skip" at bounding box center [991, 401] width 114 height 19
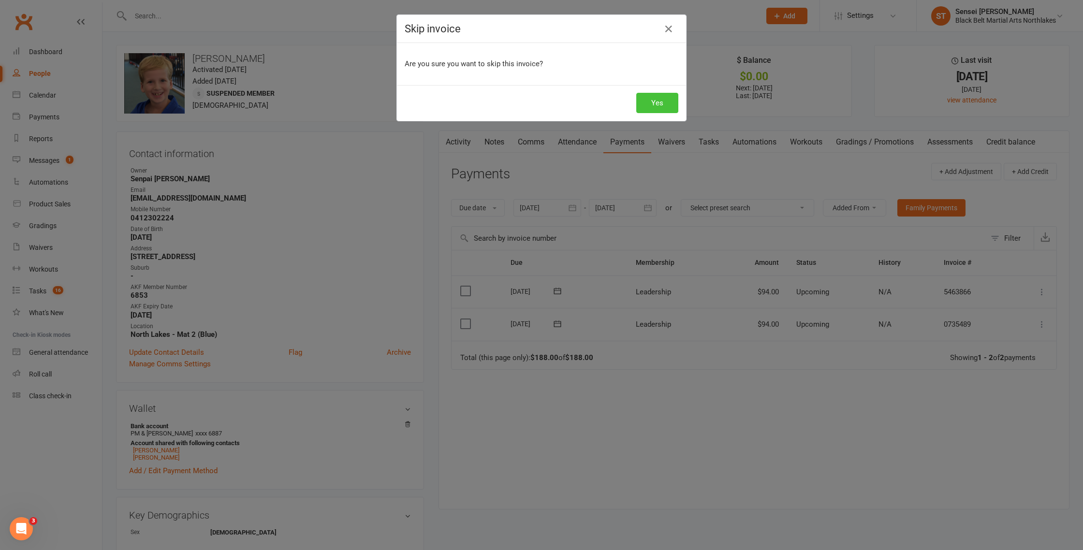
click at [659, 103] on button "Yes" at bounding box center [658, 103] width 42 height 20
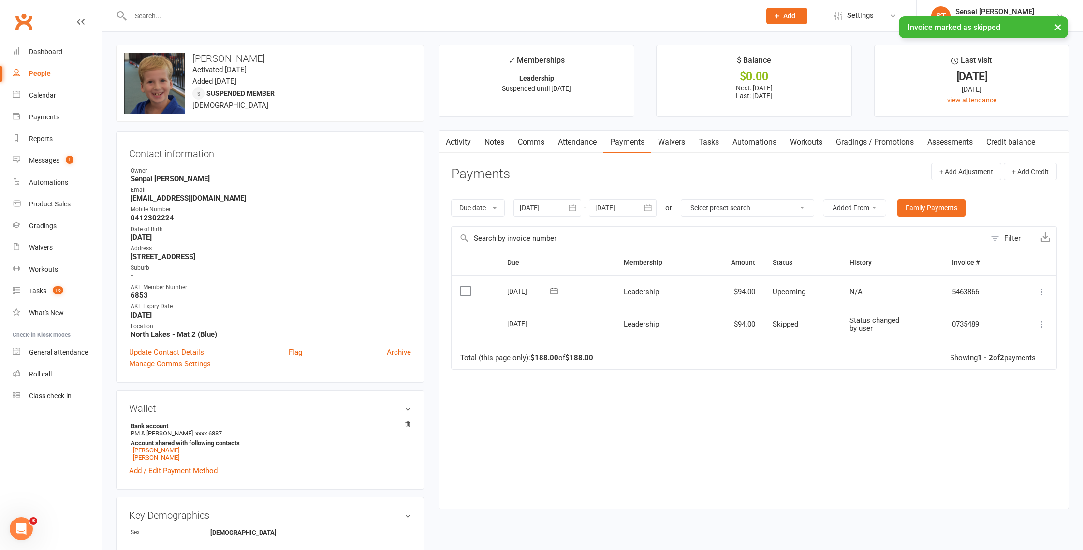
click at [787, 15] on span "Add" at bounding box center [790, 16] width 12 height 8
click at [750, 179] on link "Task" at bounding box center [777, 180] width 86 height 22
select select "42961"
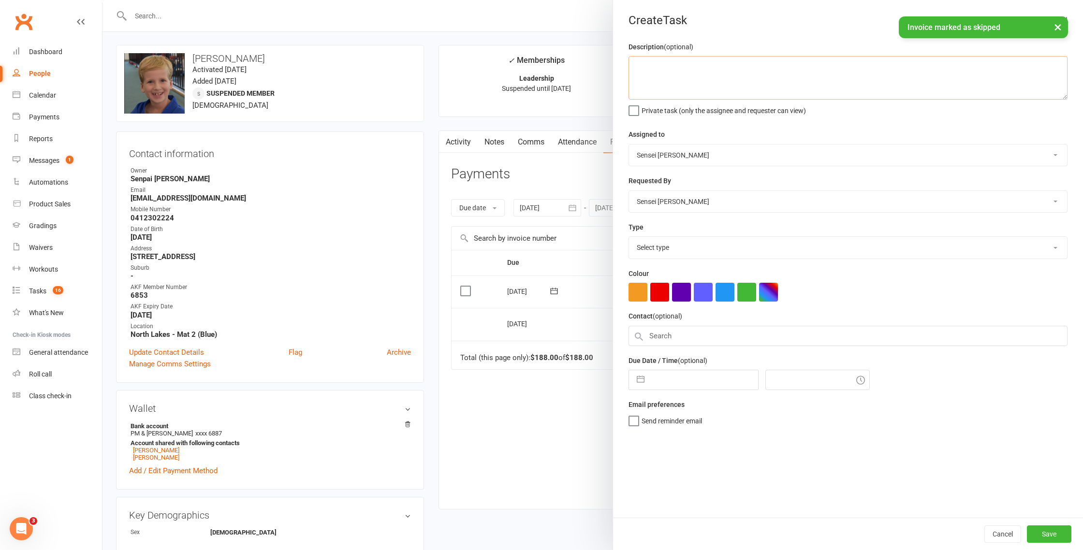
click at [652, 66] on textarea at bounding box center [848, 78] width 439 height 44
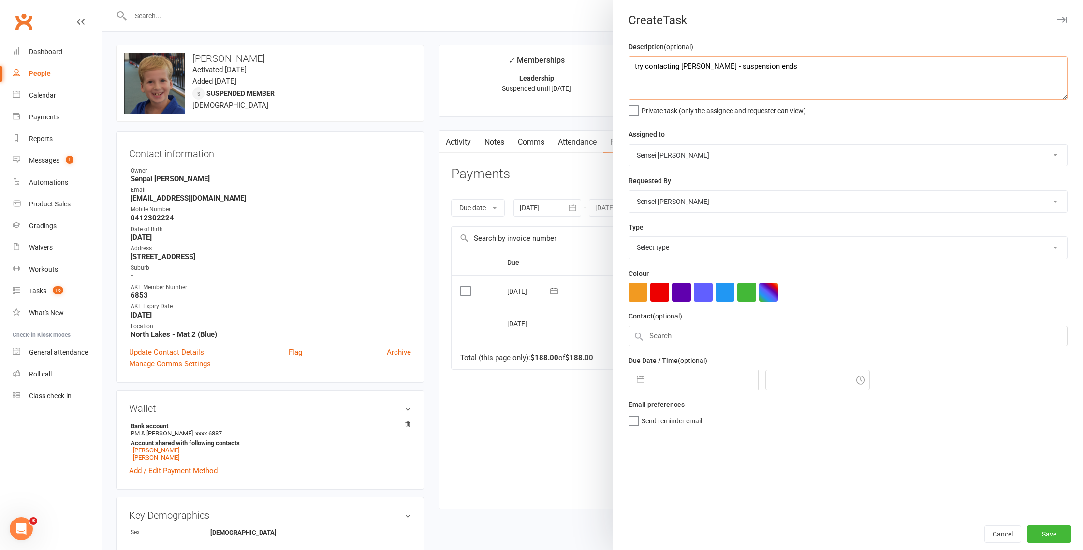
type textarea "try contacting [PERSON_NAME] - suspension ends"
click at [636, 110] on label "Private task (only the assignee and requester can view)" at bounding box center [718, 109] width 178 height 10
click at [636, 104] on input "Private task (only the assignee and requester can view)" at bounding box center [718, 104] width 178 height 0
click at [652, 248] on select "Select type Admin Admin Cancel agreement Database management E-mail Financial F…" at bounding box center [848, 247] width 438 height 21
select select "17716"
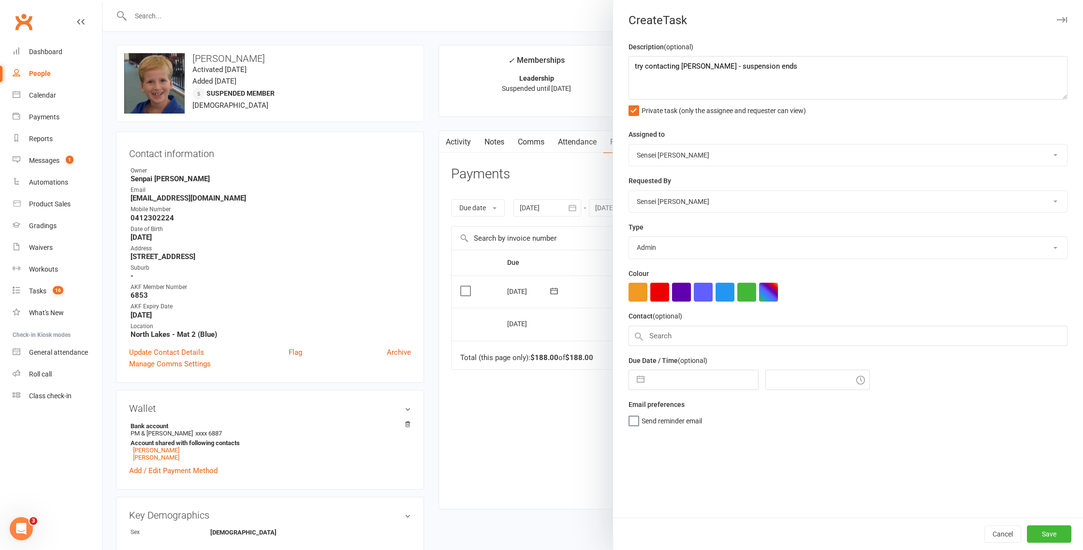
click at [629, 238] on select "Select type Admin Admin Cancel agreement Database management E-mail Financial F…" at bounding box center [848, 247] width 438 height 21
click at [656, 342] on input "text" at bounding box center [848, 336] width 439 height 20
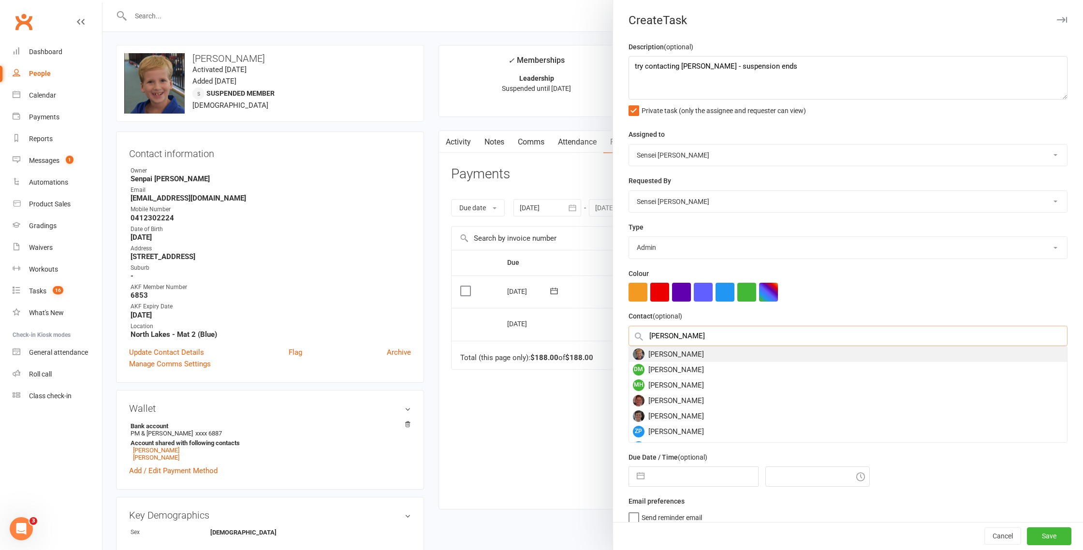
type input "[PERSON_NAME]"
click at [669, 355] on div "[PERSON_NAME]" at bounding box center [848, 354] width 438 height 15
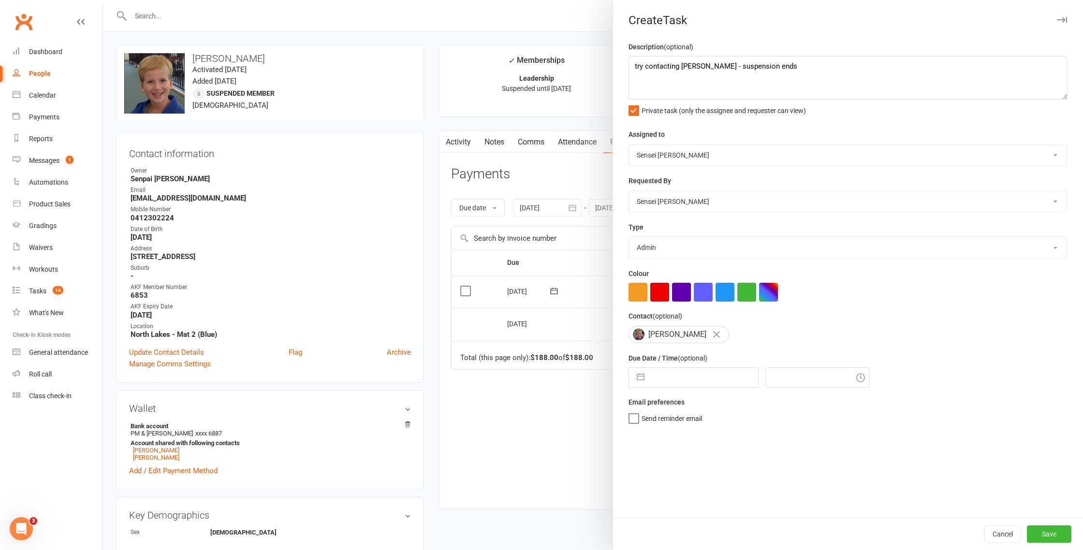
click at [633, 419] on label "Send reminder email" at bounding box center [666, 417] width 74 height 10
click at [633, 412] on input "Send reminder email" at bounding box center [666, 412] width 74 height 0
click at [652, 382] on input "text" at bounding box center [704, 377] width 109 height 19
select select "8"
select select "2025"
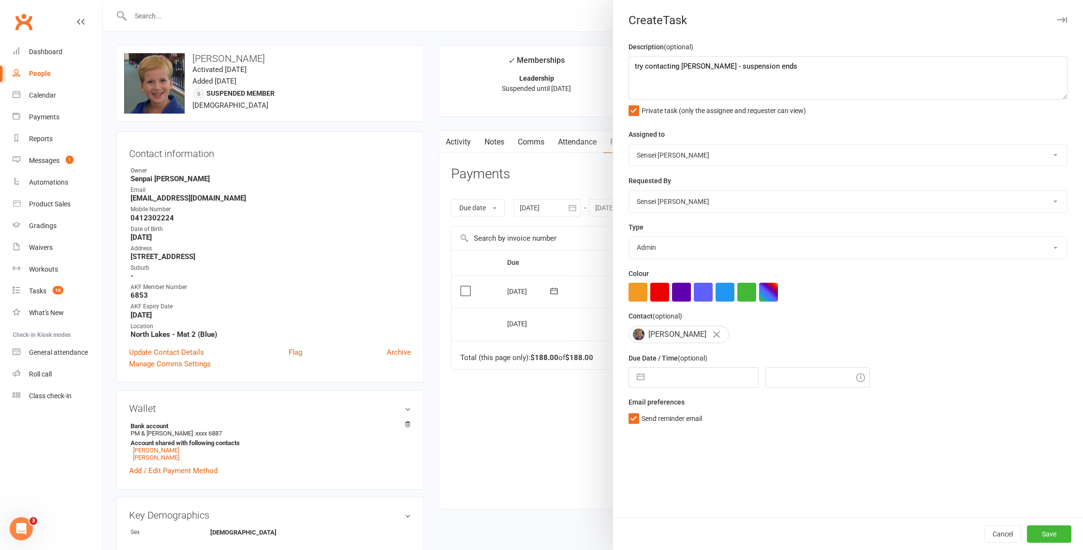
select select "9"
select select "2025"
select select "10"
select select "2025"
click at [711, 491] on td "15" at bounding box center [705, 488] width 19 height 18
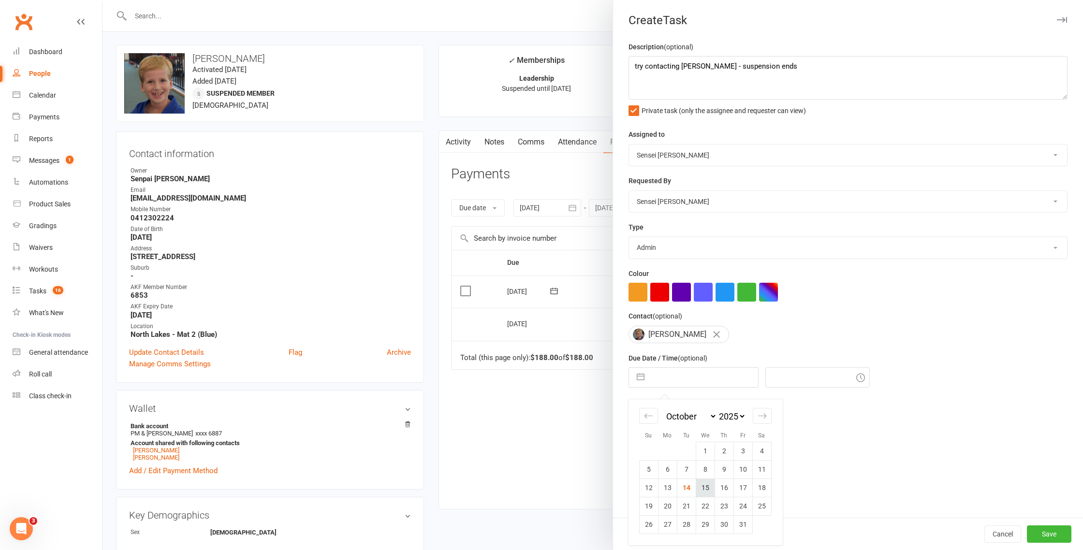
type input "[DATE]"
click at [789, 386] on input "12:45pm" at bounding box center [818, 378] width 104 height 20
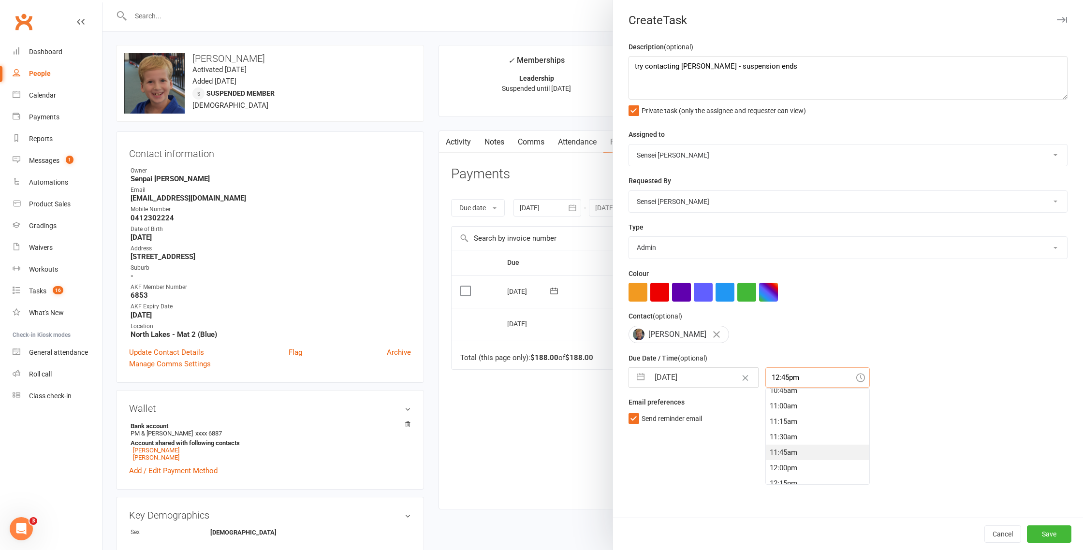
scroll to position [671, 0]
click at [769, 405] on div "11:00am" at bounding box center [818, 406] width 104 height 15
type input "11:00am"
click at [1045, 536] on button "Save" at bounding box center [1049, 534] width 45 height 17
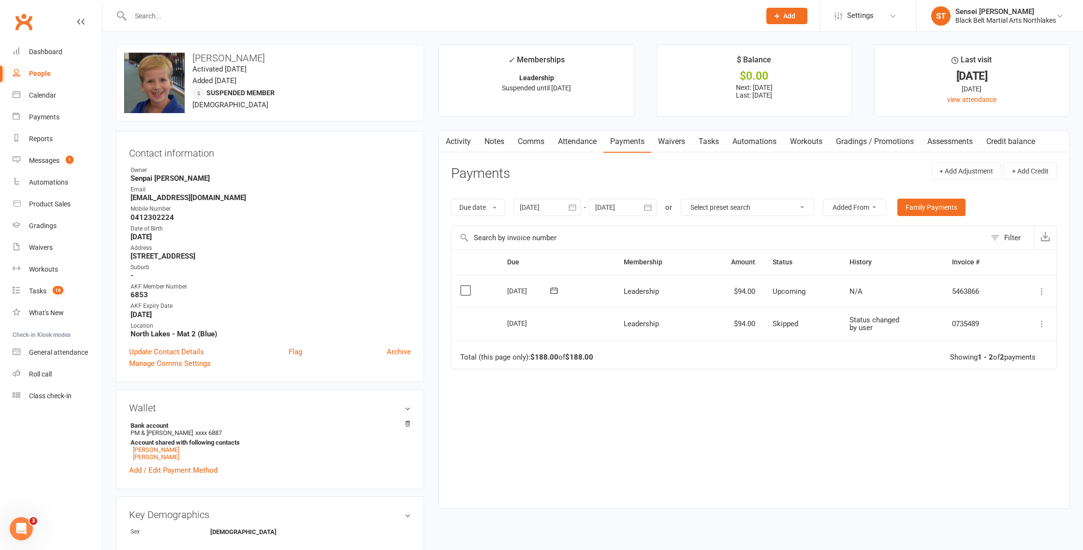
scroll to position [4, 0]
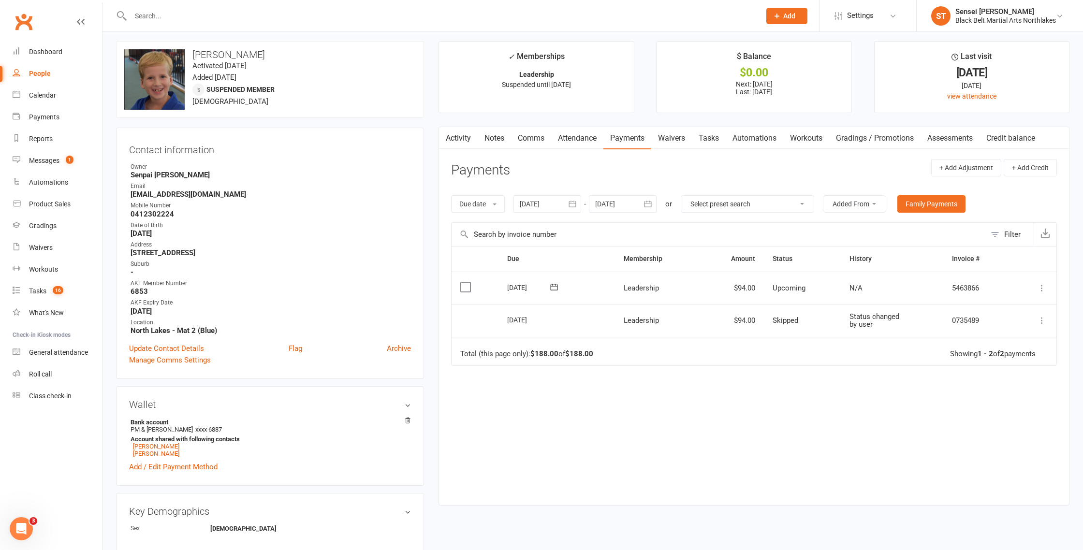
click at [152, 10] on input "text" at bounding box center [441, 16] width 626 height 14
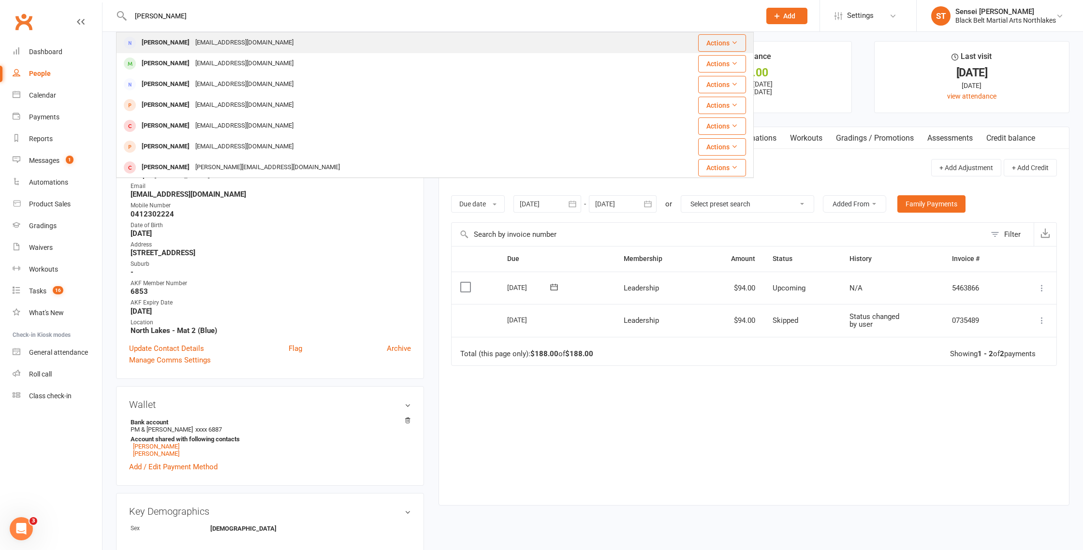
type input "[PERSON_NAME]"
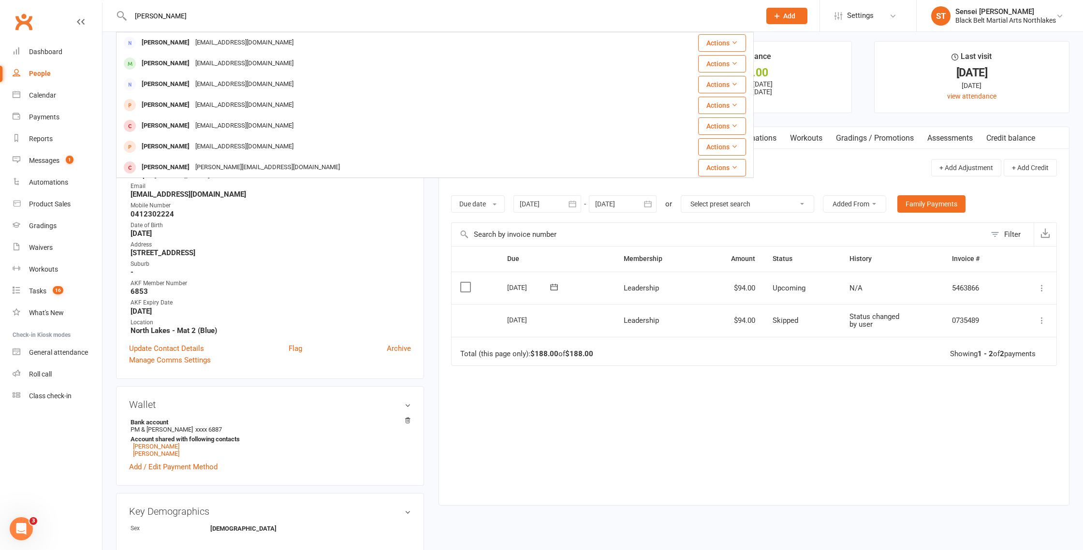
click at [156, 46] on div "[PERSON_NAME]" at bounding box center [166, 43] width 54 height 14
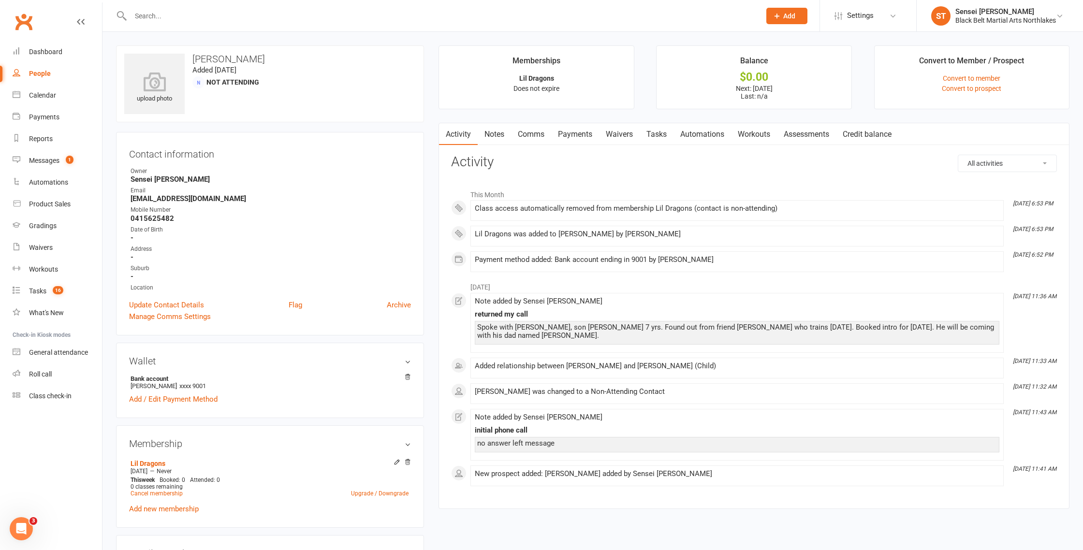
click at [503, 133] on link "Notes" at bounding box center [494, 134] width 33 height 22
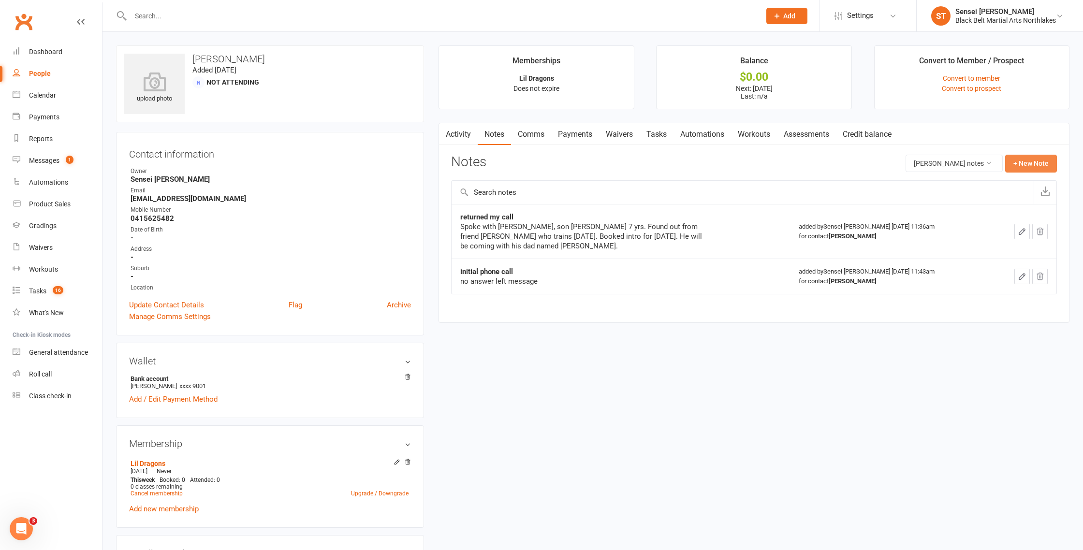
click at [1018, 161] on button "+ New Note" at bounding box center [1032, 163] width 52 height 17
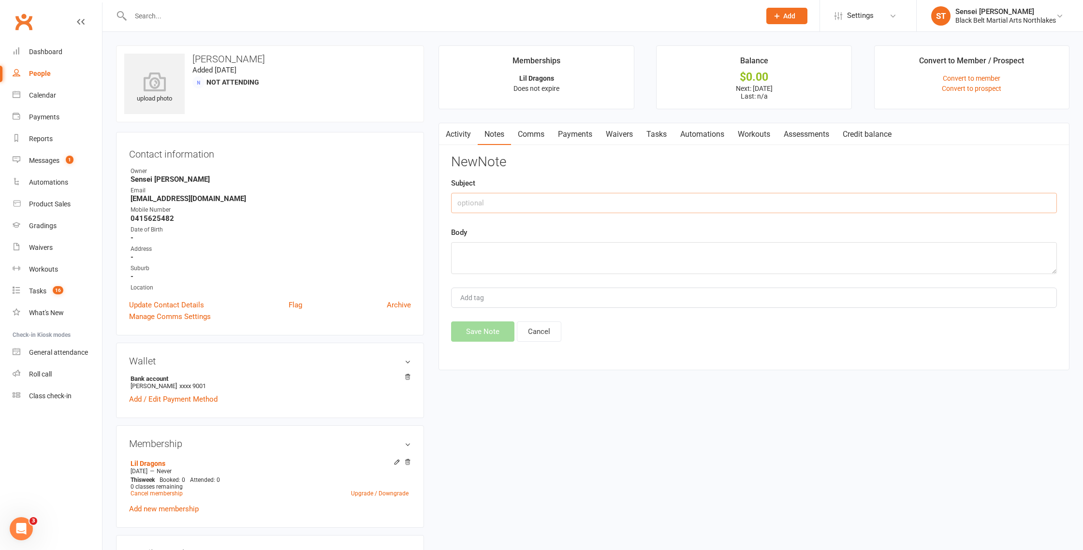
click at [486, 198] on input "text" at bounding box center [754, 203] width 606 height 20
type input "phone call re first payment date"
click at [464, 247] on textarea at bounding box center [754, 258] width 606 height 32
type textarea "no answer"
click at [487, 333] on button "Save Note" at bounding box center [482, 332] width 63 height 20
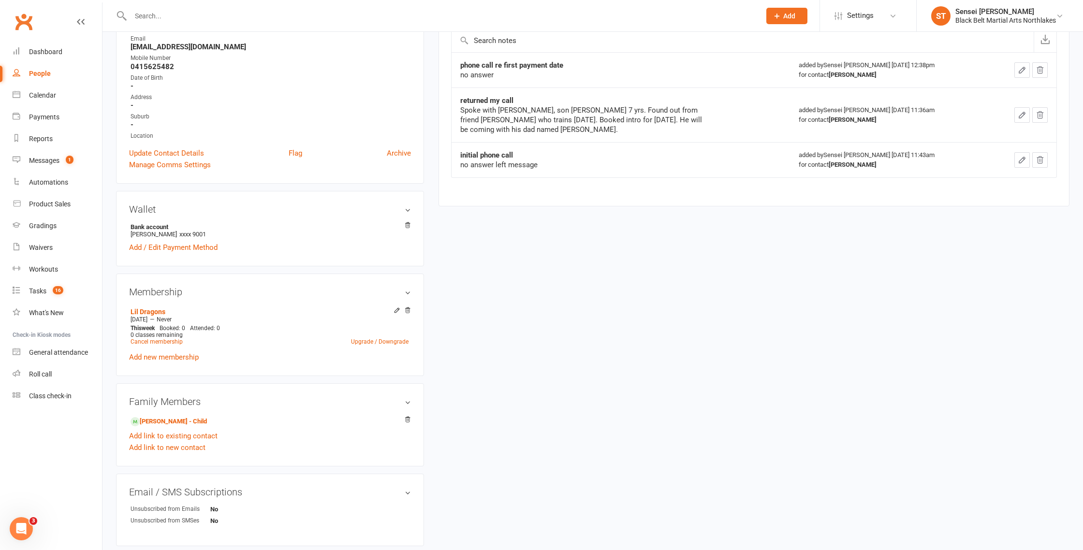
scroll to position [154, 0]
click at [200, 21] on input "text" at bounding box center [441, 16] width 626 height 14
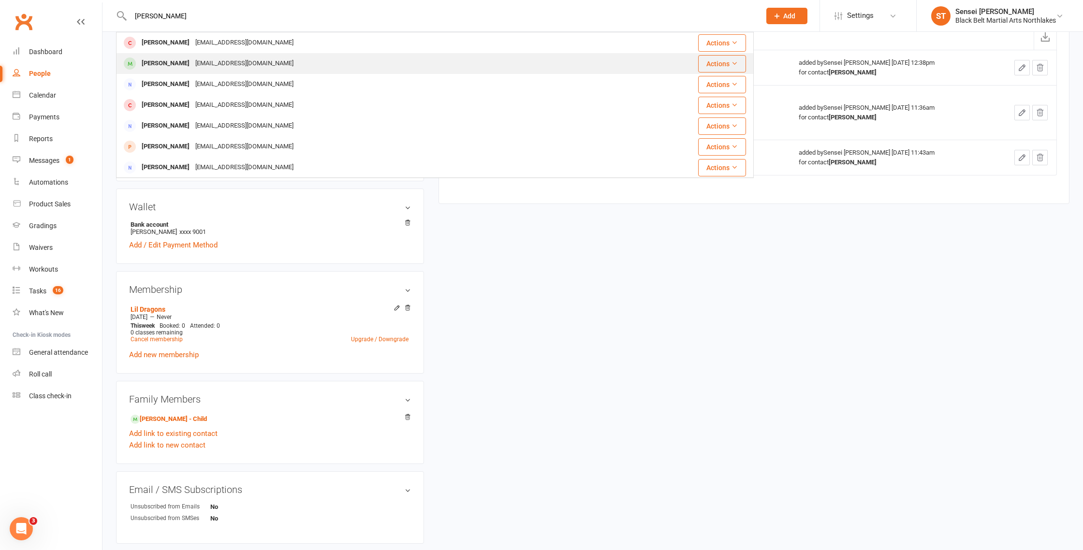
type input "[PERSON_NAME]"
click at [175, 61] on div "[PERSON_NAME]" at bounding box center [166, 64] width 54 height 14
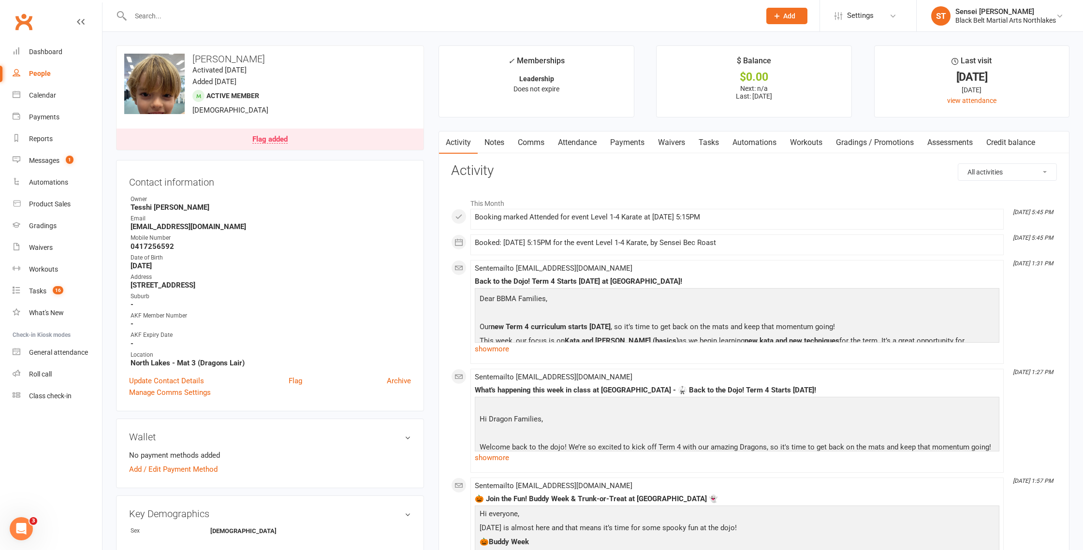
click at [501, 142] on link "Notes" at bounding box center [494, 143] width 33 height 22
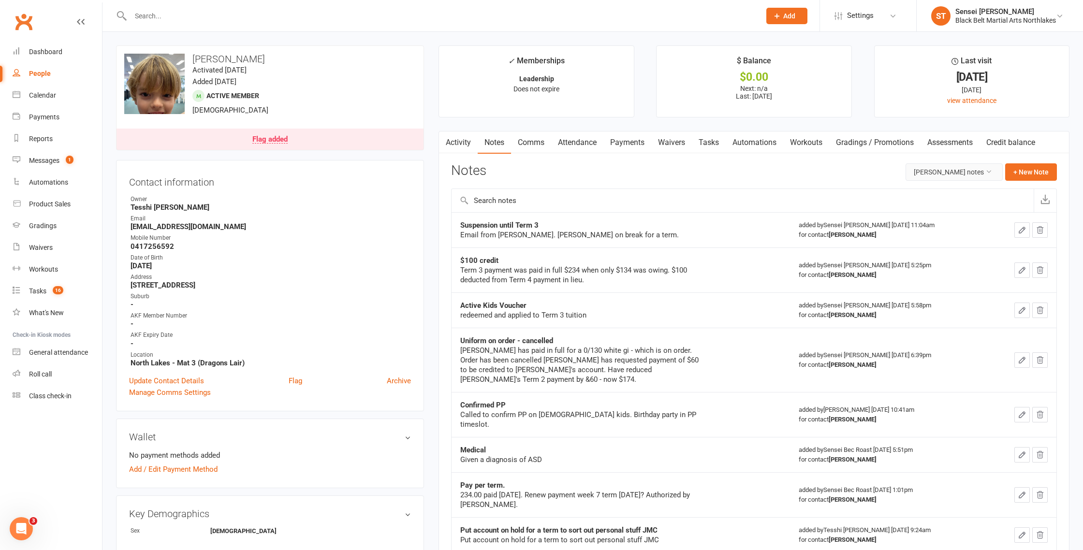
click at [951, 172] on button "[PERSON_NAME] notes" at bounding box center [954, 171] width 97 height 17
click at [943, 217] on link "All family notes" at bounding box center [955, 213] width 96 height 19
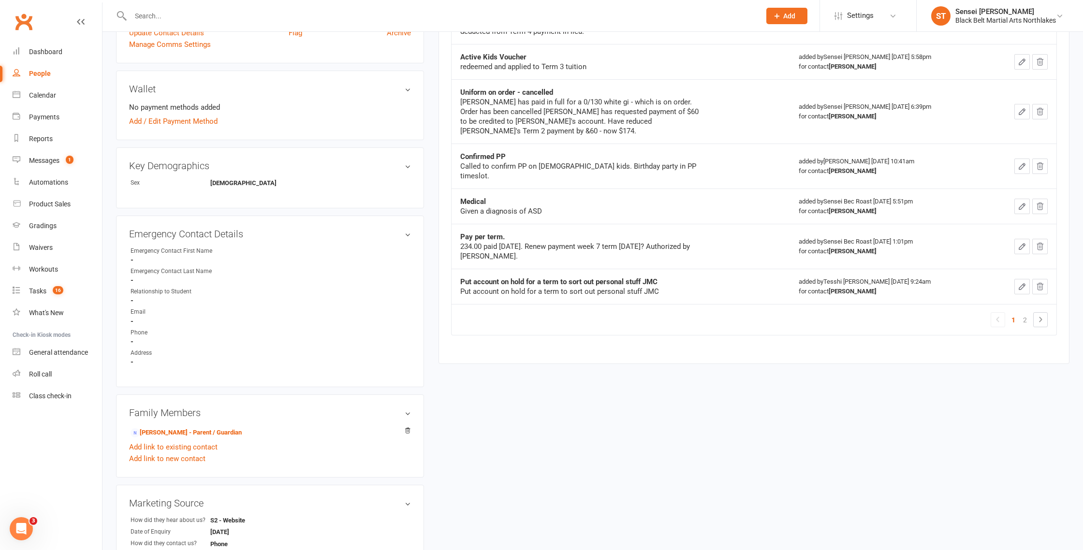
scroll to position [349, 0]
click at [172, 429] on link "[PERSON_NAME] - Parent / Guardian" at bounding box center [186, 432] width 111 height 10
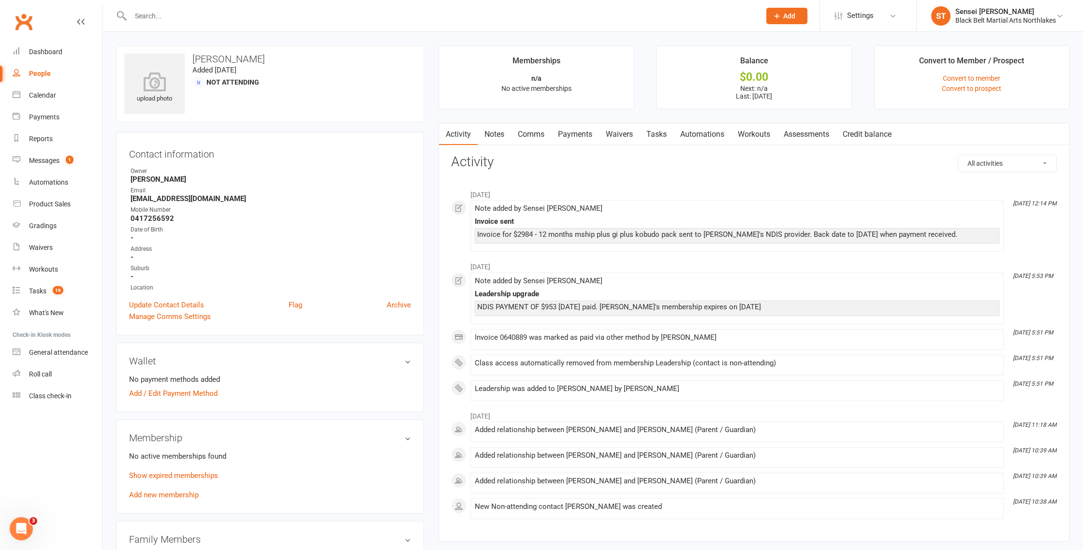
click at [495, 134] on link "Notes" at bounding box center [494, 134] width 33 height 22
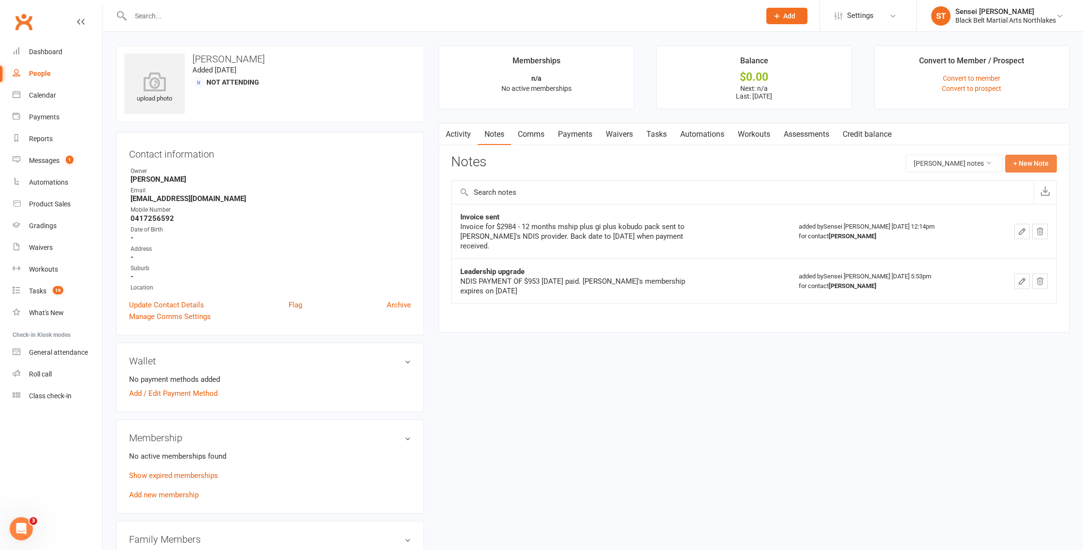
click at [1028, 165] on button "+ New Note" at bounding box center [1032, 163] width 52 height 17
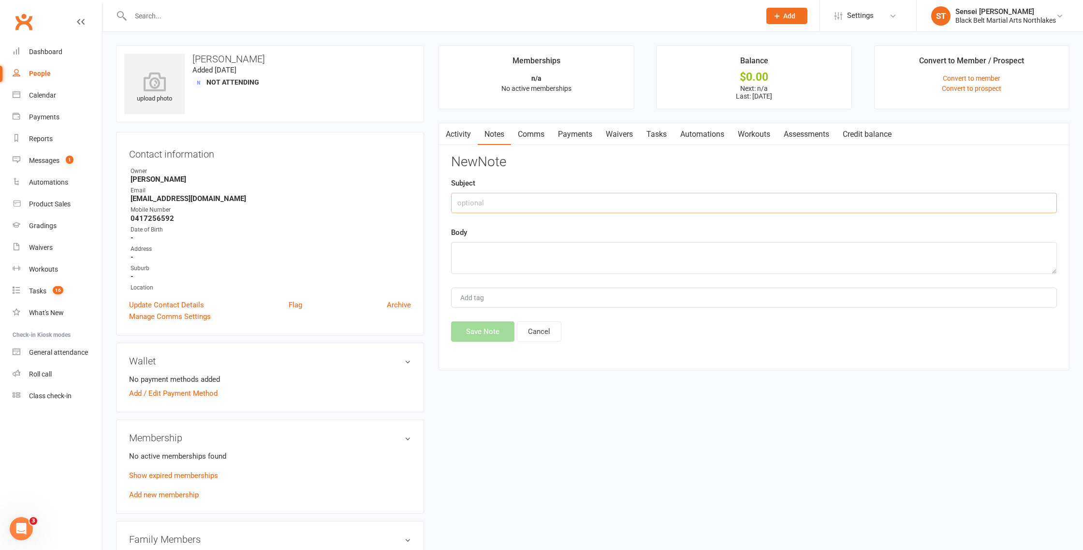
click at [510, 208] on input "text" at bounding box center [754, 203] width 606 height 20
type input "invoice sent"
click at [487, 250] on textarea at bounding box center [754, 258] width 606 height 32
type textarea "invoice sent [DATE] to [EMAIL_ADDRESS][DOMAIN_NAME] for [PERSON_NAME]'s next 12…"
click at [486, 334] on button "Save Note" at bounding box center [482, 332] width 63 height 20
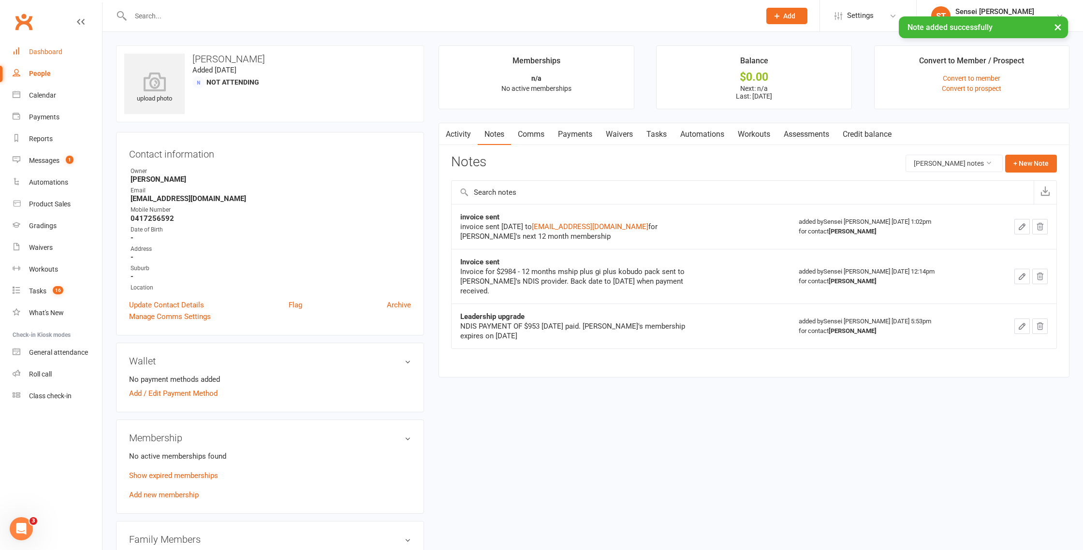
click at [53, 51] on div "Dashboard" at bounding box center [45, 52] width 33 height 8
